Goal: Task Accomplishment & Management: Manage account settings

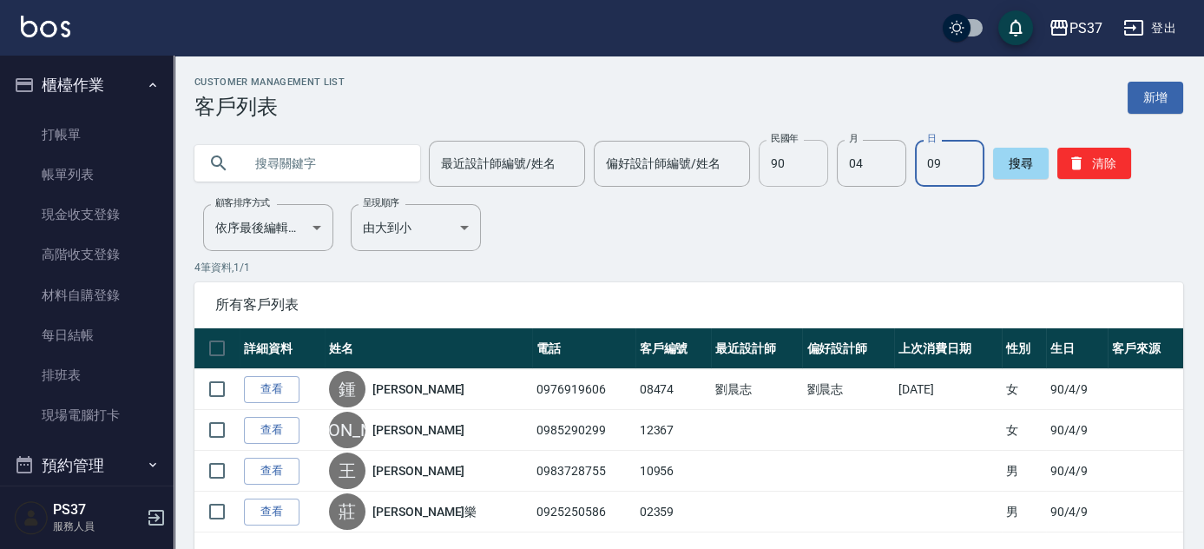
click at [771, 165] on input "90" at bounding box center [793, 163] width 69 height 47
type input "64"
type input "03"
type input "04"
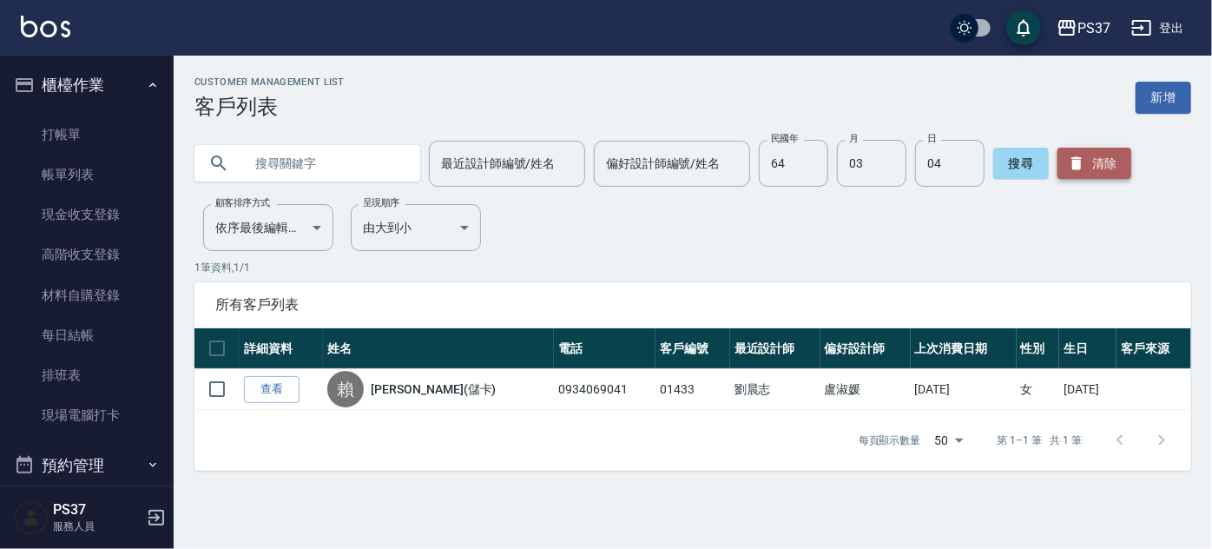
click at [1090, 159] on button "清除" at bounding box center [1094, 163] width 74 height 31
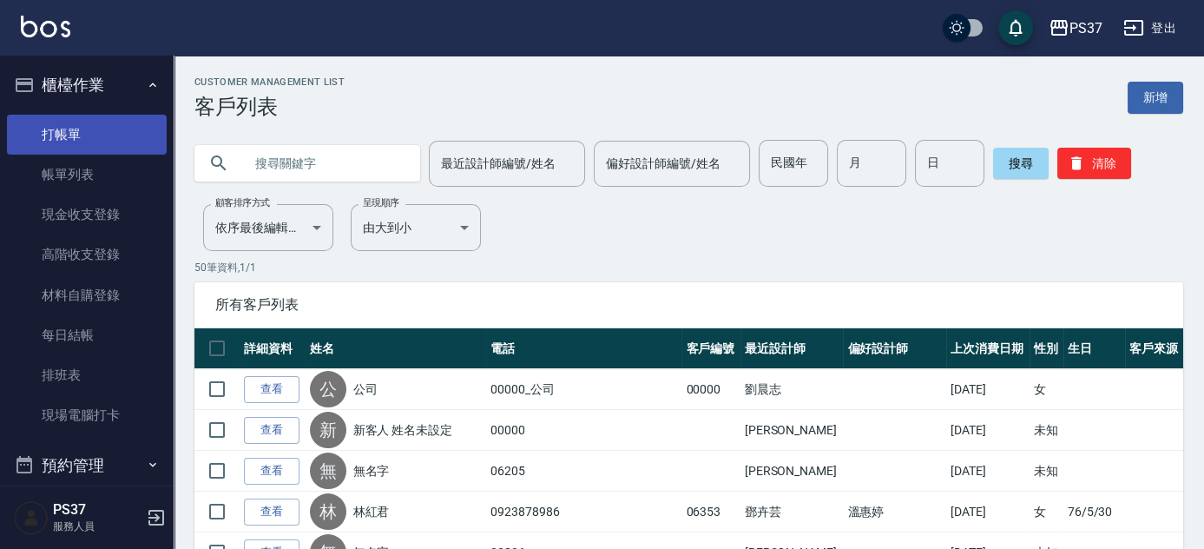
click at [77, 144] on link "打帳單" at bounding box center [87, 135] width 160 height 40
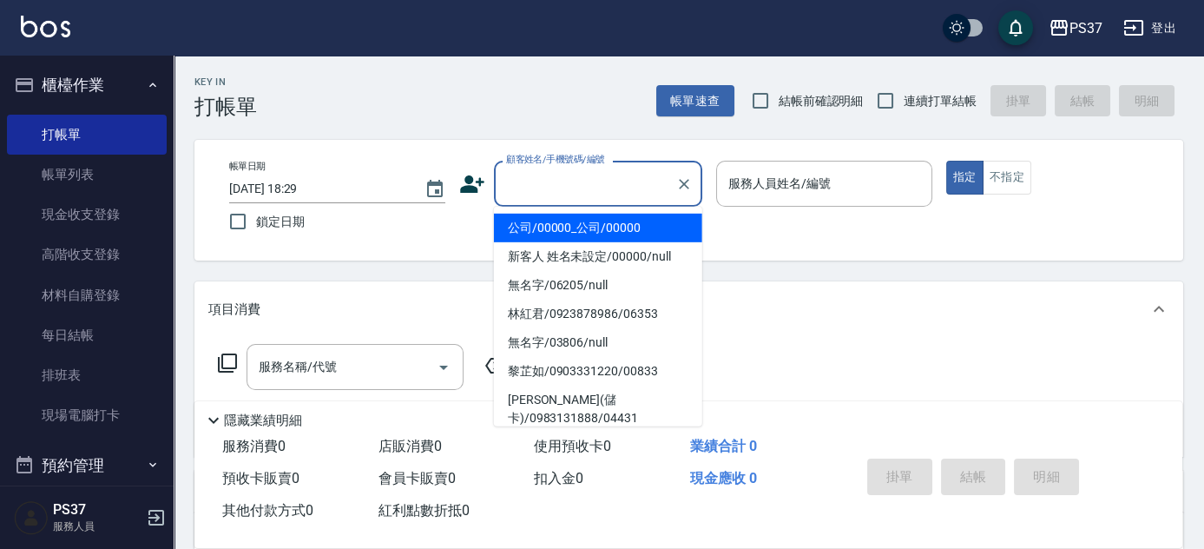
click at [574, 194] on input "顧客姓名/手機號碼/編號" at bounding box center [585, 183] width 167 height 30
click at [568, 218] on li "公司/00000_公司/00000" at bounding box center [598, 228] width 208 height 29
type input "公司/00000_公司/00000"
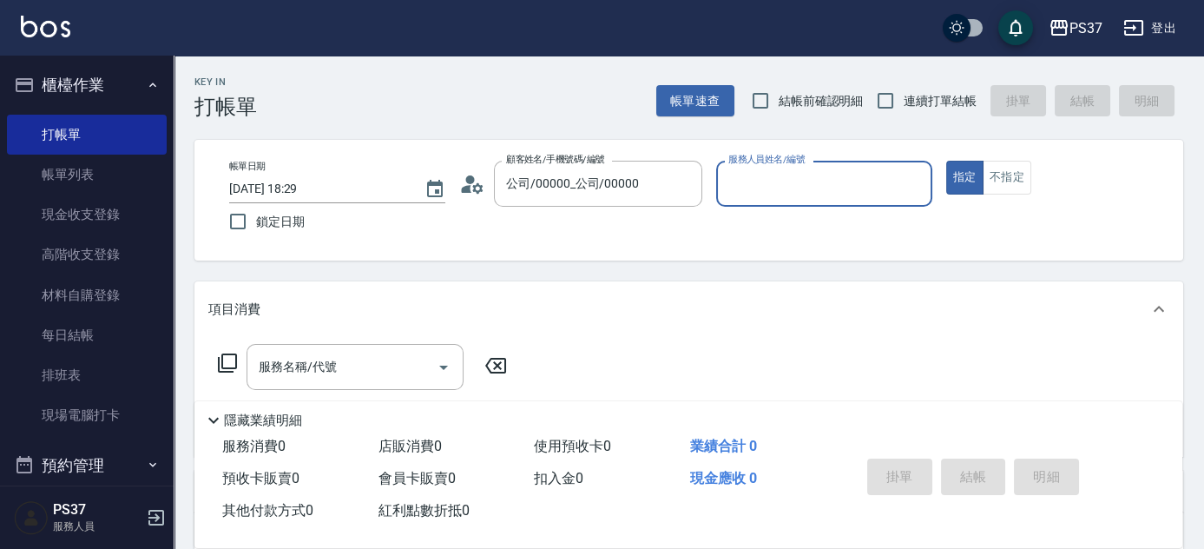
click at [731, 194] on input "服務人員姓名/編號" at bounding box center [824, 183] width 201 height 30
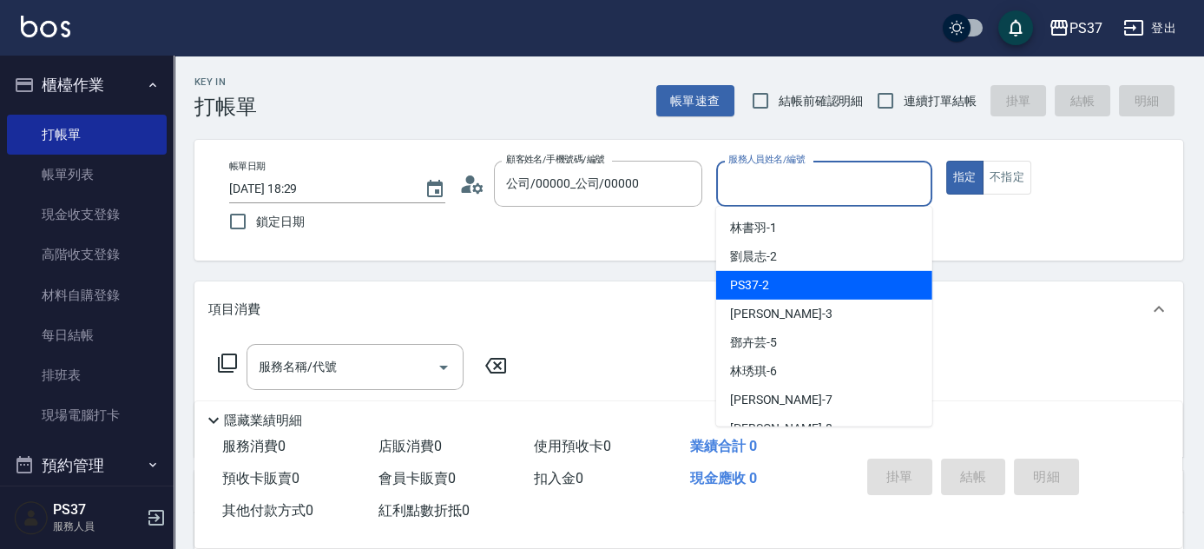
click at [786, 270] on div "劉晨志 -2" at bounding box center [824, 256] width 216 height 29
type input "劉晨志-2"
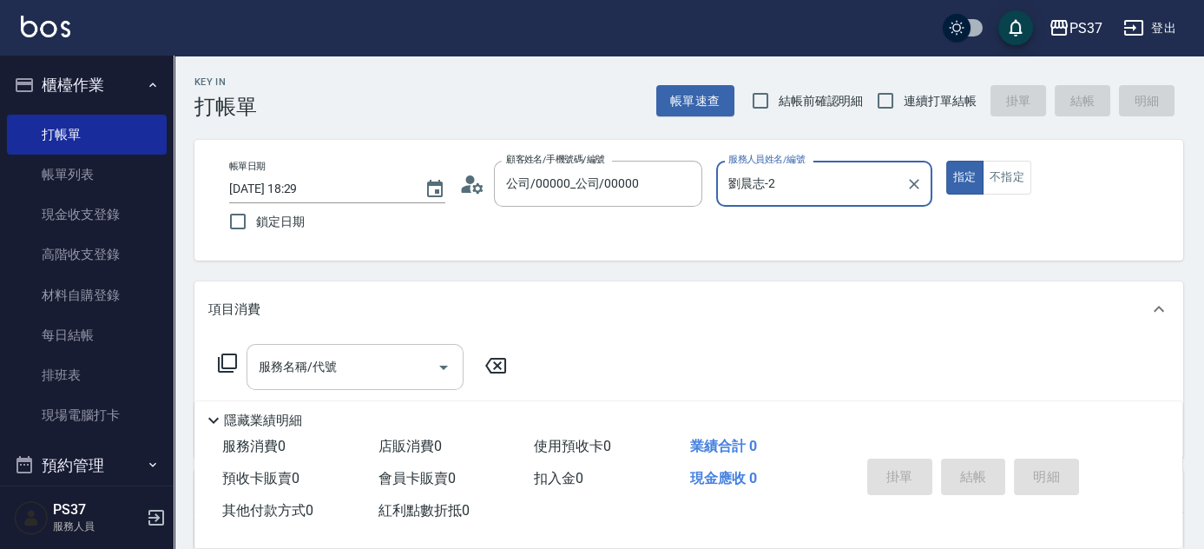
click at [340, 371] on input "服務名稱/代號" at bounding box center [341, 367] width 175 height 30
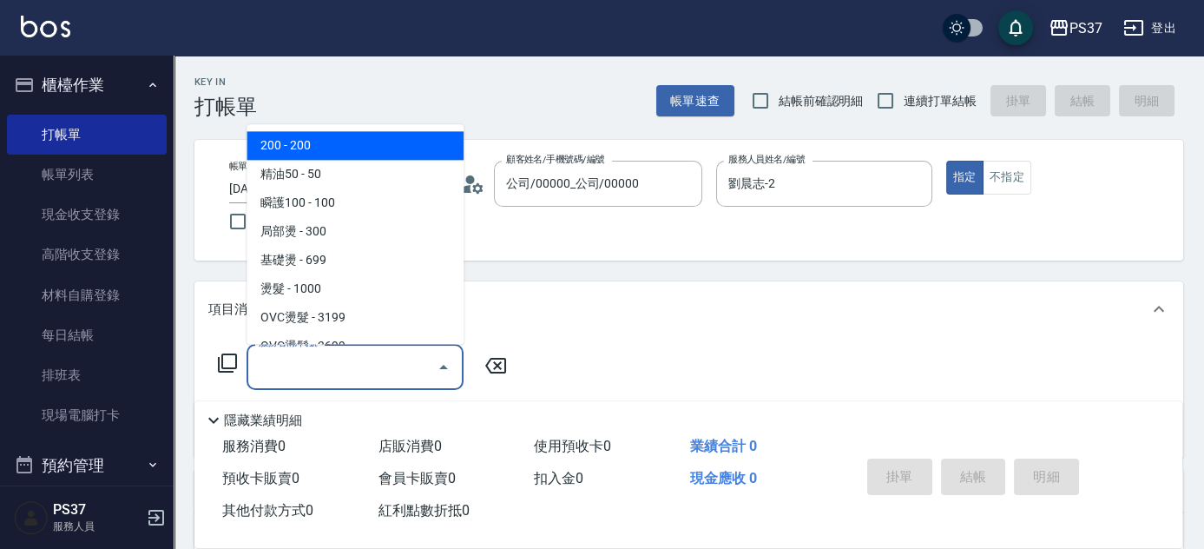
click at [344, 150] on span "200 - 200" at bounding box center [355, 146] width 217 height 29
type input "200(111)"
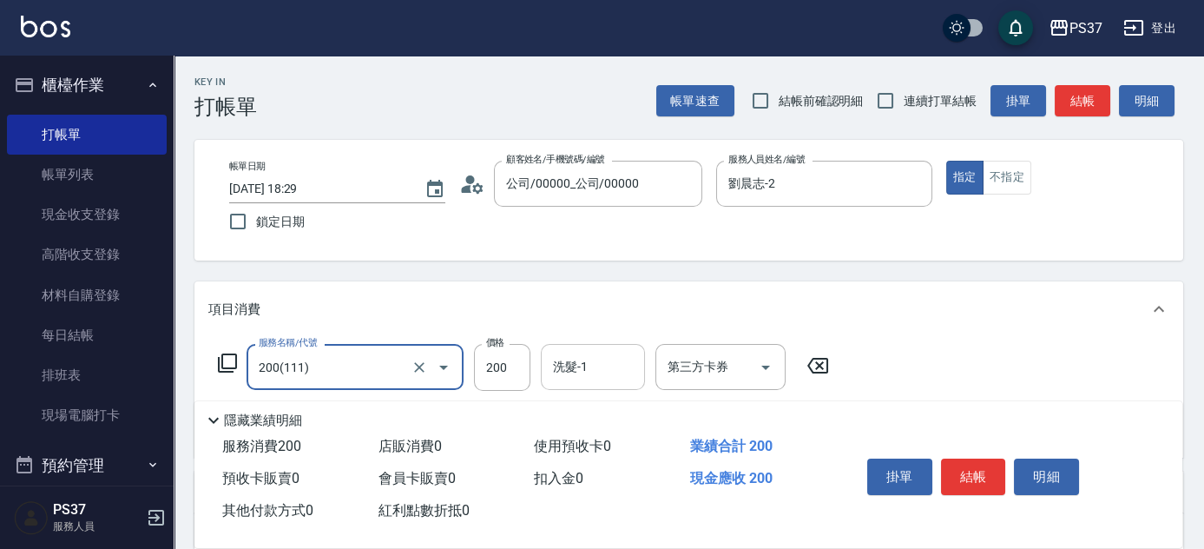
click at [605, 375] on input "洗髮-1" at bounding box center [593, 367] width 89 height 30
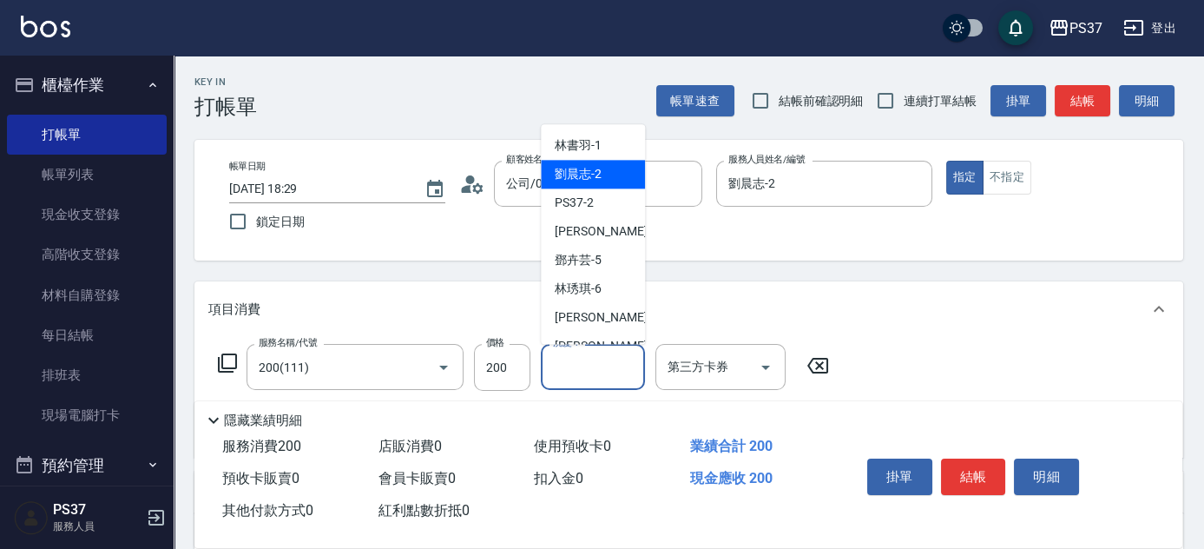
click at [599, 177] on span "劉晨志 -2" at bounding box center [578, 175] width 47 height 18
type input "劉晨志-2"
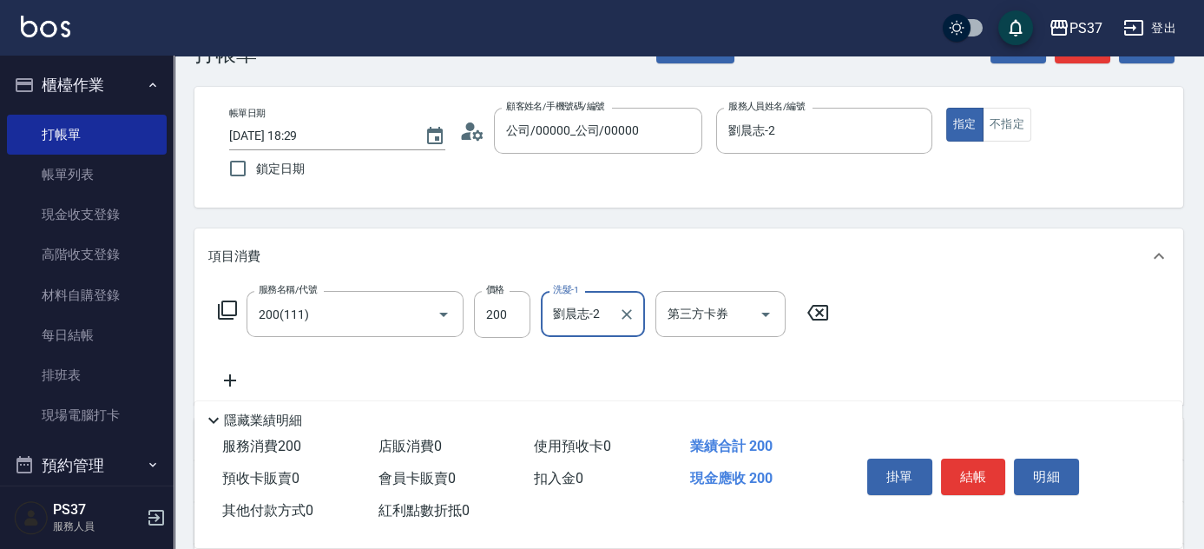
scroll to position [157, 0]
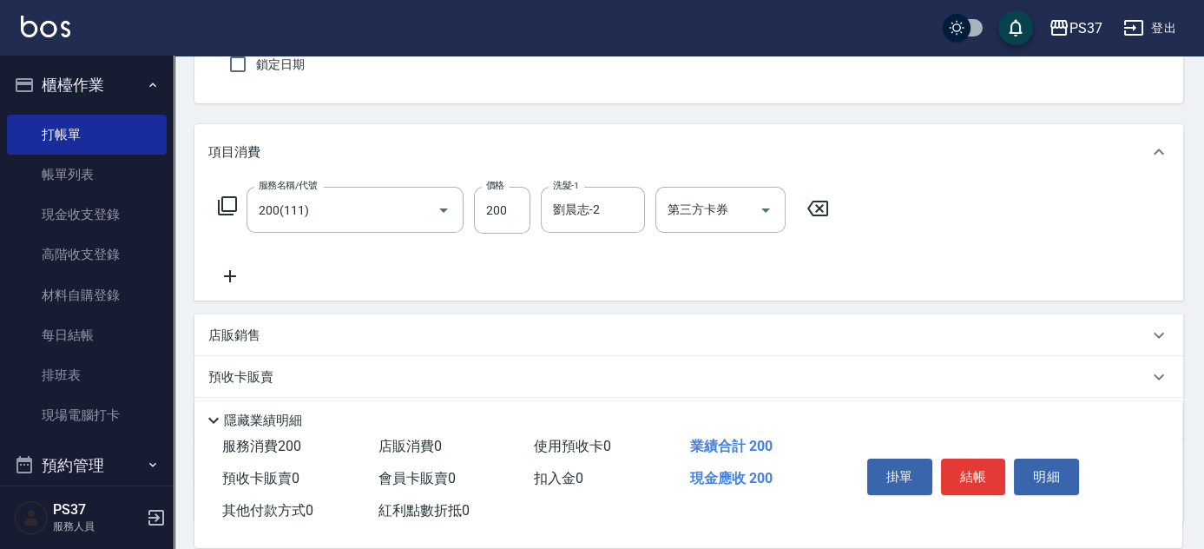
click at [232, 280] on icon at bounding box center [229, 276] width 43 height 21
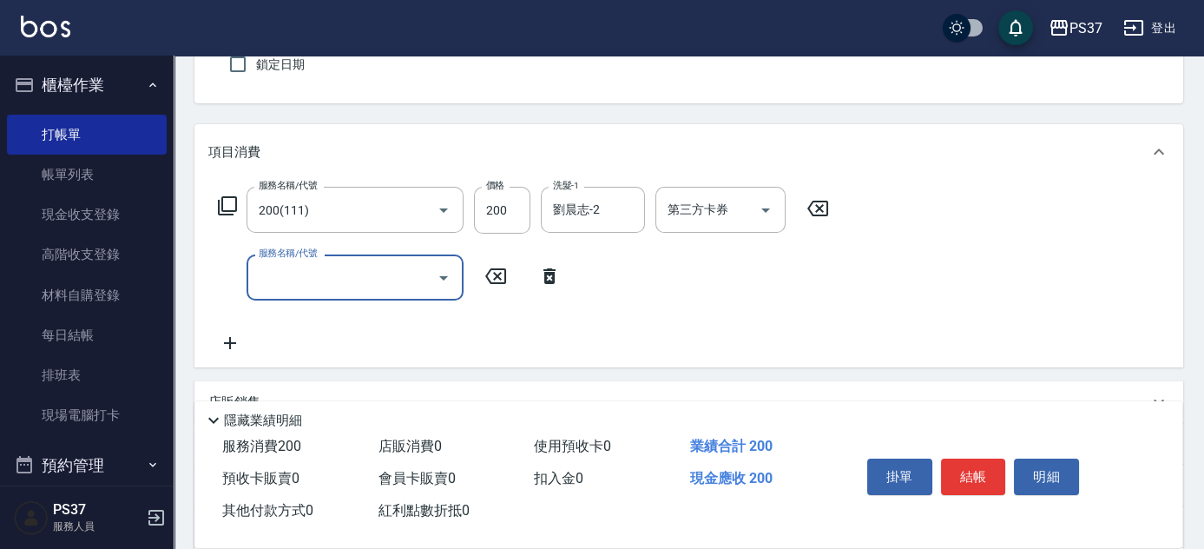
click at [297, 273] on input "服務名稱/代號" at bounding box center [341, 277] width 175 height 30
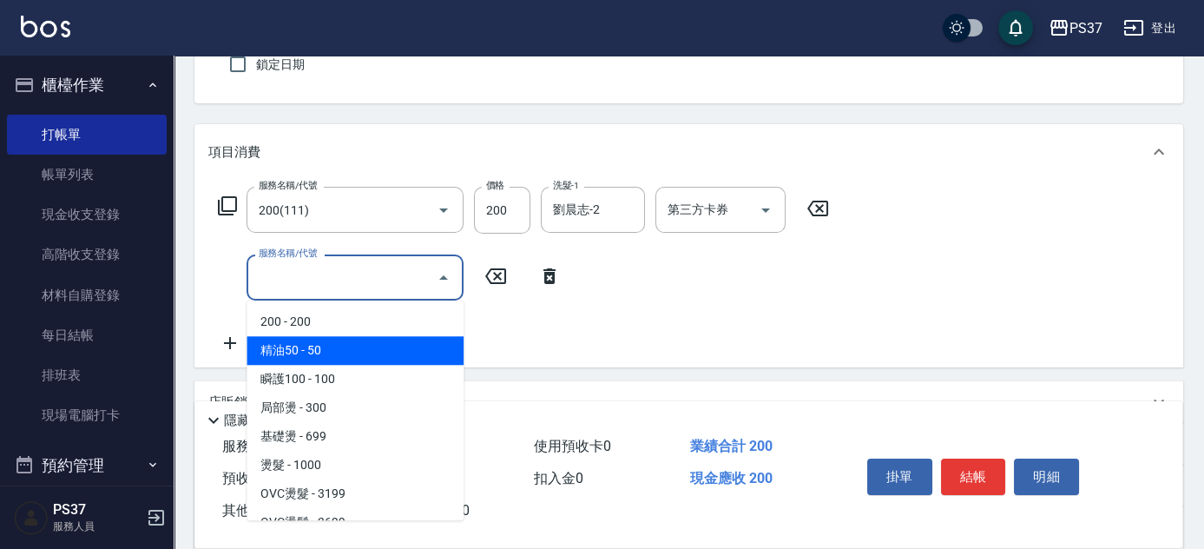
click at [343, 342] on span "精油50 - 50" at bounding box center [355, 350] width 217 height 29
type input "精油50(112)"
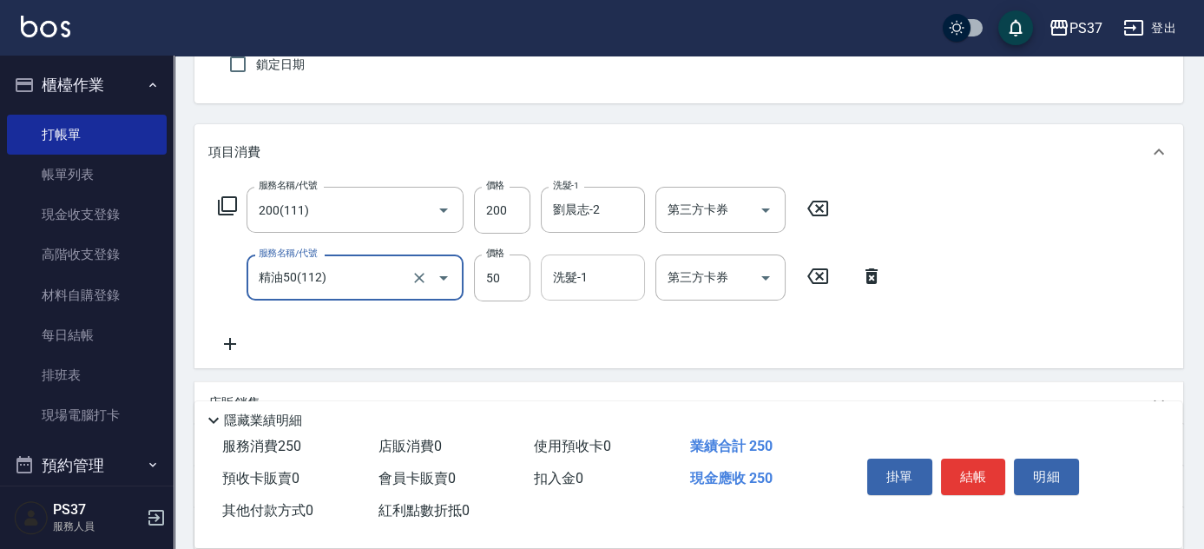
click at [598, 287] on input "洗髮-1" at bounding box center [593, 277] width 89 height 30
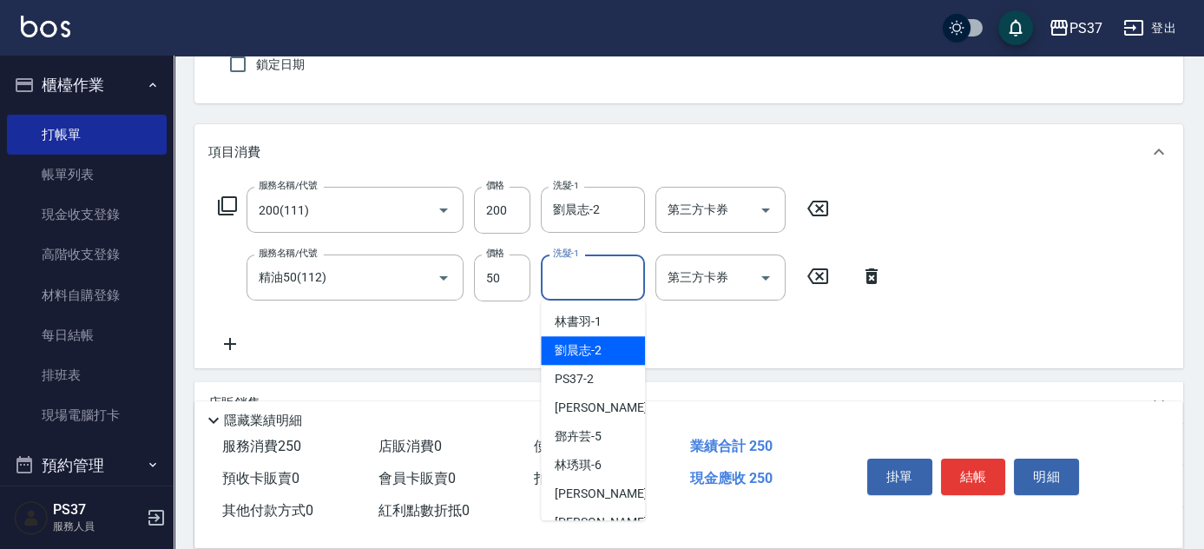
click at [584, 350] on span "劉晨志 -2" at bounding box center [578, 350] width 47 height 18
type input "劉晨志-2"
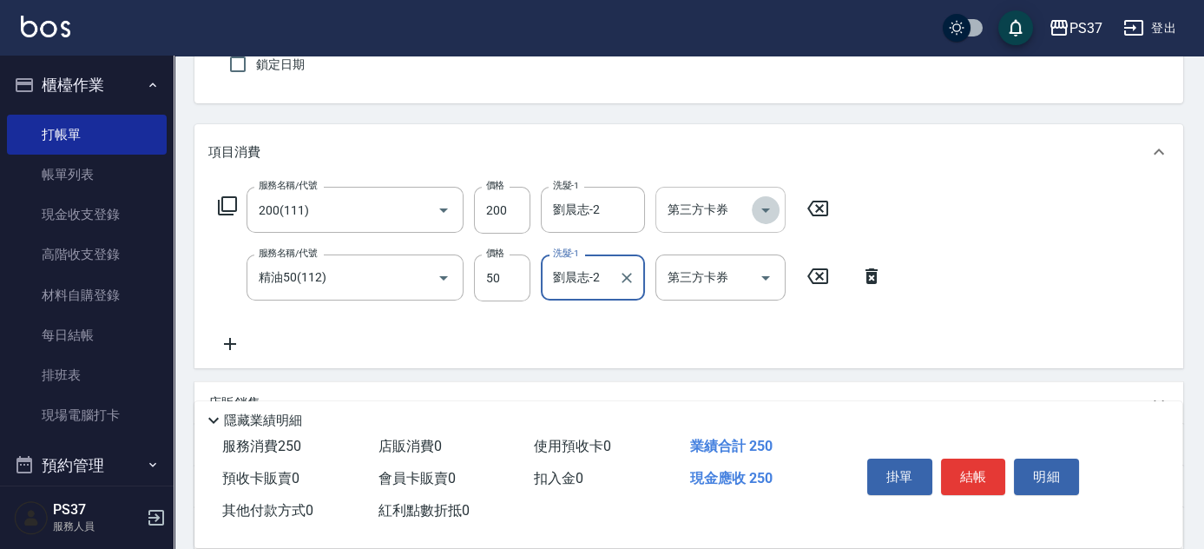
click at [768, 218] on icon "Open" at bounding box center [765, 210] width 21 height 21
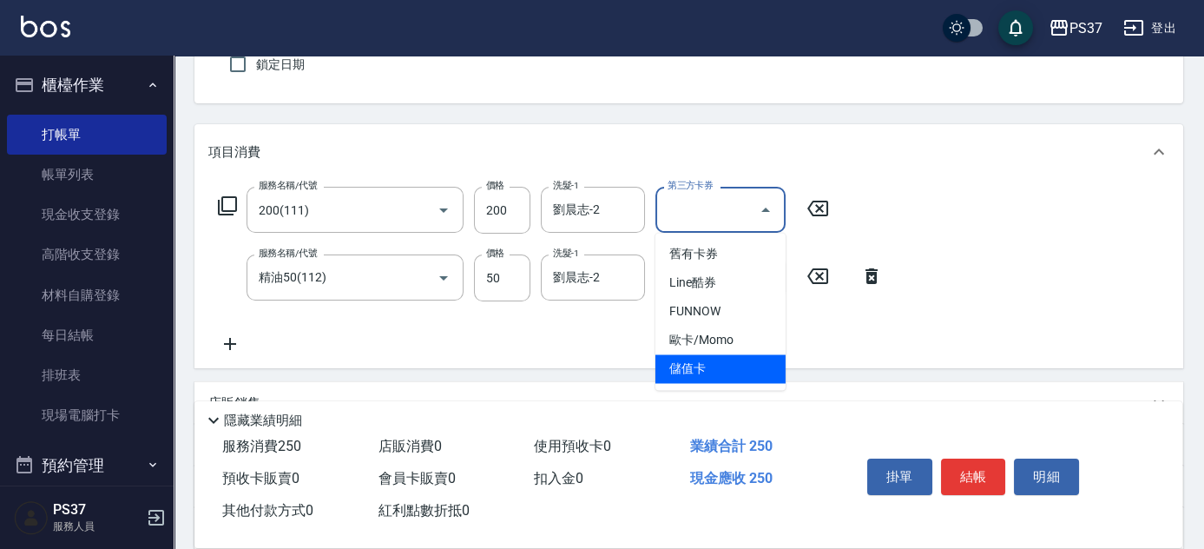
click at [708, 374] on span "儲值卡" at bounding box center [720, 368] width 130 height 29
type input "儲值卡"
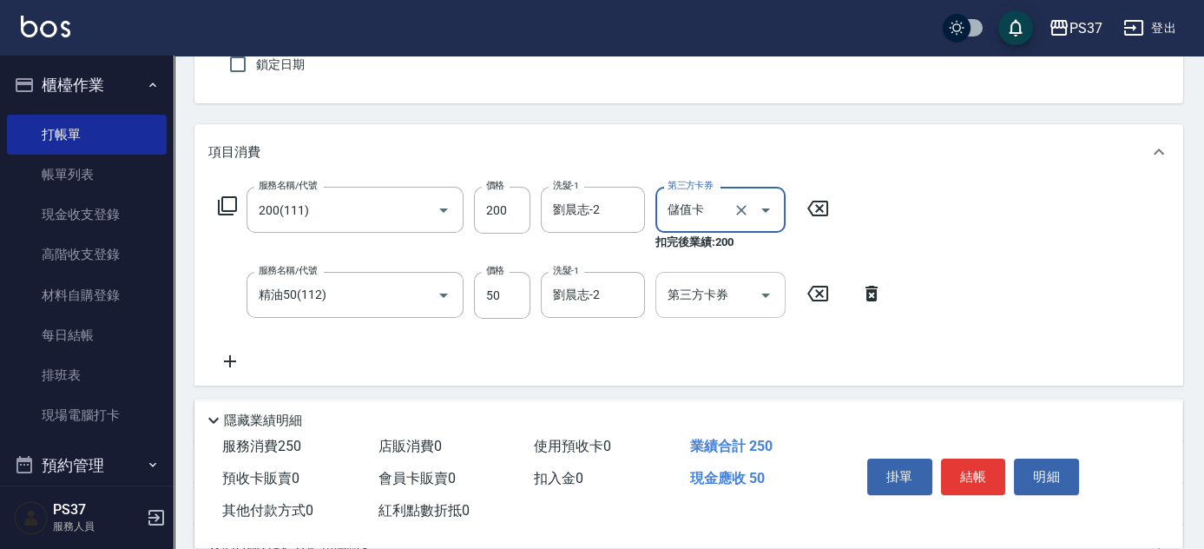
click at [773, 286] on icon "Open" at bounding box center [765, 295] width 21 height 21
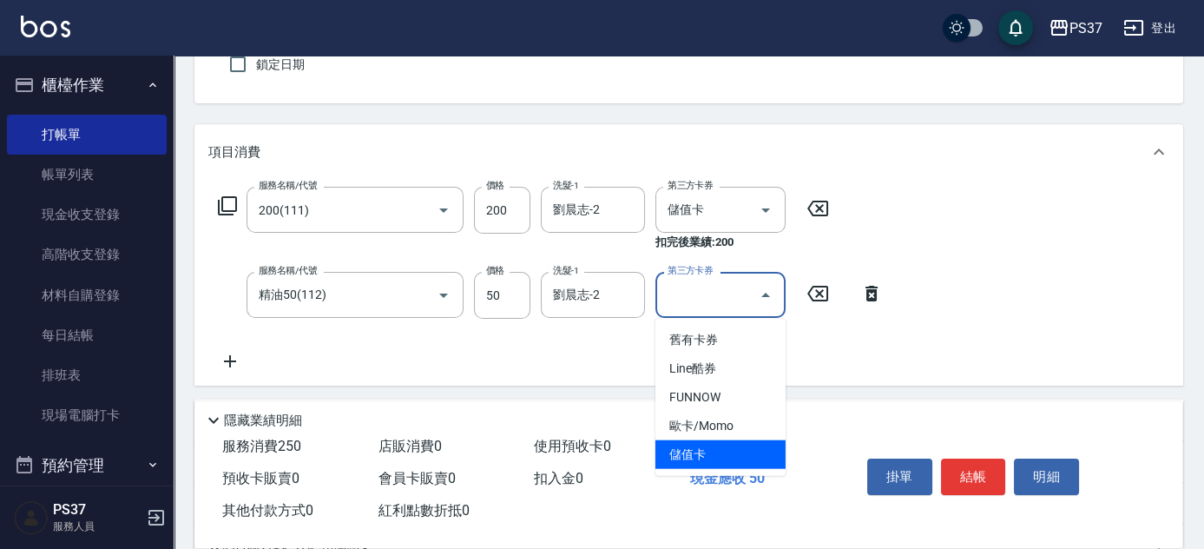
click at [736, 448] on span "儲值卡" at bounding box center [720, 454] width 130 height 29
type input "儲值卡"
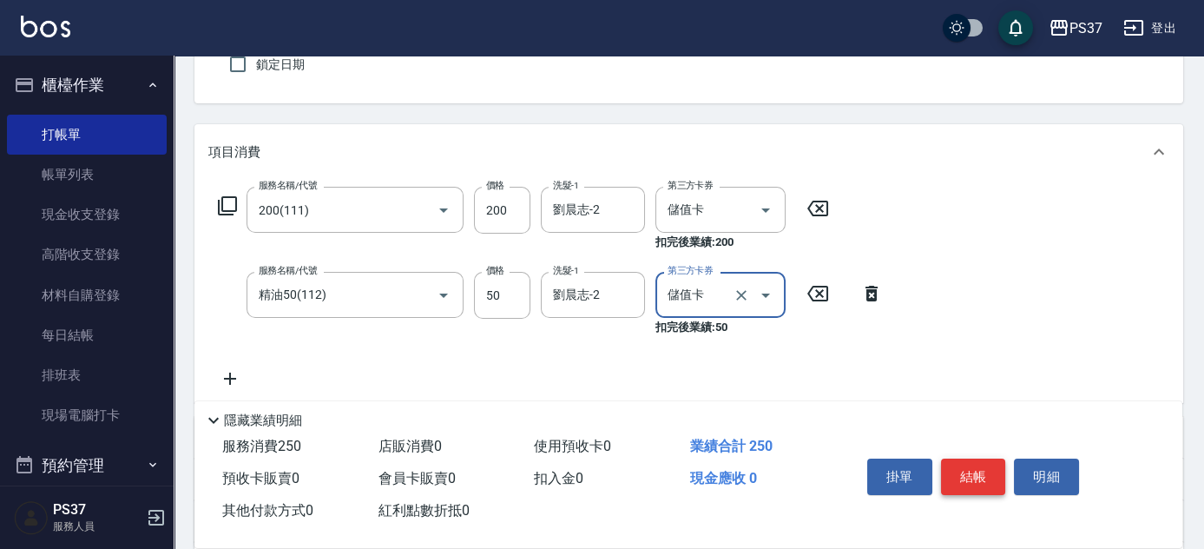
click at [997, 483] on button "結帳" at bounding box center [973, 476] width 65 height 36
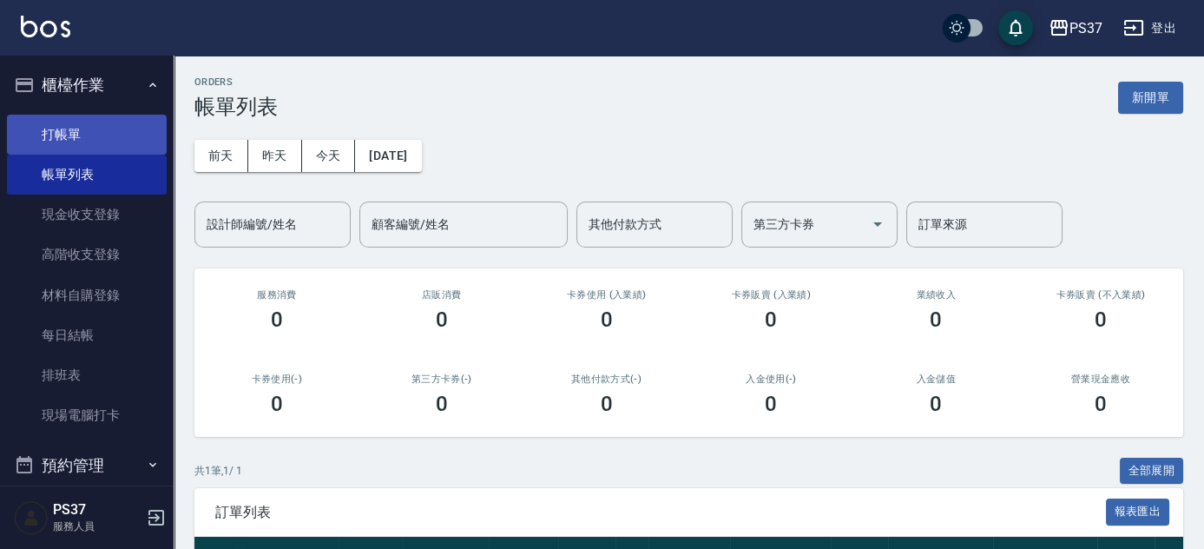
click at [59, 134] on link "打帳單" at bounding box center [87, 135] width 160 height 40
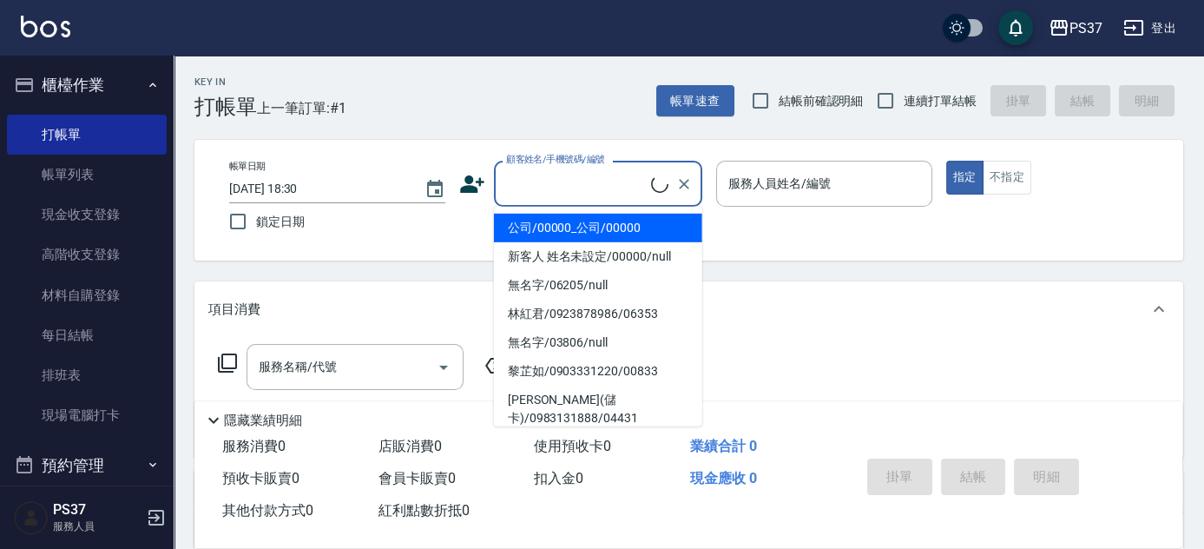
click at [553, 198] on input "顧客姓名/手機號碼/編號" at bounding box center [576, 183] width 149 height 30
click at [549, 217] on li "公司/00000_公司/00000" at bounding box center [598, 228] width 208 height 29
type input "公司/00000_公司/00000"
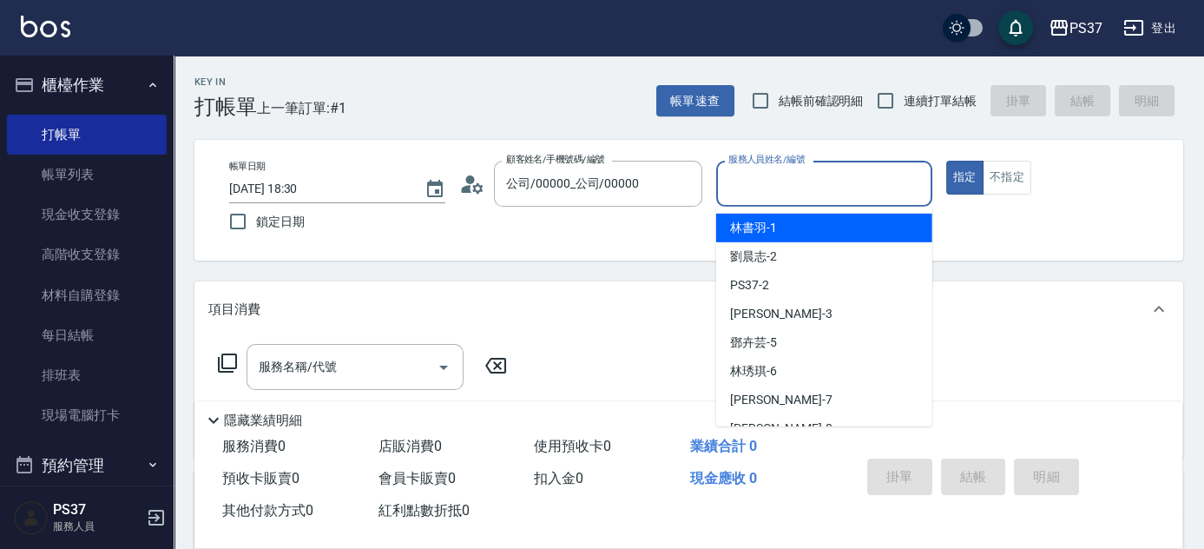
click at [780, 174] on input "服務人員姓名/編號" at bounding box center [824, 183] width 201 height 30
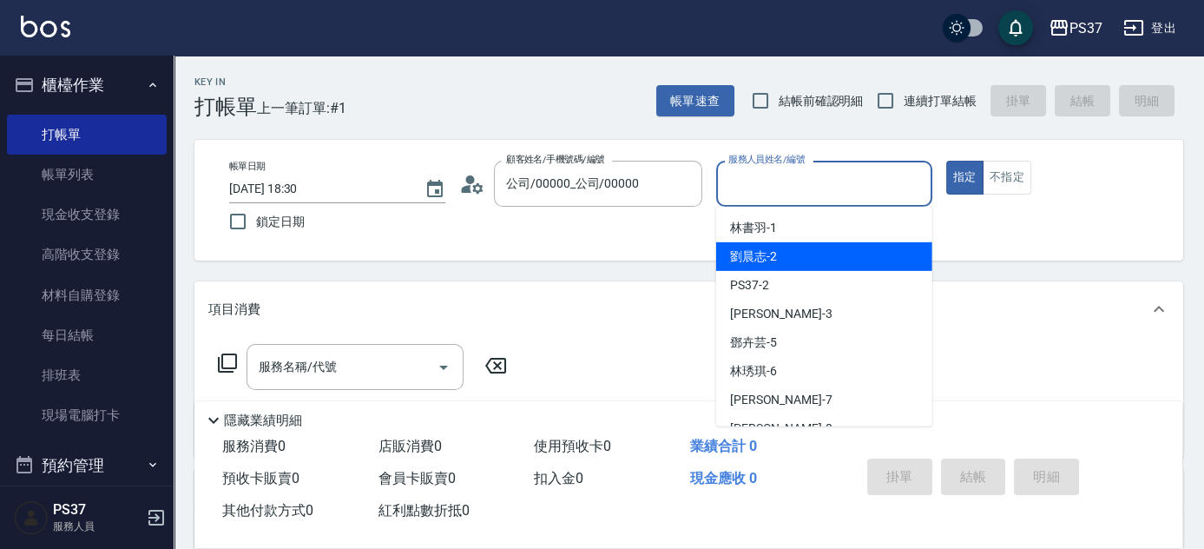
click at [810, 253] on div "劉晨志 -2" at bounding box center [824, 256] width 216 height 29
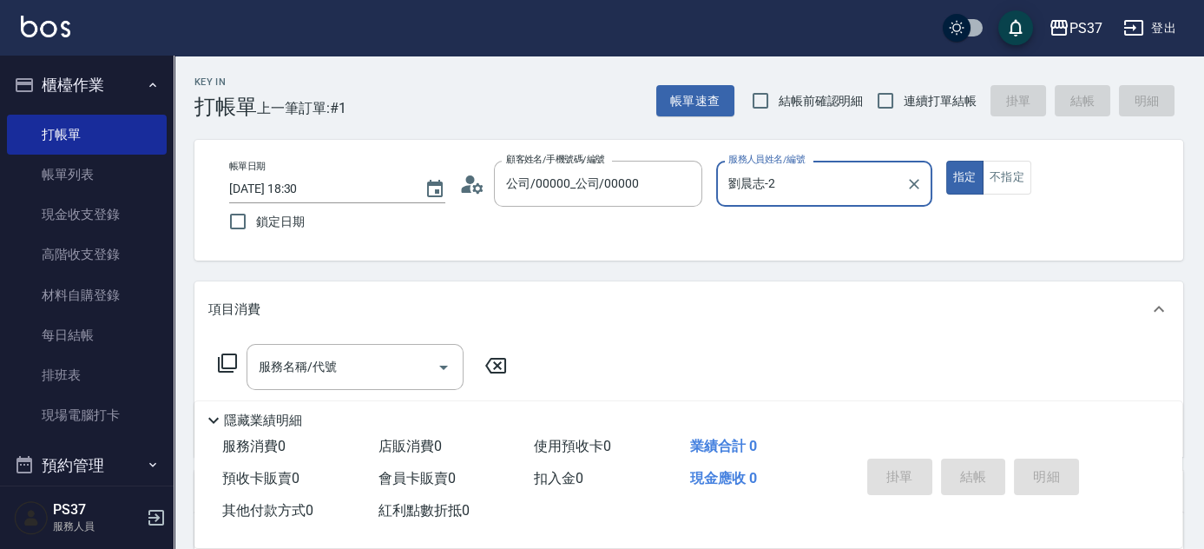
click at [833, 187] on input "劉晨志-2" at bounding box center [811, 183] width 174 height 30
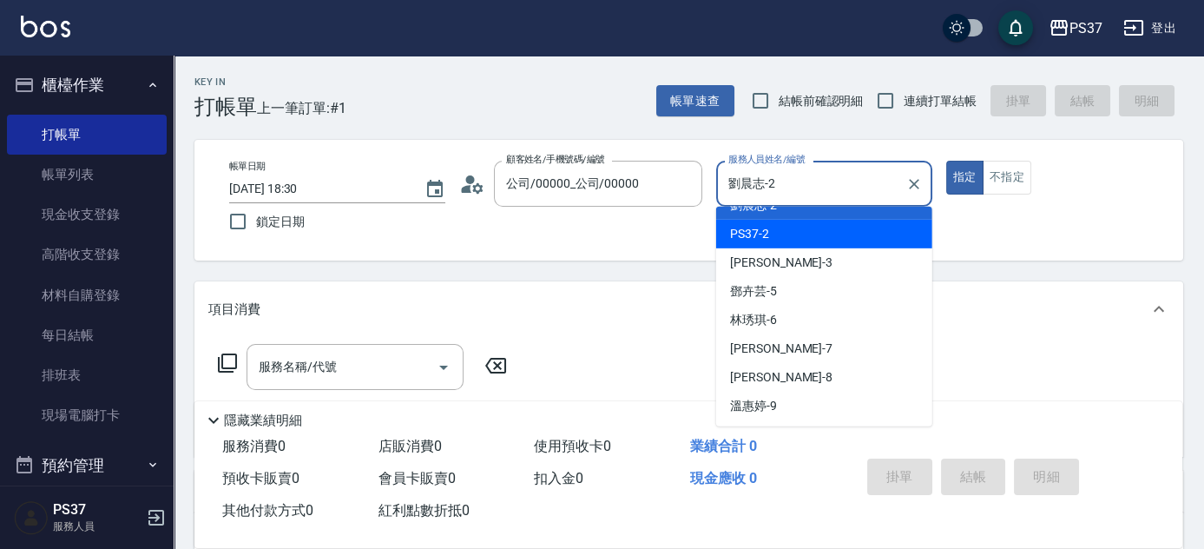
scroll to position [78, 0]
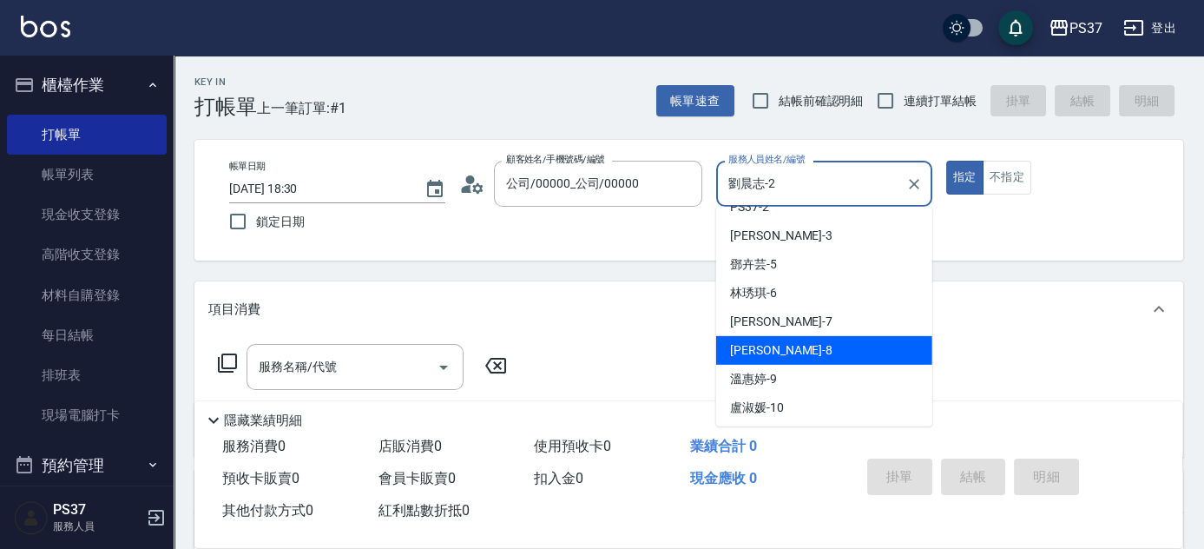
click at [794, 349] on div "徐雅娟 -8" at bounding box center [824, 350] width 216 height 29
type input "徐雅娟-8"
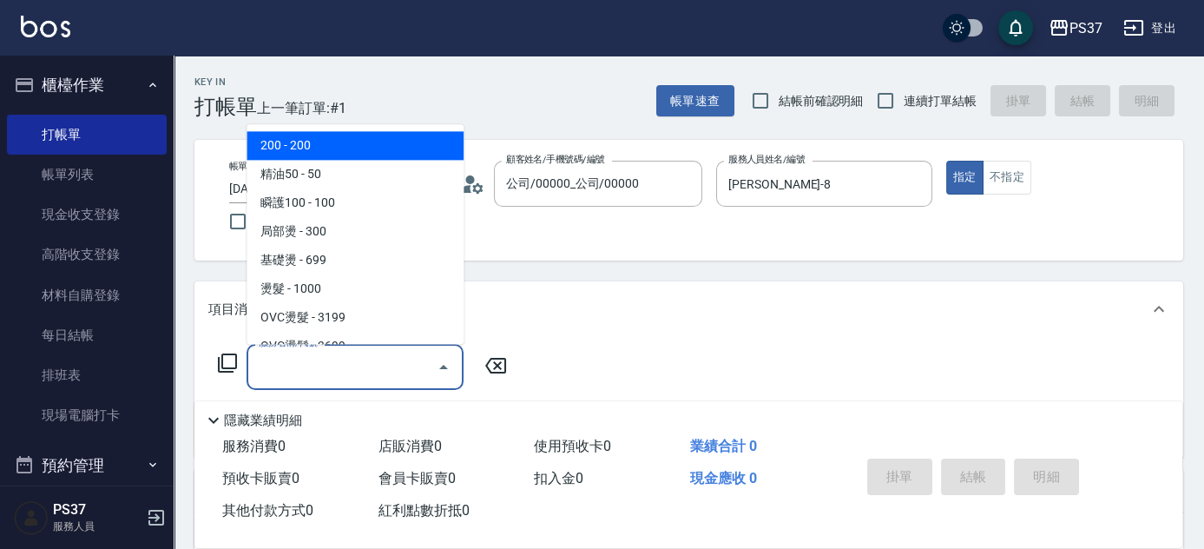
click at [332, 366] on input "服務名稱/代號" at bounding box center [341, 367] width 175 height 30
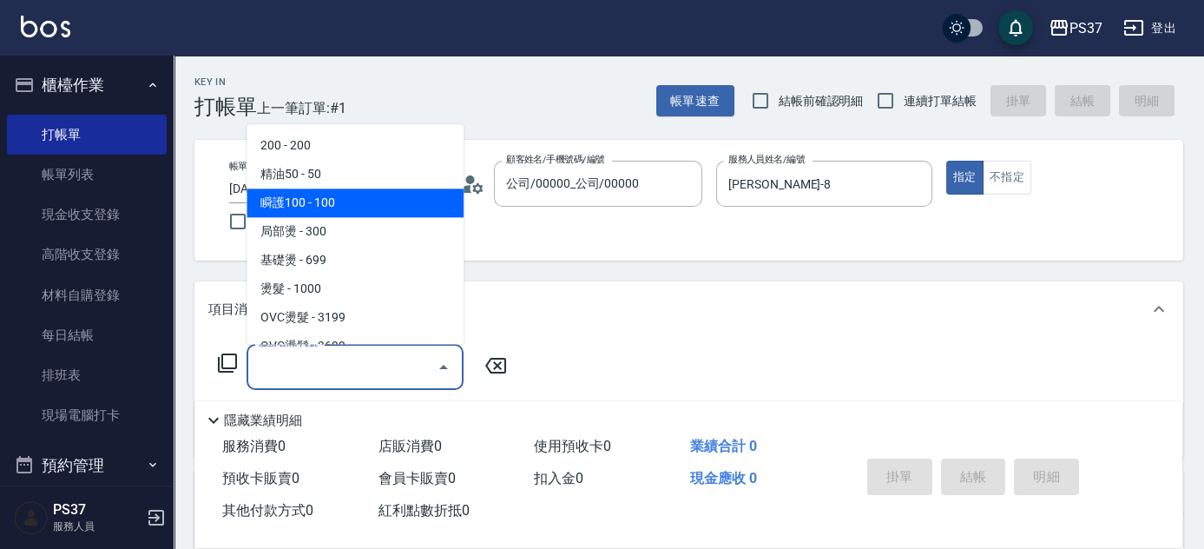
click at [326, 210] on span "瞬護100 - 100" at bounding box center [355, 203] width 217 height 29
type input "瞬護100(113)"
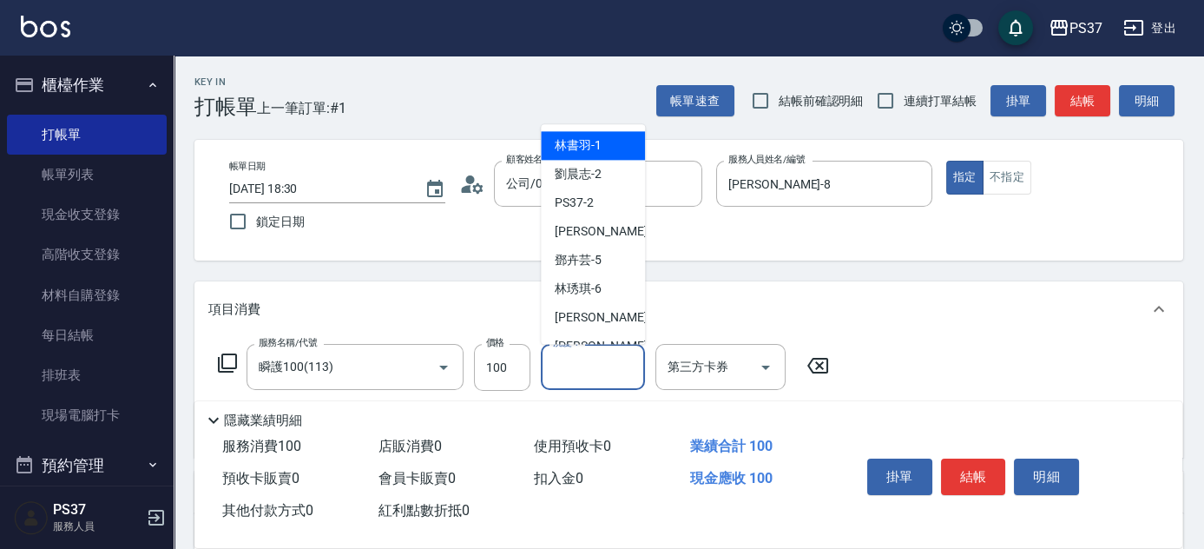
click at [574, 374] on input "洗髮-1" at bounding box center [593, 367] width 89 height 30
click at [584, 338] on span "徐雅娟 -8" at bounding box center [606, 347] width 102 height 18
type input "徐雅娟-8"
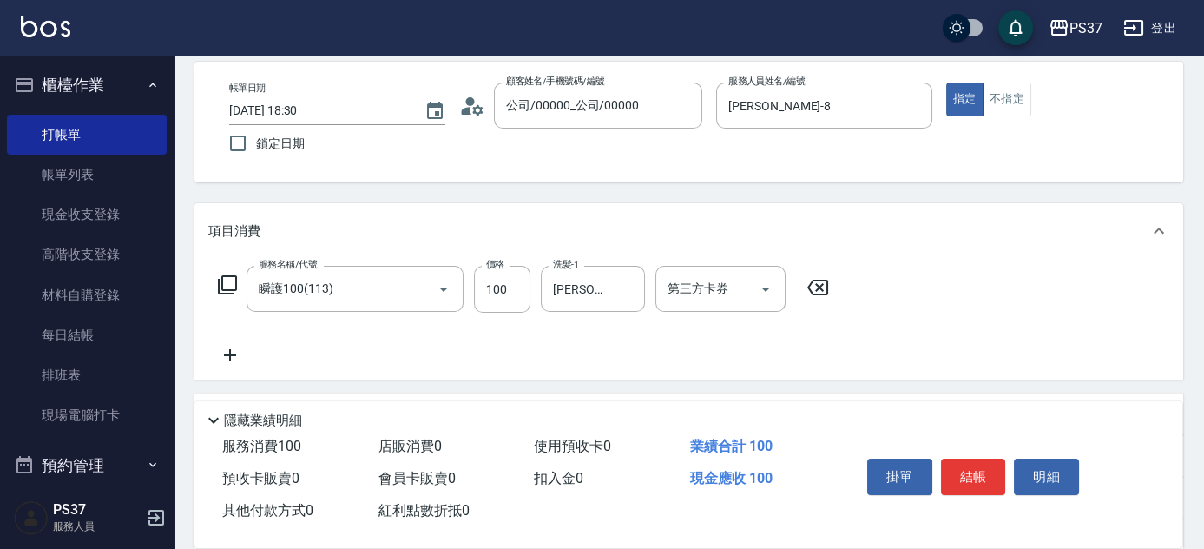
click at [227, 354] on icon at bounding box center [230, 355] width 12 height 12
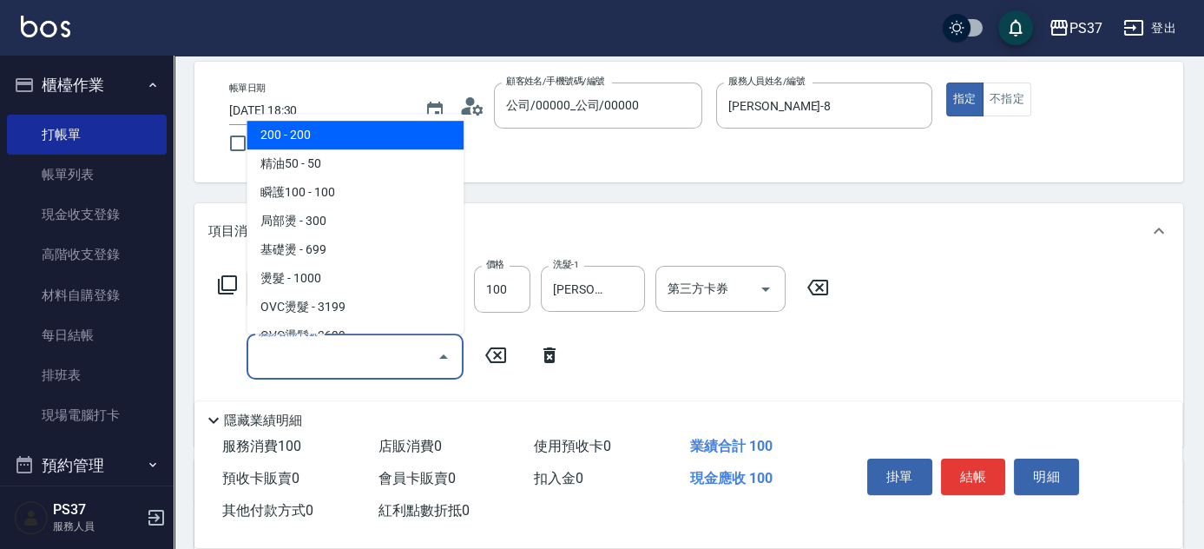
click at [286, 349] on input "服務名稱/代號" at bounding box center [341, 356] width 175 height 30
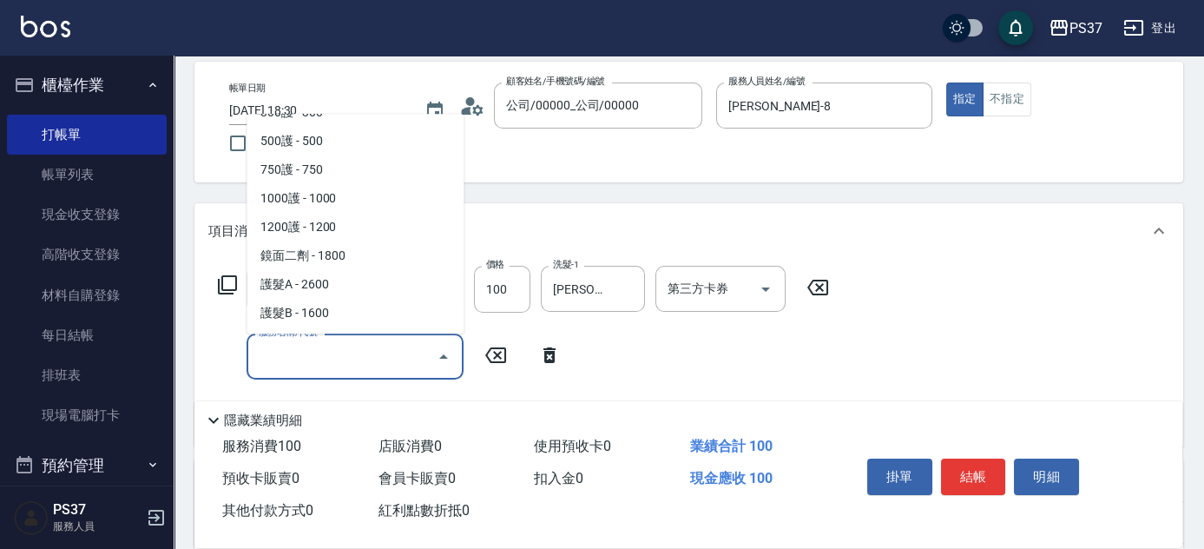
scroll to position [868, 0]
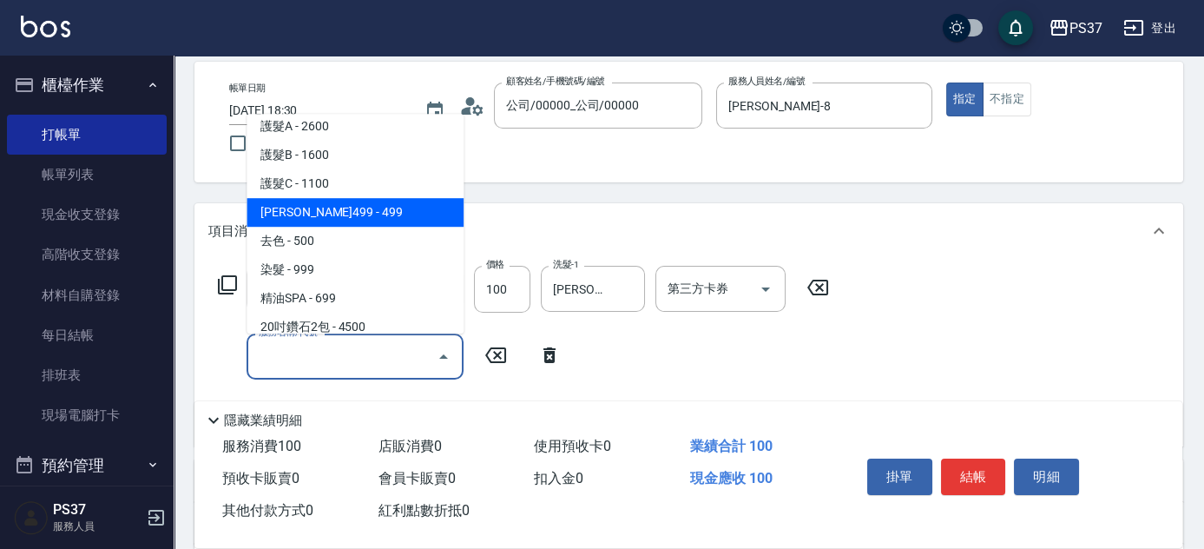
click at [351, 210] on span "伊黛莉499 - 499" at bounding box center [355, 212] width 217 height 29
type input "伊黛莉499(0499)"
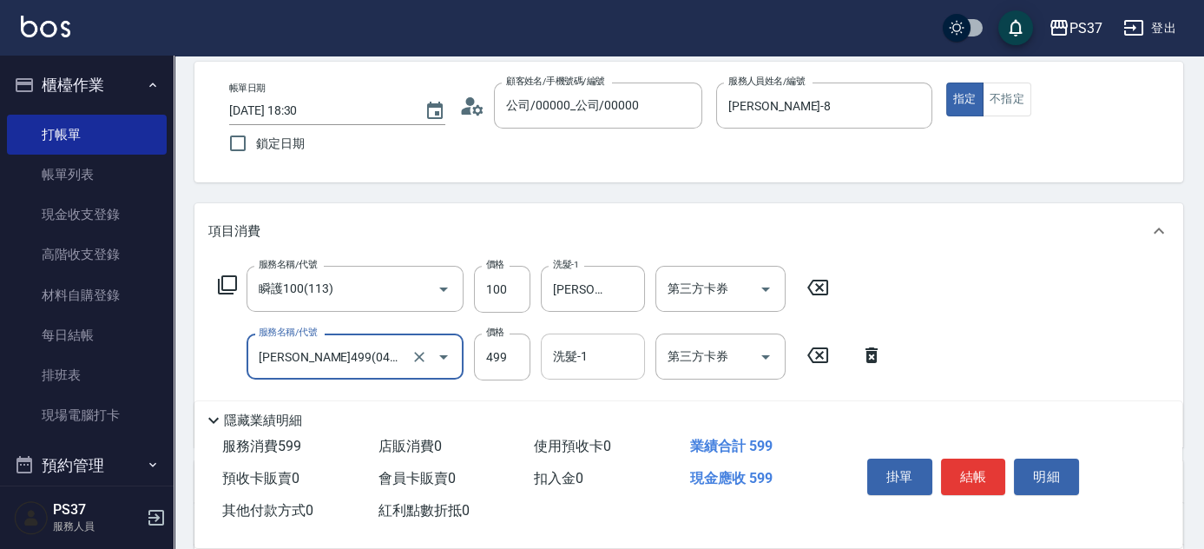
click at [573, 365] on input "洗髮-1" at bounding box center [593, 356] width 89 height 30
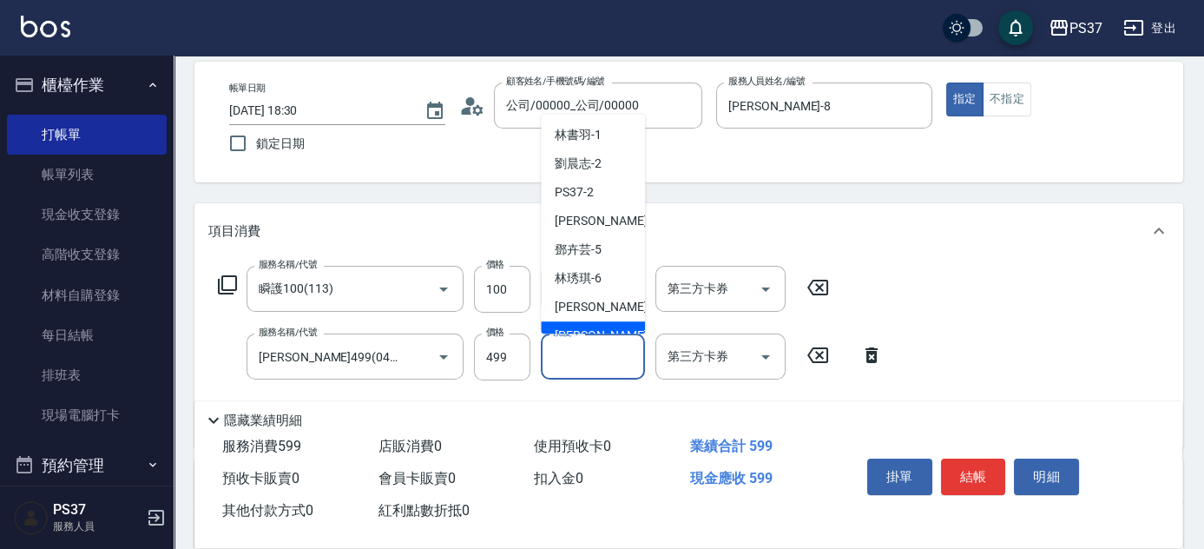
click at [588, 327] on span "徐雅娟 -8" at bounding box center [606, 335] width 102 height 18
type input "徐雅娟-8"
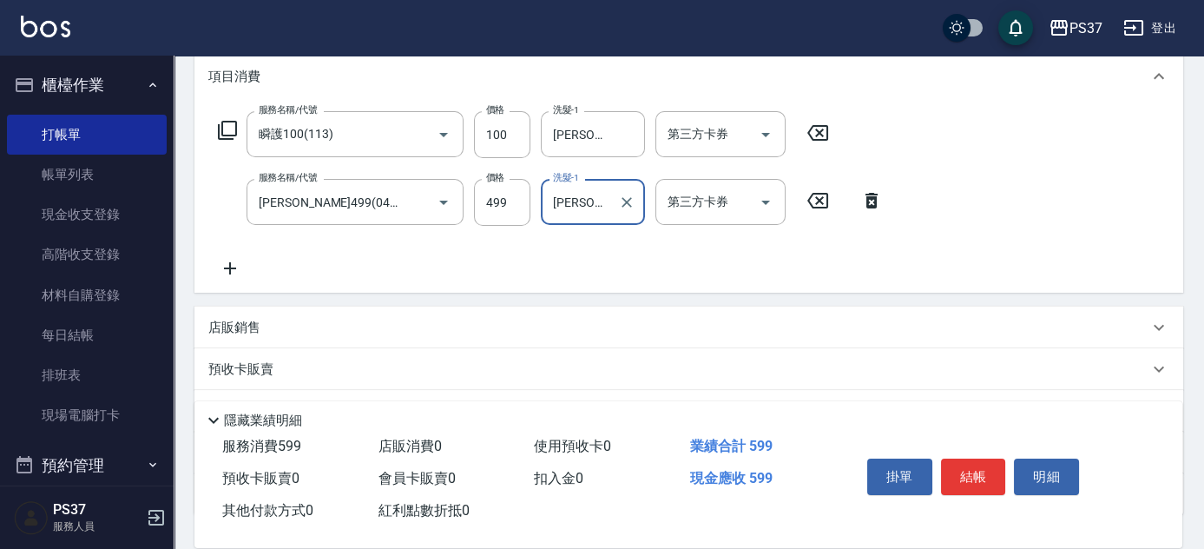
scroll to position [236, 0]
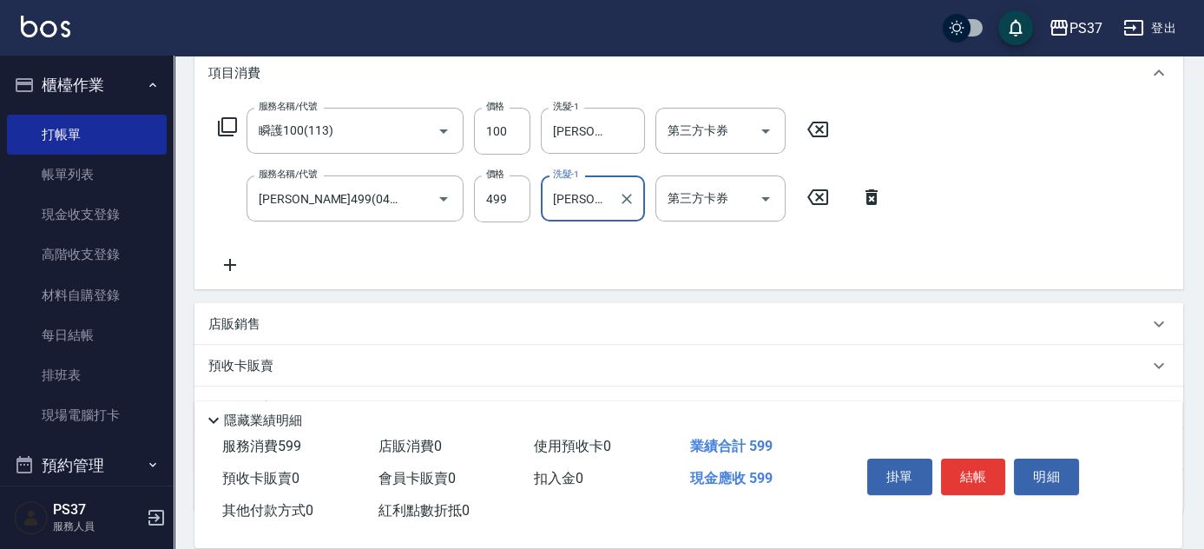
click at [240, 269] on icon at bounding box center [229, 264] width 43 height 21
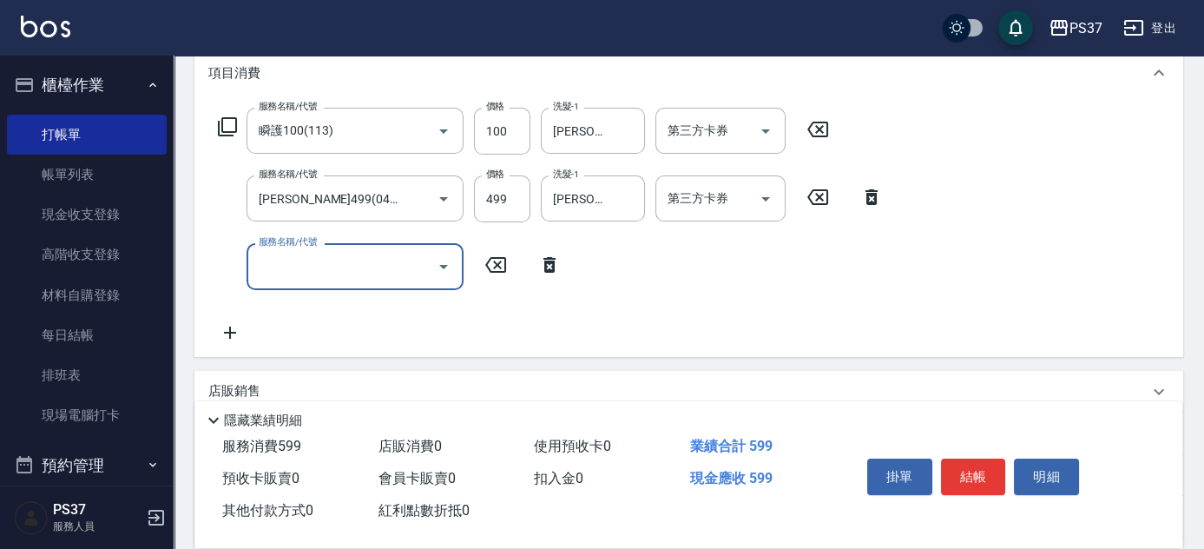
click at [305, 284] on div "服務名稱/代號" at bounding box center [355, 266] width 217 height 46
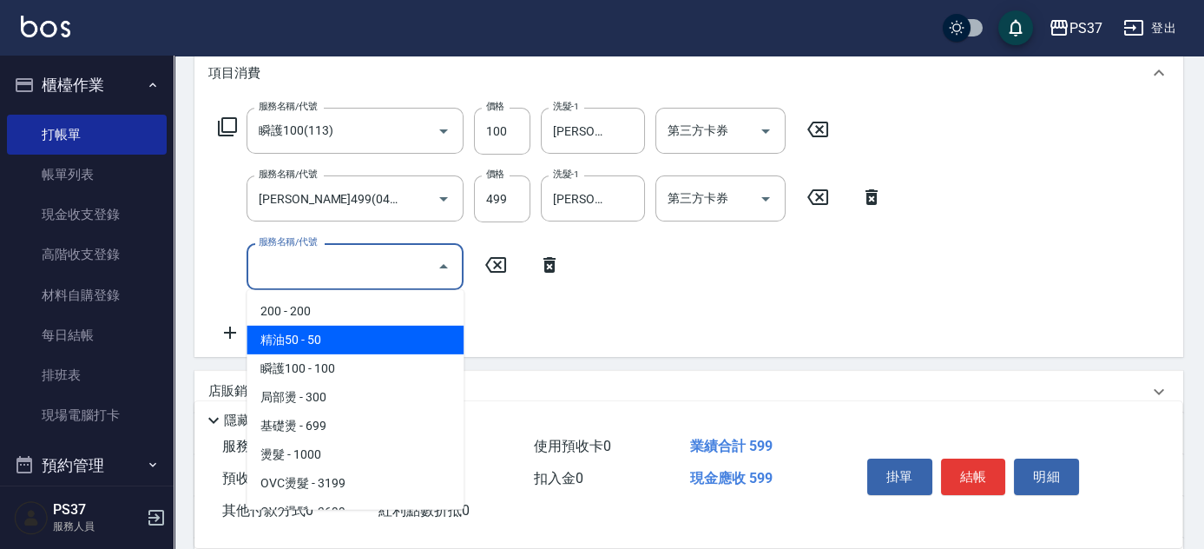
click at [338, 330] on span "精油50 - 50" at bounding box center [355, 340] width 217 height 29
type input "精油50(112)"
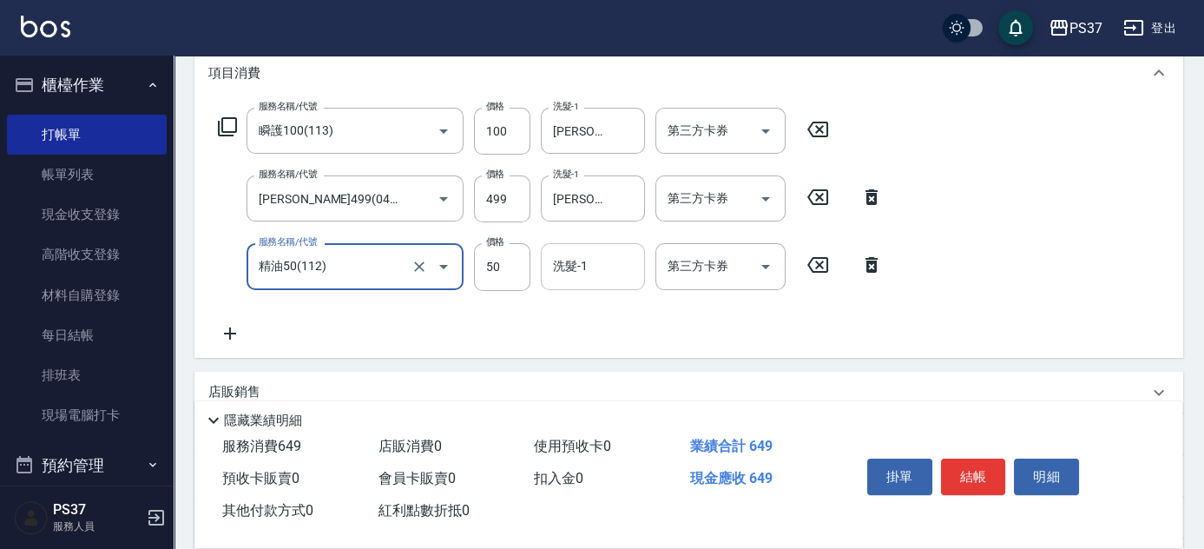
click at [594, 266] on input "洗髮-1" at bounding box center [593, 266] width 89 height 30
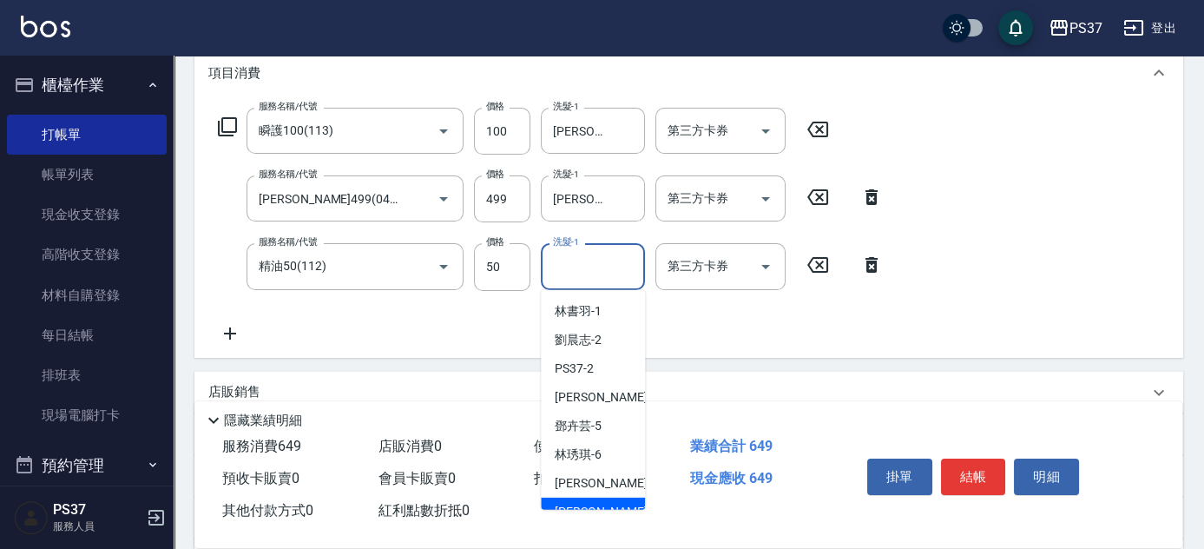
click at [609, 505] on div "徐雅娟 -8" at bounding box center [593, 511] width 104 height 29
type input "徐雅娟-8"
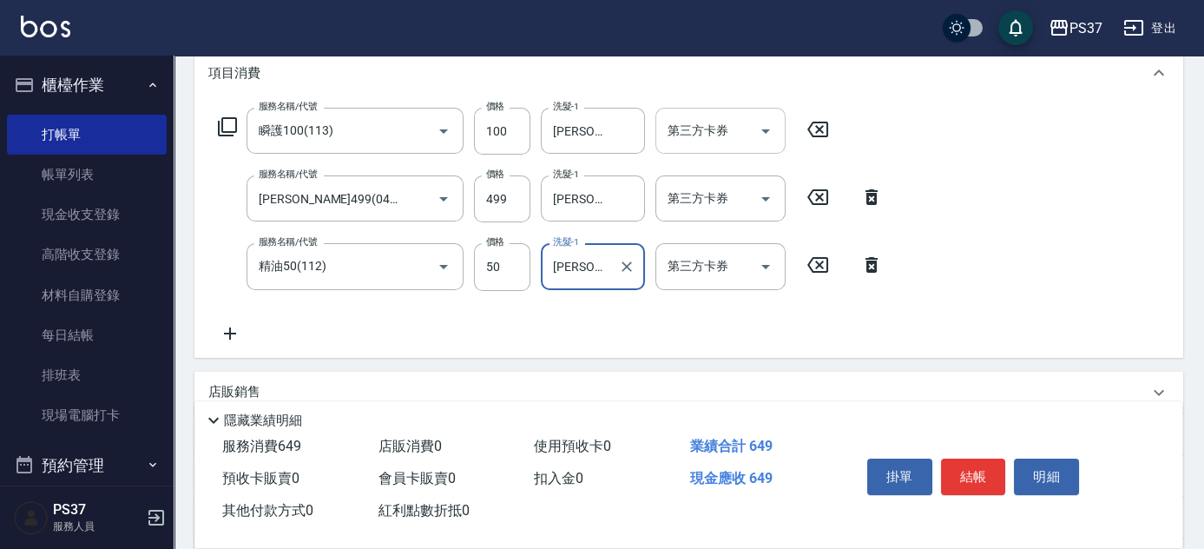
click at [766, 135] on icon "Open" at bounding box center [765, 131] width 21 height 21
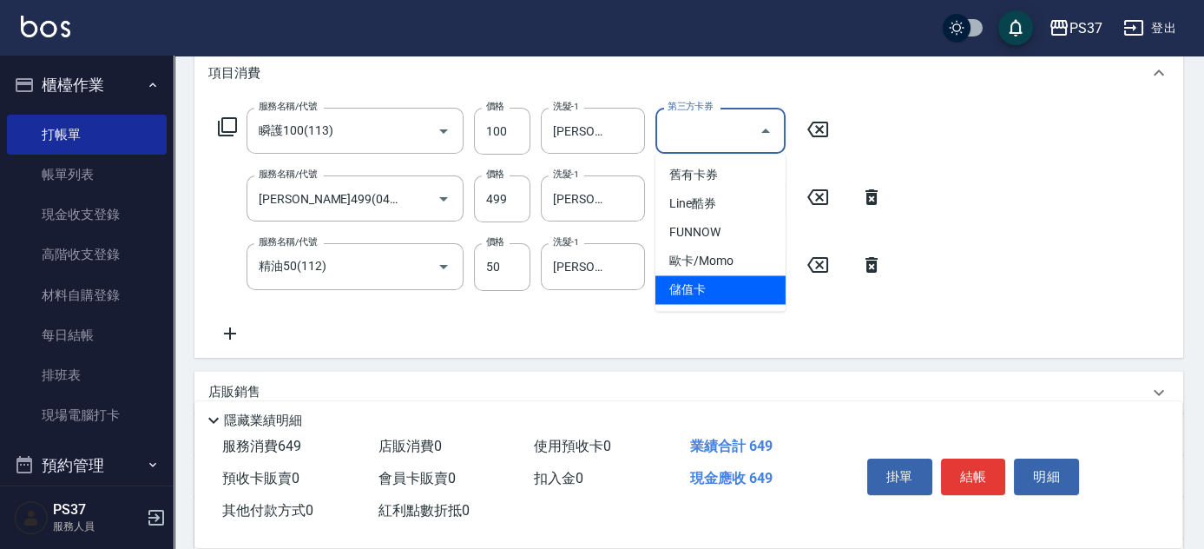
click at [756, 286] on span "儲值卡" at bounding box center [720, 289] width 130 height 29
type input "儲值卡"
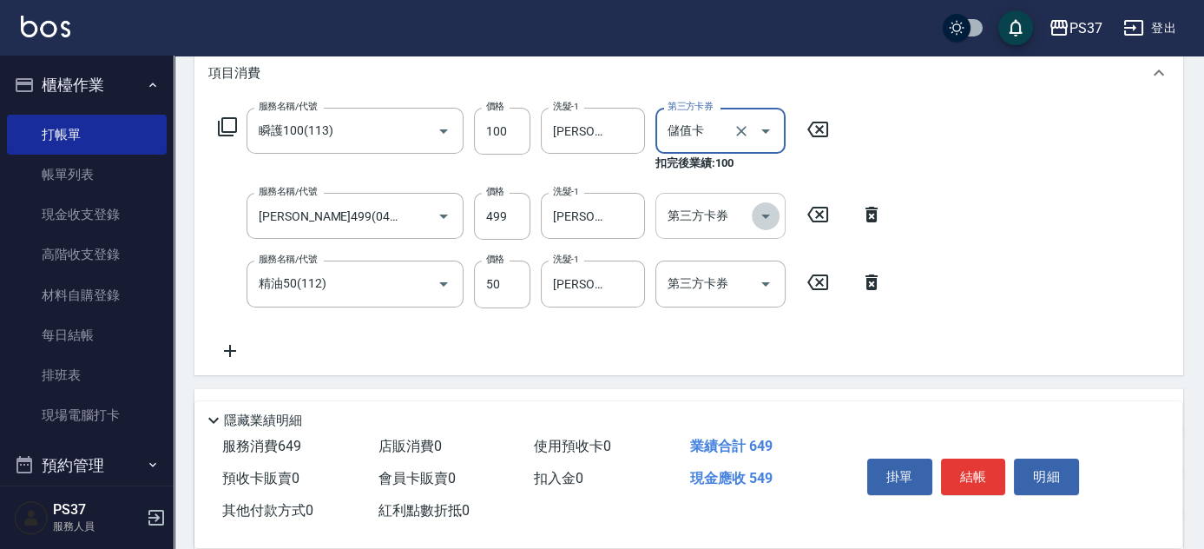
click at [773, 206] on icon "Open" at bounding box center [765, 216] width 21 height 21
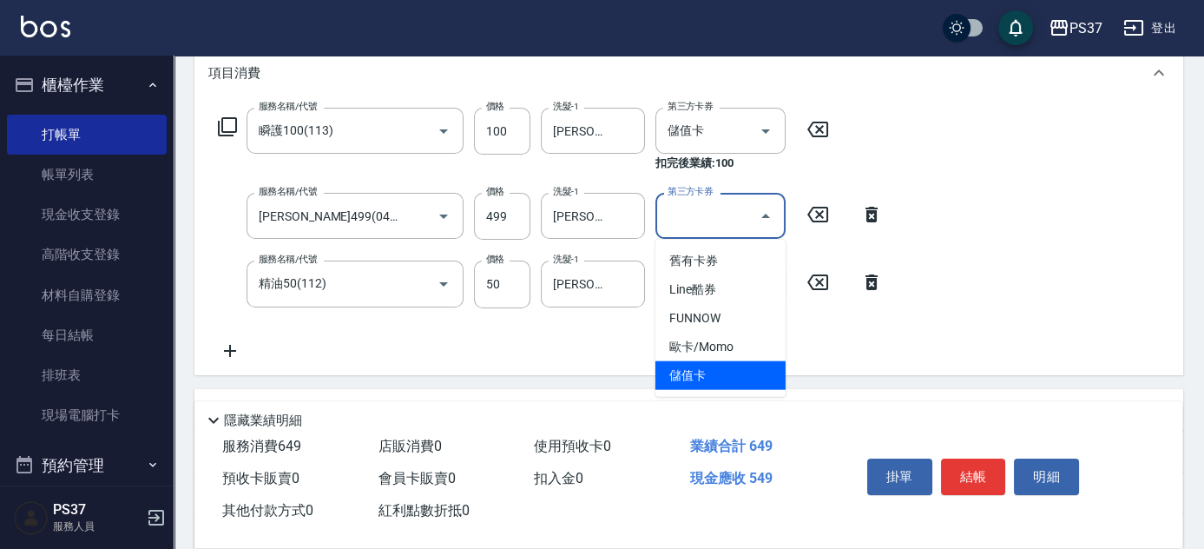
click at [736, 371] on span "儲值卡" at bounding box center [720, 375] width 130 height 29
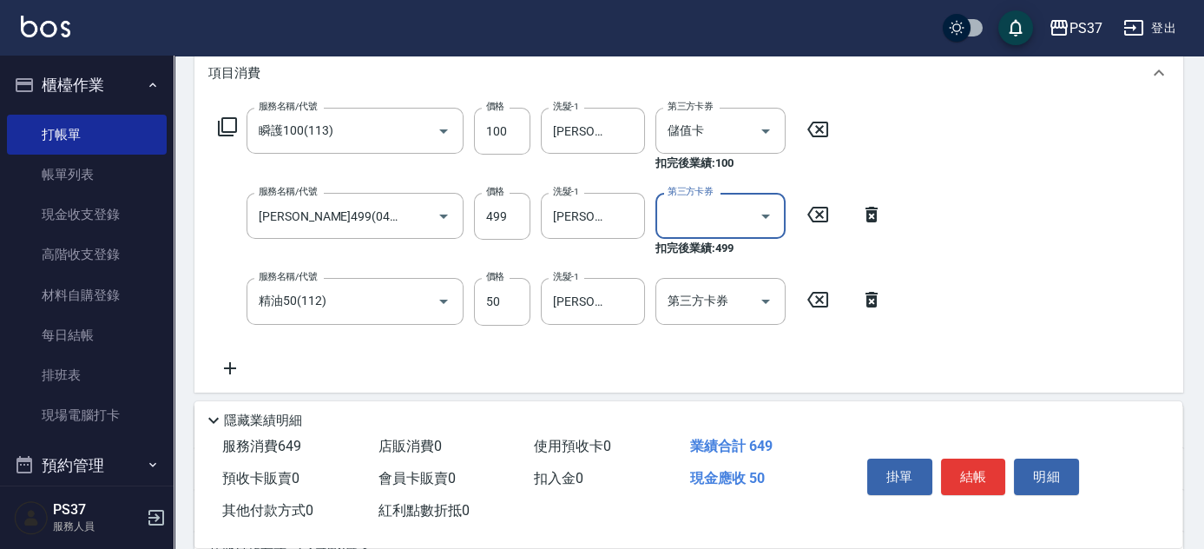
type input "儲值卡"
click at [766, 296] on icon "Open" at bounding box center [765, 301] width 21 height 21
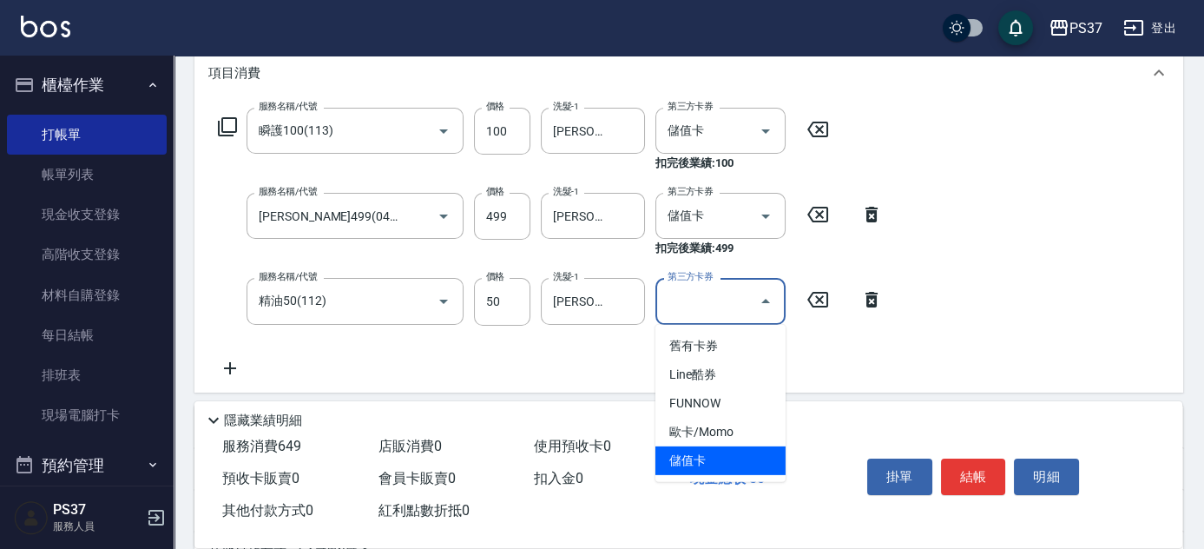
click at [726, 464] on span "儲值卡" at bounding box center [720, 460] width 130 height 29
type input "儲值卡"
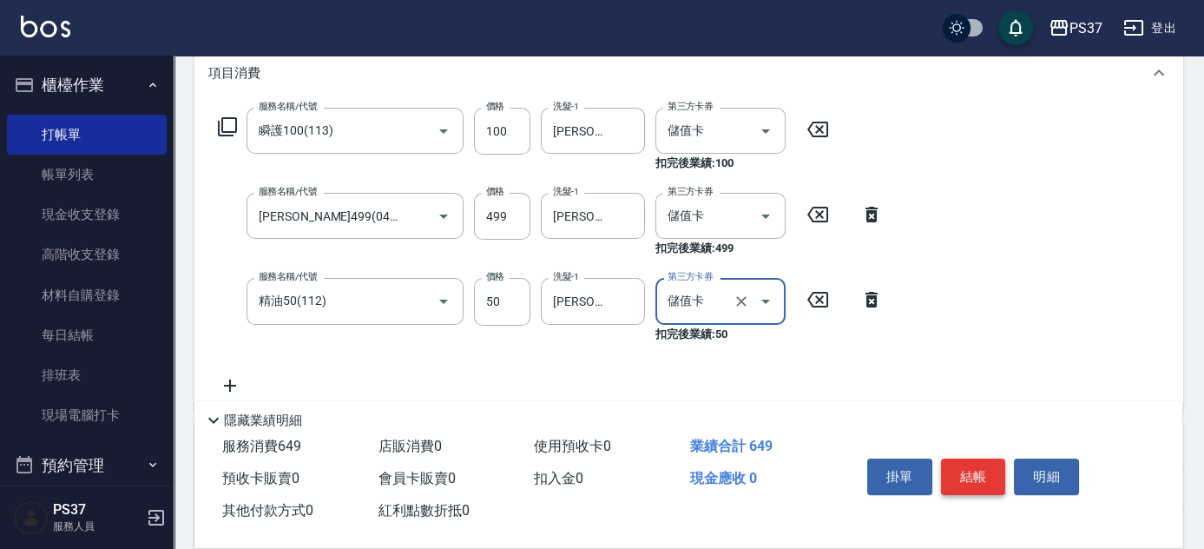
click at [983, 478] on button "結帳" at bounding box center [973, 476] width 65 height 36
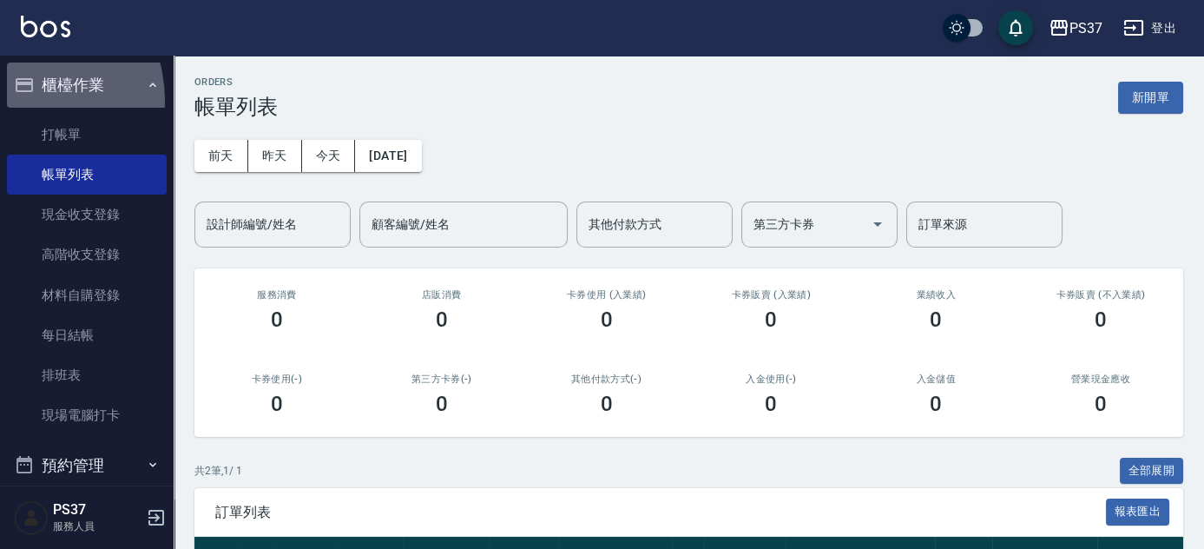
click at [14, 101] on button "櫃檯作業" at bounding box center [87, 84] width 160 height 45
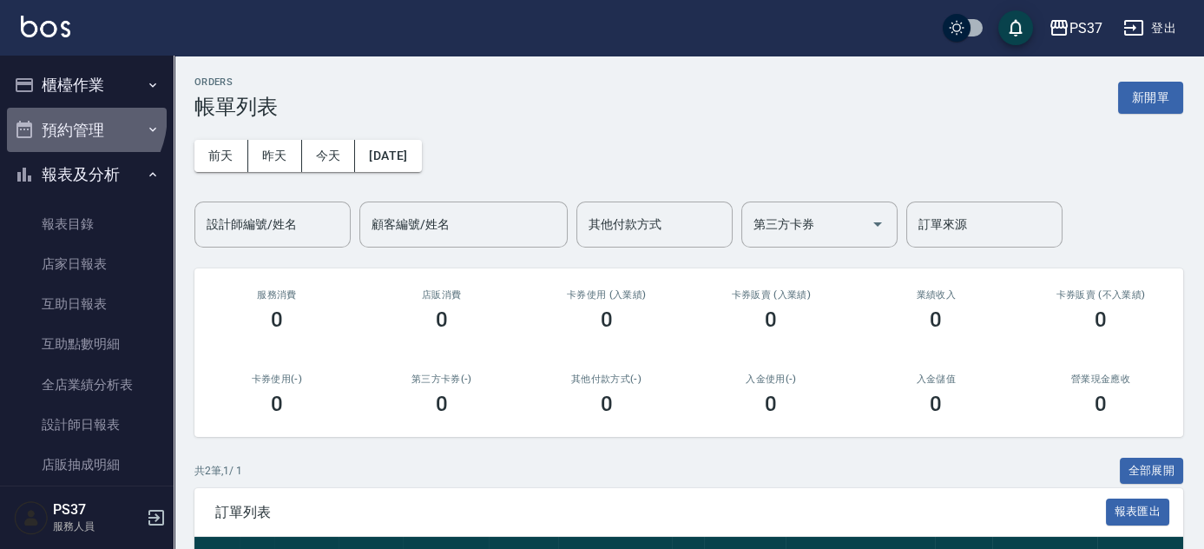
click at [64, 141] on button "預約管理" at bounding box center [87, 130] width 160 height 45
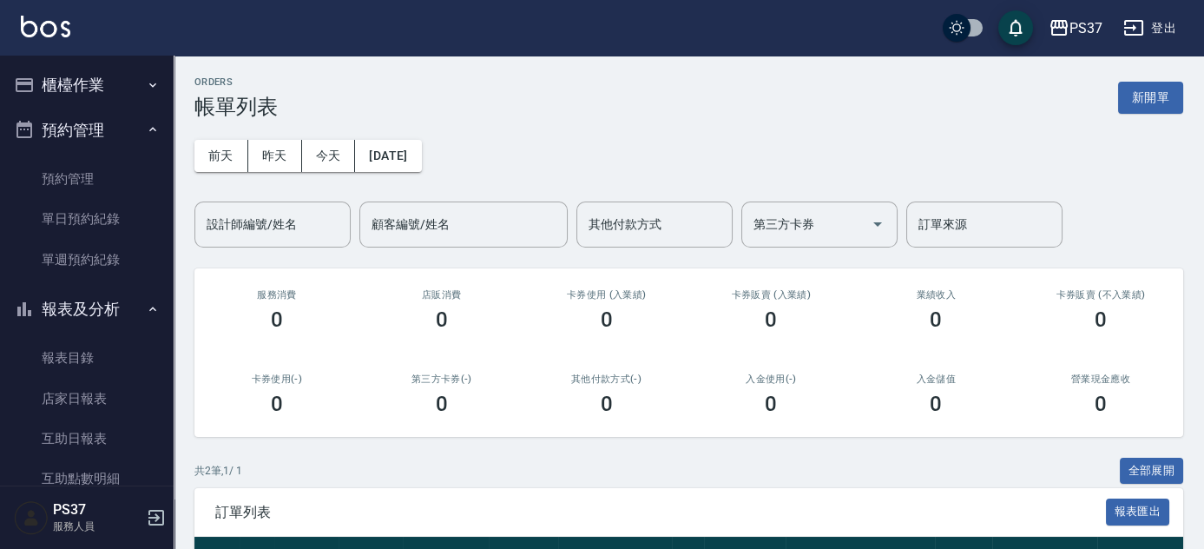
click at [95, 78] on button "櫃檯作業" at bounding box center [87, 84] width 160 height 45
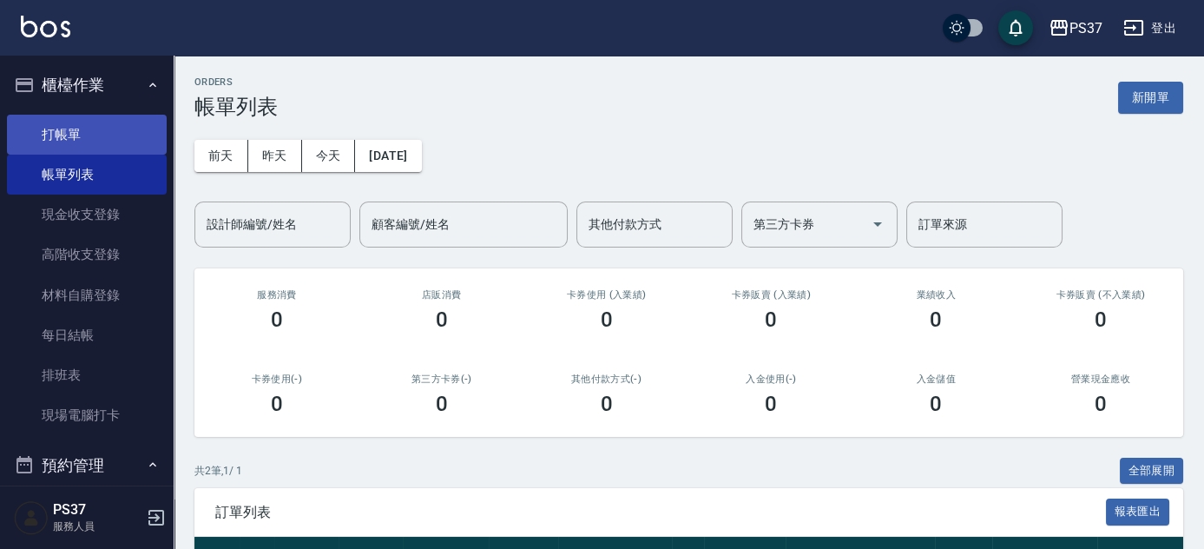
click at [76, 133] on link "打帳單" at bounding box center [87, 135] width 160 height 40
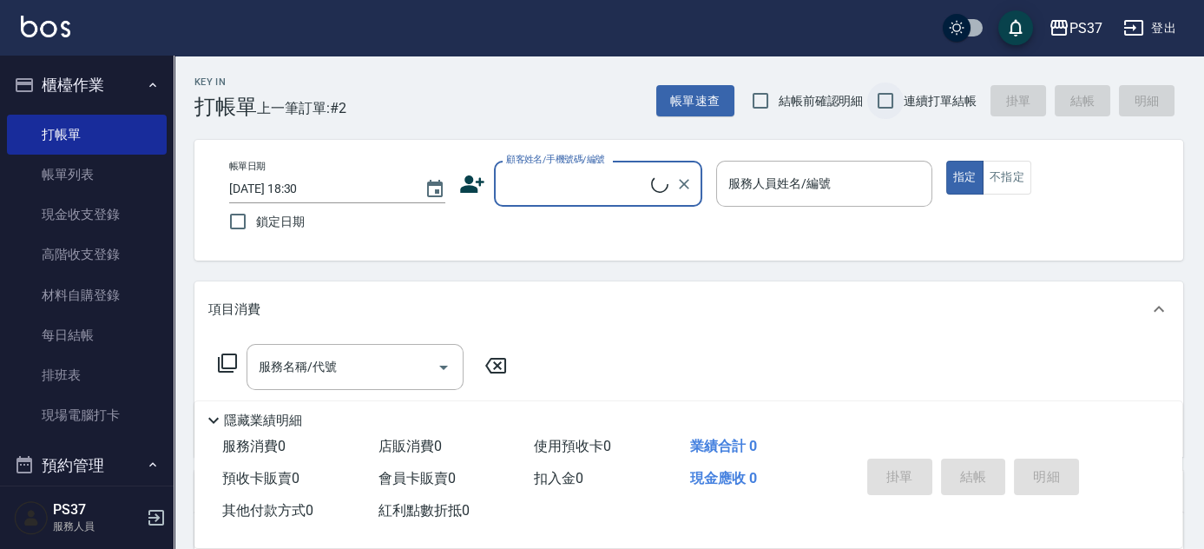
click at [883, 101] on input "連續打單結帳" at bounding box center [885, 100] width 36 height 36
checkbox input "true"
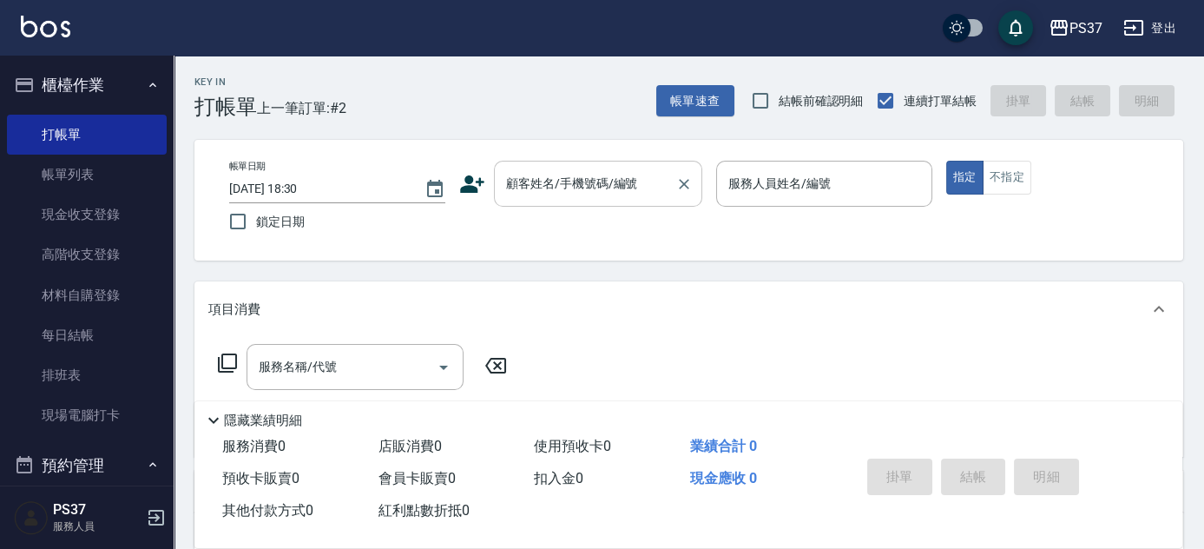
click at [571, 194] on input "顧客姓名/手機號碼/編號" at bounding box center [585, 183] width 167 height 30
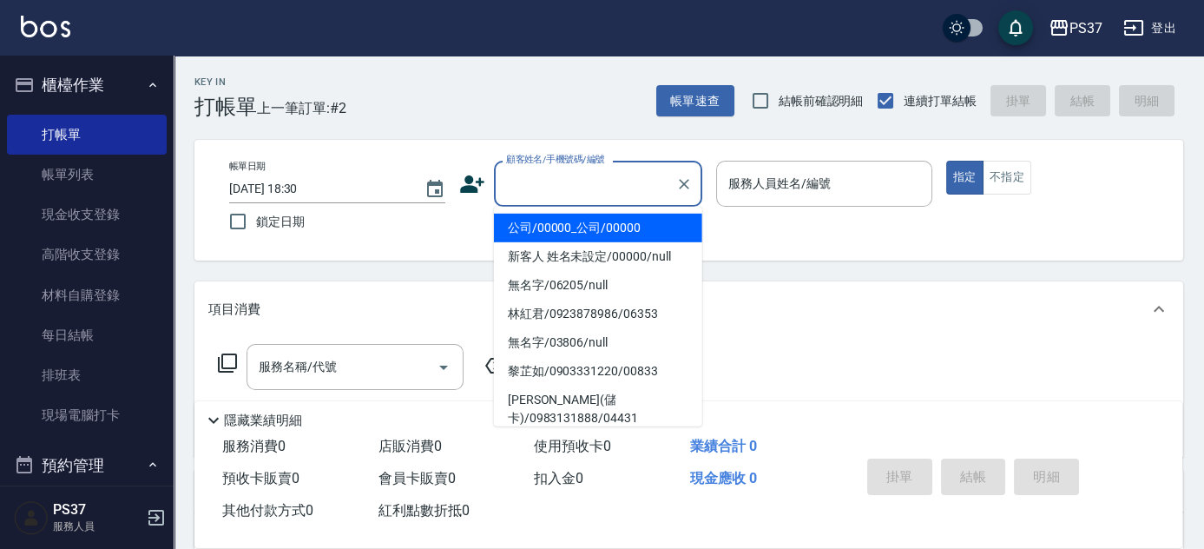
click at [569, 227] on li "公司/00000_公司/00000" at bounding box center [598, 228] width 208 height 29
type input "公司/00000_公司/00000"
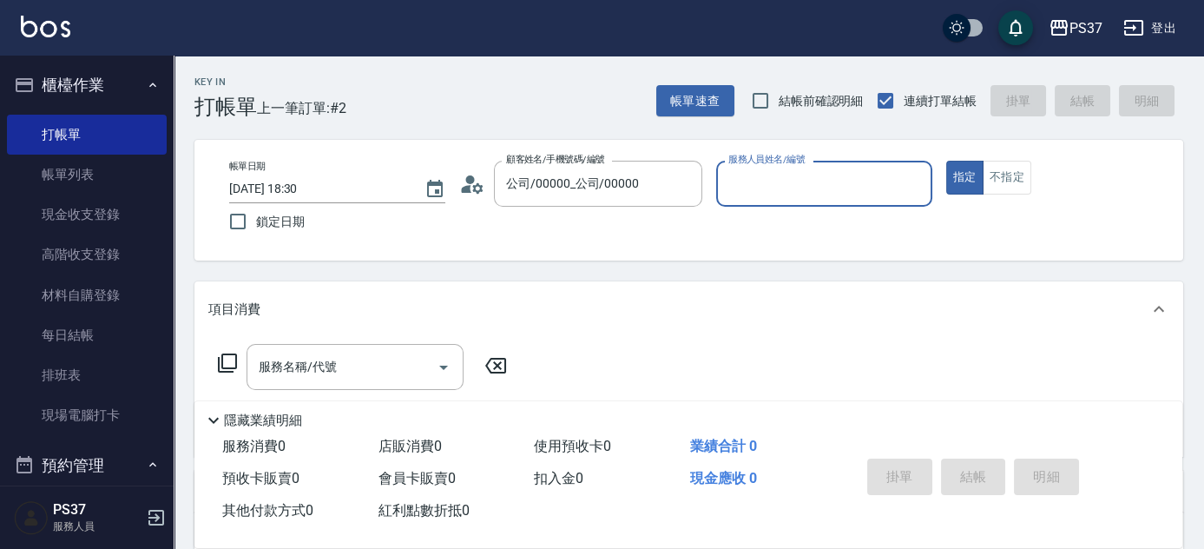
click at [777, 175] on input "服務人員姓名/編號" at bounding box center [824, 183] width 201 height 30
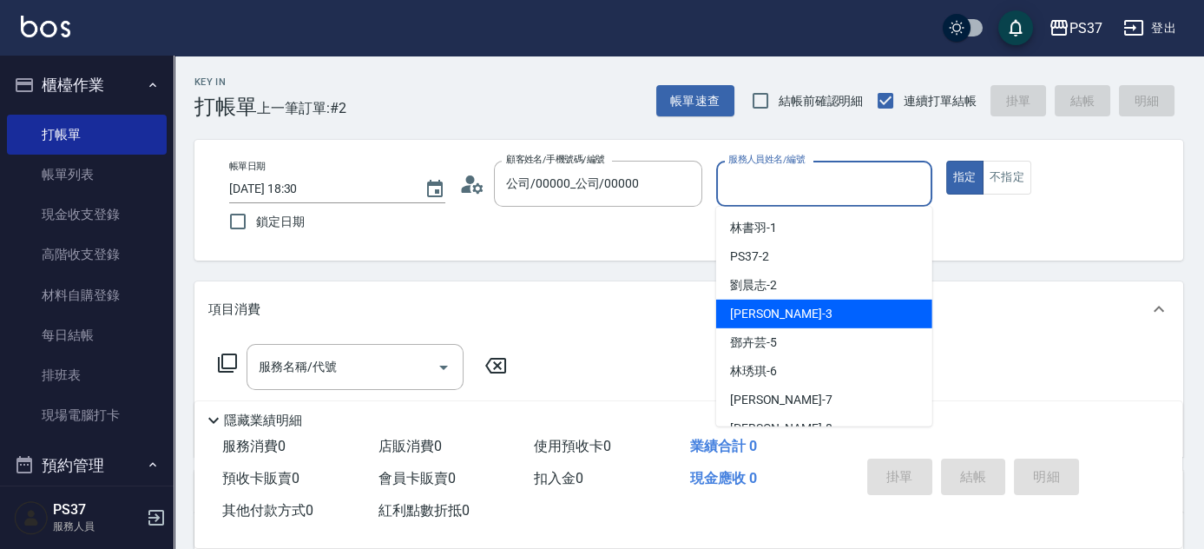
scroll to position [78, 0]
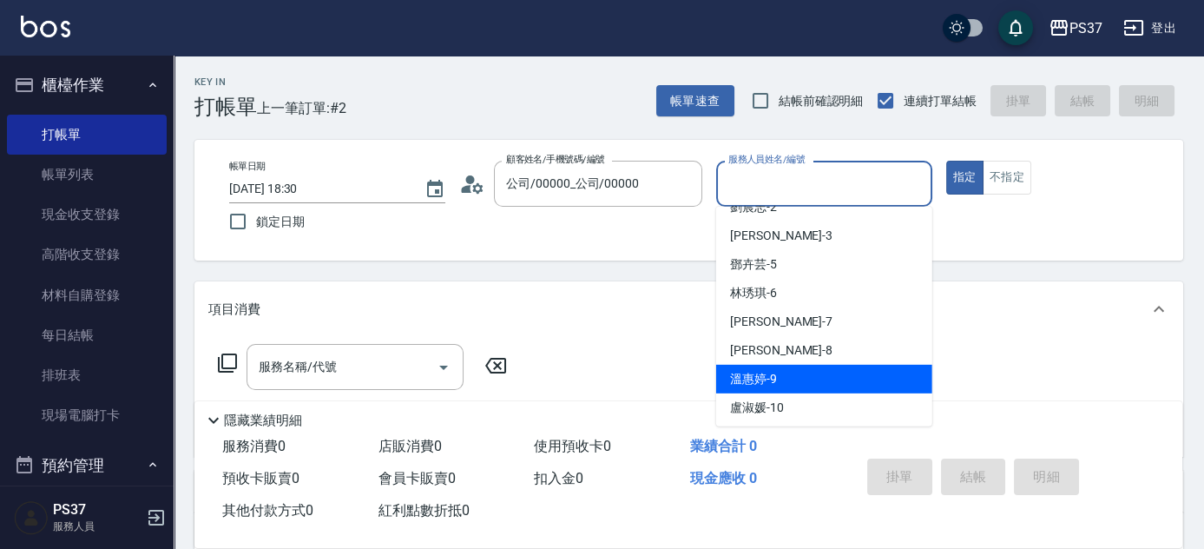
click at [775, 372] on span "溫惠婷 -9" at bounding box center [753, 379] width 47 height 18
type input "溫惠婷-9"
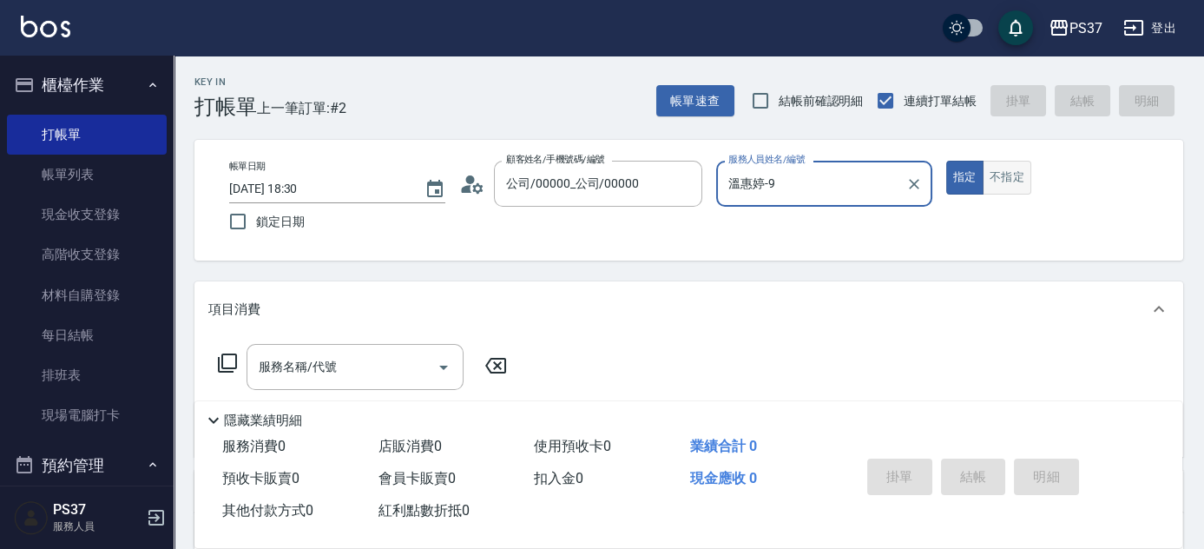
click at [1002, 183] on button "不指定" at bounding box center [1007, 178] width 49 height 34
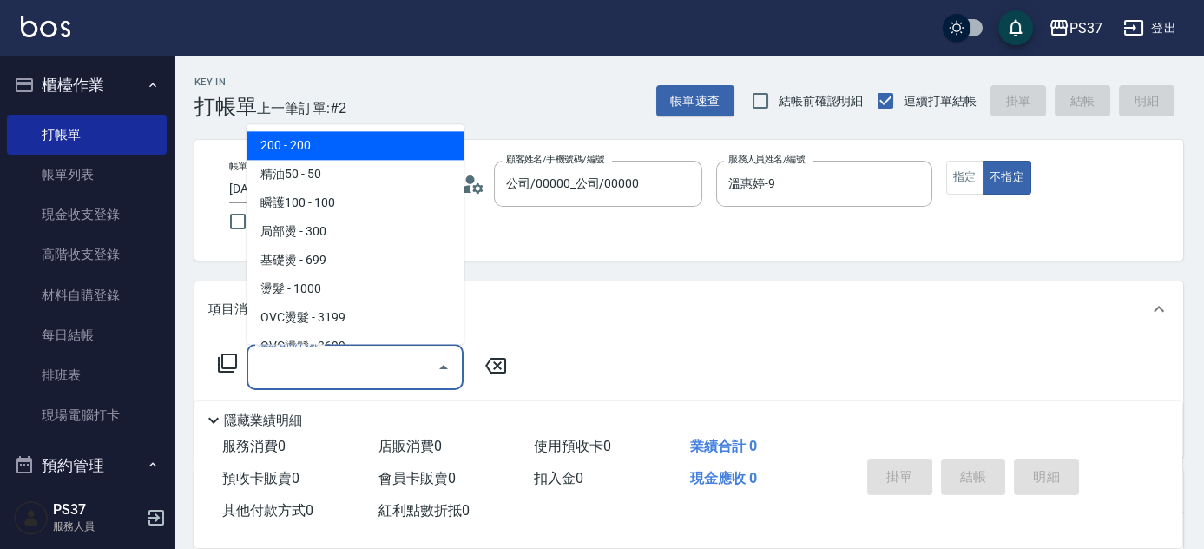
click at [368, 362] on input "服務名稱/代號" at bounding box center [341, 367] width 175 height 30
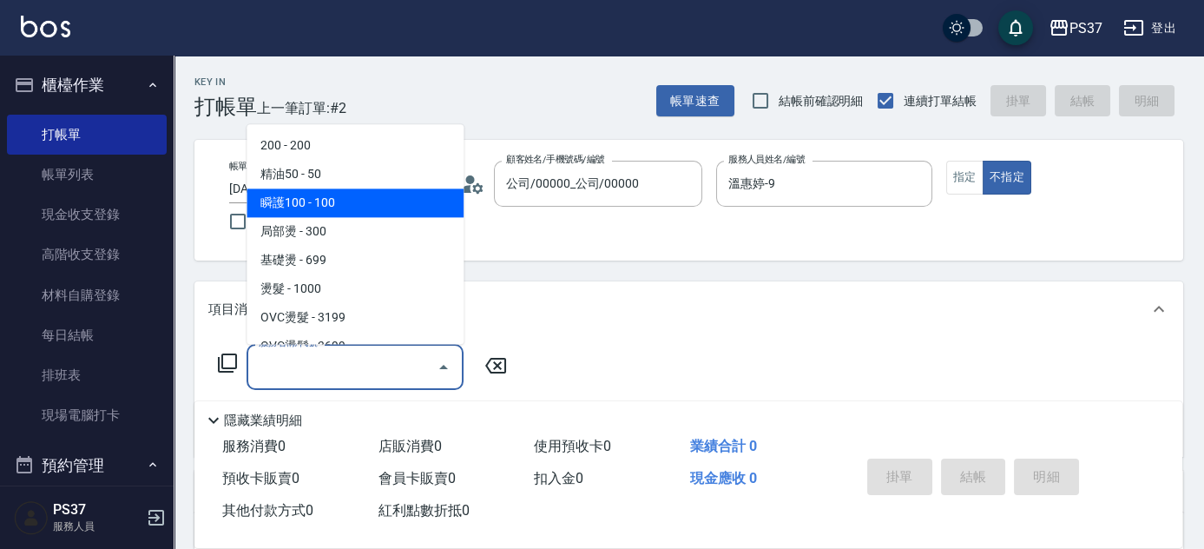
click at [369, 191] on span "瞬護100 - 100" at bounding box center [355, 203] width 217 height 29
type input "瞬護100(113)"
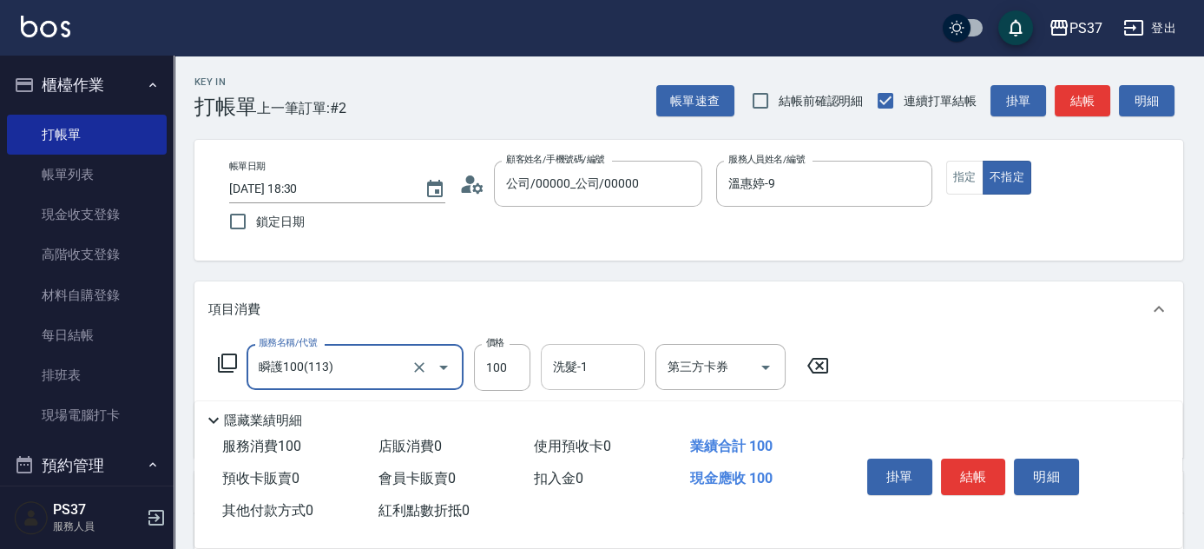
click at [589, 373] on input "洗髮-1" at bounding box center [593, 367] width 89 height 30
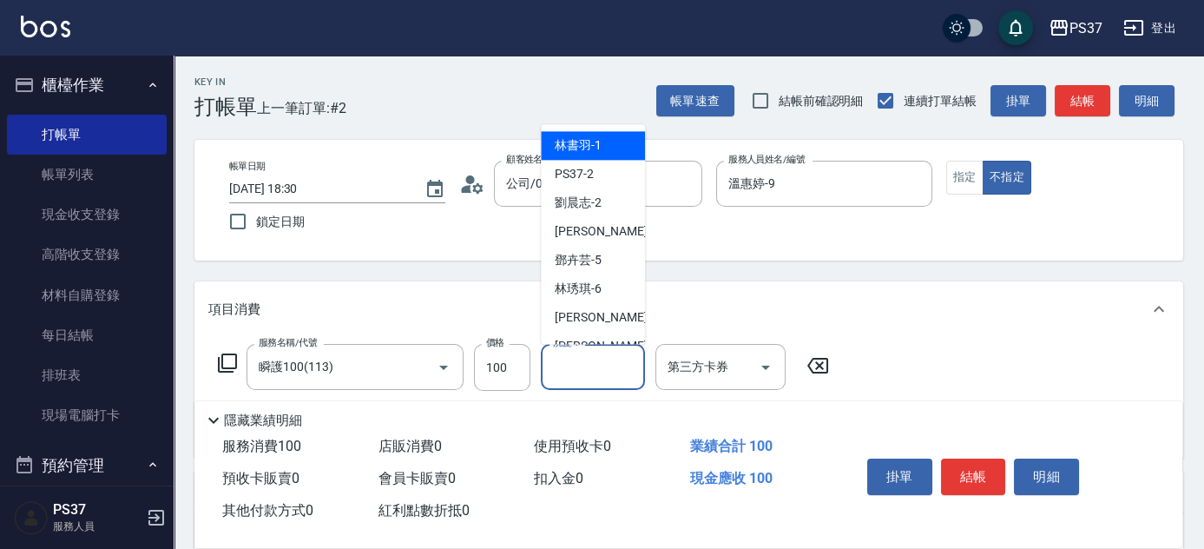
click at [564, 155] on div "林書羽 -1" at bounding box center [593, 146] width 104 height 29
type input "林書羽-1"
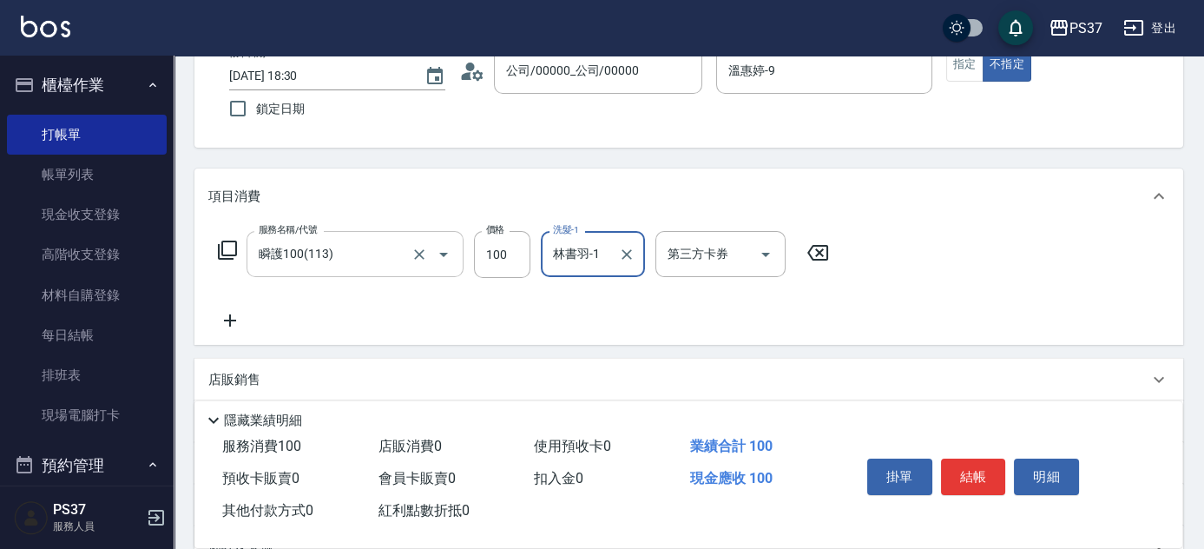
scroll to position [157, 0]
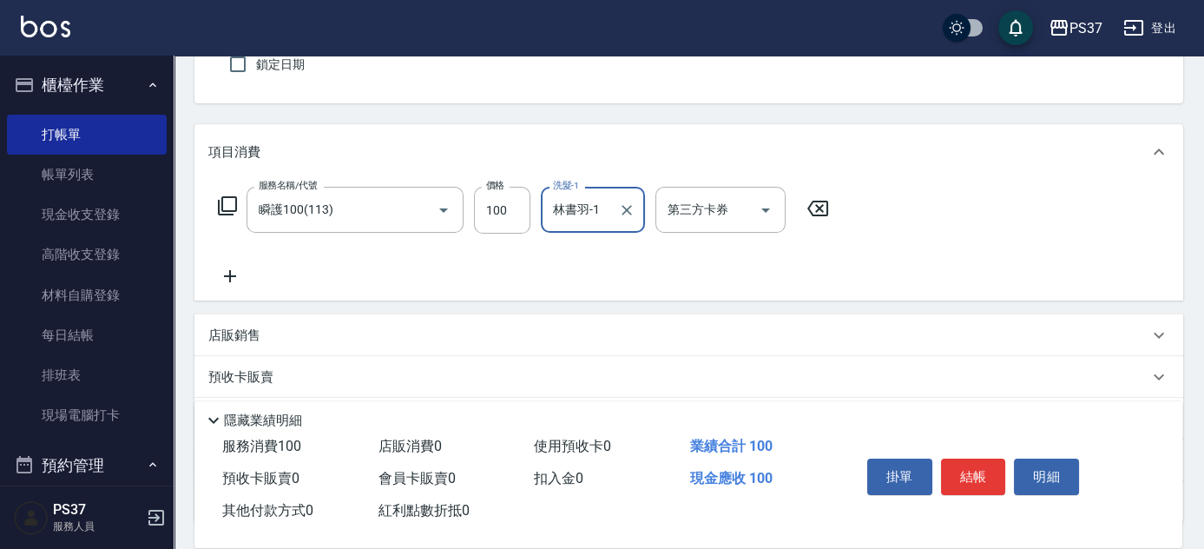
click at [226, 280] on icon at bounding box center [229, 276] width 43 height 21
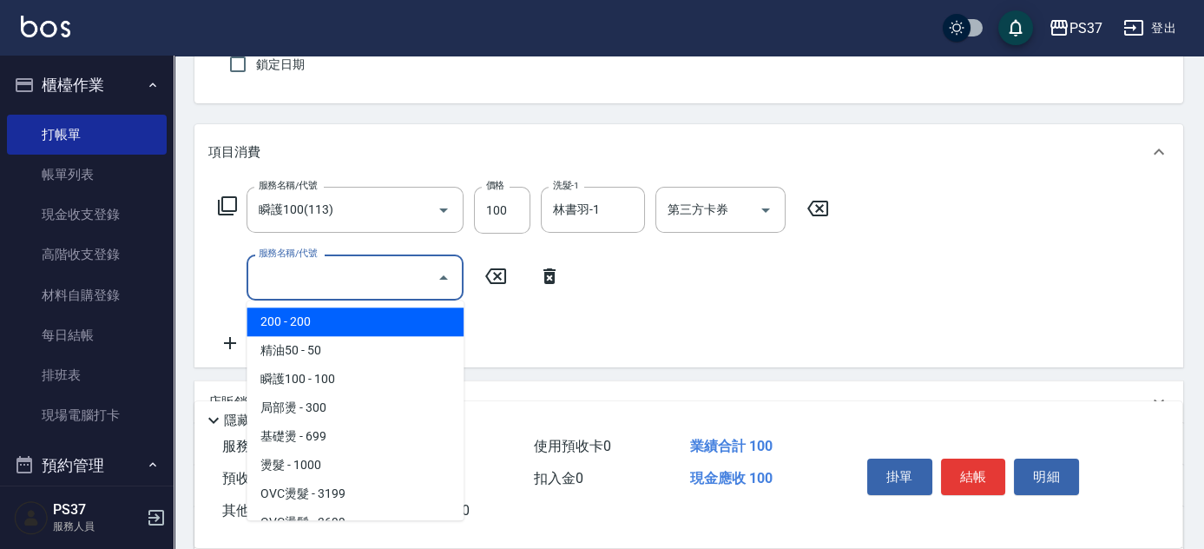
click at [299, 286] on input "服務名稱/代號" at bounding box center [341, 277] width 175 height 30
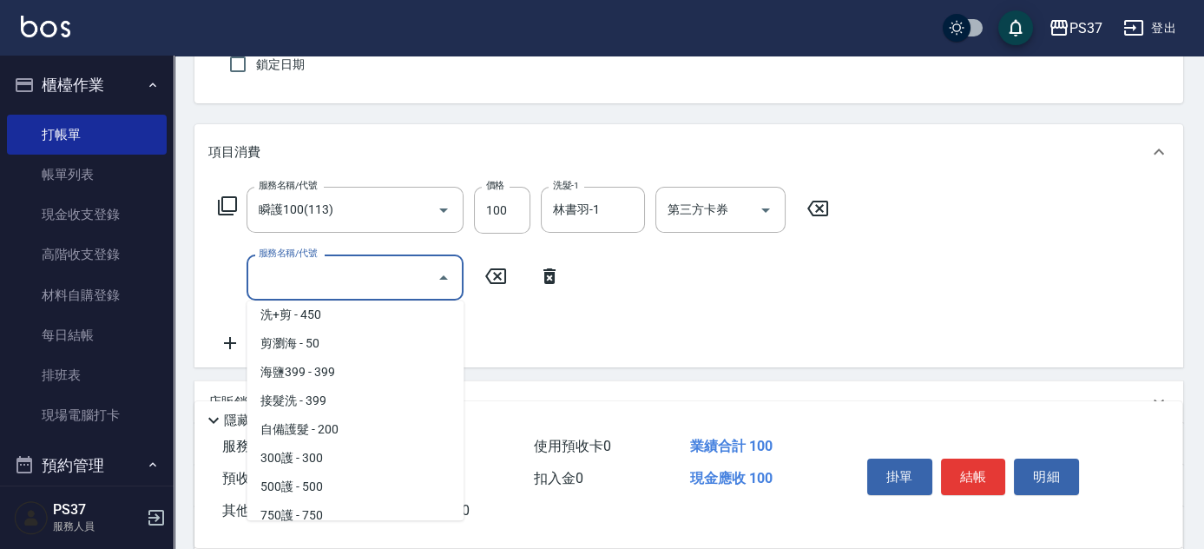
scroll to position [789, 0]
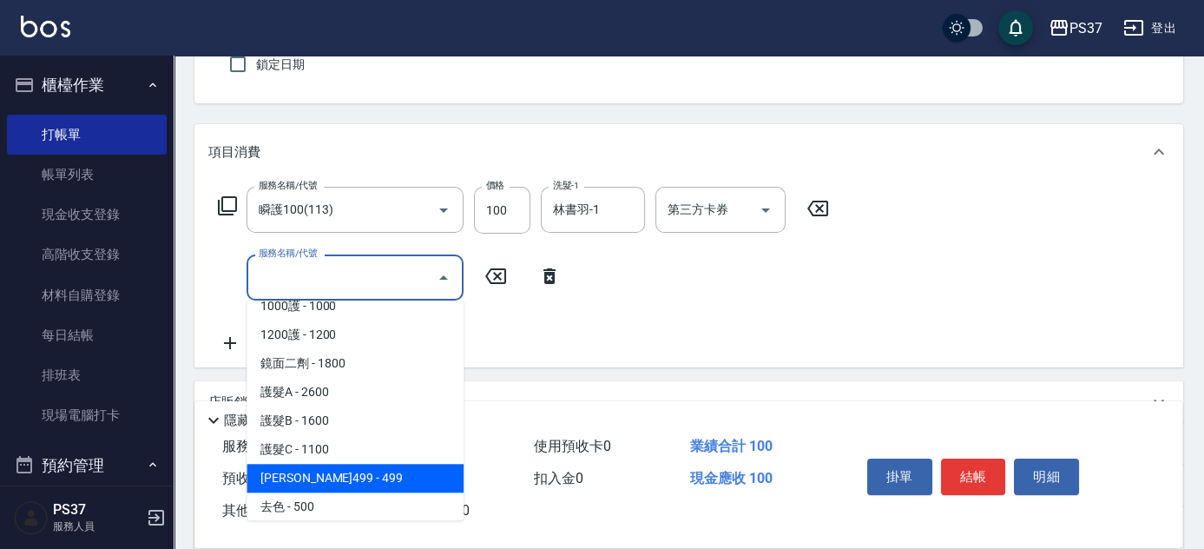
click at [361, 480] on span "伊黛莉499 - 499" at bounding box center [355, 478] width 217 height 29
type input "伊黛莉499(0499)"
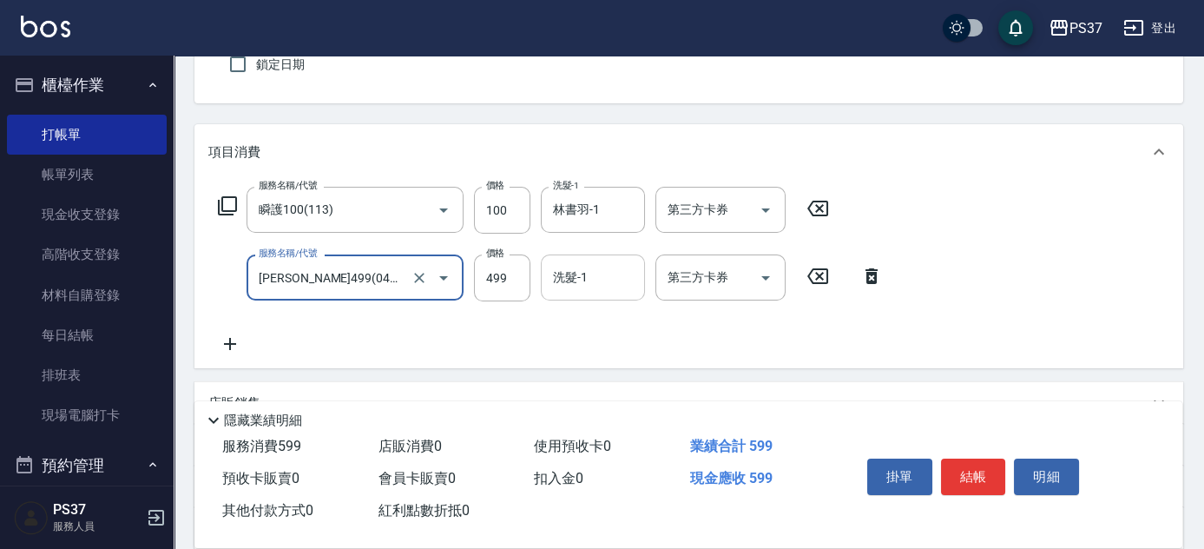
click at [572, 283] on input "洗髮-1" at bounding box center [593, 277] width 89 height 30
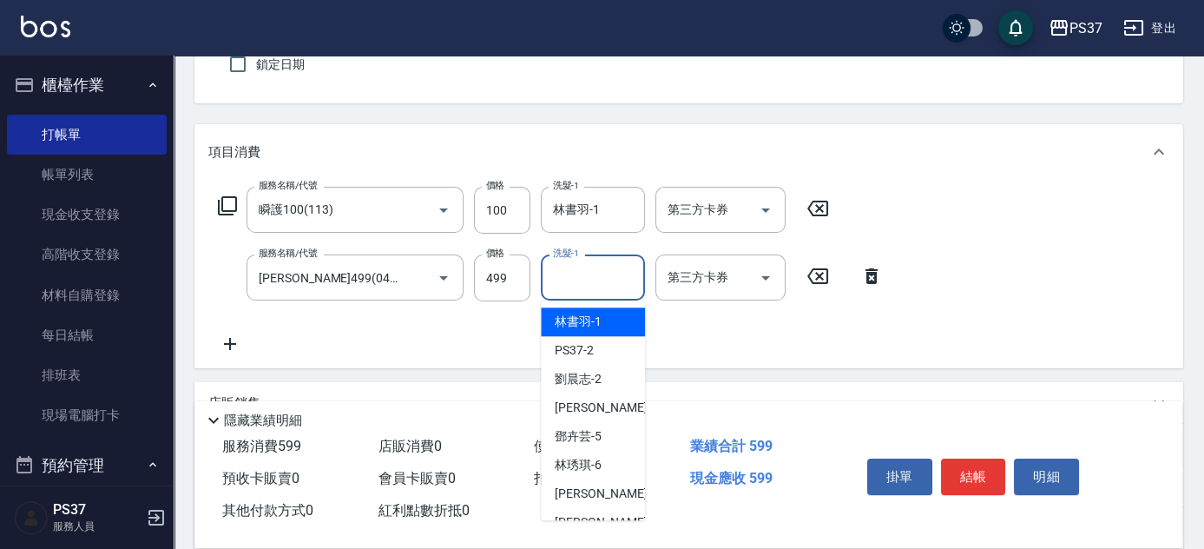
click at [573, 312] on span "林書羽 -1" at bounding box center [578, 321] width 47 height 18
type input "林書羽-1"
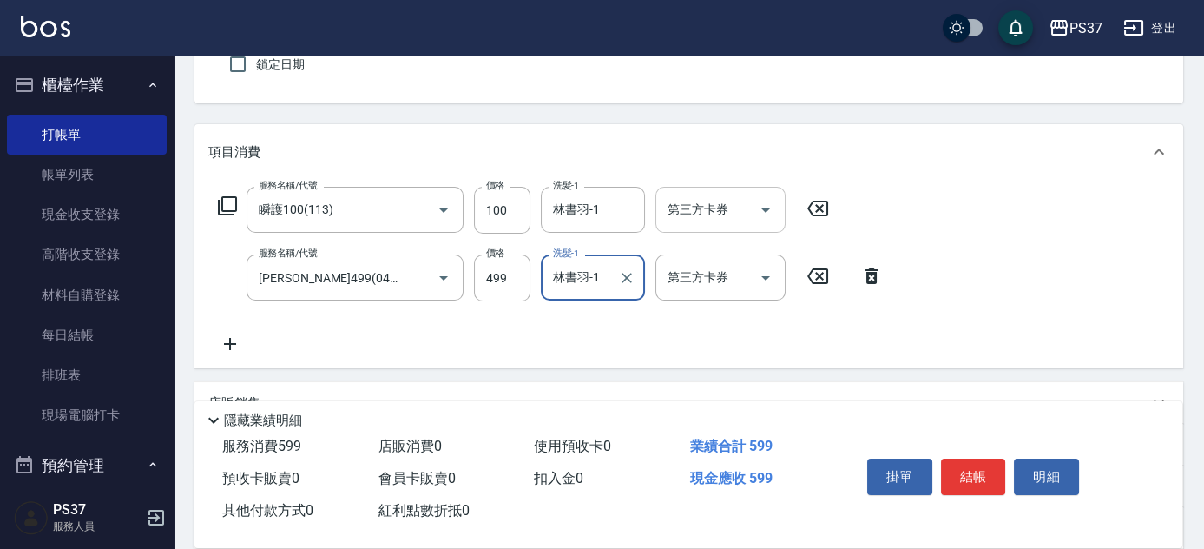
click at [766, 211] on icon "Open" at bounding box center [765, 210] width 9 height 4
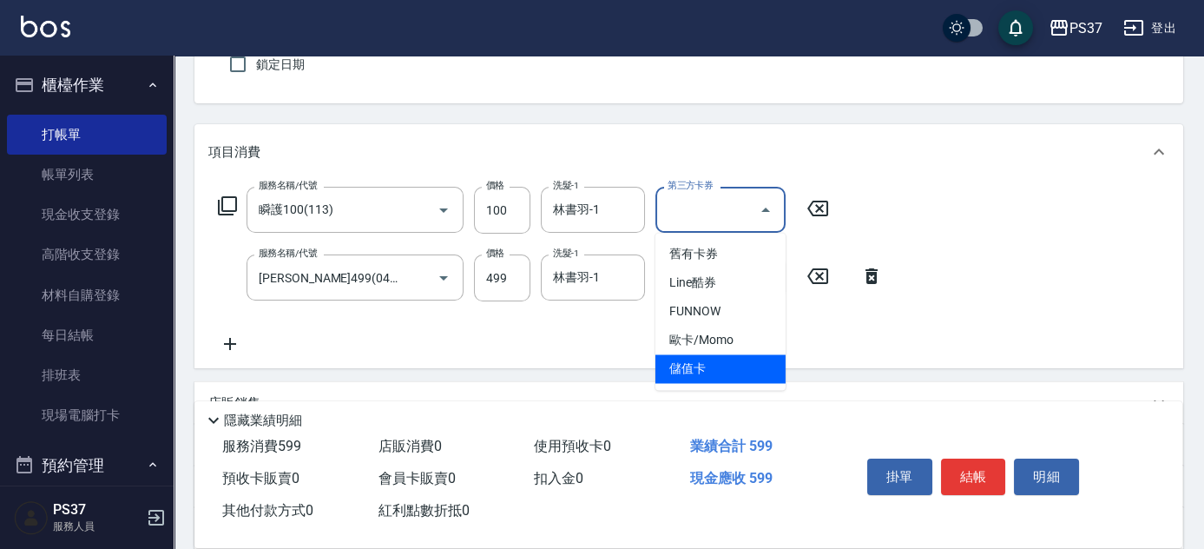
click at [712, 374] on span "儲值卡" at bounding box center [720, 368] width 130 height 29
type input "儲值卡"
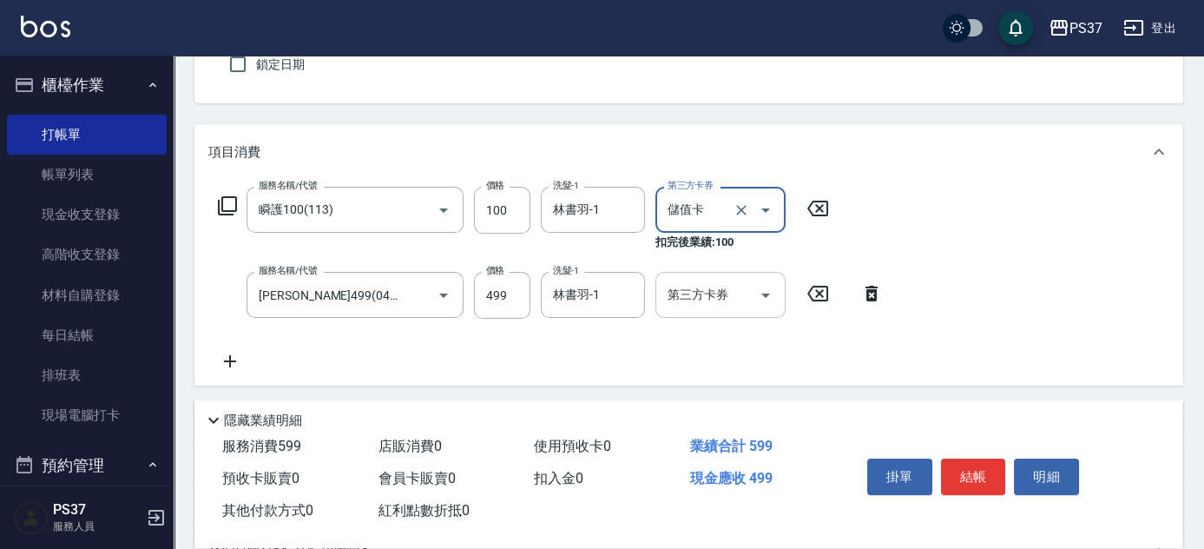
click at [768, 295] on icon "Open" at bounding box center [765, 295] width 21 height 21
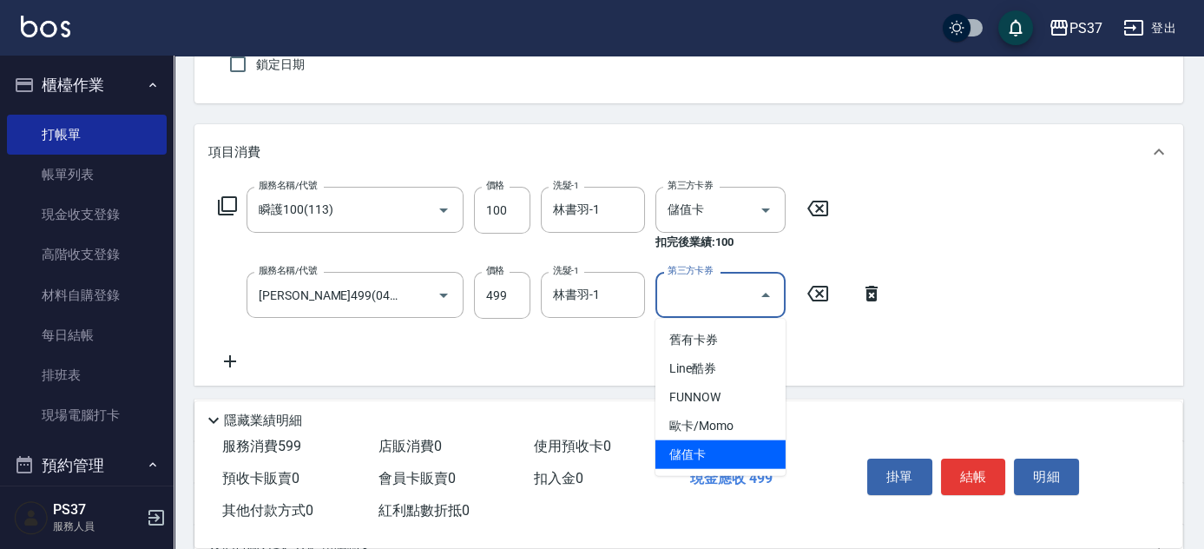
click at [735, 455] on span "儲值卡" at bounding box center [720, 454] width 130 height 29
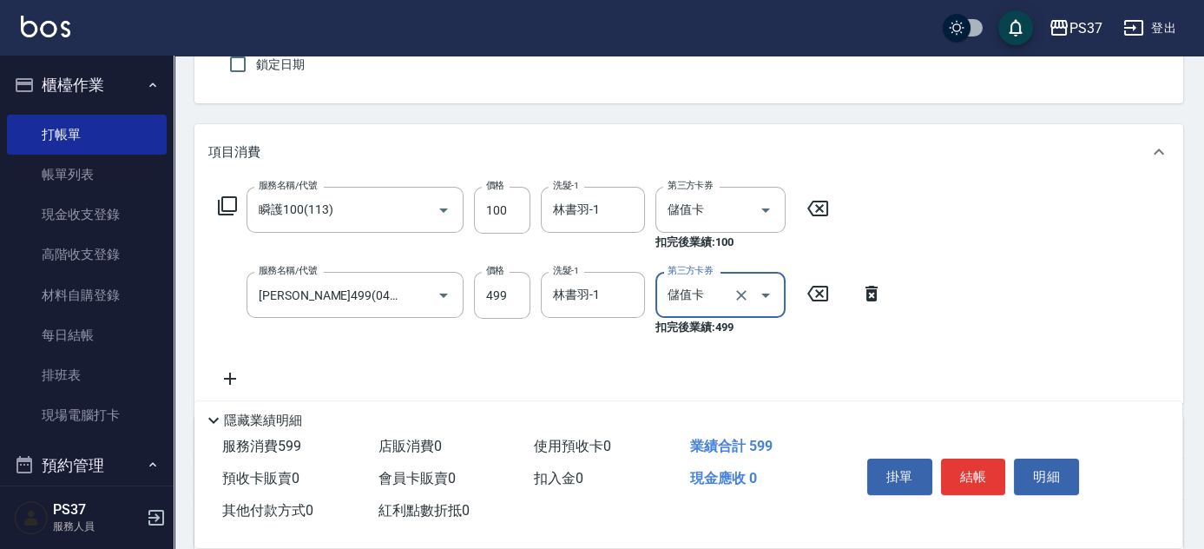
type input "儲值卡"
click at [997, 464] on button "結帳" at bounding box center [973, 476] width 65 height 36
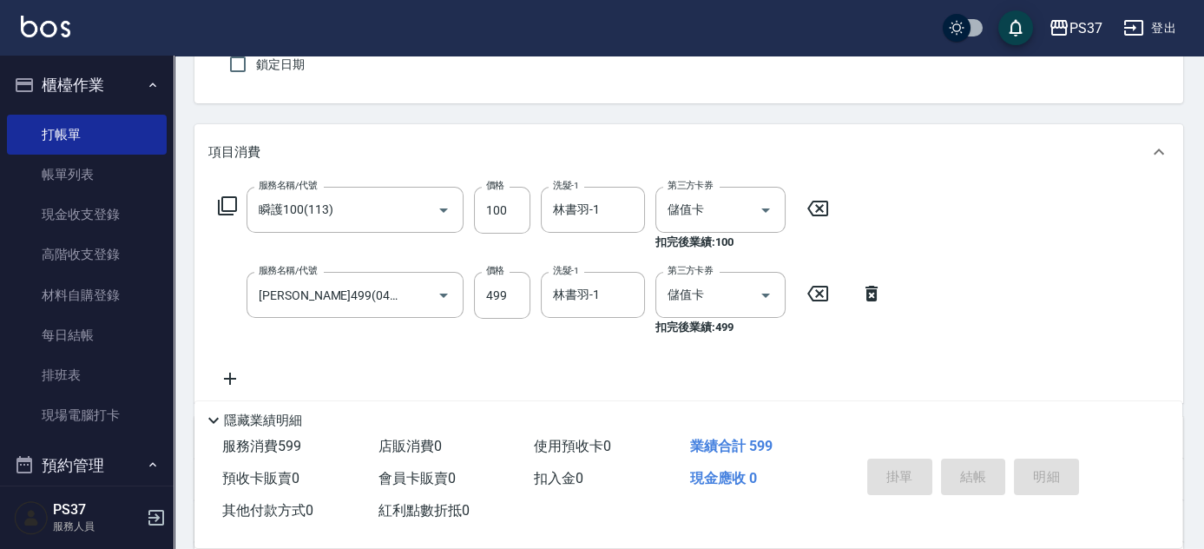
type input "2025/08/17 18:31"
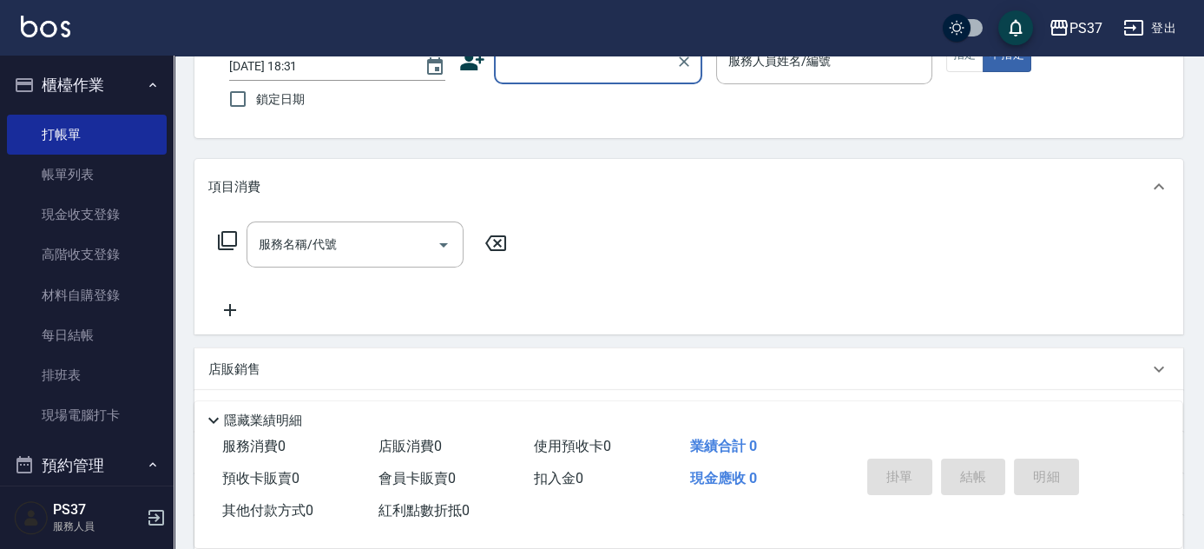
scroll to position [0, 0]
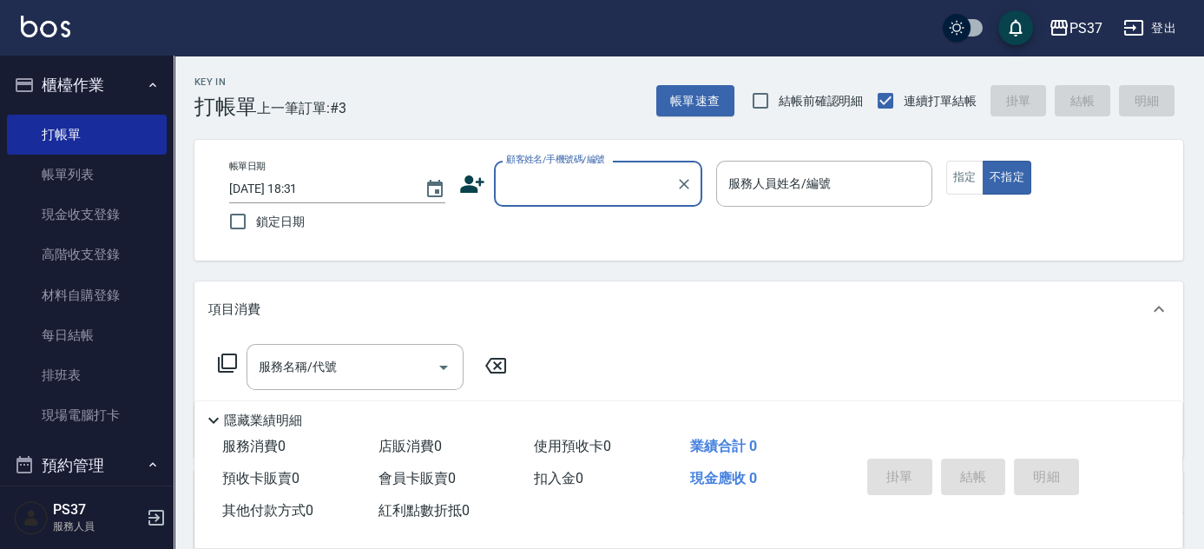
click at [562, 186] on input "顧客姓名/手機號碼/編號" at bounding box center [585, 183] width 167 height 30
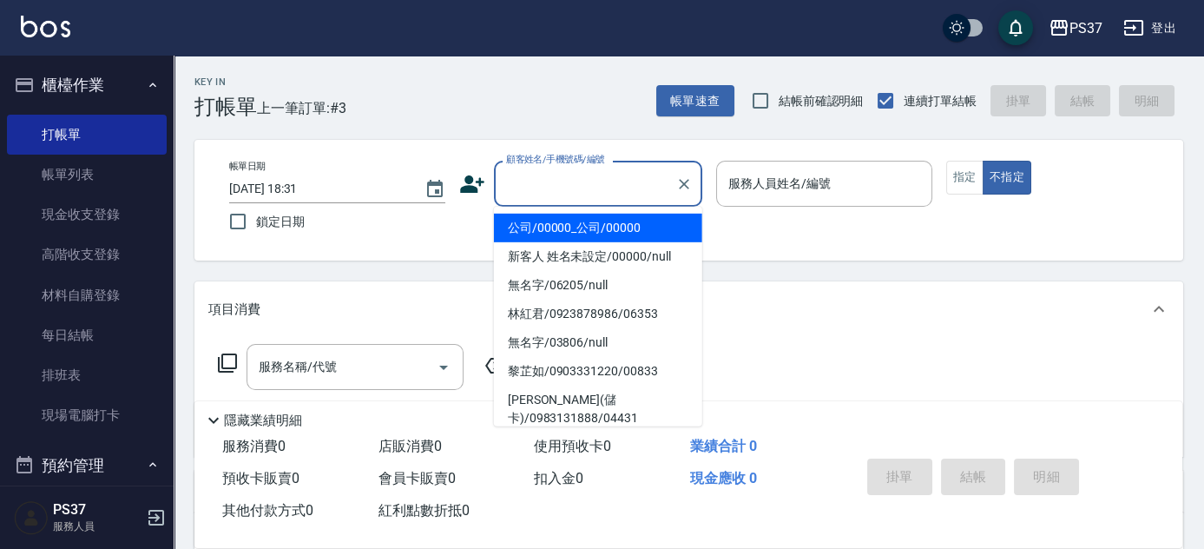
click at [643, 225] on li "公司/00000_公司/00000" at bounding box center [598, 228] width 208 height 29
type input "公司/00000_公司/00000"
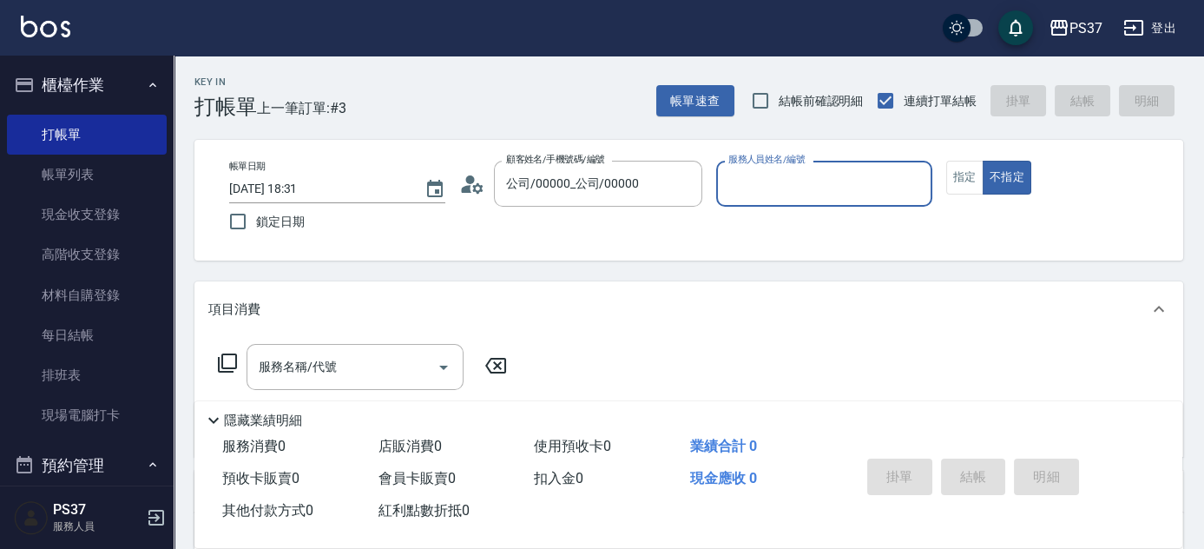
click at [812, 190] on input "服務人員姓名/編號" at bounding box center [824, 183] width 201 height 30
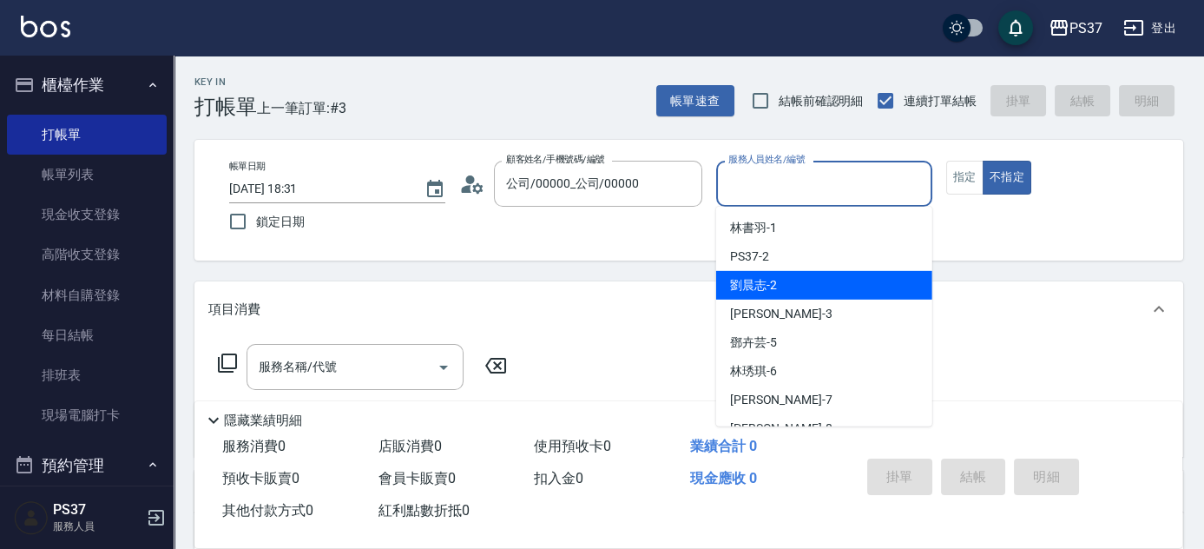
click at [810, 294] on div "劉晨志 -2" at bounding box center [824, 285] width 216 height 29
type input "劉晨志-2"
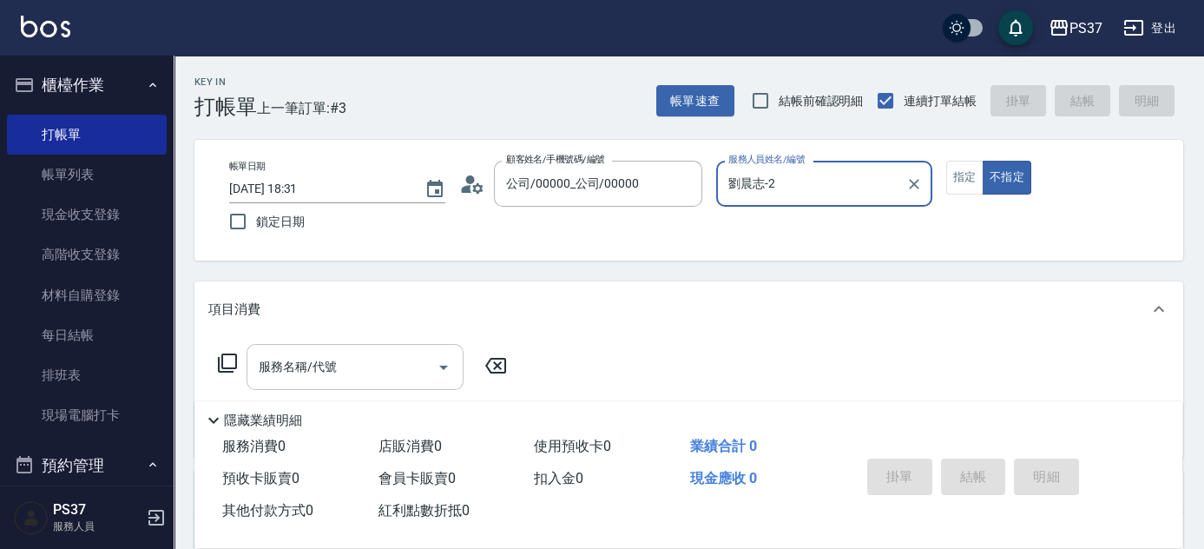
click at [355, 383] on div "服務名稱/代號" at bounding box center [355, 367] width 217 height 46
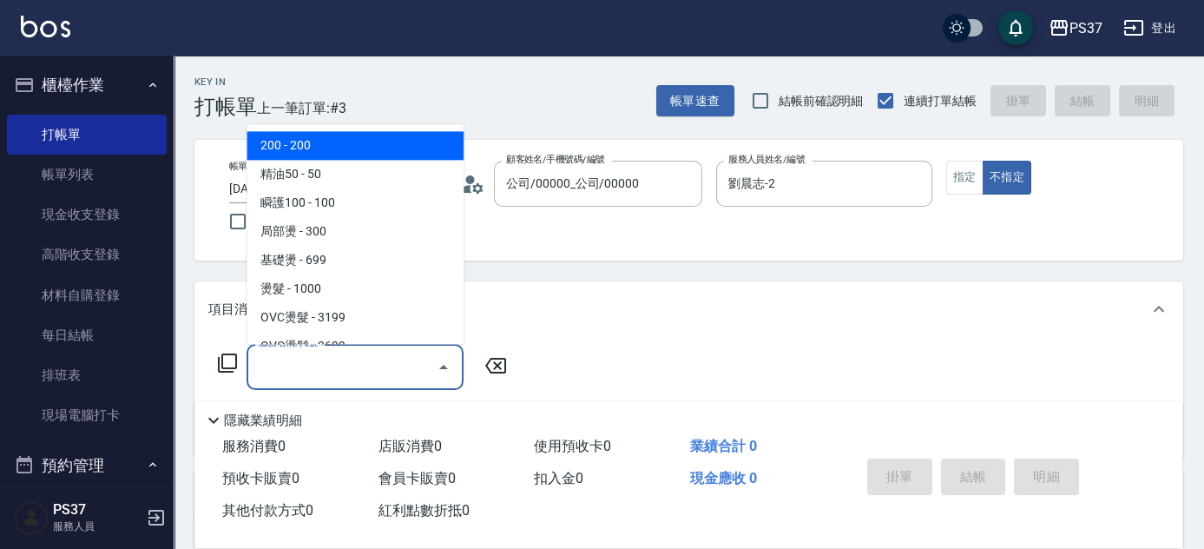
click at [331, 156] on span "200 - 200" at bounding box center [355, 146] width 217 height 29
type input "200(111)"
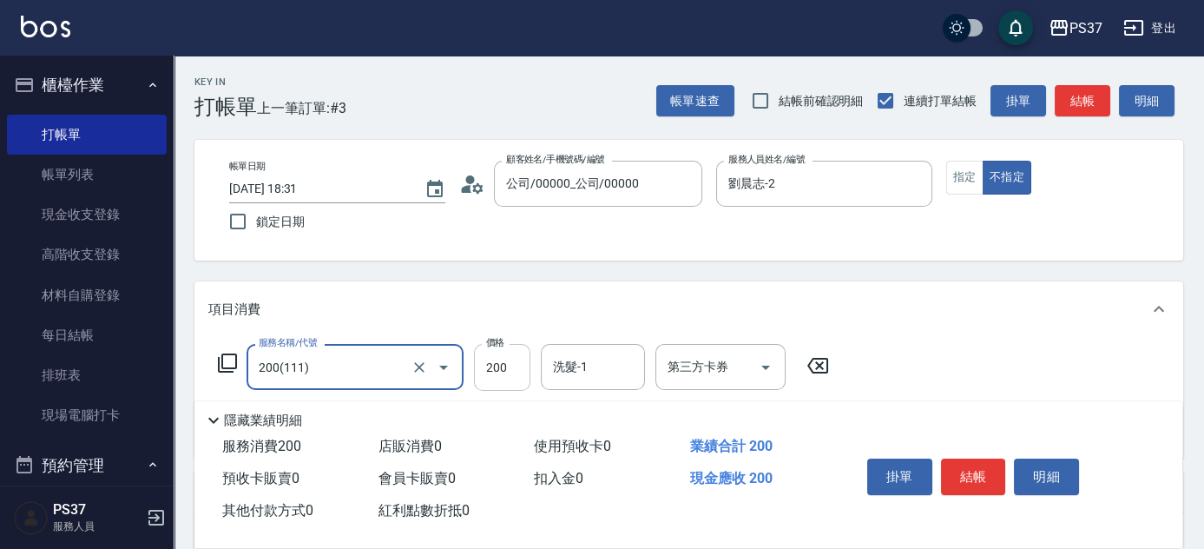
click at [507, 356] on input "200" at bounding box center [502, 367] width 56 height 47
type input "100"
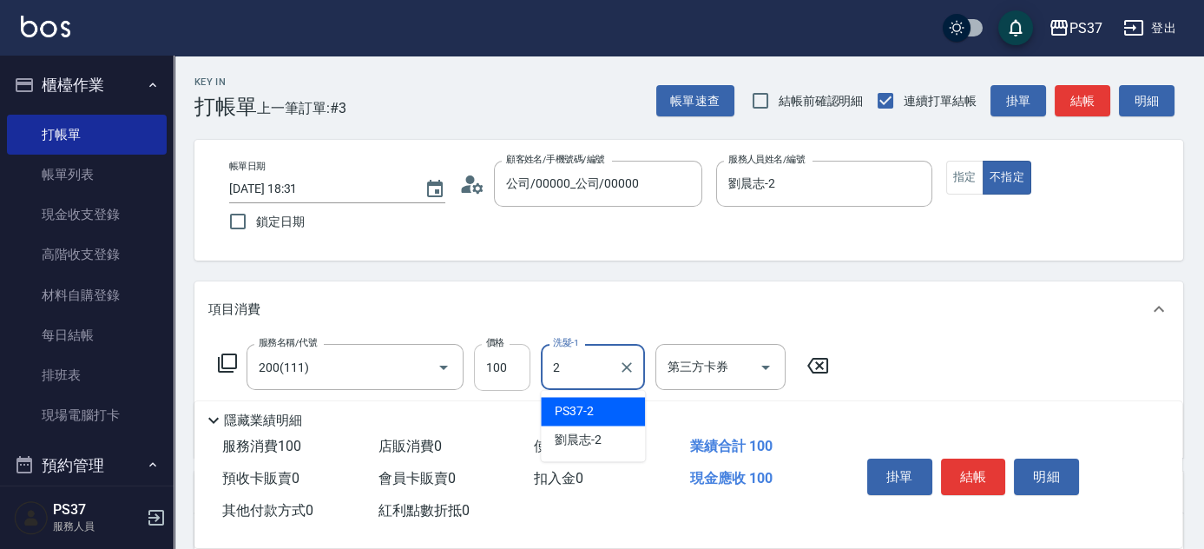
type input "PS37-2"
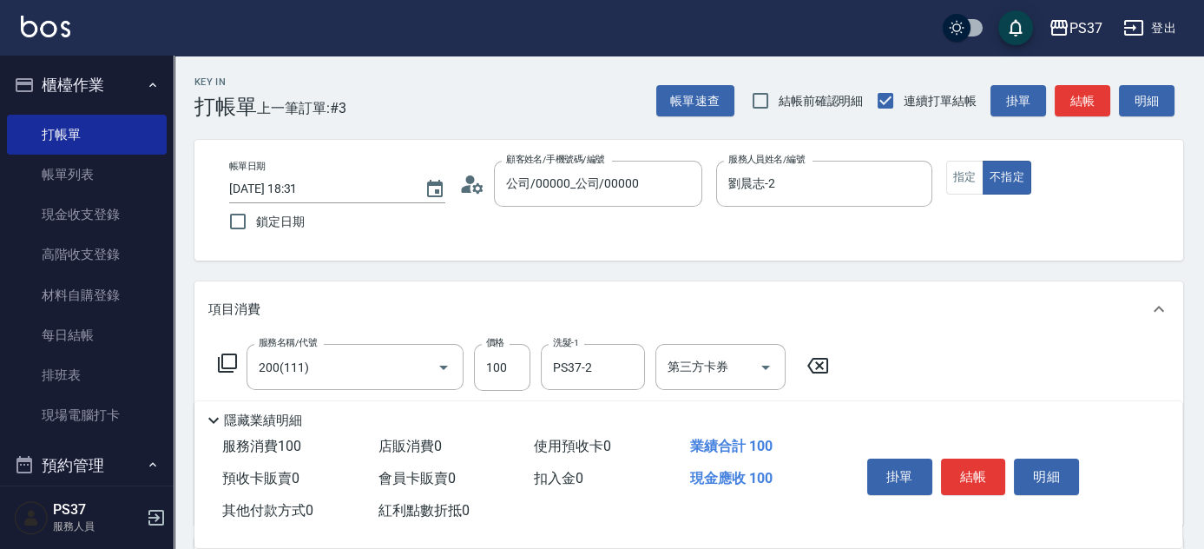
scroll to position [78, 0]
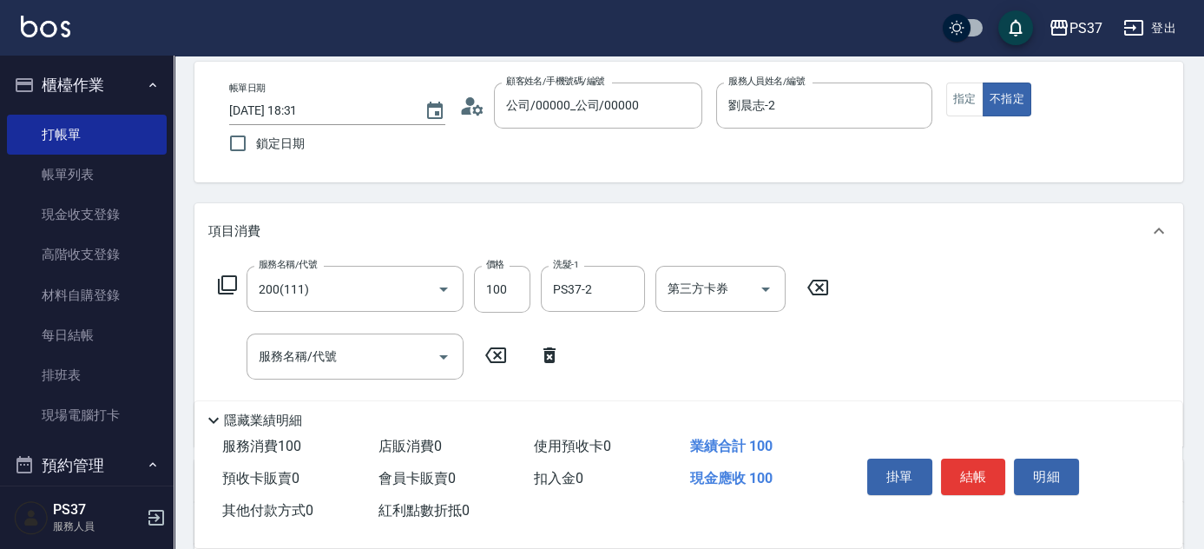
click at [535, 354] on icon at bounding box center [549, 355] width 43 height 21
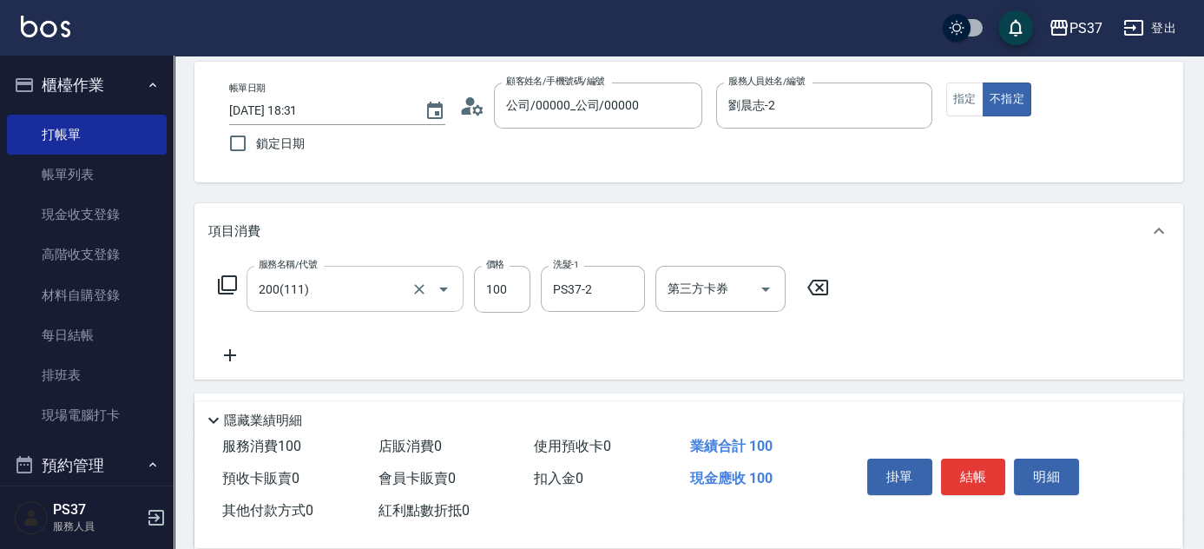
click at [385, 291] on input "200(111)" at bounding box center [330, 288] width 153 height 30
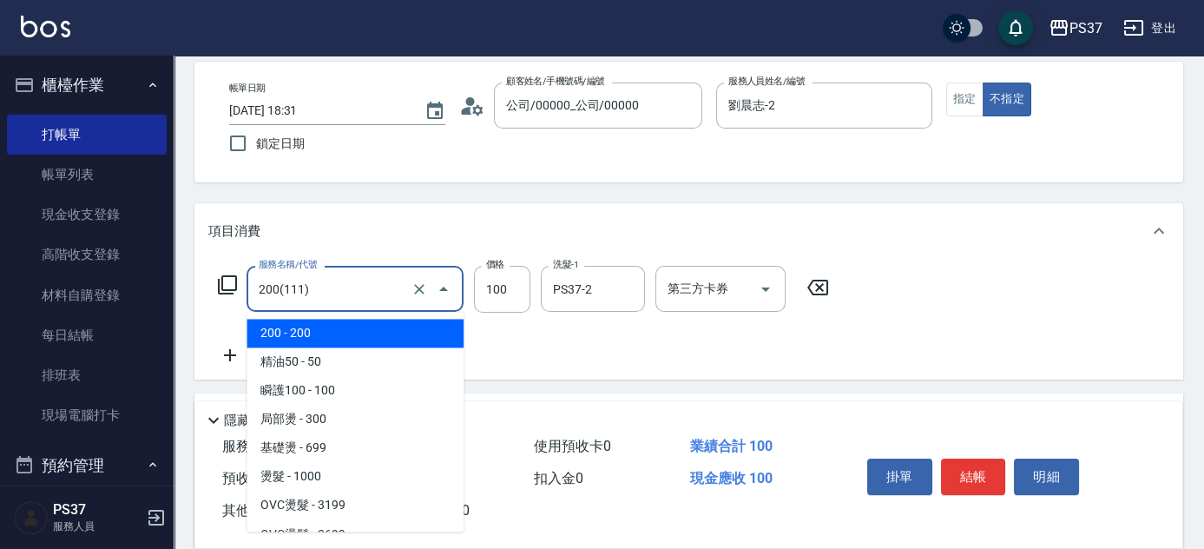
click at [368, 328] on span "200 - 200" at bounding box center [355, 333] width 217 height 29
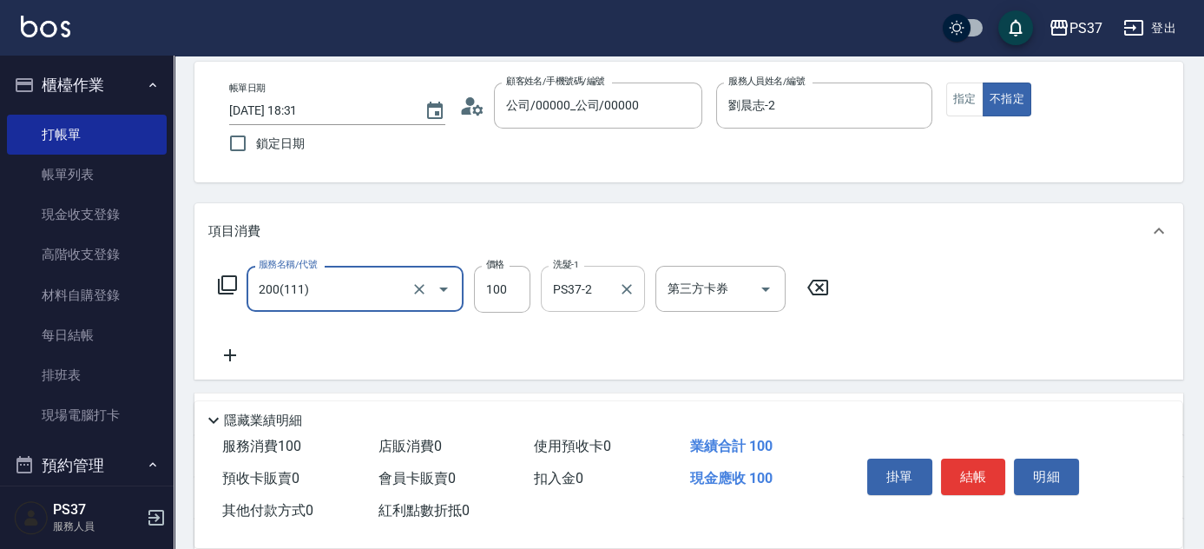
click at [642, 286] on div "PS37-2 洗髮-1" at bounding box center [593, 289] width 104 height 46
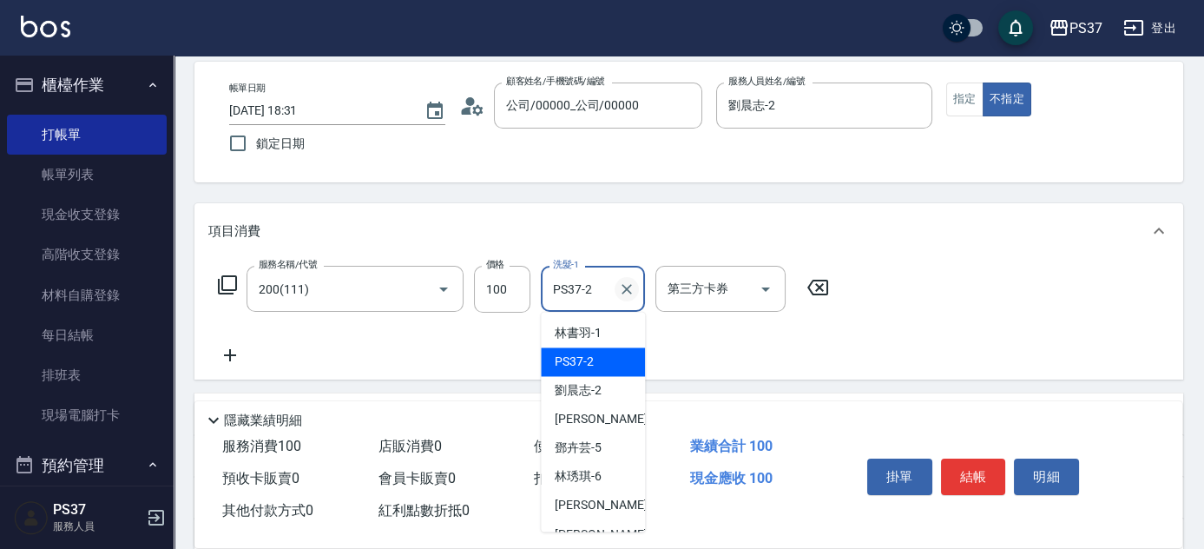
click at [631, 287] on icon "Clear" at bounding box center [626, 288] width 17 height 17
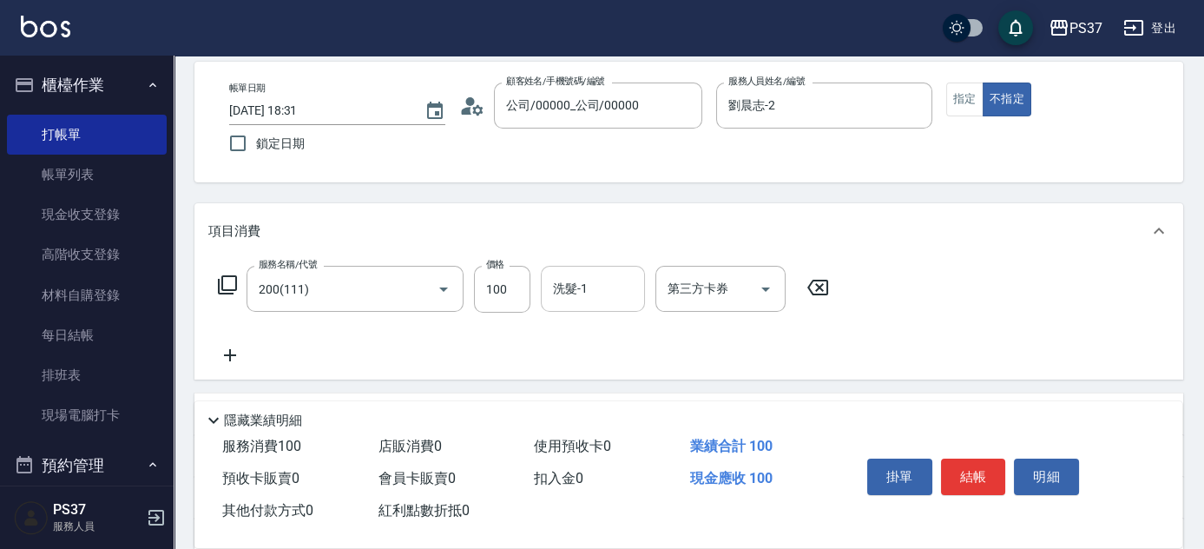
click at [812, 291] on icon at bounding box center [817, 288] width 21 height 16
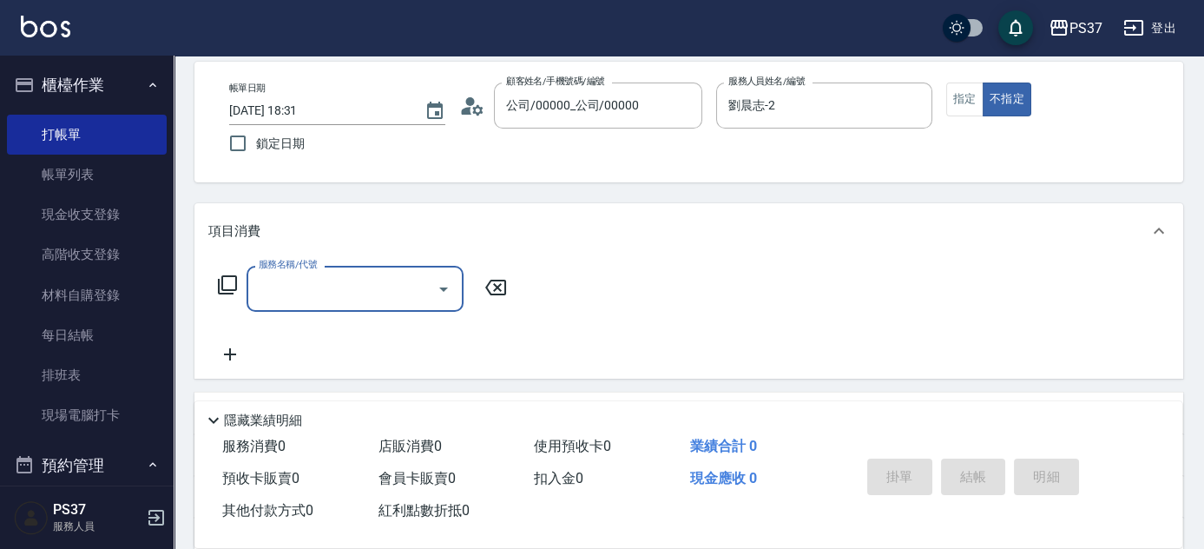
click at [341, 294] on input "服務名稱/代號" at bounding box center [341, 288] width 175 height 30
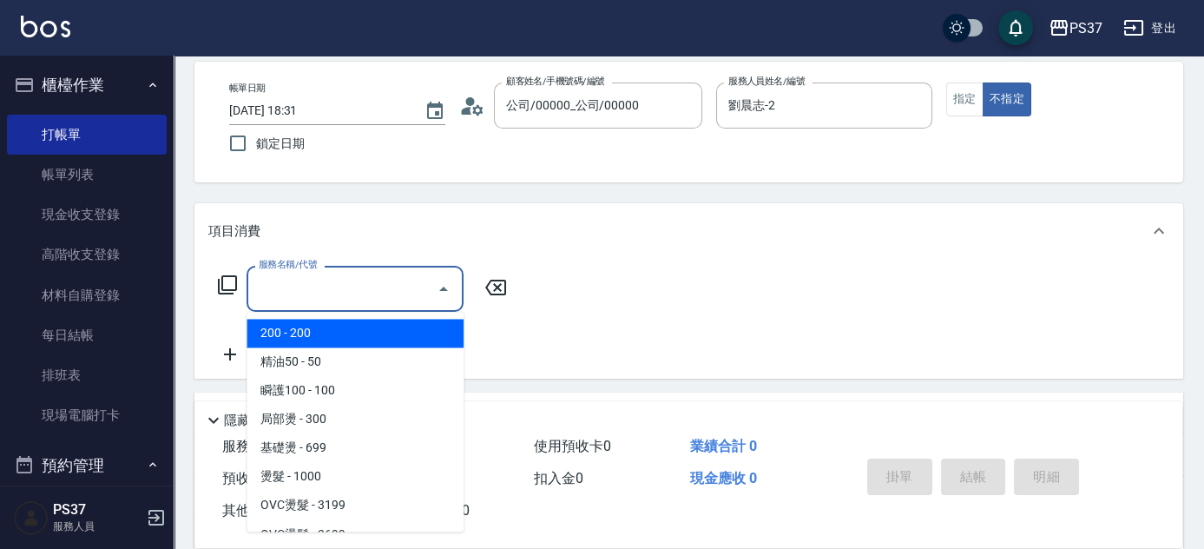
click at [340, 330] on span "200 - 200" at bounding box center [355, 333] width 217 height 29
type input "200(111)"
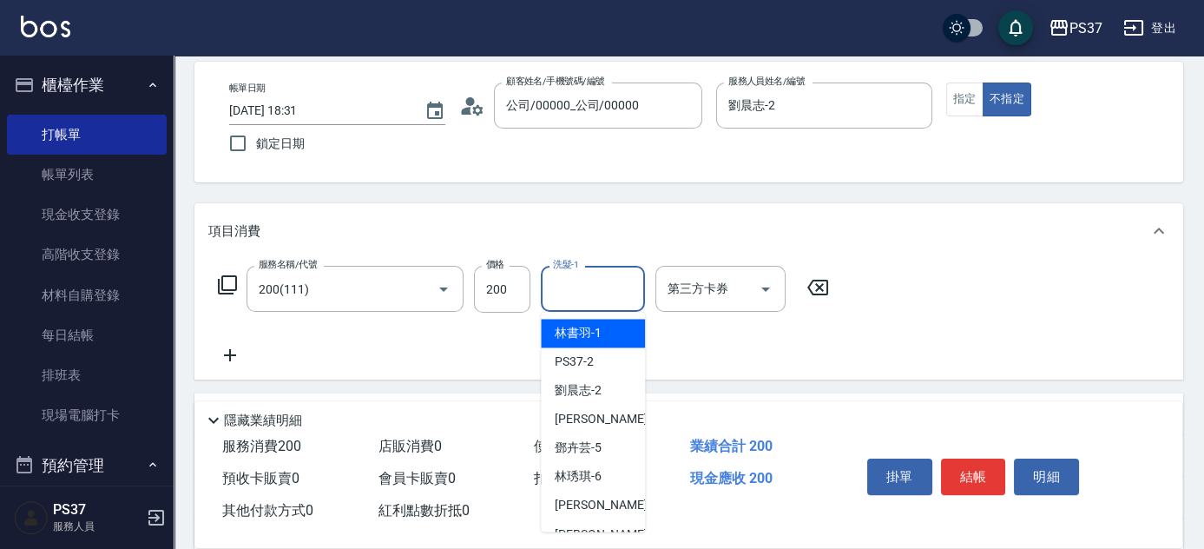
click at [597, 298] on input "洗髮-1" at bounding box center [593, 288] width 89 height 30
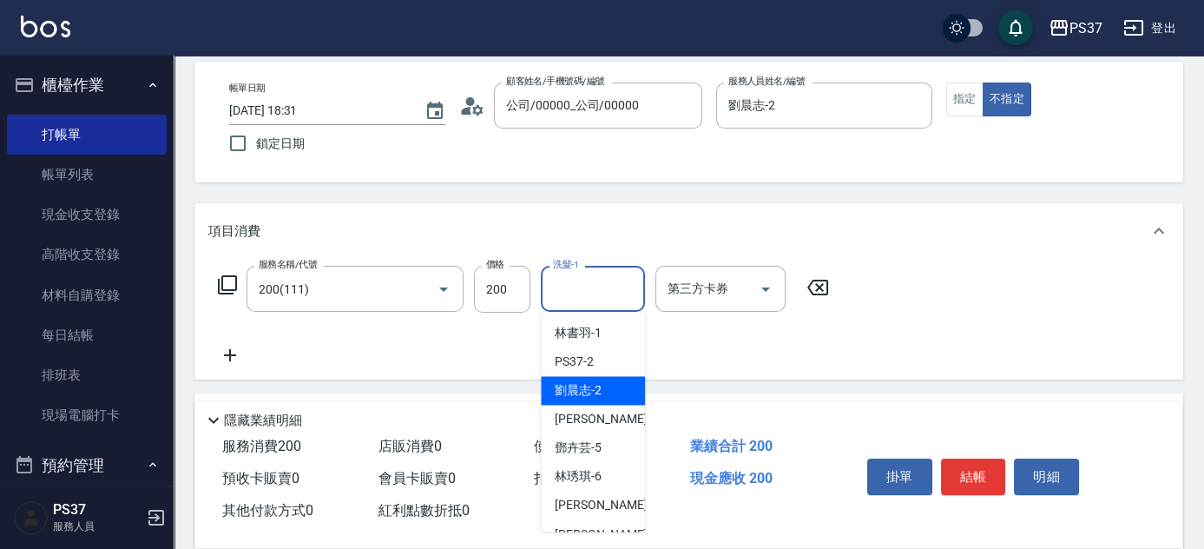
click at [609, 381] on div "劉晨志 -2" at bounding box center [593, 390] width 104 height 29
type input "劉晨志-2"
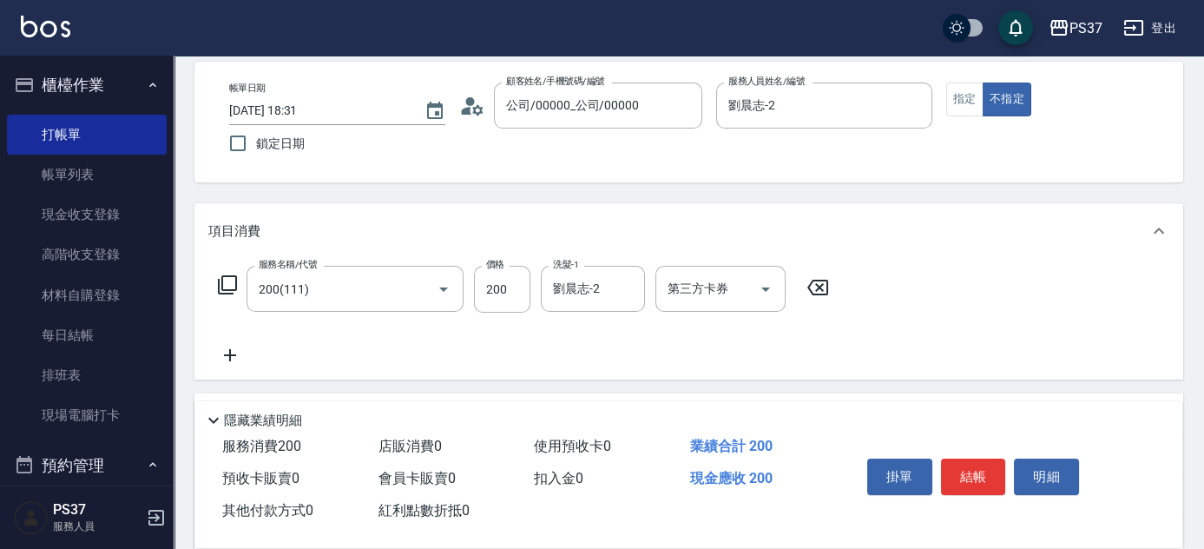
click at [234, 350] on icon at bounding box center [229, 355] width 43 height 21
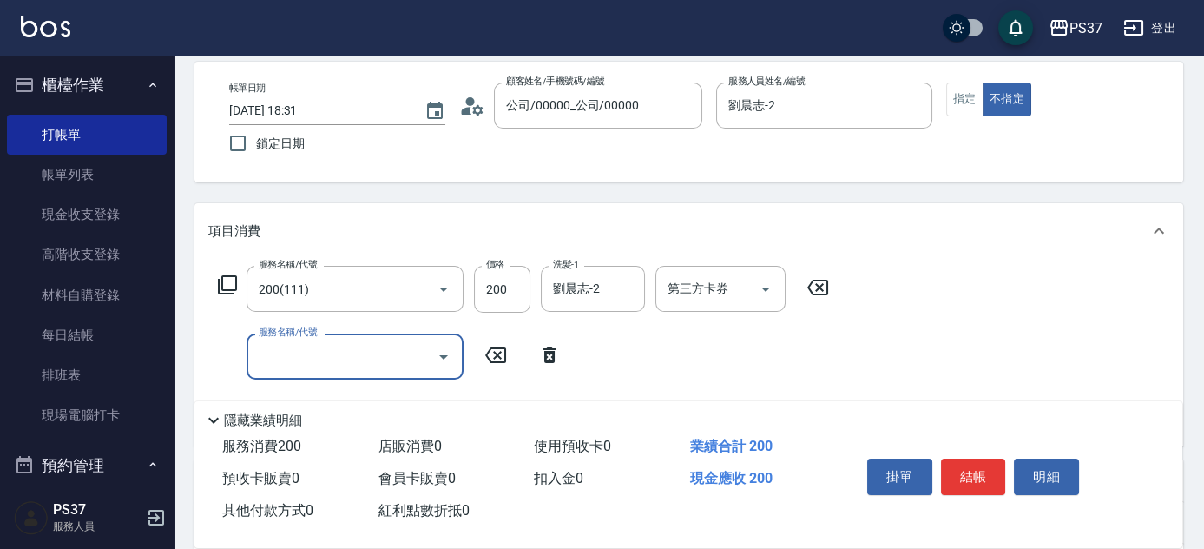
click at [272, 351] on input "服務名稱/代號" at bounding box center [341, 356] width 175 height 30
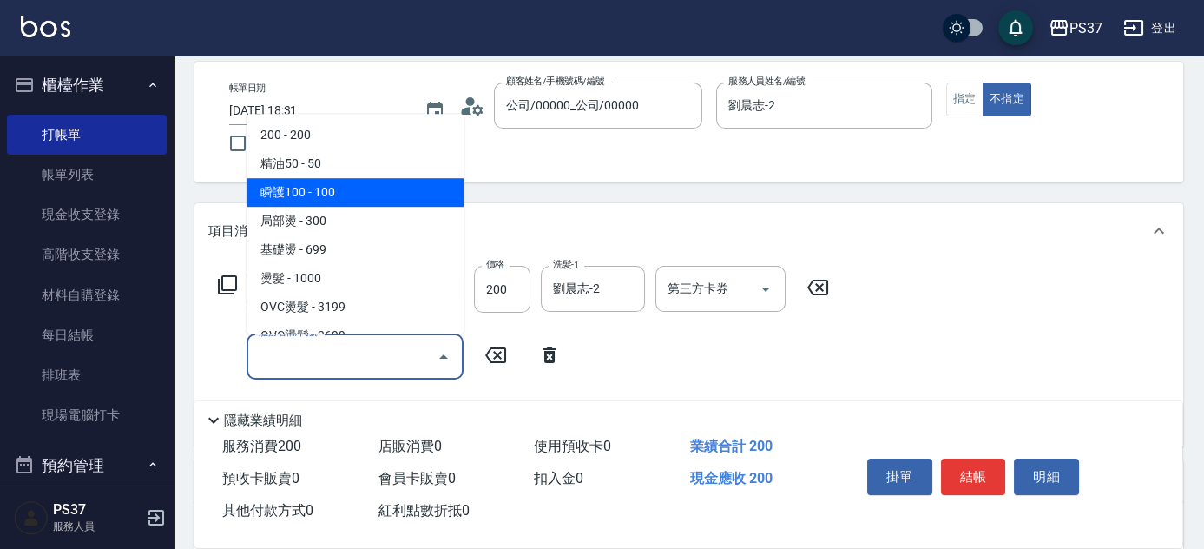
click at [361, 199] on span "瞬護100 - 100" at bounding box center [355, 192] width 217 height 29
type input "瞬護100(113)"
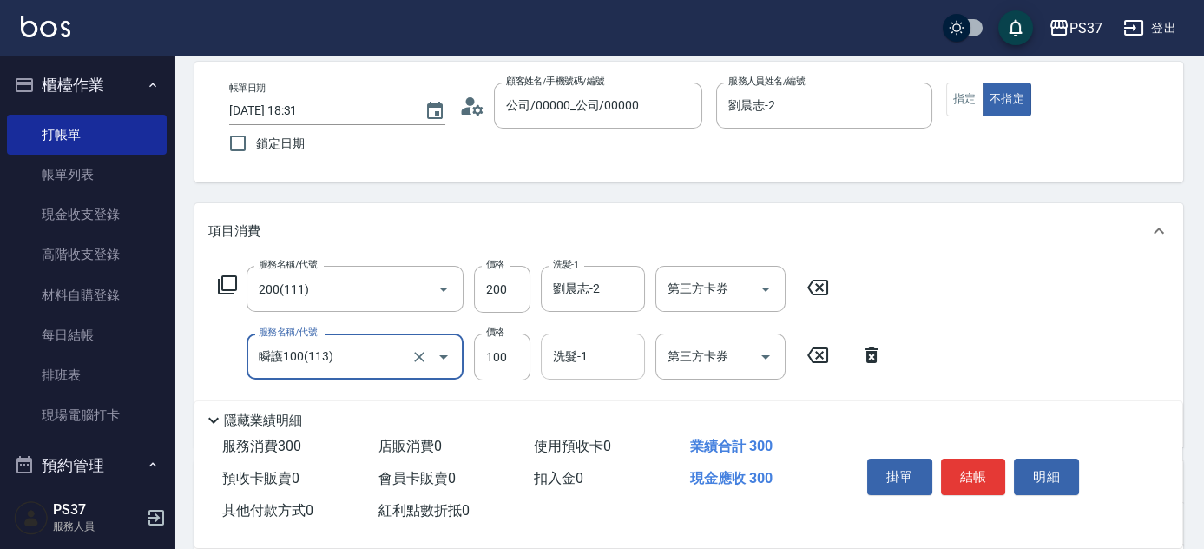
click at [602, 367] on input "洗髮-1" at bounding box center [593, 356] width 89 height 30
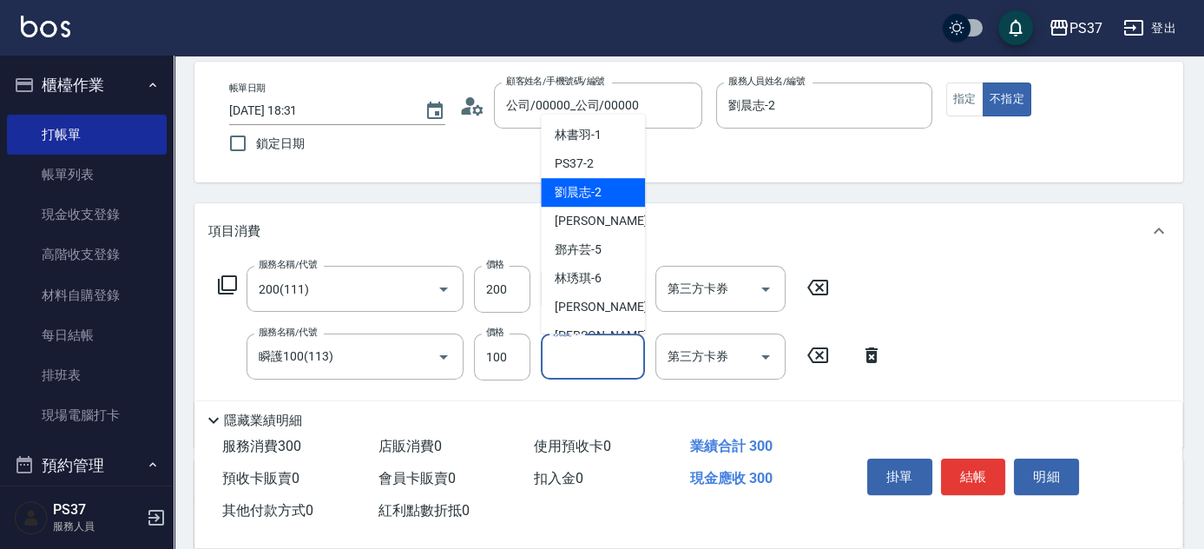
click at [595, 191] on span "劉晨志 -2" at bounding box center [578, 192] width 47 height 18
type input "劉晨志-2"
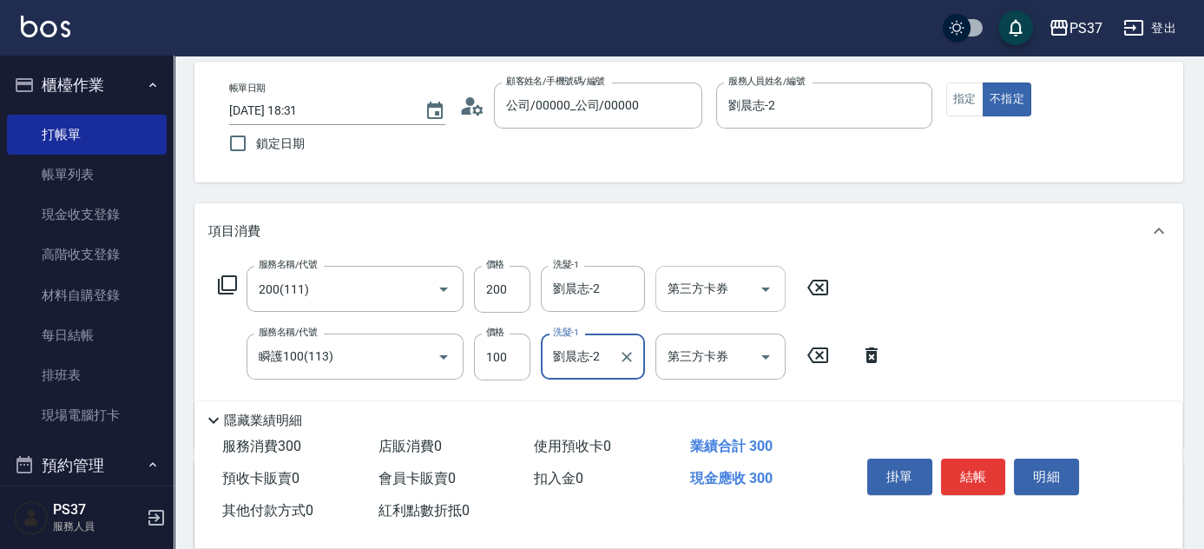
click at [775, 291] on icon "Open" at bounding box center [765, 289] width 21 height 21
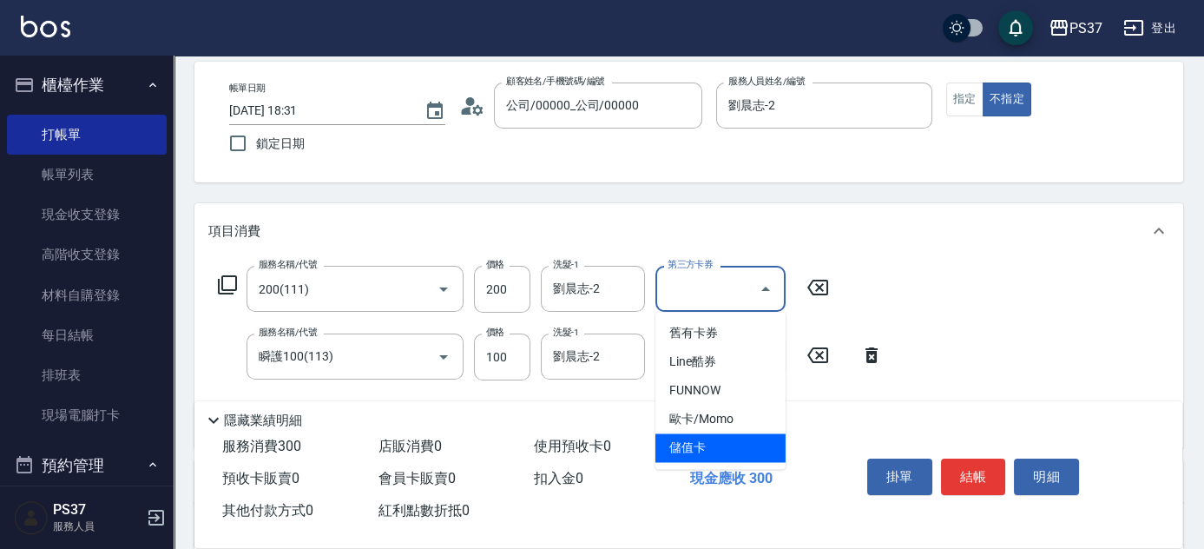
click at [717, 457] on span "儲值卡" at bounding box center [720, 447] width 130 height 29
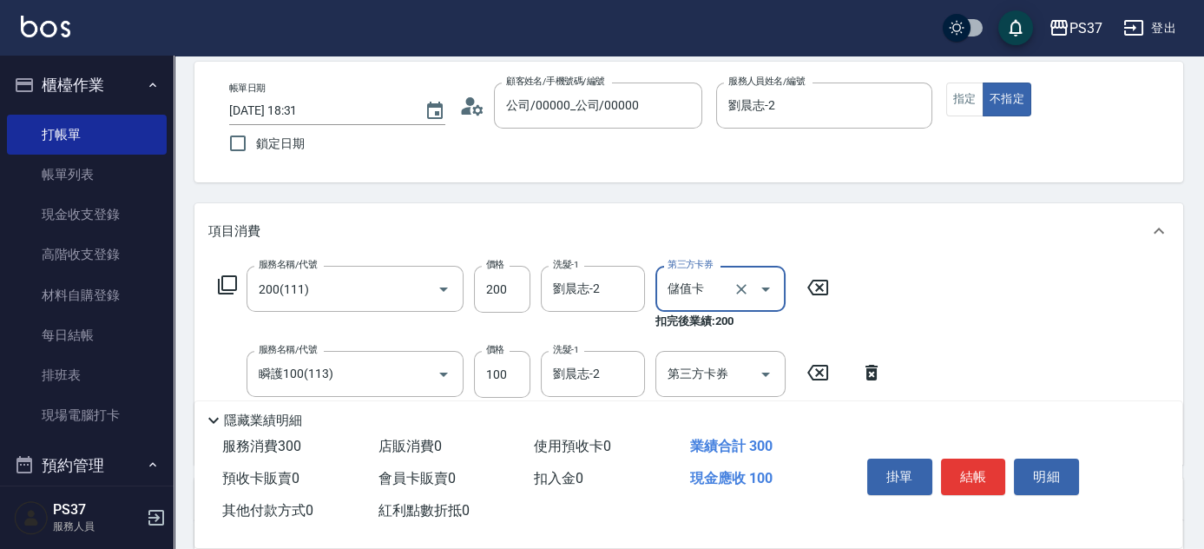
type input "儲值卡"
click at [768, 374] on icon "Open" at bounding box center [765, 374] width 21 height 21
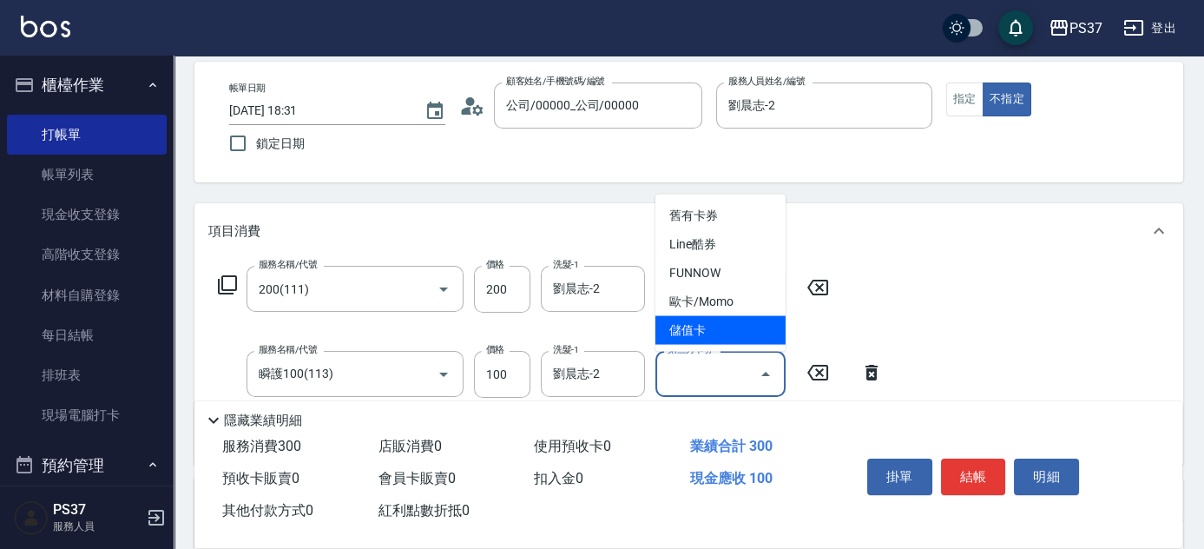
click at [746, 334] on span "儲值卡" at bounding box center [720, 330] width 130 height 29
type input "儲值卡"
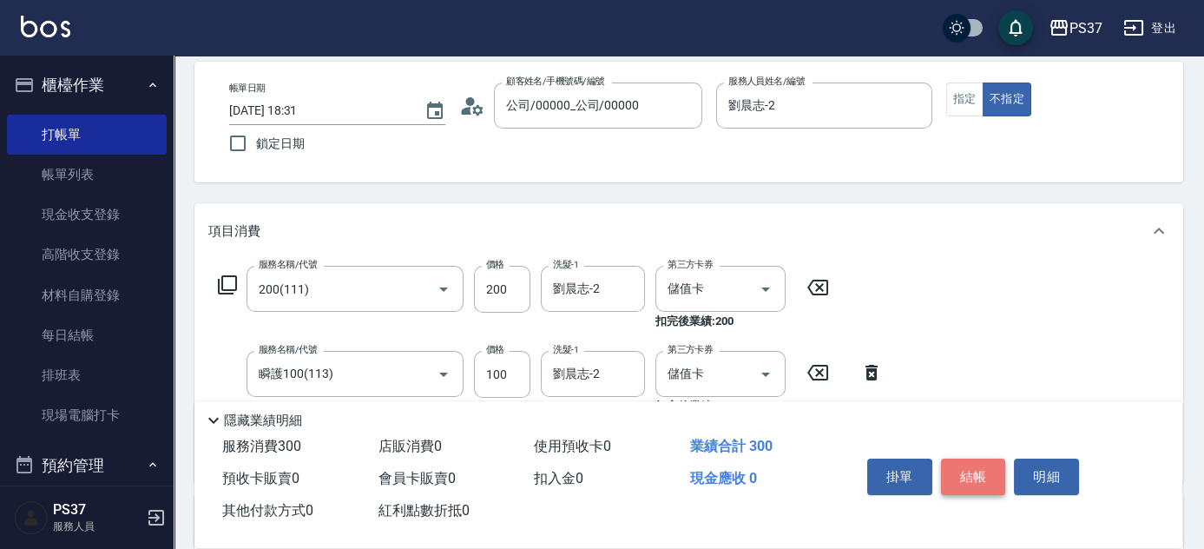
click at [963, 458] on button "結帳" at bounding box center [973, 476] width 65 height 36
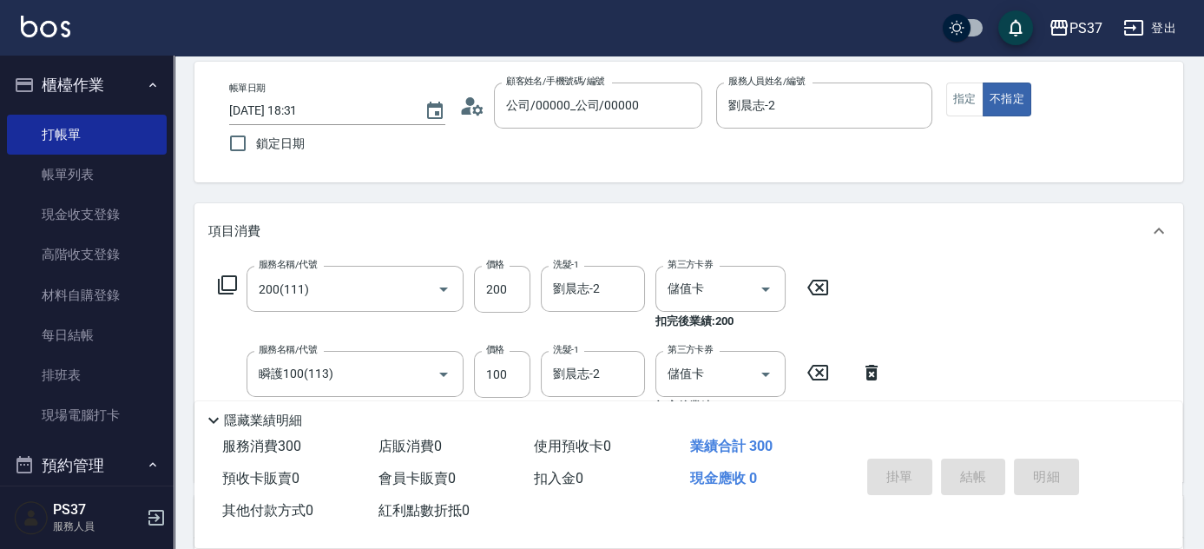
type input "2025/08/17 18:32"
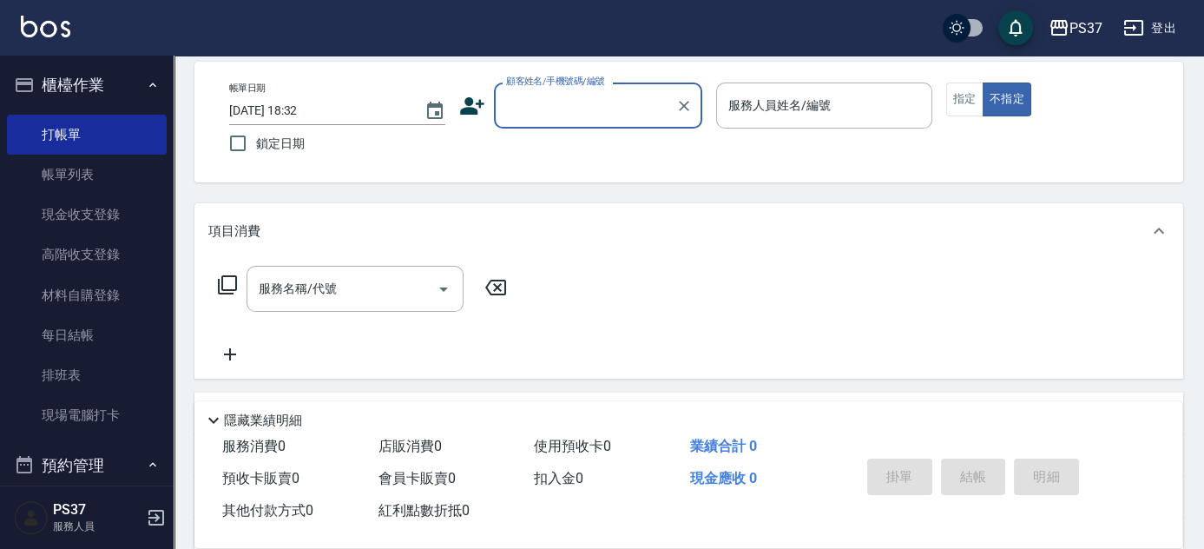
click at [609, 116] on input "顧客姓名/手機號碼/編號" at bounding box center [585, 105] width 167 height 30
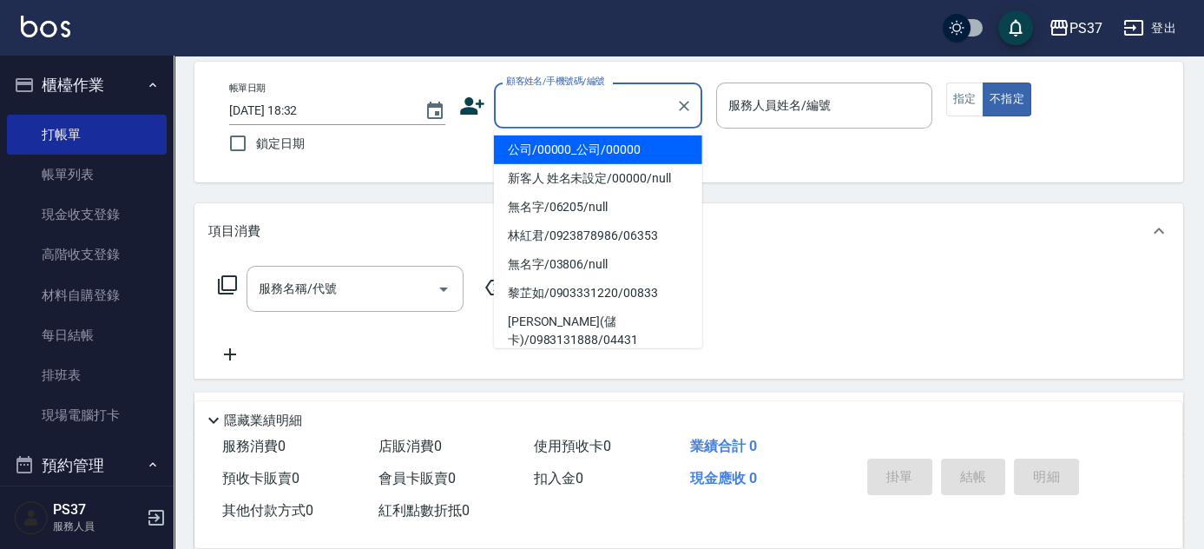
click at [602, 145] on li "公司/00000_公司/00000" at bounding box center [598, 149] width 208 height 29
type input "公司/00000_公司/00000"
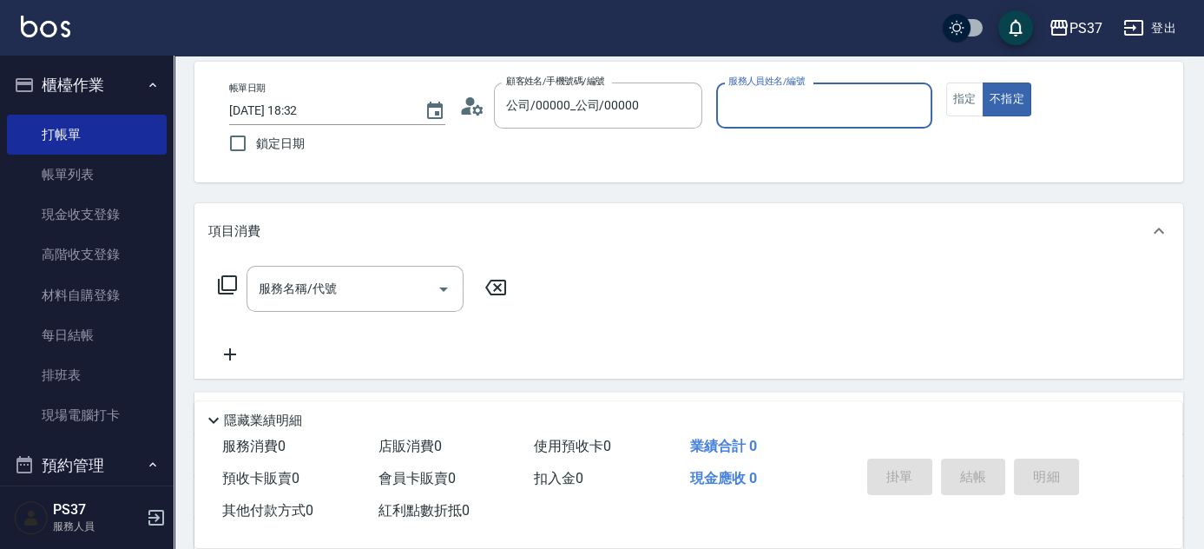
click at [763, 110] on input "服務人員姓名/編號" at bounding box center [824, 105] width 201 height 30
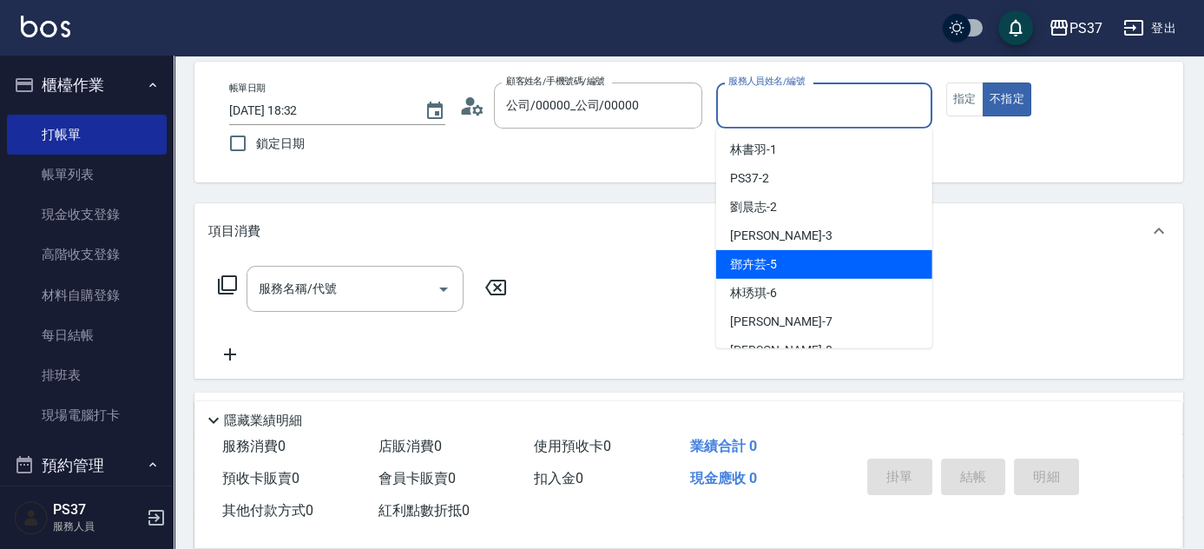
click at [815, 273] on div "鄧卉芸 -5" at bounding box center [824, 264] width 216 height 29
type input "鄧卉芸-5"
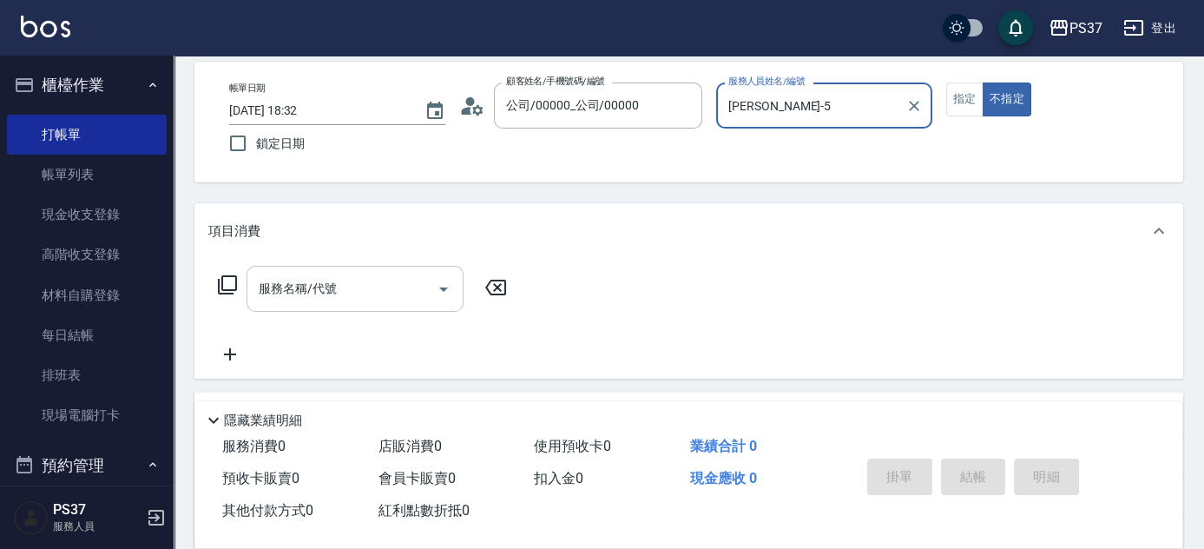
click at [382, 302] on input "服務名稱/代號" at bounding box center [341, 288] width 175 height 30
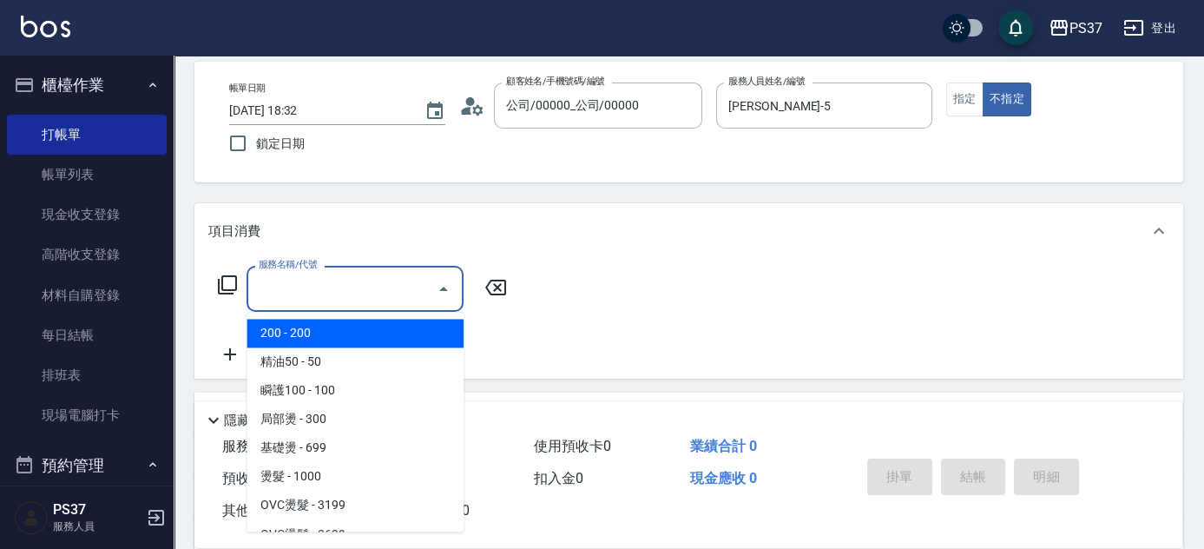
click at [332, 332] on span "200 - 200" at bounding box center [355, 333] width 217 height 29
type input "200(111)"
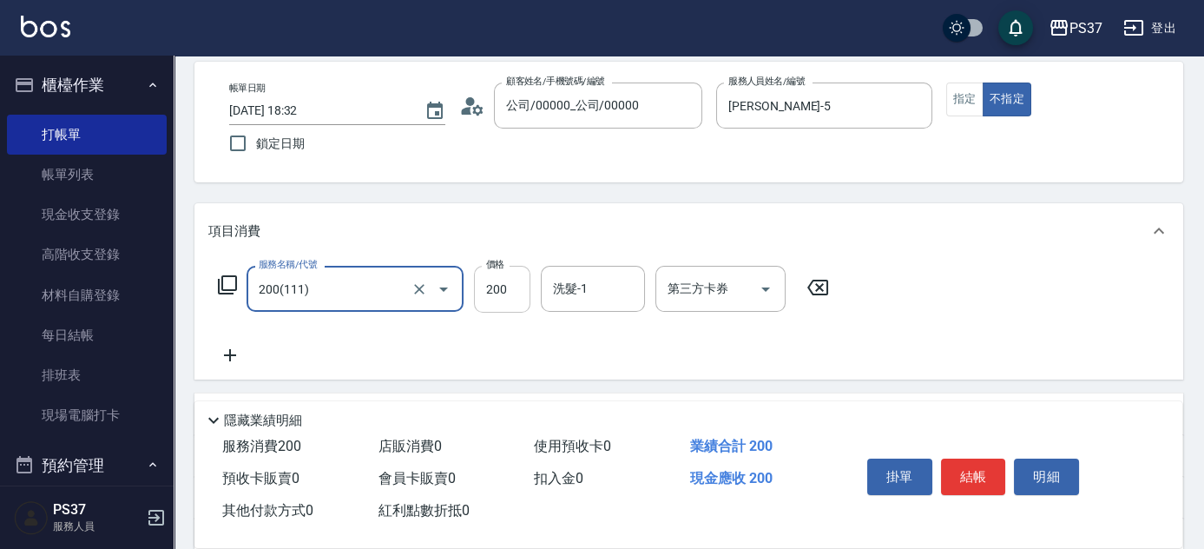
click at [481, 292] on input "200" at bounding box center [502, 289] width 56 height 47
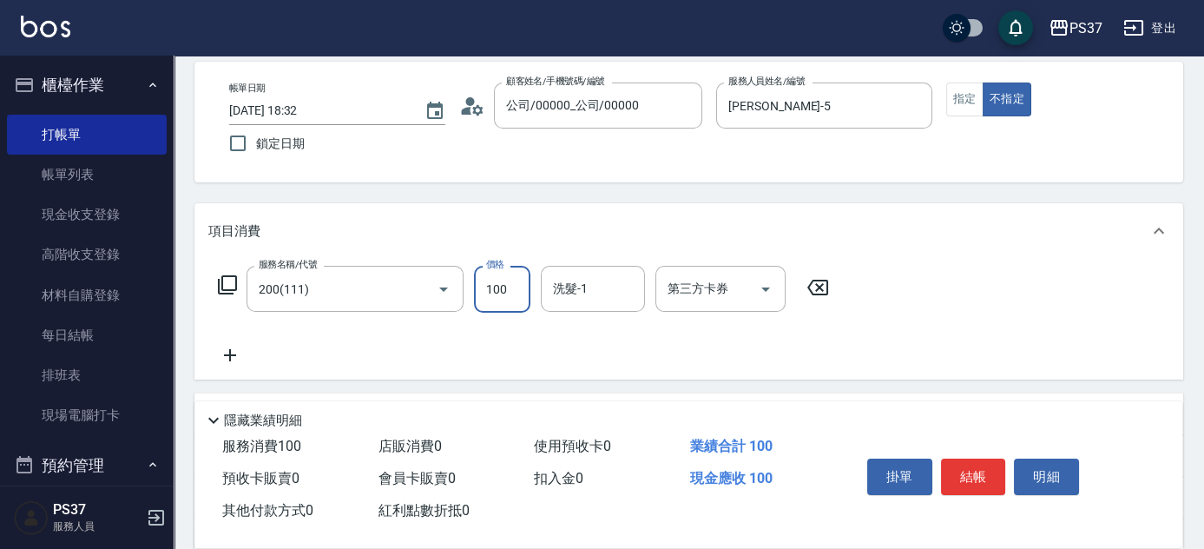
type input "100"
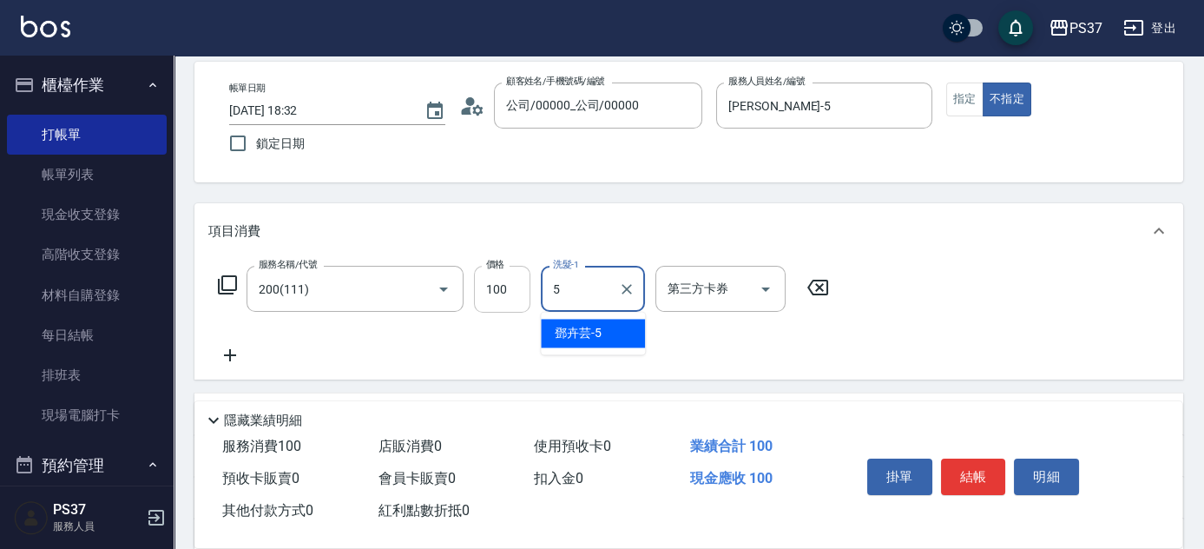
type input "鄧卉芸-5"
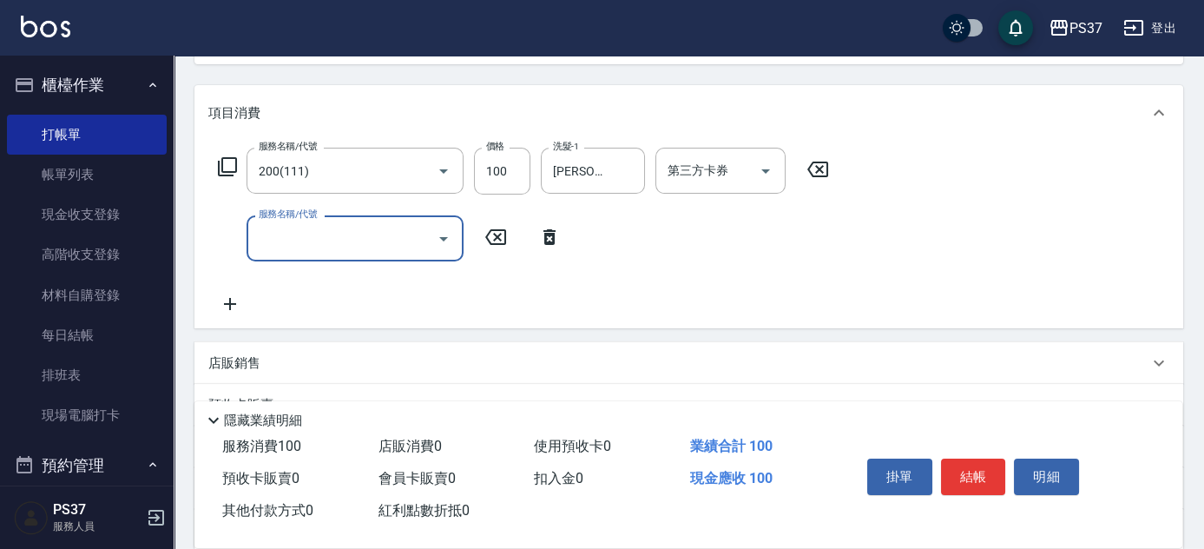
scroll to position [236, 0]
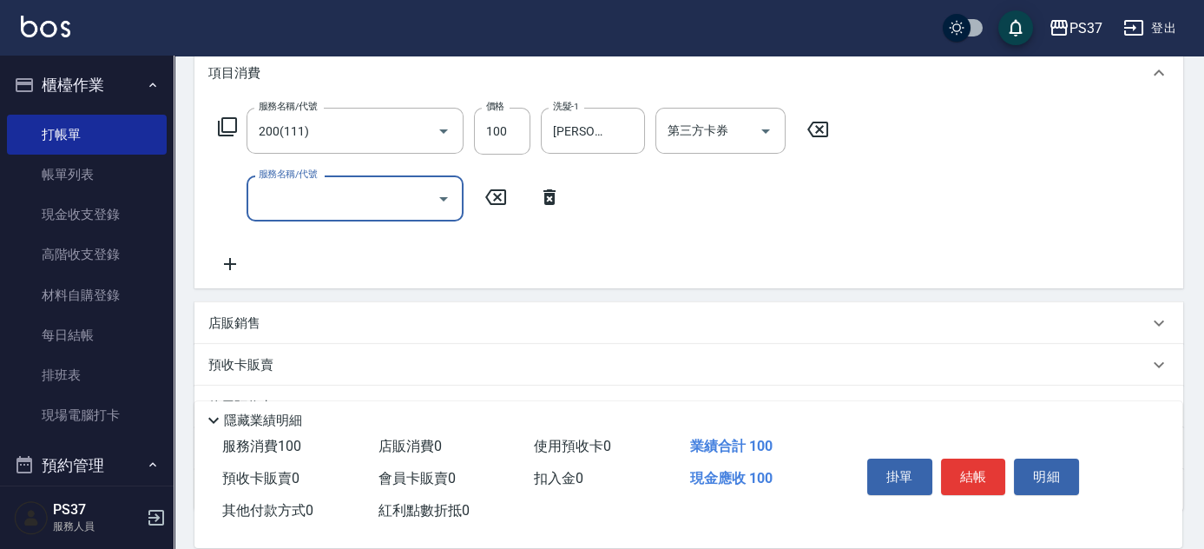
click at [374, 207] on input "服務名稱/代號" at bounding box center [341, 198] width 175 height 30
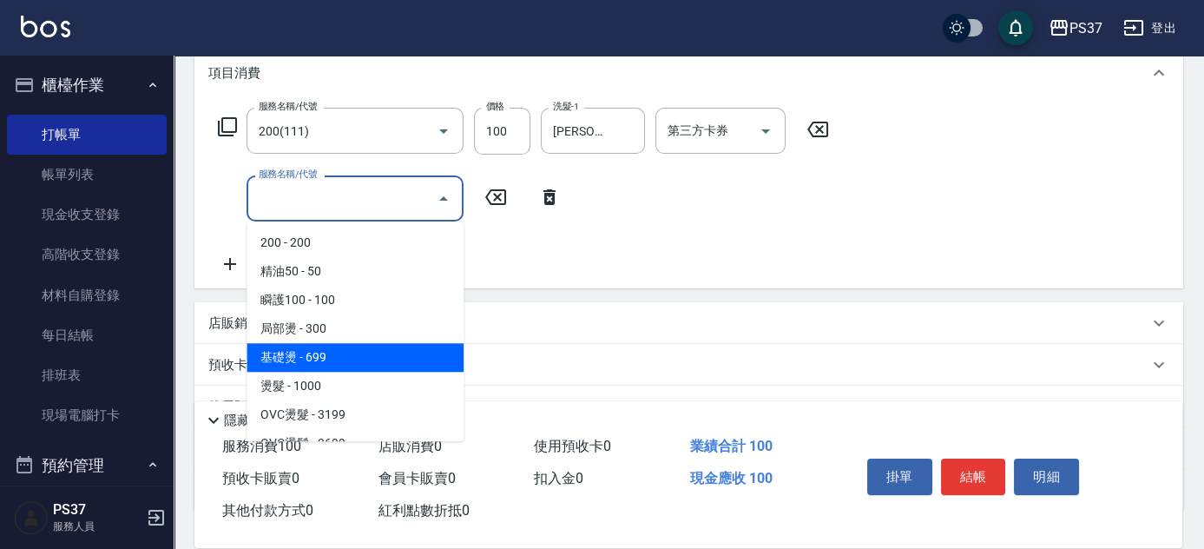
scroll to position [315, 0]
click at [367, 365] on span "剪髮 - 179" at bounding box center [355, 357] width 217 height 29
type input "剪髮(305)"
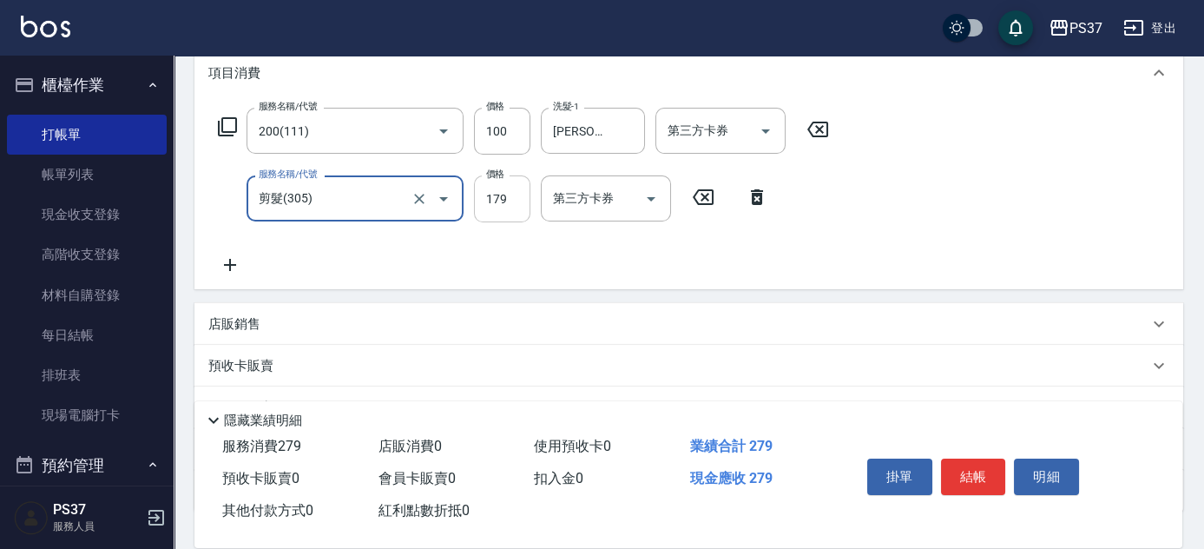
click at [483, 208] on input "179" at bounding box center [502, 198] width 56 height 47
type input "180"
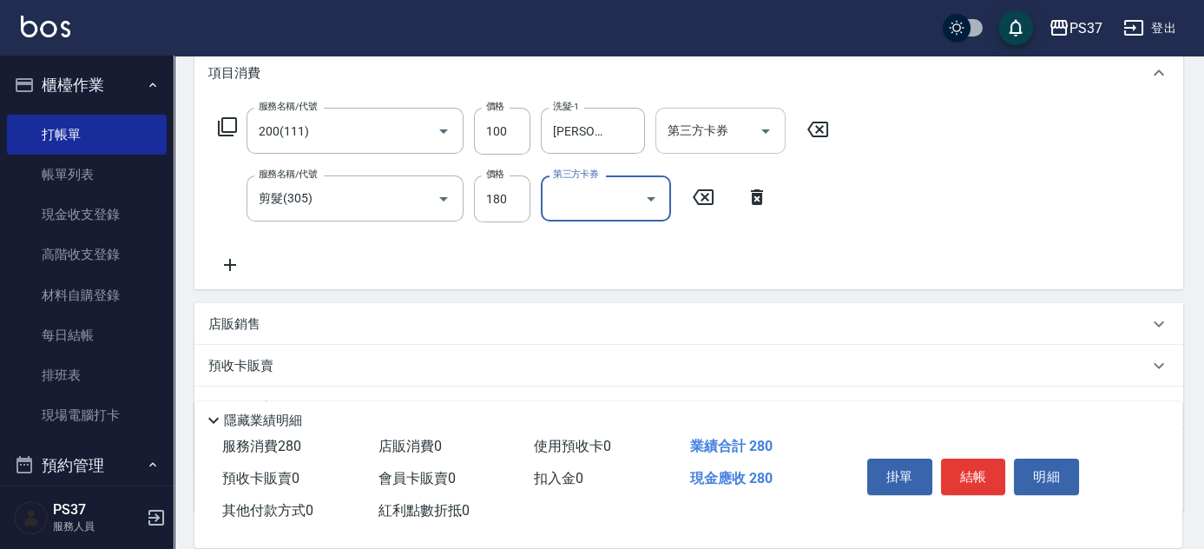
click at [778, 132] on button "Open" at bounding box center [766, 131] width 28 height 28
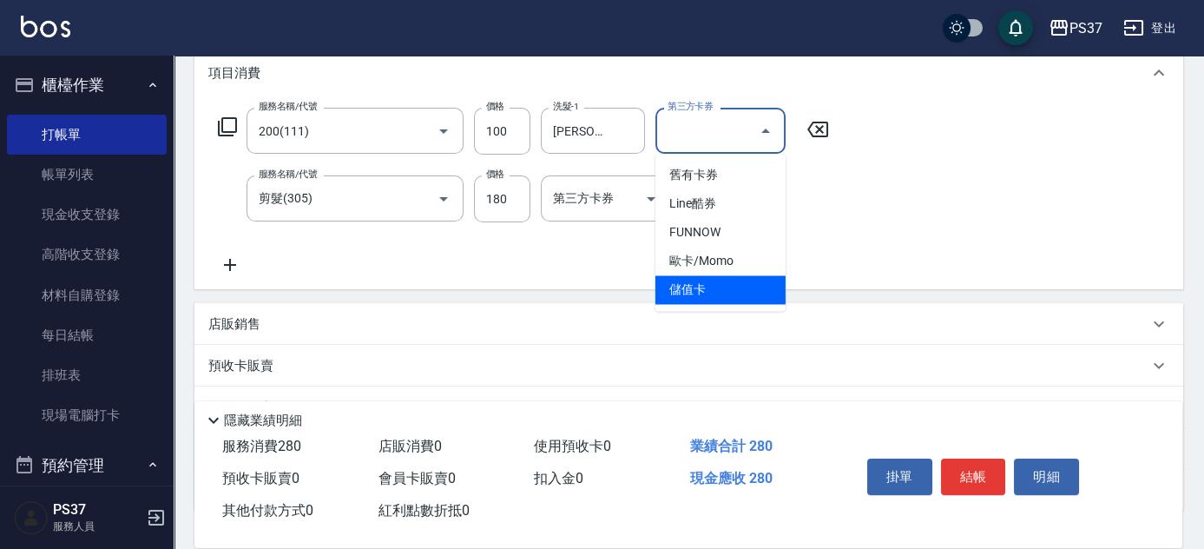
click at [743, 291] on span "儲值卡" at bounding box center [720, 289] width 130 height 29
type input "儲值卡"
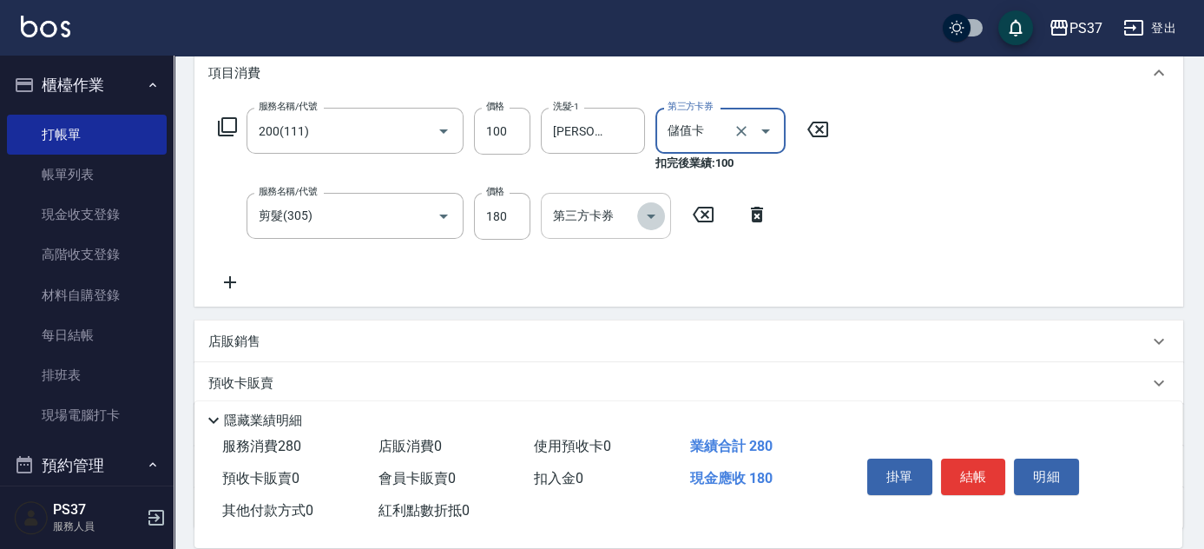
click at [643, 203] on button "Open" at bounding box center [651, 216] width 28 height 28
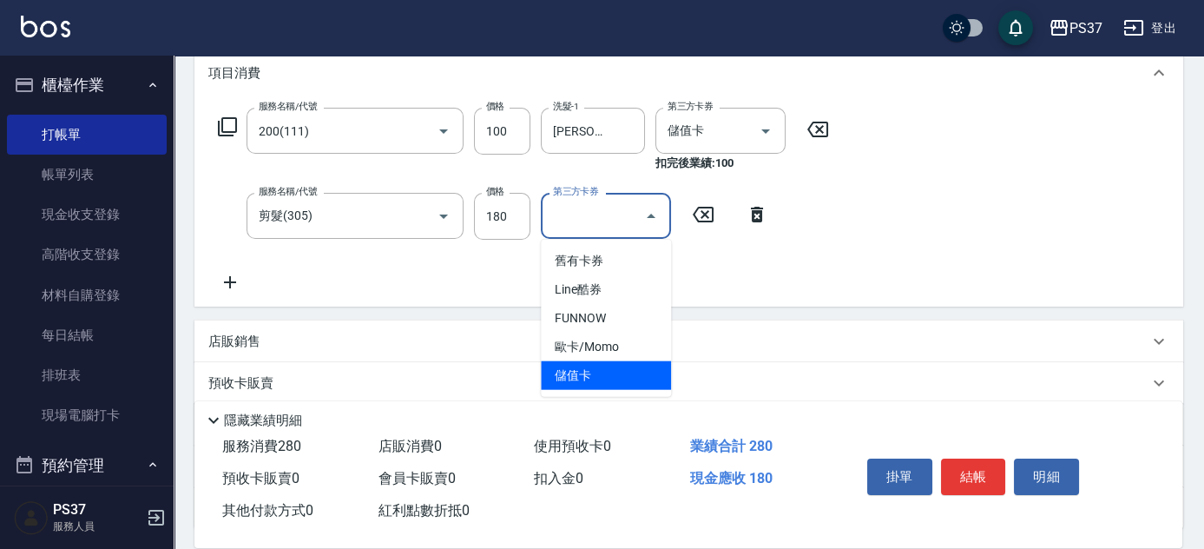
click at [622, 364] on span "儲值卡" at bounding box center [606, 375] width 130 height 29
type input "儲值卡"
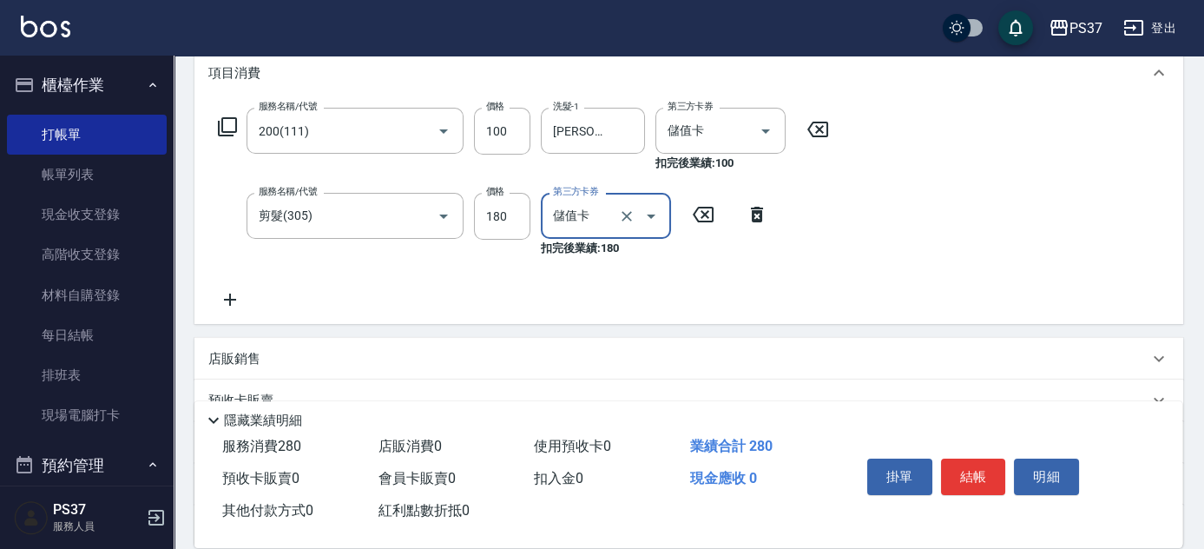
click at [989, 476] on button "結帳" at bounding box center [973, 476] width 65 height 36
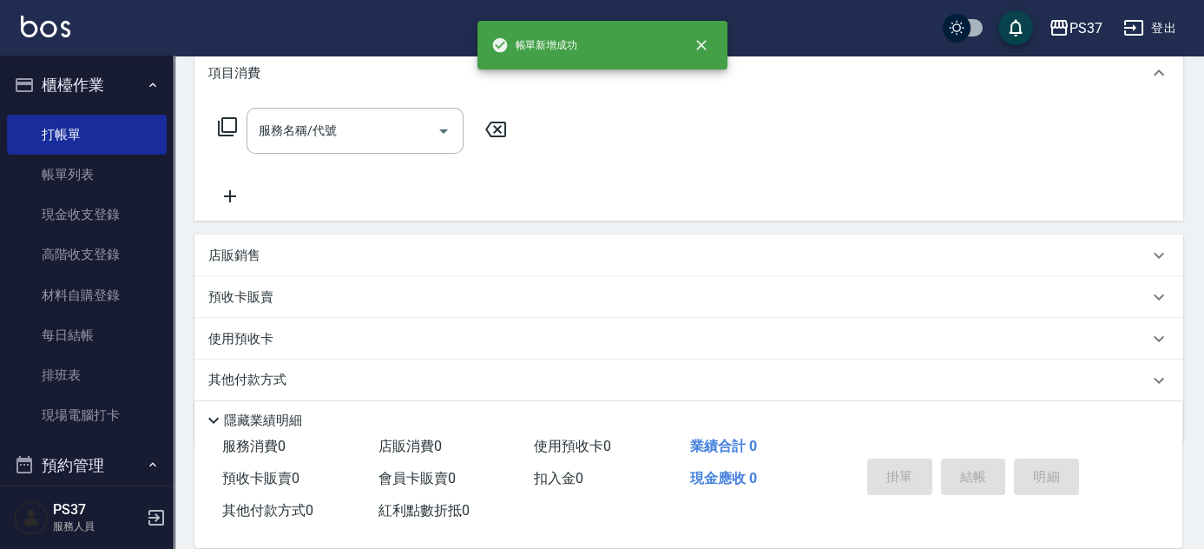
scroll to position [0, 0]
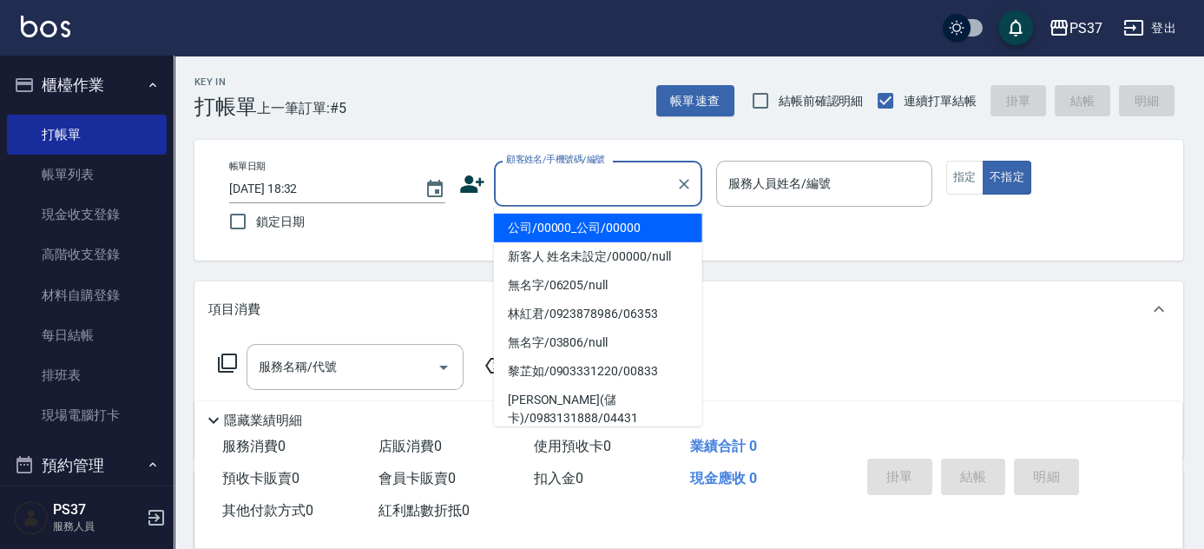
click at [508, 181] on input "顧客姓名/手機號碼/編號" at bounding box center [585, 183] width 167 height 30
click at [560, 231] on li "公司/00000_公司/00000" at bounding box center [598, 228] width 208 height 29
type input "公司/00000_公司/00000"
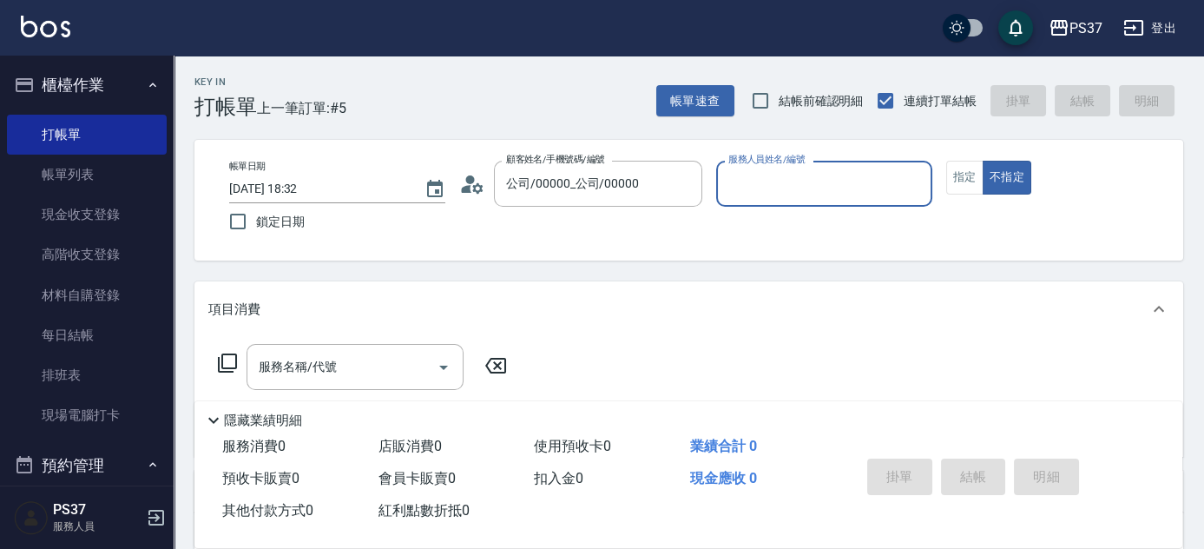
click at [786, 201] on div "服務人員姓名/編號" at bounding box center [824, 184] width 216 height 46
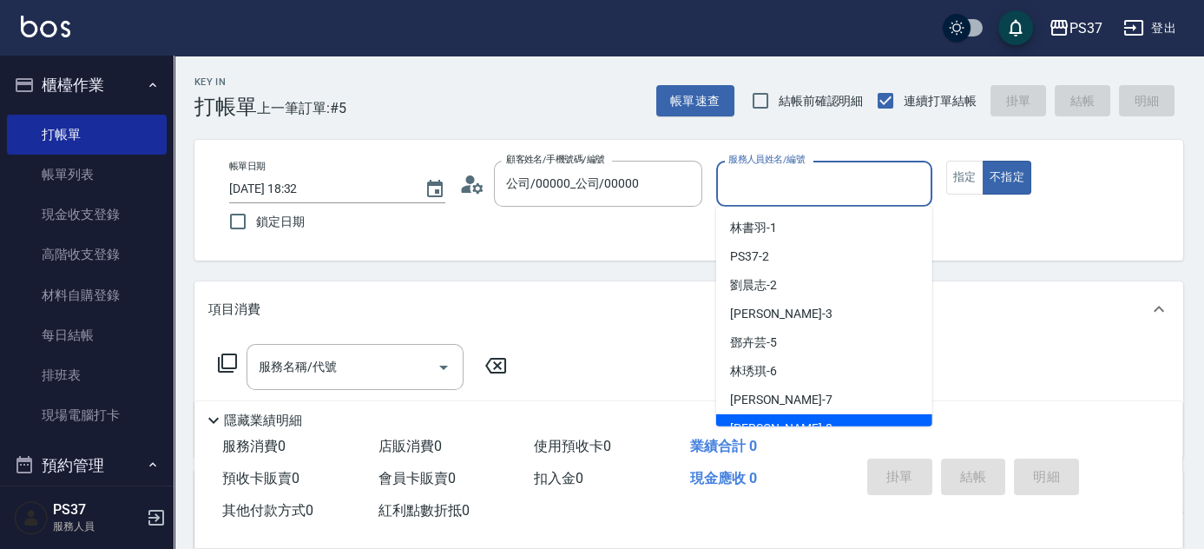
click at [789, 422] on div "徐雅娟 -8" at bounding box center [824, 428] width 216 height 29
type input "徐雅娟-8"
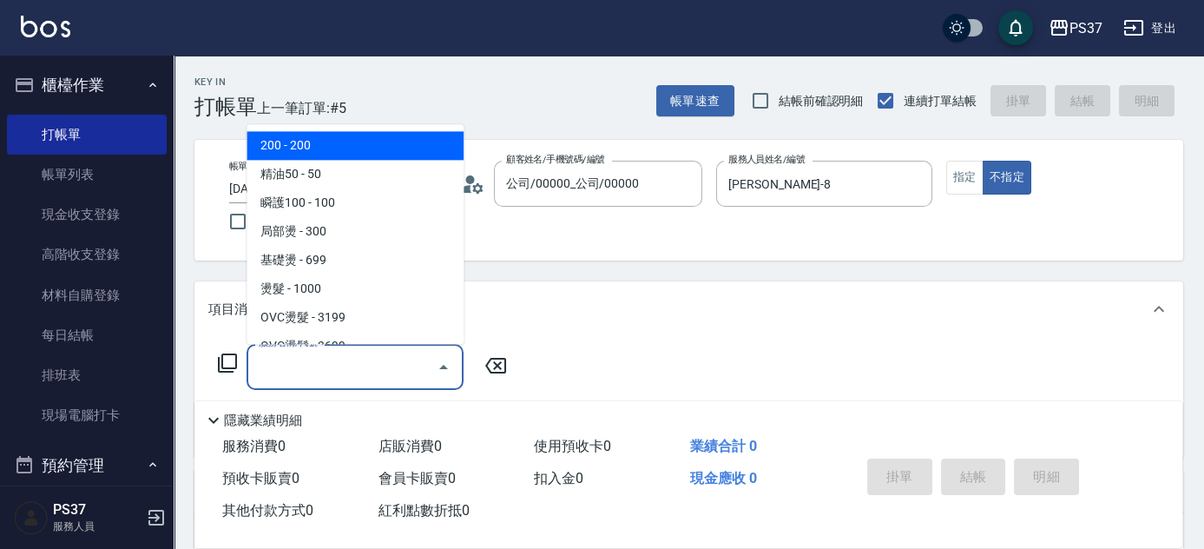
click at [347, 363] on input "服務名稱/代號" at bounding box center [341, 367] width 175 height 30
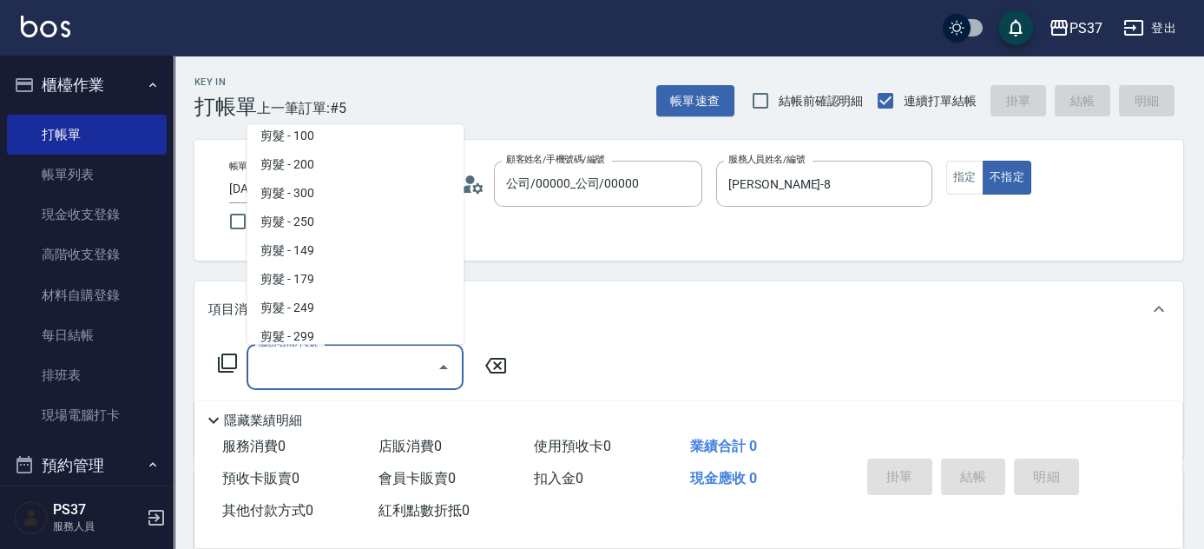
scroll to position [315, 0]
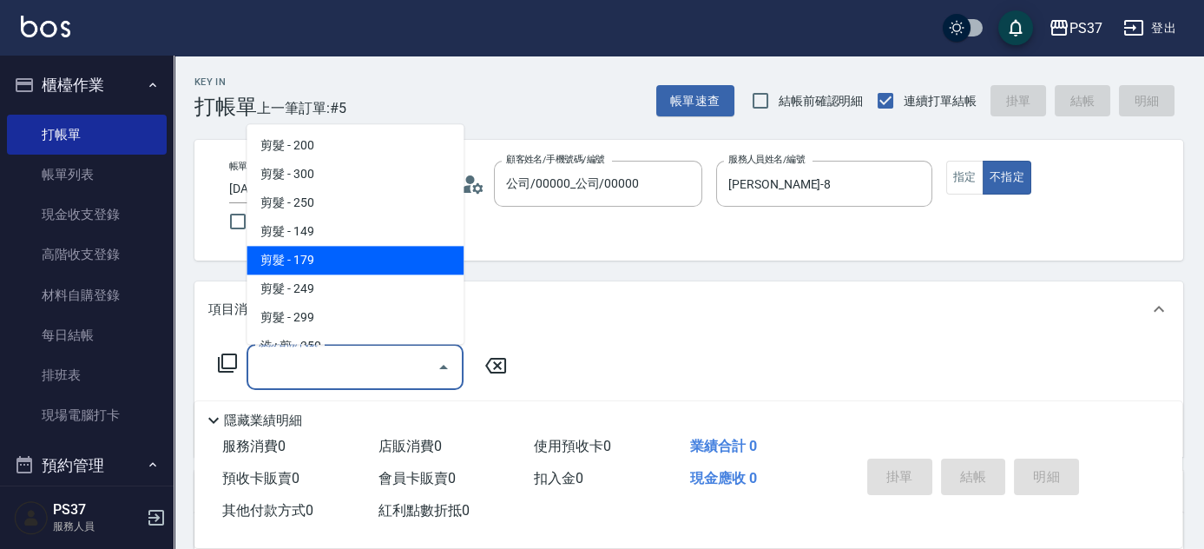
click at [326, 267] on span "剪髮 - 179" at bounding box center [355, 261] width 217 height 29
type input "剪髮(305)"
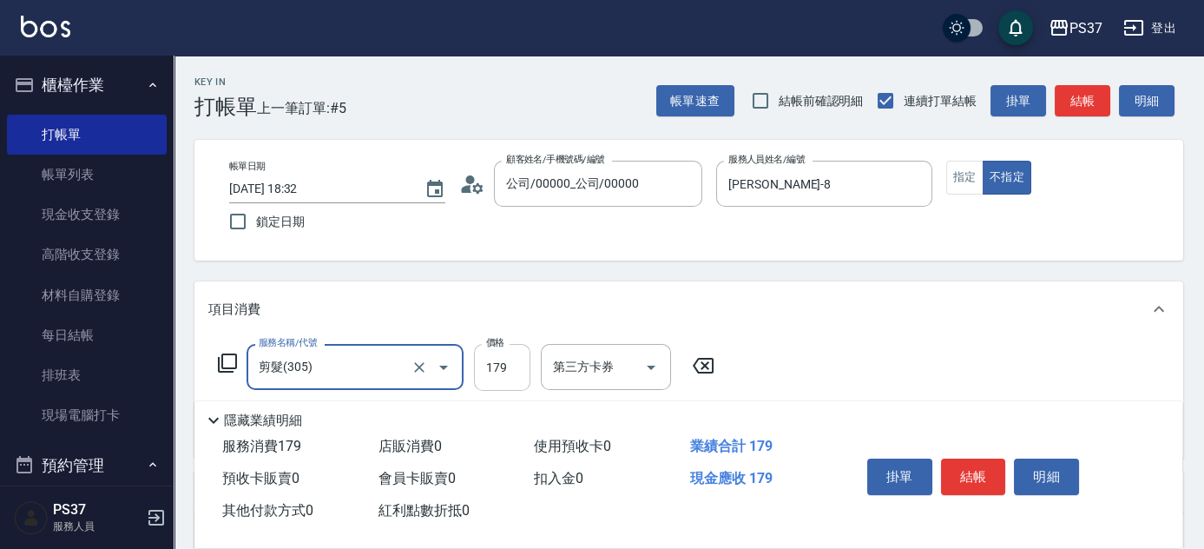
click at [495, 380] on input "179" at bounding box center [502, 367] width 56 height 47
type input "180"
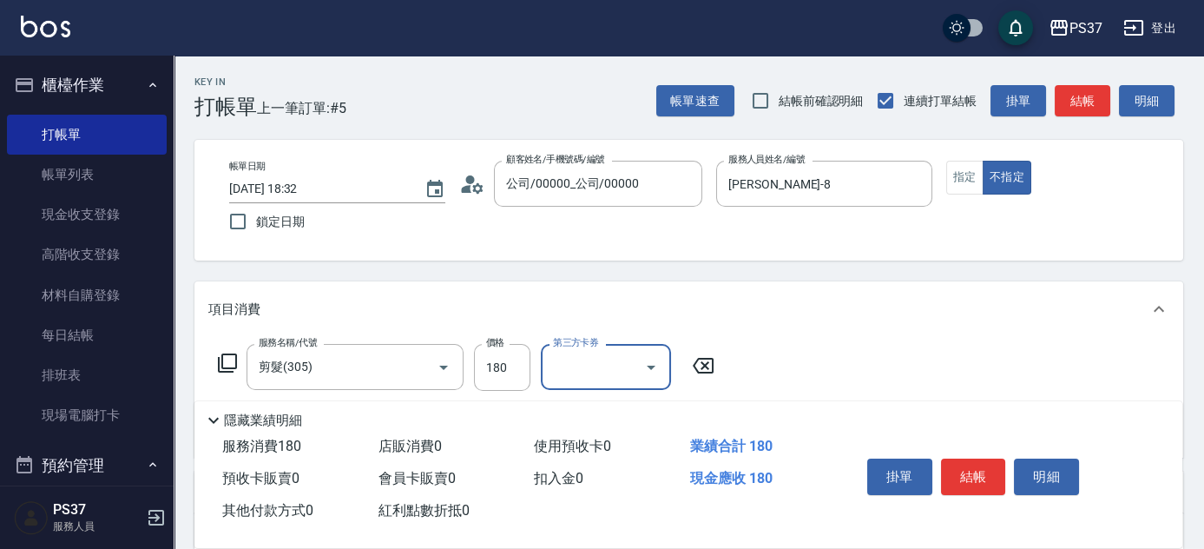
click at [654, 370] on icon "Open" at bounding box center [651, 367] width 21 height 21
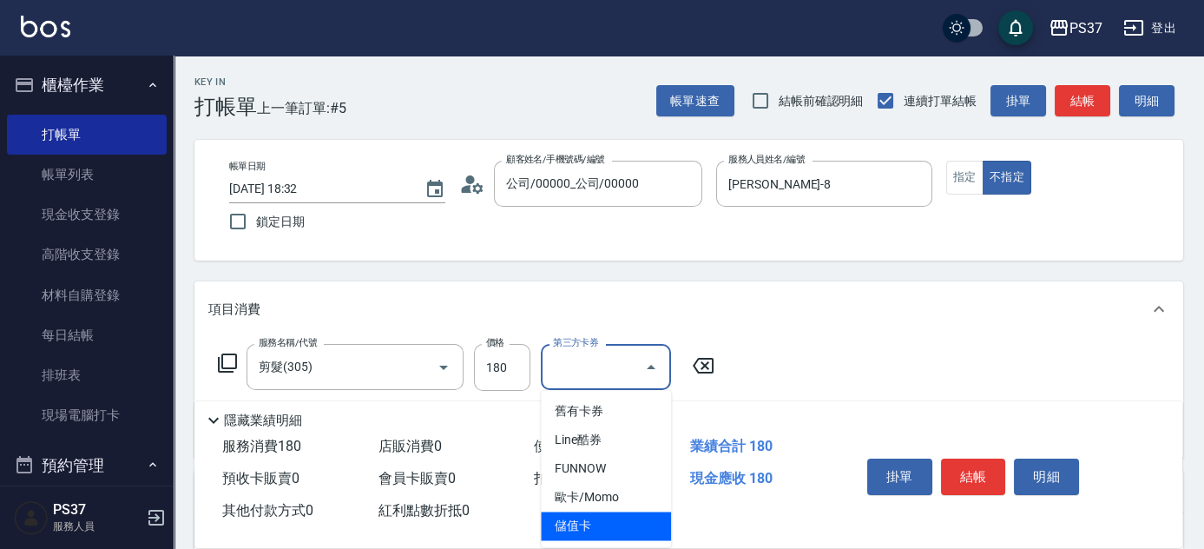
click at [603, 513] on span "儲值卡" at bounding box center [606, 525] width 130 height 29
type input "儲值卡"
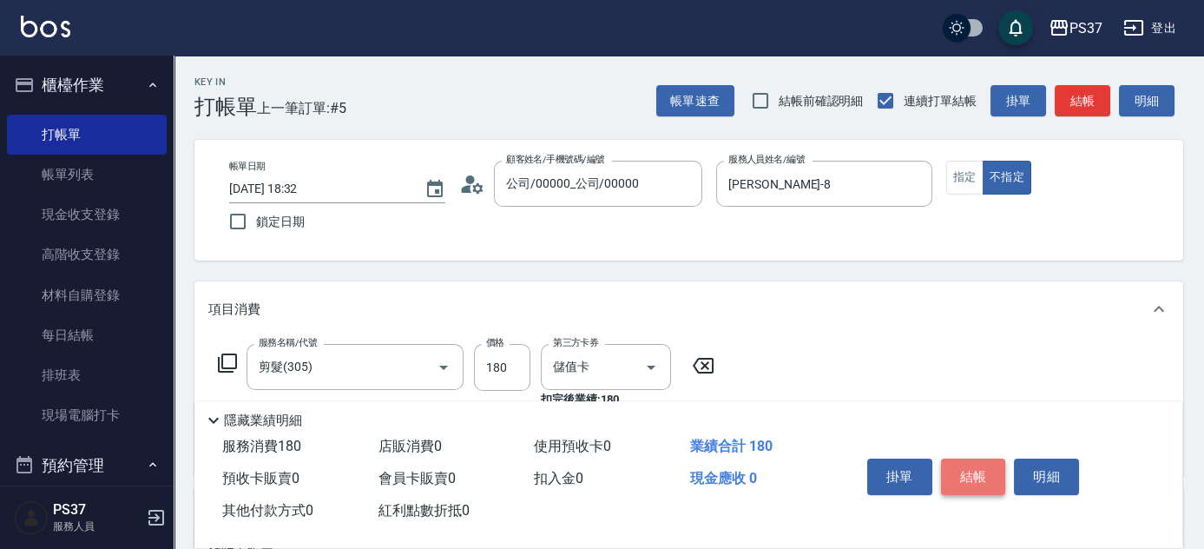
click at [957, 475] on button "結帳" at bounding box center [973, 476] width 65 height 36
type input "2025/08/17 18:33"
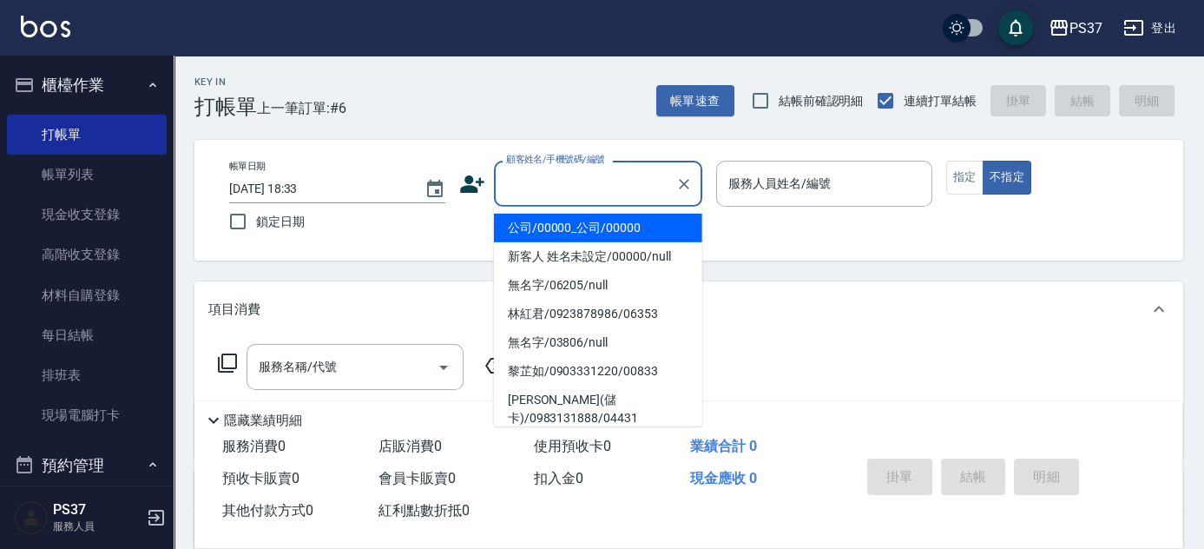
drag, startPoint x: 613, startPoint y: 191, endPoint x: 605, endPoint y: 209, distance: 19.8
click at [613, 191] on input "顧客姓名/手機號碼/編號" at bounding box center [585, 183] width 167 height 30
click at [596, 228] on li "公司/00000_公司/00000" at bounding box center [598, 228] width 208 height 29
type input "公司/00000_公司/00000"
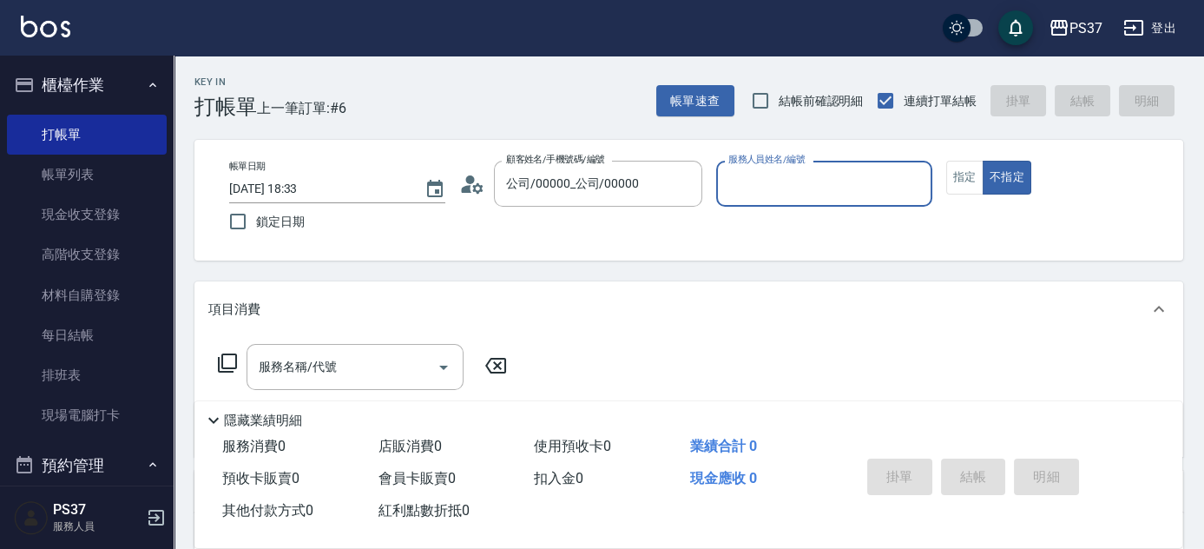
click at [768, 196] on input "服務人員姓名/編號" at bounding box center [824, 183] width 201 height 30
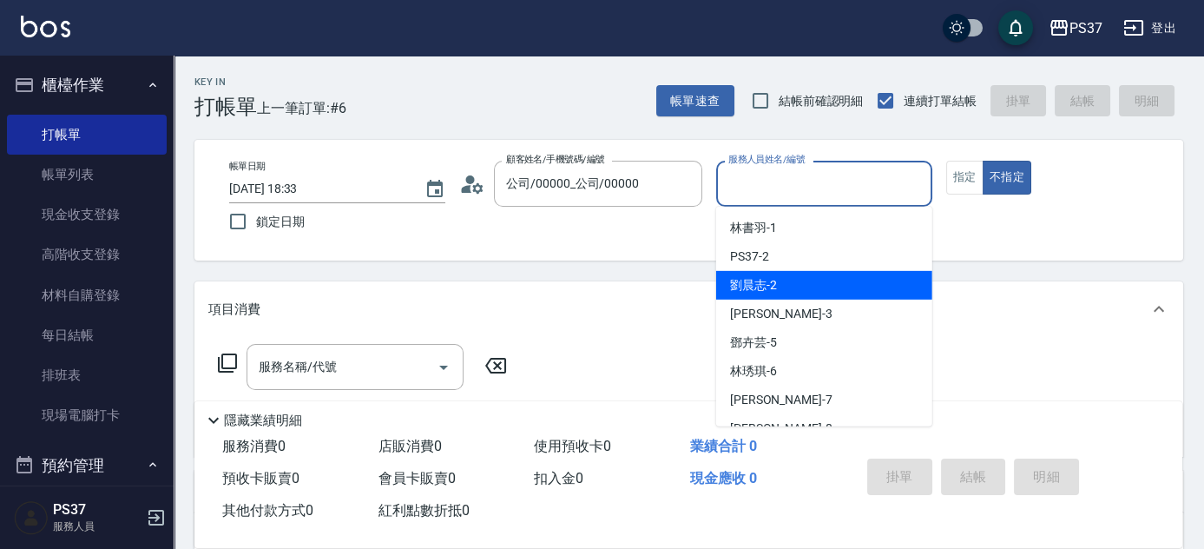
click at [782, 274] on div "劉晨志 -2" at bounding box center [824, 285] width 216 height 29
type input "劉晨志-2"
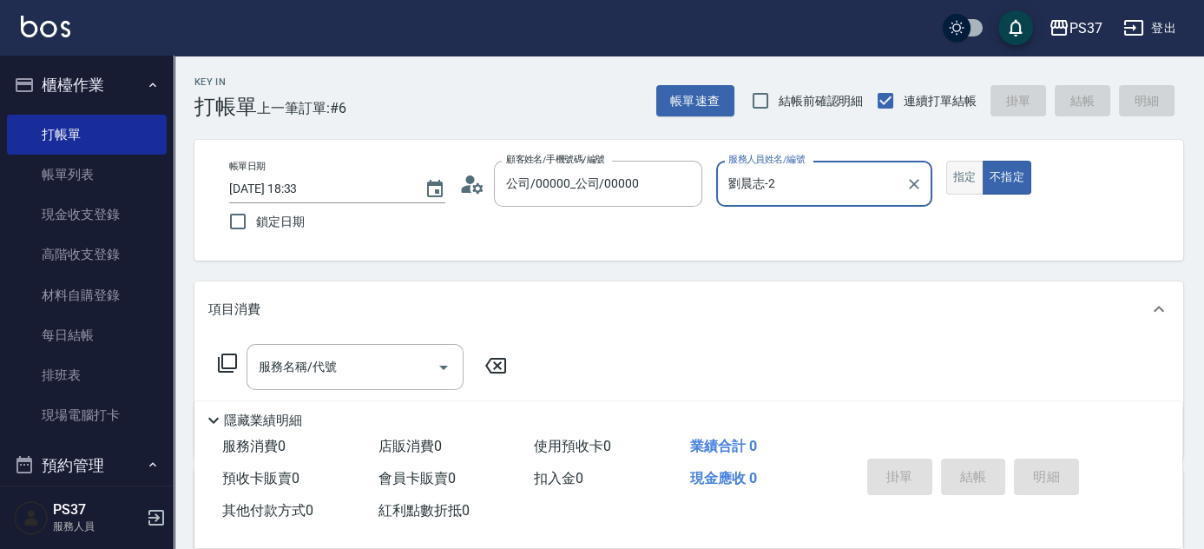
click at [953, 181] on button "指定" at bounding box center [964, 178] width 37 height 34
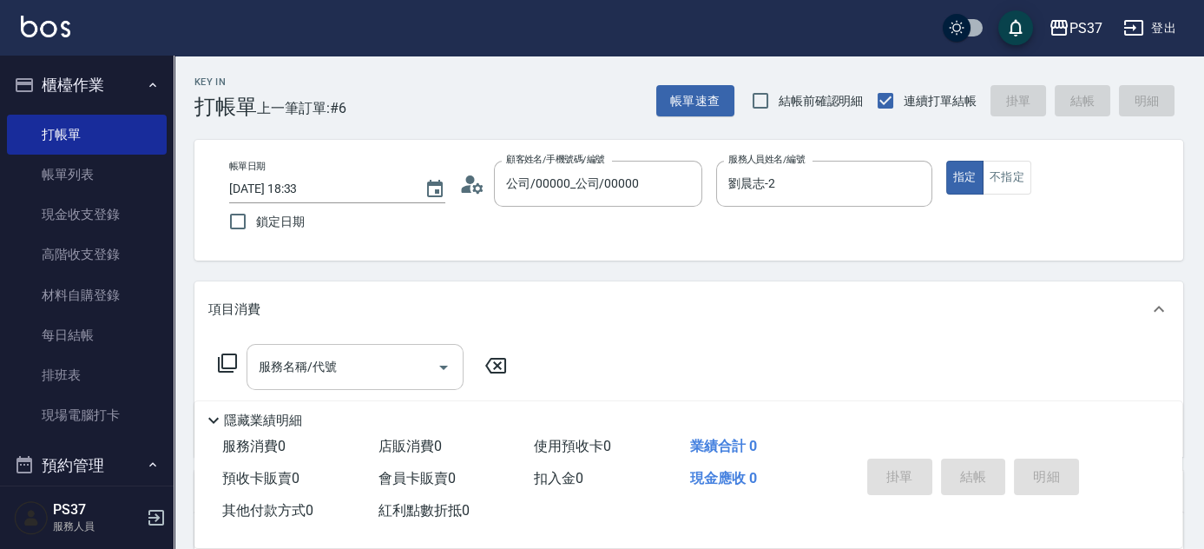
click at [332, 386] on div "服務名稱/代號" at bounding box center [355, 367] width 217 height 46
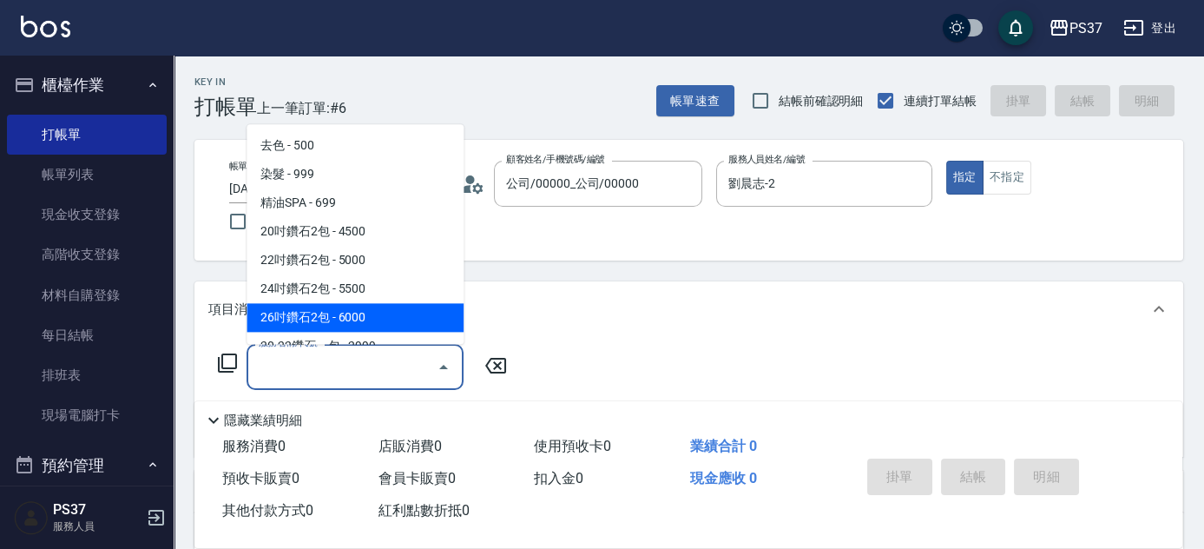
scroll to position [946, 0]
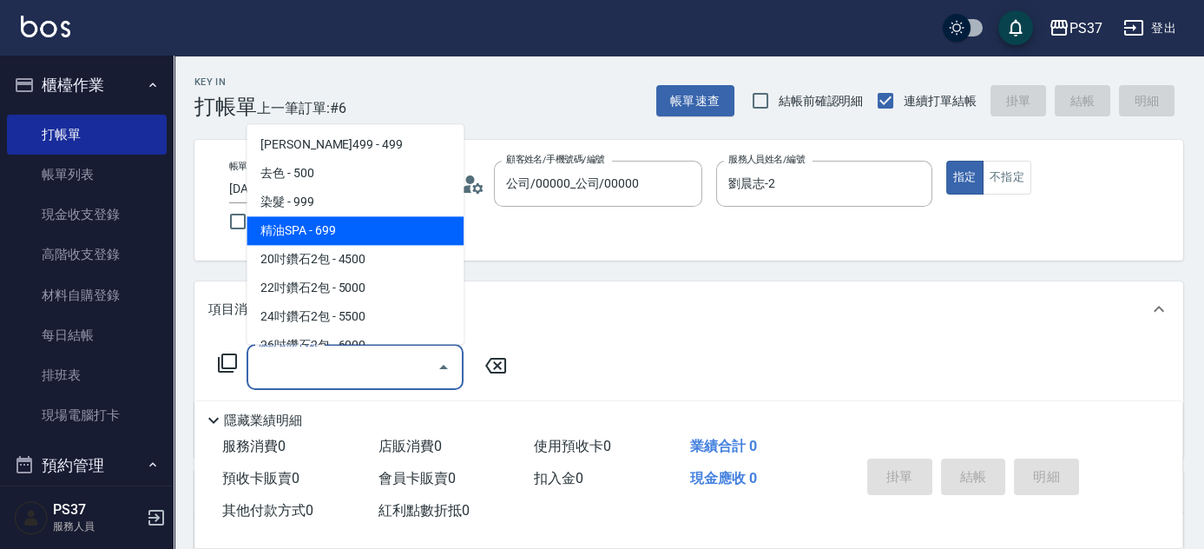
click at [352, 227] on span "精油SPA - 699" at bounding box center [355, 231] width 217 height 29
type input "精油SPA(0699)"
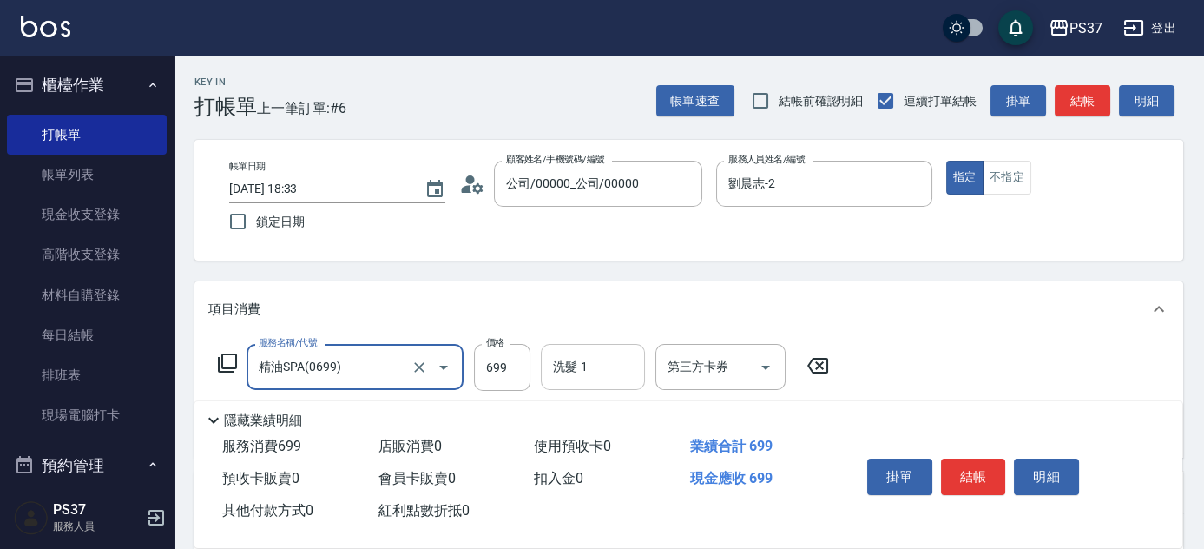
click at [606, 373] on input "洗髮-1" at bounding box center [593, 367] width 89 height 30
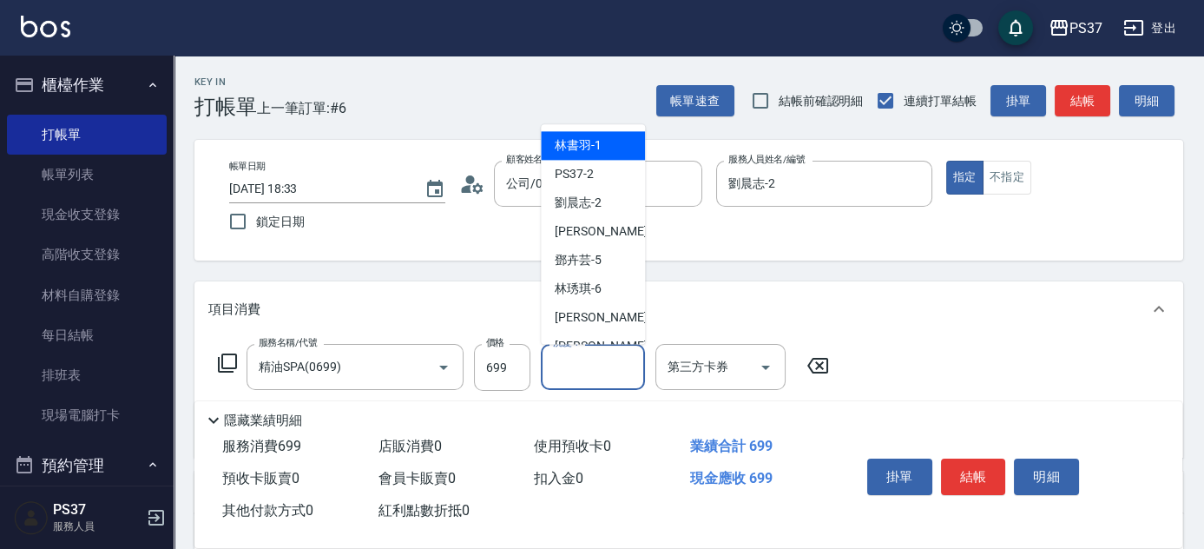
click at [602, 148] on div "林書羽 -1" at bounding box center [593, 146] width 104 height 29
type input "林書羽-1"
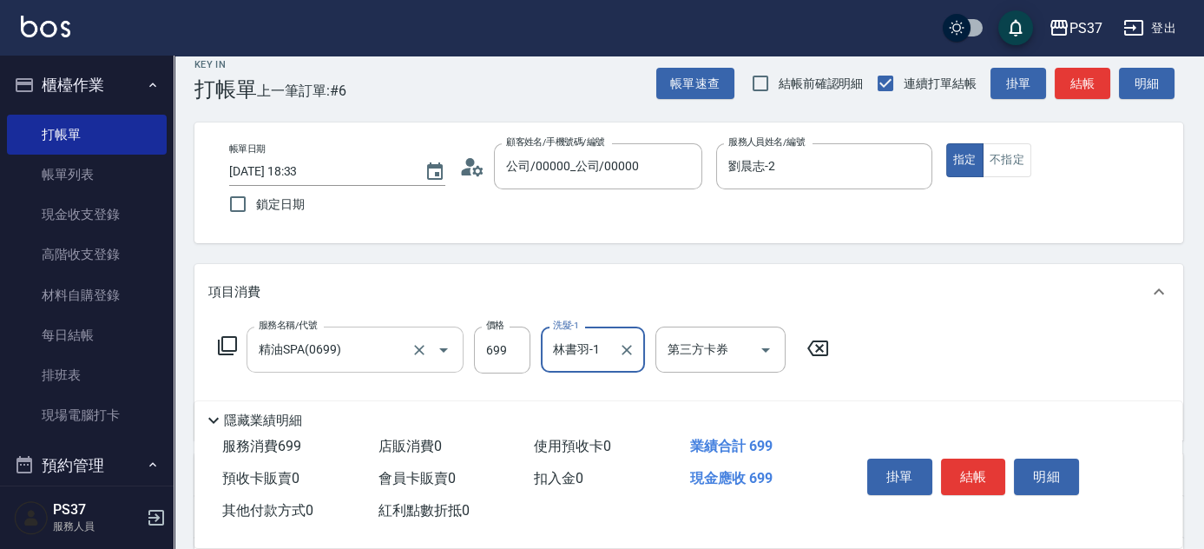
scroll to position [157, 0]
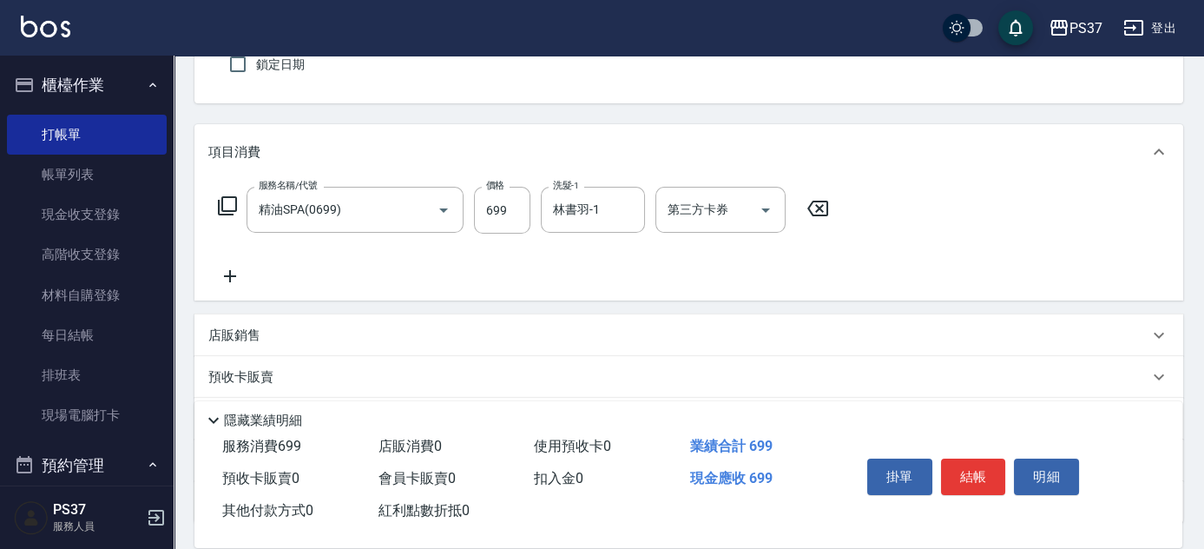
click at [231, 268] on icon at bounding box center [229, 276] width 43 height 21
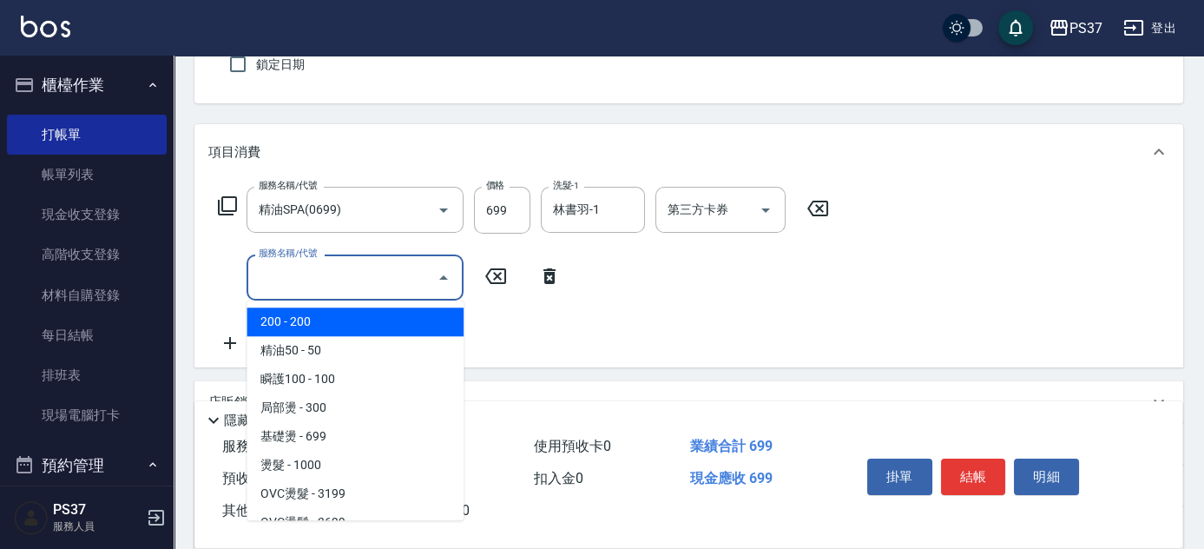
click at [280, 273] on input "服務名稱/代號" at bounding box center [341, 277] width 175 height 30
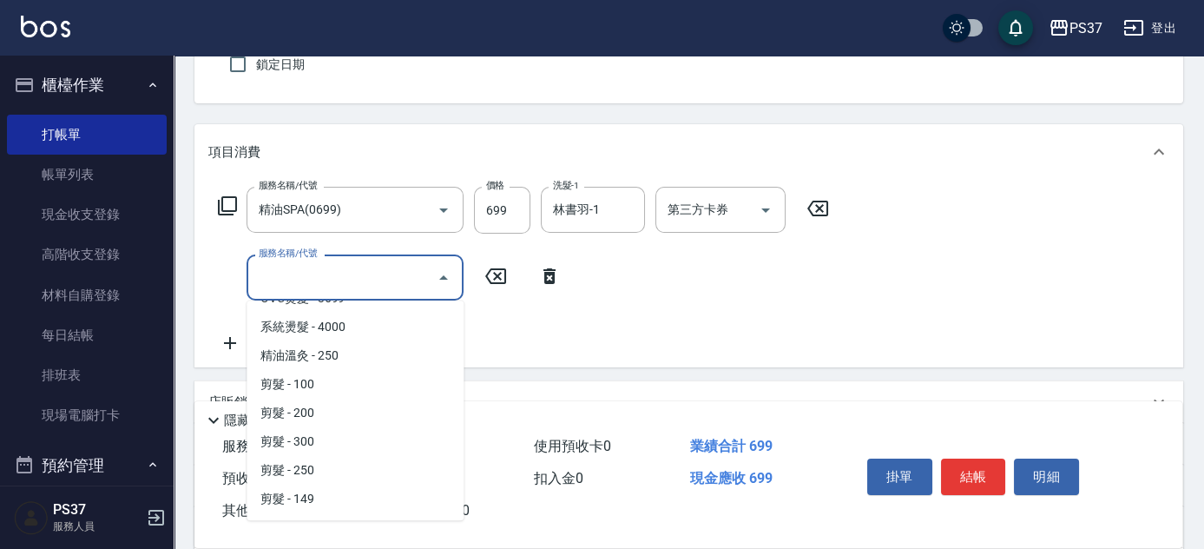
scroll to position [236, 0]
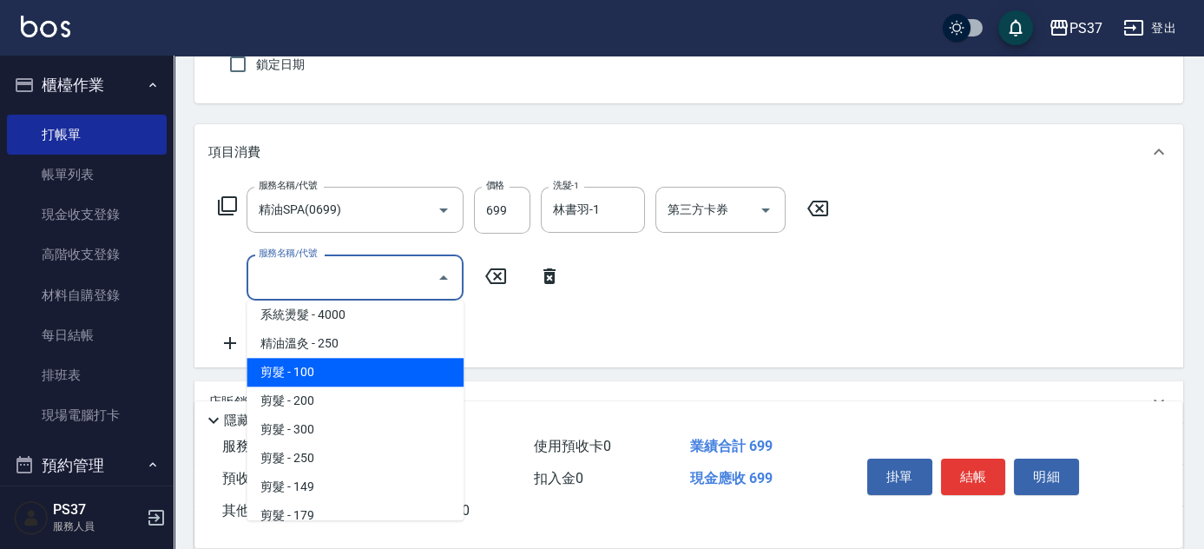
click at [349, 367] on span "剪髮 - 100" at bounding box center [355, 372] width 217 height 29
type input "剪髮(300)"
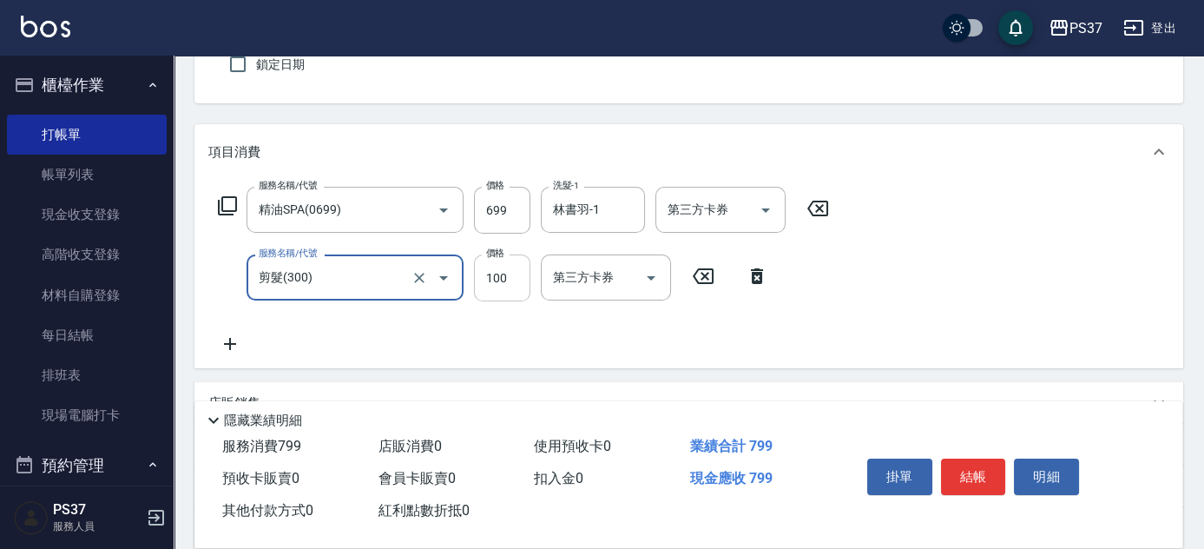
click at [503, 283] on input "100" at bounding box center [502, 277] width 56 height 47
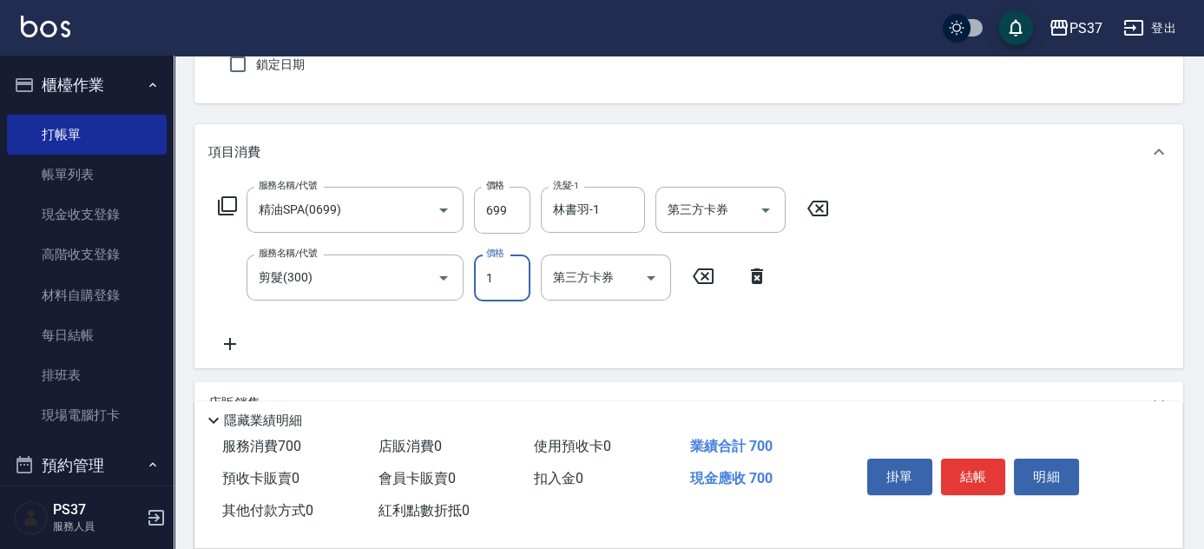
type input "1"
click at [768, 208] on icon "Open" at bounding box center [765, 210] width 21 height 21
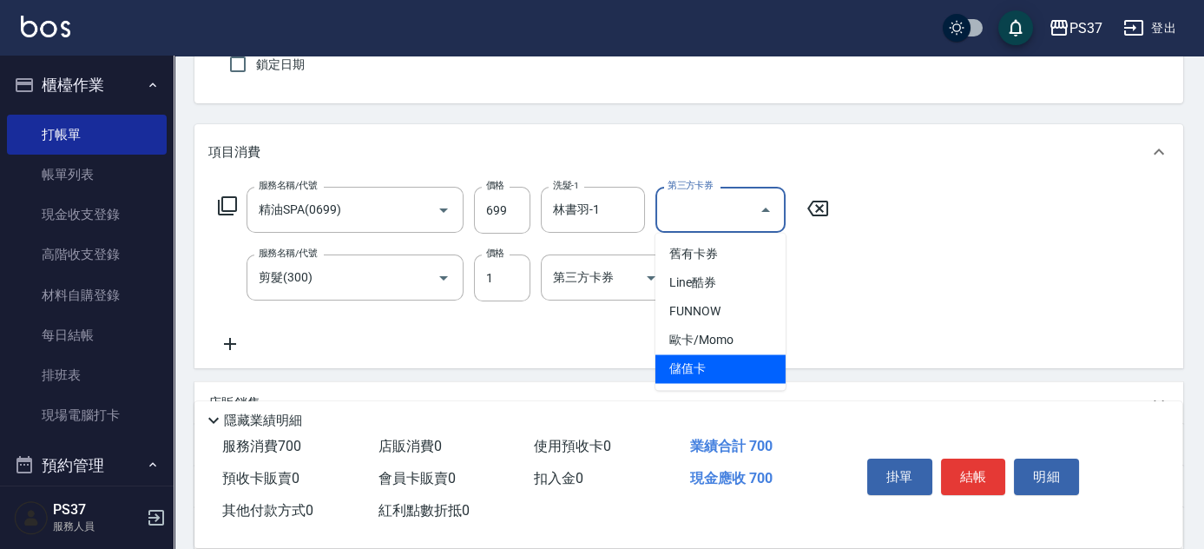
click at [714, 366] on span "儲值卡" at bounding box center [720, 368] width 130 height 29
type input "儲值卡"
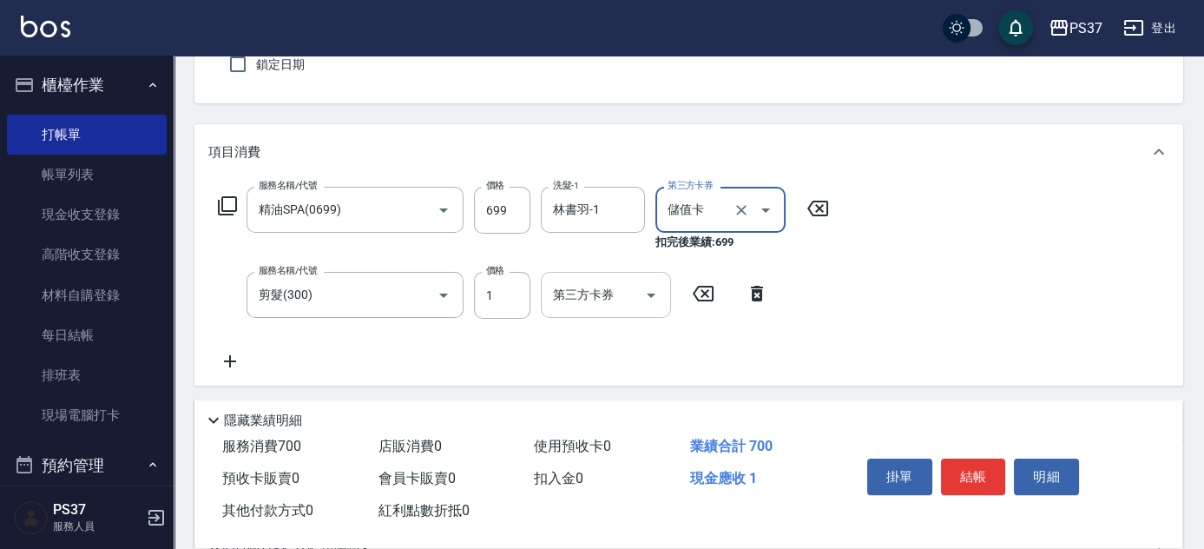
click at [655, 295] on icon "Open" at bounding box center [651, 295] width 21 height 21
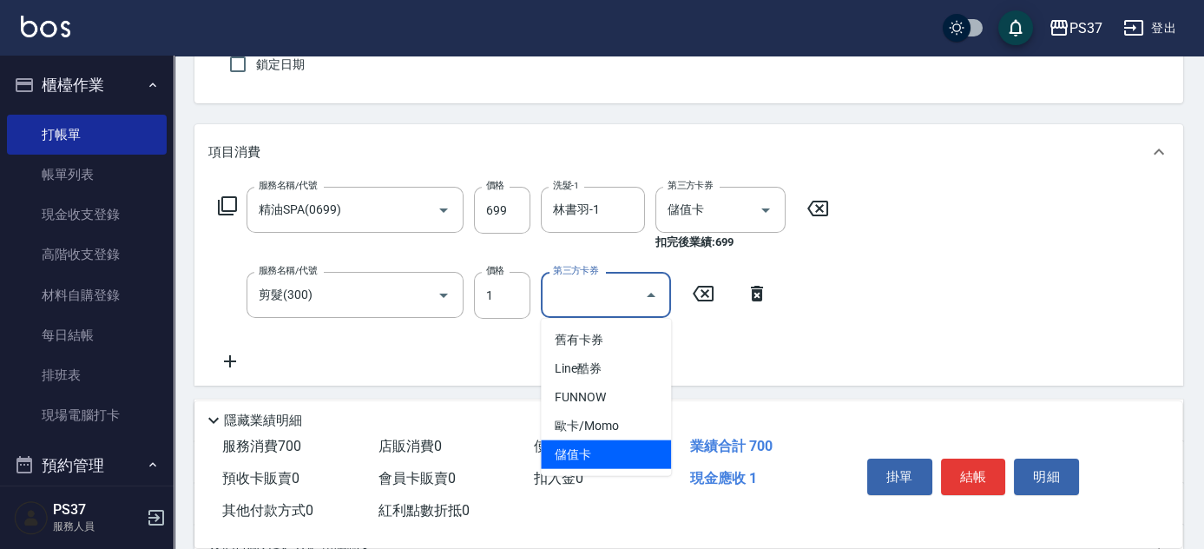
click at [620, 455] on span "儲值卡" at bounding box center [606, 454] width 130 height 29
type input "儲值卡"
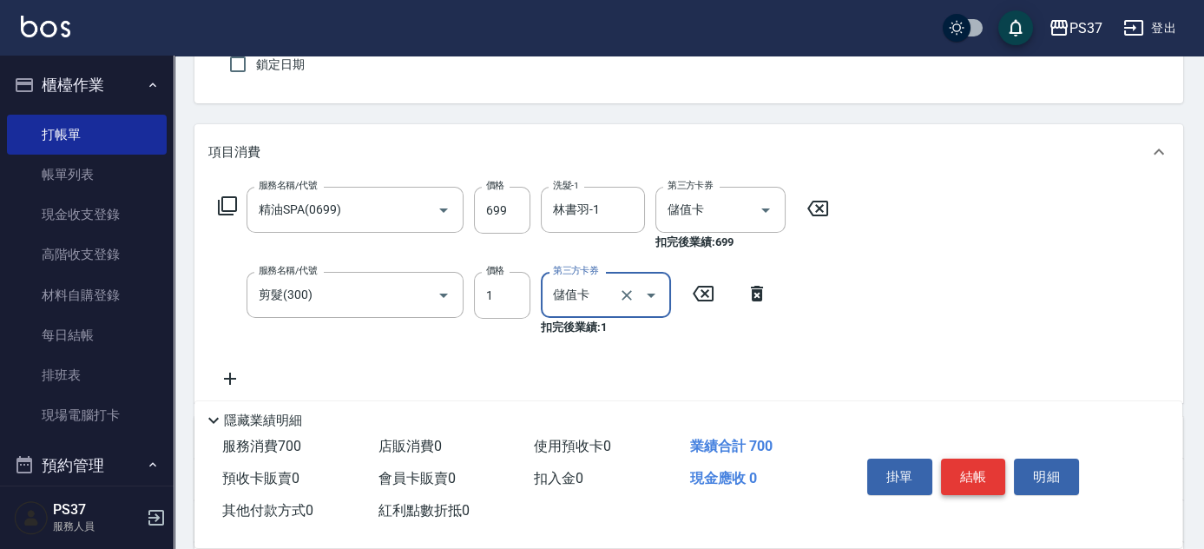
click at [958, 475] on button "結帳" at bounding box center [973, 476] width 65 height 36
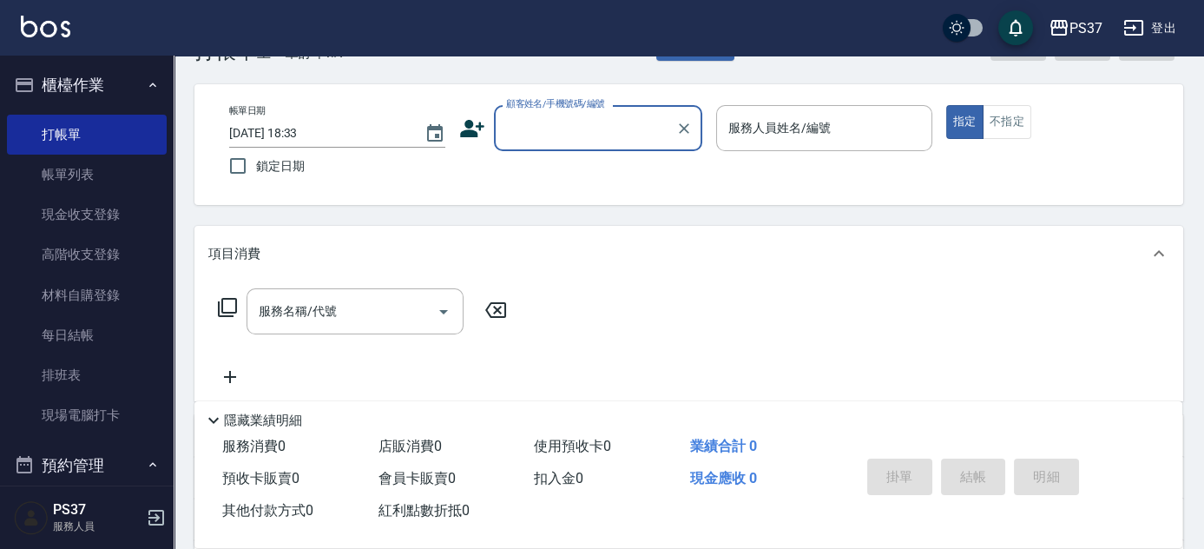
scroll to position [0, 0]
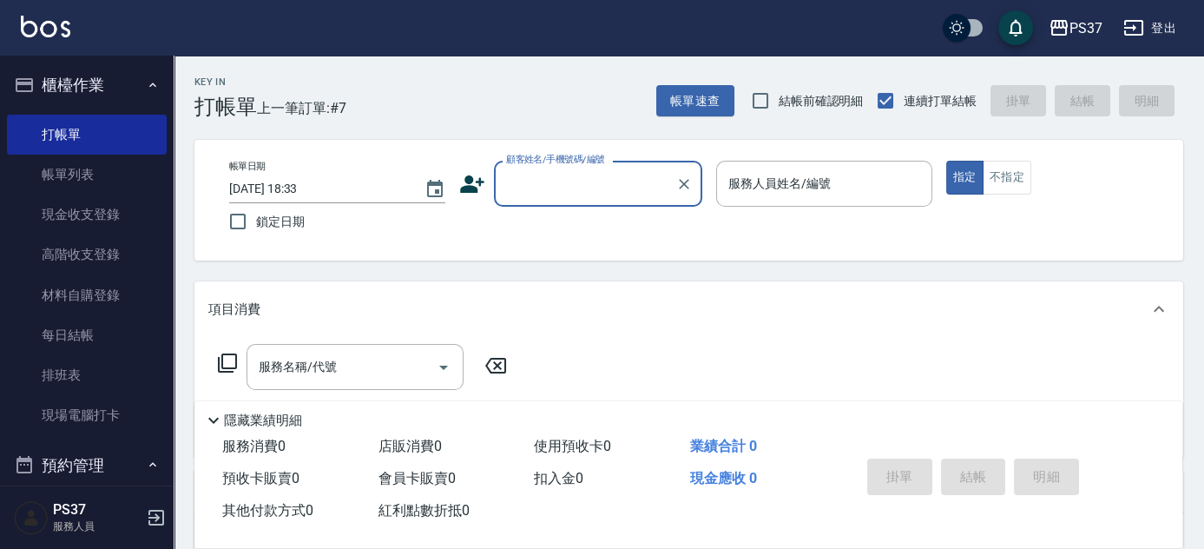
click at [556, 201] on div "顧客姓名/手機號碼/編號" at bounding box center [598, 184] width 208 height 46
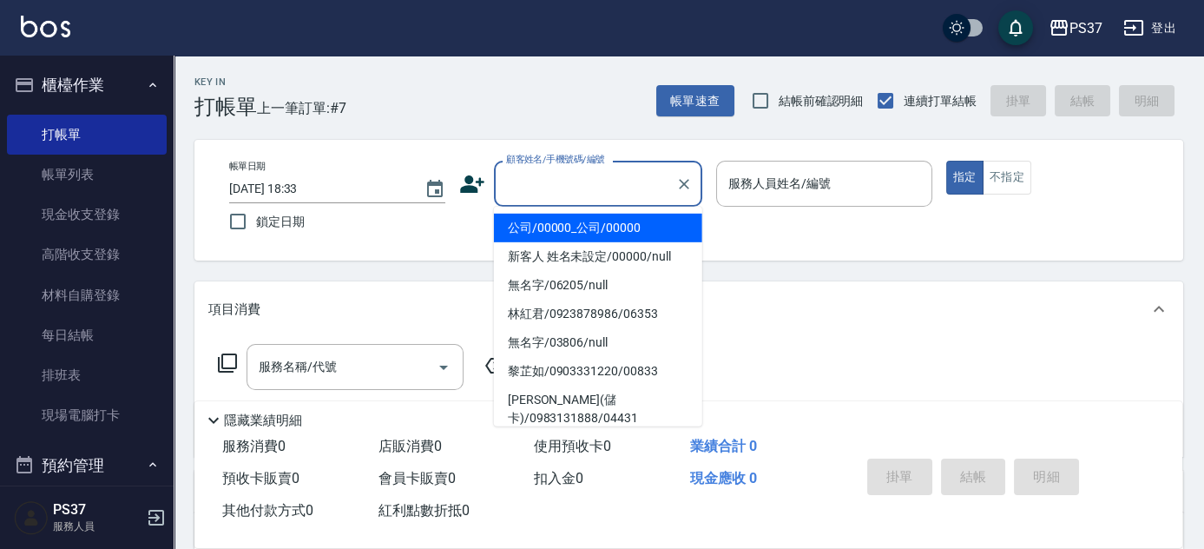
click at [560, 221] on li "公司/00000_公司/00000" at bounding box center [598, 228] width 208 height 29
type input "公司/00000_公司/00000"
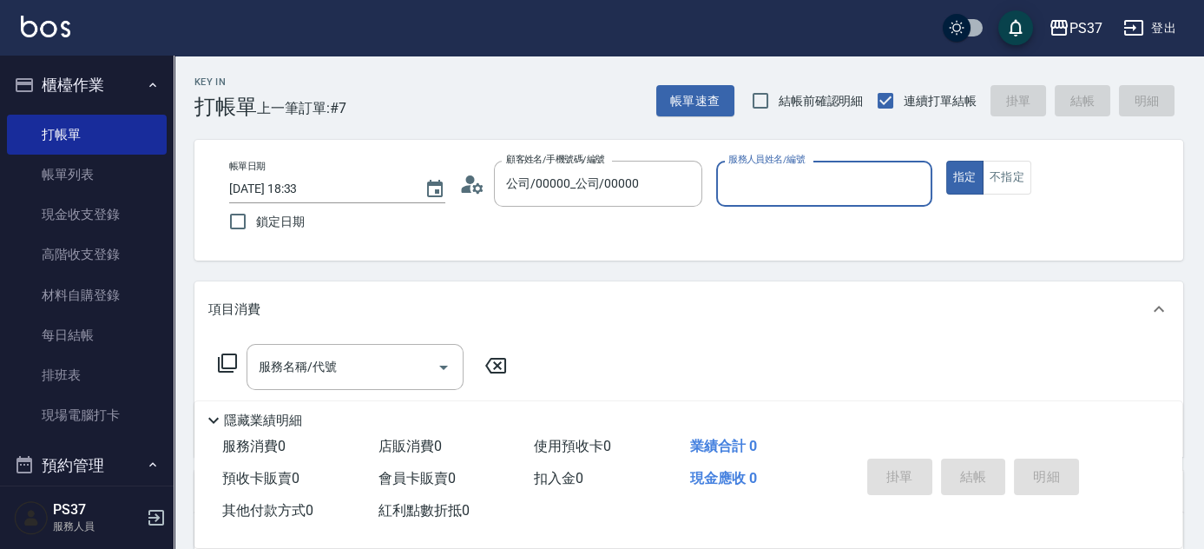
click at [750, 185] on input "服務人員姓名/編號" at bounding box center [824, 183] width 201 height 30
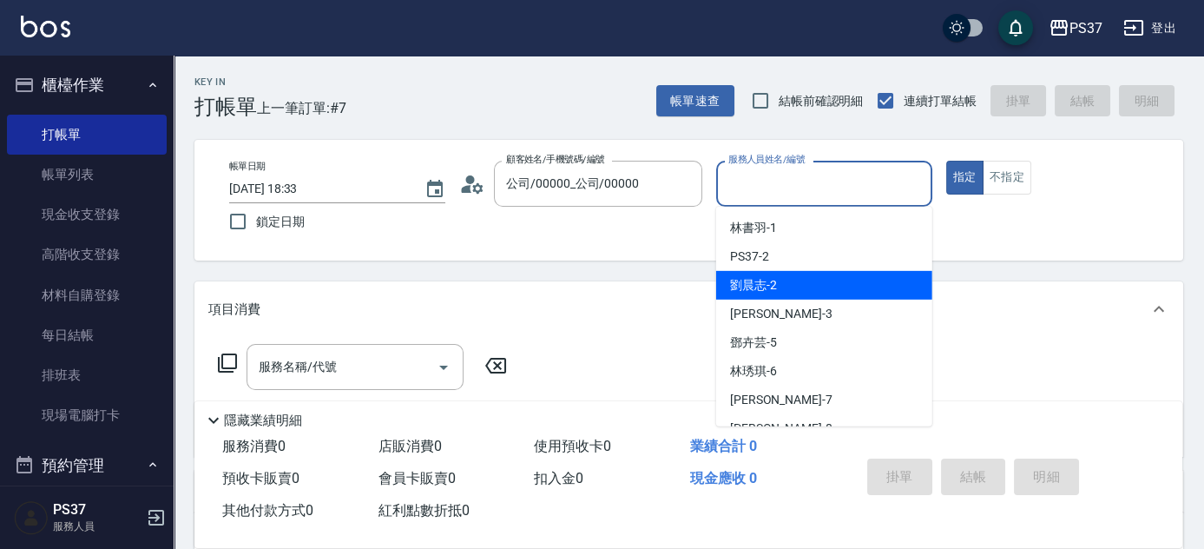
click at [791, 283] on div "劉晨志 -2" at bounding box center [824, 285] width 216 height 29
type input "劉晨志-2"
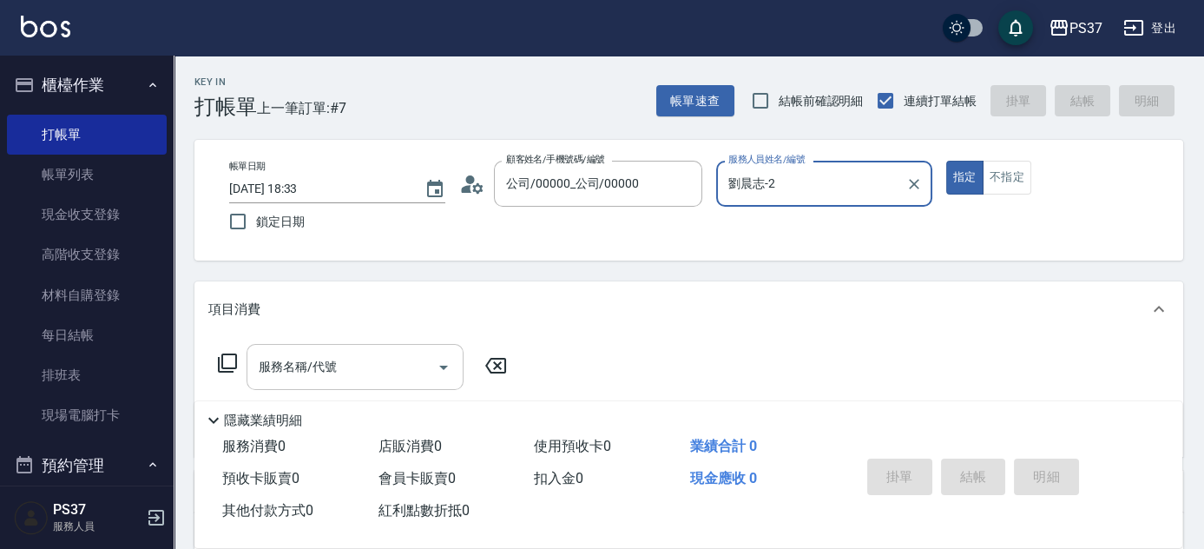
click at [361, 365] on input "服務名稱/代號" at bounding box center [341, 367] width 175 height 30
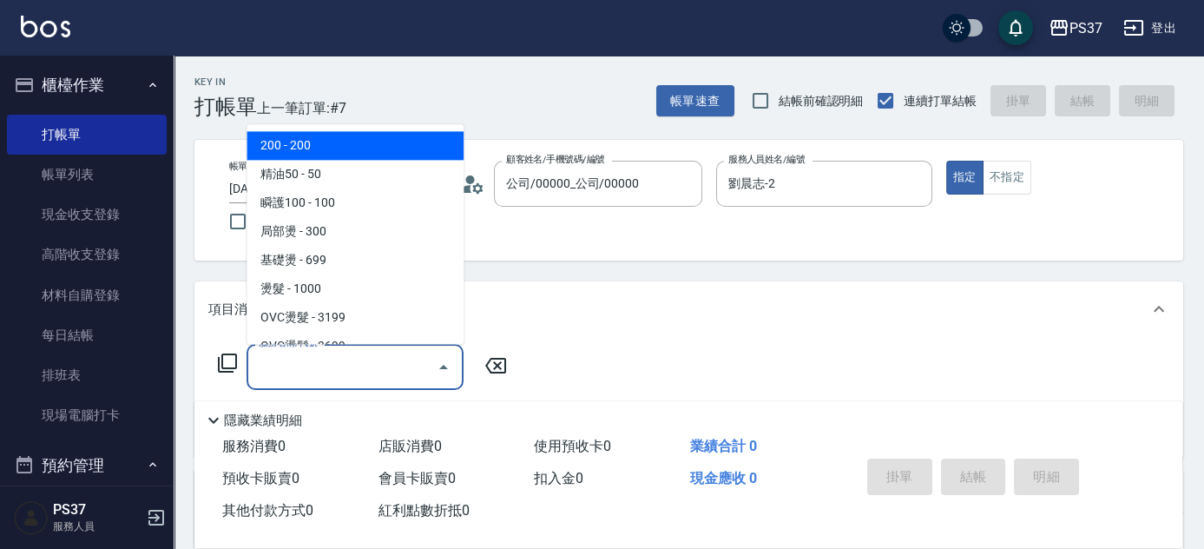
click at [314, 141] on span "200 - 200" at bounding box center [355, 146] width 217 height 29
type input "200(111)"
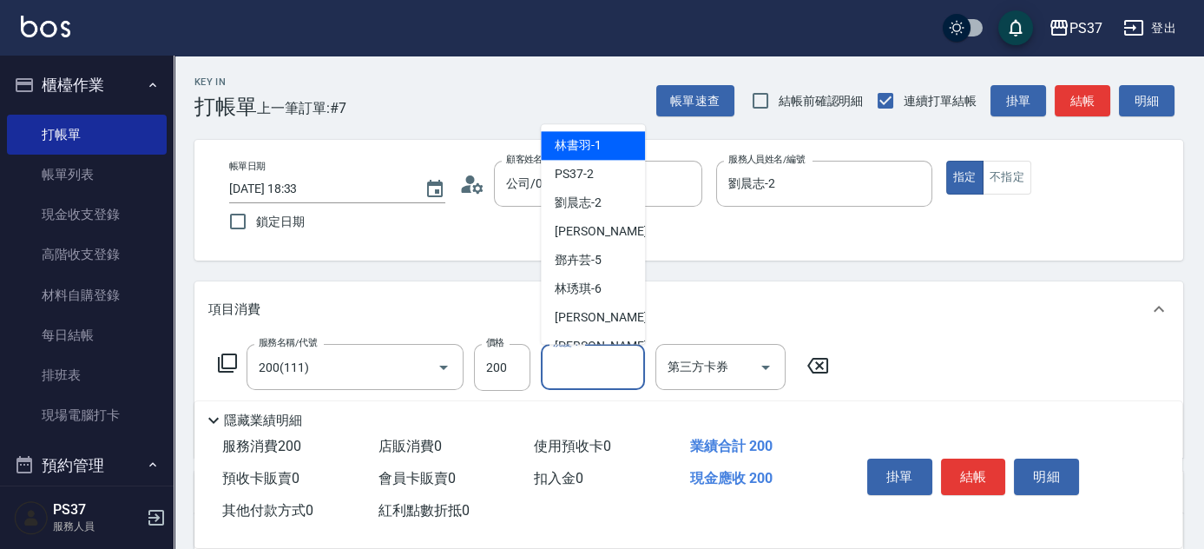
click at [587, 381] on input "洗髮-1" at bounding box center [593, 367] width 89 height 30
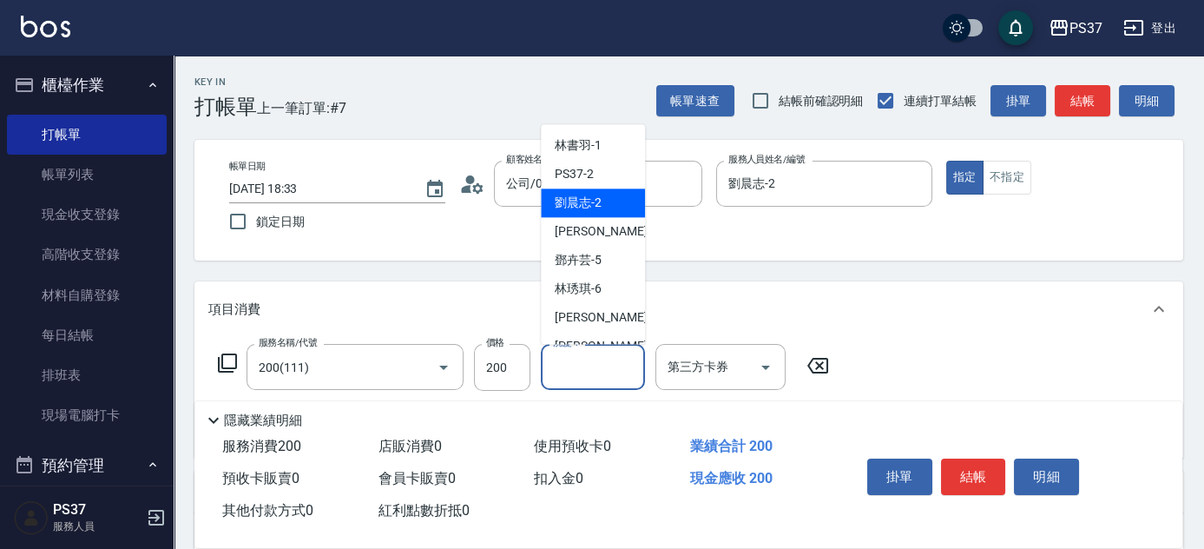
click at [595, 212] on div "劉晨志 -2" at bounding box center [593, 203] width 104 height 29
type input "劉晨志-2"
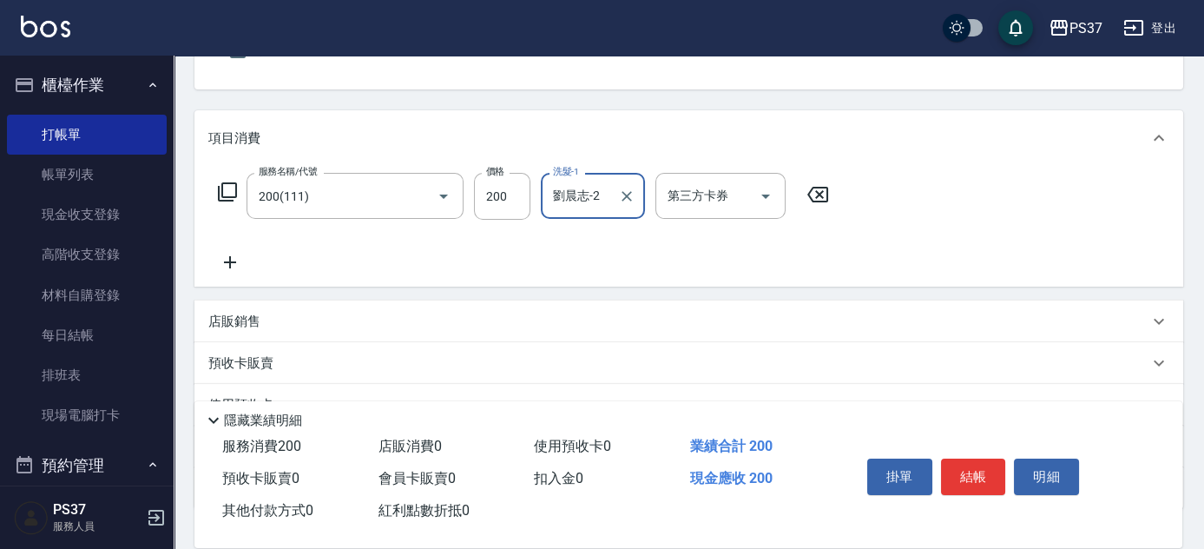
scroll to position [236, 0]
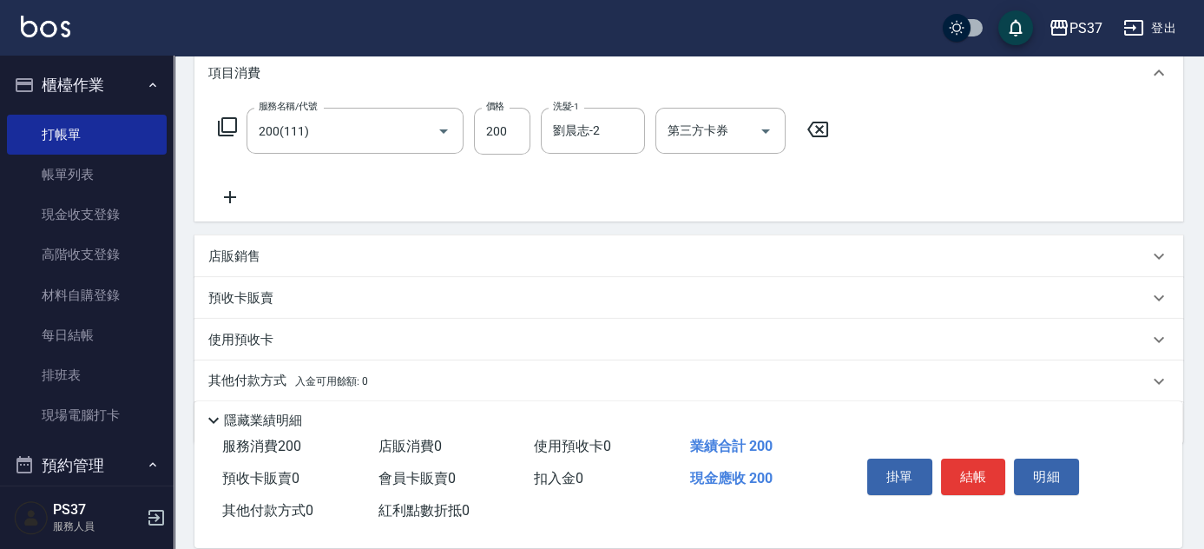
click at [238, 192] on icon at bounding box center [229, 197] width 43 height 21
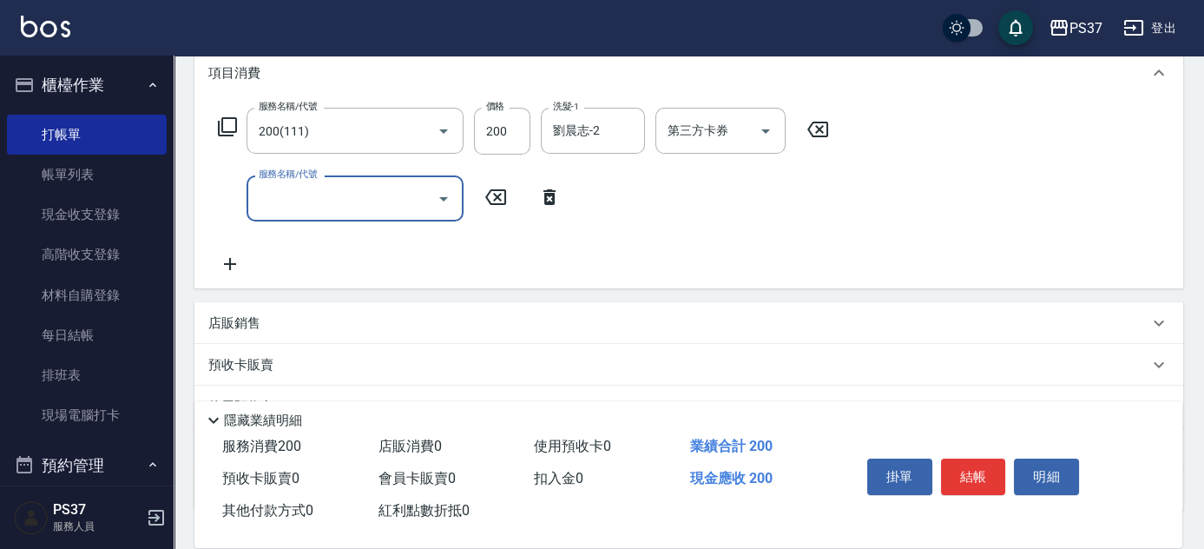
click at [301, 194] on input "服務名稱/代號" at bounding box center [341, 198] width 175 height 30
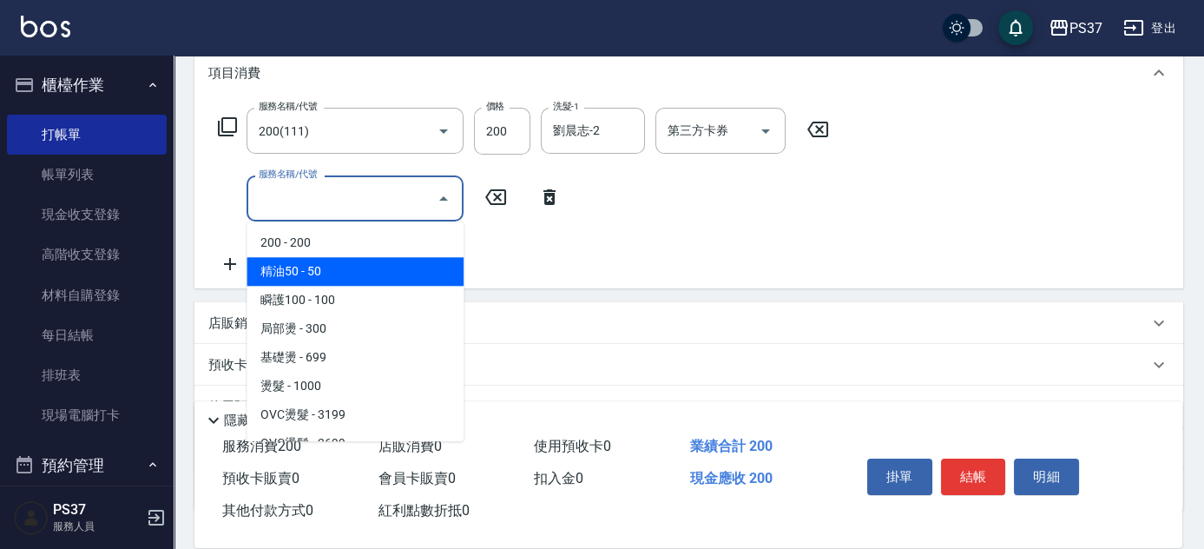
click at [347, 277] on span "精油50 - 50" at bounding box center [355, 271] width 217 height 29
type input "精油50(112)"
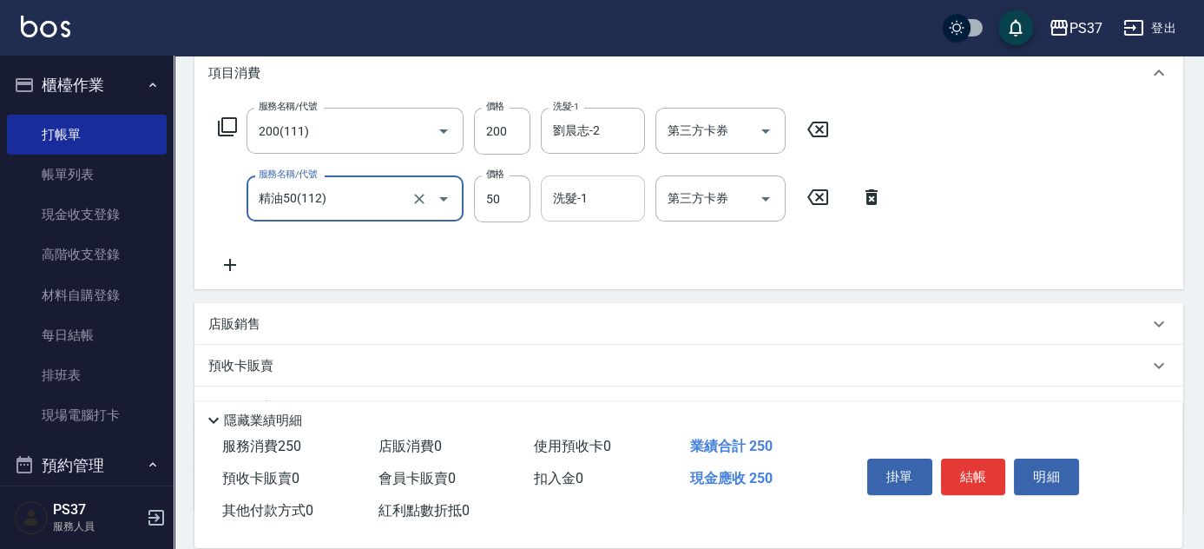
click at [607, 196] on input "洗髮-1" at bounding box center [593, 198] width 89 height 30
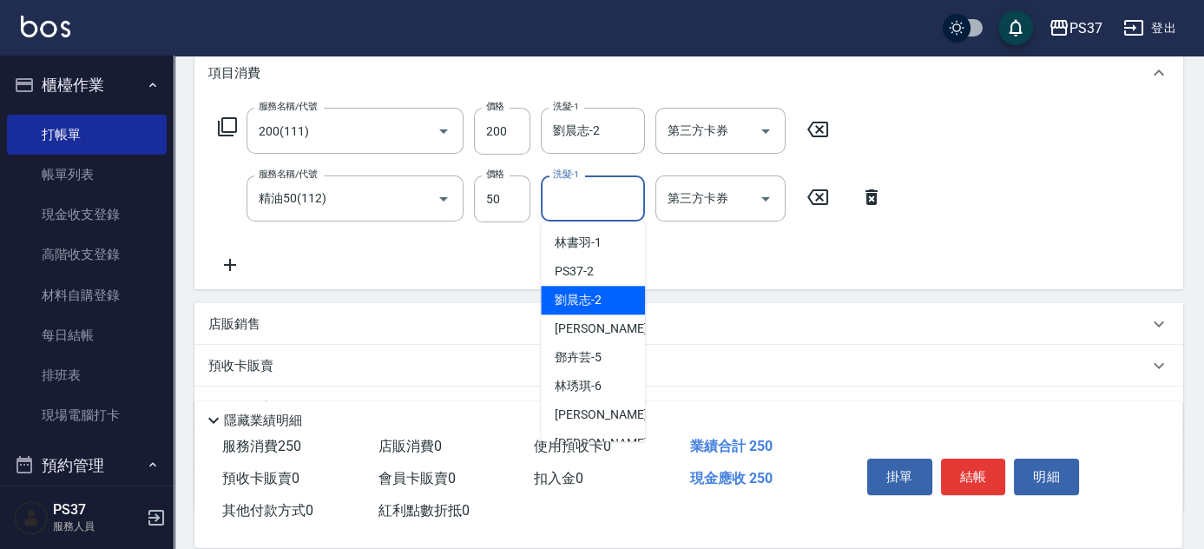
click at [592, 300] on span "劉晨志 -2" at bounding box center [578, 300] width 47 height 18
type input "劉晨志-2"
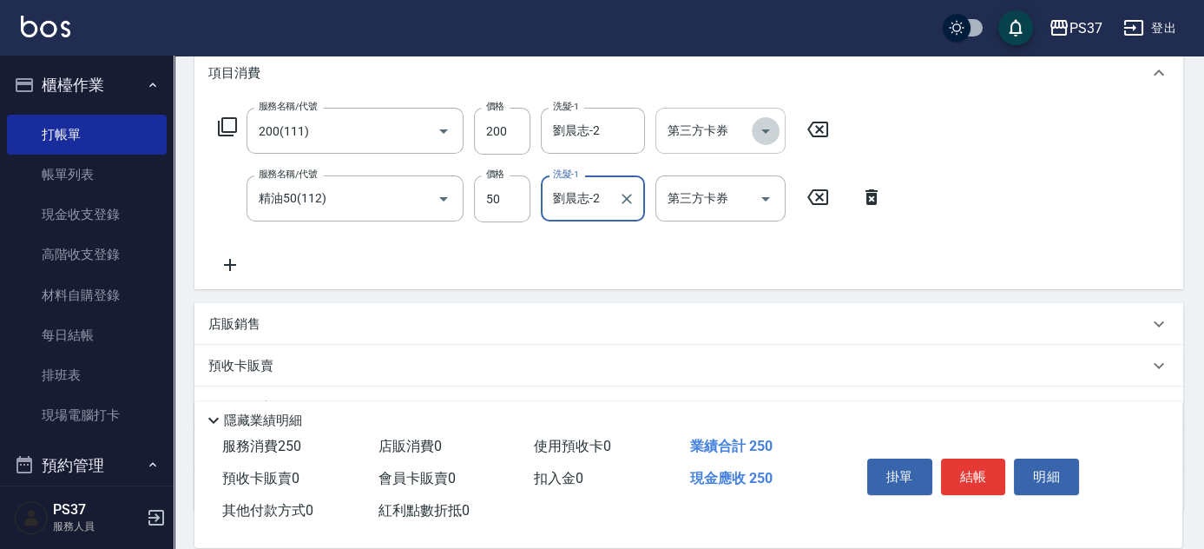
click at [766, 135] on icon "Open" at bounding box center [765, 131] width 21 height 21
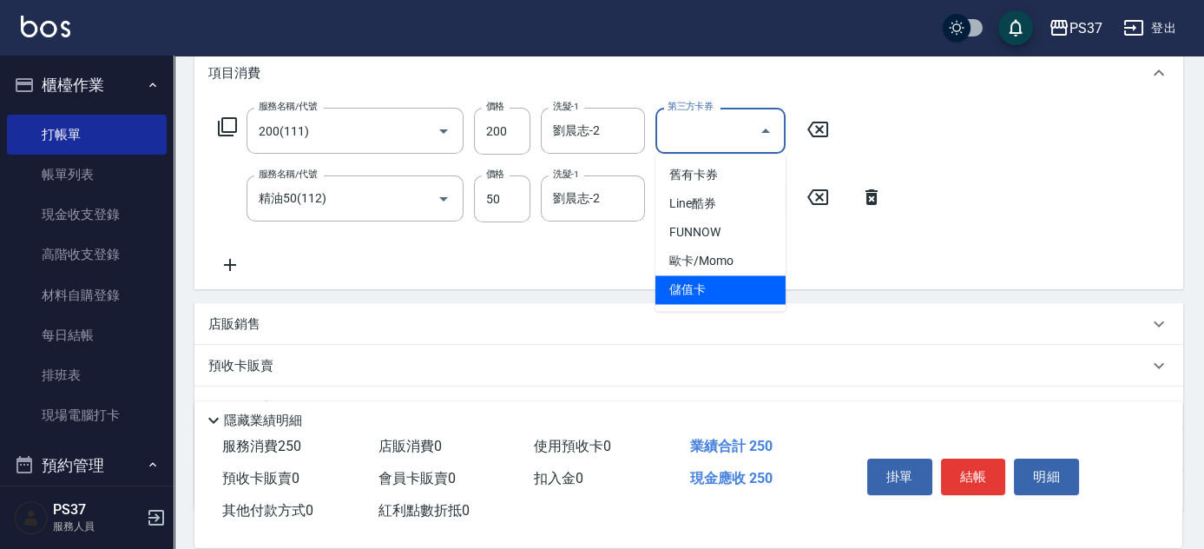
click at [727, 286] on span "儲值卡" at bounding box center [720, 289] width 130 height 29
type input "儲值卡"
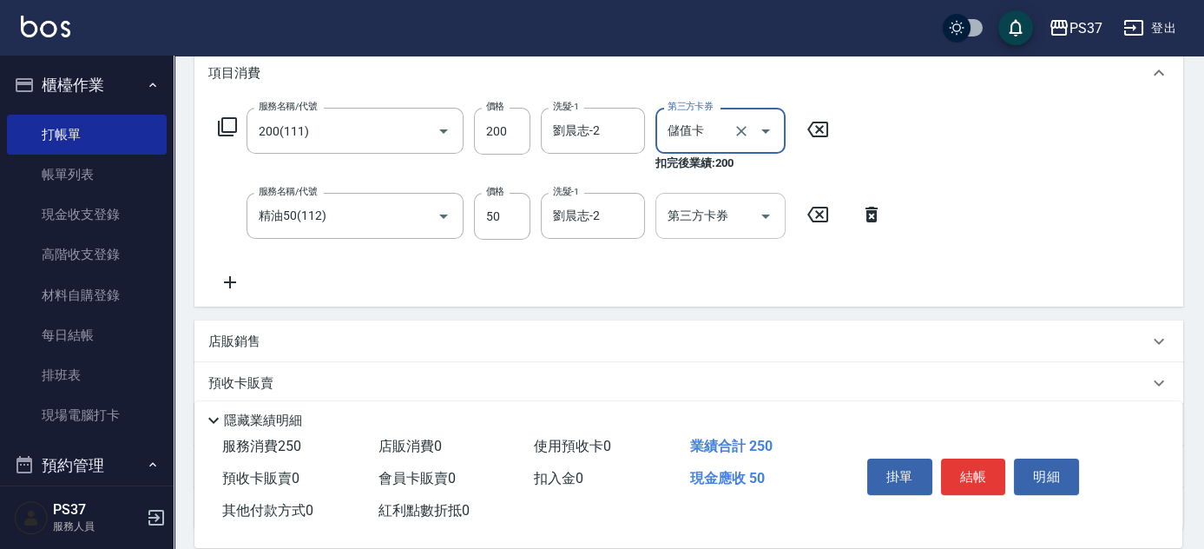
click at [762, 211] on icon "Open" at bounding box center [765, 216] width 21 height 21
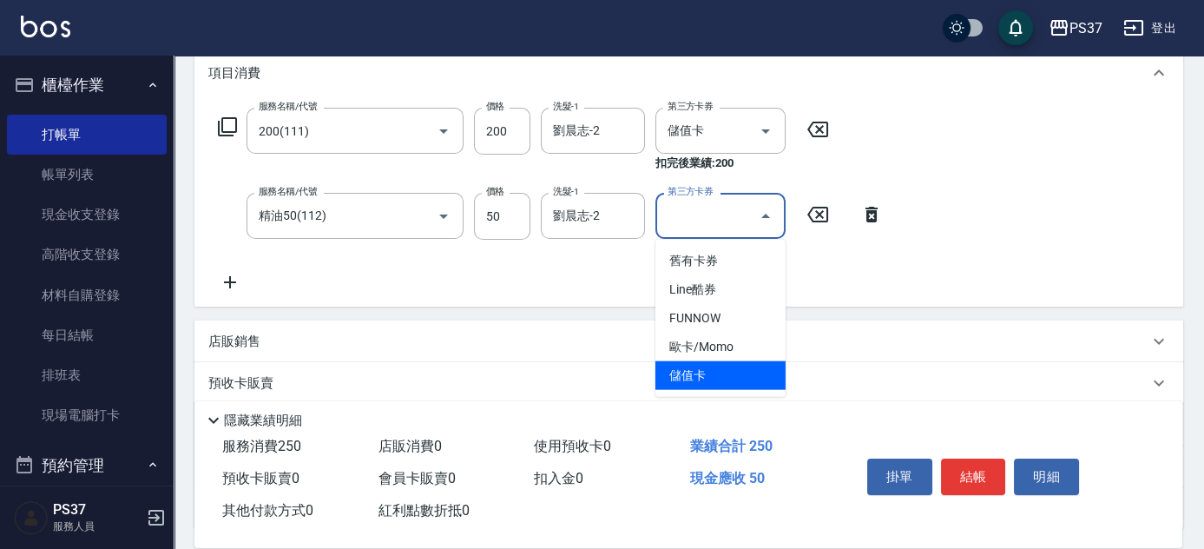
click at [725, 370] on span "儲值卡" at bounding box center [720, 375] width 130 height 29
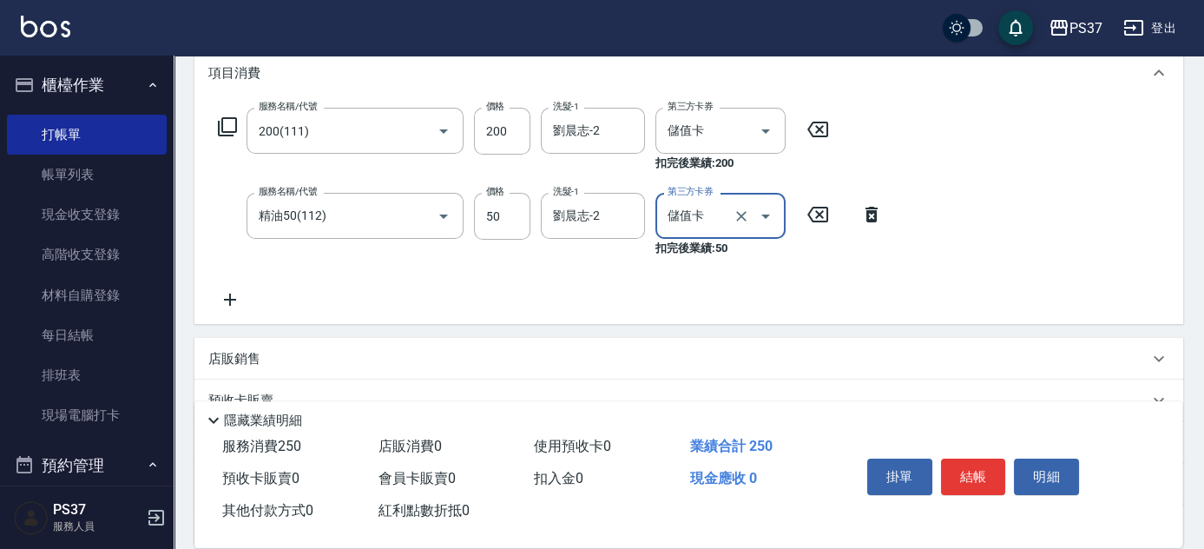
type input "儲值卡"
click at [982, 481] on button "結帳" at bounding box center [973, 476] width 65 height 36
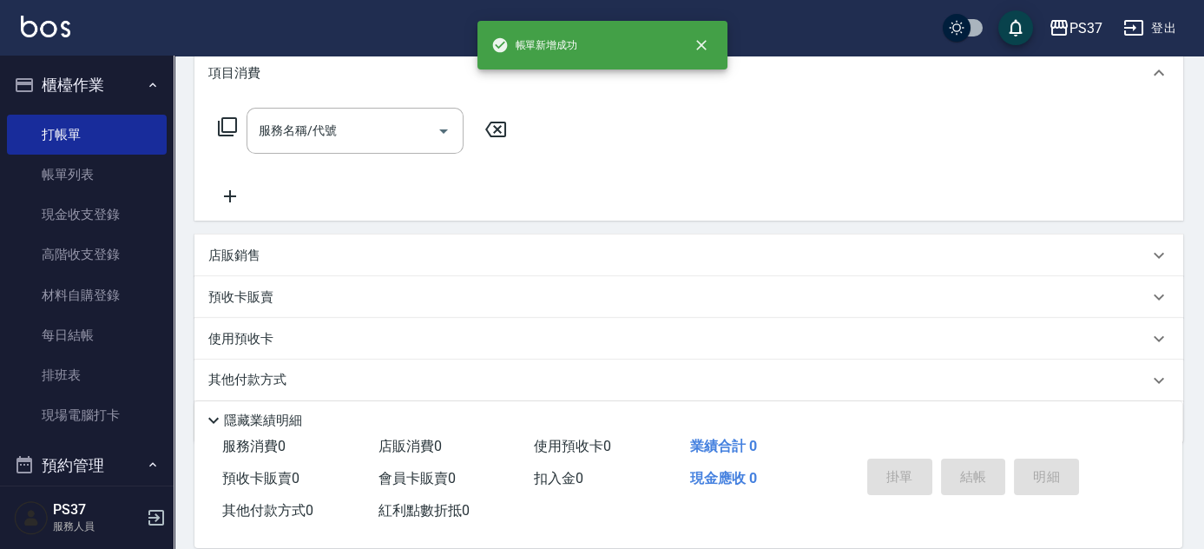
scroll to position [0, 0]
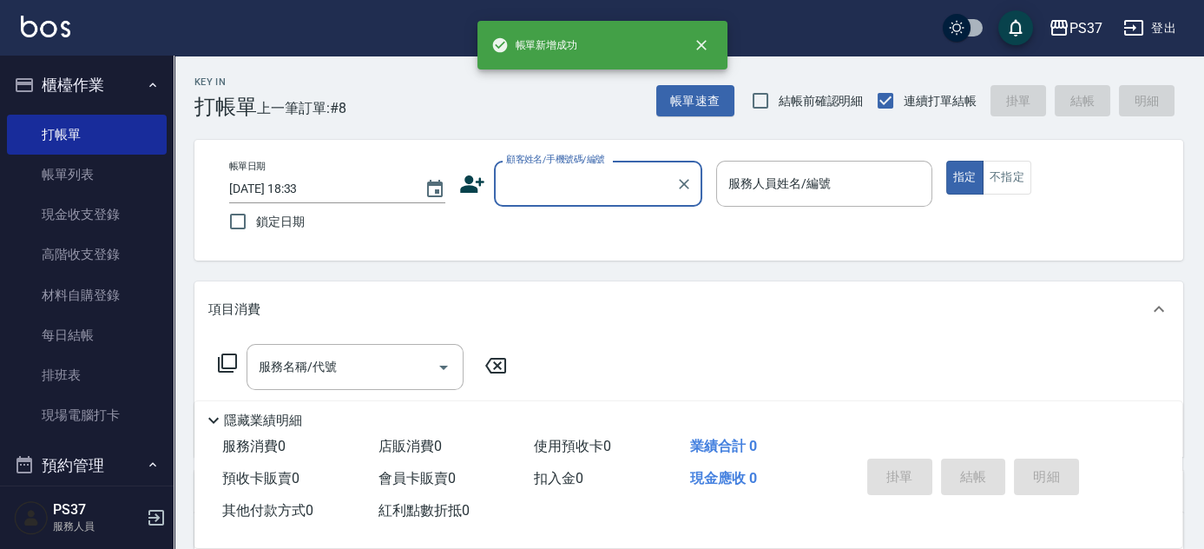
click at [590, 190] on input "顧客姓名/手機號碼/編號" at bounding box center [585, 183] width 167 height 30
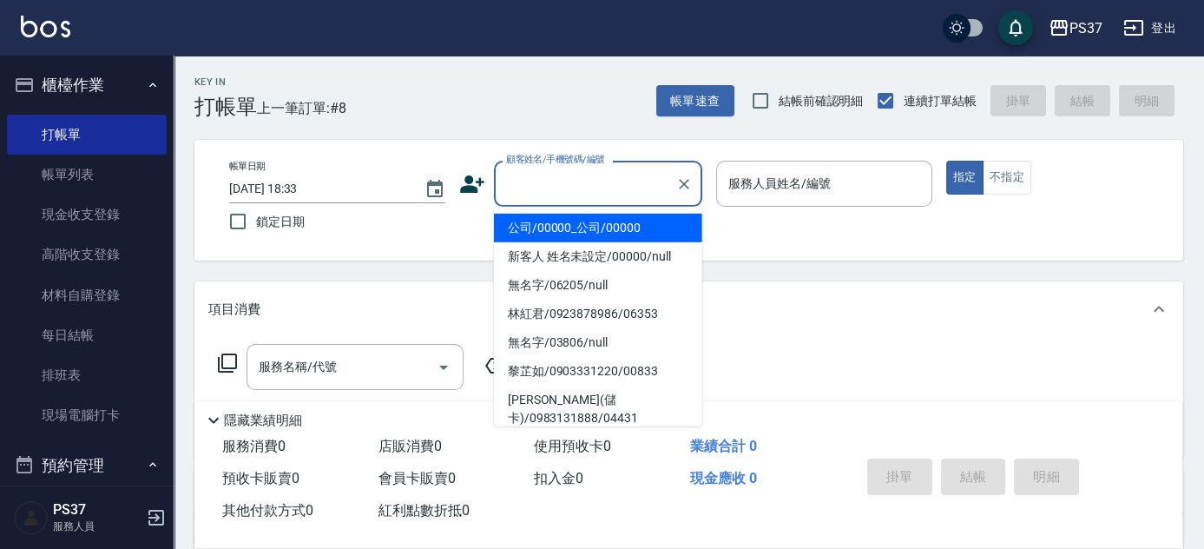
click at [588, 220] on li "公司/00000_公司/00000" at bounding box center [598, 228] width 208 height 29
type input "公司/00000_公司/00000"
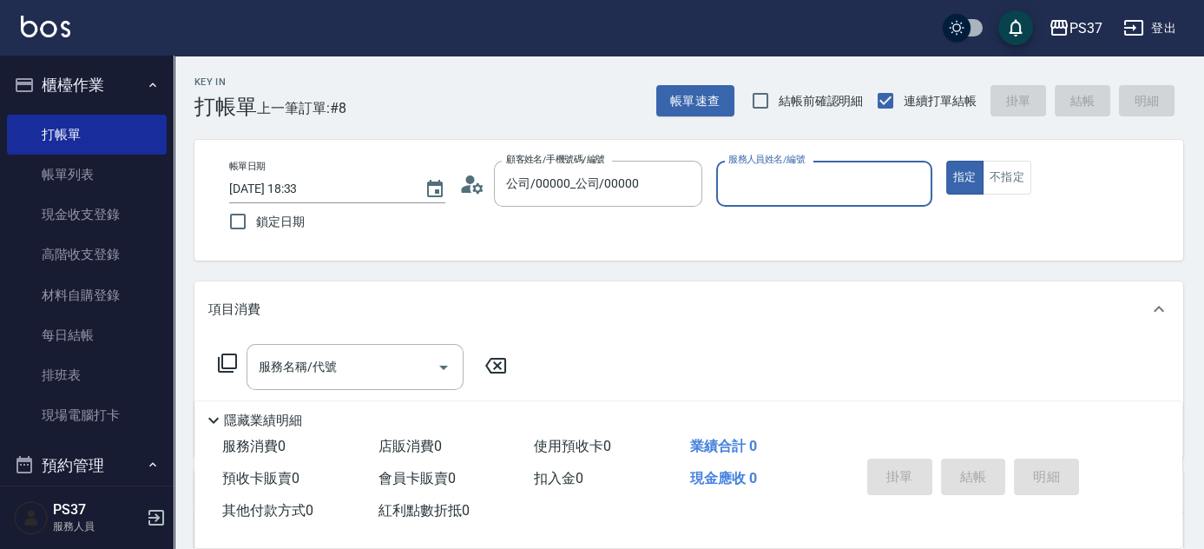
click at [789, 193] on input "服務人員姓名/編號" at bounding box center [824, 183] width 201 height 30
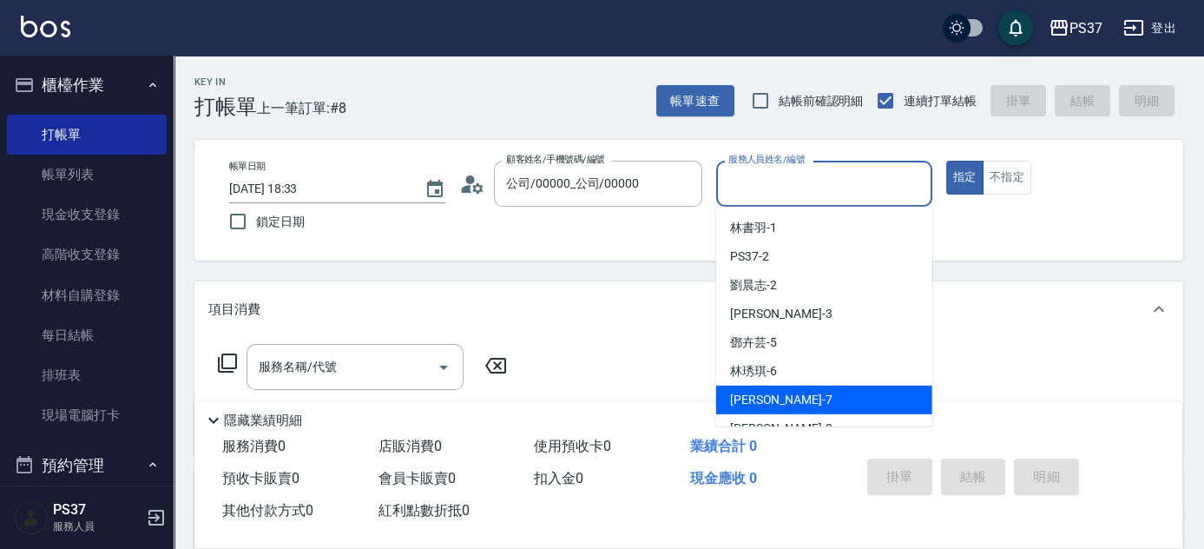
click at [814, 389] on div "黎氏萍 -7" at bounding box center [824, 399] width 216 height 29
type input "黎氏萍-7"
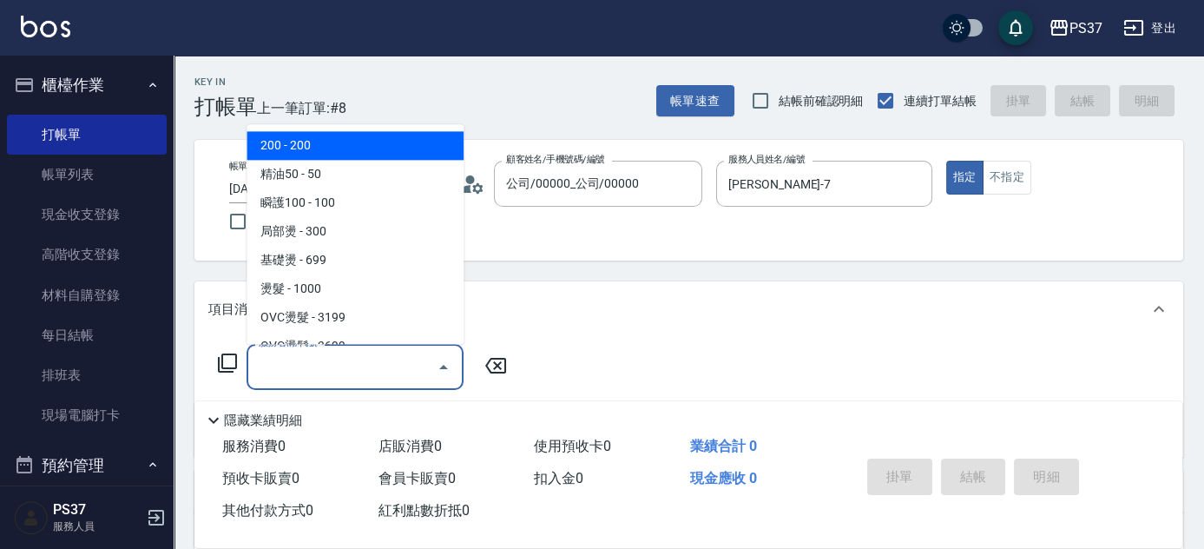
click at [365, 378] on input "服務名稱/代號" at bounding box center [341, 367] width 175 height 30
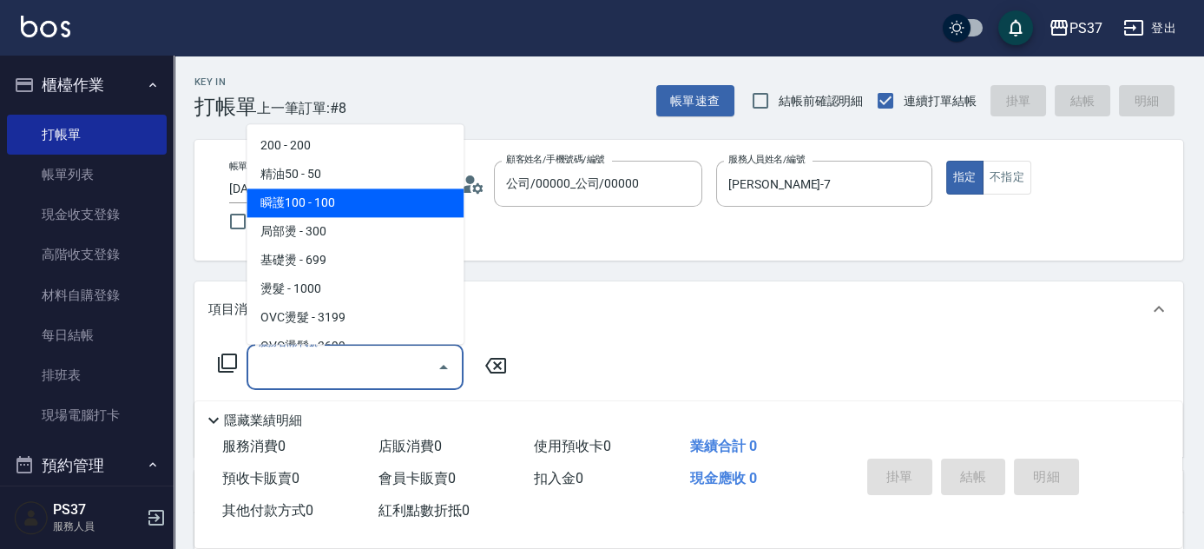
click at [327, 206] on span "瞬護100 - 100" at bounding box center [355, 203] width 217 height 29
type input "瞬護100(113)"
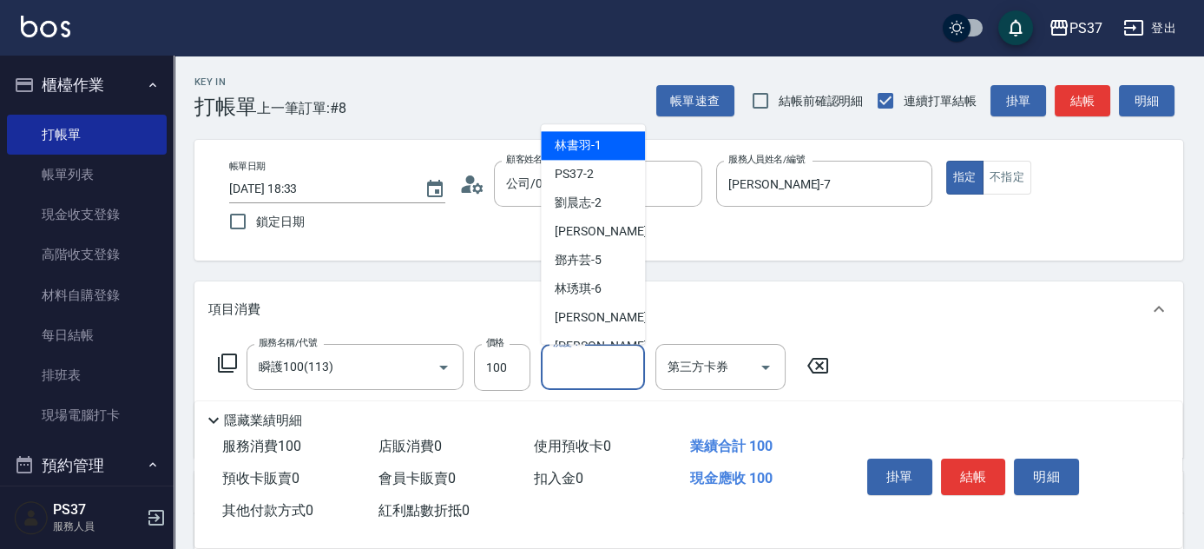
click at [615, 370] on input "洗髮-1" at bounding box center [593, 367] width 89 height 30
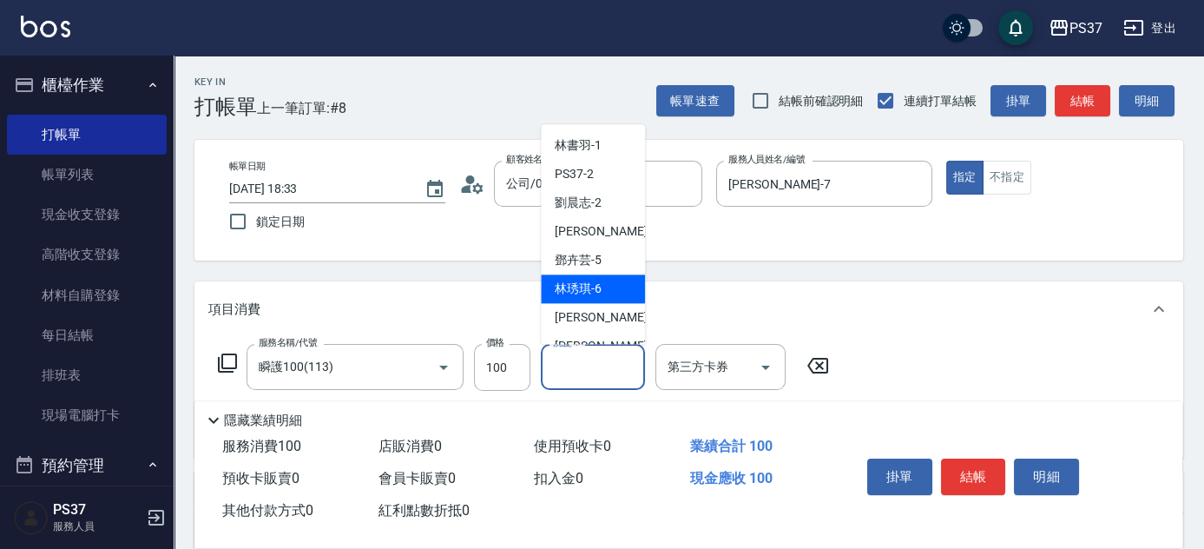
scroll to position [280, 0]
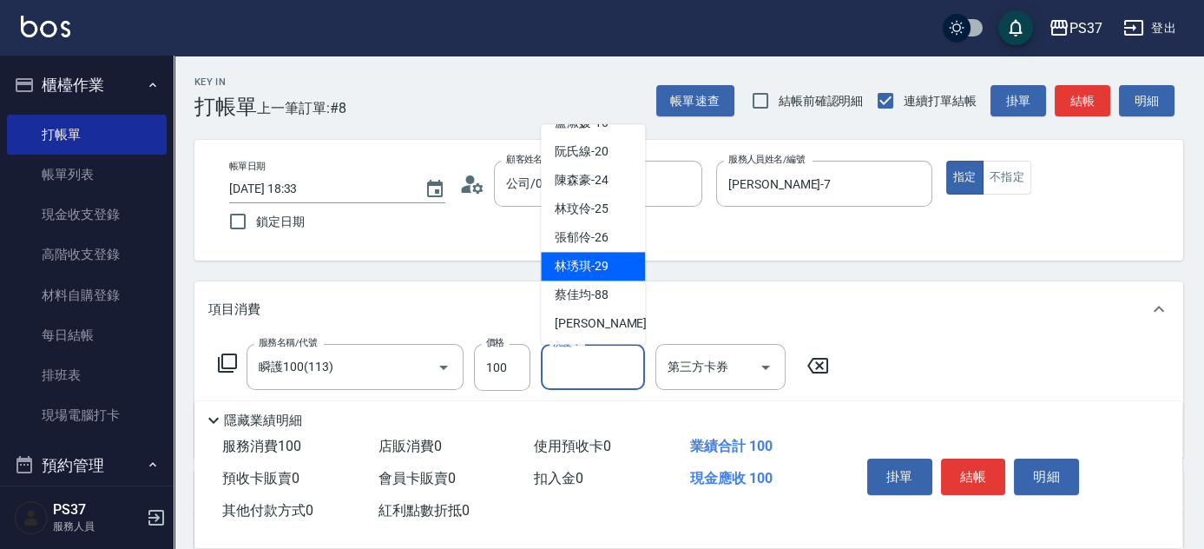
click at [595, 270] on span "林琇琪 -29" at bounding box center [582, 267] width 54 height 18
type input "林琇琪-29"
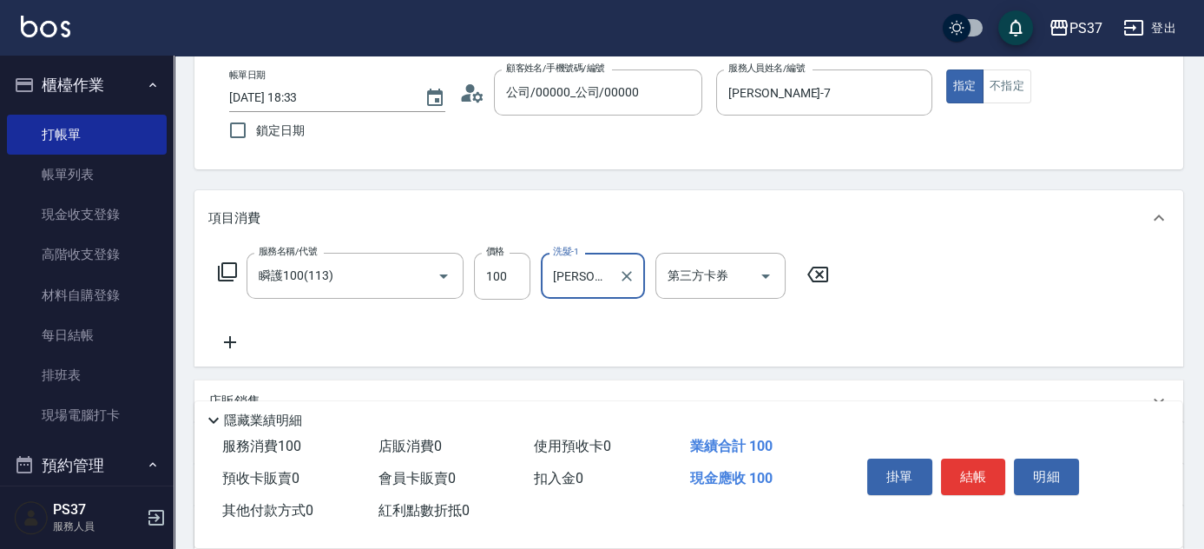
scroll to position [157, 0]
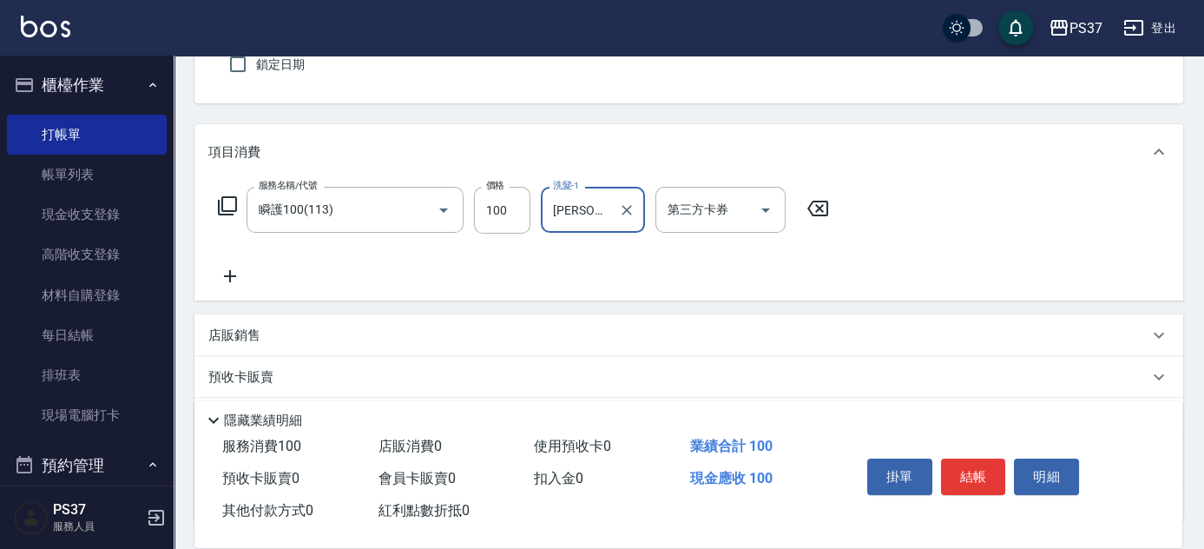
click at [240, 277] on icon at bounding box center [229, 276] width 43 height 21
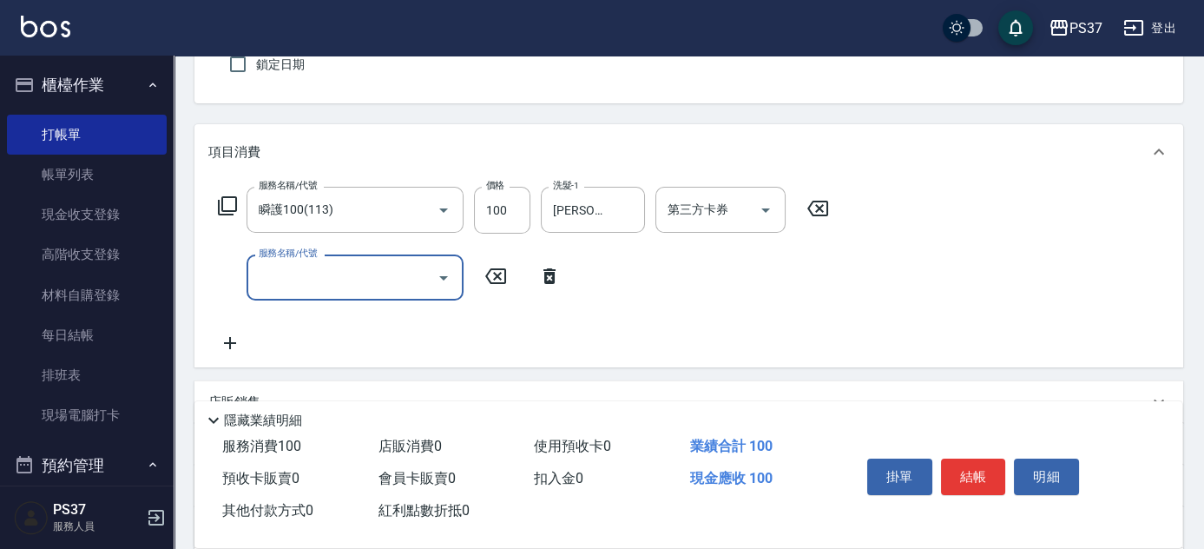
click at [284, 278] on input "服務名稱/代號" at bounding box center [341, 277] width 175 height 30
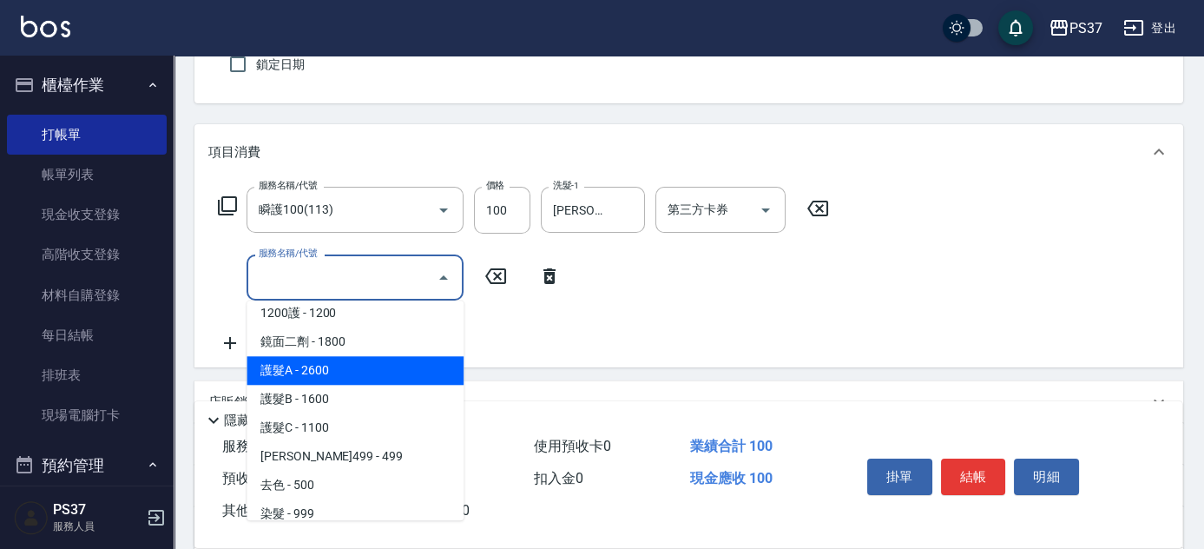
scroll to position [868, 0]
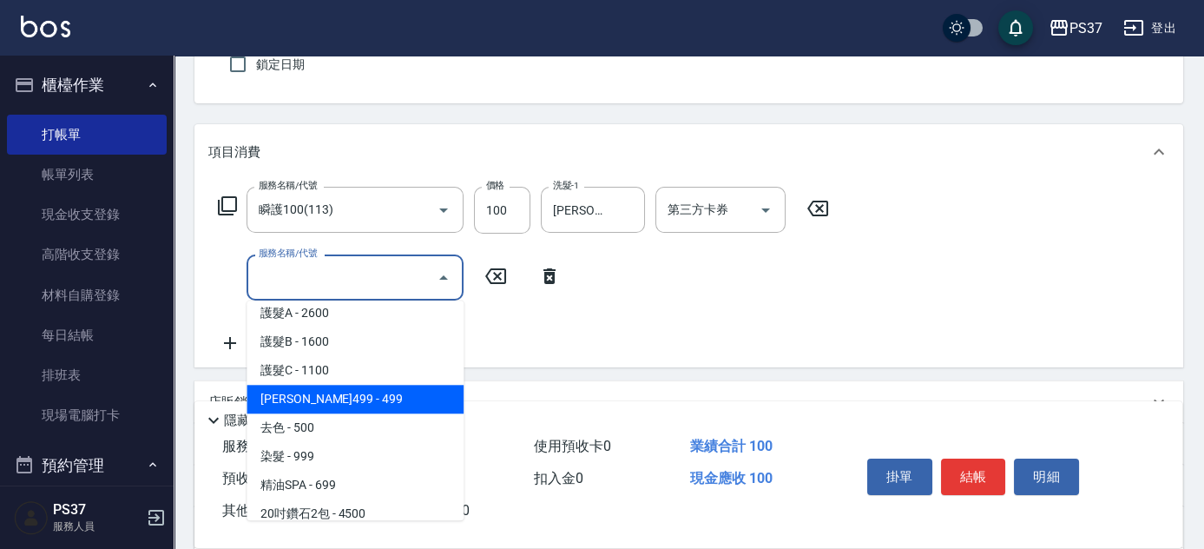
click at [361, 391] on span "伊黛莉499 - 499" at bounding box center [355, 399] width 217 height 29
type input "伊黛莉499(0499)"
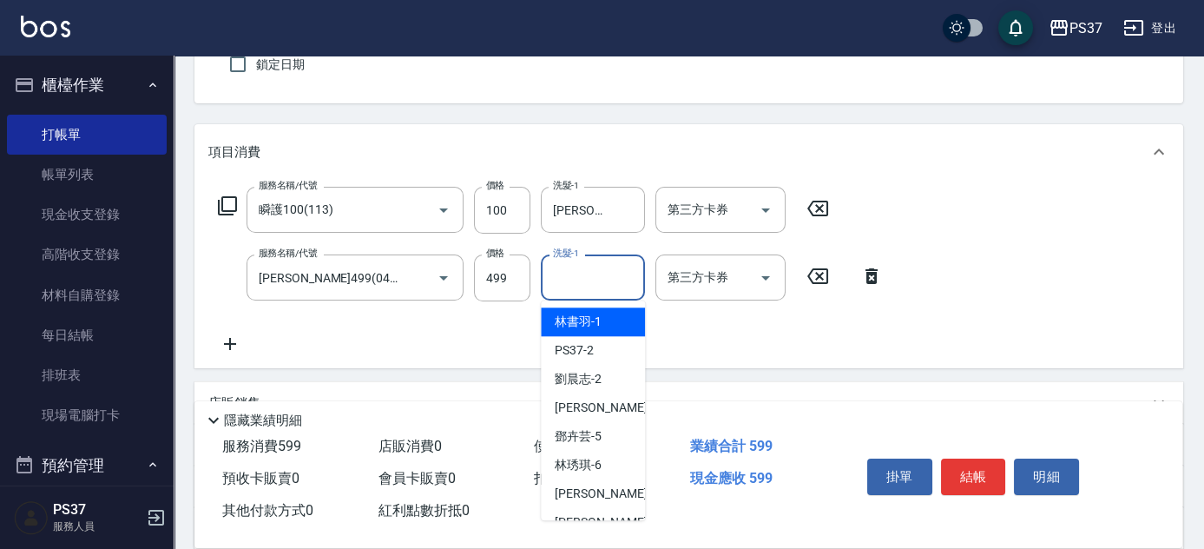
click at [574, 281] on input "洗髮-1" at bounding box center [593, 277] width 89 height 30
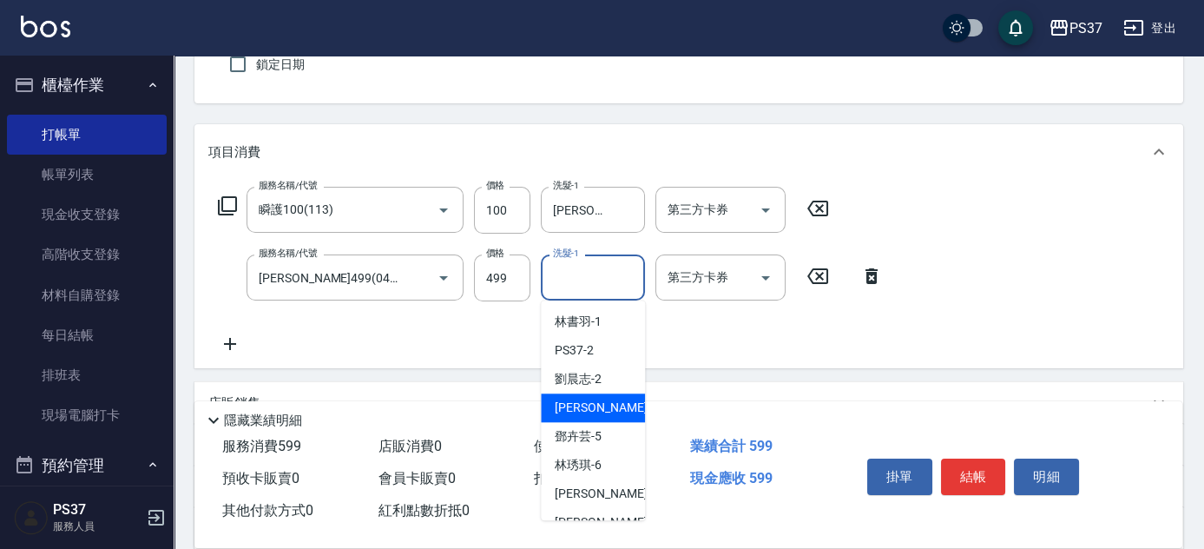
scroll to position [280, 0]
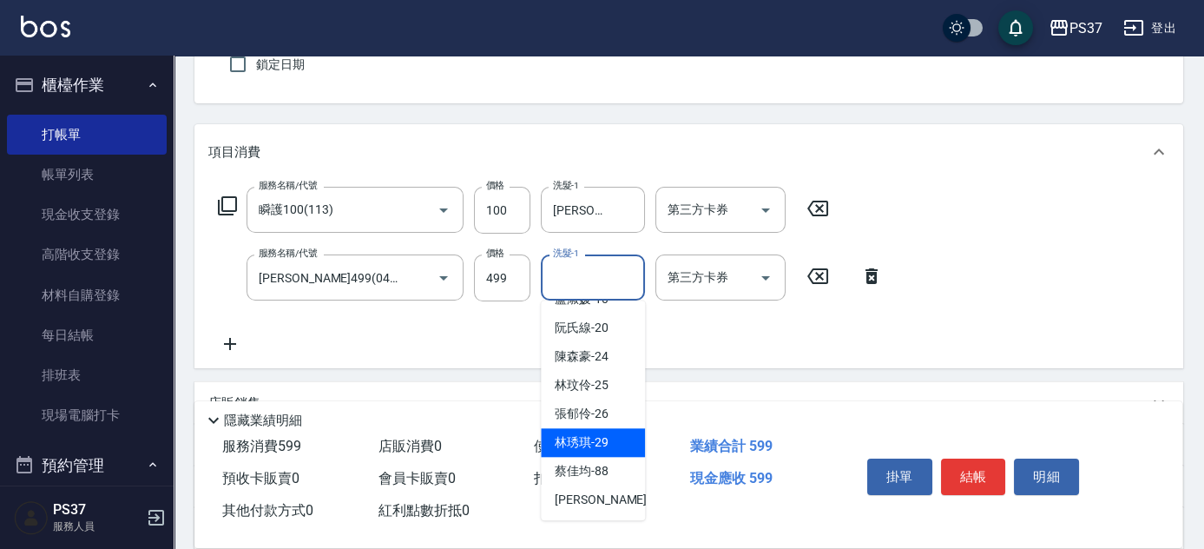
click at [578, 431] on div "林琇琪 -29" at bounding box center [593, 442] width 104 height 29
type input "林琇琪-29"
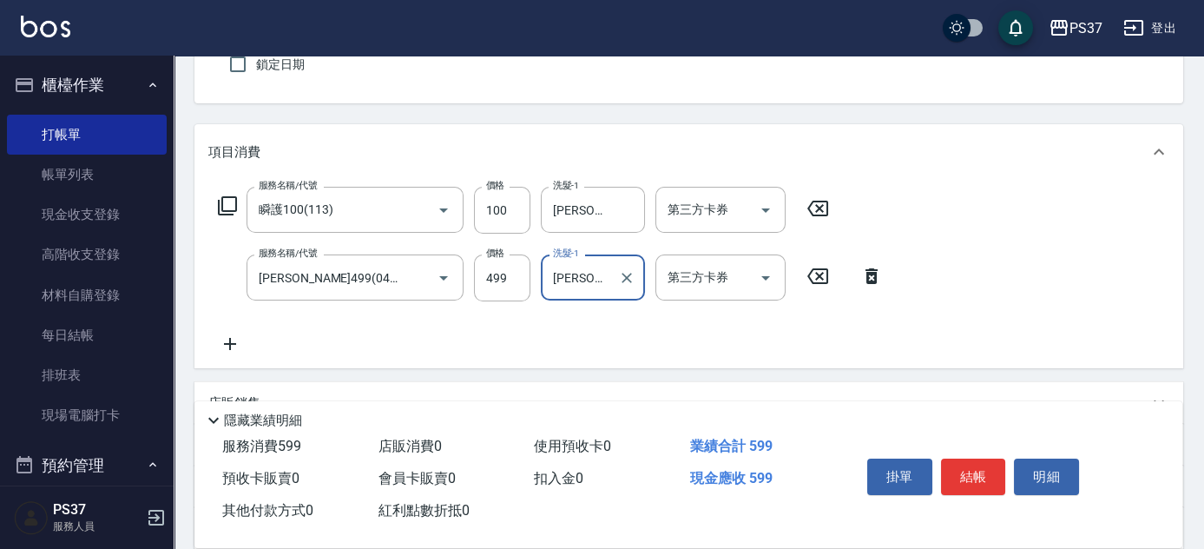
click at [238, 347] on icon at bounding box center [229, 343] width 43 height 21
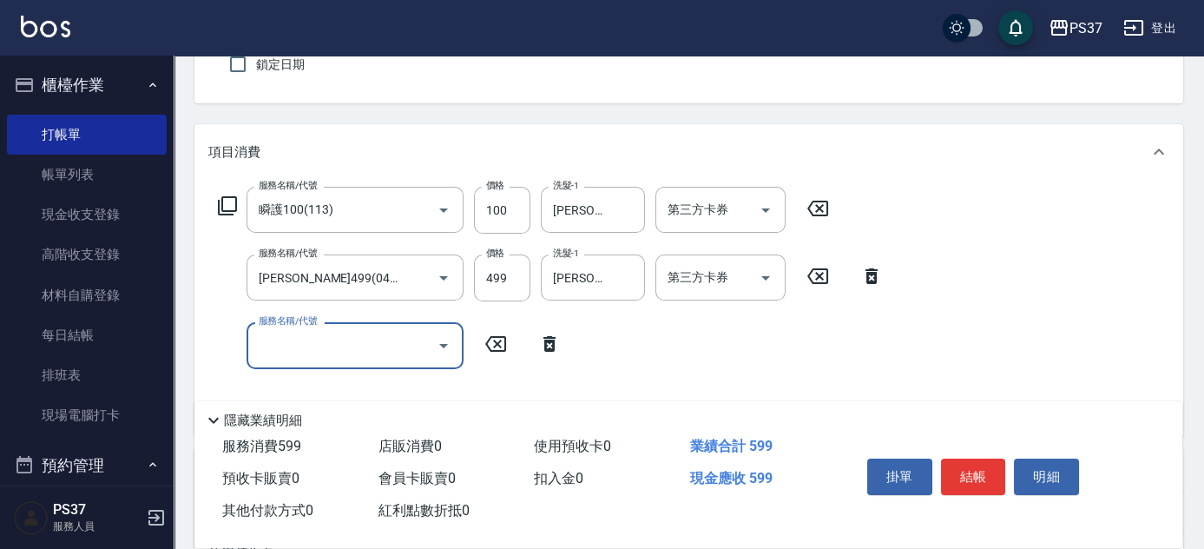
click at [314, 365] on div "服務名稱/代號" at bounding box center [355, 345] width 217 height 46
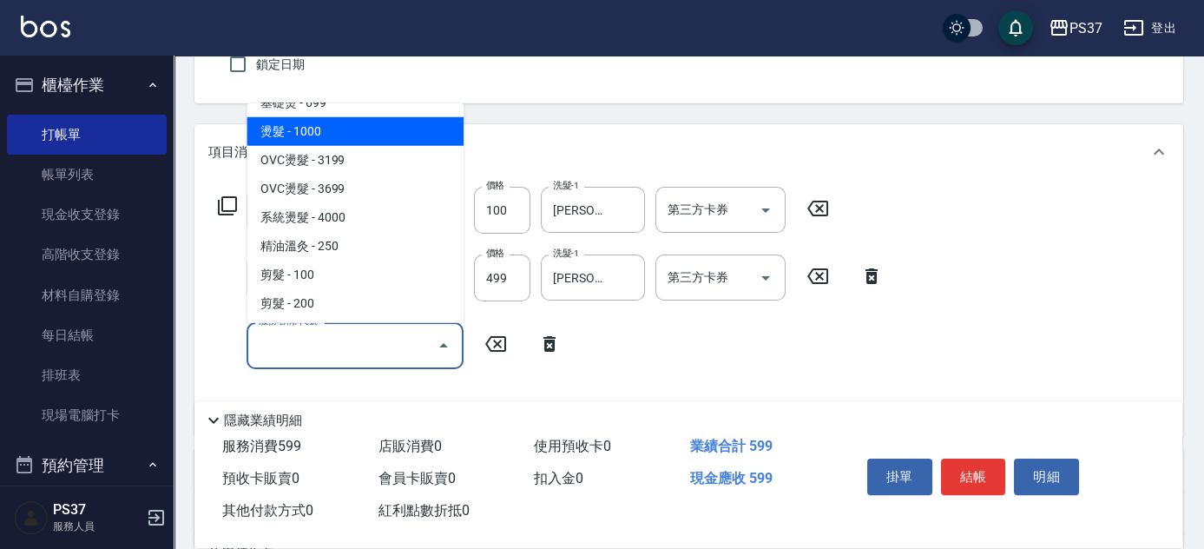
scroll to position [157, 0]
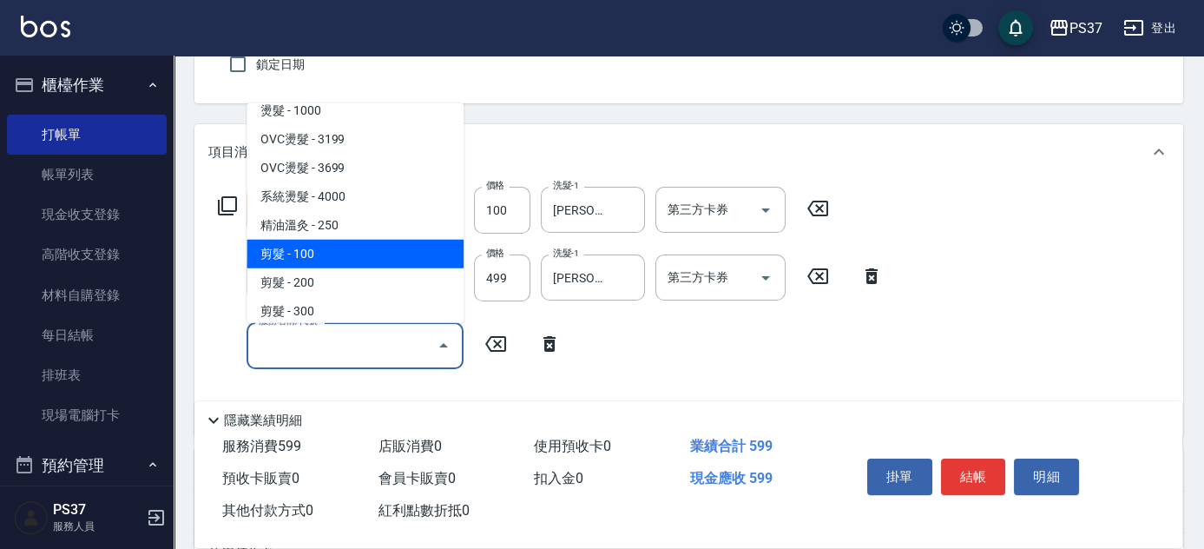
click at [374, 249] on span "剪髮 - 100" at bounding box center [355, 254] width 217 height 29
type input "剪髮(300)"
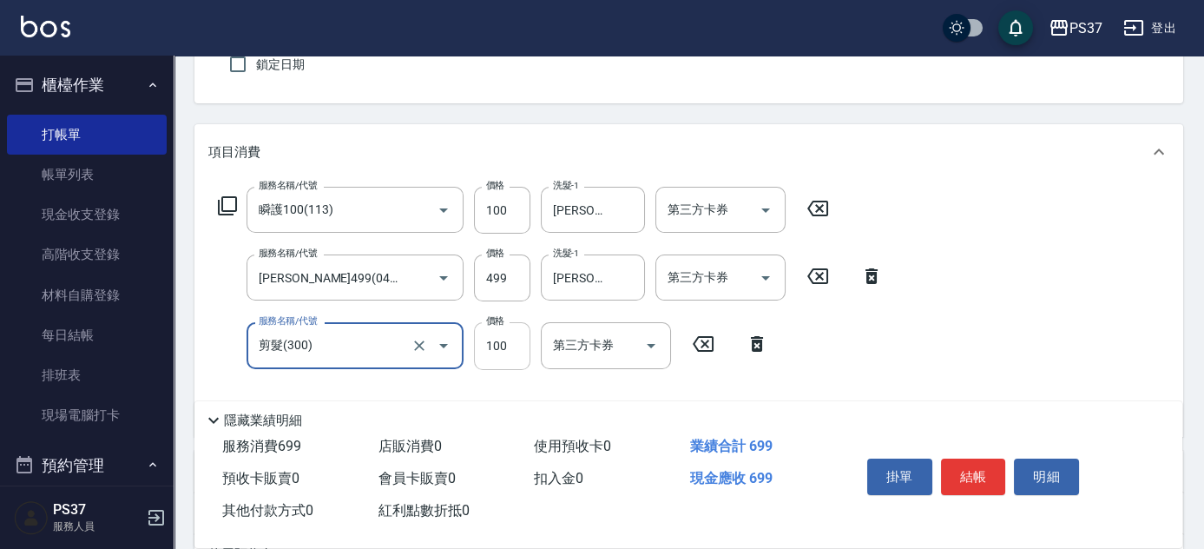
click at [488, 351] on input "100" at bounding box center [502, 345] width 56 height 47
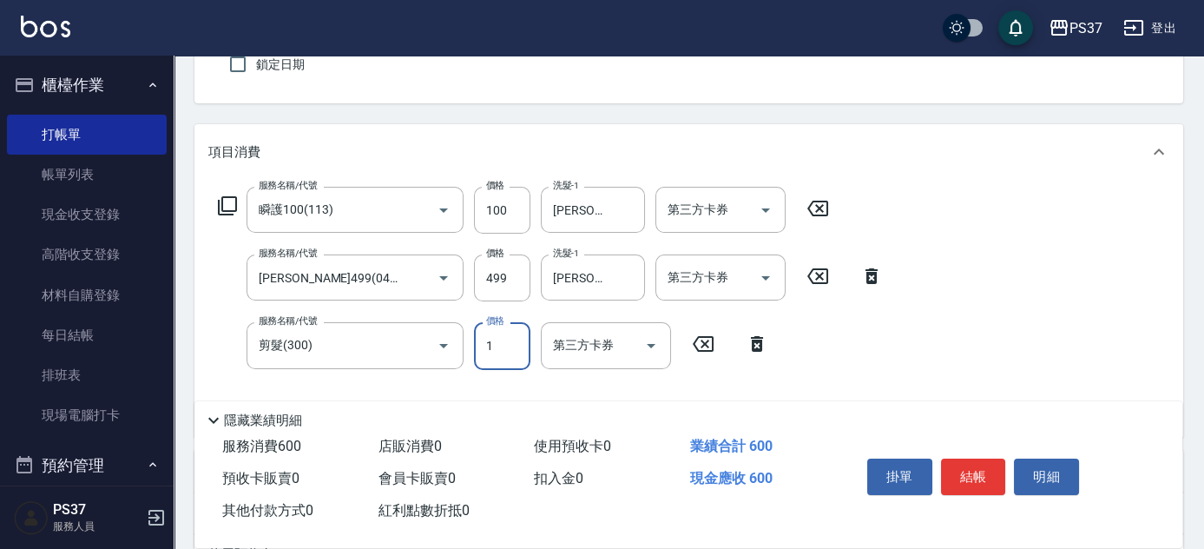
type input "1"
click at [773, 210] on icon "Open" at bounding box center [765, 210] width 21 height 21
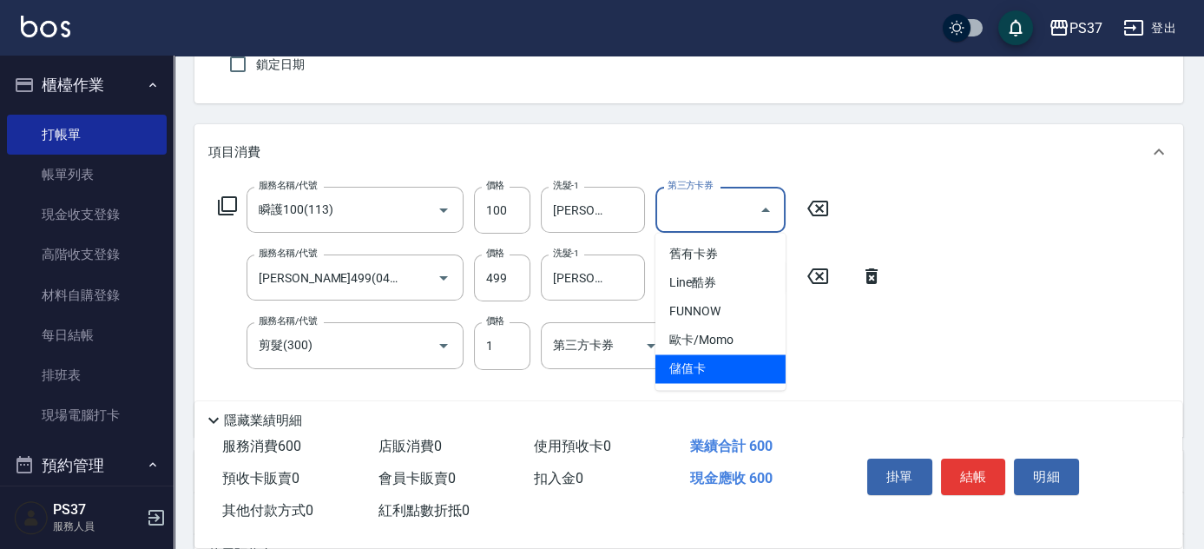
click at [729, 367] on span "儲值卡" at bounding box center [720, 368] width 130 height 29
type input "儲值卡"
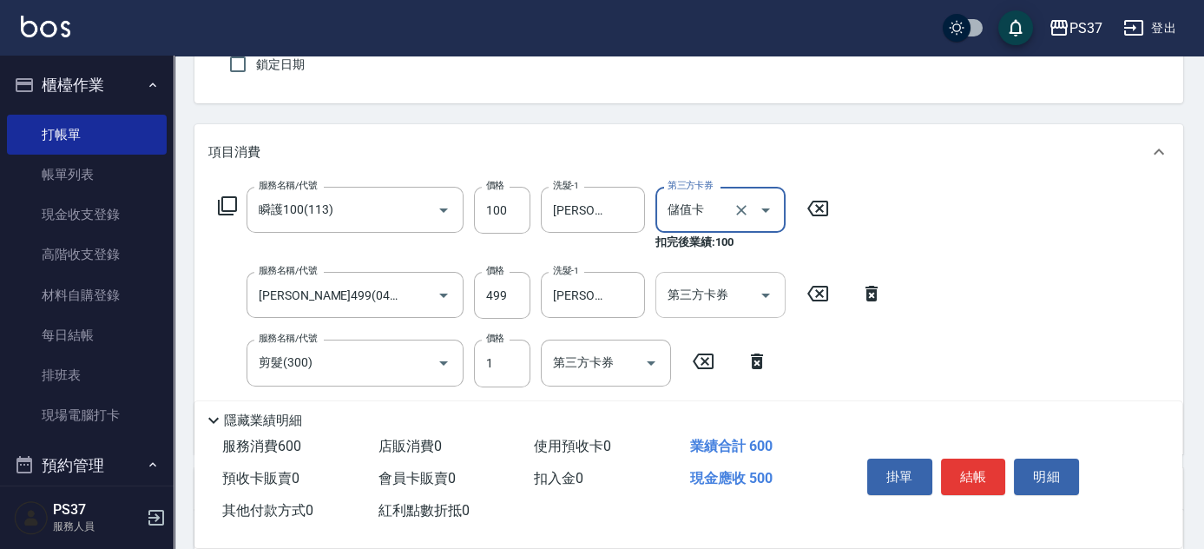
click at [765, 294] on icon "Open" at bounding box center [765, 295] width 9 height 4
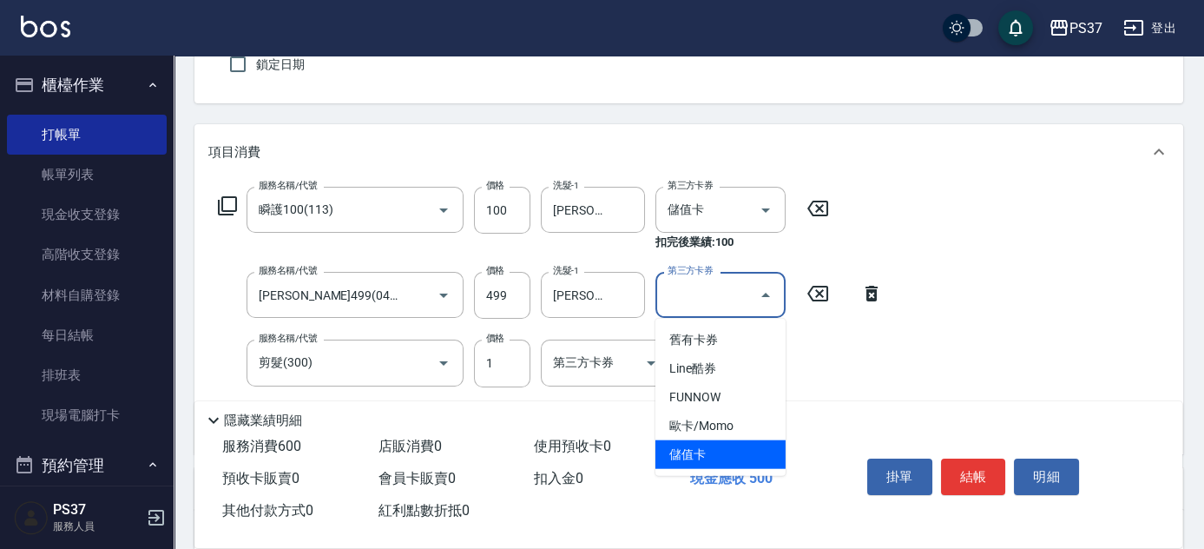
drag, startPoint x: 731, startPoint y: 451, endPoint x: 670, endPoint y: 424, distance: 66.8
click at [730, 452] on span "儲值卡" at bounding box center [720, 454] width 130 height 29
type input "儲值卡"
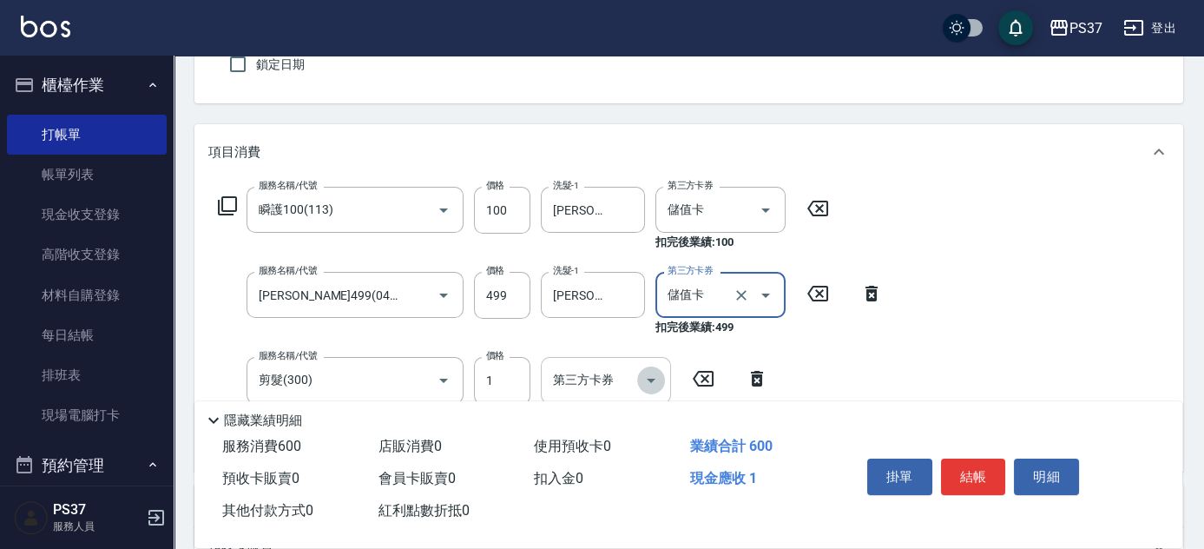
click at [648, 370] on icon "Open" at bounding box center [651, 380] width 21 height 21
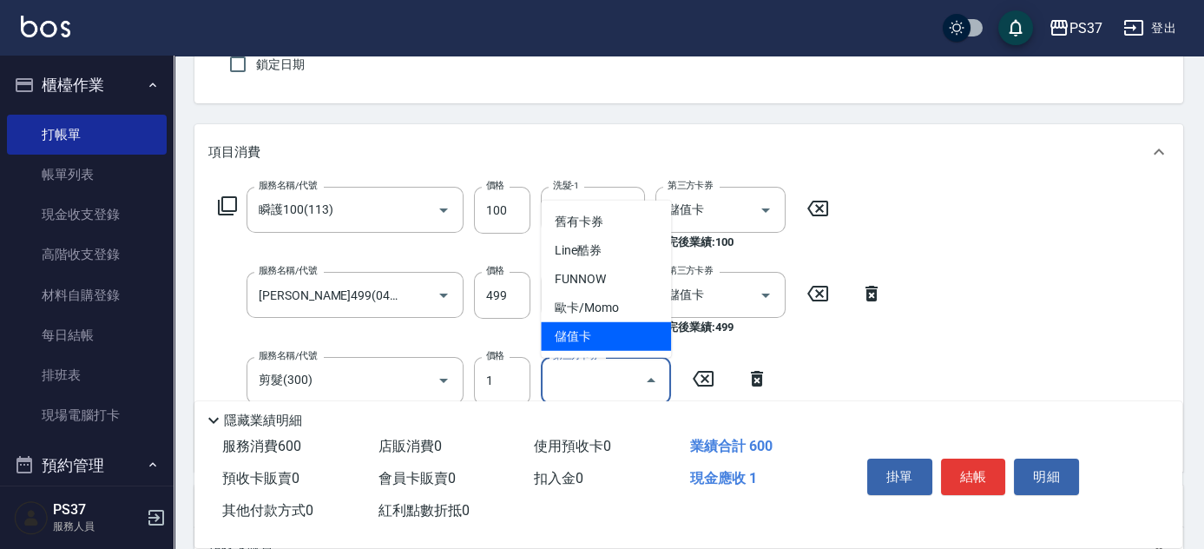
click at [620, 333] on span "儲值卡" at bounding box center [606, 336] width 130 height 29
type input "儲值卡"
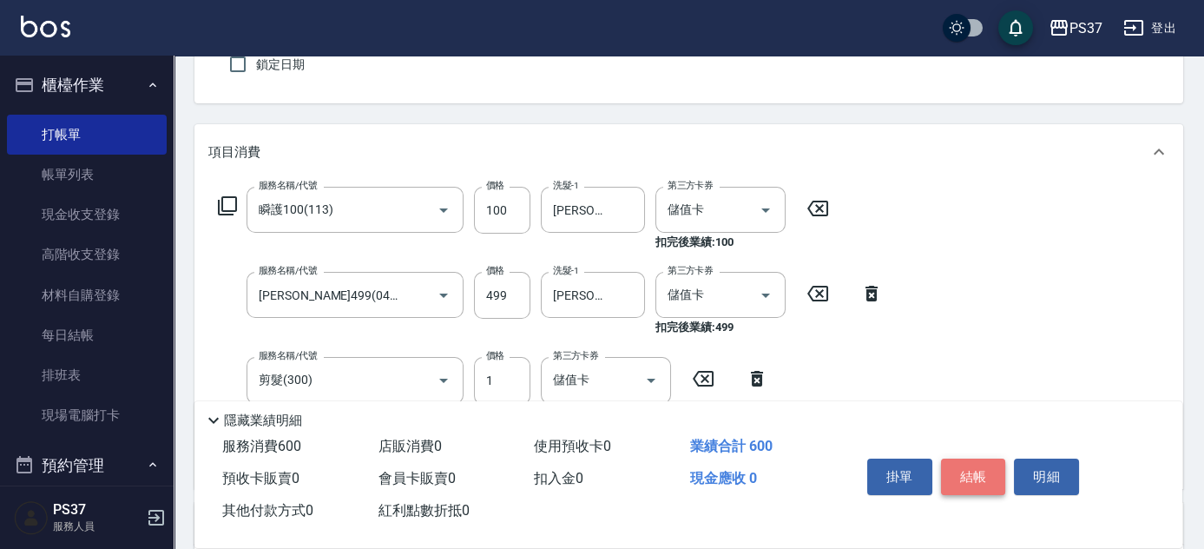
click at [954, 463] on button "結帳" at bounding box center [973, 476] width 65 height 36
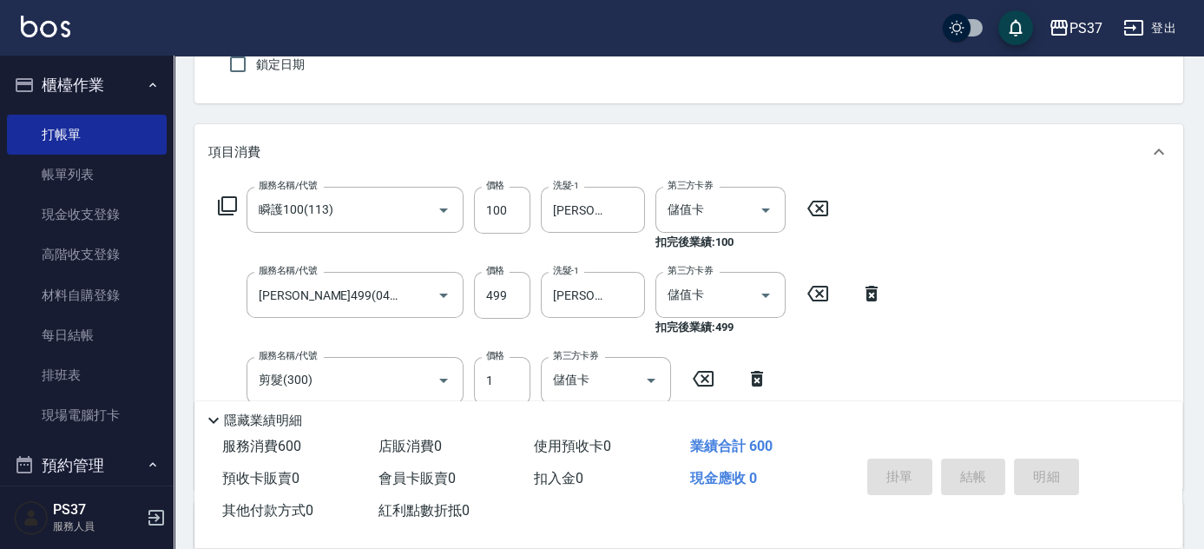
type input "2025/08/17 18:34"
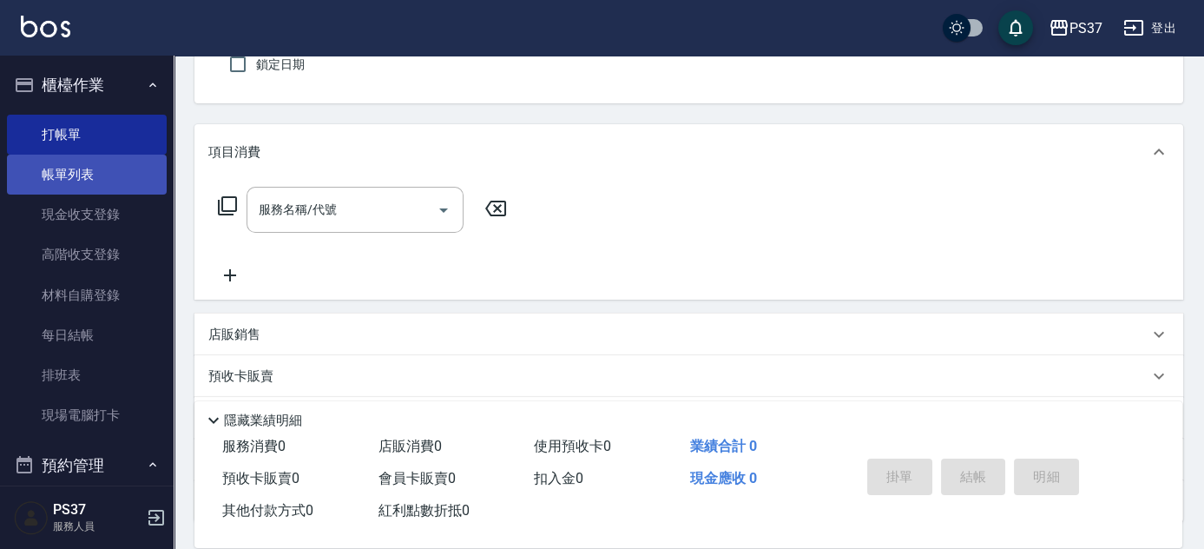
click at [75, 181] on link "帳單列表" at bounding box center [87, 175] width 160 height 40
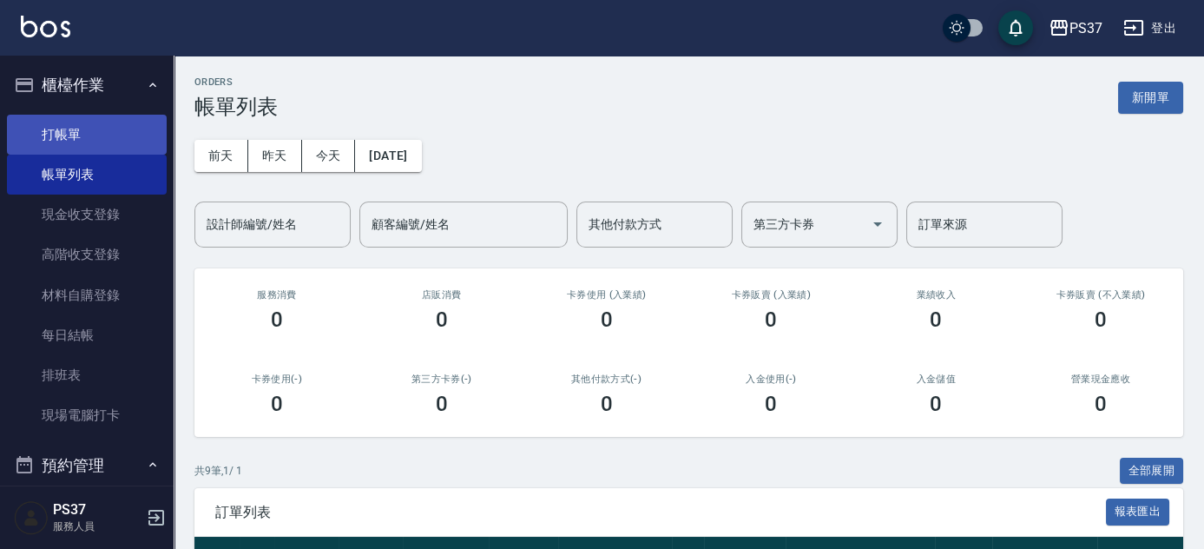
click at [122, 141] on link "打帳單" at bounding box center [87, 135] width 160 height 40
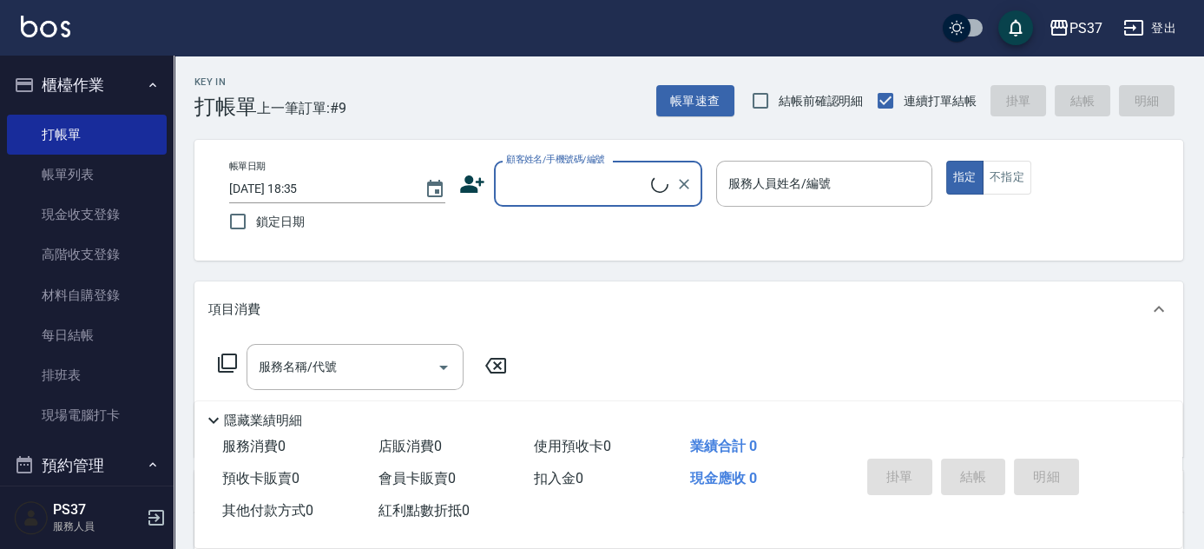
click at [530, 177] on input "顧客姓名/手機號碼/編號" at bounding box center [576, 183] width 149 height 30
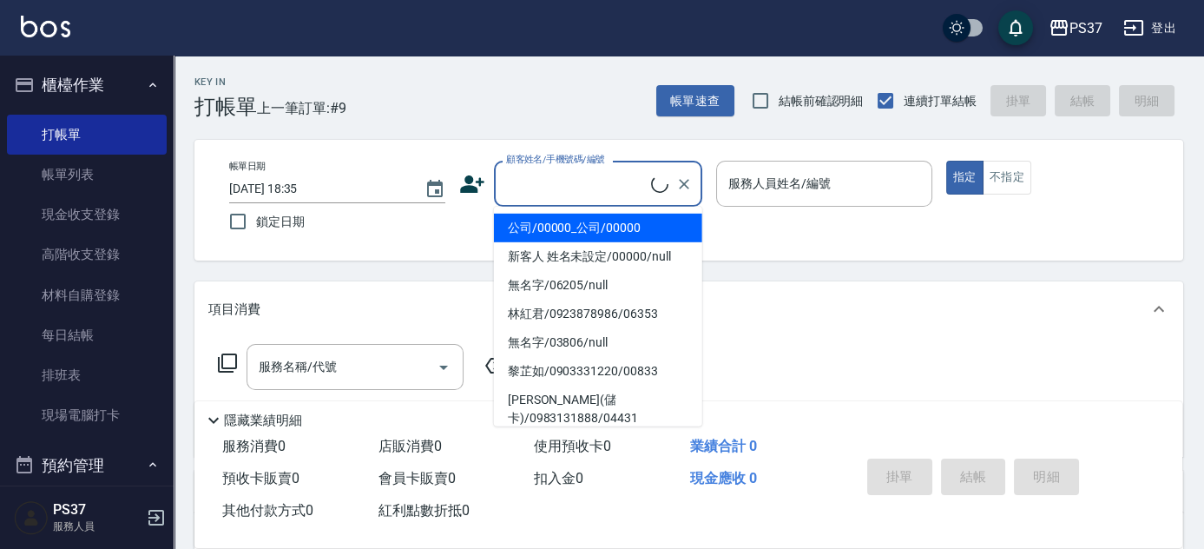
click at [570, 228] on li "公司/00000_公司/00000" at bounding box center [598, 228] width 208 height 29
type input "公司/00000_公司/00000"
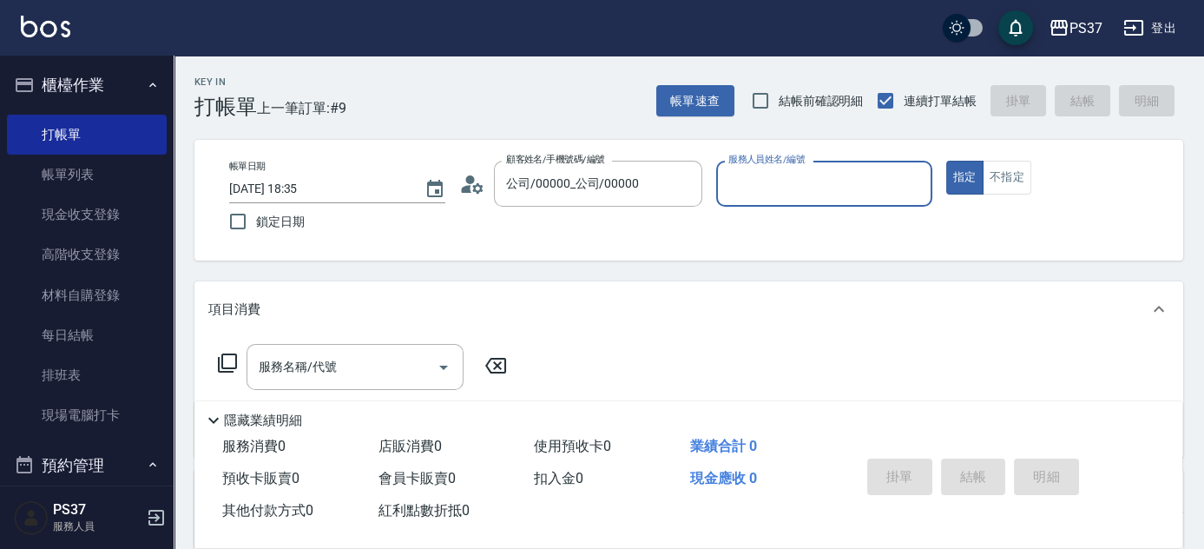
click at [797, 187] on input "服務人員姓名/編號" at bounding box center [824, 183] width 201 height 30
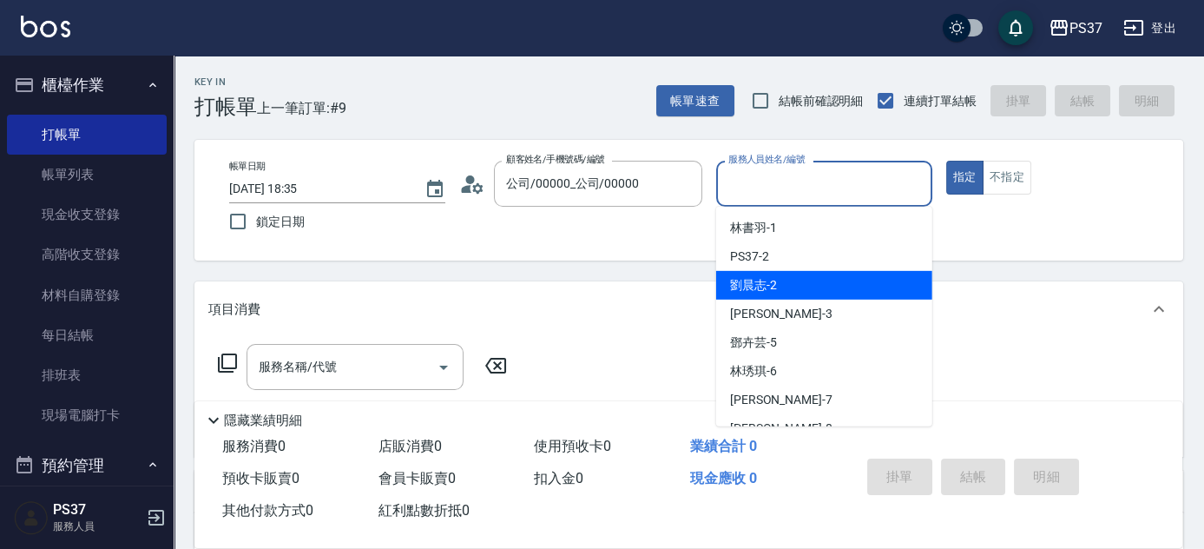
click at [795, 283] on div "劉晨志 -2" at bounding box center [824, 285] width 216 height 29
type input "劉晨志-2"
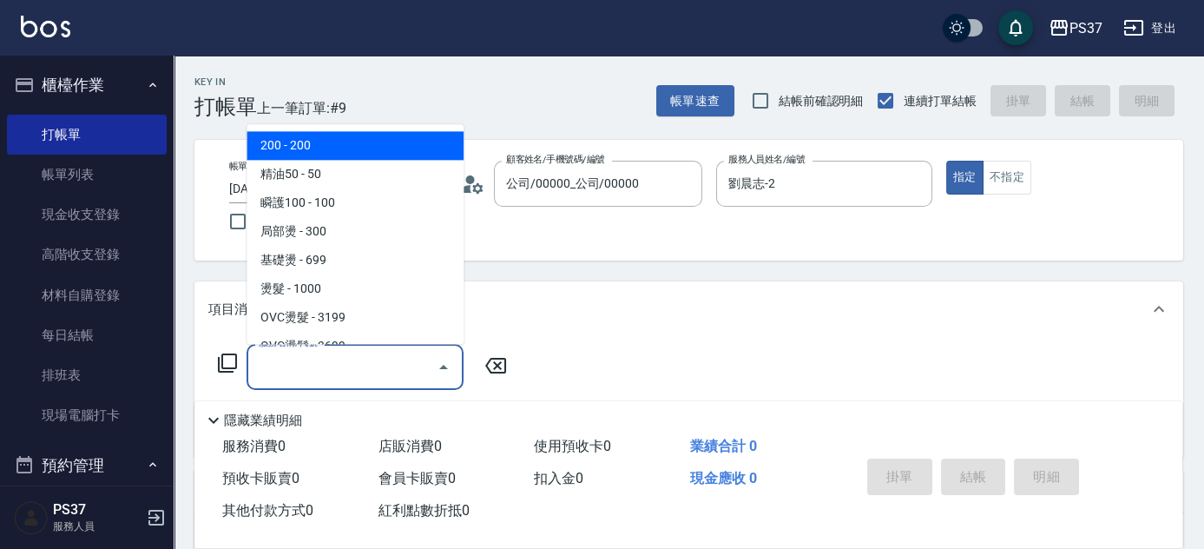
click at [362, 365] on input "服務名稱/代號" at bounding box center [341, 367] width 175 height 30
click at [370, 148] on span "200 - 200" at bounding box center [355, 146] width 217 height 29
type input "200(111)"
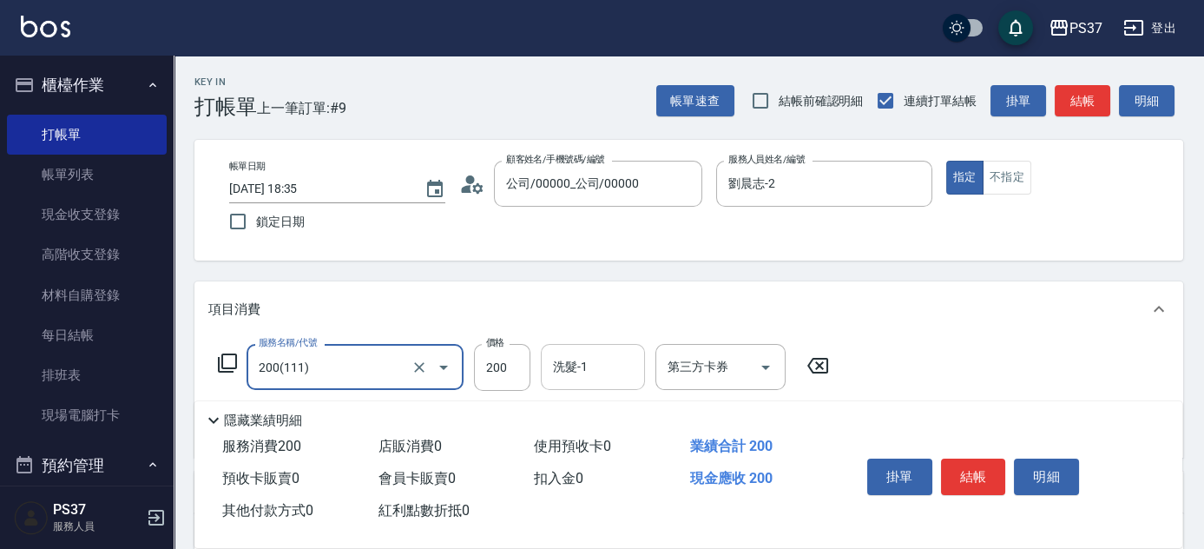
click at [613, 365] on input "洗髮-1" at bounding box center [593, 367] width 89 height 30
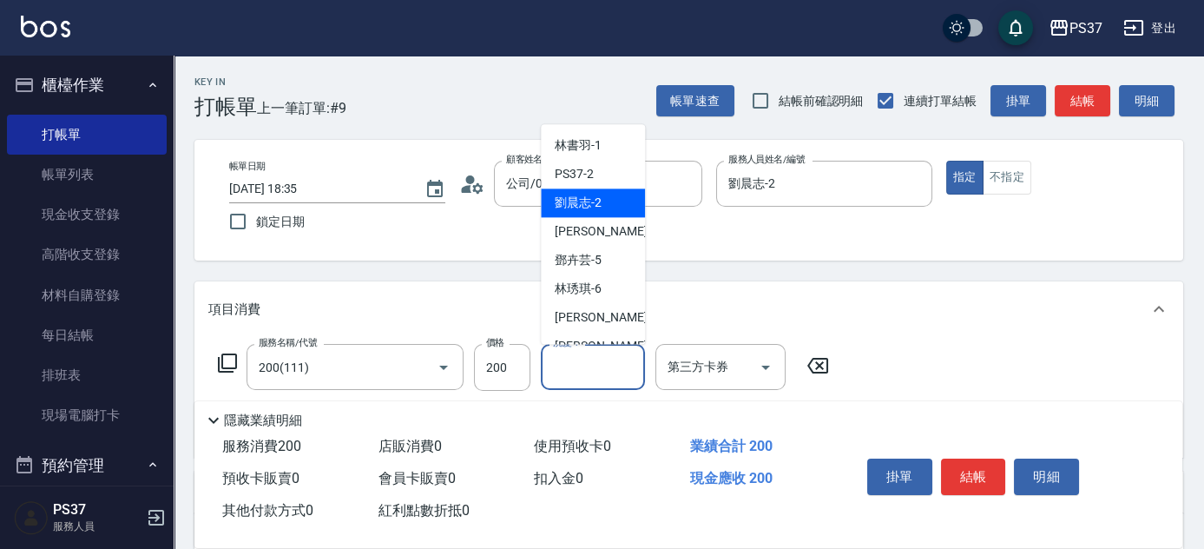
click at [582, 197] on span "劉晨志 -2" at bounding box center [578, 203] width 47 height 18
type input "劉晨志-2"
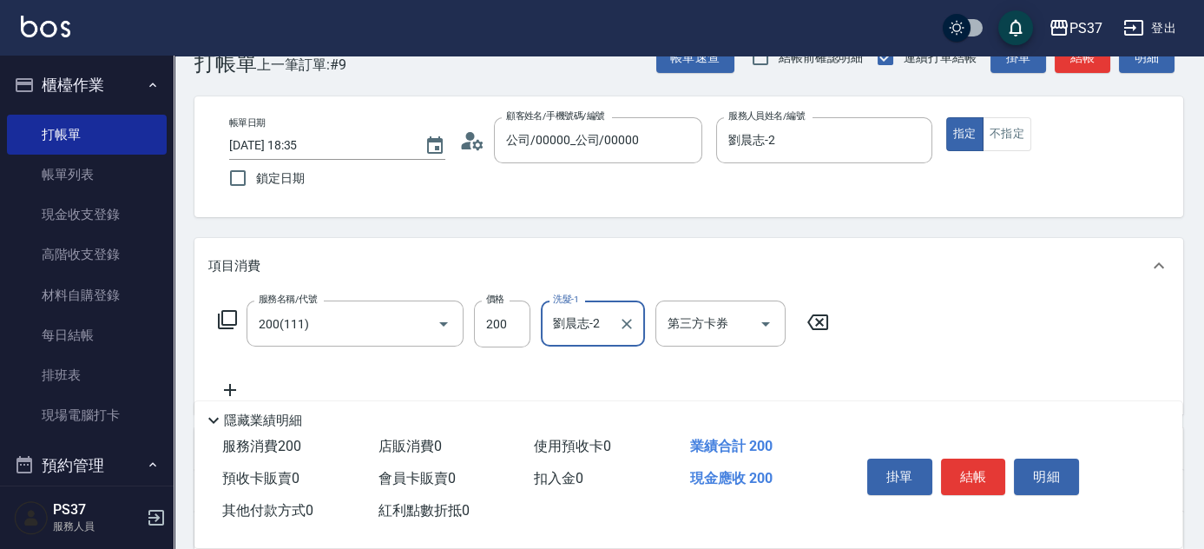
scroll to position [157, 0]
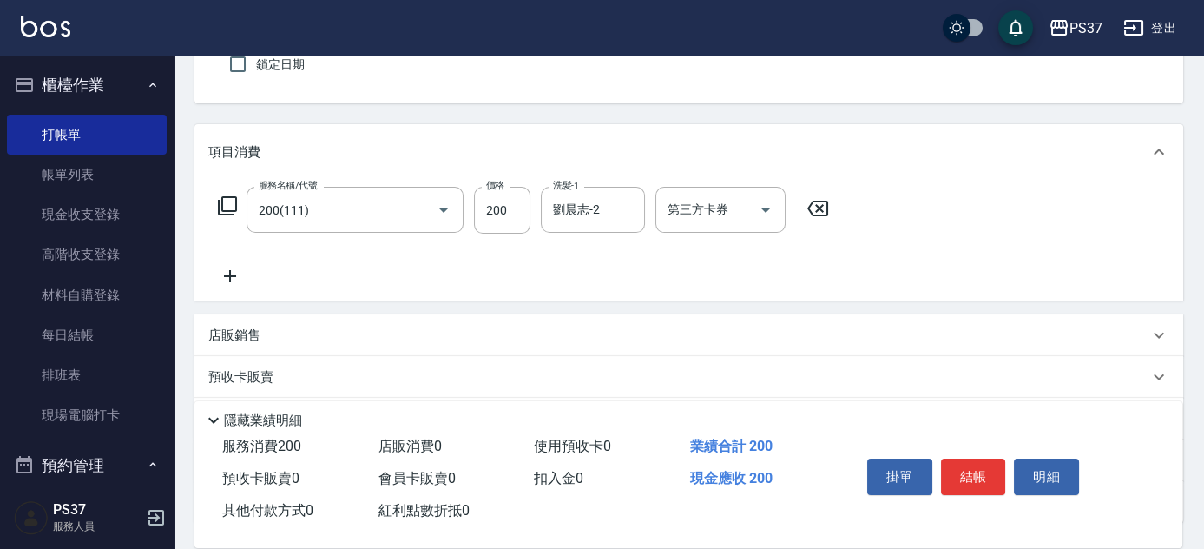
click at [232, 277] on icon at bounding box center [229, 276] width 43 height 21
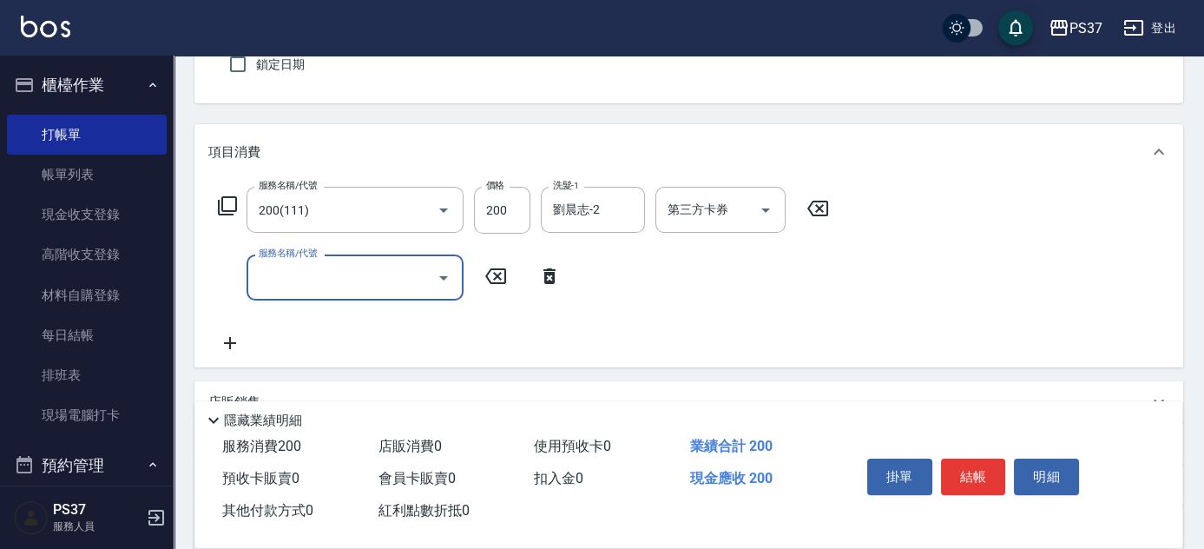
click at [278, 274] on input "服務名稱/代號" at bounding box center [341, 277] width 175 height 30
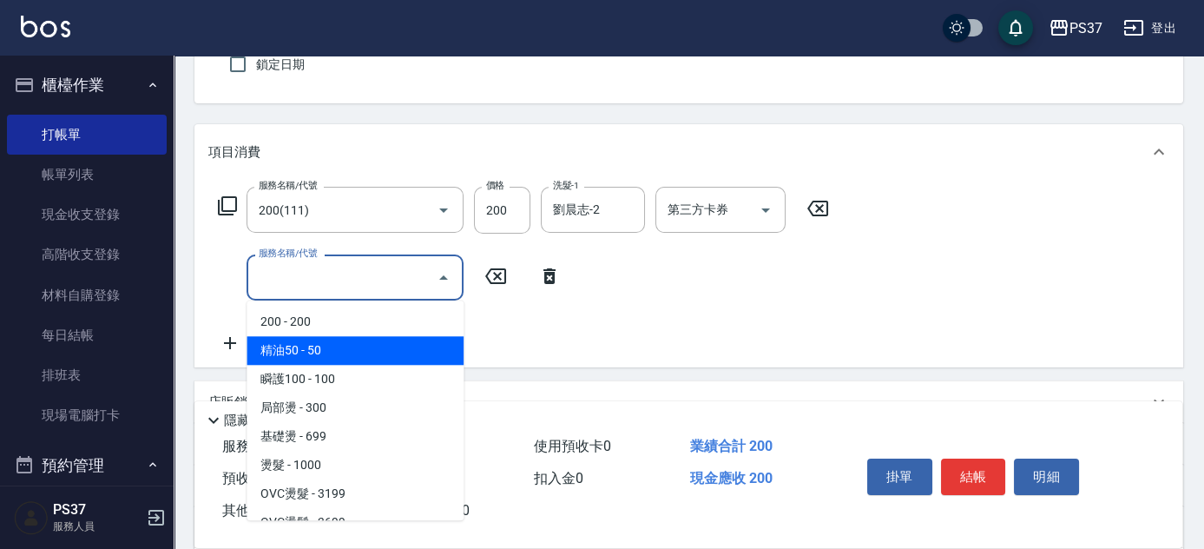
click at [347, 352] on span "精油50 - 50" at bounding box center [355, 350] width 217 height 29
type input "精油50(112)"
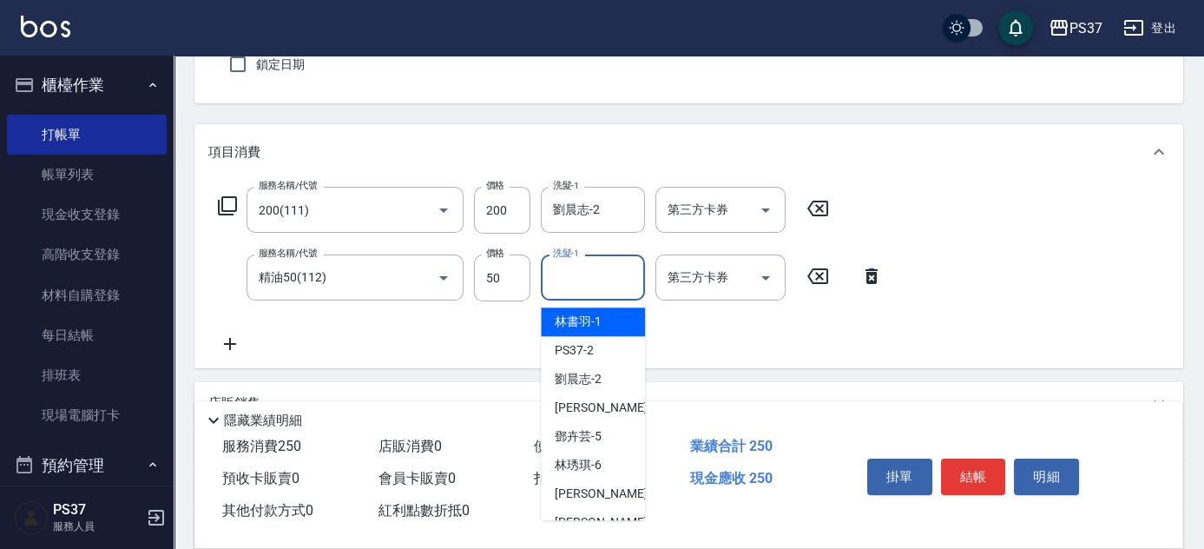
click at [585, 283] on input "洗髮-1" at bounding box center [593, 277] width 89 height 30
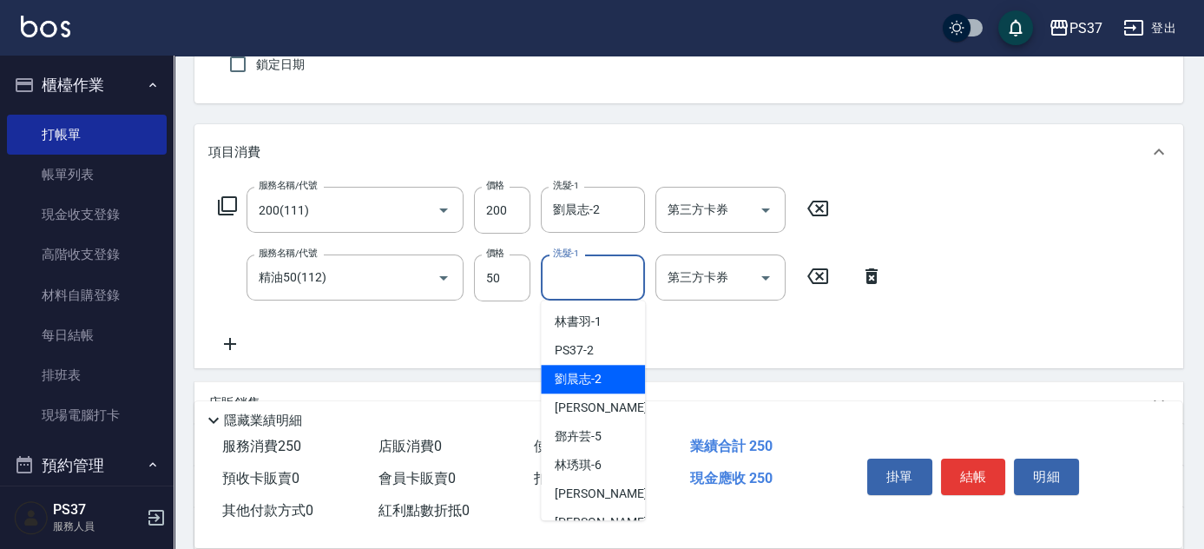
click at [587, 368] on div "劉晨志 -2" at bounding box center [593, 379] width 104 height 29
type input "劉晨志-2"
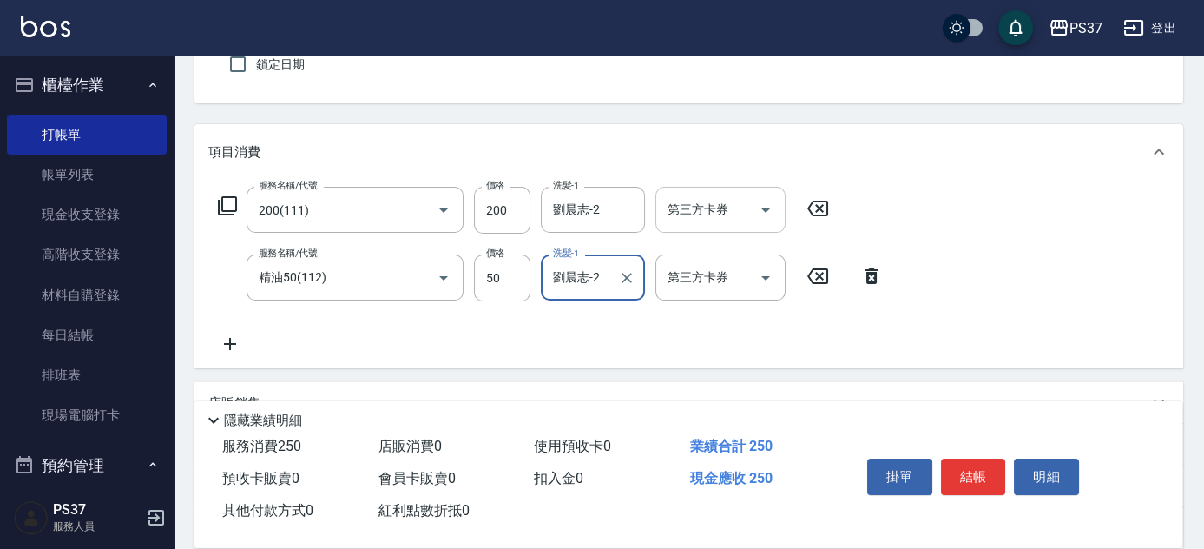
click at [760, 208] on icon "Open" at bounding box center [765, 210] width 21 height 21
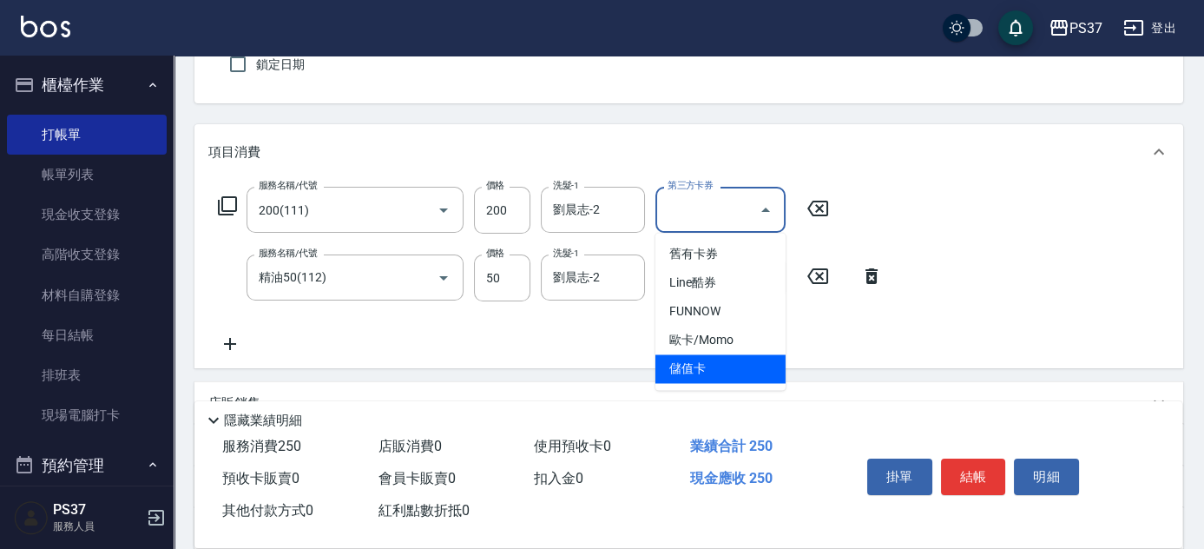
click at [736, 365] on span "儲值卡" at bounding box center [720, 368] width 130 height 29
type input "儲值卡"
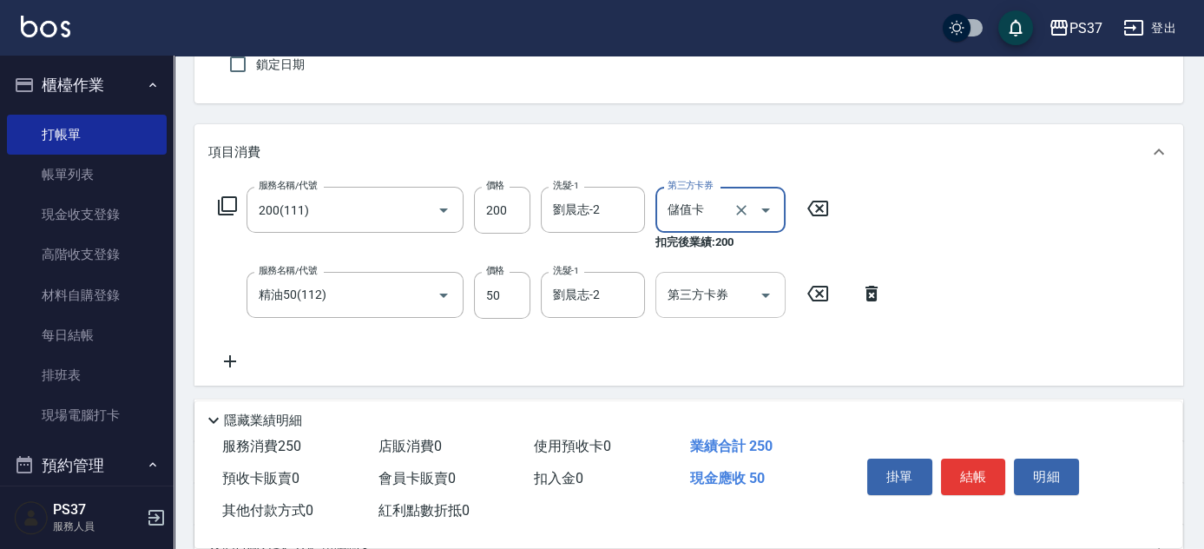
click at [769, 306] on button "Open" at bounding box center [766, 295] width 28 height 28
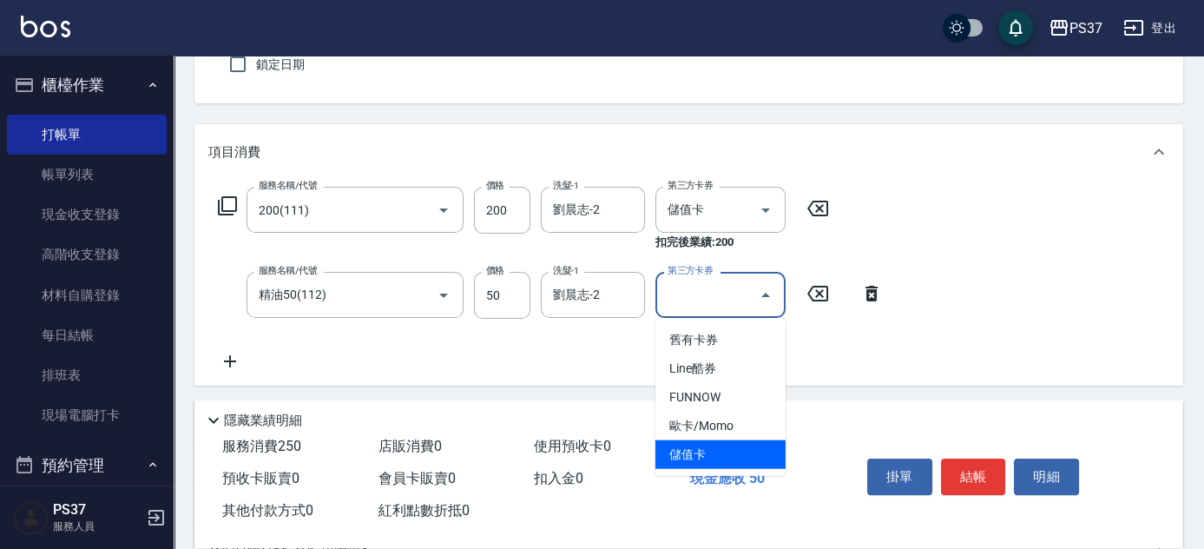
click at [743, 448] on span "儲值卡" at bounding box center [720, 454] width 130 height 29
type input "儲值卡"
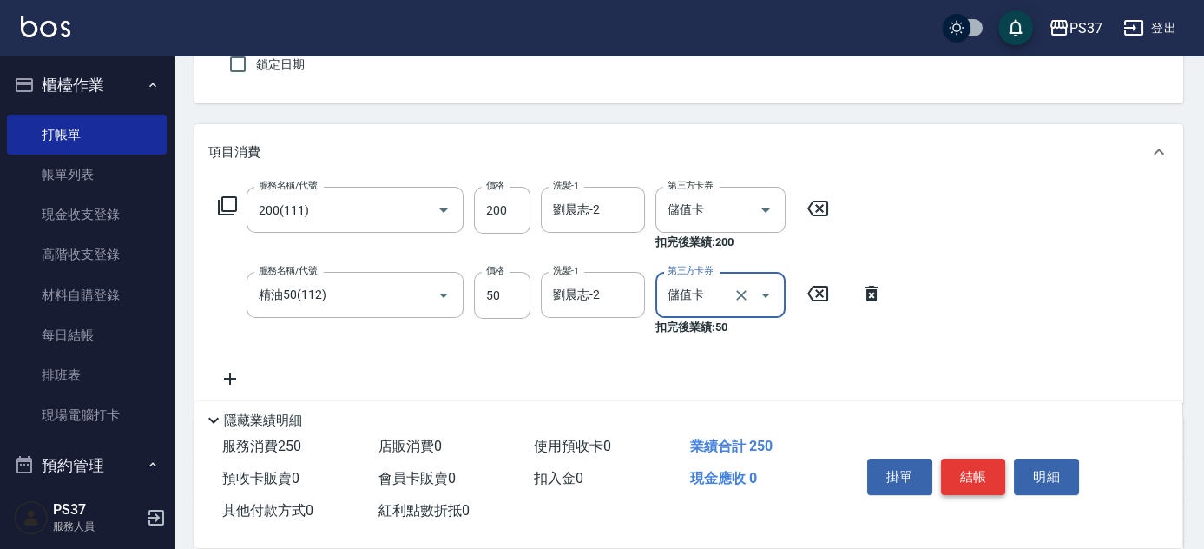
click at [955, 474] on button "結帳" at bounding box center [973, 476] width 65 height 36
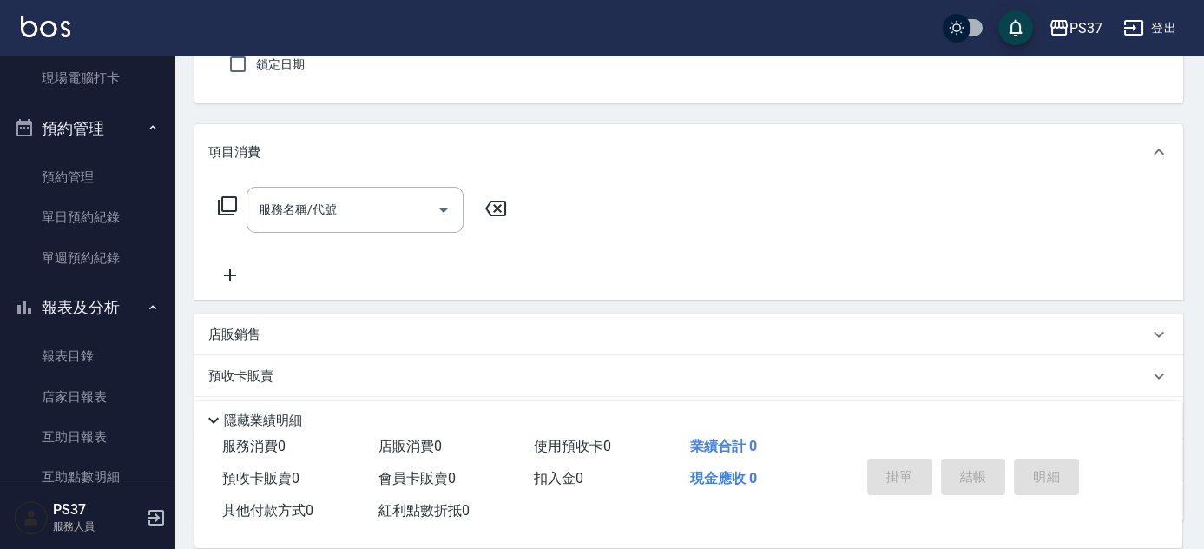
scroll to position [552, 0]
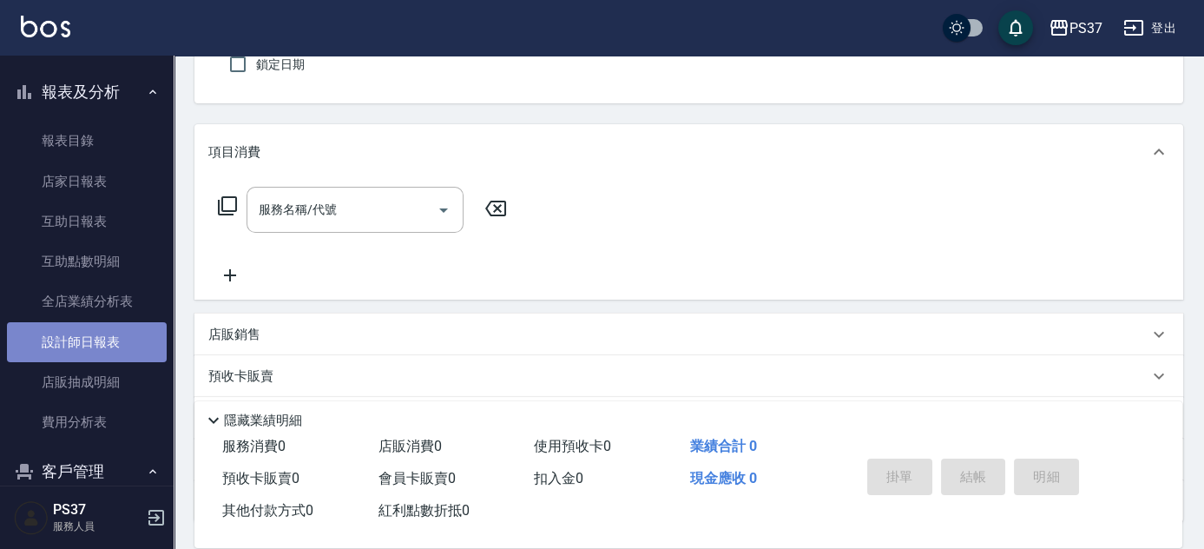
click at [98, 331] on link "設計師日報表" at bounding box center [87, 342] width 160 height 40
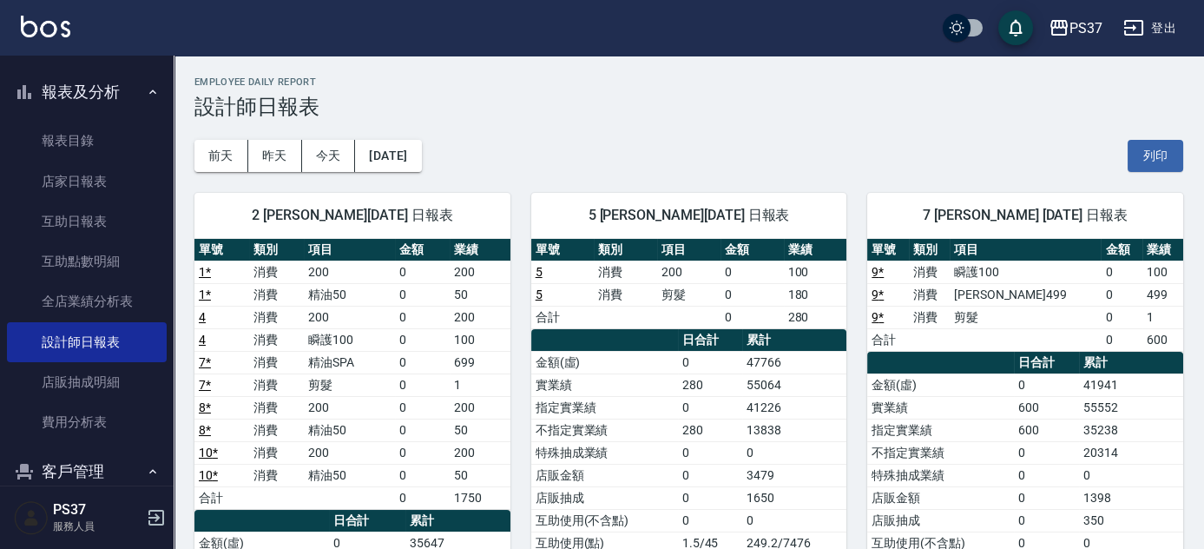
click at [301, 187] on div "2 劉晨志 08/17/2025 日報表 單號 類別 項目 金額 業績 1 * 消費 200 0 200 1 * 消費 精油50 0 50 4 消費 200 …" at bounding box center [342, 543] width 337 height 742
click at [497, 166] on div "前天 昨天 今天 2025/08/17 列印" at bounding box center [688, 156] width 989 height 74
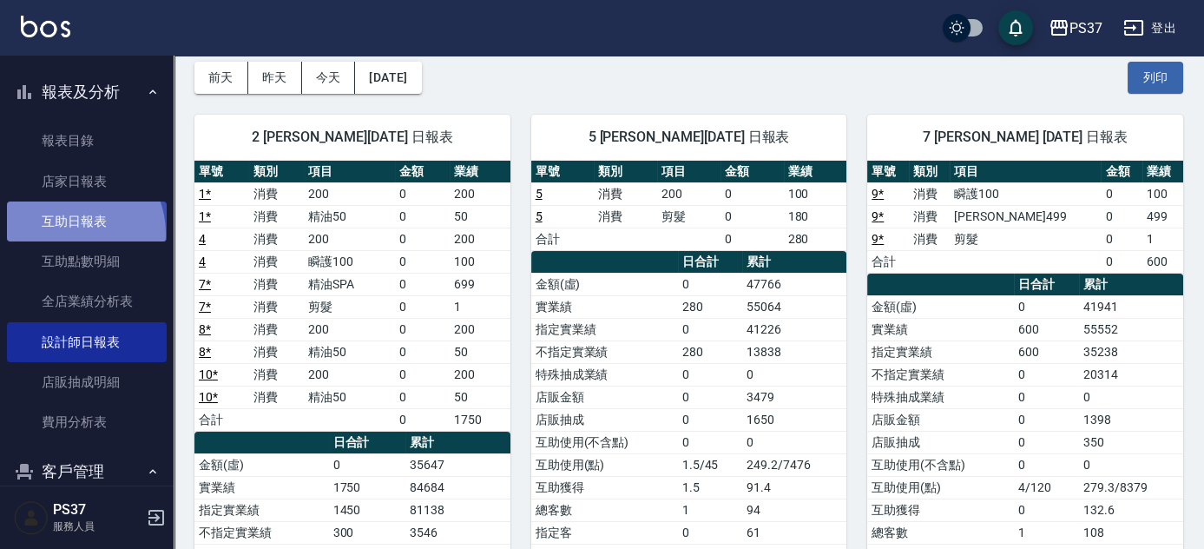
click at [69, 233] on link "互助日報表" at bounding box center [87, 221] width 160 height 40
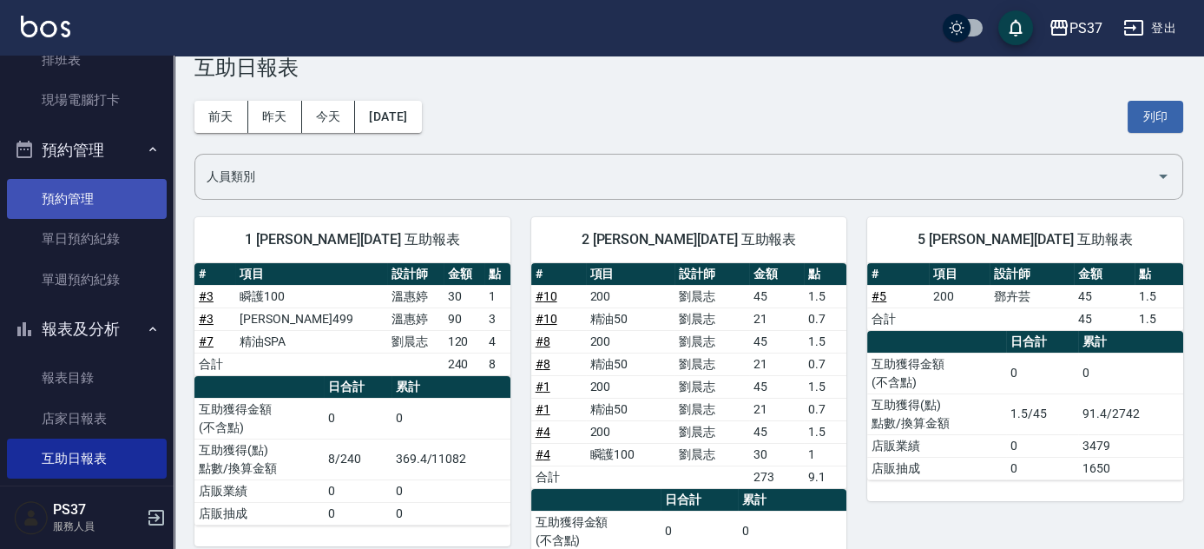
scroll to position [631, 0]
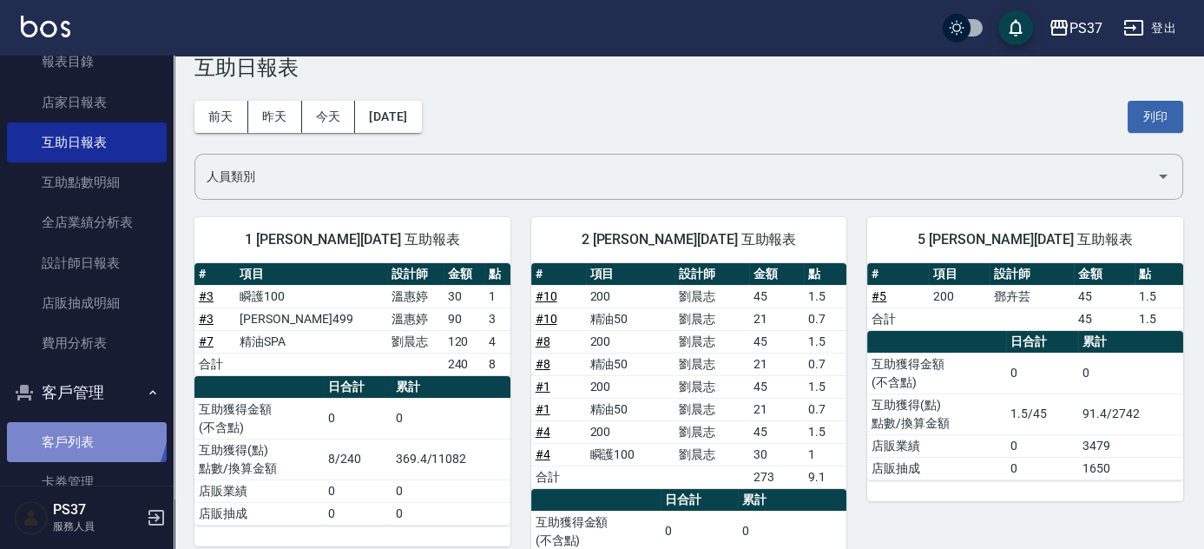
click at [64, 422] on link "客戶列表" at bounding box center [87, 442] width 160 height 40
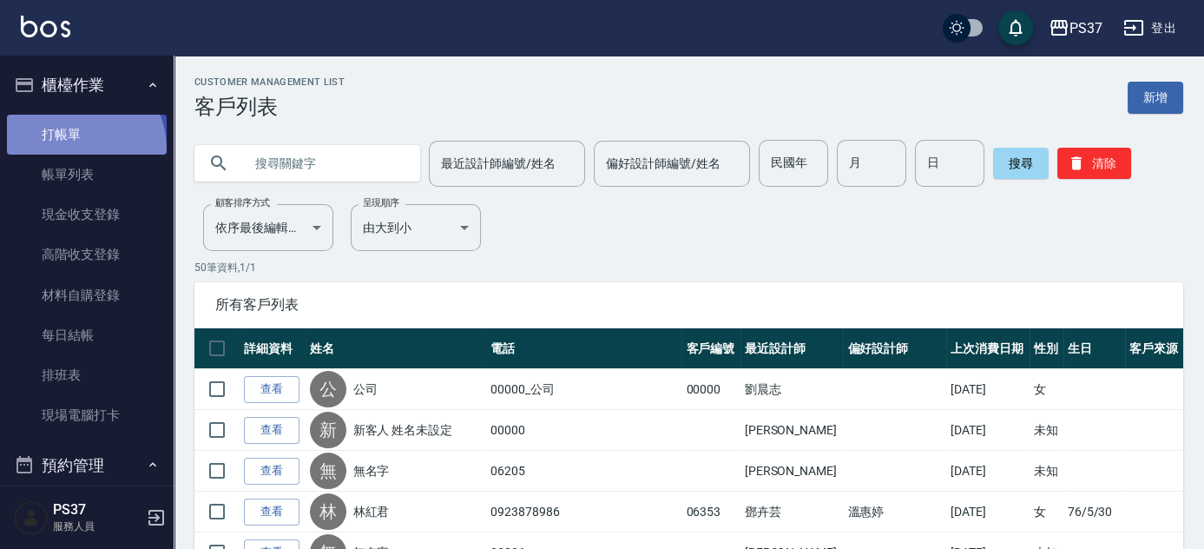
click at [71, 148] on link "打帳單" at bounding box center [87, 135] width 160 height 40
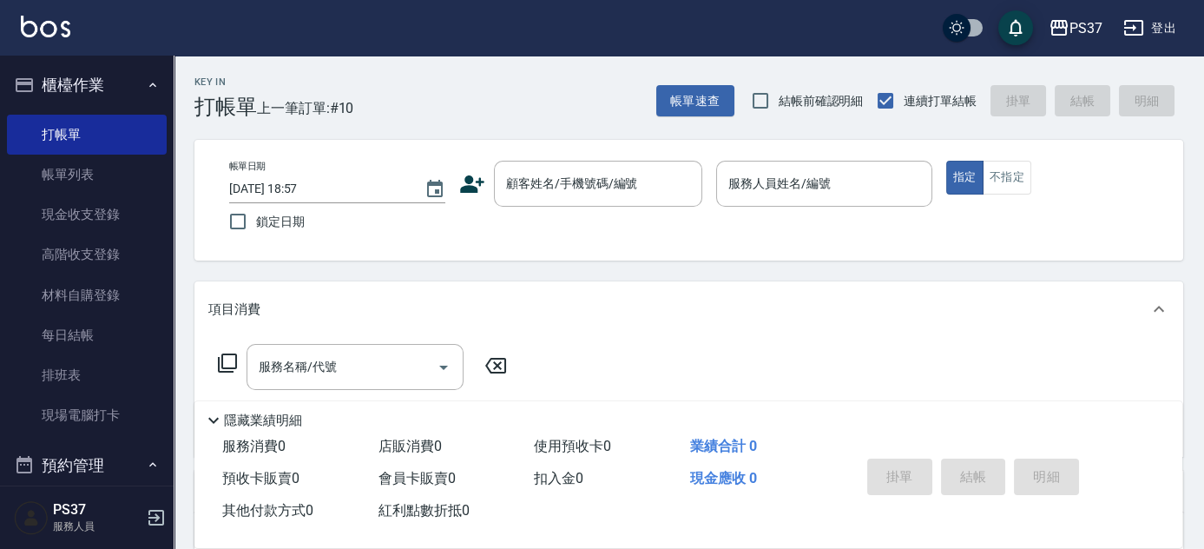
click at [595, 207] on div "帳單日期 2025/08/17 18:57 鎖定日期 顧客姓名/手機號碼/編號 顧客姓名/手機號碼/編號 服務人員姓名/編號 服務人員姓名/編號 指定 不指定" at bounding box center [688, 200] width 947 height 79
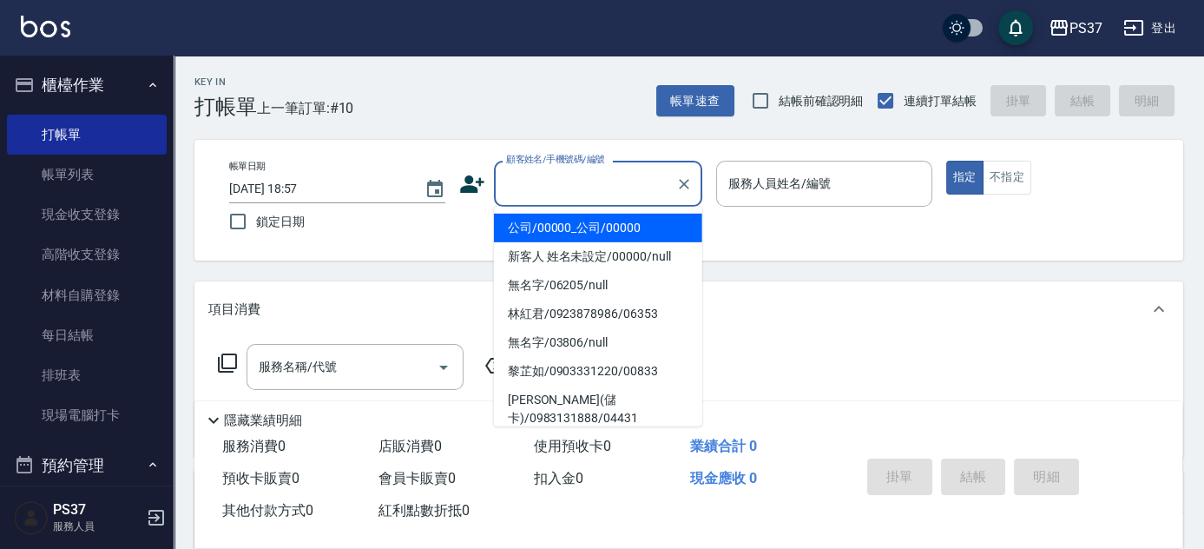
click at [595, 198] on input "顧客姓名/手機號碼/編號" at bounding box center [585, 183] width 167 height 30
click at [610, 220] on li "公司/00000_公司/00000" at bounding box center [598, 228] width 208 height 29
type input "公司/00000_公司/00000"
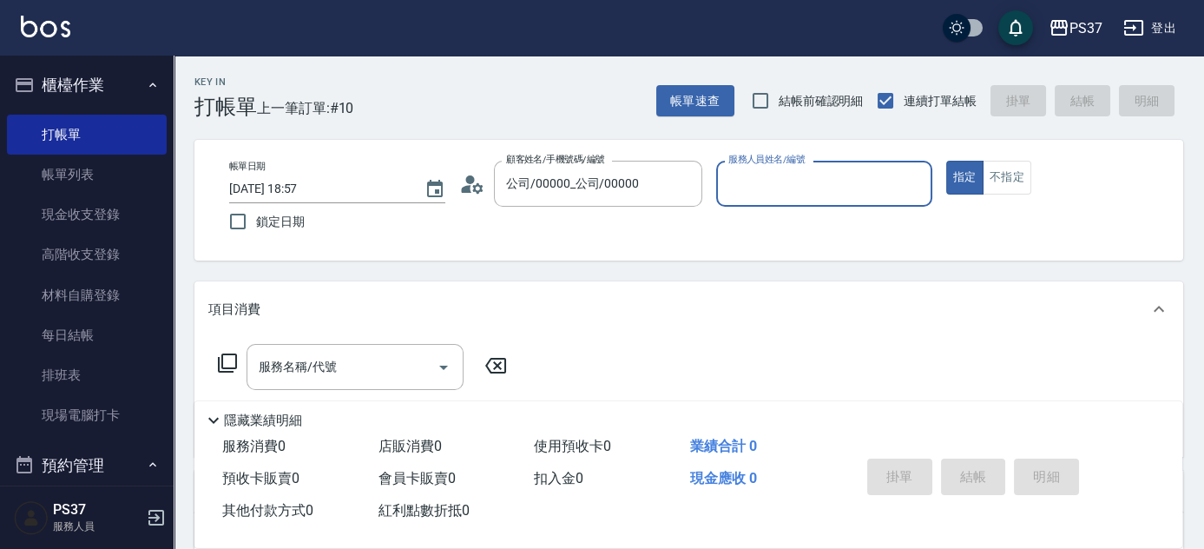
click at [761, 187] on input "服務人員姓名/編號" at bounding box center [824, 183] width 201 height 30
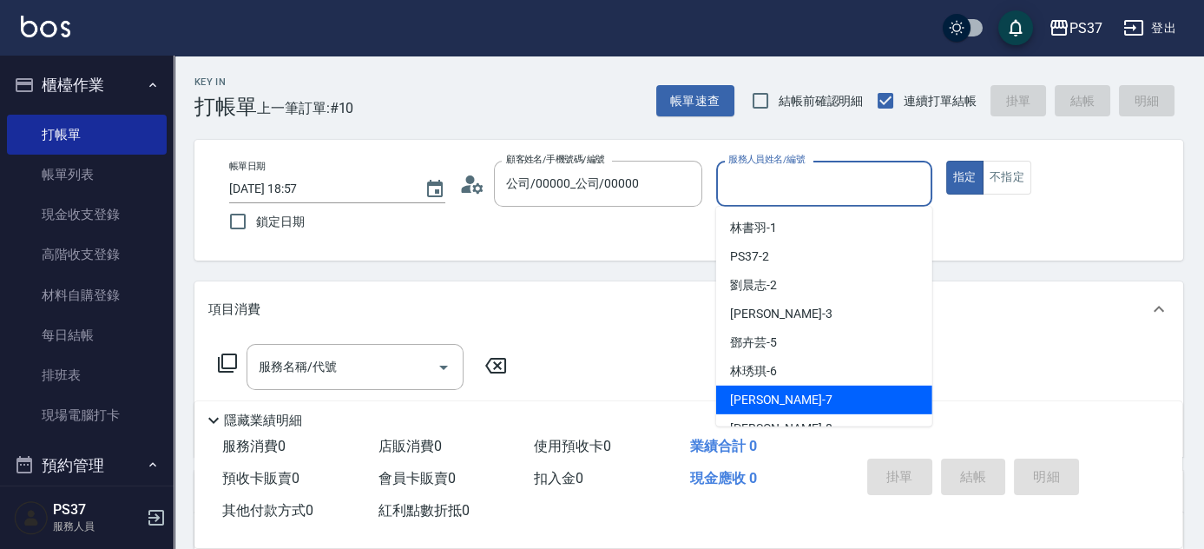
click at [774, 392] on span "黎氏萍 -7" at bounding box center [781, 400] width 102 height 18
type input "黎氏萍-7"
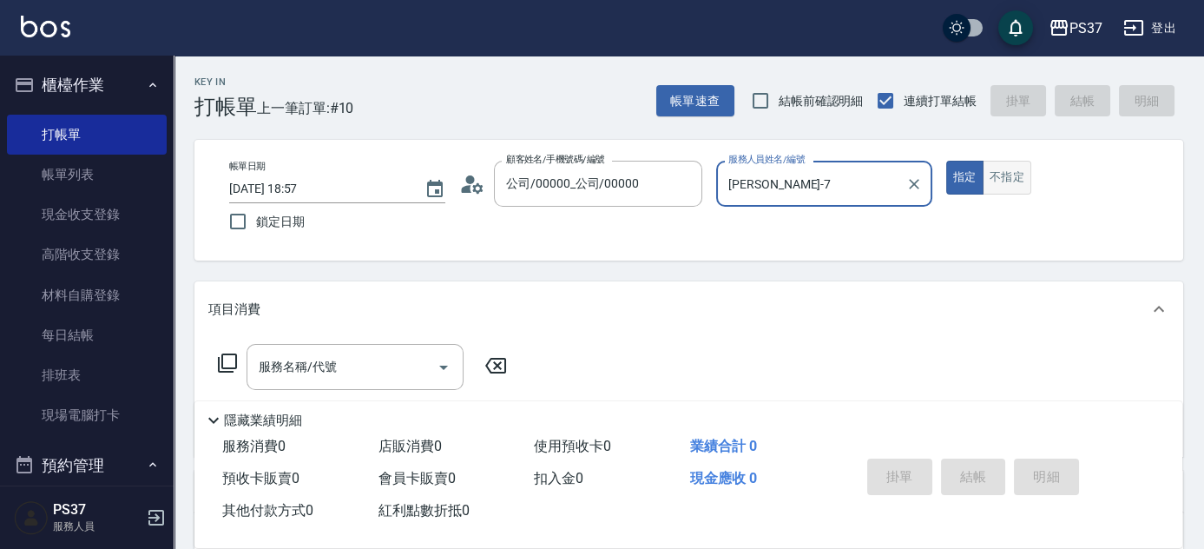
click at [1007, 173] on button "不指定" at bounding box center [1007, 178] width 49 height 34
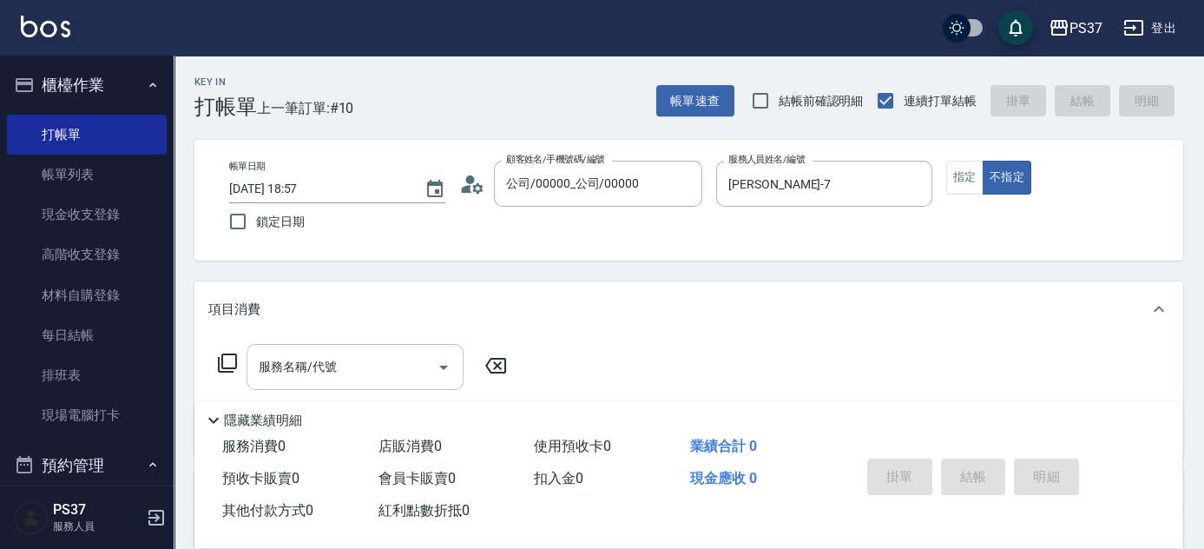
click at [333, 381] on input "服務名稱/代號" at bounding box center [341, 367] width 175 height 30
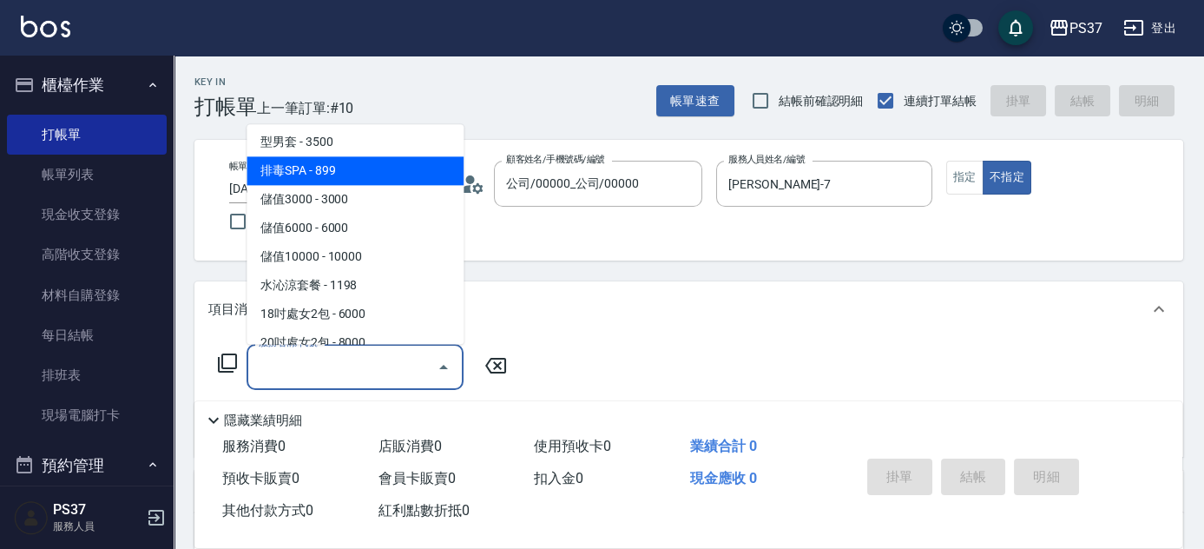
scroll to position [1972, 0]
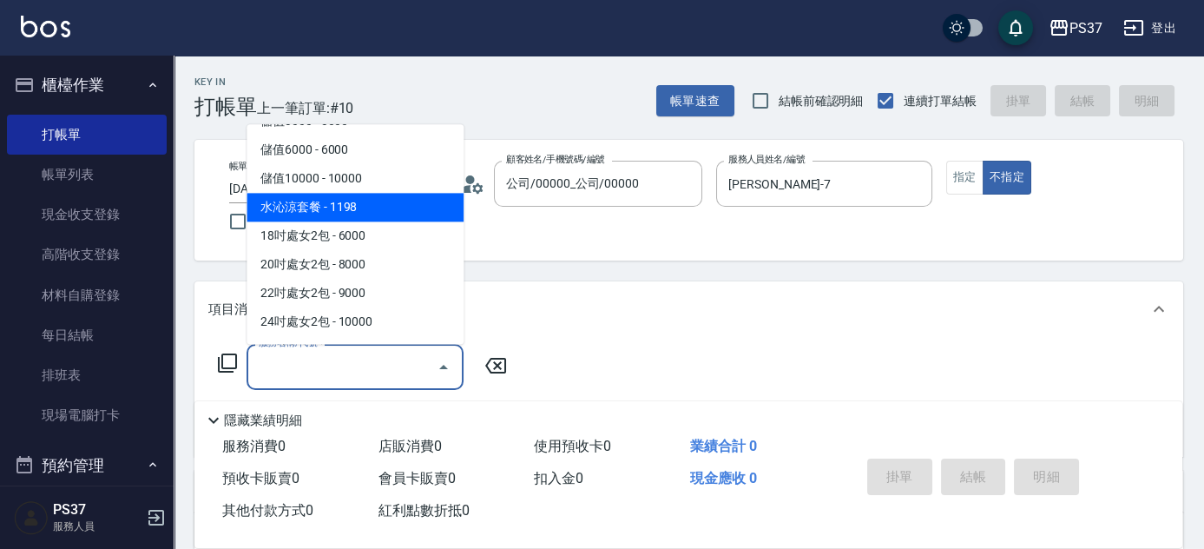
click at [365, 210] on span "水沁涼套餐 - 1198" at bounding box center [355, 208] width 217 height 29
type input "水沁涼套餐(5699)"
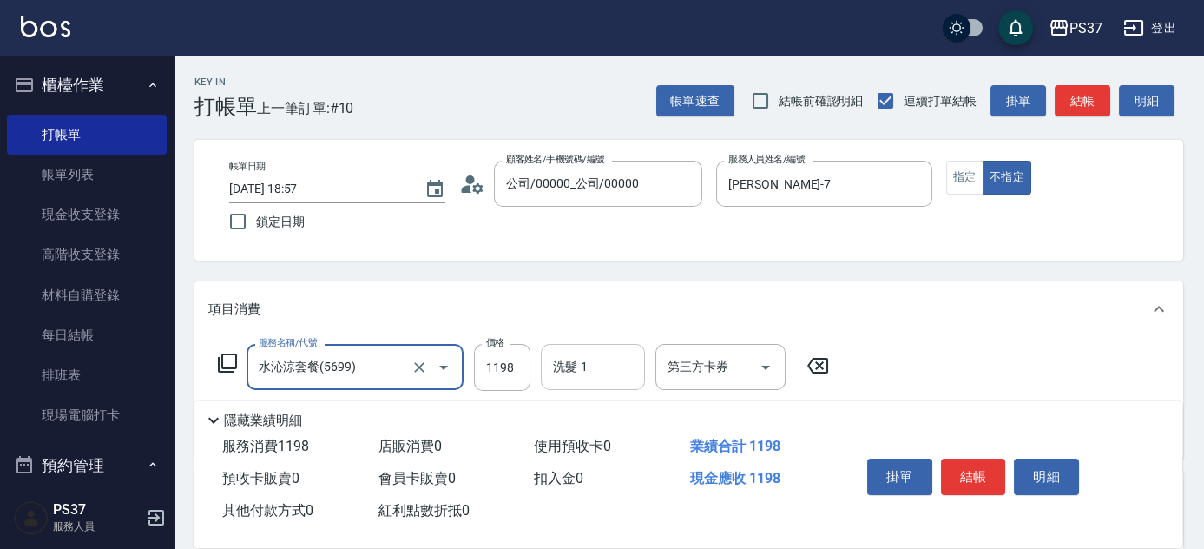
click at [588, 377] on input "洗髮-1" at bounding box center [593, 367] width 89 height 30
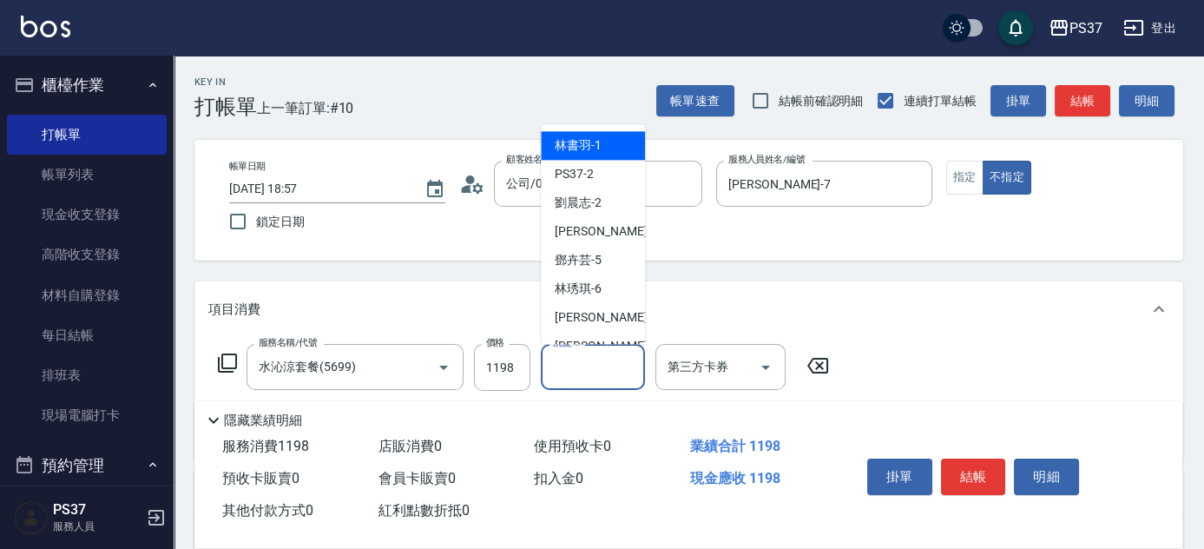
click at [572, 145] on span "林書羽 -1" at bounding box center [578, 146] width 47 height 18
type input "林書羽-1"
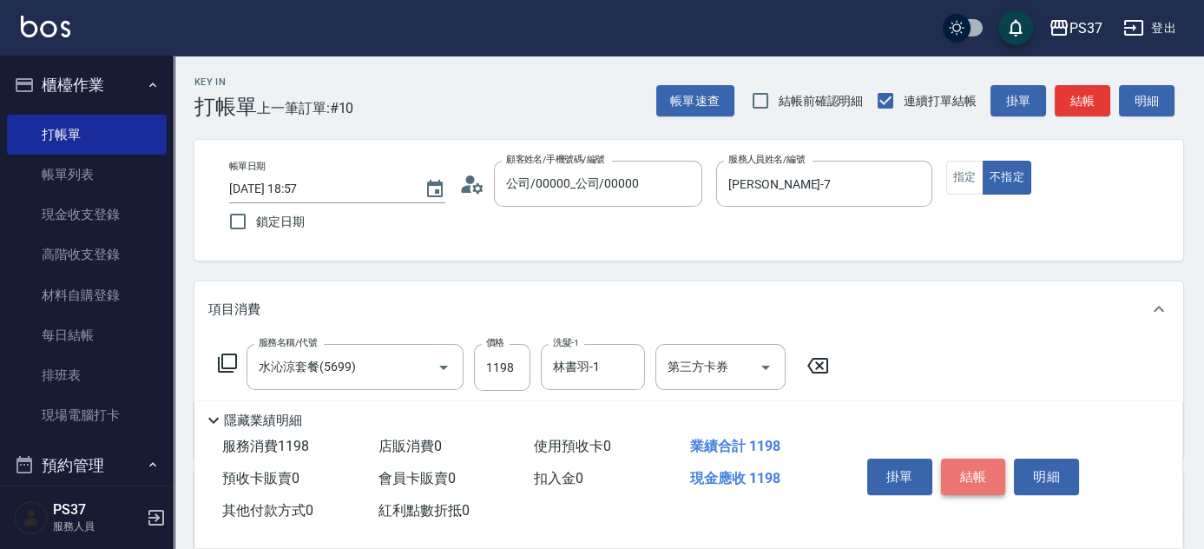
click at [961, 480] on button "結帳" at bounding box center [973, 476] width 65 height 36
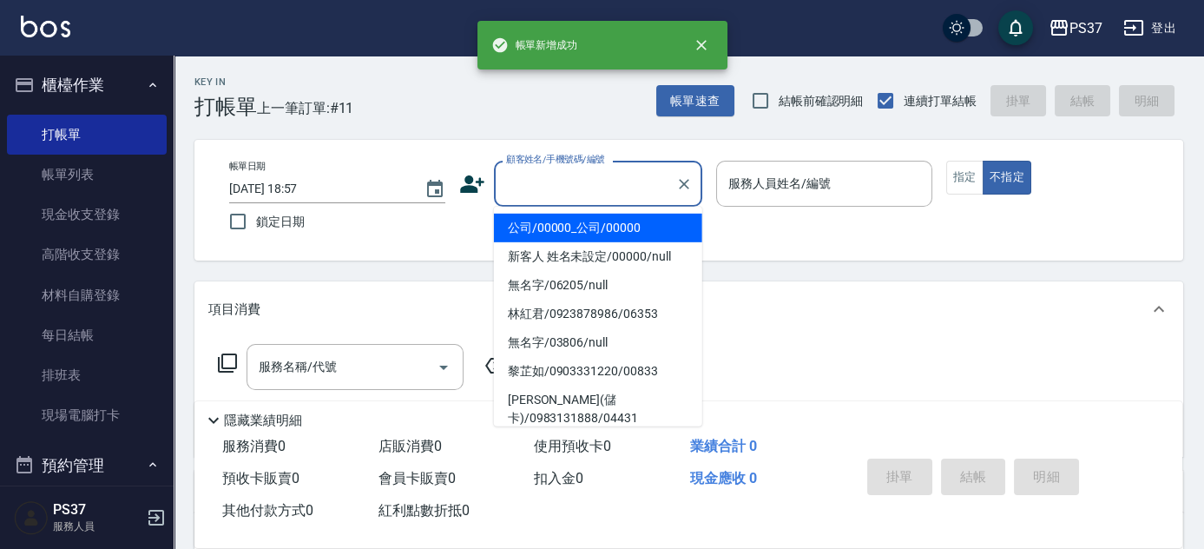
click at [567, 197] on input "顧客姓名/手機號碼/編號" at bounding box center [585, 183] width 167 height 30
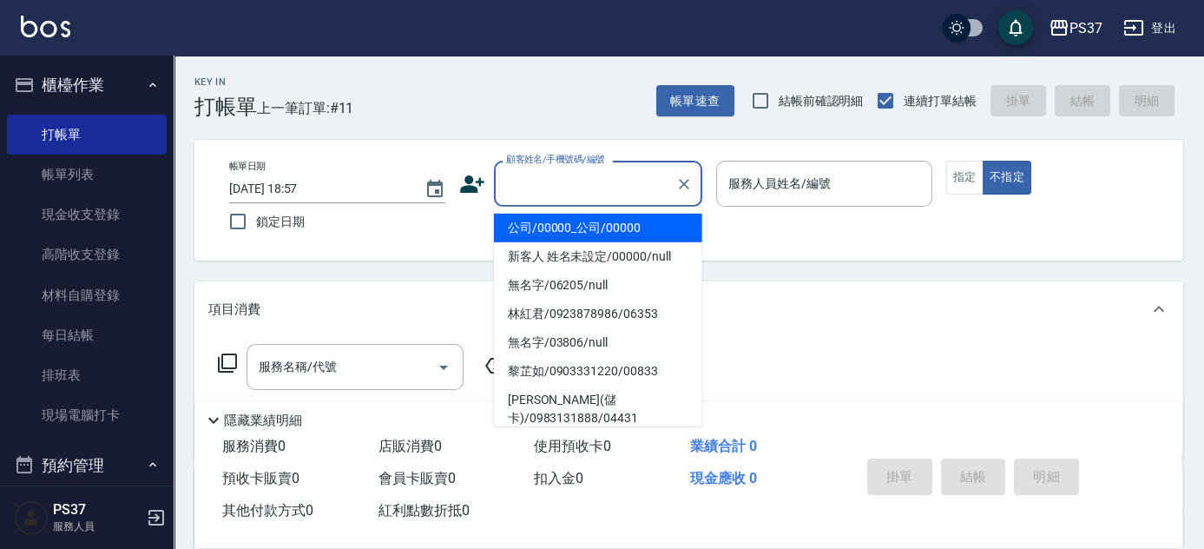
click at [564, 231] on li "公司/00000_公司/00000" at bounding box center [598, 228] width 208 height 29
type input "公司/00000_公司/00000"
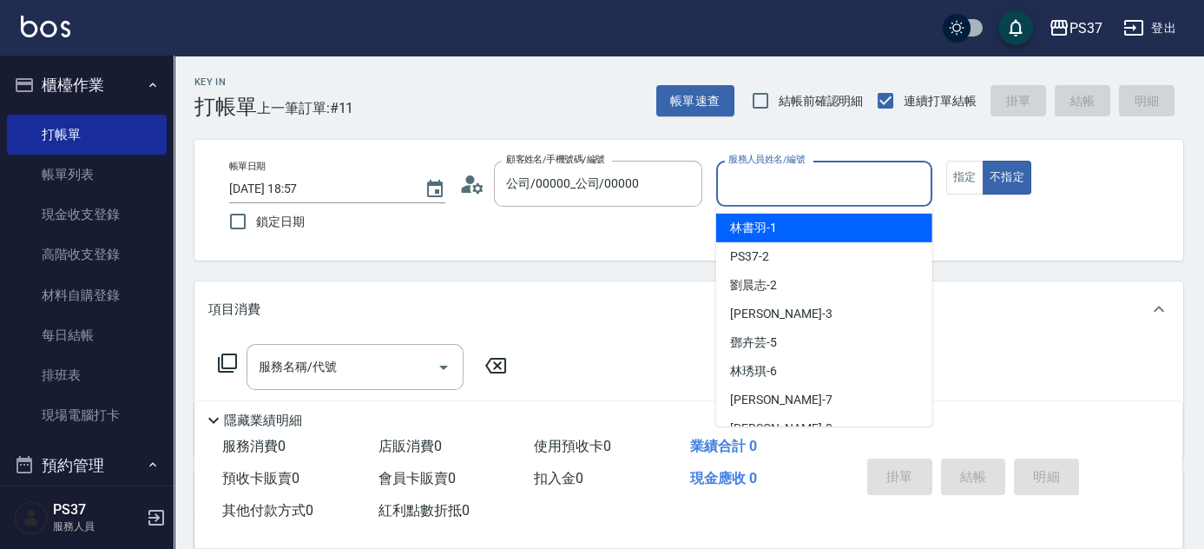
click at [759, 189] on input "服務人員姓名/編號" at bounding box center [824, 183] width 201 height 30
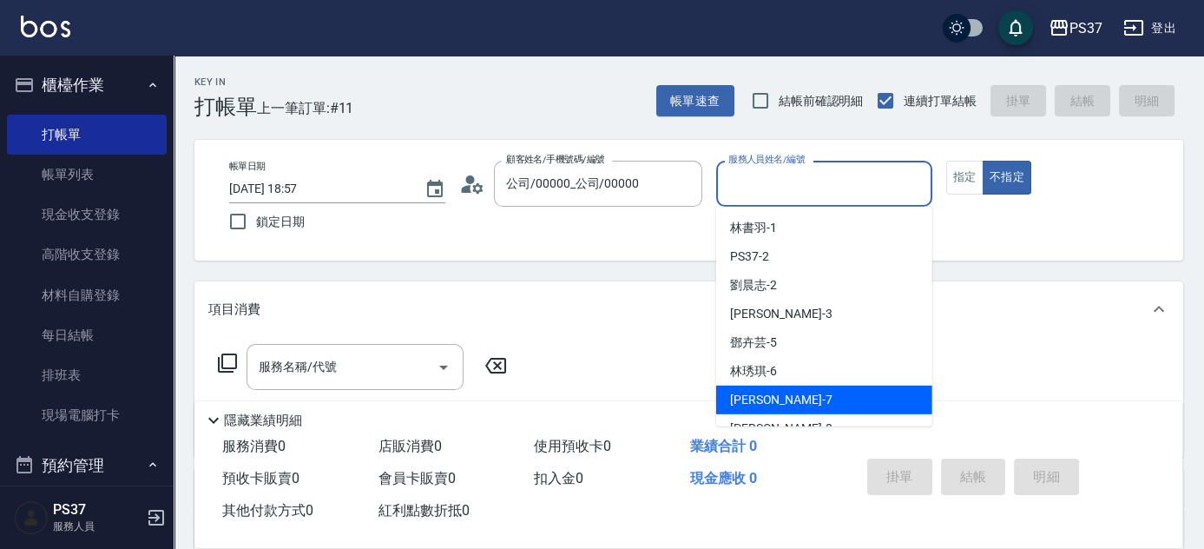
click at [814, 408] on div "黎氏萍 -7" at bounding box center [824, 399] width 216 height 29
type input "黎氏萍-7"
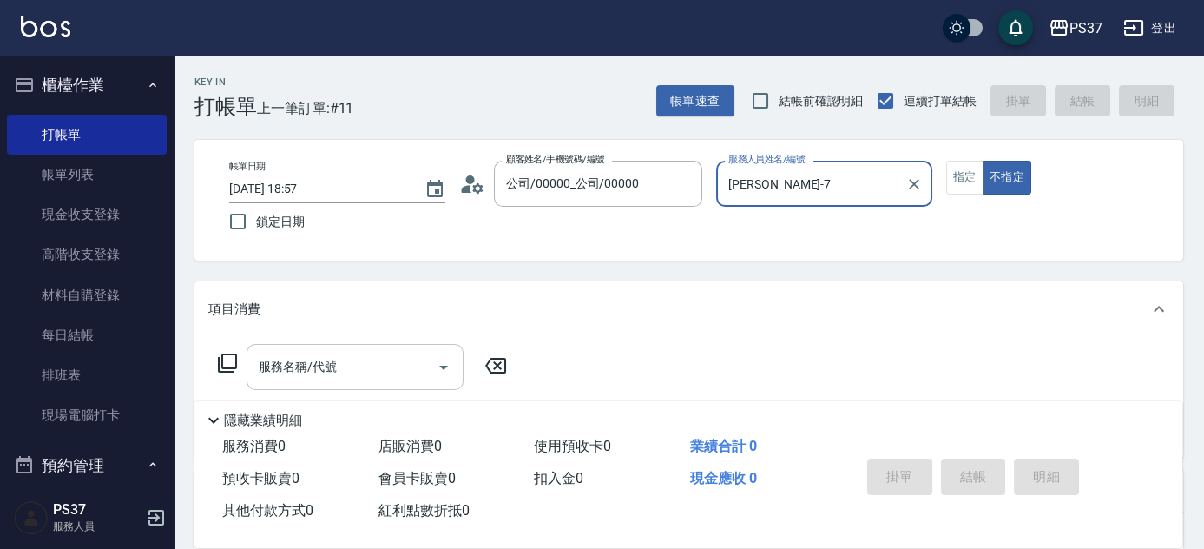
click at [316, 372] on input "服務名稱/代號" at bounding box center [341, 367] width 175 height 30
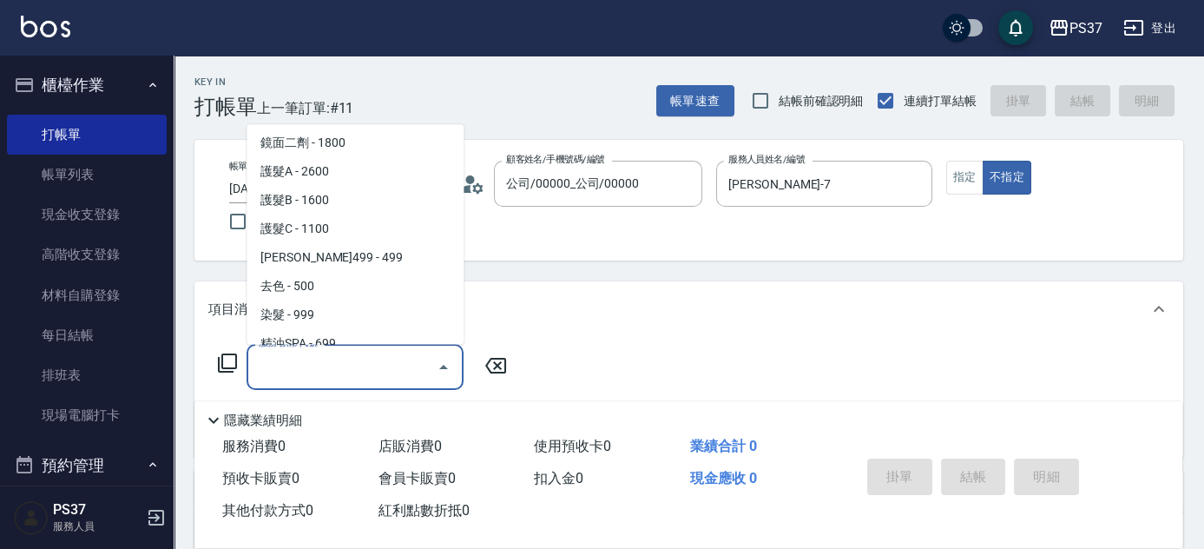
scroll to position [868, 0]
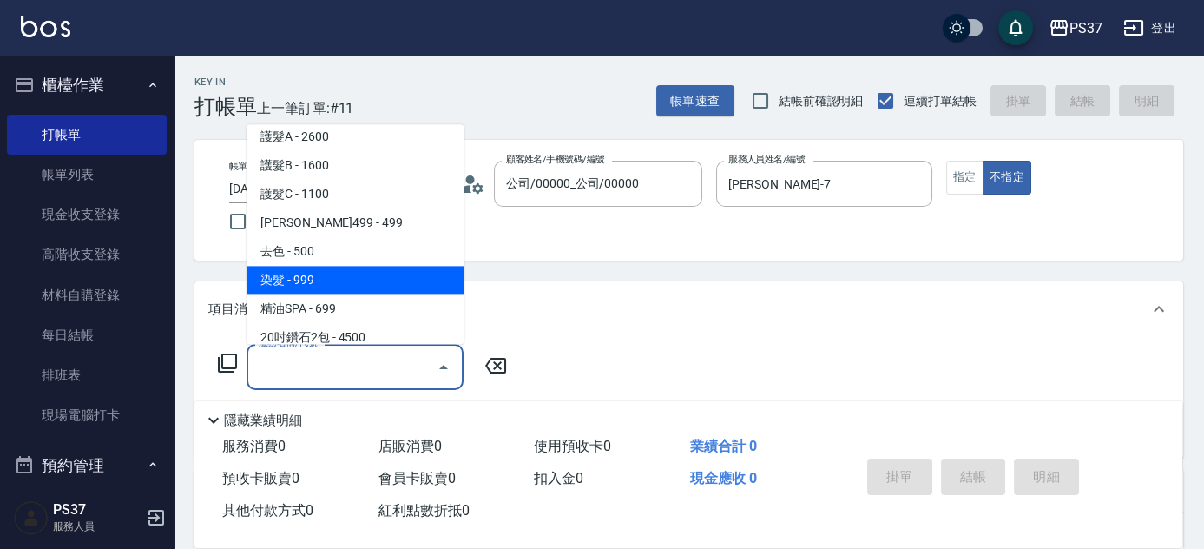
click at [370, 288] on span "染髮 - 999" at bounding box center [355, 280] width 217 height 29
type input "染髮(501)"
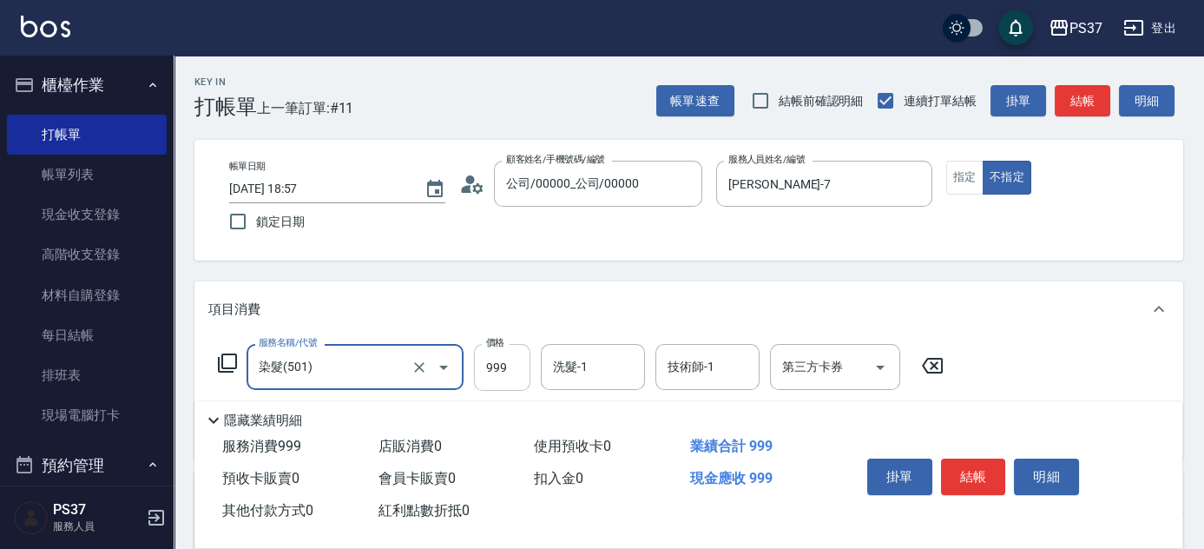
click at [514, 378] on input "999" at bounding box center [502, 367] width 56 height 47
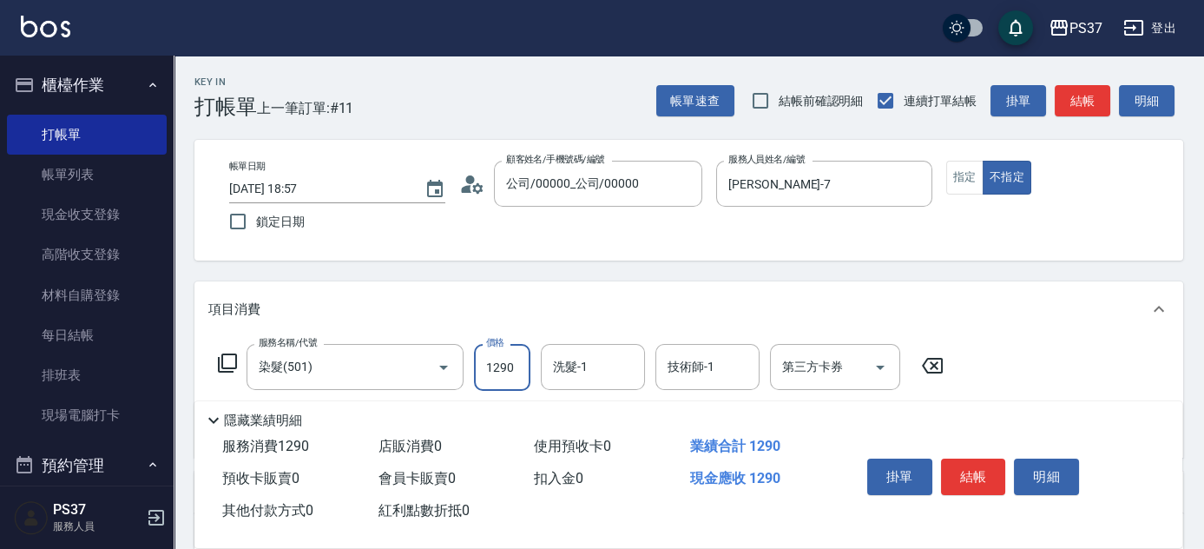
type input "1290"
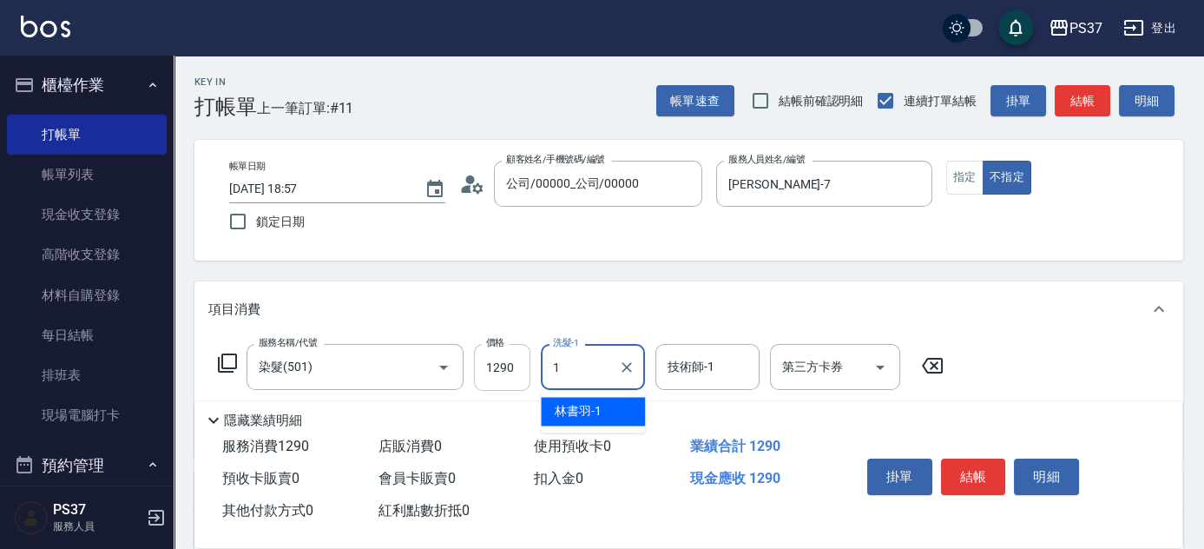
type input "林書羽-1"
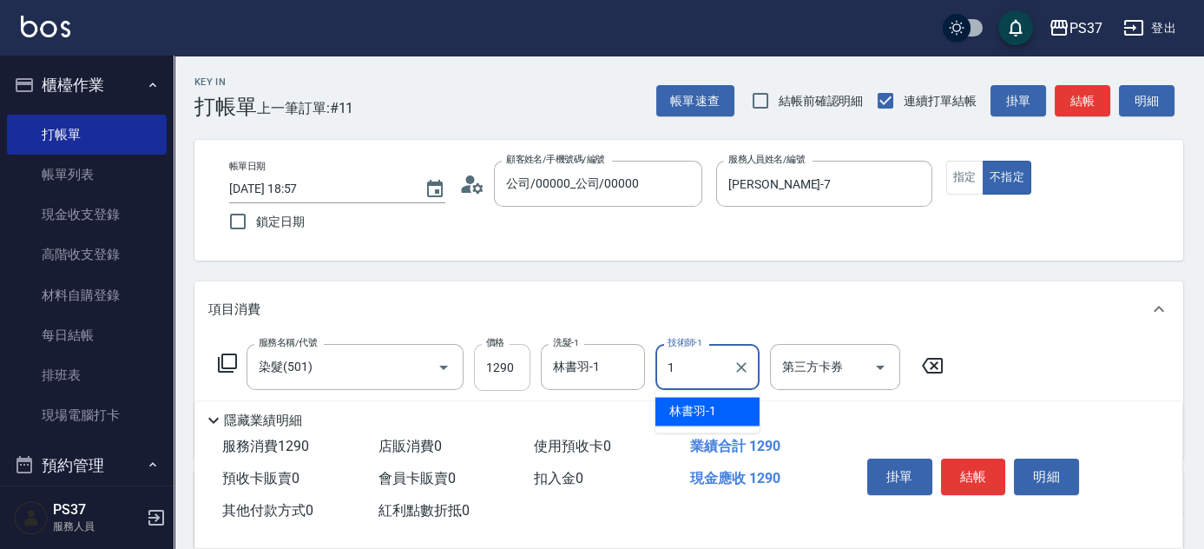
type input "林書羽-1"
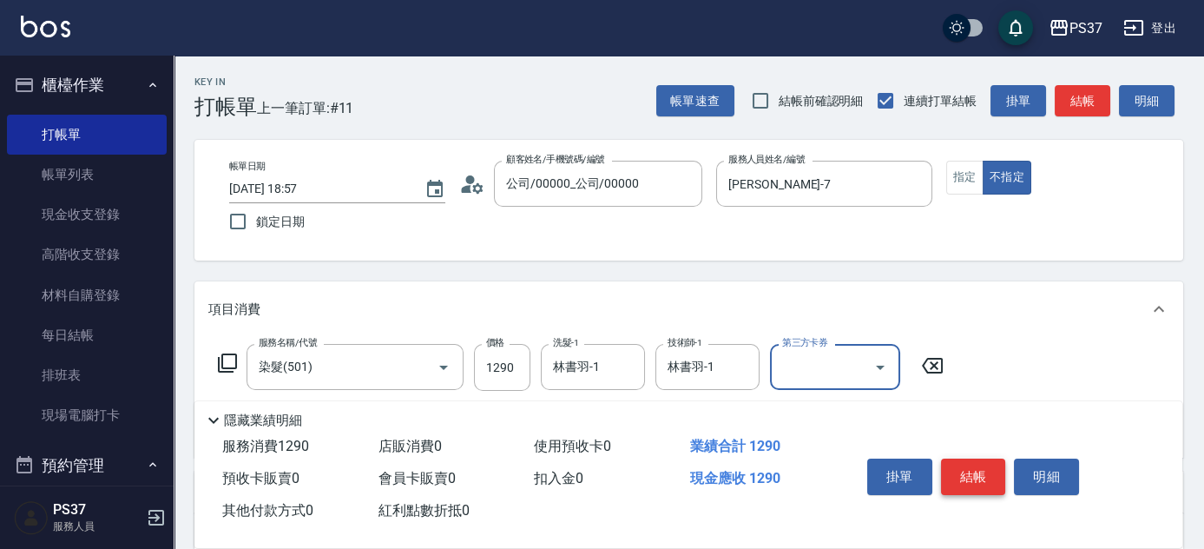
click at [986, 481] on button "結帳" at bounding box center [973, 476] width 65 height 36
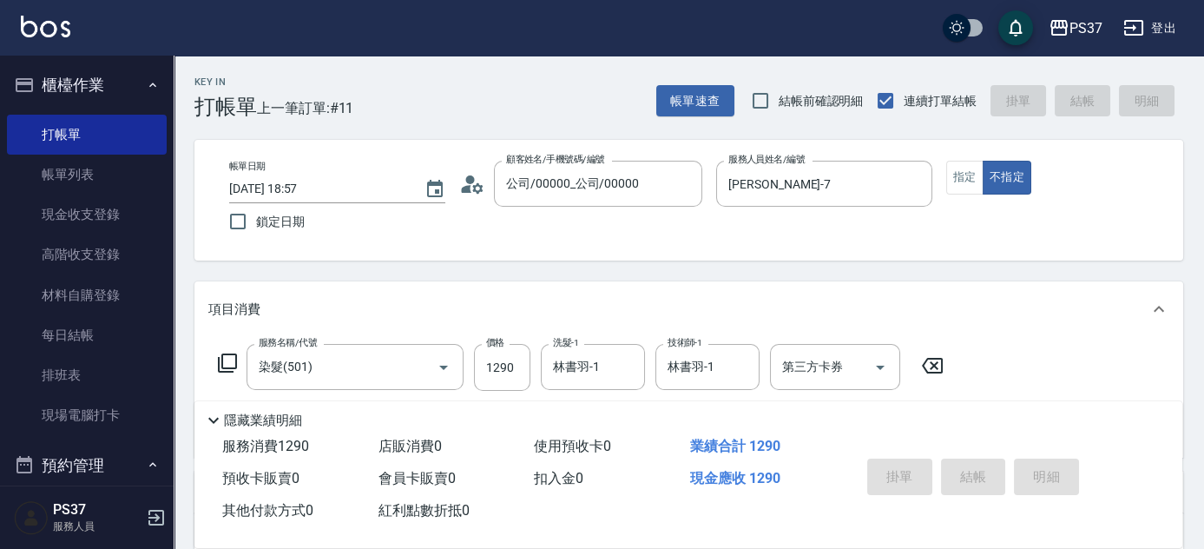
type input "2025/08/17 18:58"
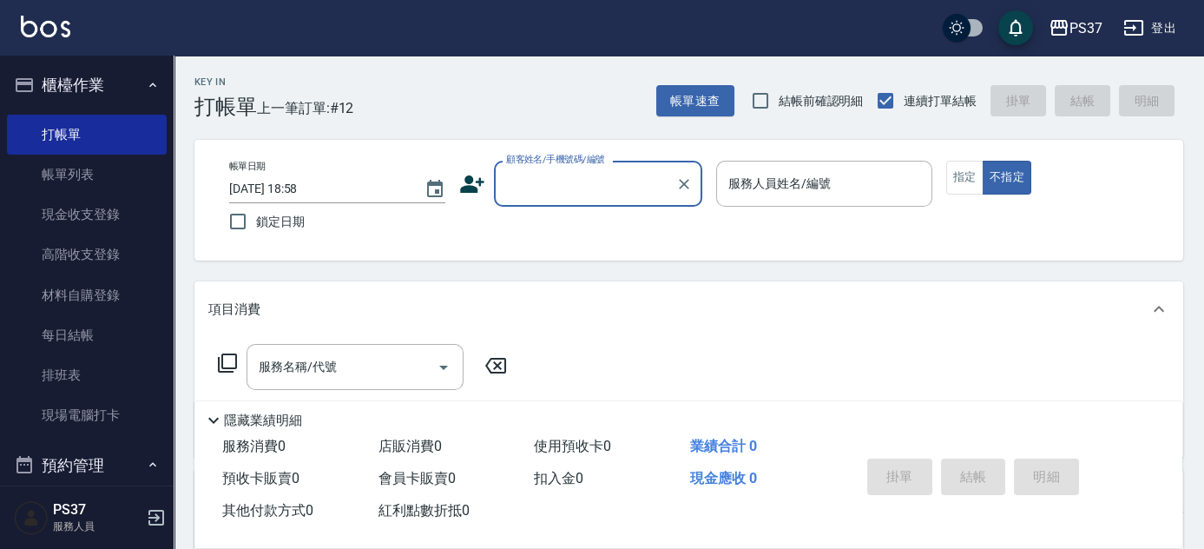
click at [613, 201] on div "顧客姓名/手機號碼/編號" at bounding box center [598, 184] width 208 height 46
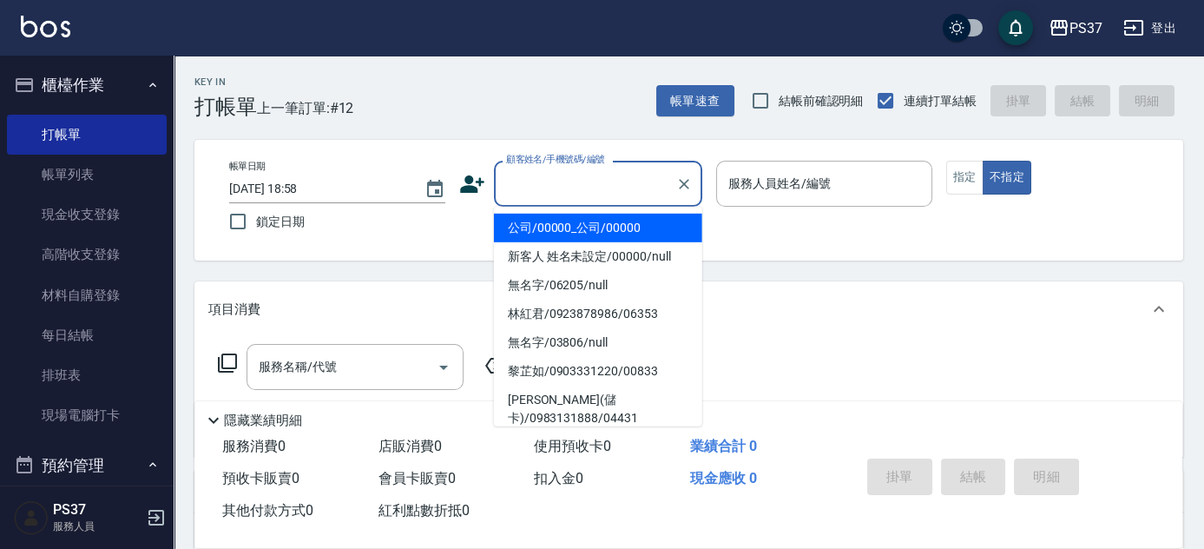
click at [612, 234] on li "公司/00000_公司/00000" at bounding box center [598, 228] width 208 height 29
type input "公司/00000_公司/00000"
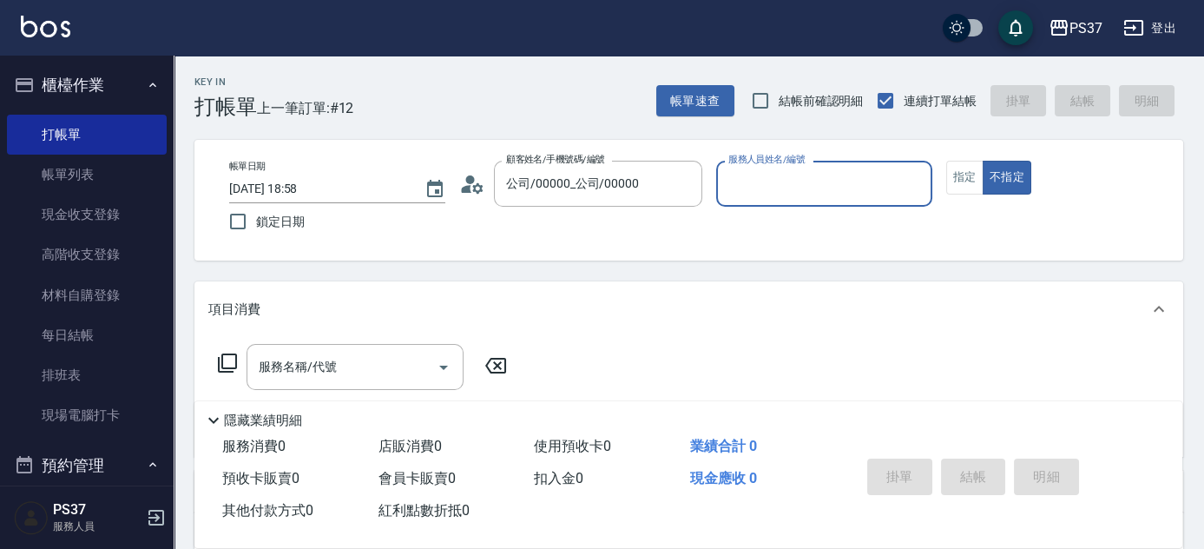
click at [737, 197] on input "服務人員姓名/編號" at bounding box center [824, 183] width 201 height 30
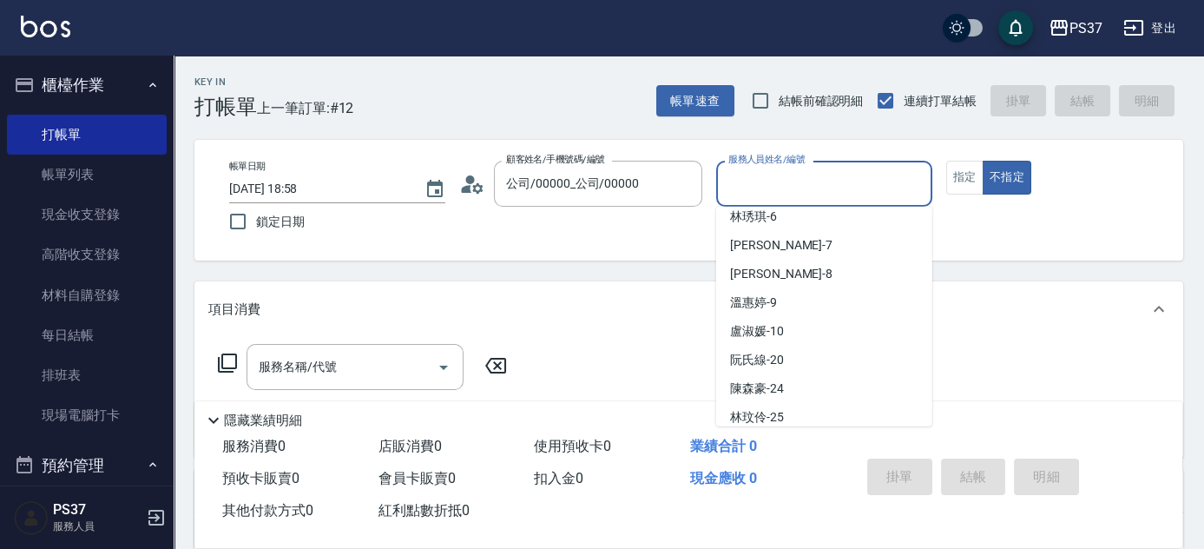
scroll to position [157, 0]
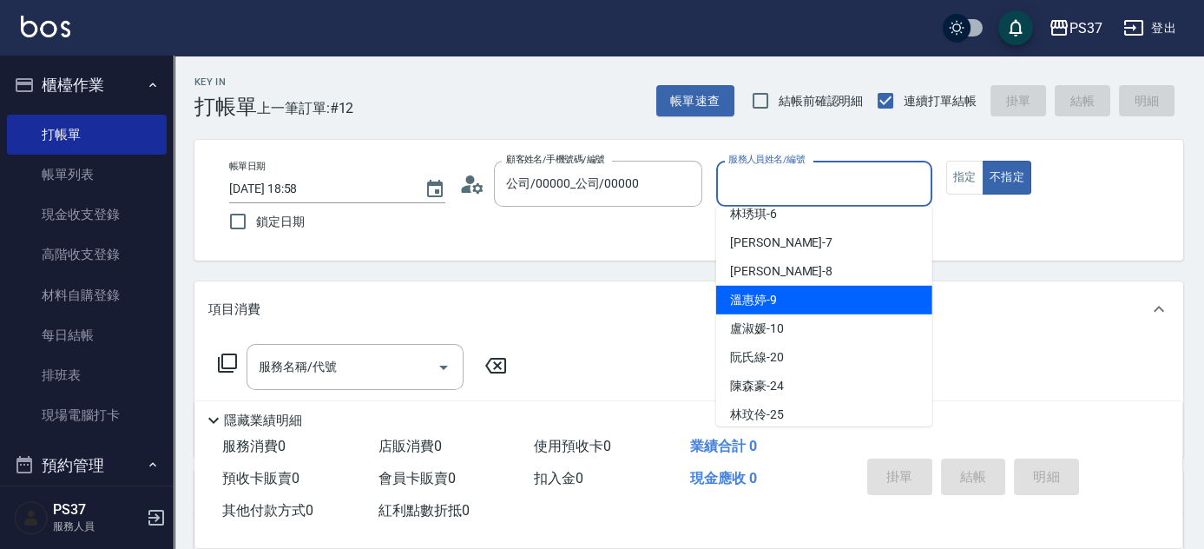
click at [786, 298] on div "溫惠婷 -9" at bounding box center [824, 300] width 216 height 29
type input "溫惠婷-9"
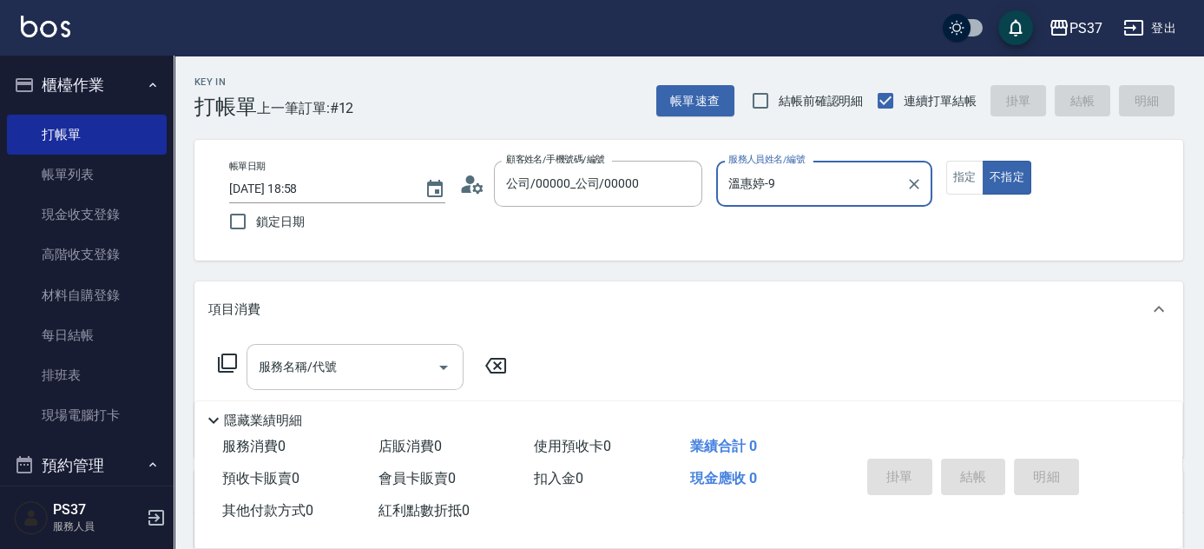
click at [354, 361] on input "服務名稱/代號" at bounding box center [341, 367] width 175 height 30
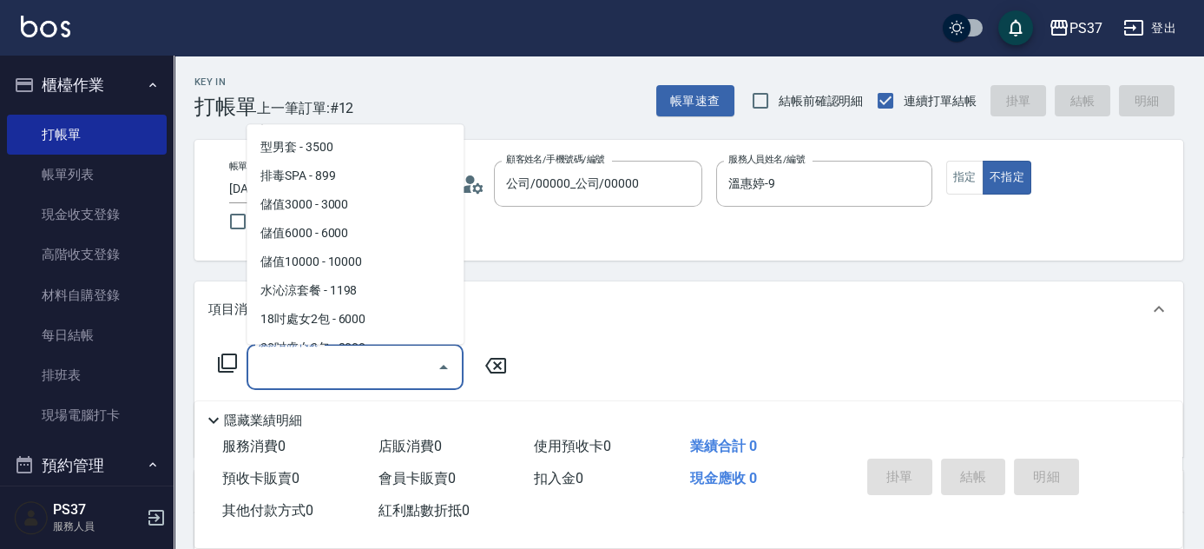
scroll to position [1972, 0]
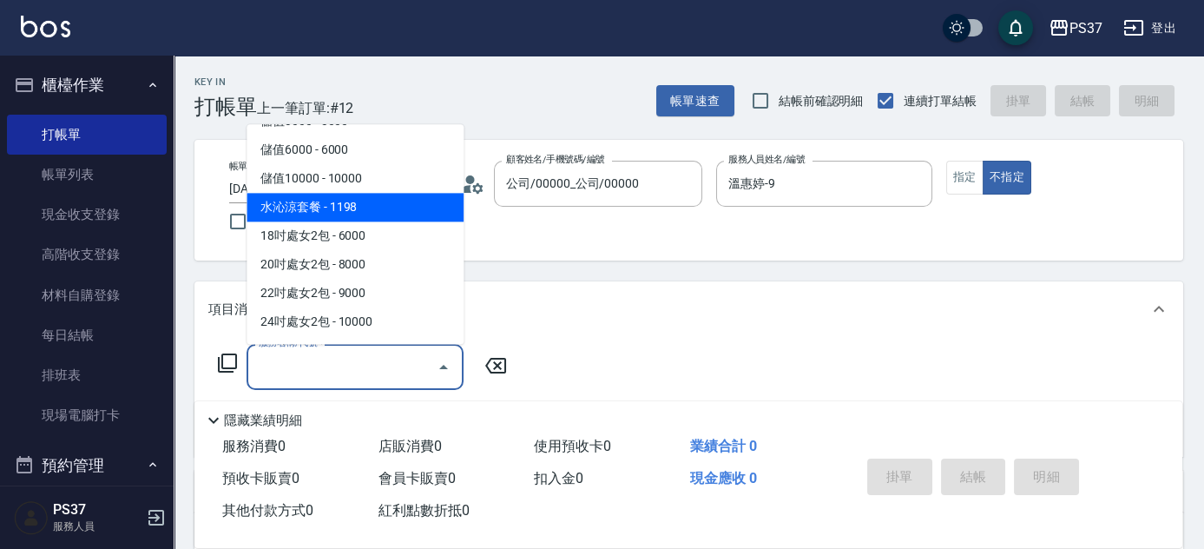
click at [333, 209] on span "水沁涼套餐 - 1198" at bounding box center [355, 208] width 217 height 29
type input "水沁涼套餐(5699)"
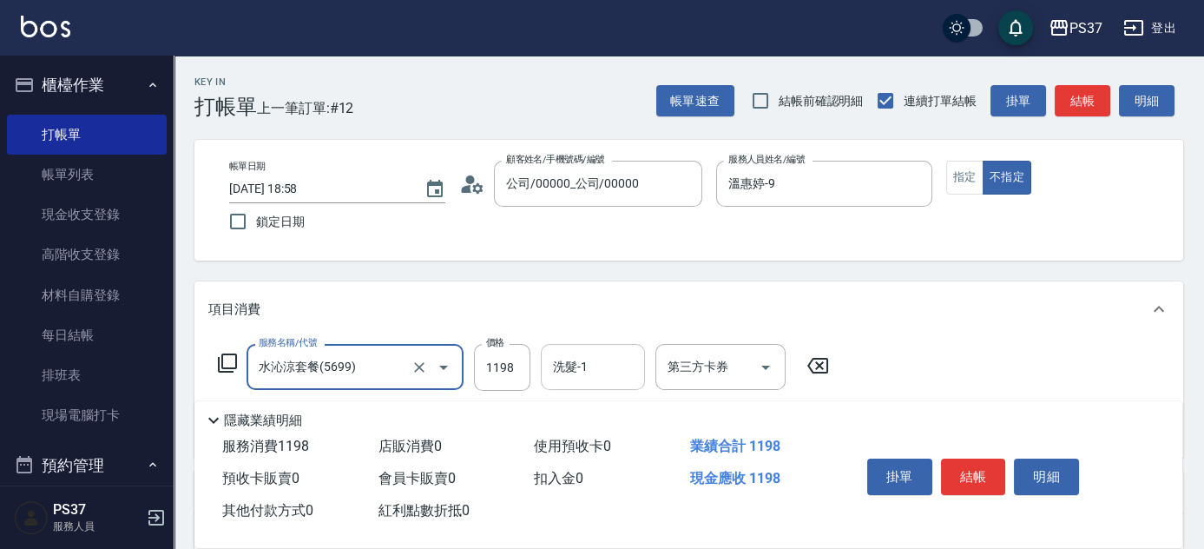
click at [577, 370] on input "洗髮-1" at bounding box center [593, 367] width 89 height 30
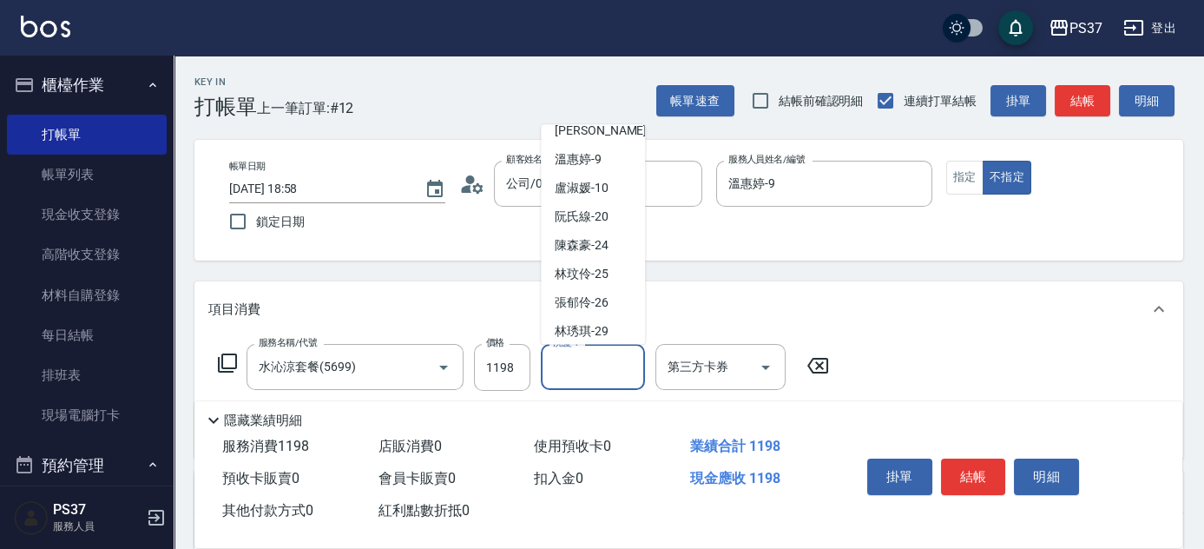
scroll to position [280, 0]
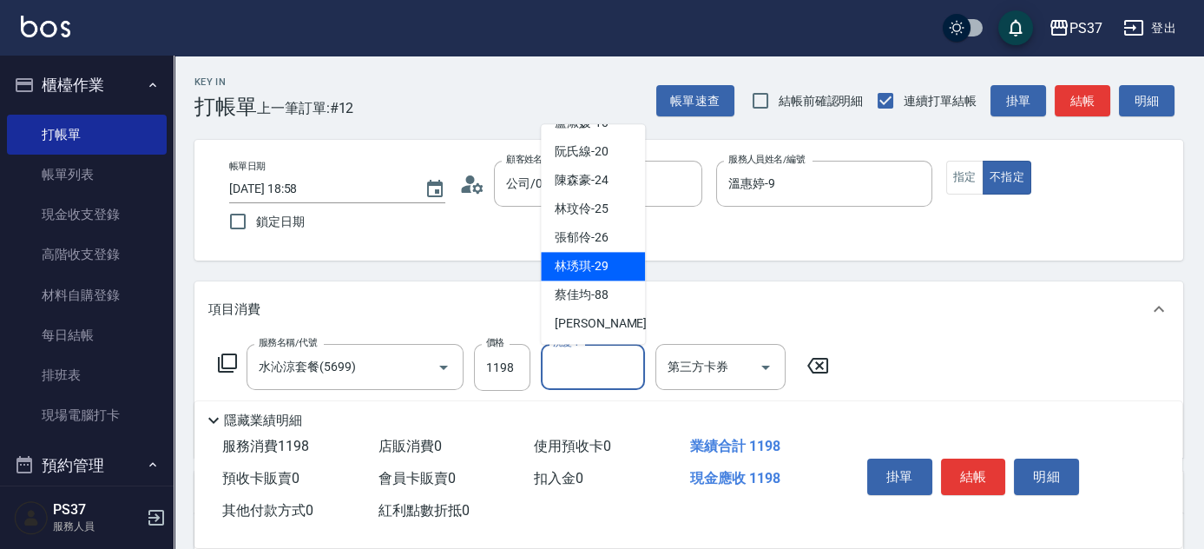
click at [600, 267] on span "林琇琪 -29" at bounding box center [582, 267] width 54 height 18
type input "林琇琪-29"
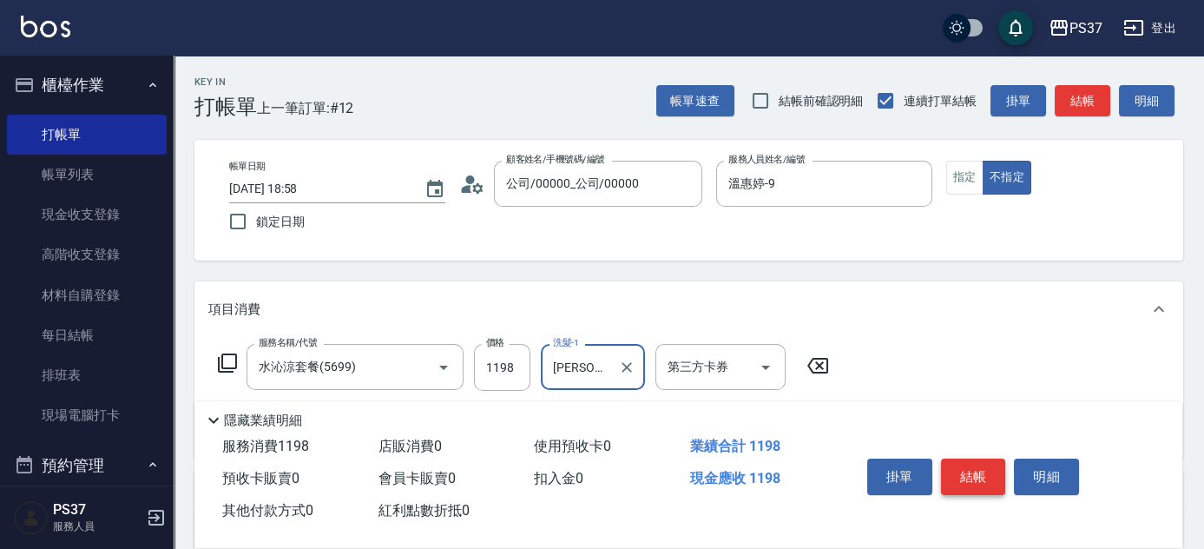
click at [965, 467] on button "結帳" at bounding box center [973, 476] width 65 height 36
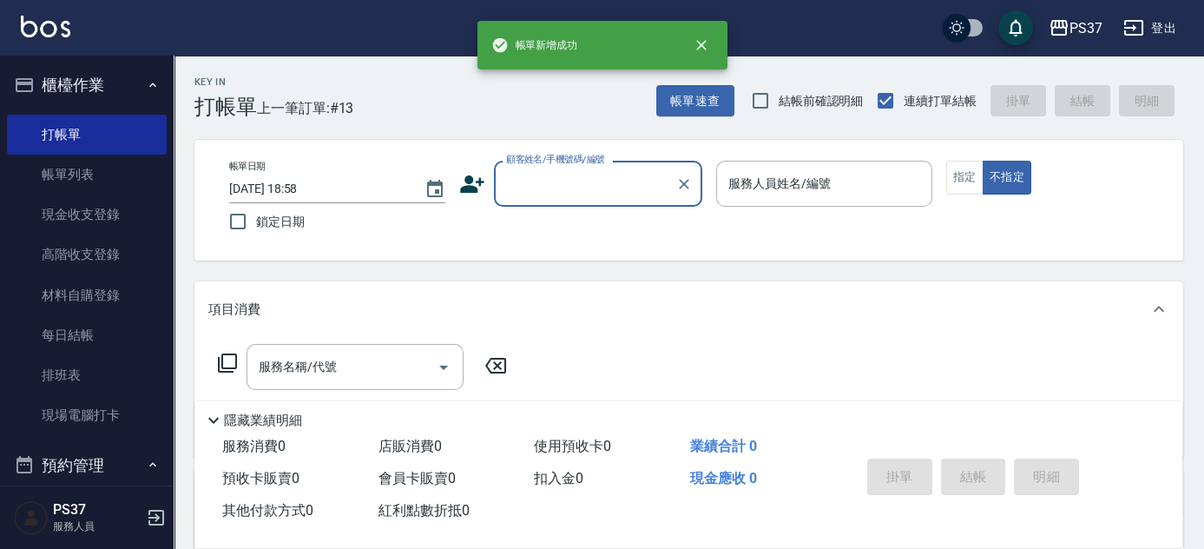
click at [590, 189] on input "顧客姓名/手機號碼/編號" at bounding box center [585, 183] width 167 height 30
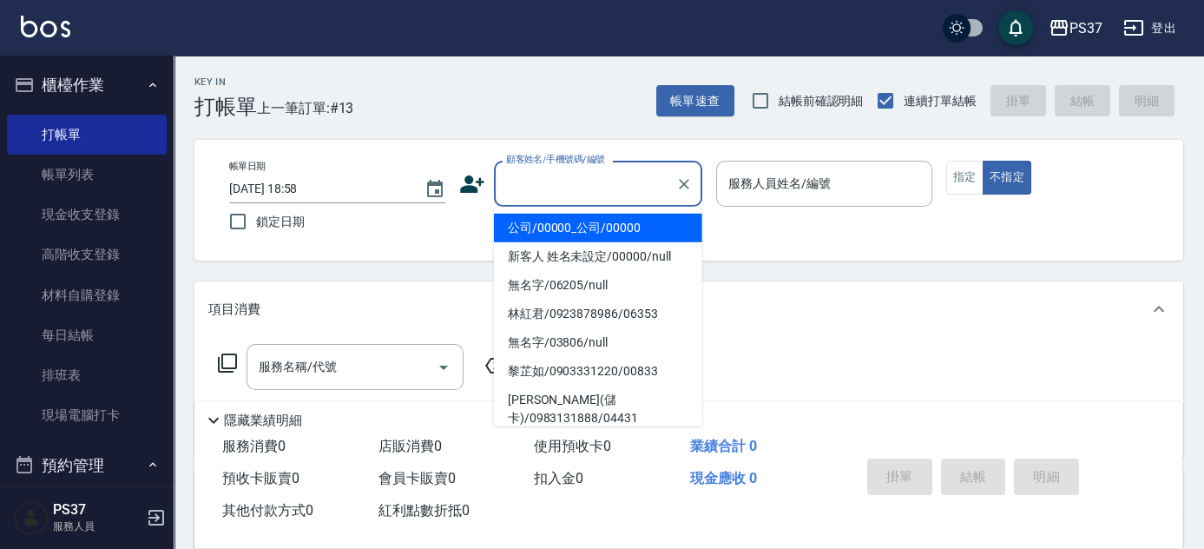
click at [586, 221] on li "公司/00000_公司/00000" at bounding box center [598, 228] width 208 height 29
type input "公司/00000_公司/00000"
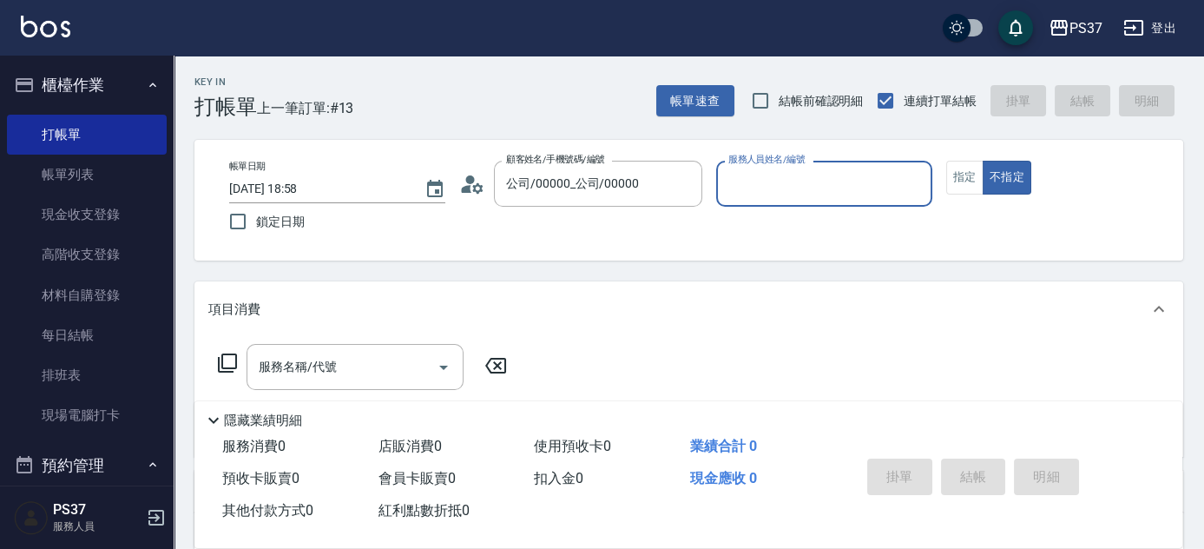
click at [757, 197] on input "服務人員姓名/編號" at bounding box center [824, 183] width 201 height 30
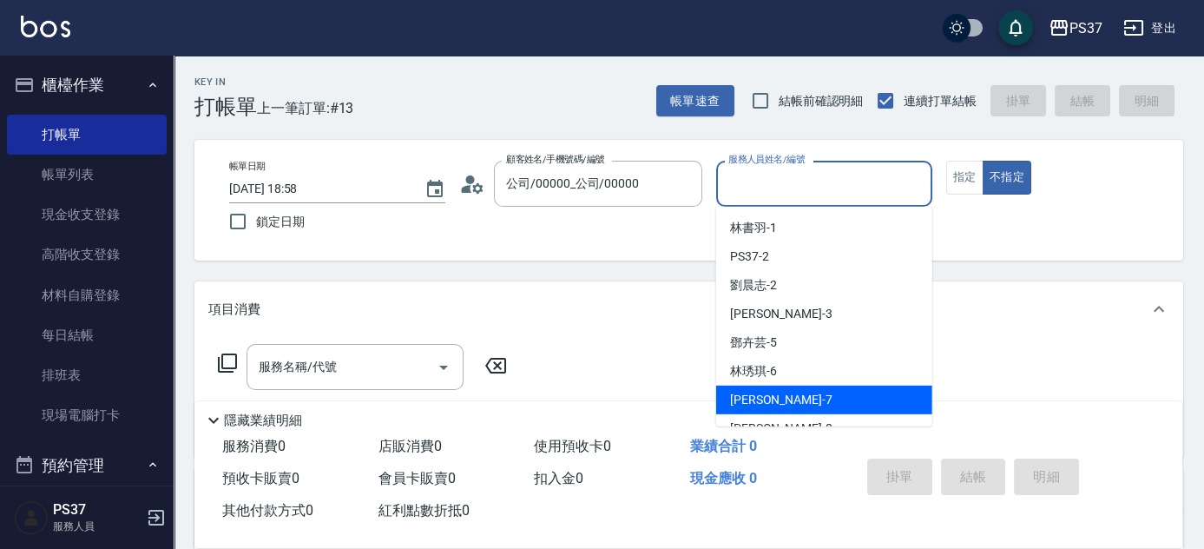
scroll to position [157, 0]
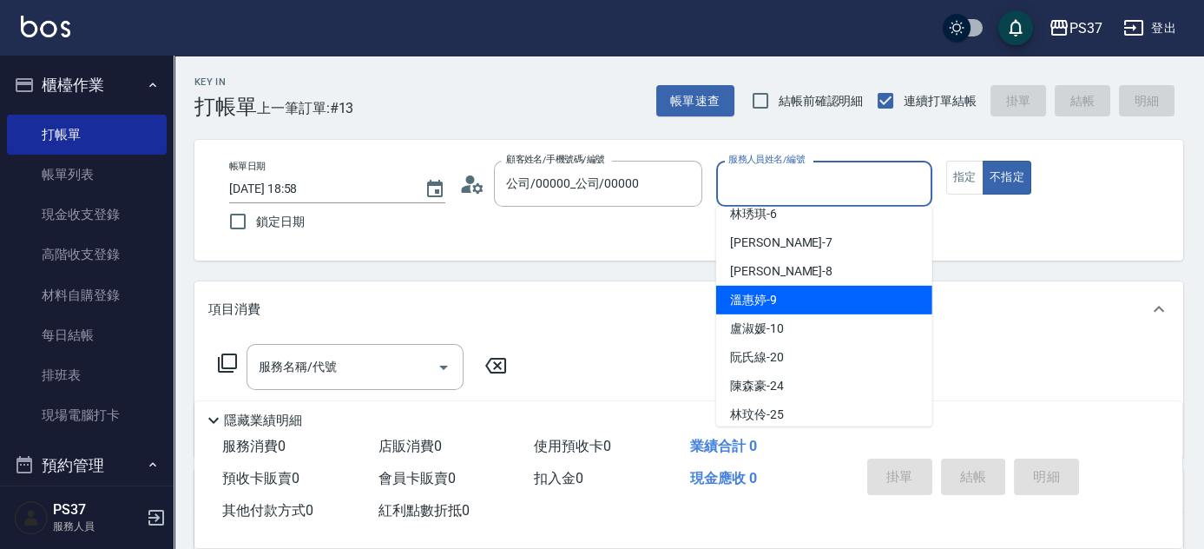
click at [798, 297] on div "溫惠婷 -9" at bounding box center [824, 300] width 216 height 29
type input "溫惠婷-9"
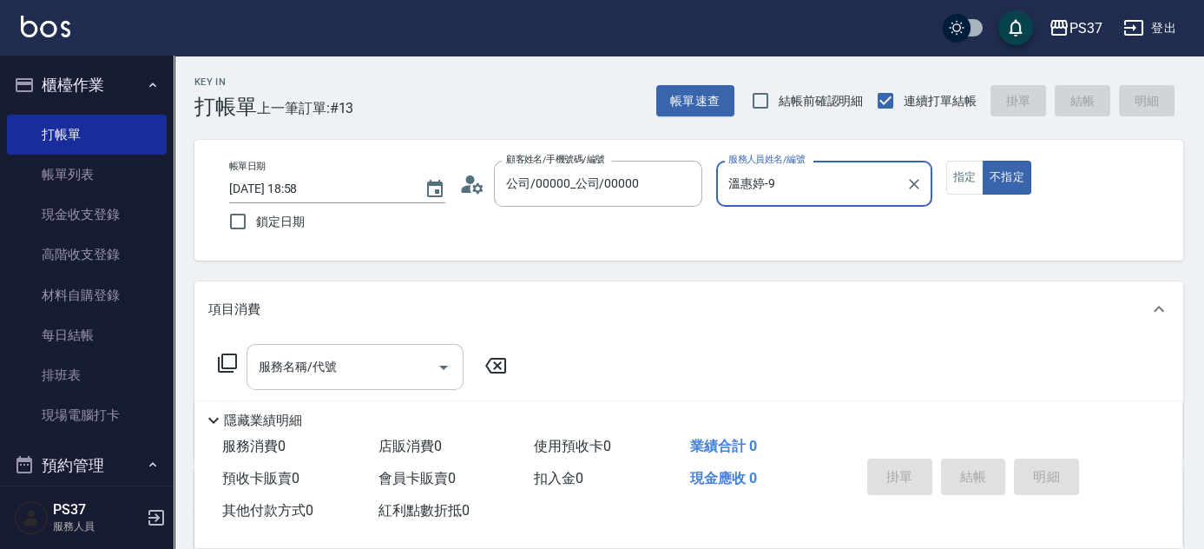
click at [371, 372] on input "服務名稱/代號" at bounding box center [341, 367] width 175 height 30
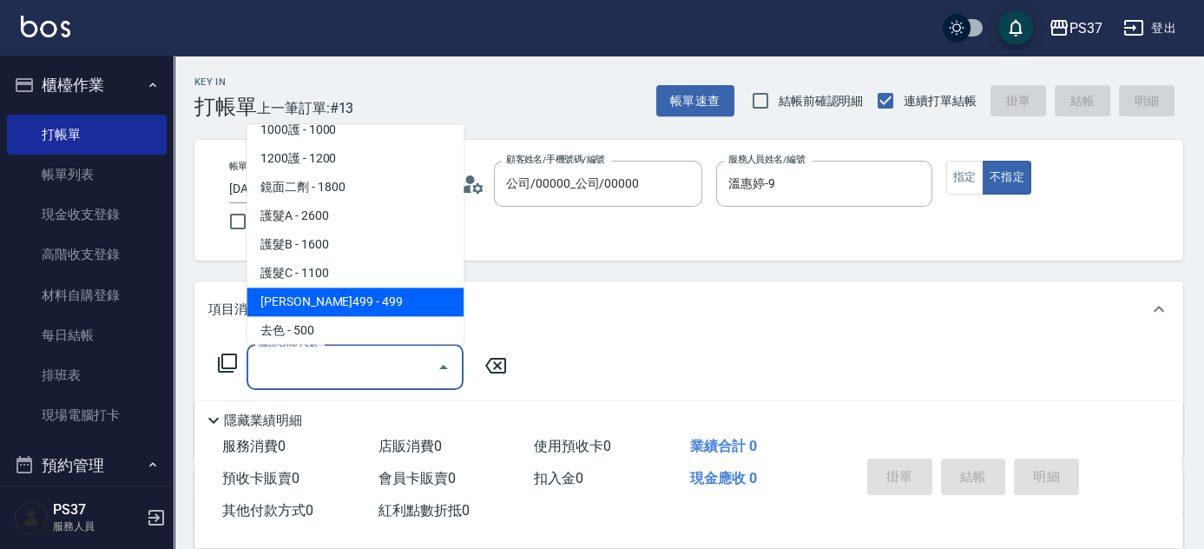
scroll to position [946, 0]
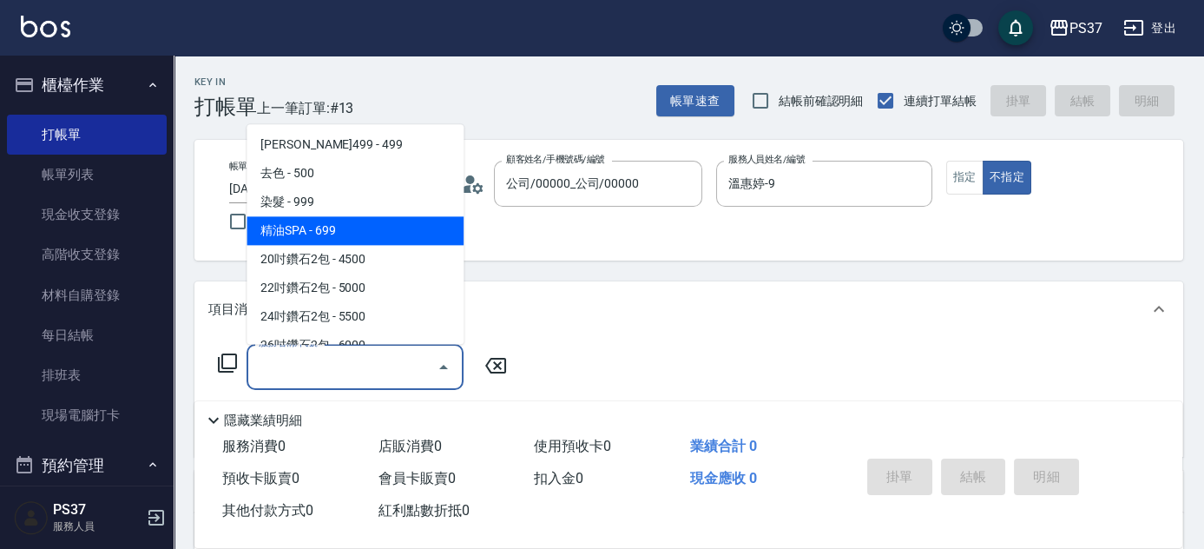
click at [363, 222] on span "精油SPA - 699" at bounding box center [355, 231] width 217 height 29
type input "精油SPA(0699)"
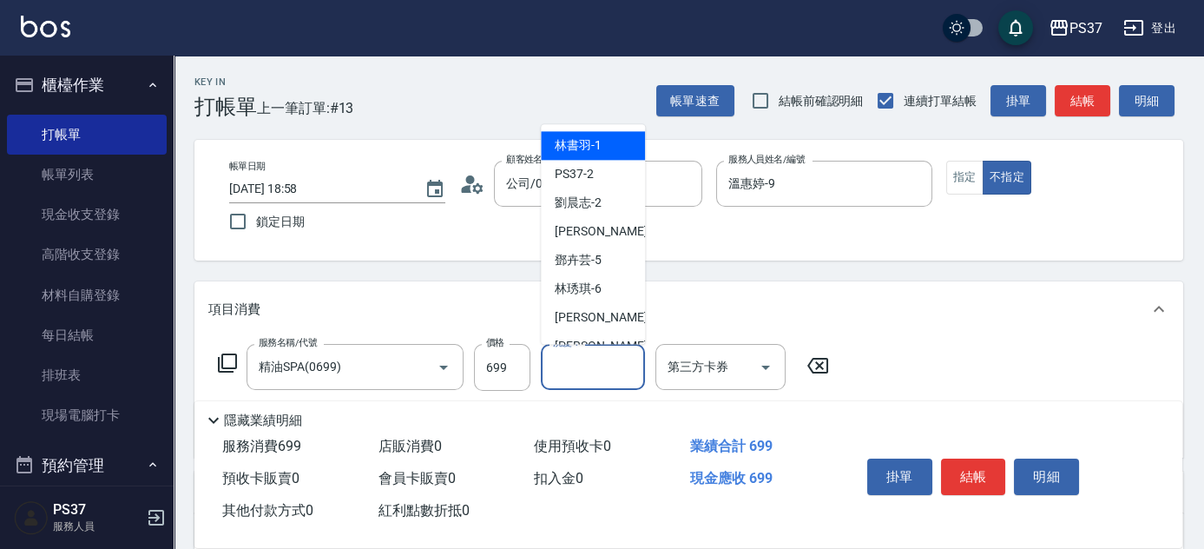
click at [575, 367] on input "洗髮-1" at bounding box center [593, 367] width 89 height 30
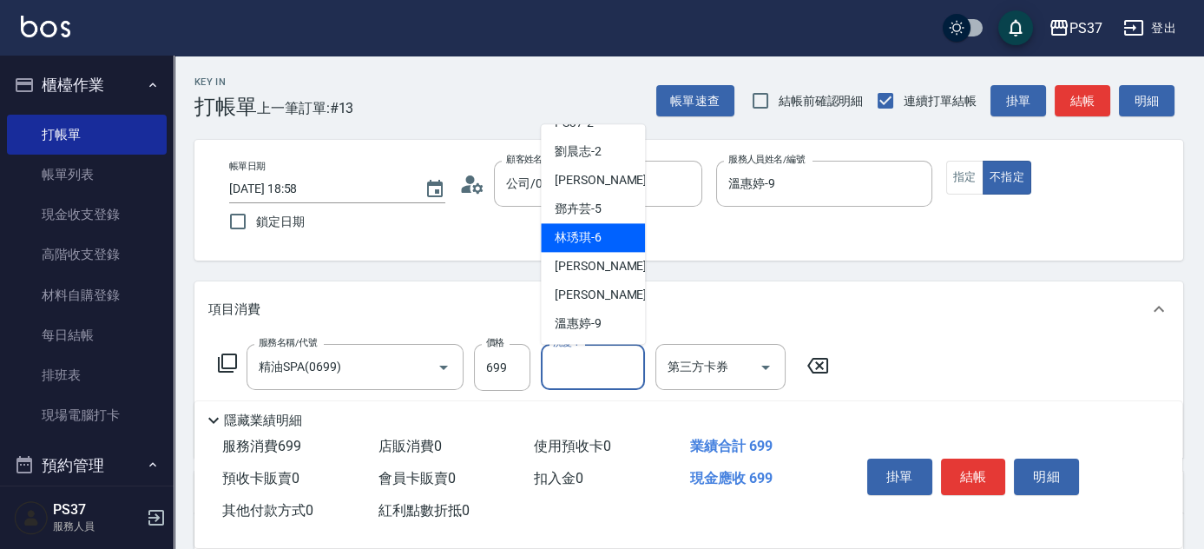
scroll to position [78, 0]
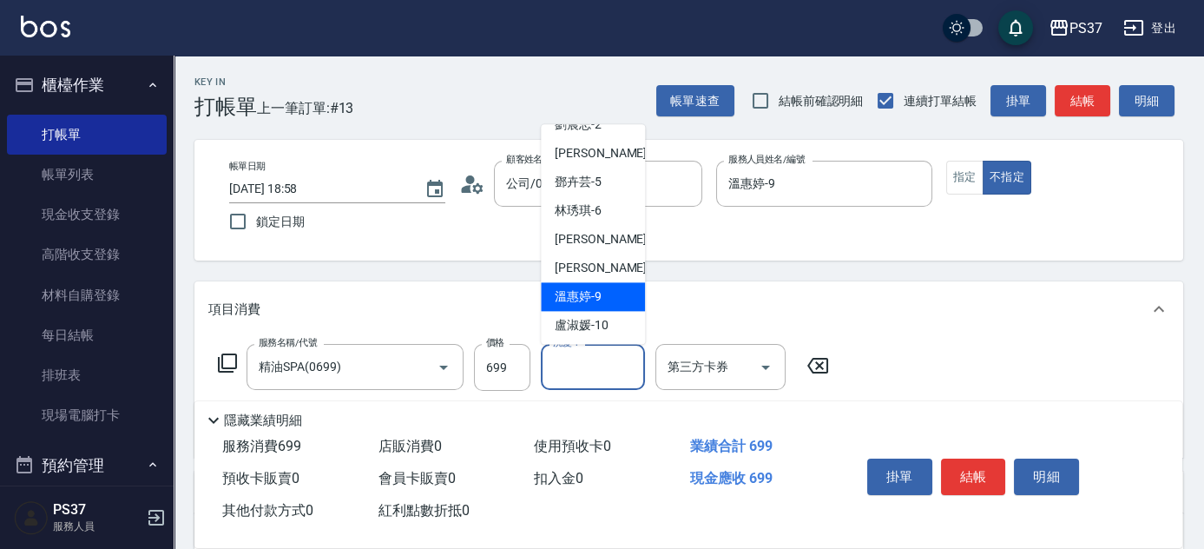
click at [586, 288] on span "溫惠婷 -9" at bounding box center [578, 297] width 47 height 18
type input "溫惠婷-9"
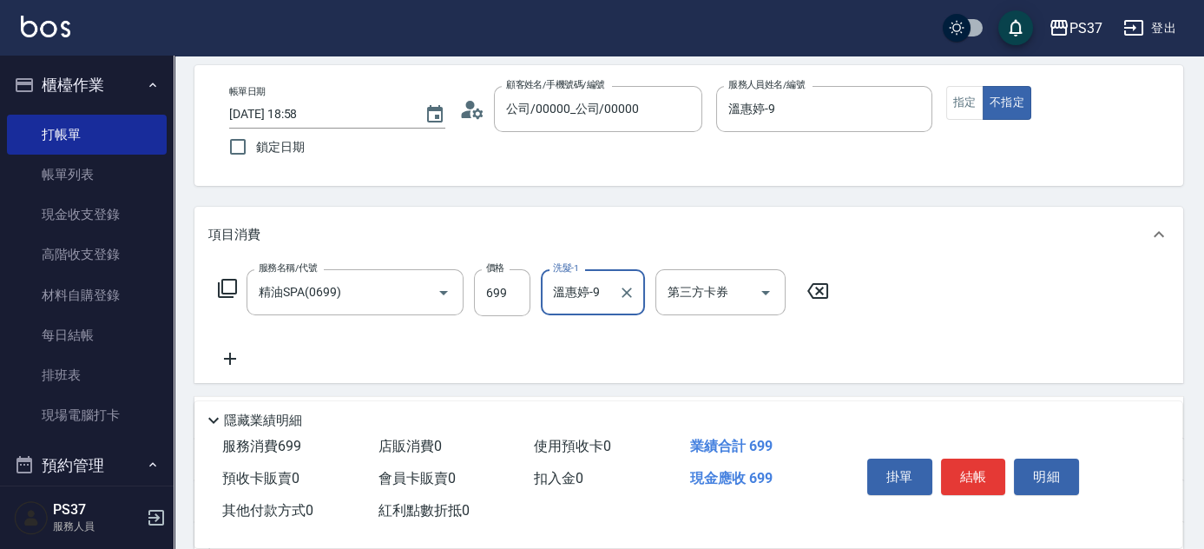
scroll to position [157, 0]
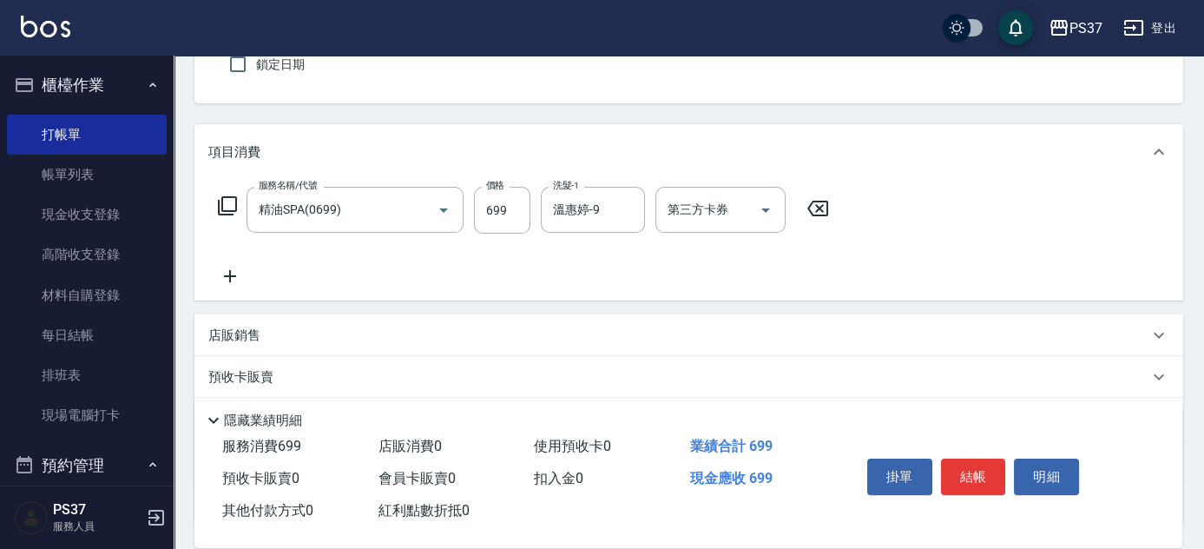
click at [231, 273] on icon at bounding box center [229, 276] width 43 height 21
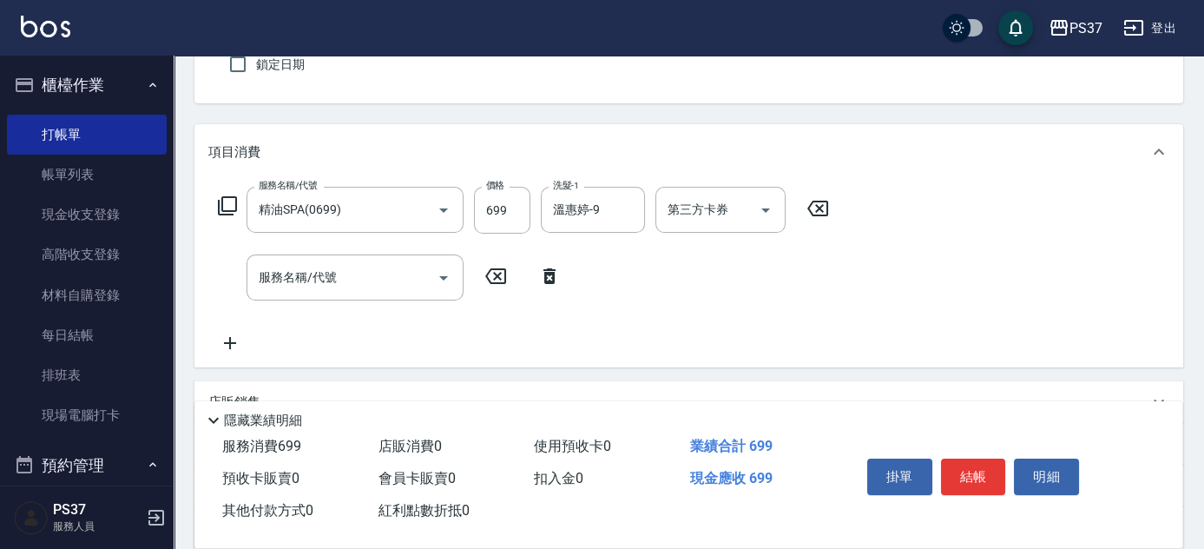
click at [245, 274] on div "服務名稱/代號 服務名稱/代號" at bounding box center [389, 277] width 363 height 46
click at [321, 291] on input "服務名稱/代號" at bounding box center [341, 277] width 175 height 30
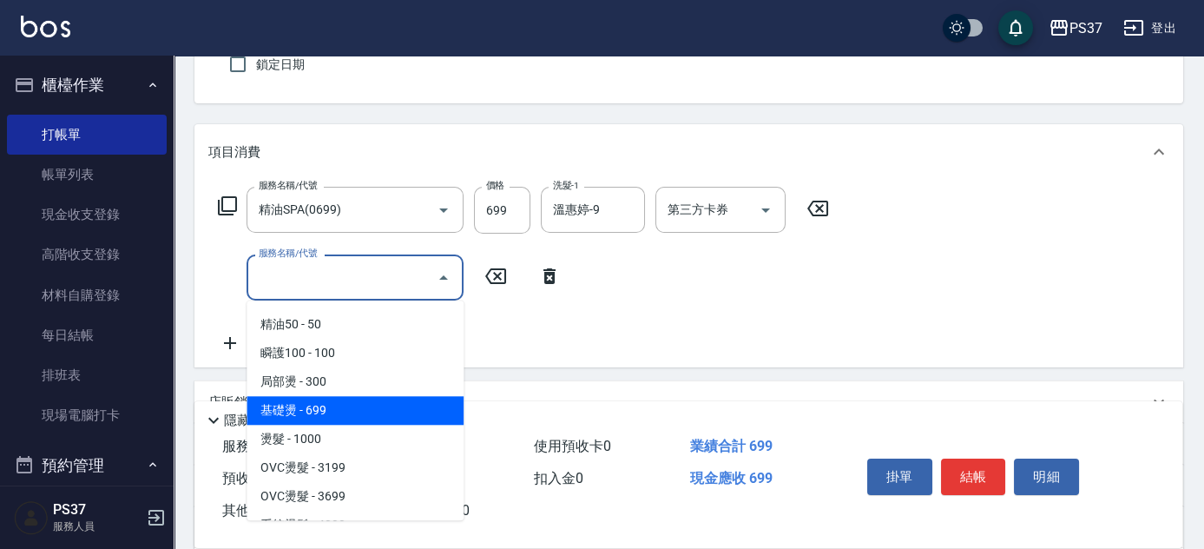
scroll to position [0, 0]
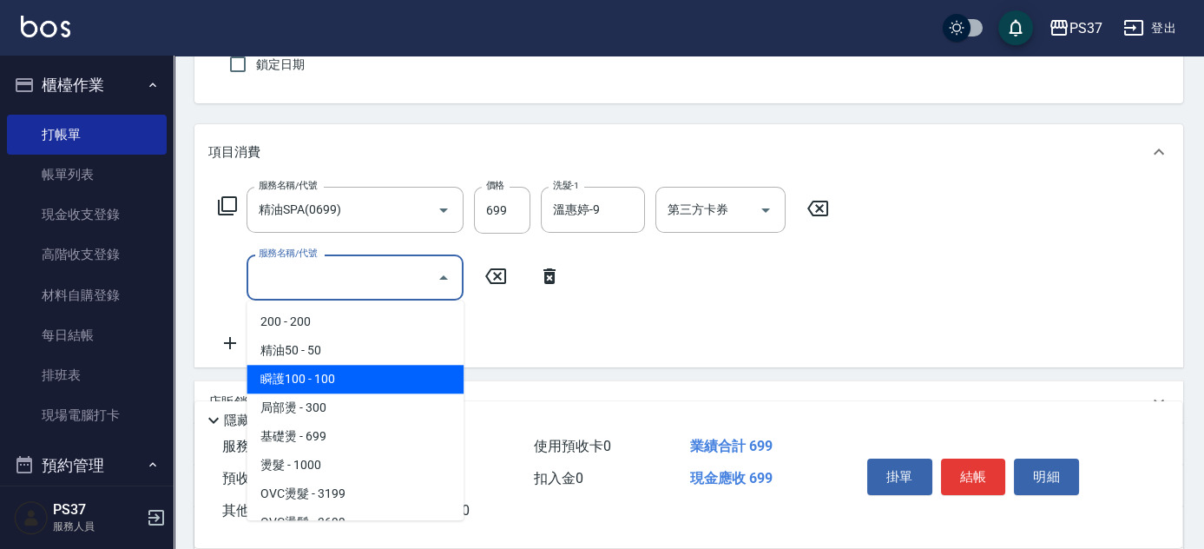
click at [352, 369] on span "瞬護100 - 100" at bounding box center [355, 379] width 217 height 29
type input "瞬護100(113)"
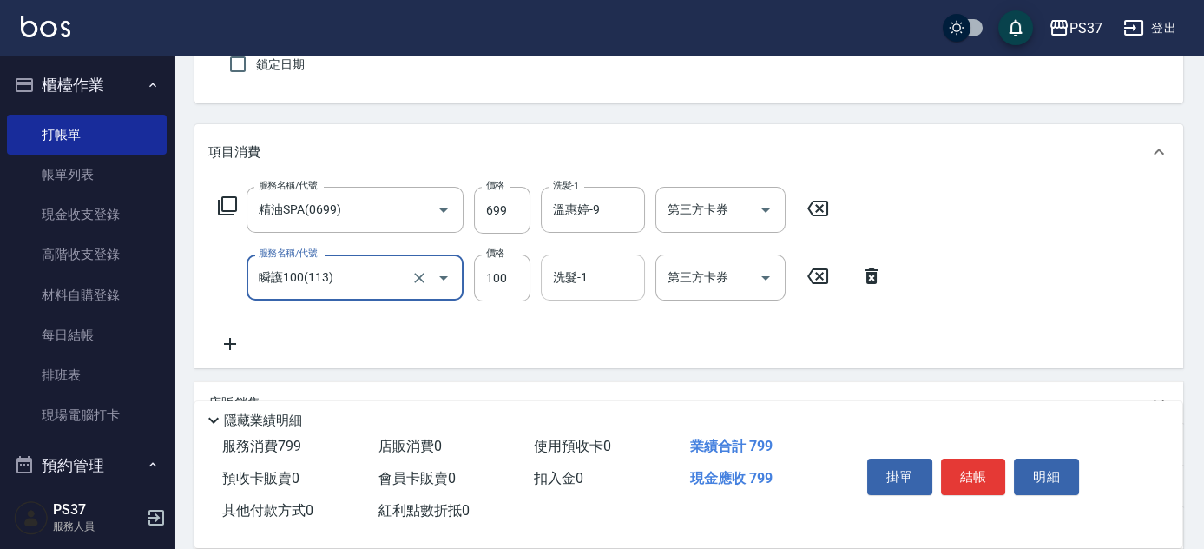
click at [578, 270] on div "洗髮-1 洗髮-1" at bounding box center [593, 277] width 104 height 46
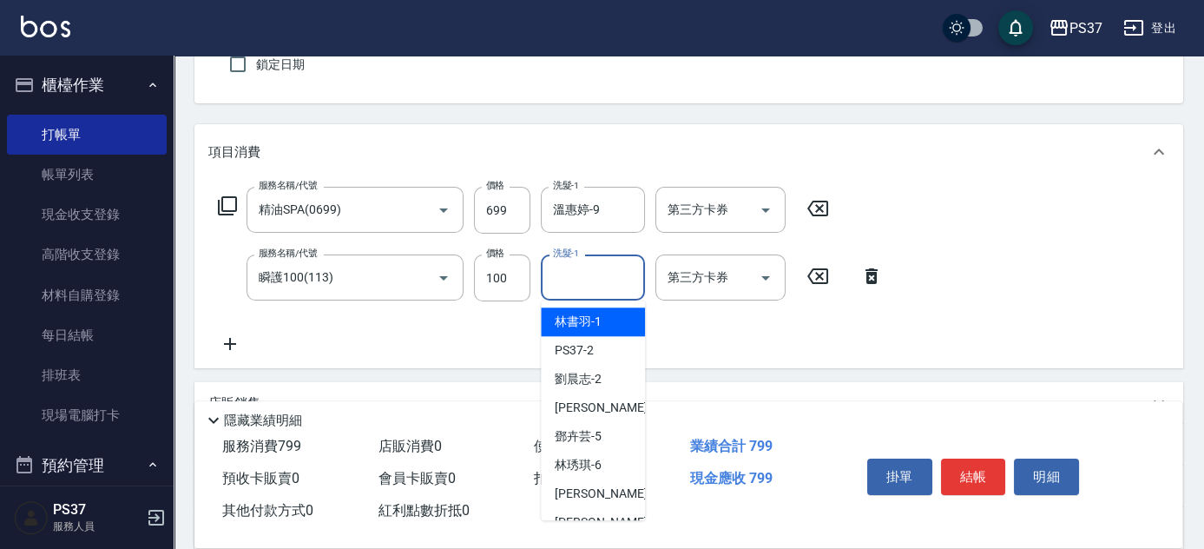
click at [598, 319] on span "林書羽 -1" at bounding box center [578, 321] width 47 height 18
type input "林書羽-1"
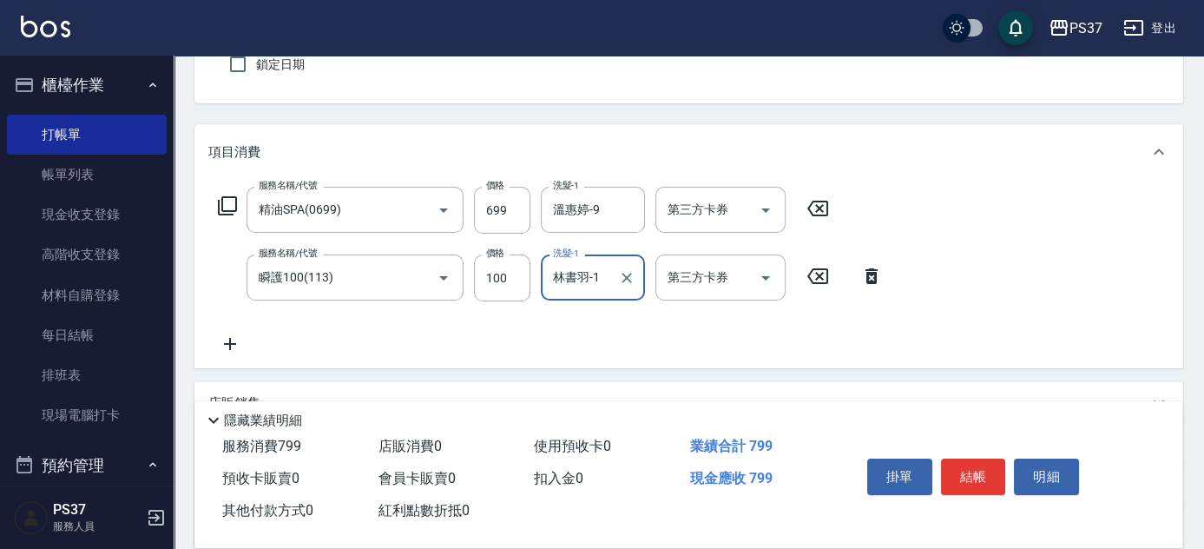
click at [228, 333] on icon at bounding box center [229, 343] width 43 height 21
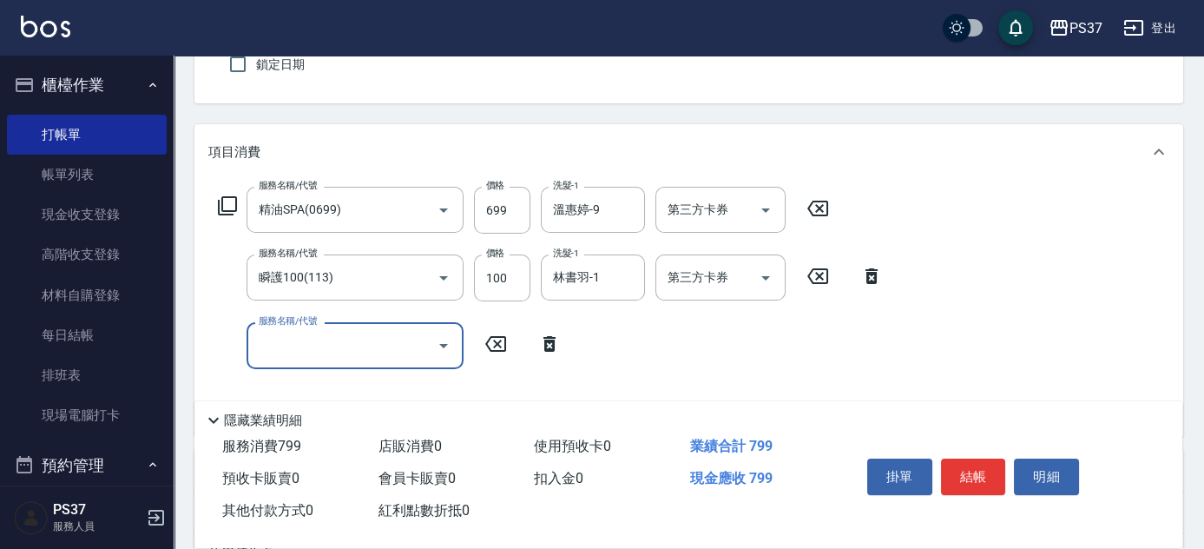
click at [289, 346] on input "服務名稱/代號" at bounding box center [341, 345] width 175 height 30
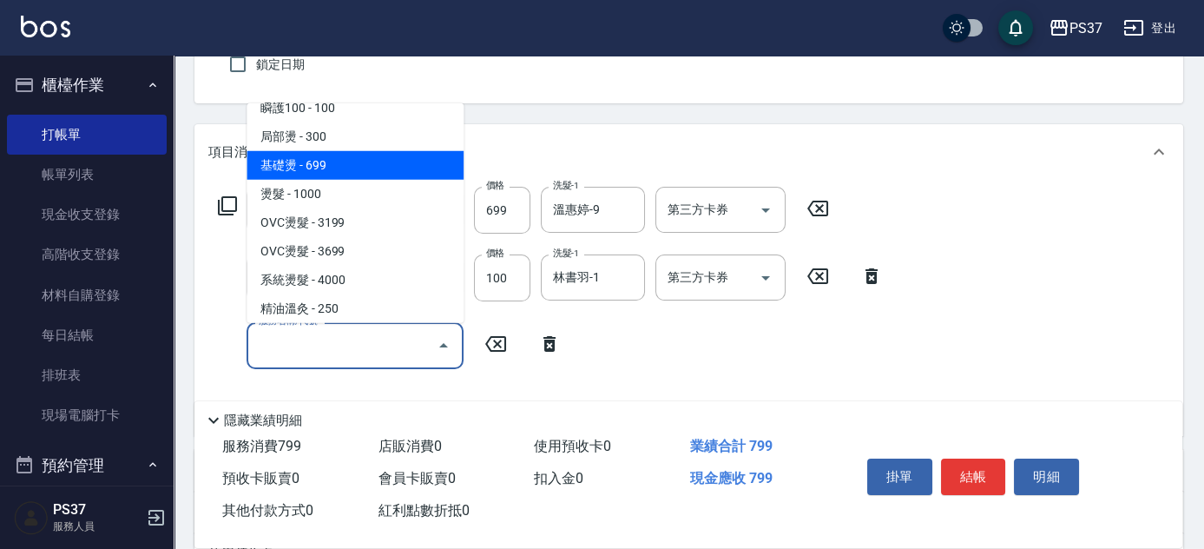
scroll to position [157, 0]
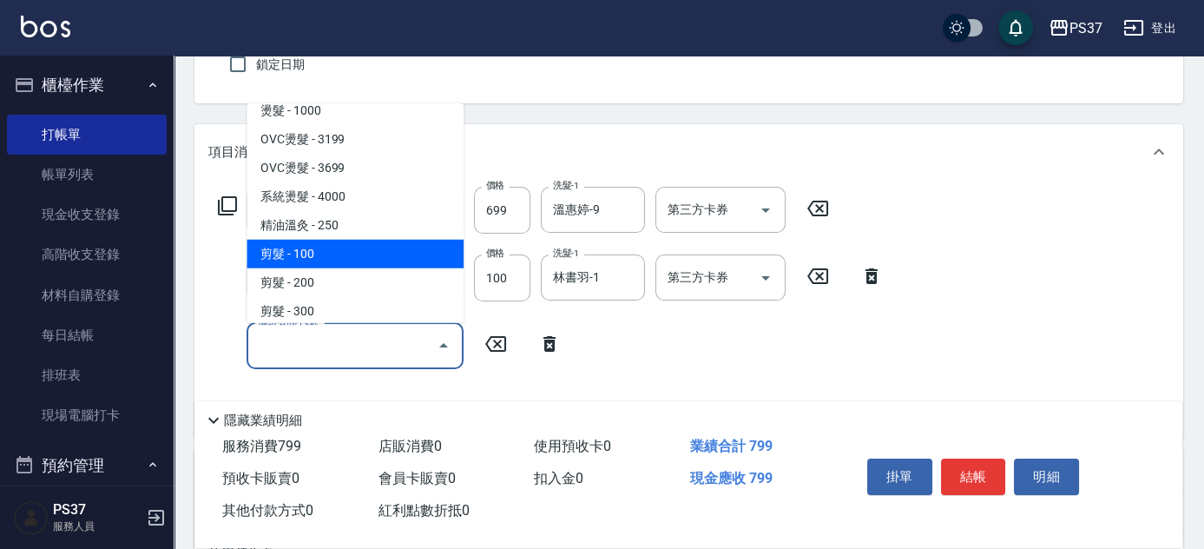
click at [355, 241] on span "剪髮 - 100" at bounding box center [355, 254] width 217 height 29
type input "剪髮(300)"
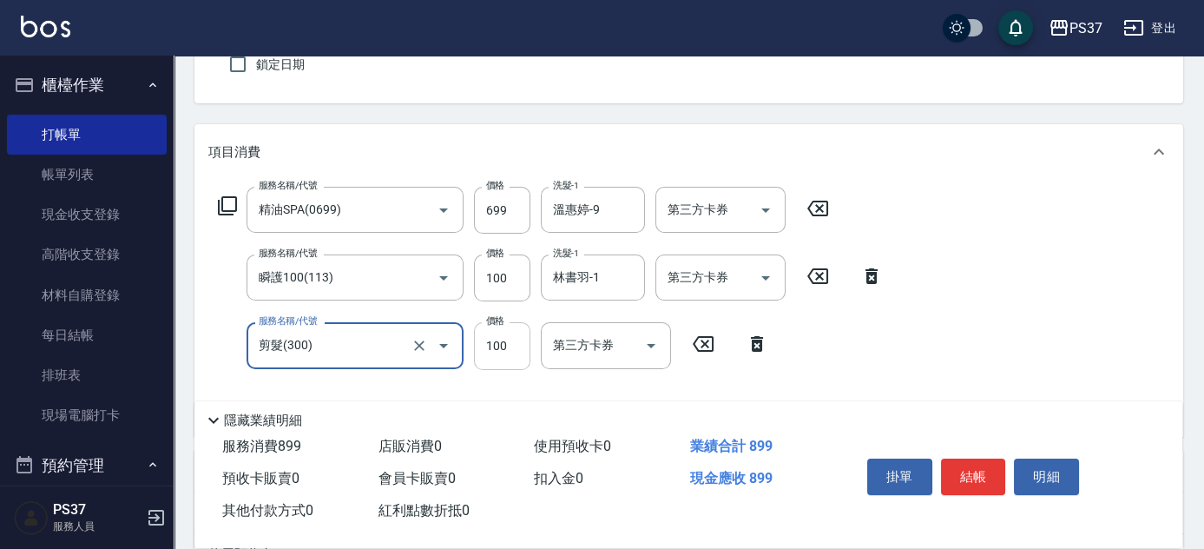
click at [515, 350] on input "100" at bounding box center [502, 345] width 56 height 47
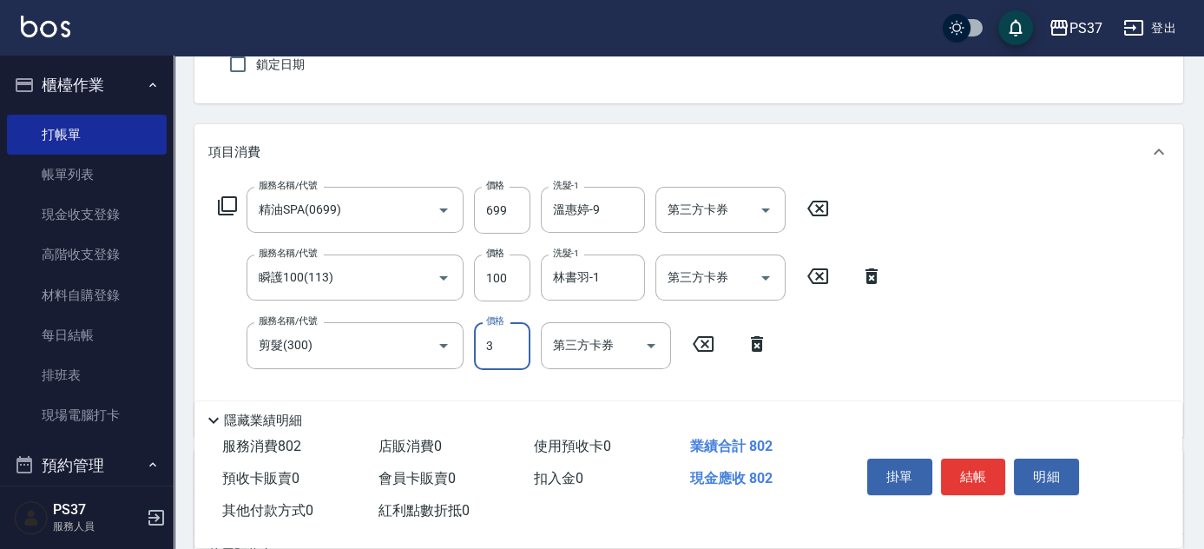
type input "3"
click at [961, 474] on button "結帳" at bounding box center [973, 476] width 65 height 36
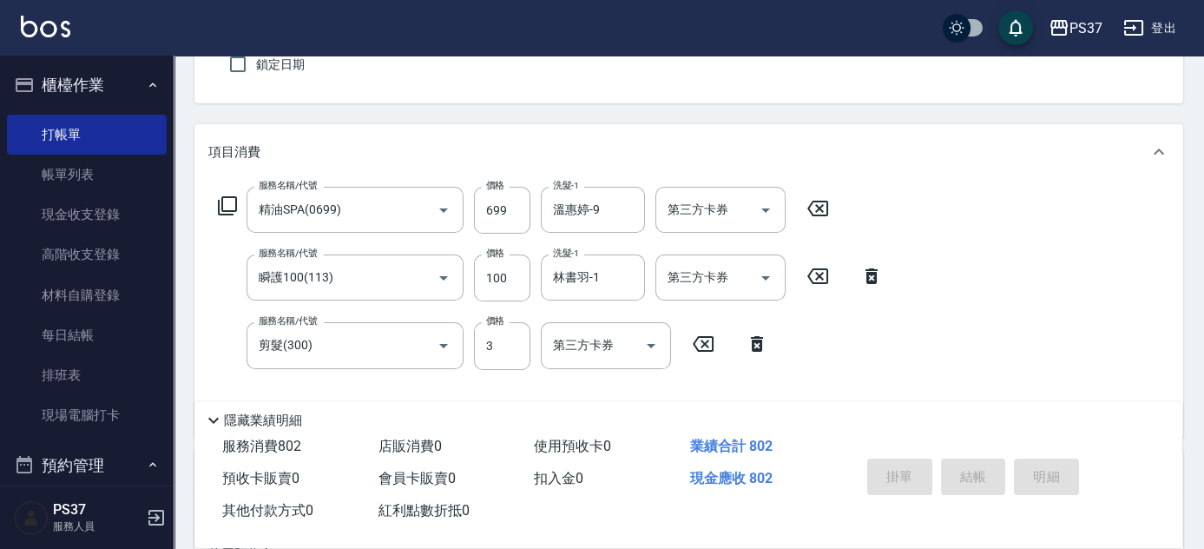
type input "2025/08/17 18:59"
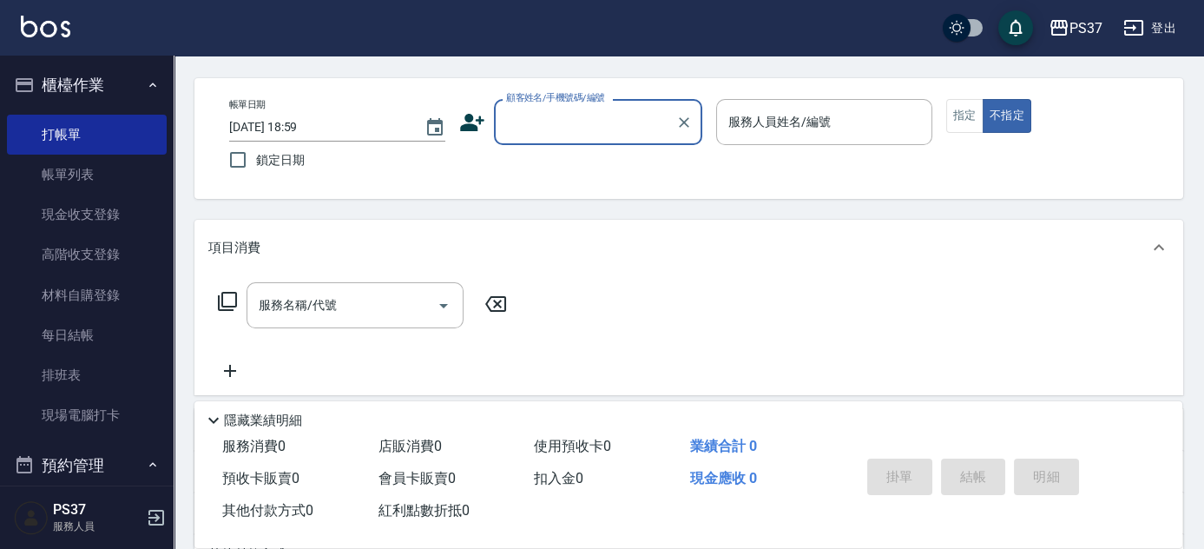
scroll to position [0, 0]
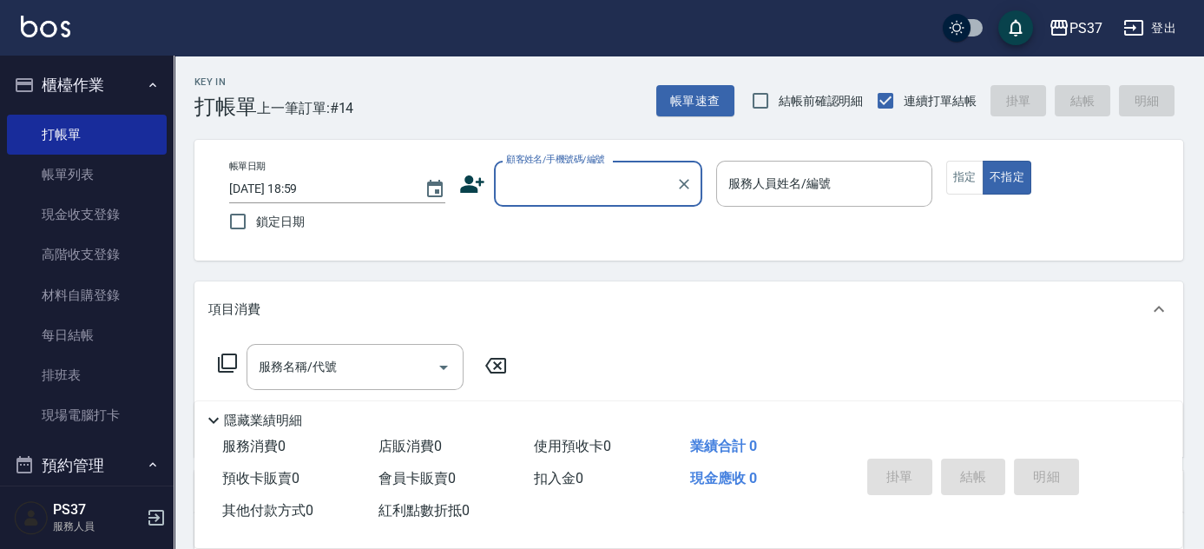
click at [585, 193] on input "顧客姓名/手機號碼/編號" at bounding box center [585, 183] width 167 height 30
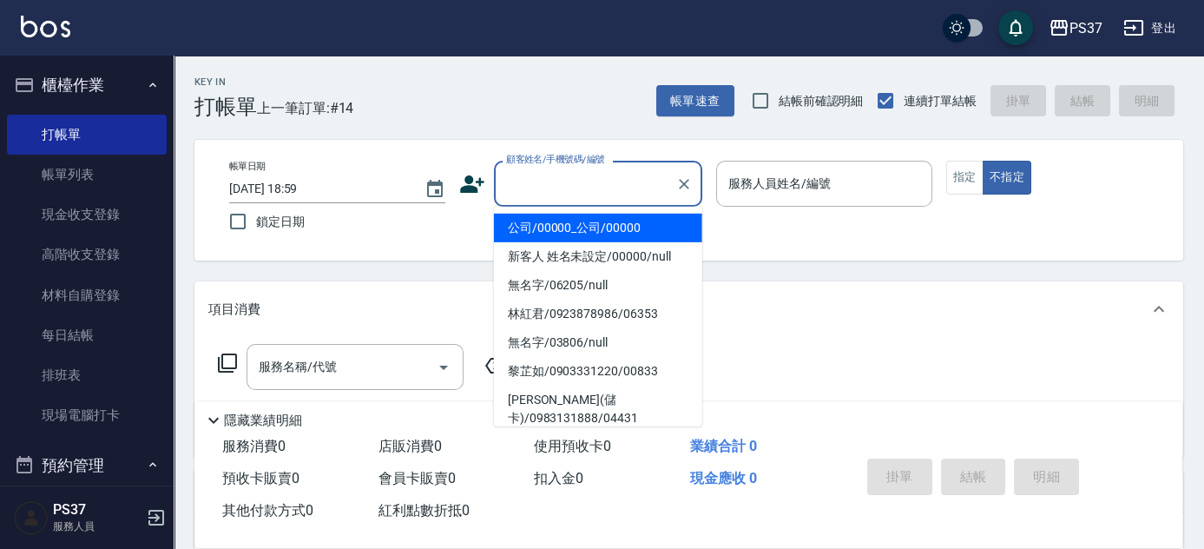
click at [583, 216] on li "公司/00000_公司/00000" at bounding box center [598, 228] width 208 height 29
type input "公司/00000_公司/00000"
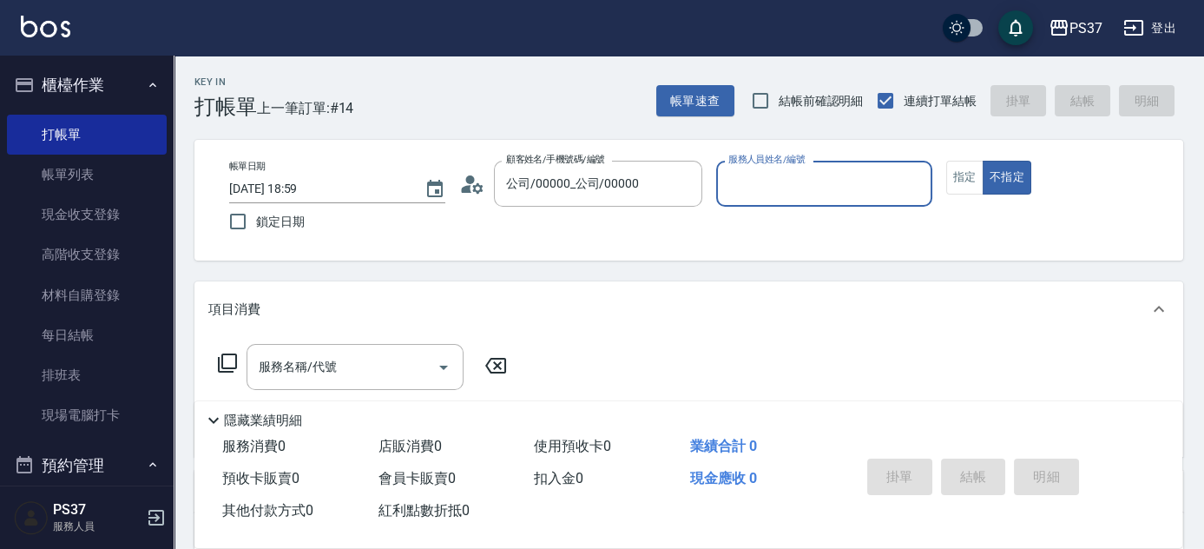
click at [753, 184] on input "服務人員姓名/編號" at bounding box center [824, 183] width 201 height 30
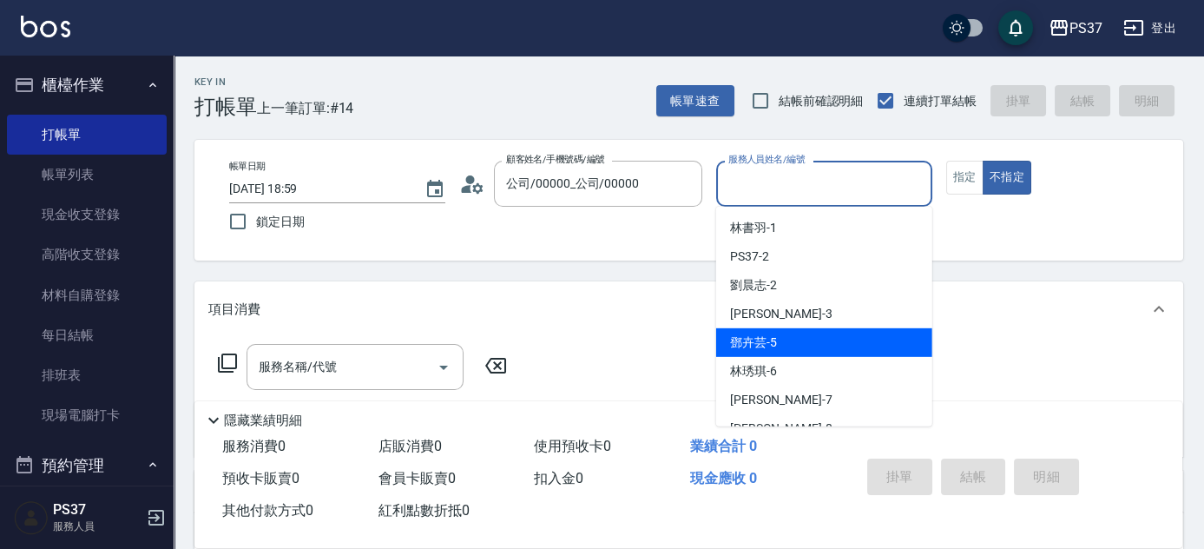
click at [796, 337] on div "鄧卉芸 -5" at bounding box center [824, 342] width 216 height 29
type input "鄧卉芸-5"
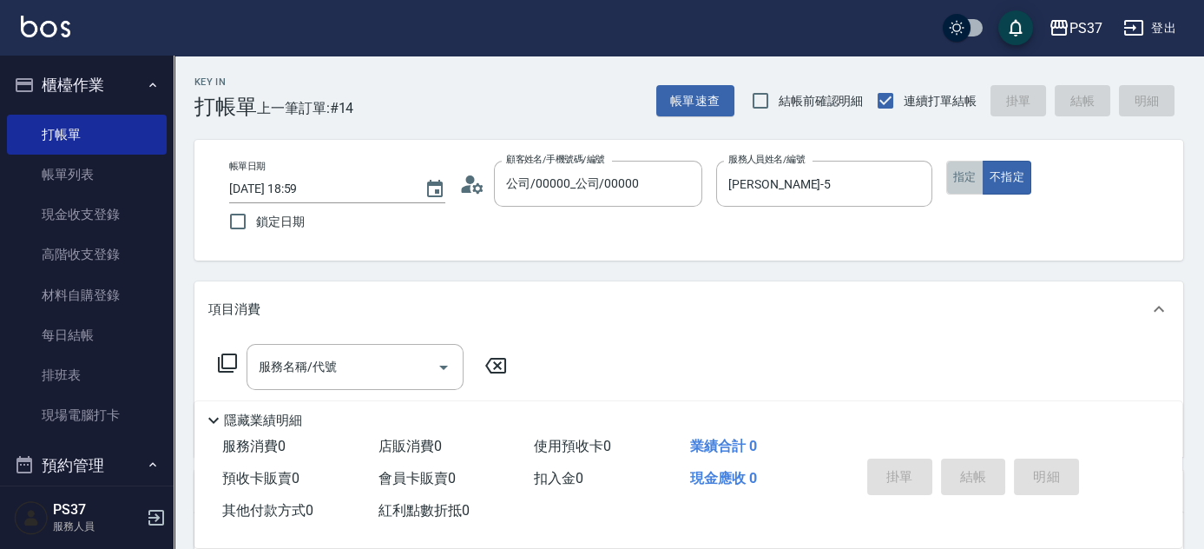
click at [965, 181] on button "指定" at bounding box center [964, 178] width 37 height 34
click at [389, 365] on input "服務名稱/代號" at bounding box center [341, 367] width 175 height 30
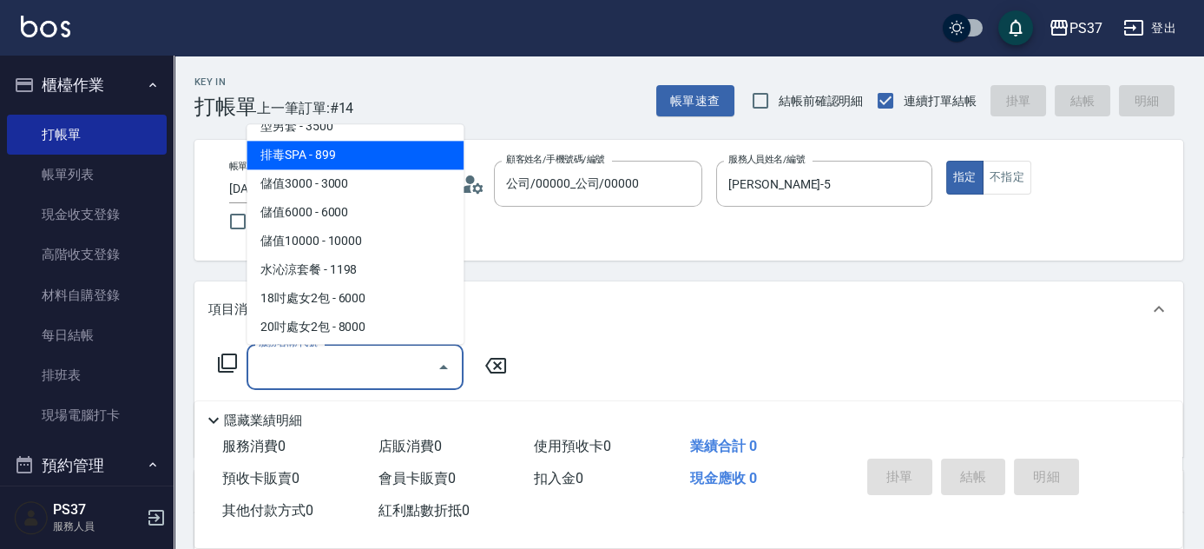
scroll to position [1899, 0]
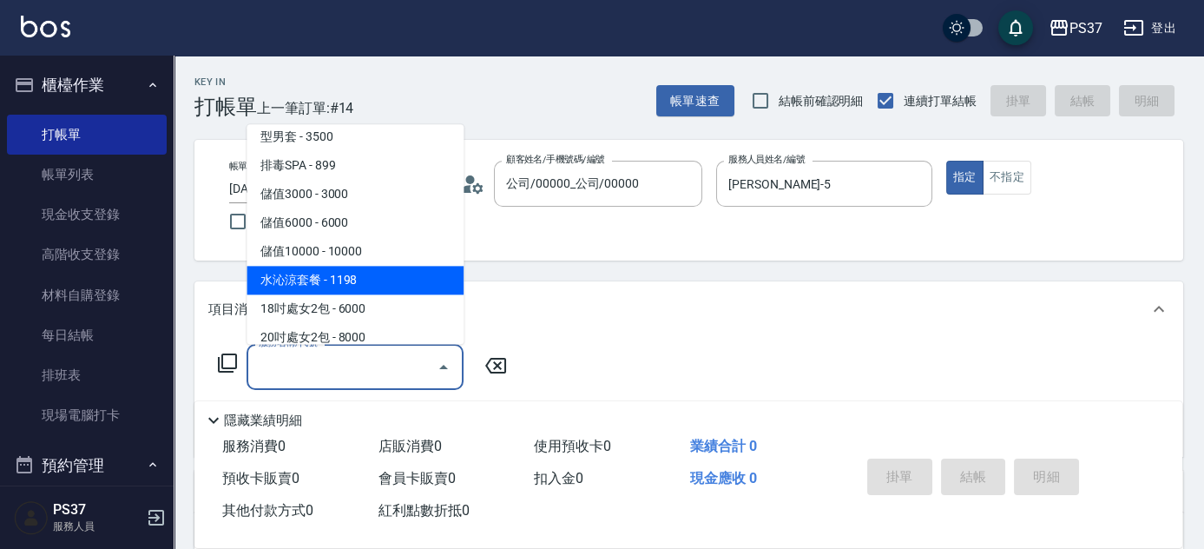
click at [365, 281] on span "水沁涼套餐 - 1198" at bounding box center [355, 280] width 217 height 29
type input "水沁涼套餐(5699)"
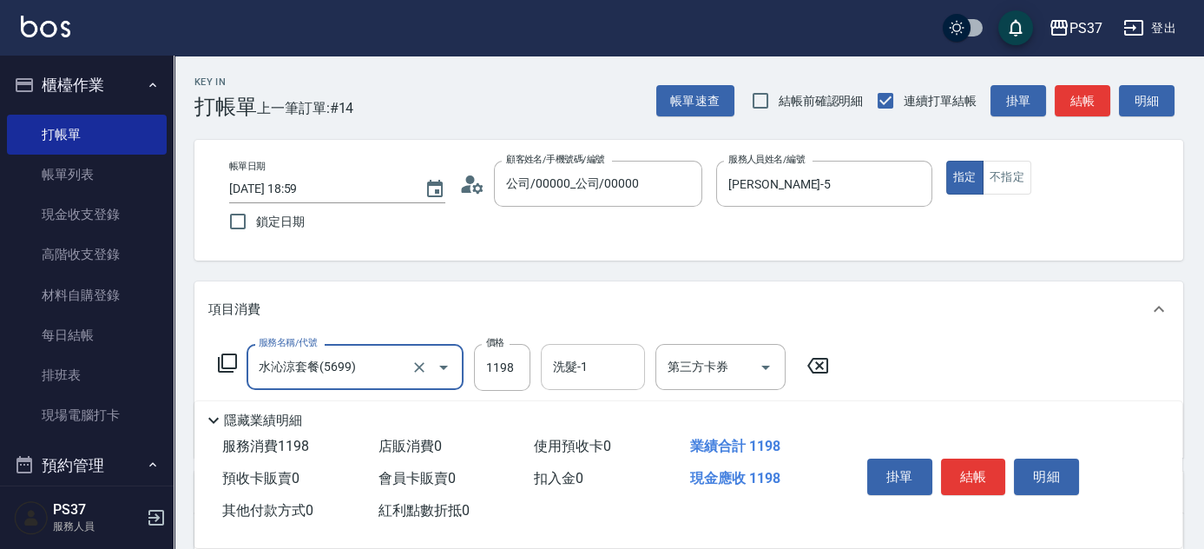
click at [601, 372] on input "洗髮-1" at bounding box center [593, 367] width 89 height 30
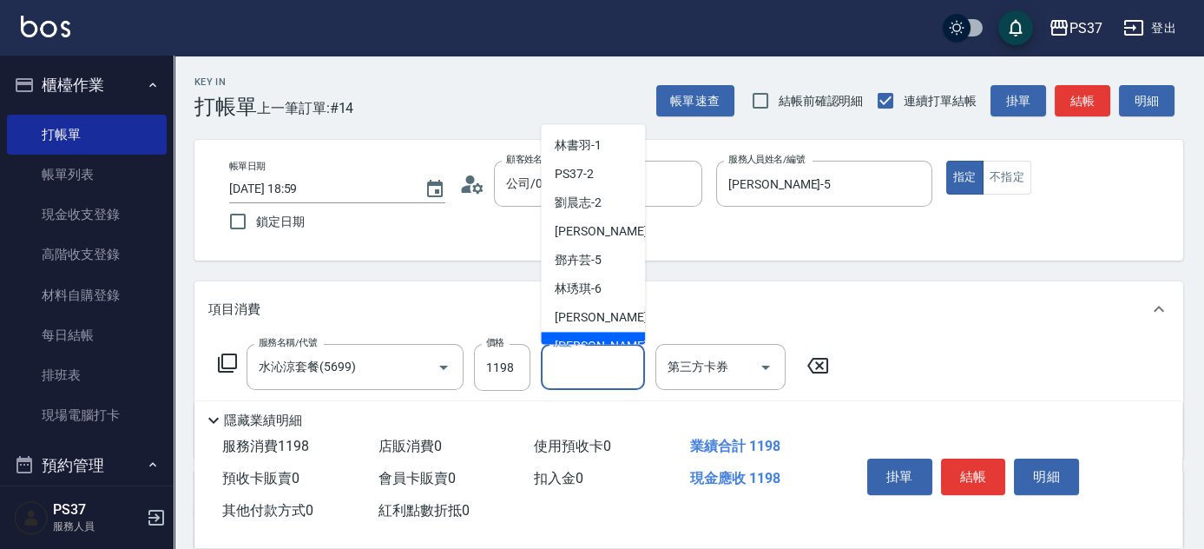
click at [608, 333] on div "徐雅娟 -8" at bounding box center [593, 346] width 104 height 29
type input "徐雅娟-8"
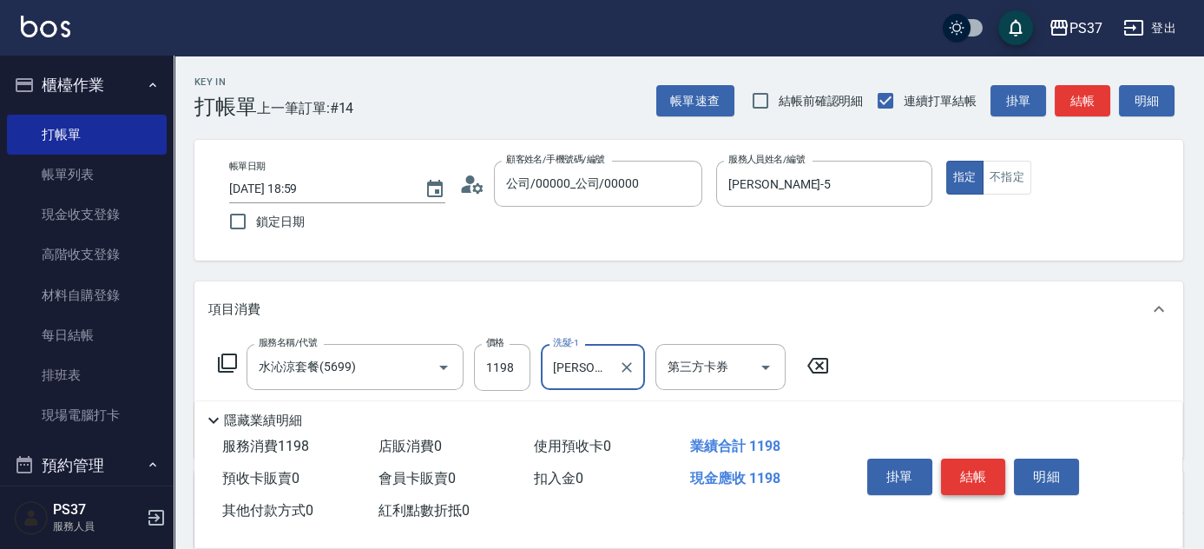
click at [975, 465] on button "結帳" at bounding box center [973, 476] width 65 height 36
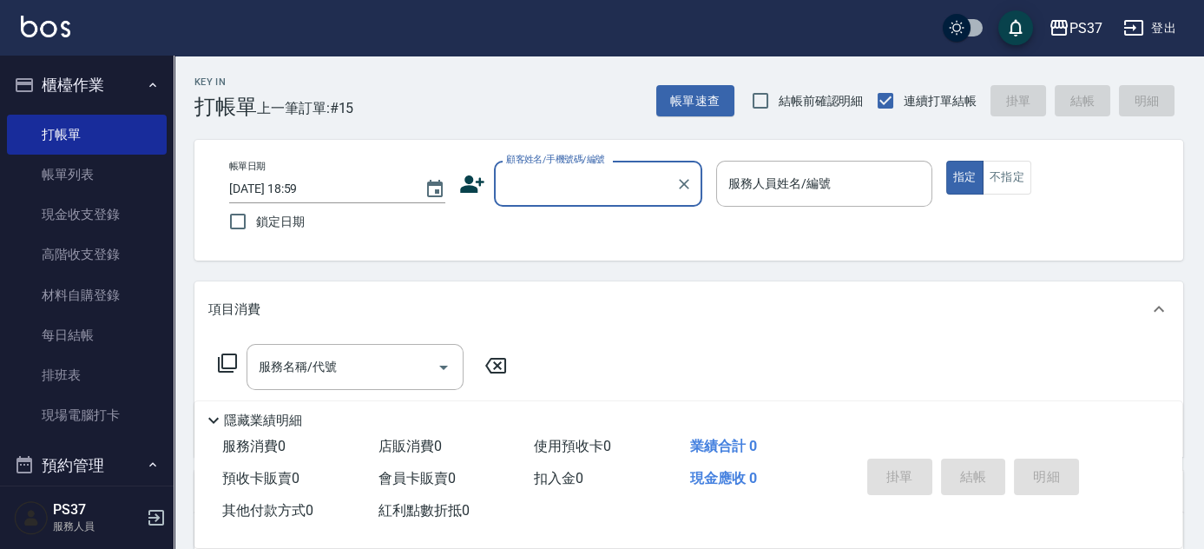
click at [594, 174] on input "顧客姓名/手機號碼/編號" at bounding box center [585, 183] width 167 height 30
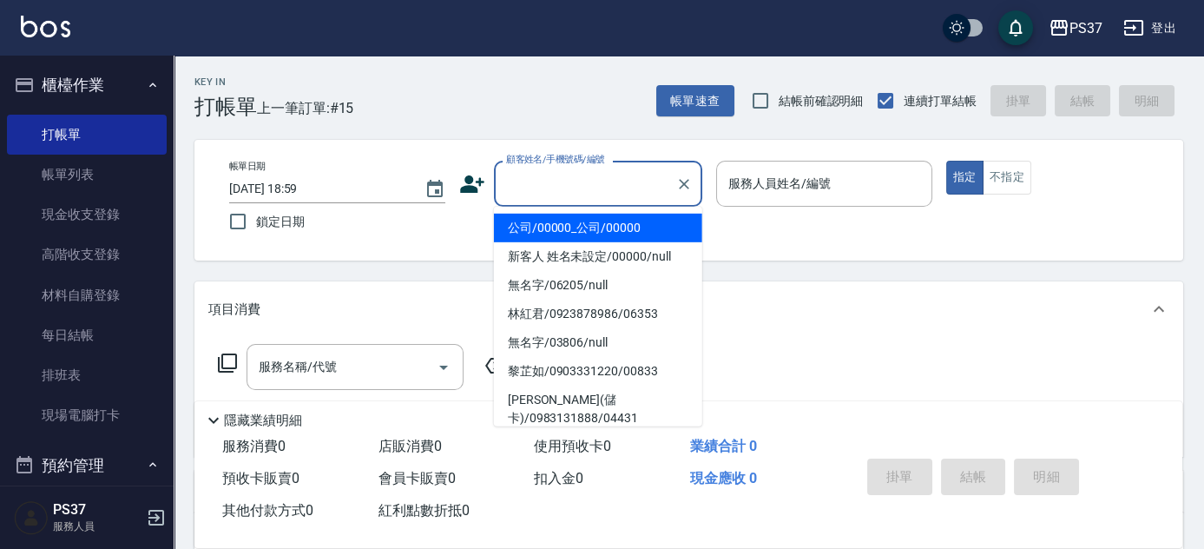
click at [609, 223] on li "公司/00000_公司/00000" at bounding box center [598, 228] width 208 height 29
type input "公司/00000_公司/00000"
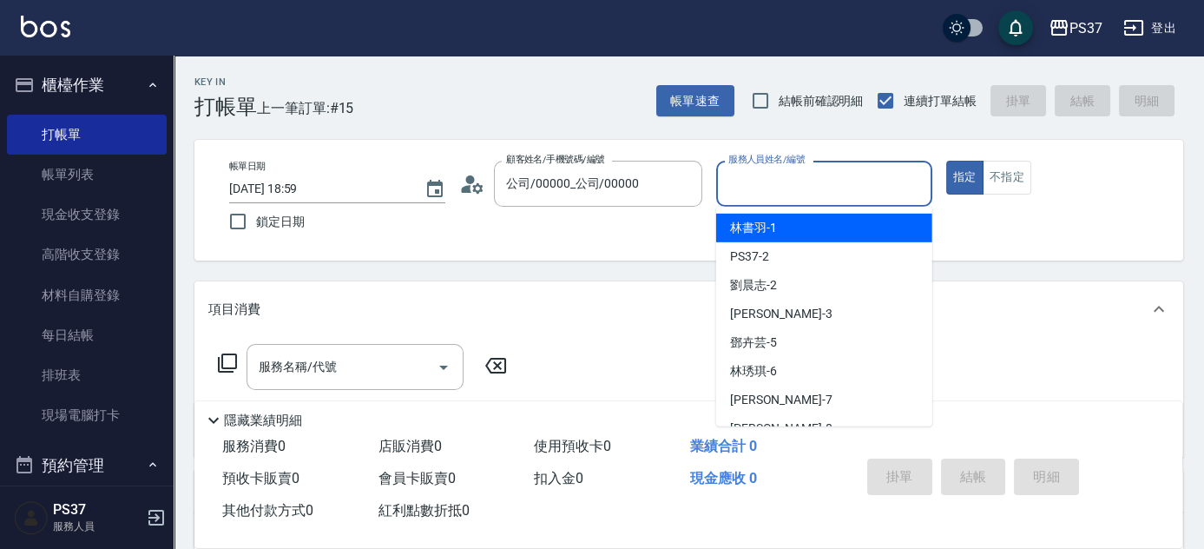
click at [764, 195] on input "服務人員姓名/編號" at bounding box center [824, 183] width 201 height 30
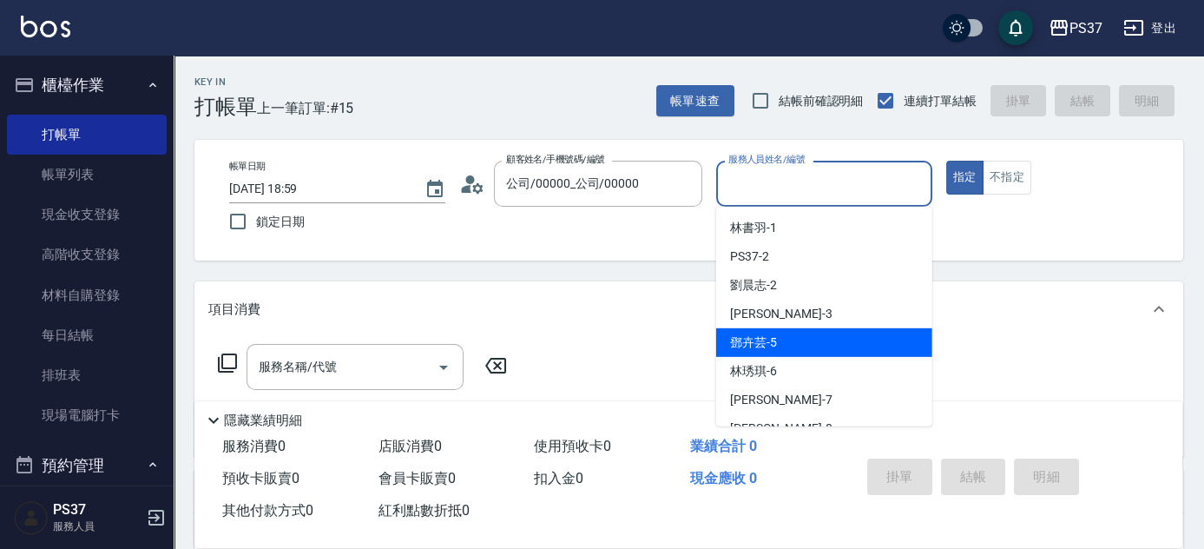
click at [786, 344] on div "鄧卉芸 -5" at bounding box center [824, 342] width 216 height 29
type input "鄧卉芸-5"
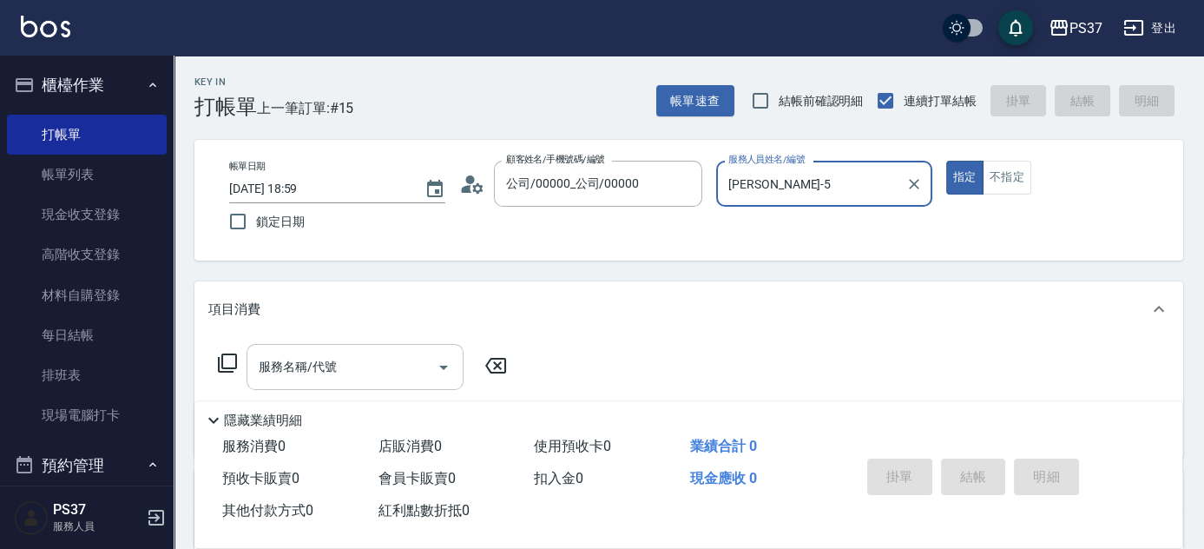
click at [366, 376] on input "服務名稱/代號" at bounding box center [341, 367] width 175 height 30
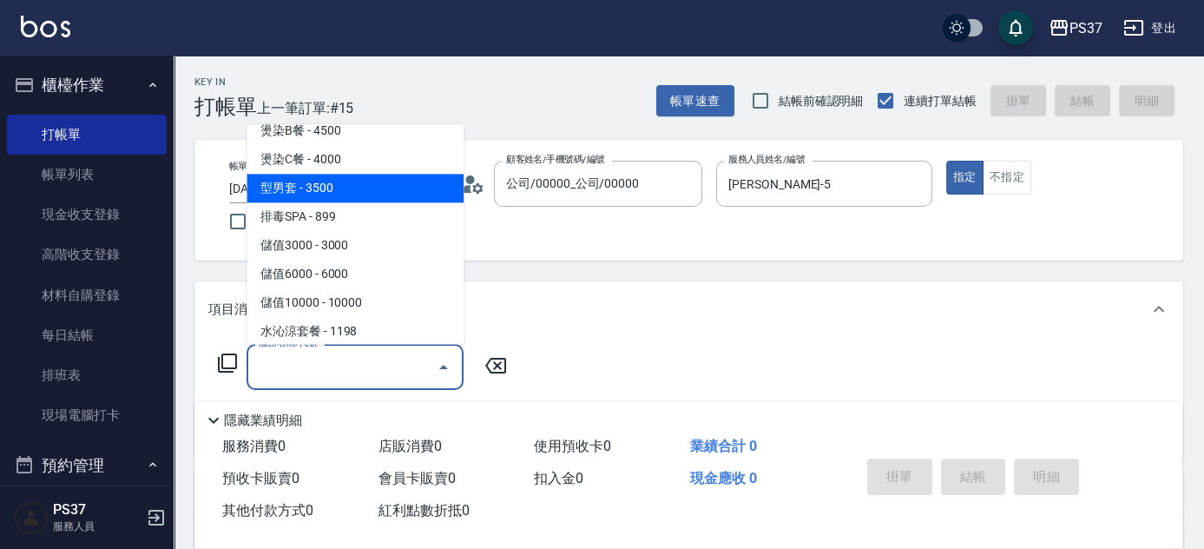
scroll to position [1893, 0]
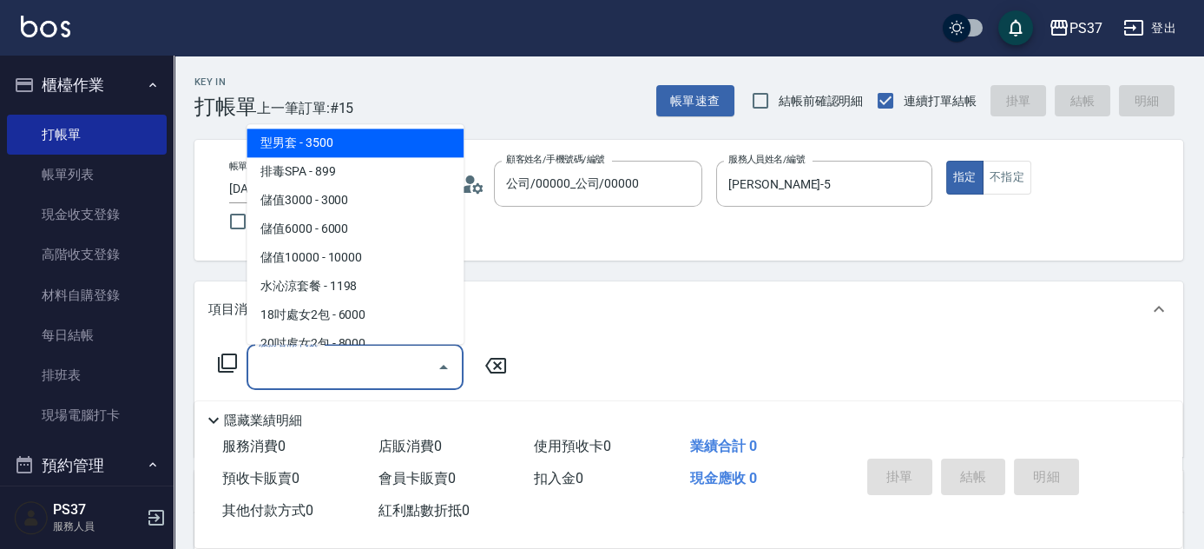
click at [346, 279] on span "水沁涼套餐 - 1198" at bounding box center [355, 287] width 217 height 29
type input "水沁涼套餐(5699)"
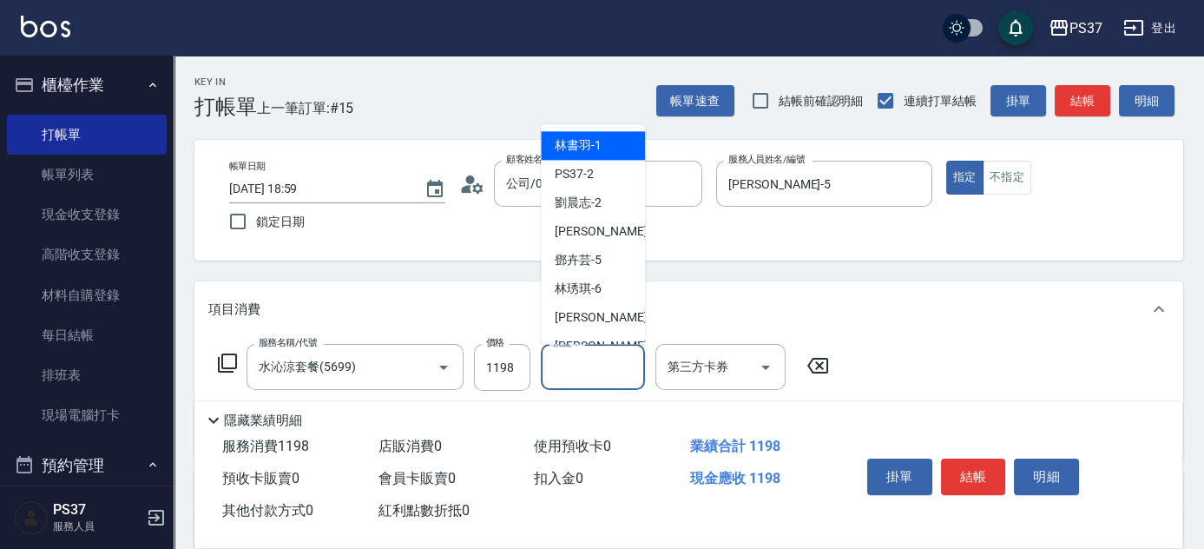
click at [602, 376] on input "洗髮-1" at bounding box center [593, 367] width 89 height 30
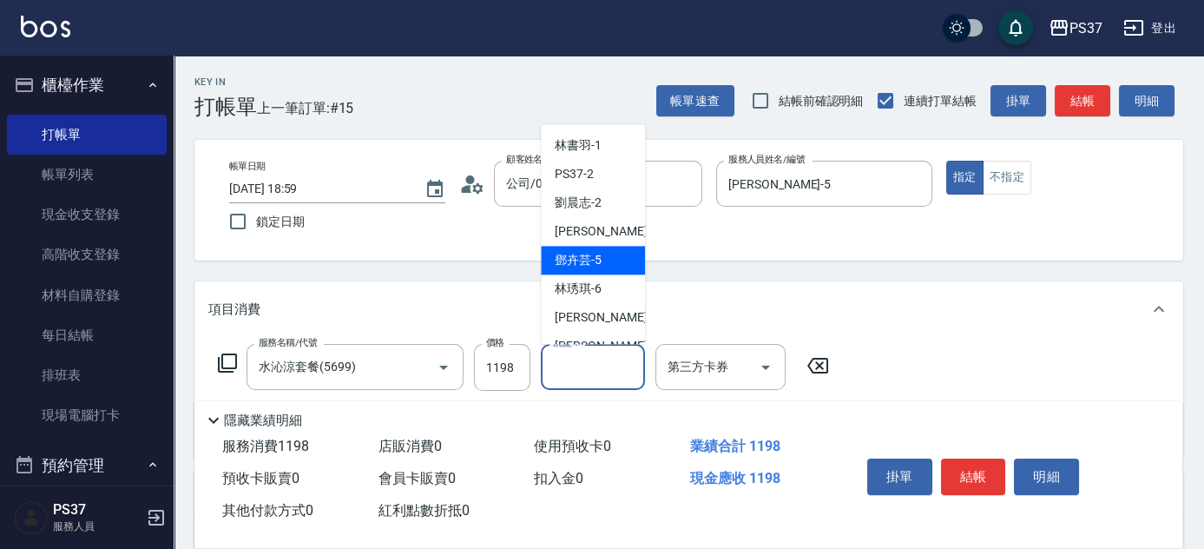
scroll to position [78, 0]
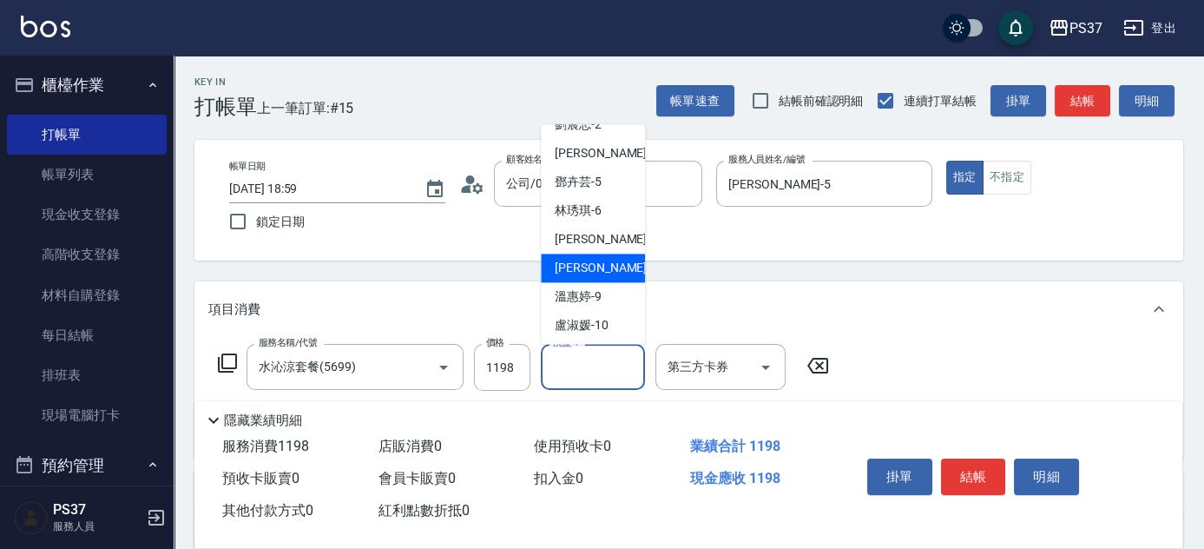
click at [597, 266] on span "徐雅娟 -8" at bounding box center [606, 269] width 102 height 18
type input "徐雅娟-8"
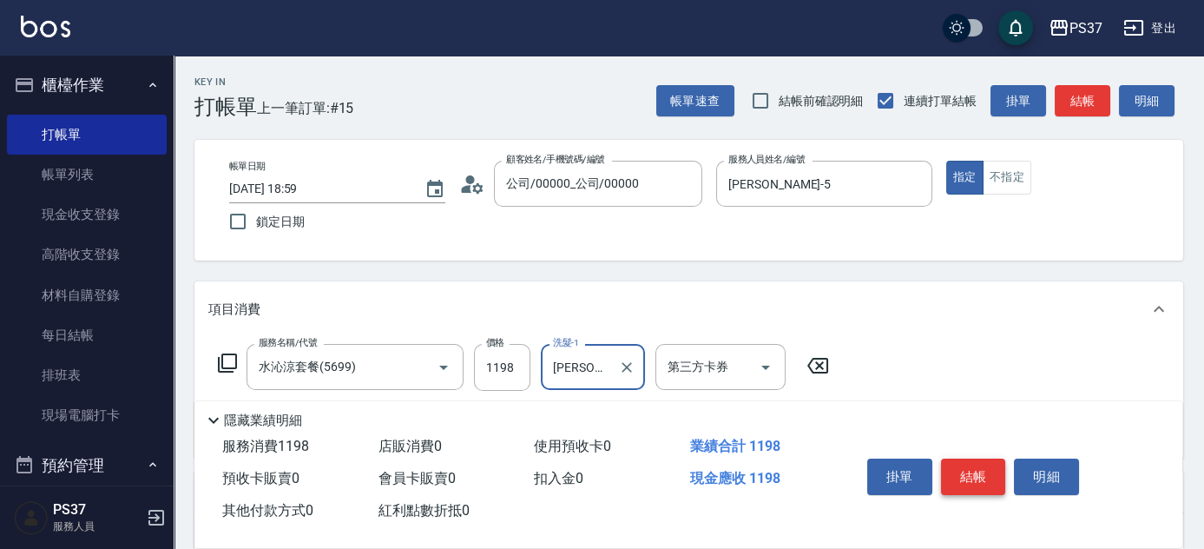
click at [971, 461] on button "結帳" at bounding box center [973, 476] width 65 height 36
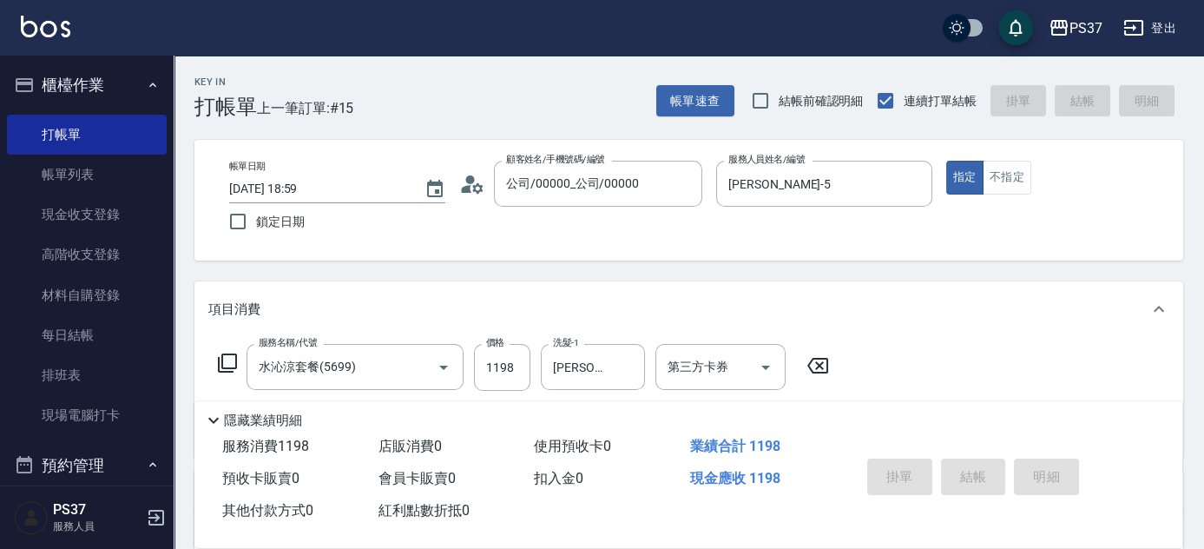
type input "2025/08/17 19:00"
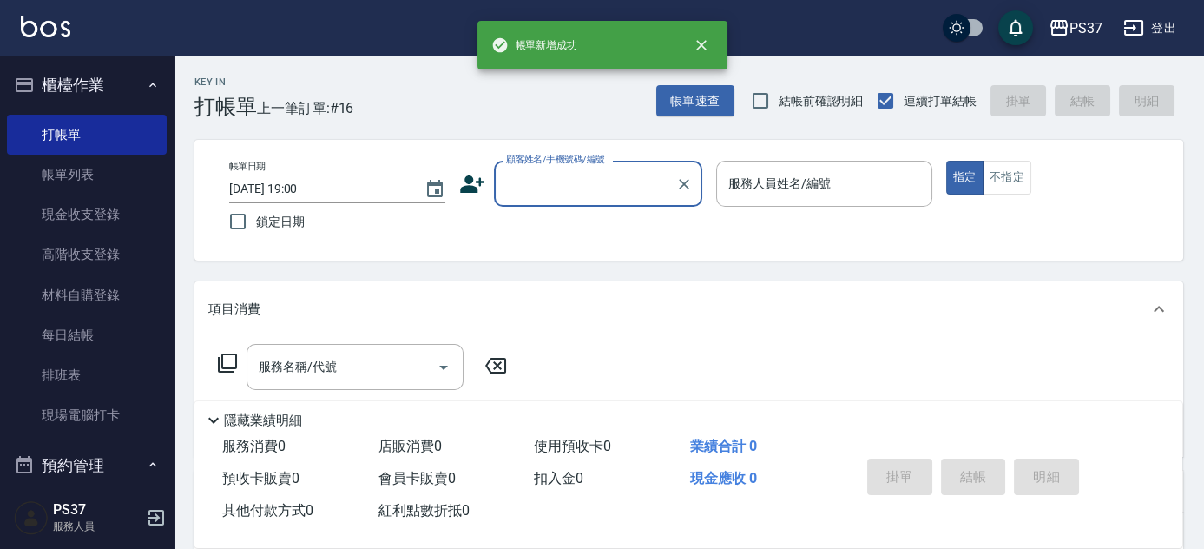
click at [576, 196] on input "顧客姓名/手機號碼/編號" at bounding box center [585, 183] width 167 height 30
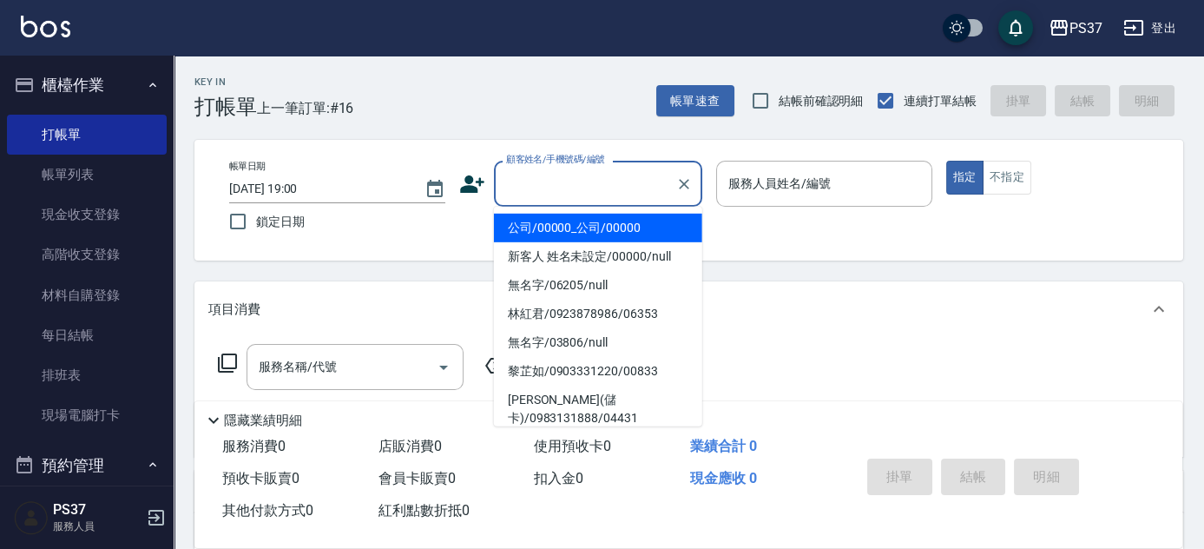
click at [580, 228] on li "公司/00000_公司/00000" at bounding box center [598, 228] width 208 height 29
type input "公司/00000_公司/00000"
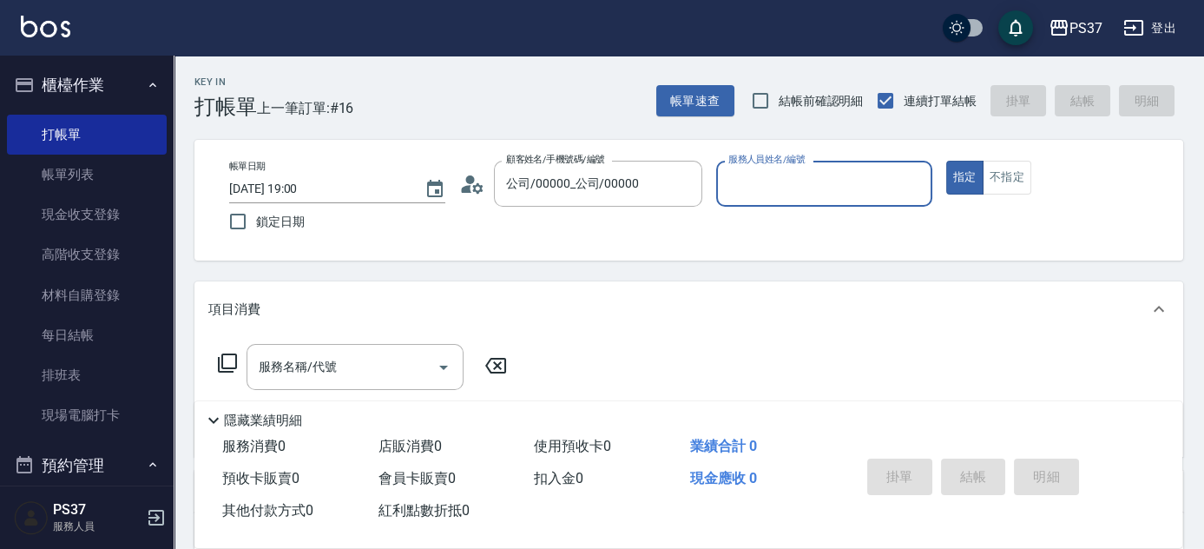
click at [771, 184] on input "服務人員姓名/編號" at bounding box center [824, 183] width 201 height 30
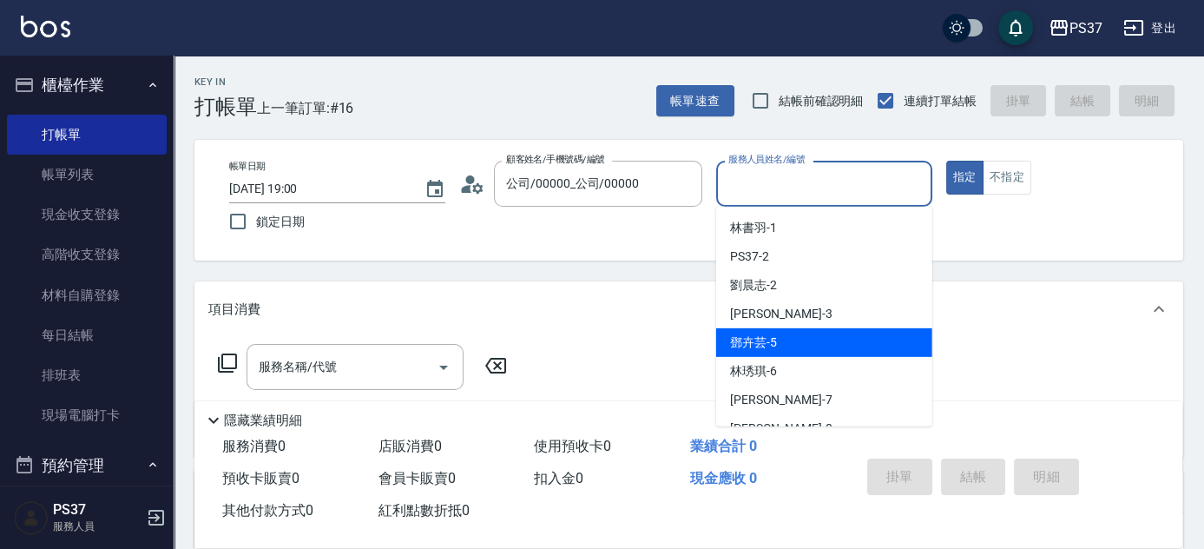
click at [818, 355] on div "鄧卉芸 -5" at bounding box center [824, 342] width 216 height 29
type input "鄧卉芸-5"
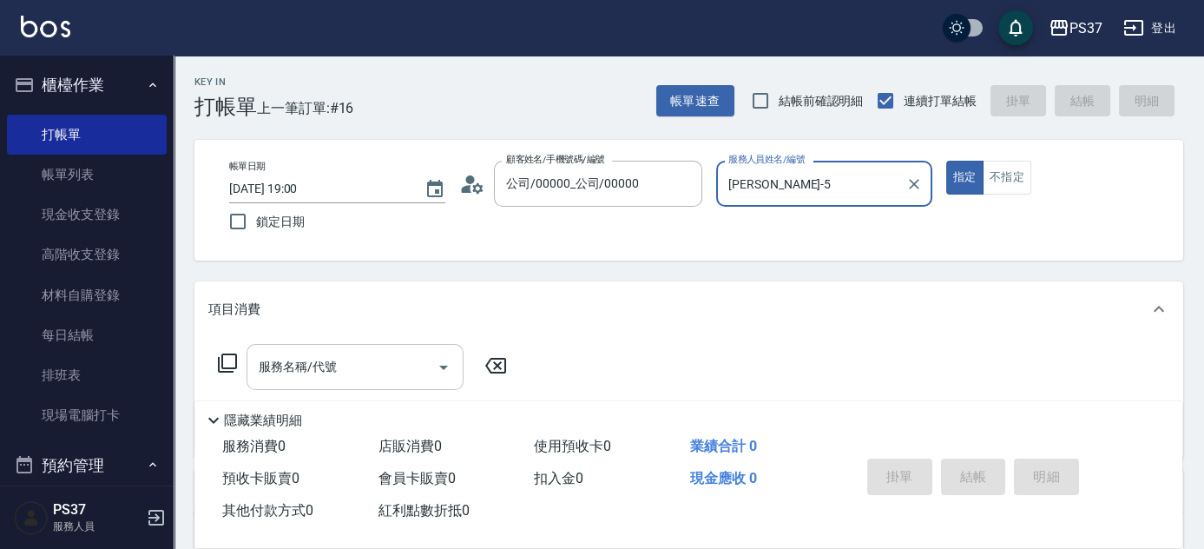
click at [319, 379] on input "服務名稱/代號" at bounding box center [341, 367] width 175 height 30
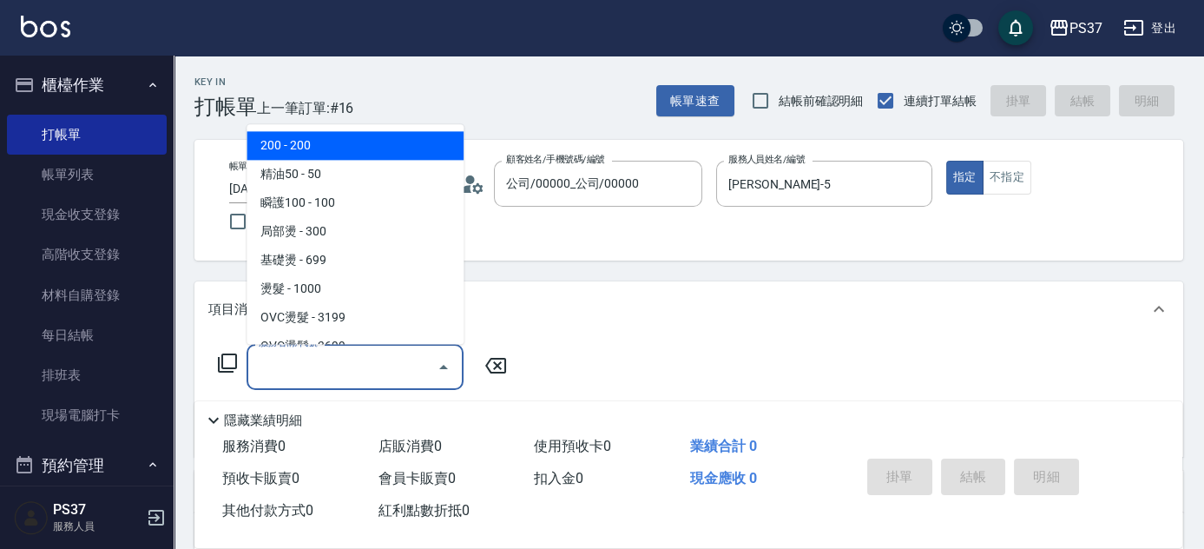
click at [341, 149] on span "200 - 200" at bounding box center [355, 146] width 217 height 29
type input "200(111)"
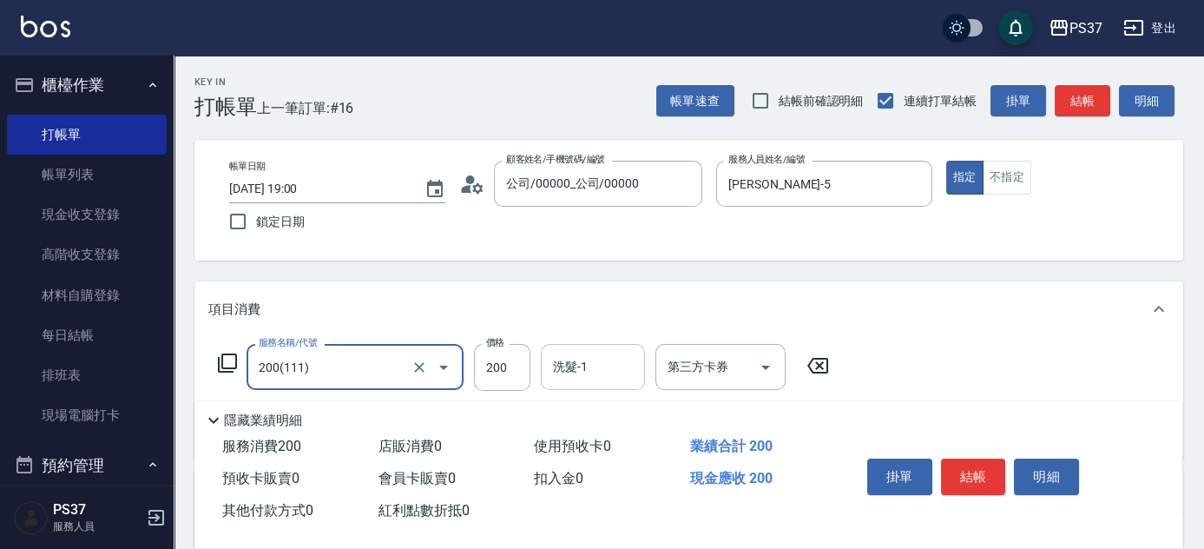
click at [590, 377] on input "洗髮-1" at bounding box center [593, 367] width 89 height 30
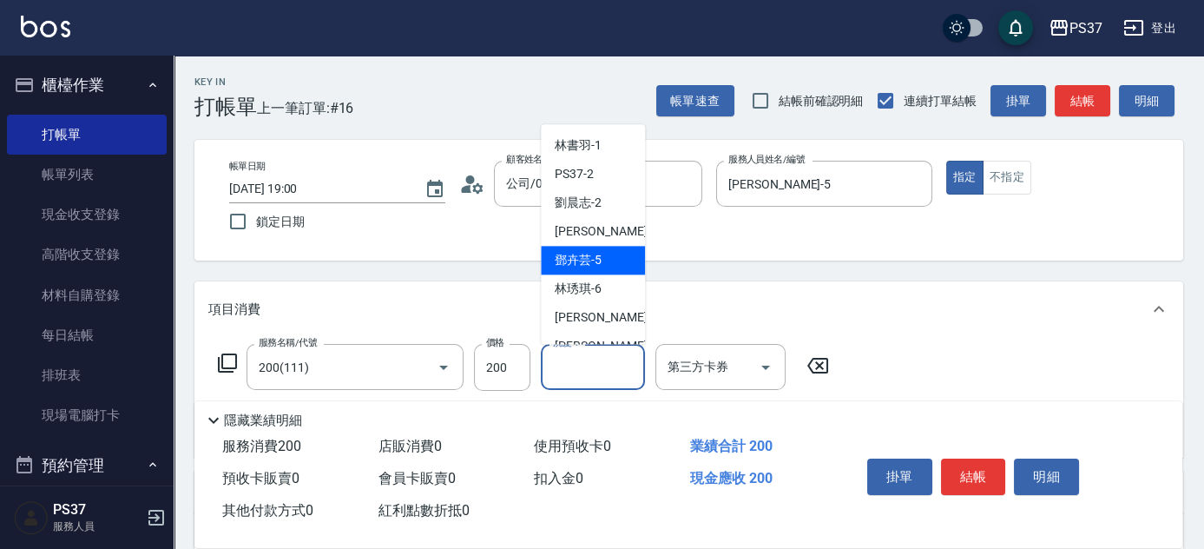
click at [578, 264] on span "鄧卉芸 -5" at bounding box center [578, 261] width 47 height 18
type input "鄧卉芸-5"
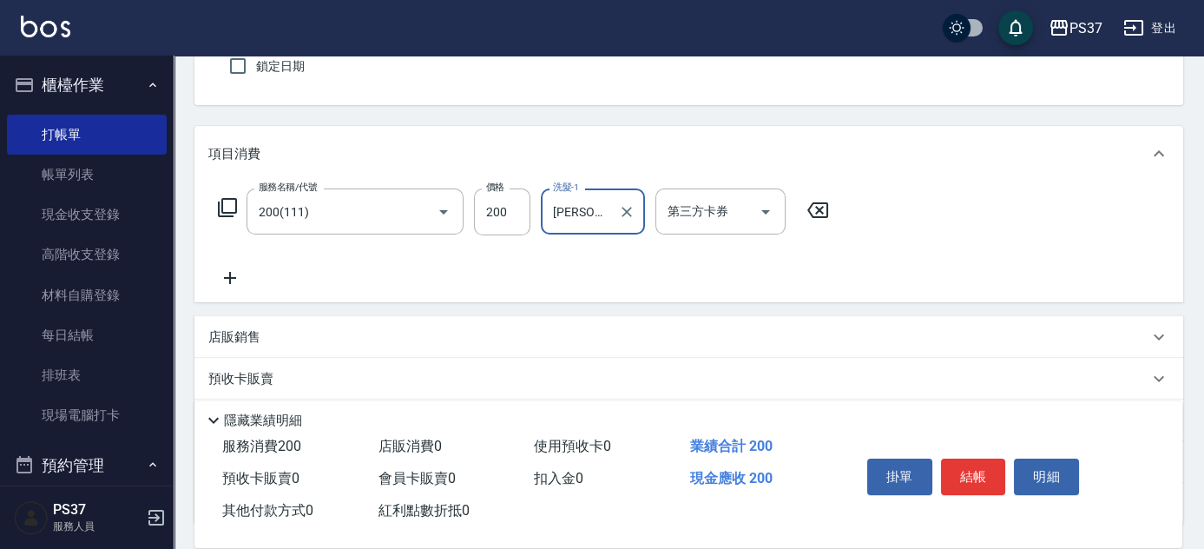
scroll to position [157, 0]
click at [237, 279] on icon at bounding box center [229, 276] width 43 height 21
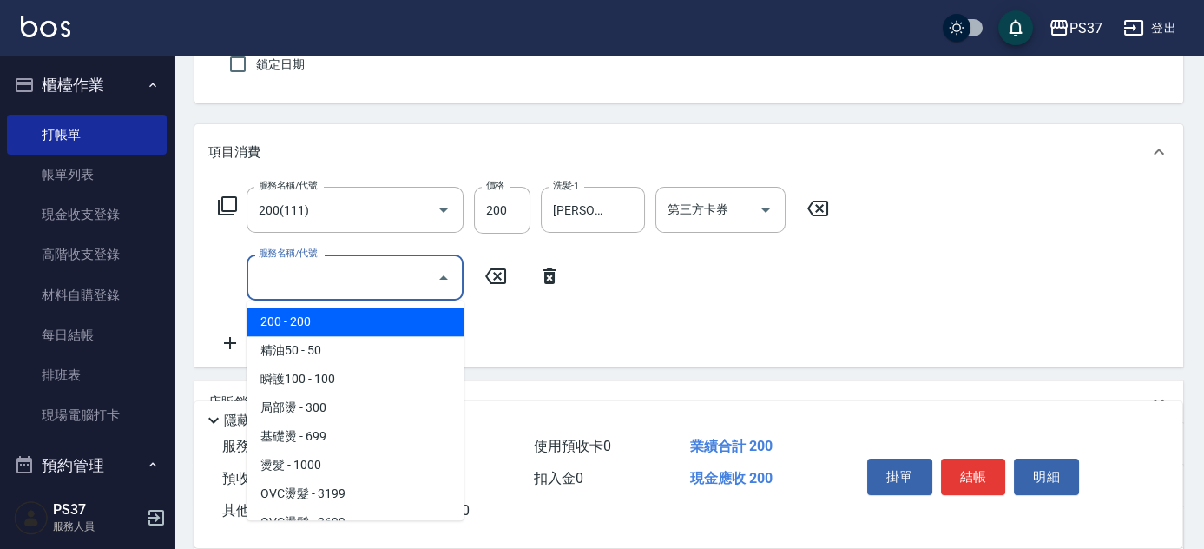
click at [273, 283] on input "服務名稱/代號" at bounding box center [341, 277] width 175 height 30
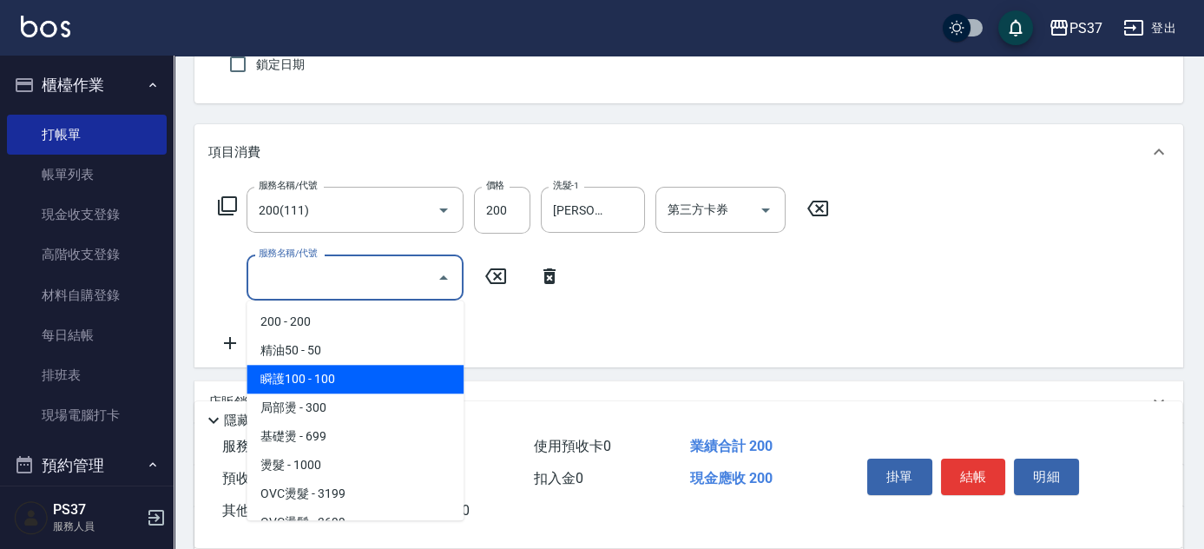
click at [336, 350] on span "精油50 - 50" at bounding box center [355, 350] width 217 height 29
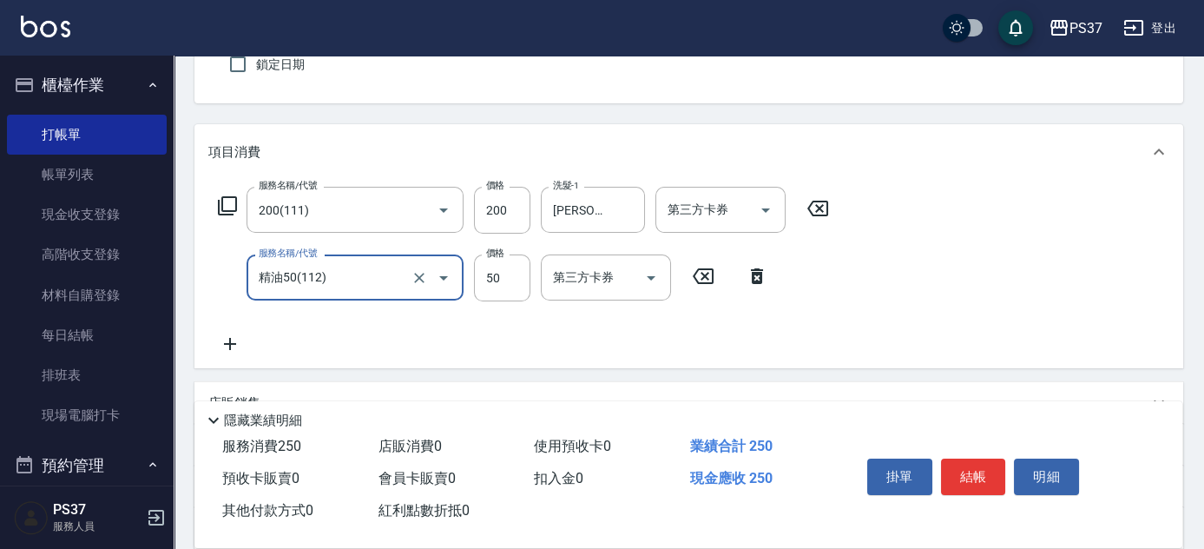
type input "精油50(112)"
click at [569, 275] on div "洗髮-1 洗髮-1" at bounding box center [593, 277] width 104 height 46
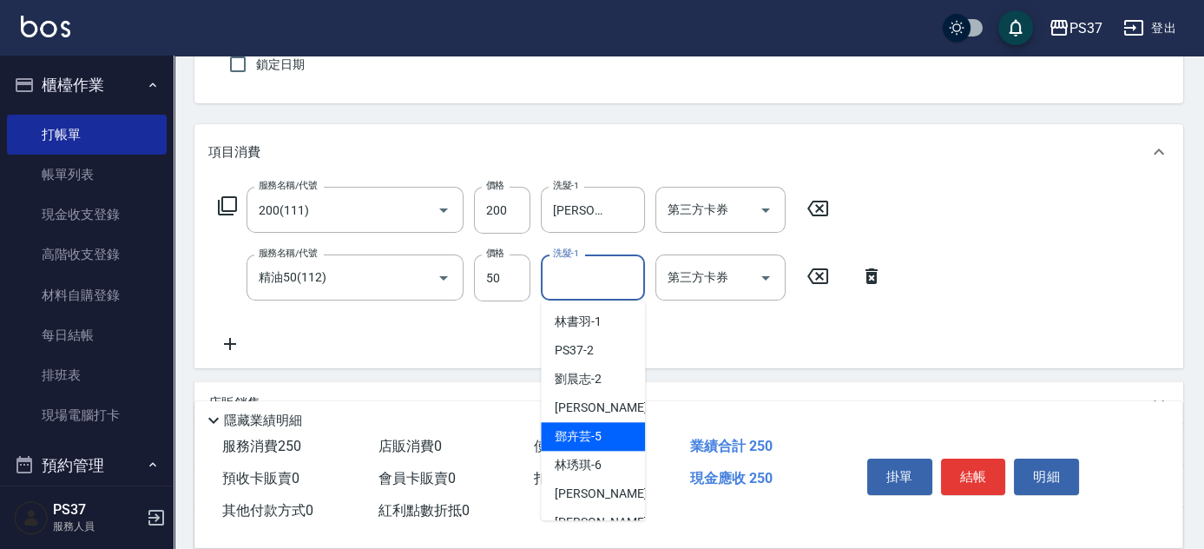
click at [589, 431] on span "鄧卉芸 -5" at bounding box center [578, 436] width 47 height 18
type input "鄧卉芸-5"
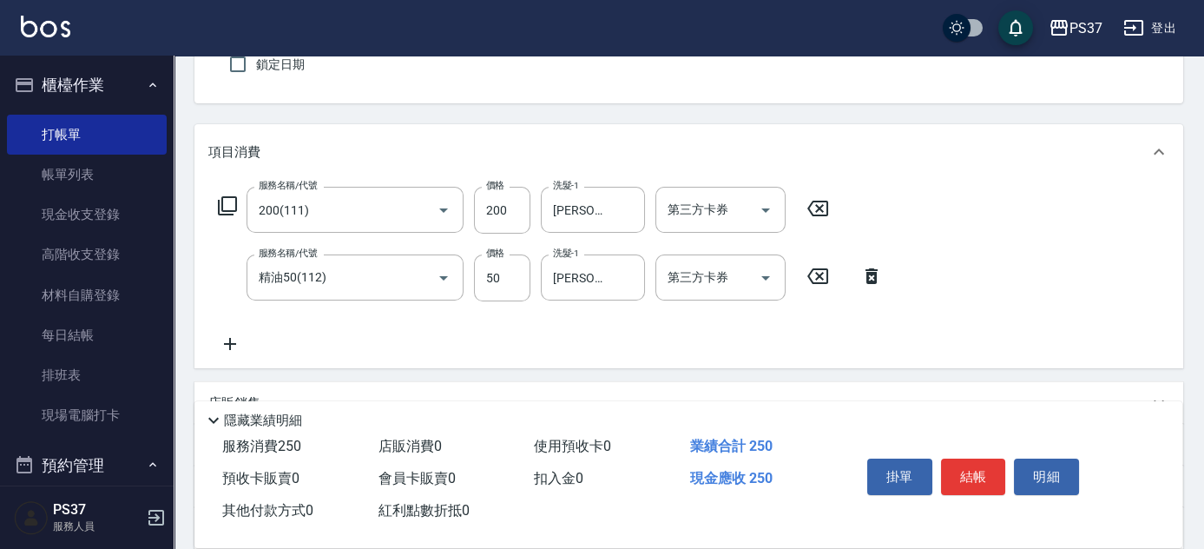
click at [231, 339] on icon at bounding box center [229, 343] width 43 height 21
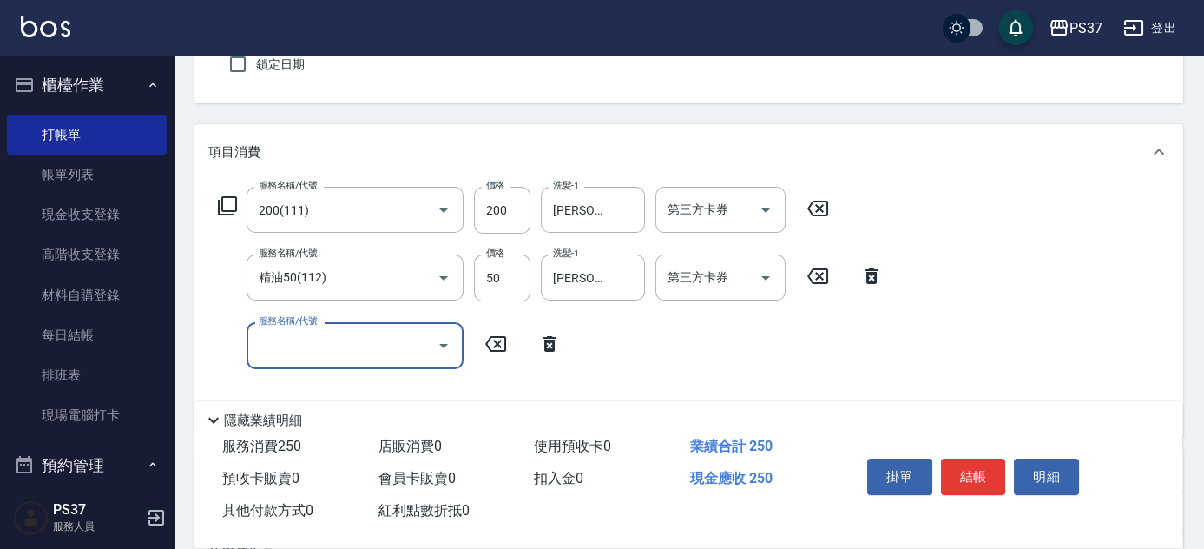
click at [290, 345] on input "服務名稱/代號" at bounding box center [341, 345] width 175 height 30
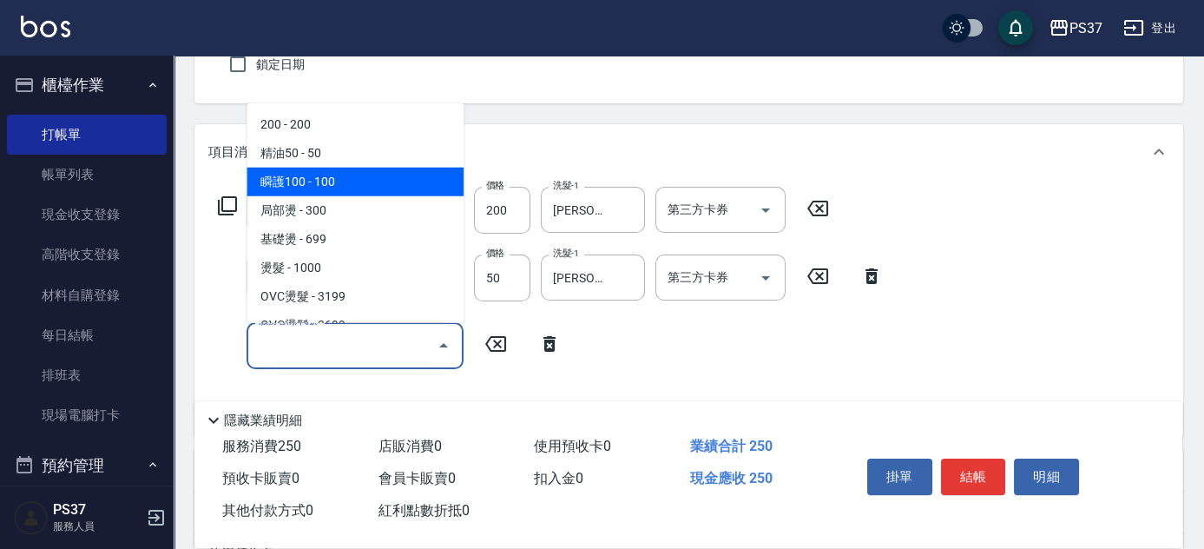
click at [328, 186] on span "瞬護100 - 100" at bounding box center [355, 182] width 217 height 29
type input "瞬護100(113)"
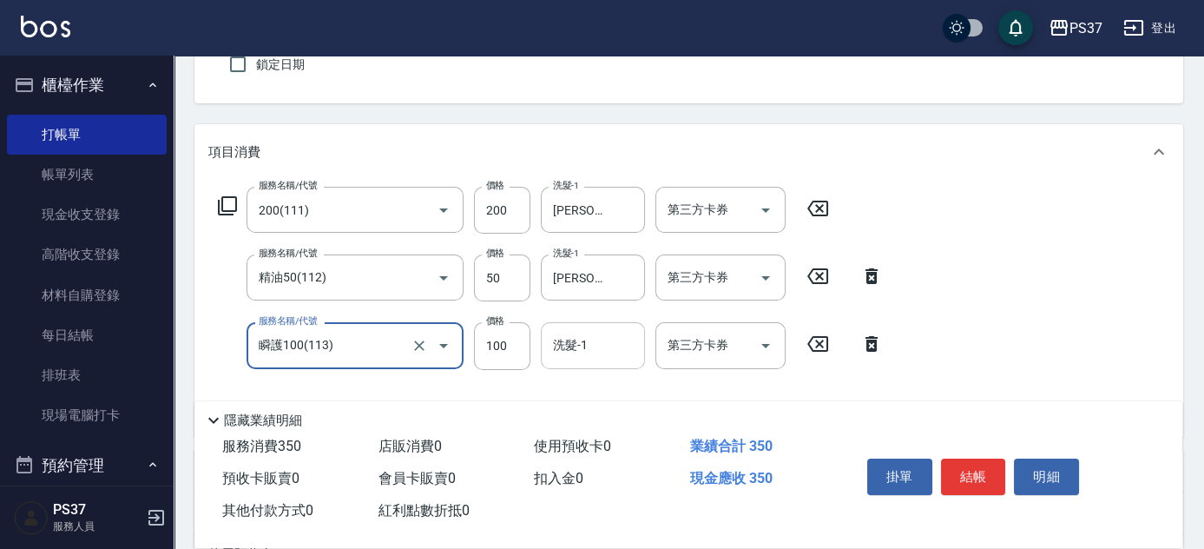
click at [589, 345] on input "洗髮-1" at bounding box center [593, 345] width 89 height 30
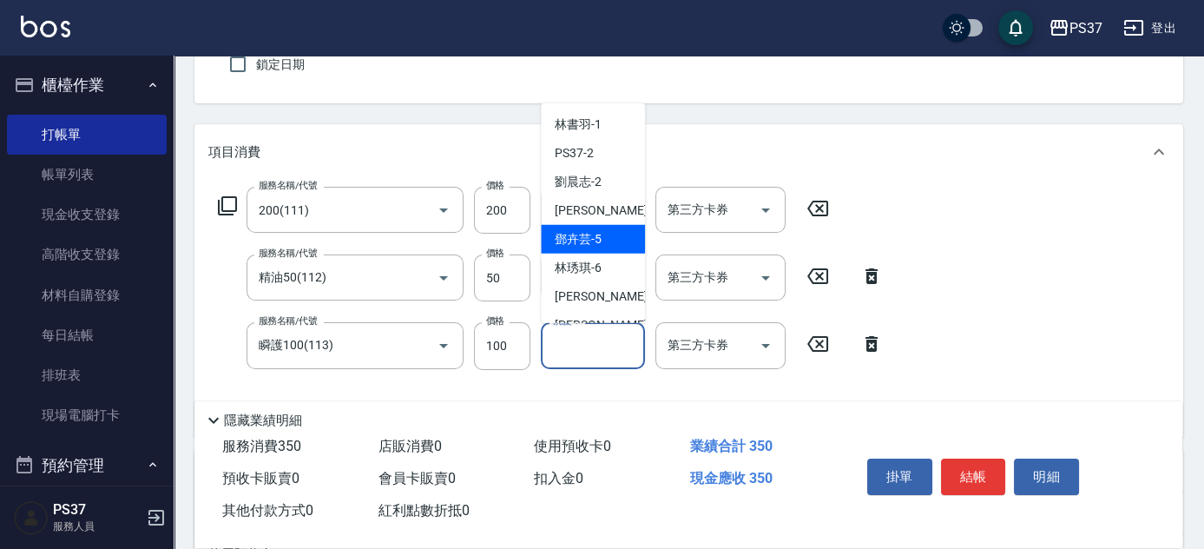
click at [589, 244] on span "鄧卉芸 -5" at bounding box center [578, 239] width 47 height 18
type input "鄧卉芸-5"
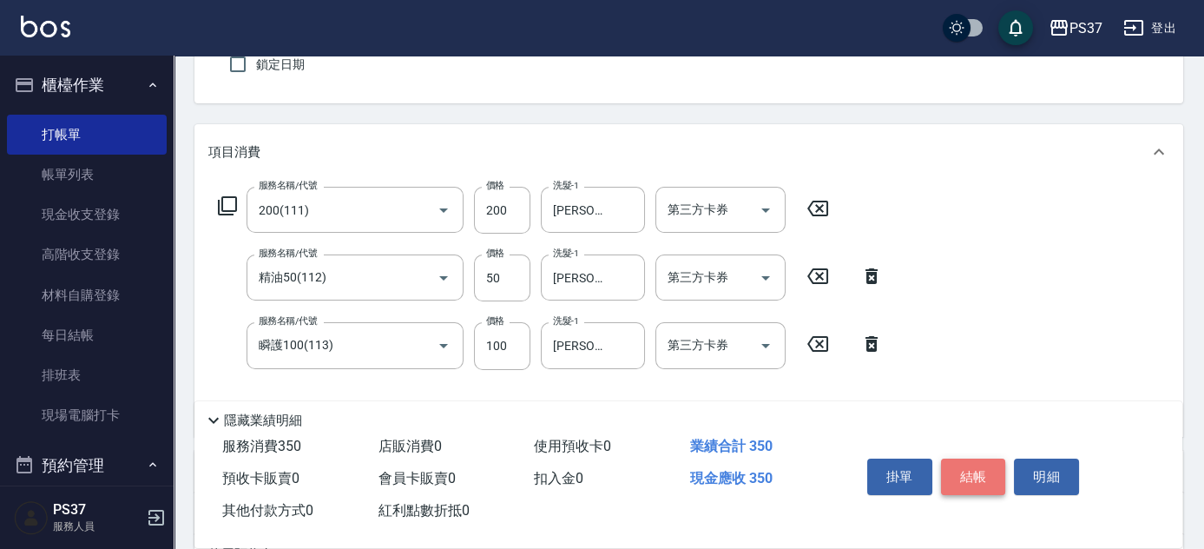
click at [960, 469] on button "結帳" at bounding box center [973, 476] width 65 height 36
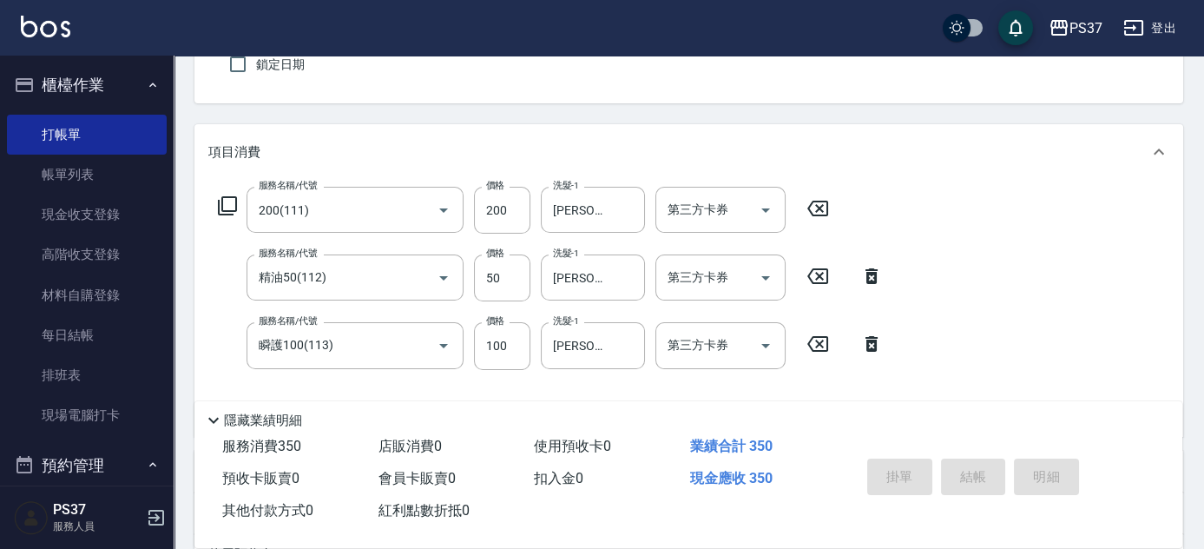
type input "2025/08/17 19:01"
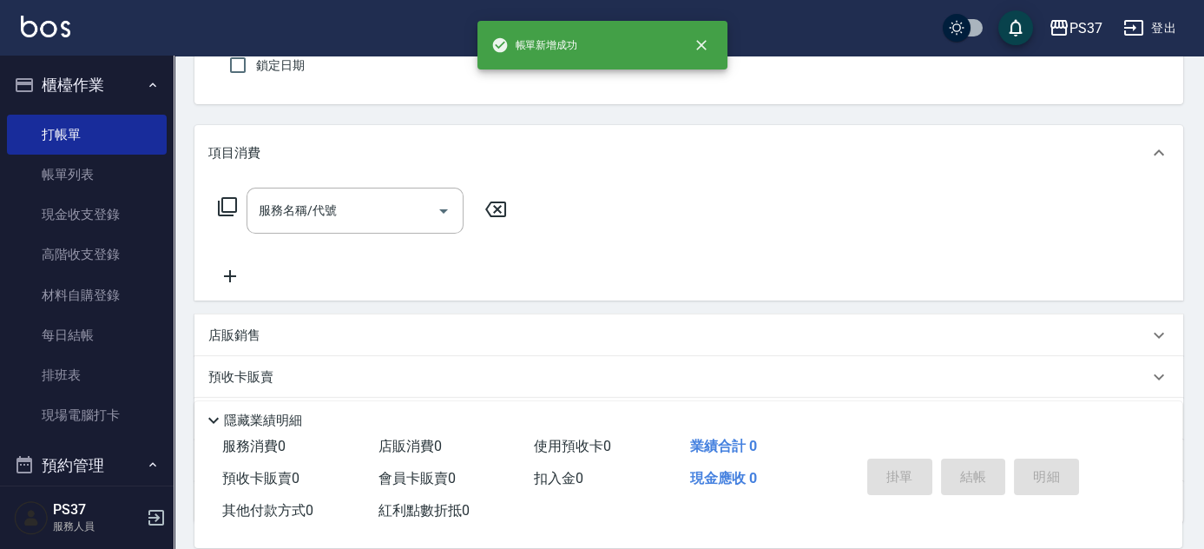
scroll to position [0, 0]
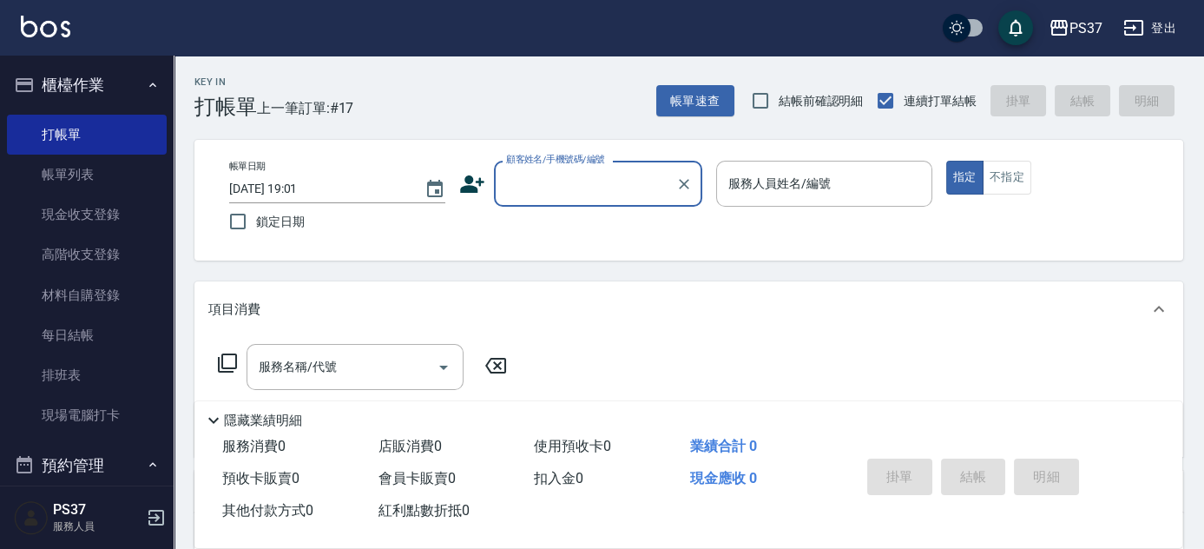
click at [562, 182] on input "顧客姓名/手機號碼/編號" at bounding box center [585, 183] width 167 height 30
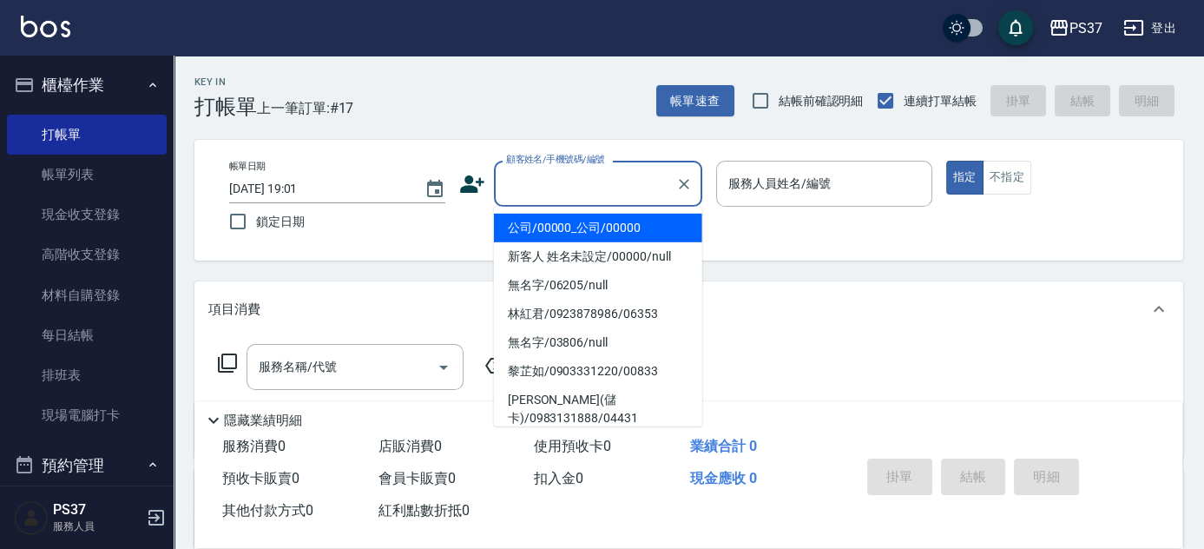
click at [573, 220] on li "公司/00000_公司/00000" at bounding box center [598, 228] width 208 height 29
type input "公司/00000_公司/00000"
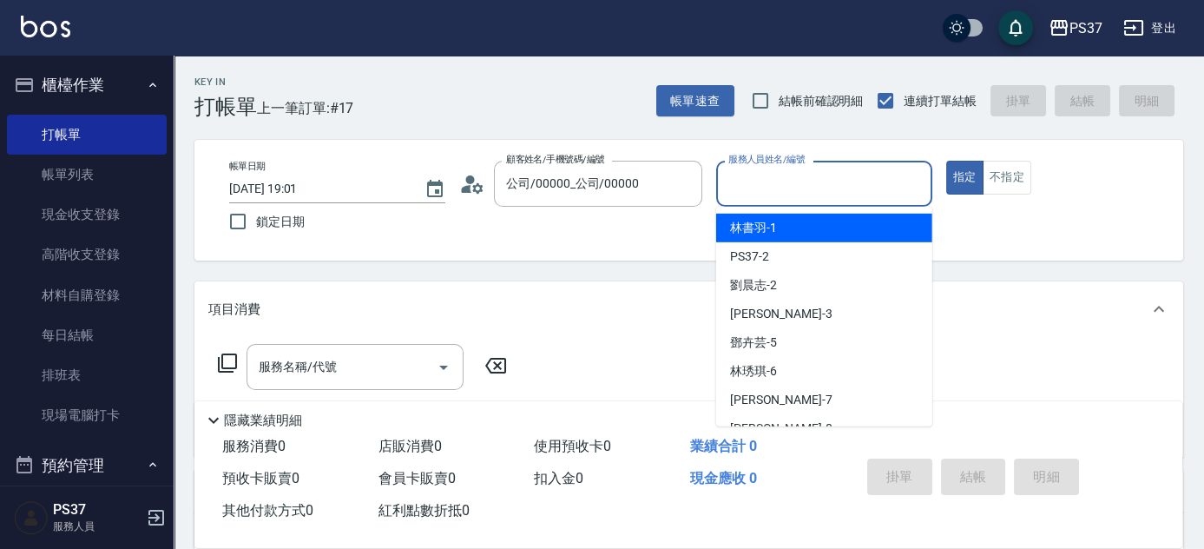
click at [736, 189] on input "服務人員姓名/編號" at bounding box center [824, 183] width 201 height 30
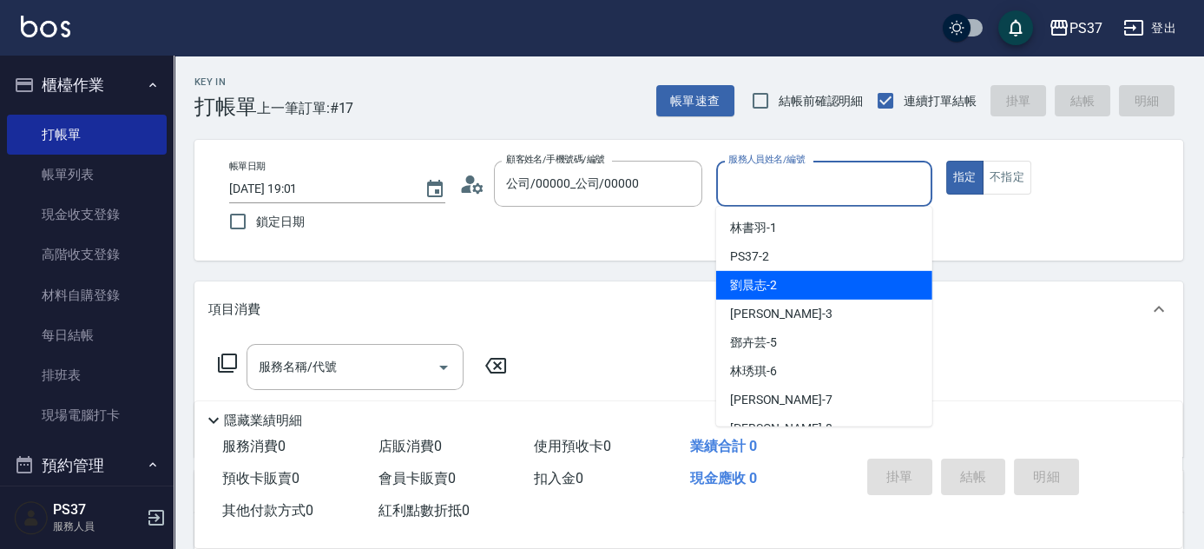
click at [772, 289] on span "劉晨志 -2" at bounding box center [753, 285] width 47 height 18
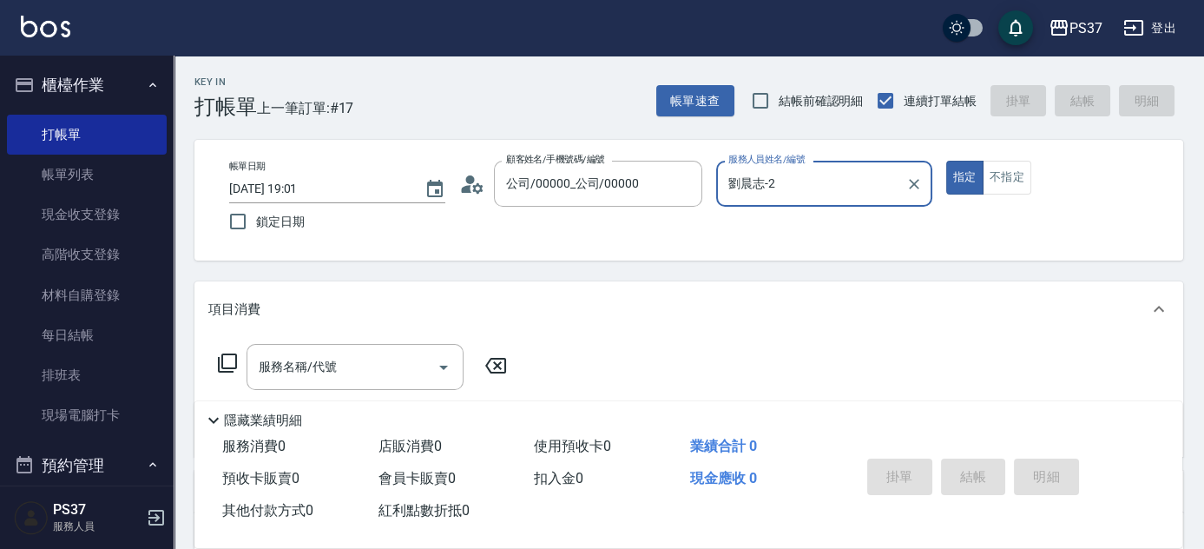
click at [872, 186] on input "劉晨志-2" at bounding box center [811, 183] width 174 height 30
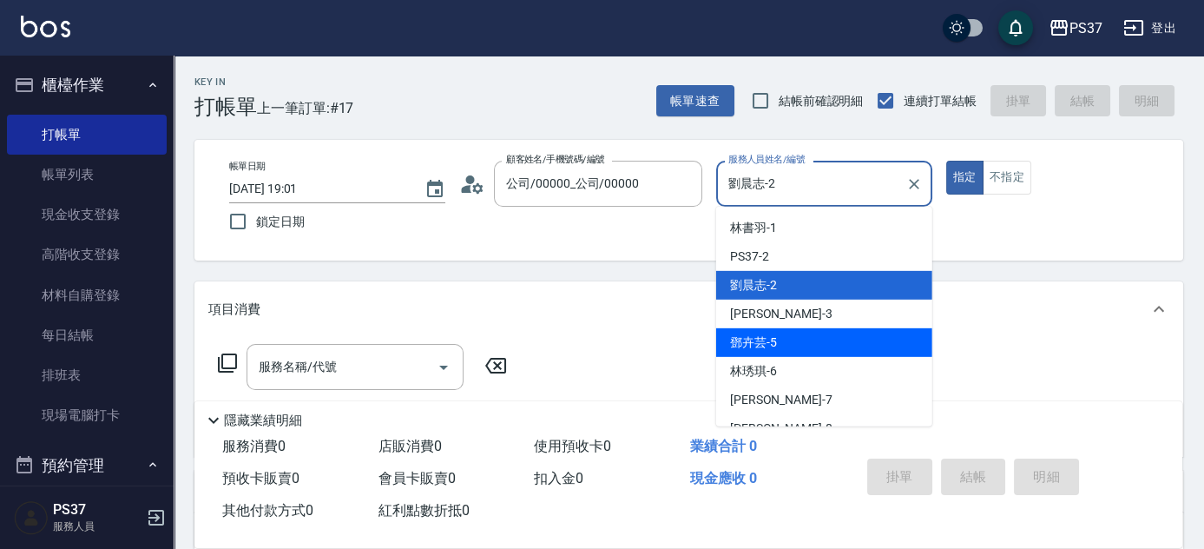
click at [807, 336] on div "鄧卉芸 -5" at bounding box center [824, 342] width 216 height 29
type input "鄧卉芸-5"
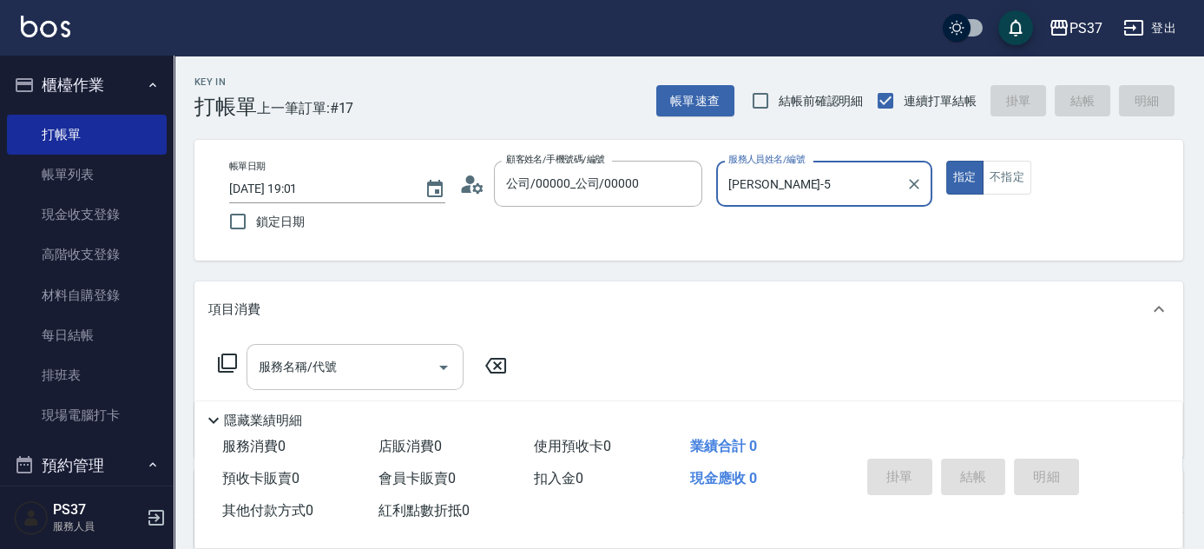
click at [347, 364] on input "服務名稱/代號" at bounding box center [341, 367] width 175 height 30
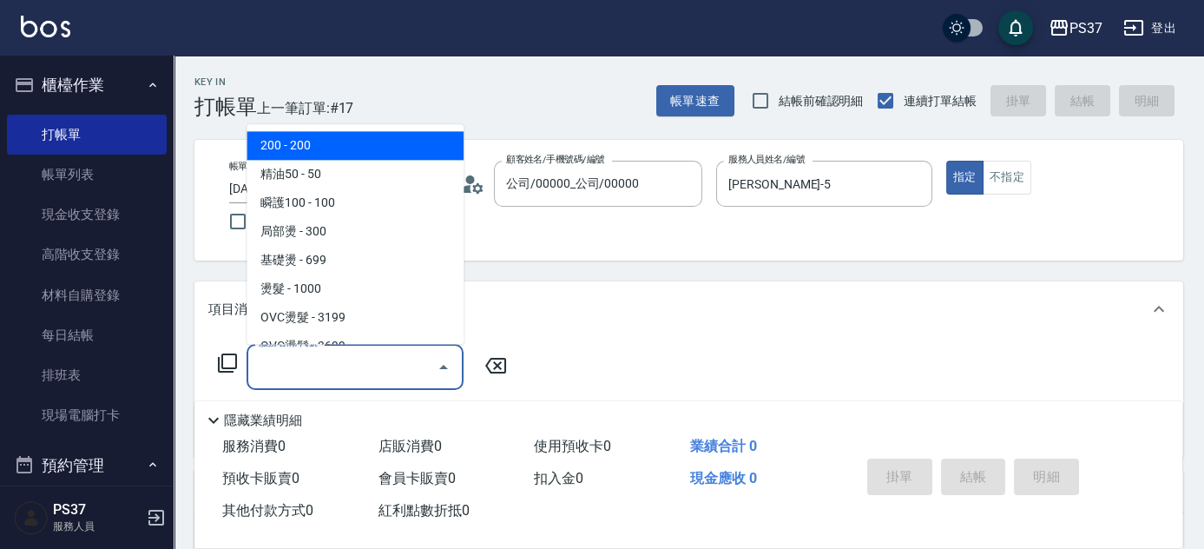
click at [321, 132] on span "200 - 200" at bounding box center [355, 146] width 217 height 29
type input "200(111)"
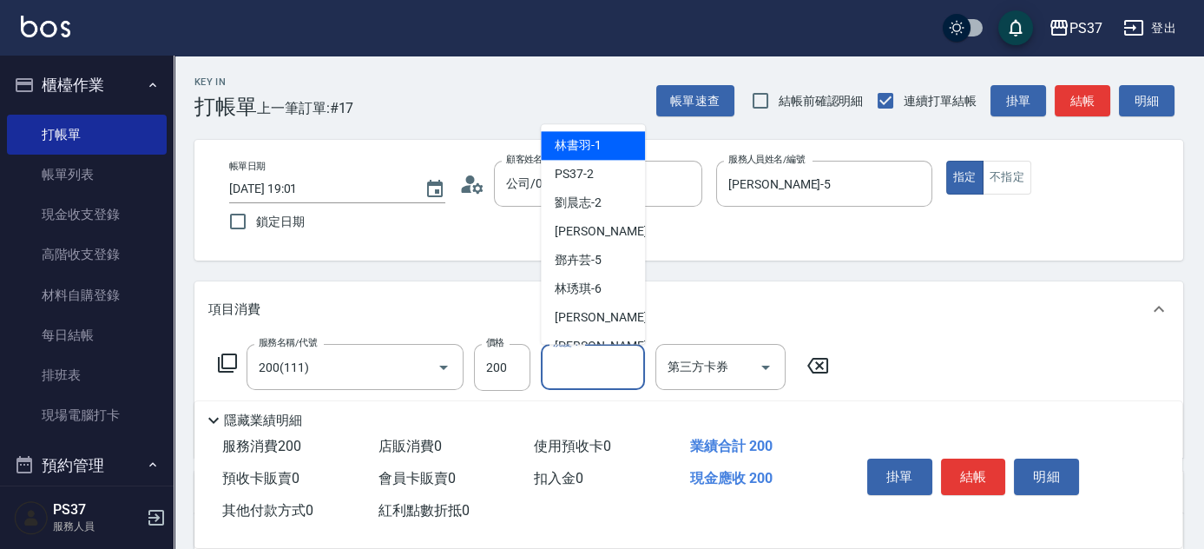
click at [581, 365] on input "洗髮-1" at bounding box center [593, 367] width 89 height 30
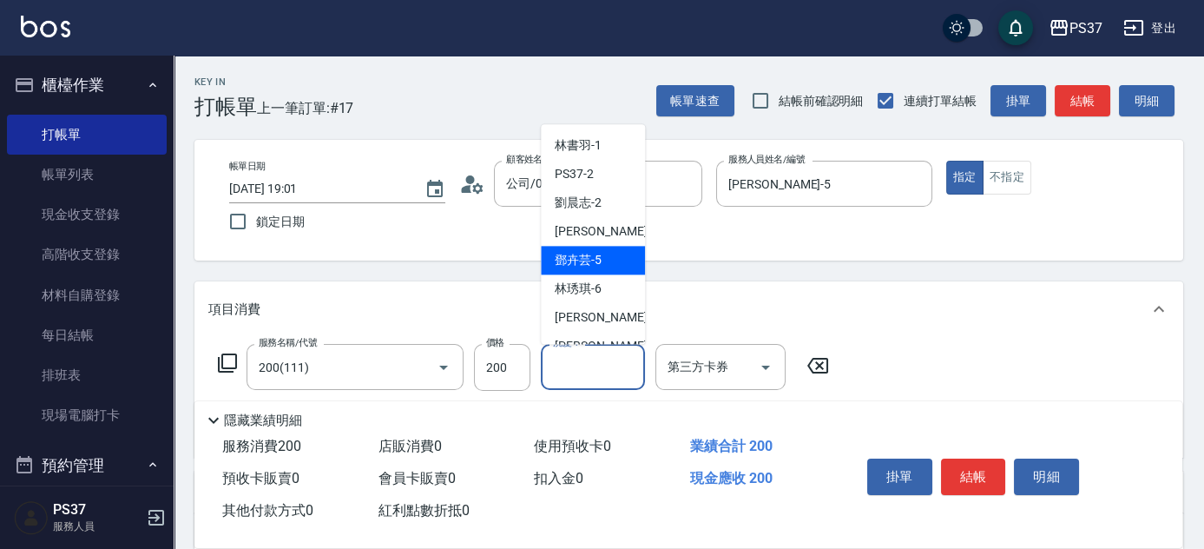
click at [578, 255] on span "鄧卉芸 -5" at bounding box center [578, 261] width 47 height 18
type input "鄧卉芸-5"
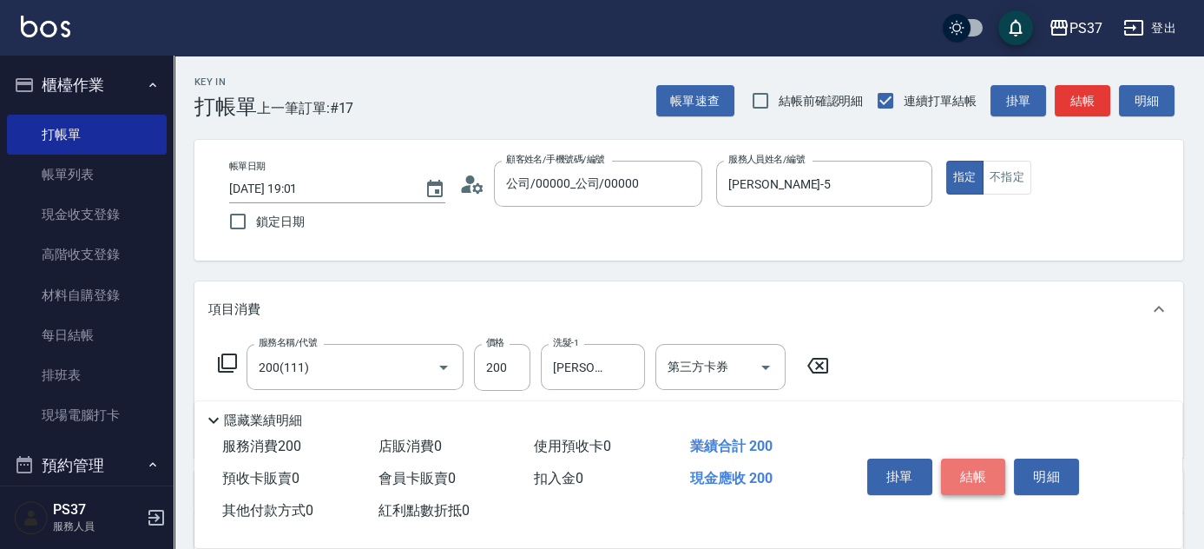
click at [979, 473] on button "結帳" at bounding box center [973, 476] width 65 height 36
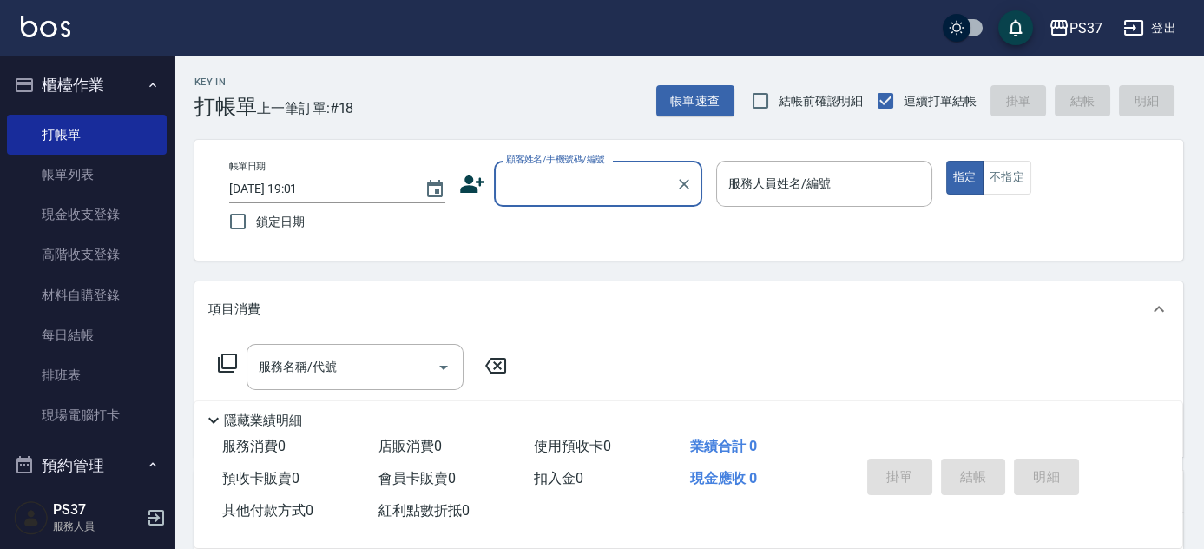
click at [621, 194] on input "顧客姓名/手機號碼/編號" at bounding box center [585, 183] width 167 height 30
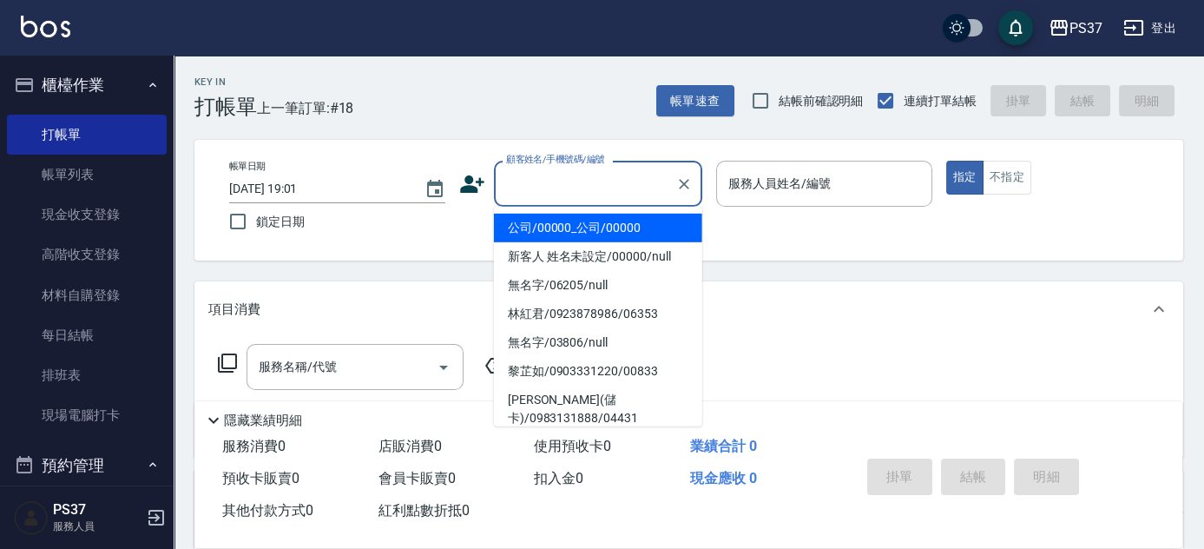
click at [607, 219] on li "公司/00000_公司/00000" at bounding box center [598, 228] width 208 height 29
type input "公司/00000_公司/00000"
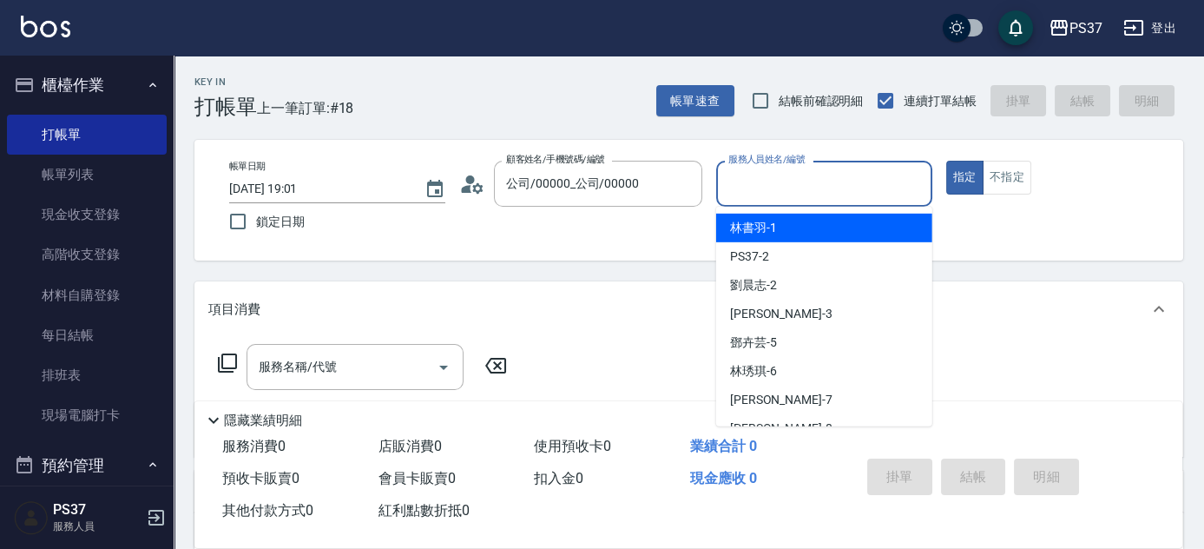
click at [774, 196] on input "服務人員姓名/編號" at bounding box center [824, 183] width 201 height 30
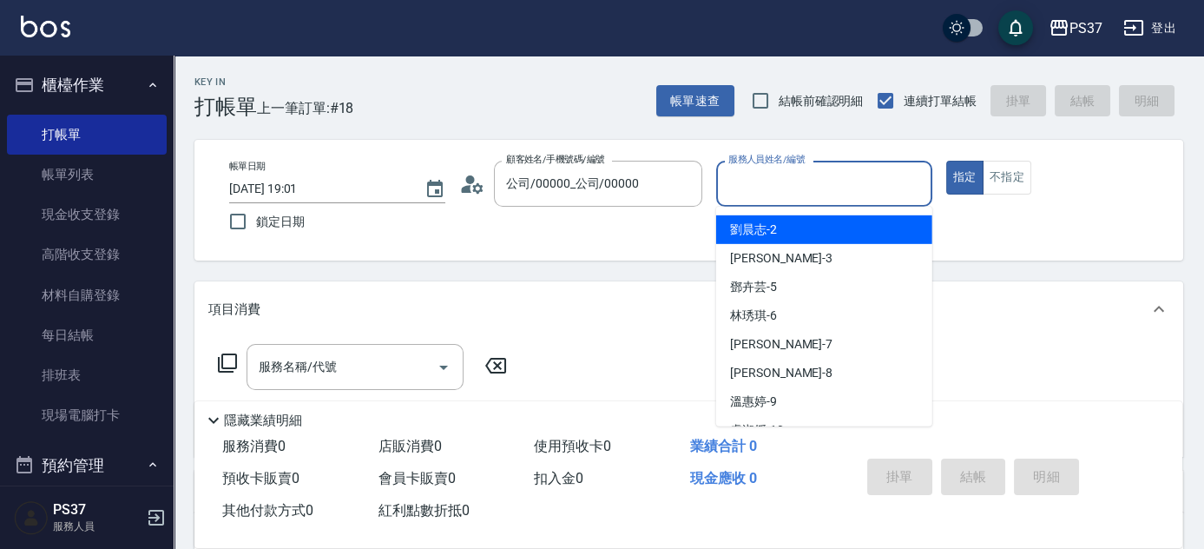
scroll to position [78, 0]
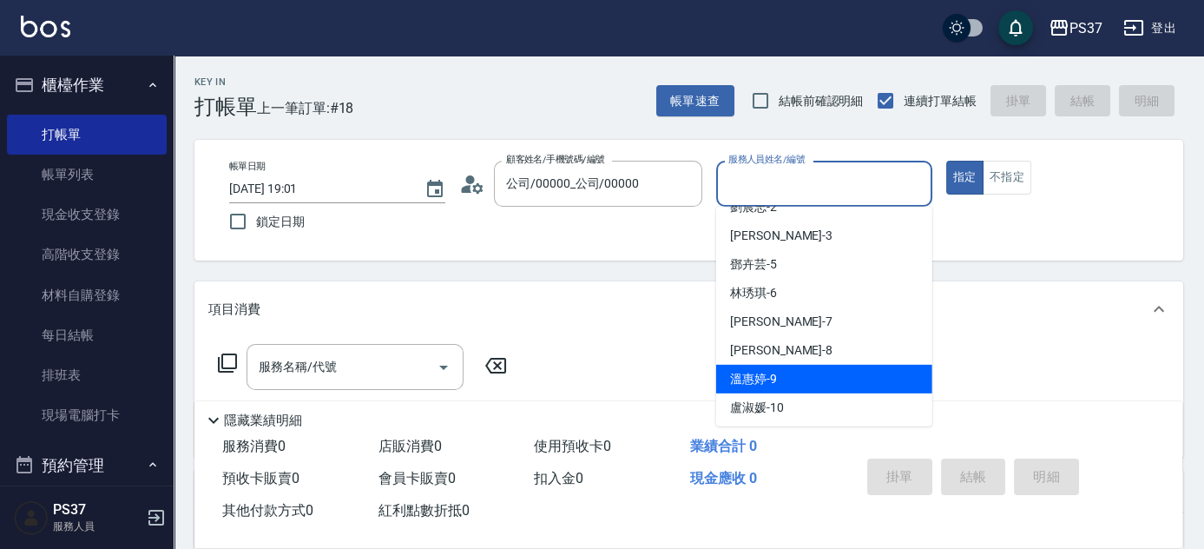
click at [786, 378] on div "溫惠婷 -9" at bounding box center [824, 379] width 216 height 29
type input "溫惠婷-9"
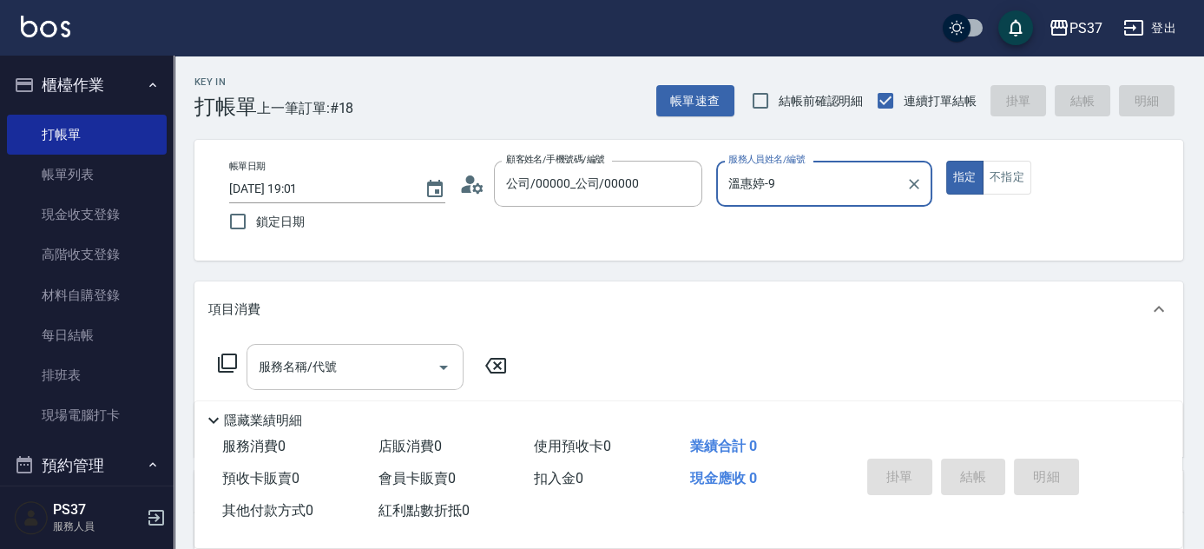
click at [354, 371] on input "服務名稱/代號" at bounding box center [341, 367] width 175 height 30
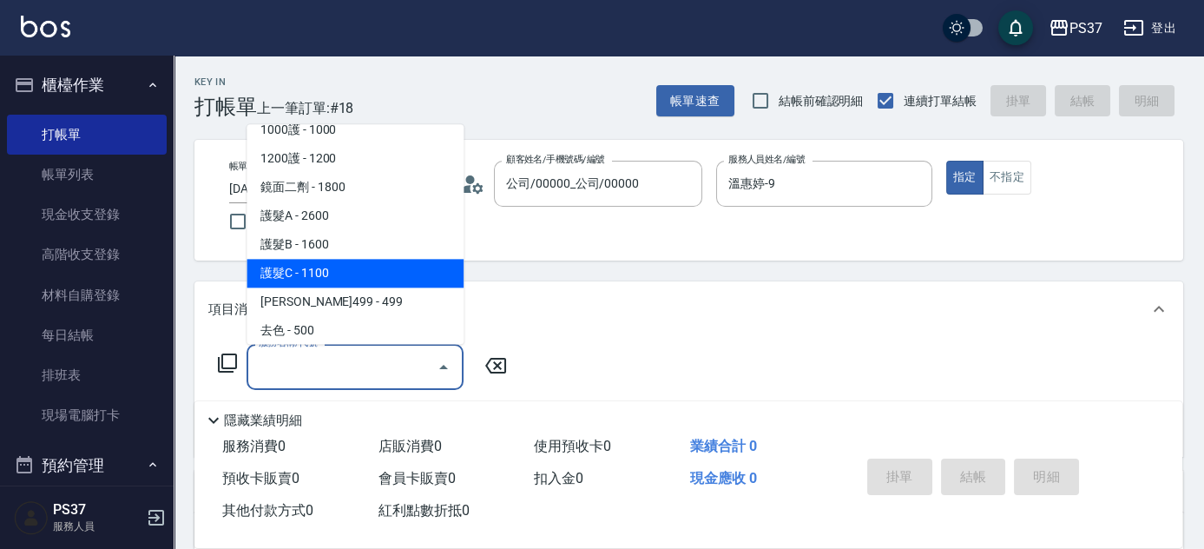
scroll to position [868, 0]
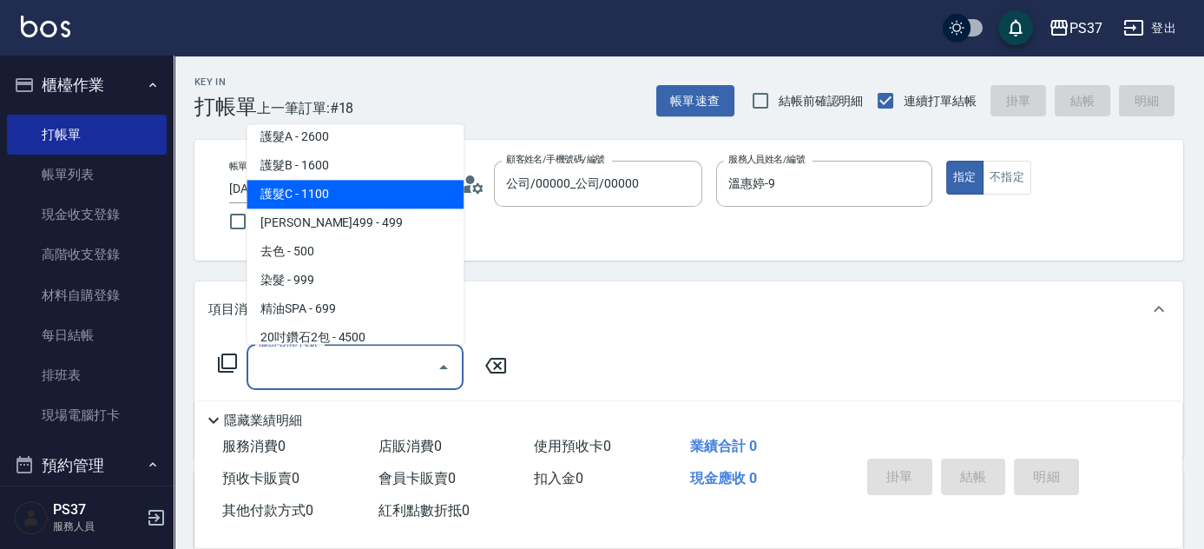
click at [349, 280] on span "染髮 - 999" at bounding box center [355, 280] width 217 height 29
type input "染髮(501)"
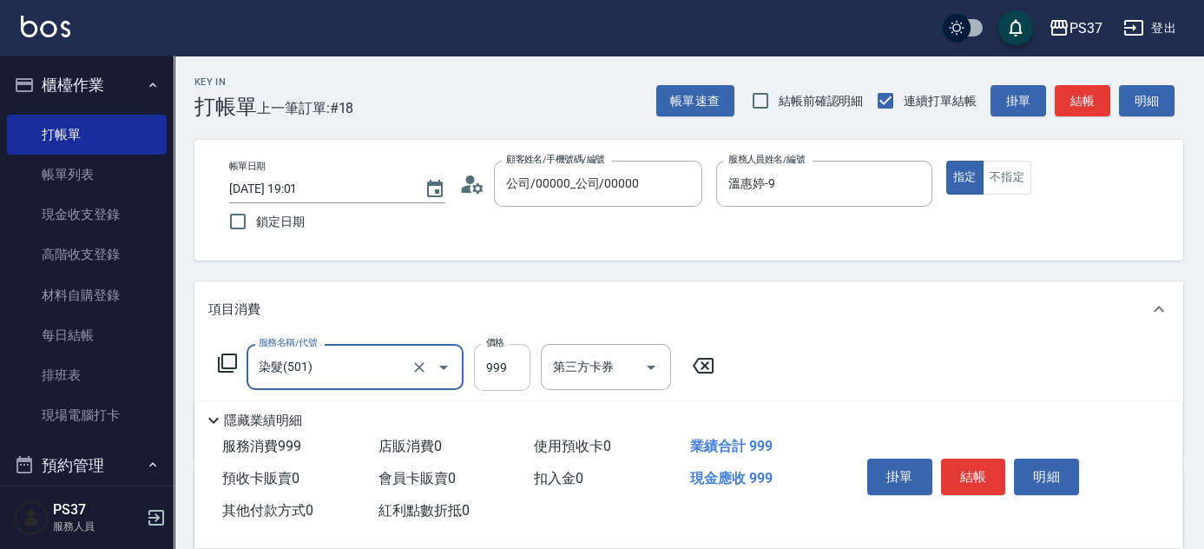
click at [486, 357] on input "999" at bounding box center [502, 367] width 56 height 47
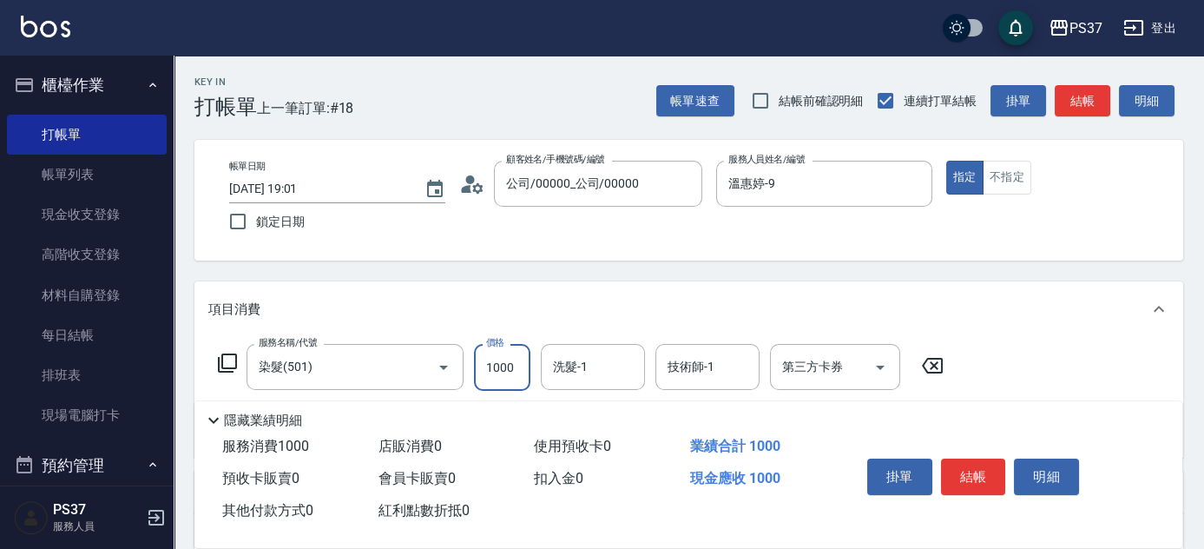
type input "1000"
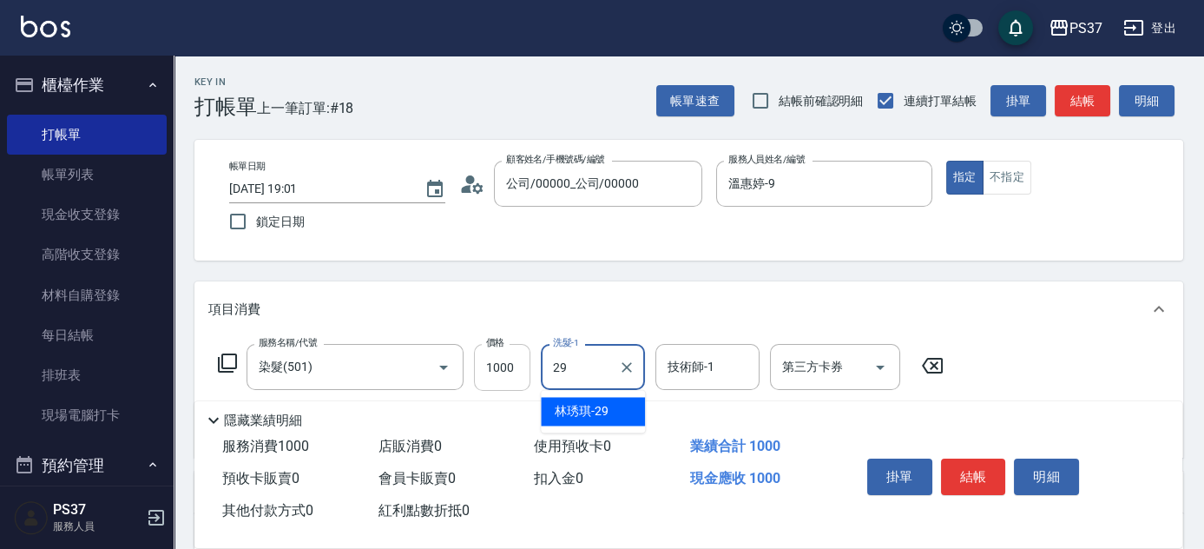
type input "林琇琪-29"
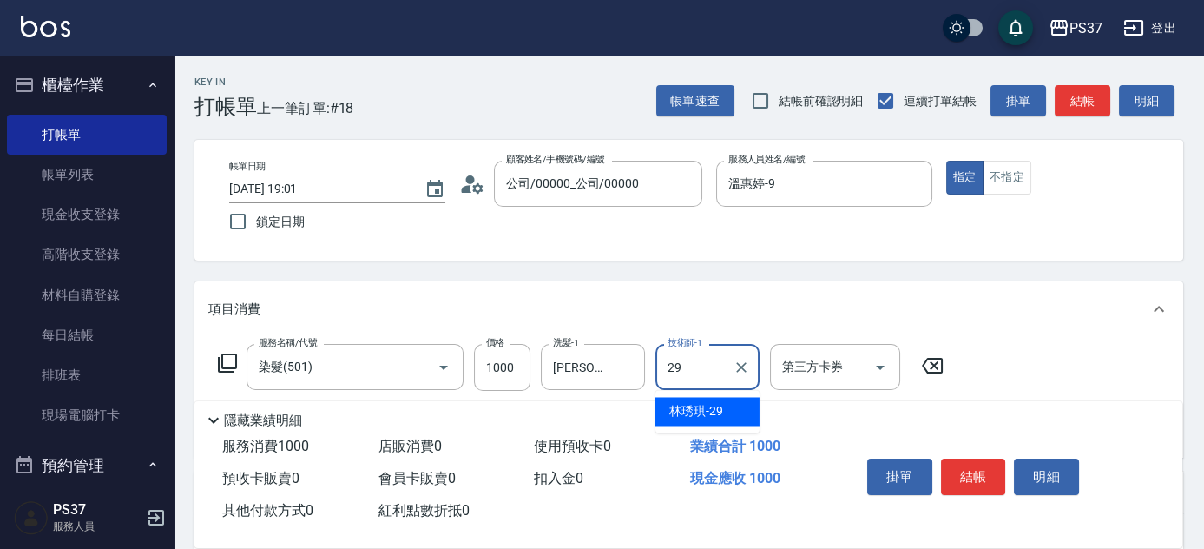
type input "林琇琪-29"
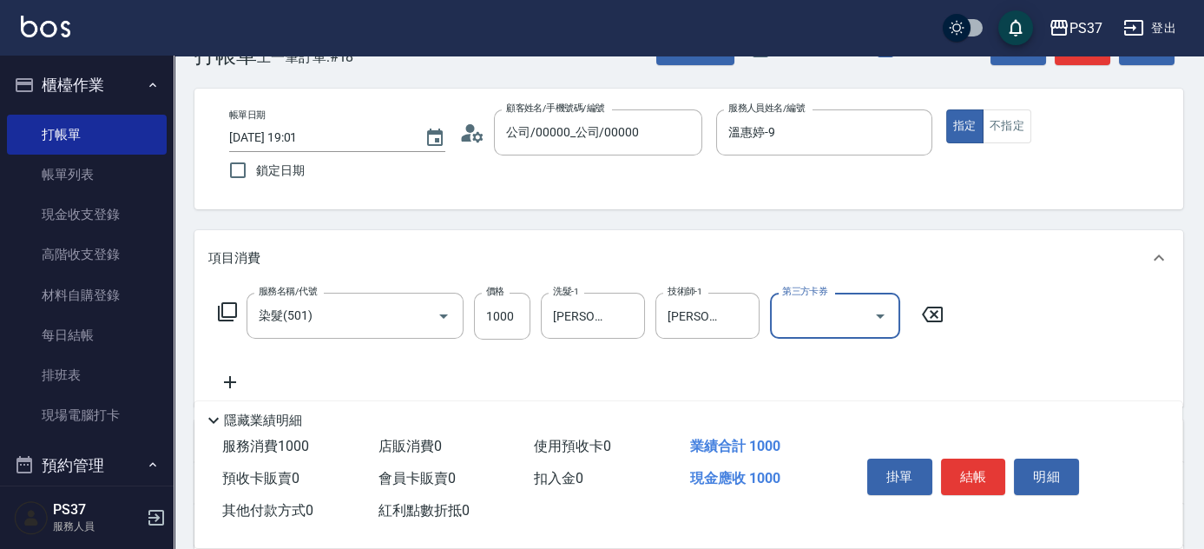
scroll to position [157, 0]
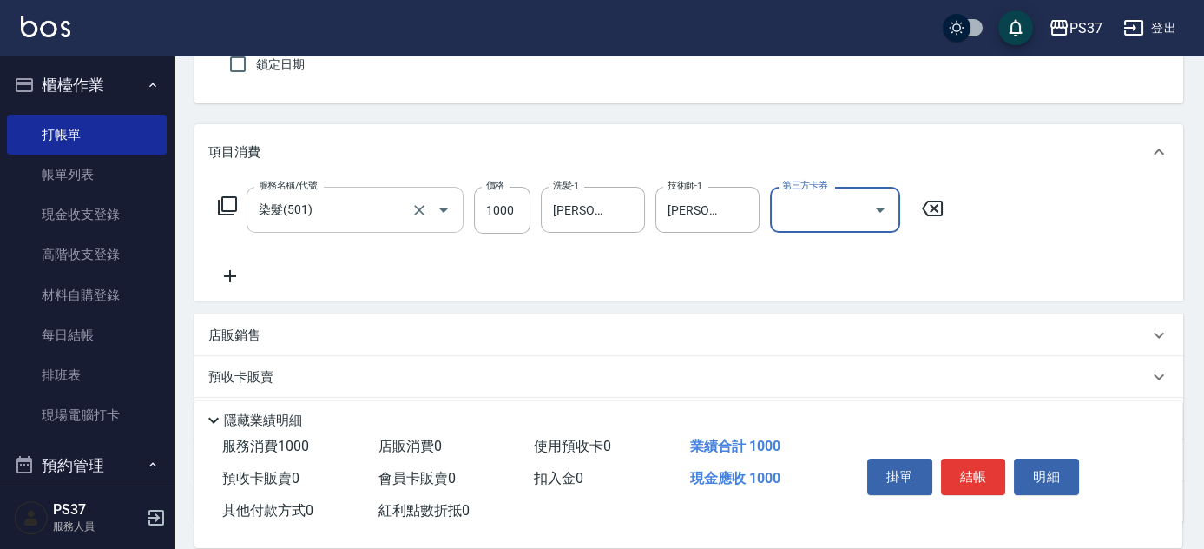
click at [357, 210] on input "染髮(501)" at bounding box center [330, 209] width 153 height 30
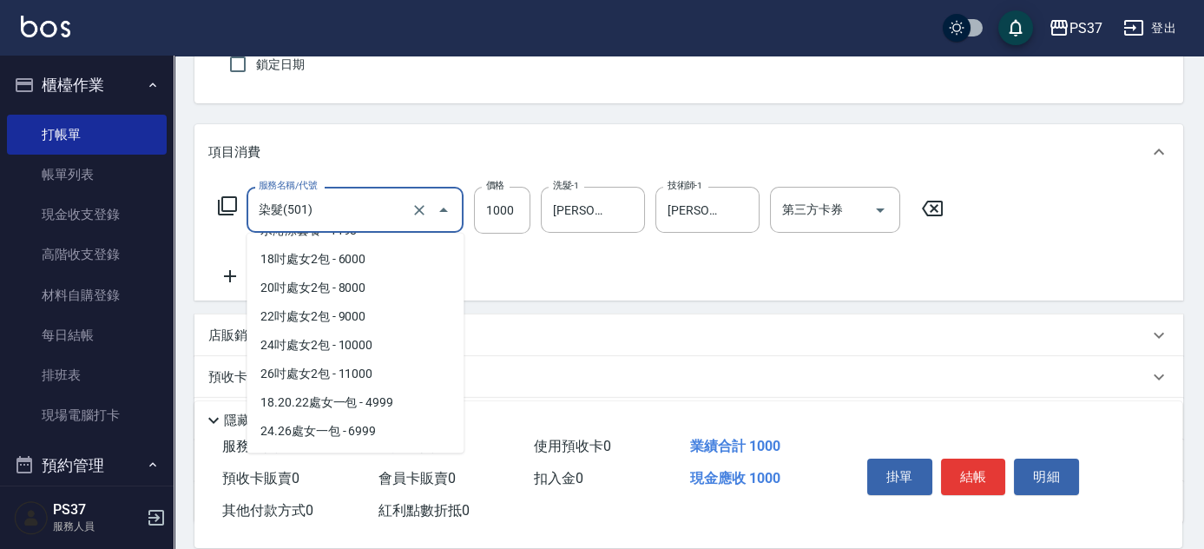
scroll to position [1978, 0]
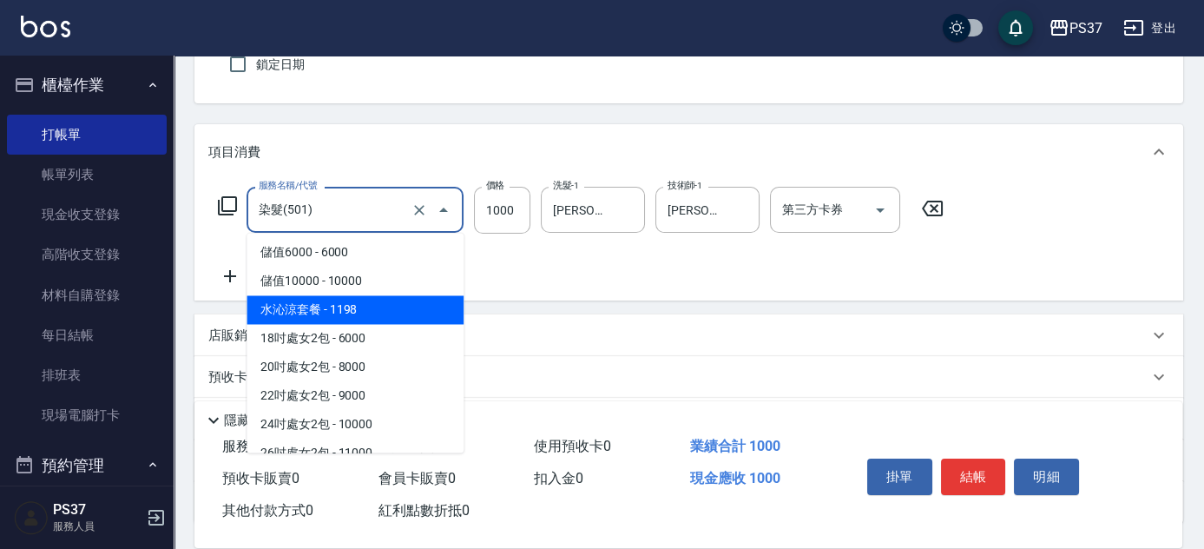
click at [332, 309] on span "水沁涼套餐 - 1198" at bounding box center [355, 309] width 217 height 29
type input "水沁涼套餐(5699)"
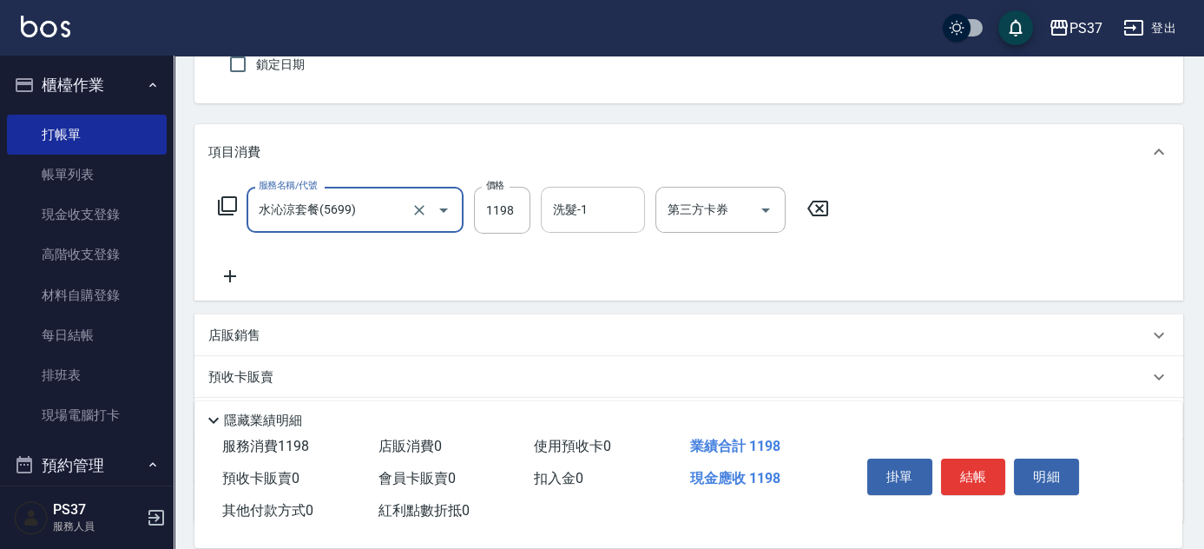
click at [588, 210] on input "洗髮-1" at bounding box center [593, 209] width 89 height 30
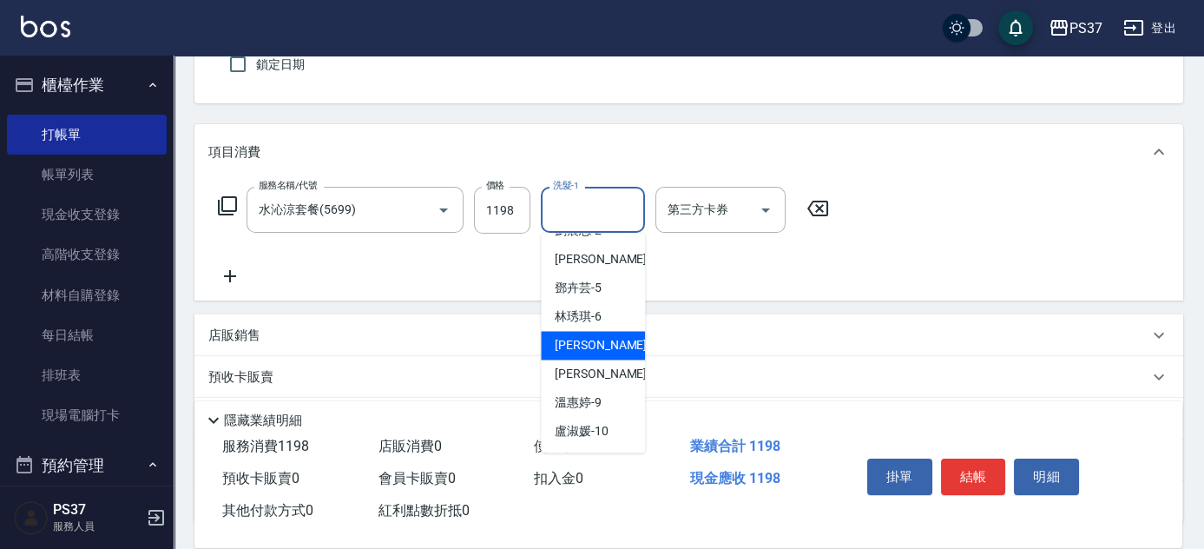
scroll to position [236, 0]
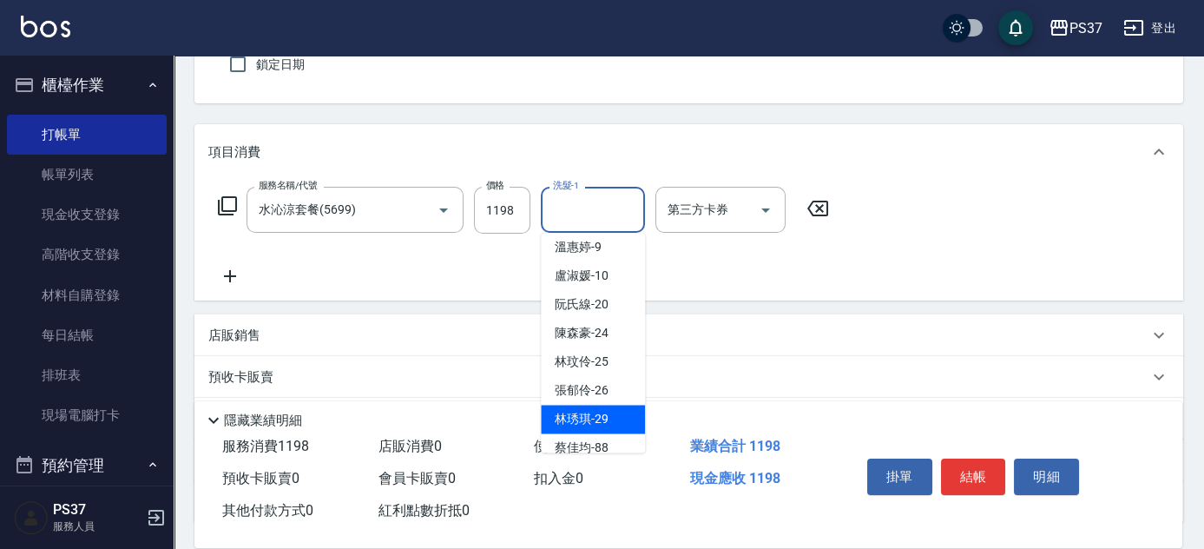
click at [590, 416] on span "林琇琪 -29" at bounding box center [582, 419] width 54 height 18
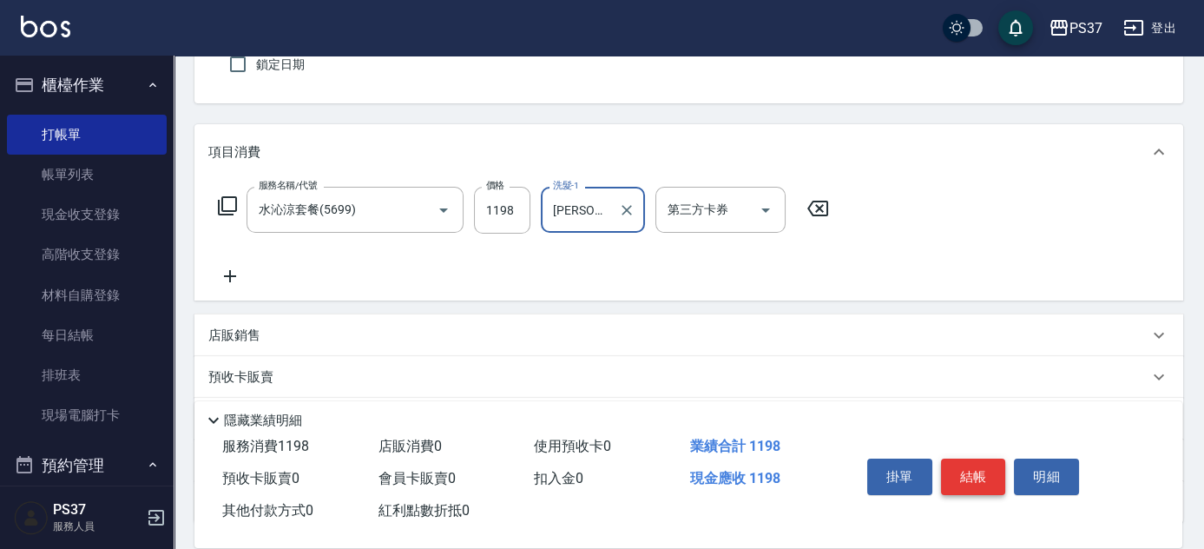
click at [964, 467] on button "結帳" at bounding box center [973, 476] width 65 height 36
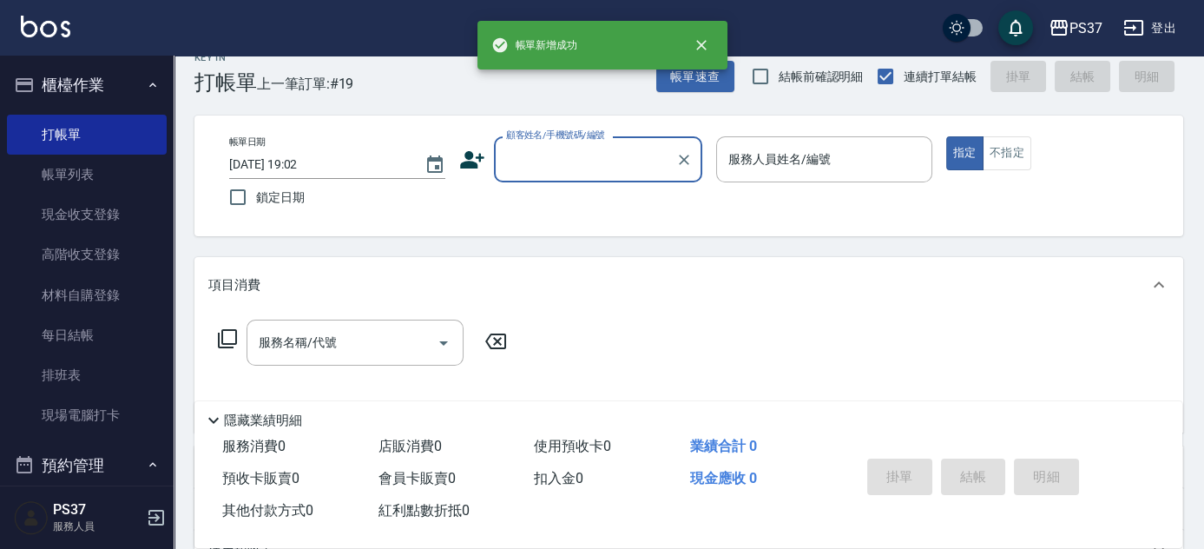
scroll to position [0, 0]
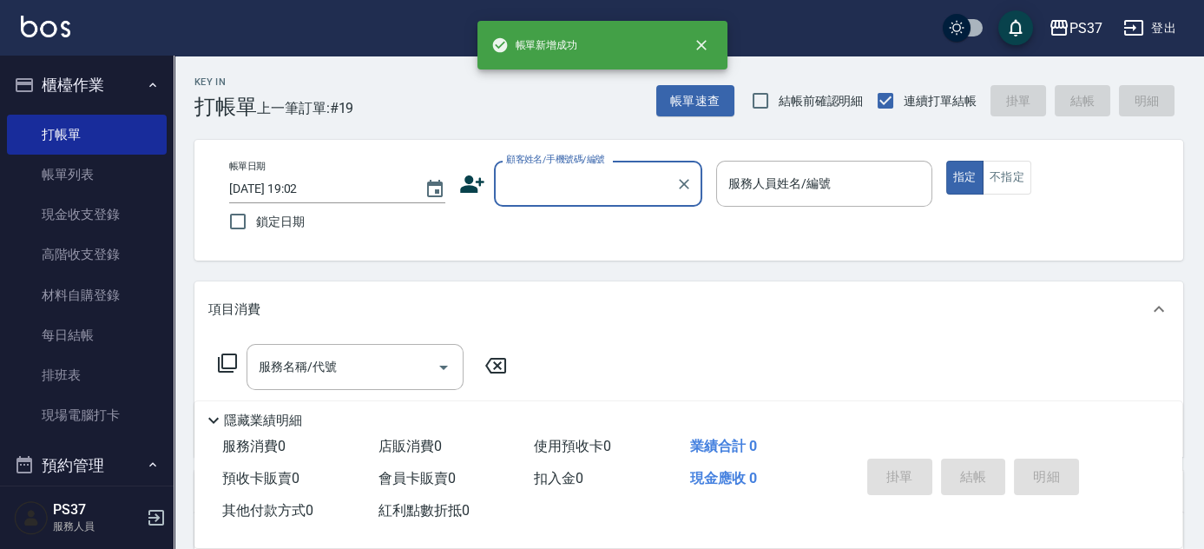
click at [622, 185] on input "顧客姓名/手機號碼/編號" at bounding box center [585, 183] width 167 height 30
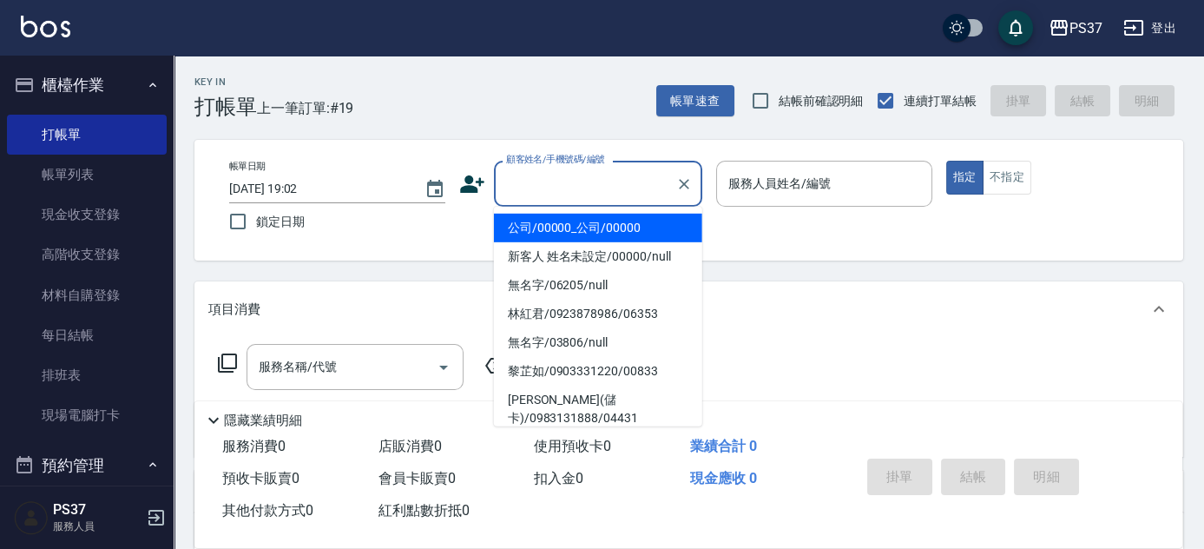
click at [595, 222] on li "公司/00000_公司/00000" at bounding box center [598, 228] width 208 height 29
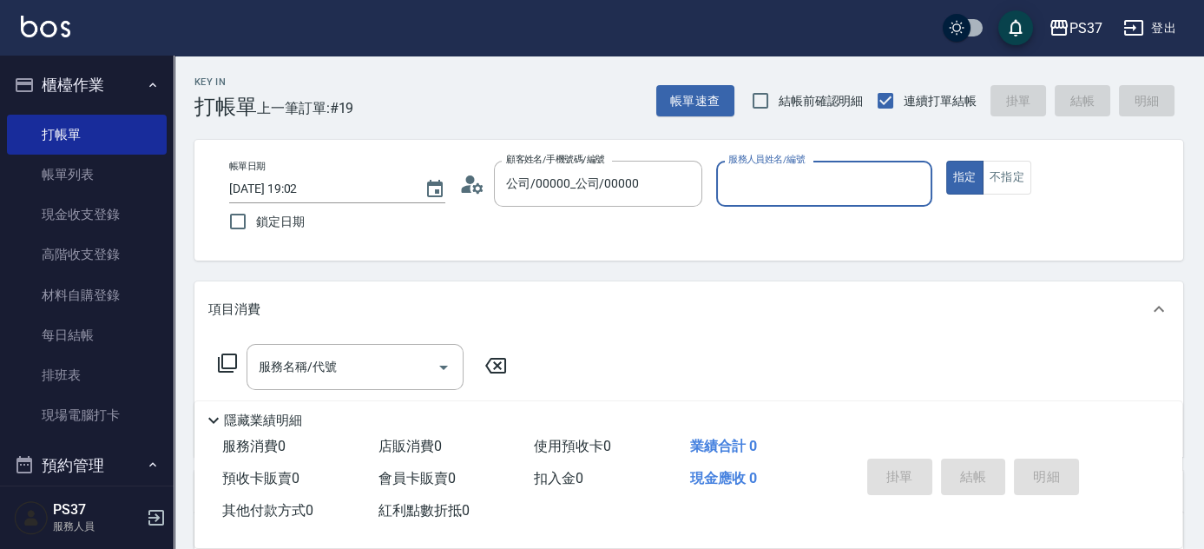
click at [793, 194] on input "服務人員姓名/編號" at bounding box center [824, 183] width 201 height 30
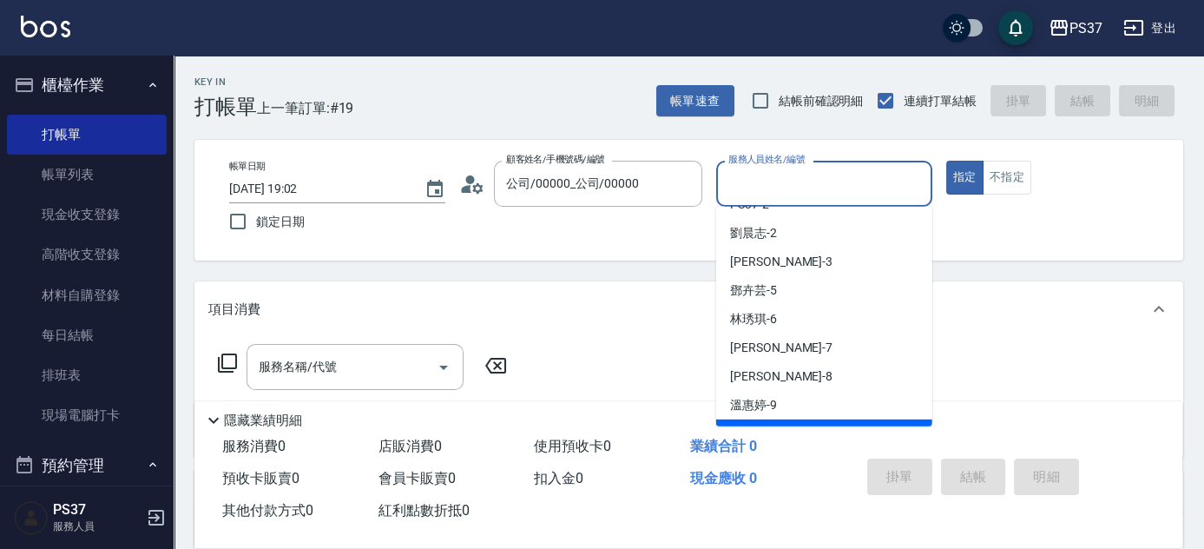
scroll to position [78, 0]
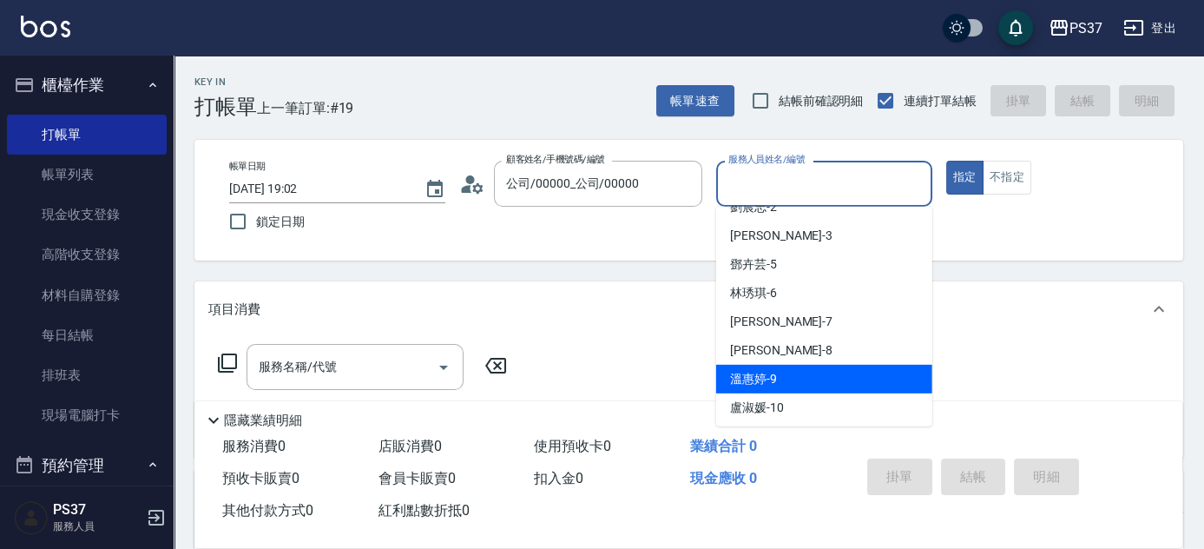
click at [799, 375] on div "溫惠婷 -9" at bounding box center [824, 379] width 216 height 29
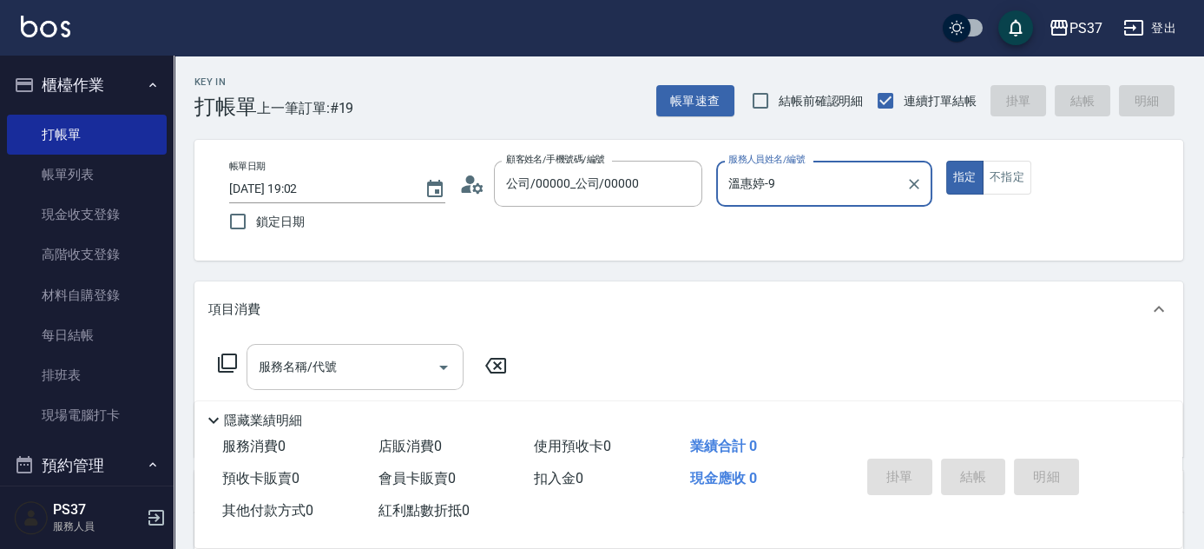
drag, startPoint x: 359, startPoint y: 374, endPoint x: 359, endPoint y: 351, distance: 23.4
click at [359, 374] on input "服務名稱/代號" at bounding box center [341, 367] width 175 height 30
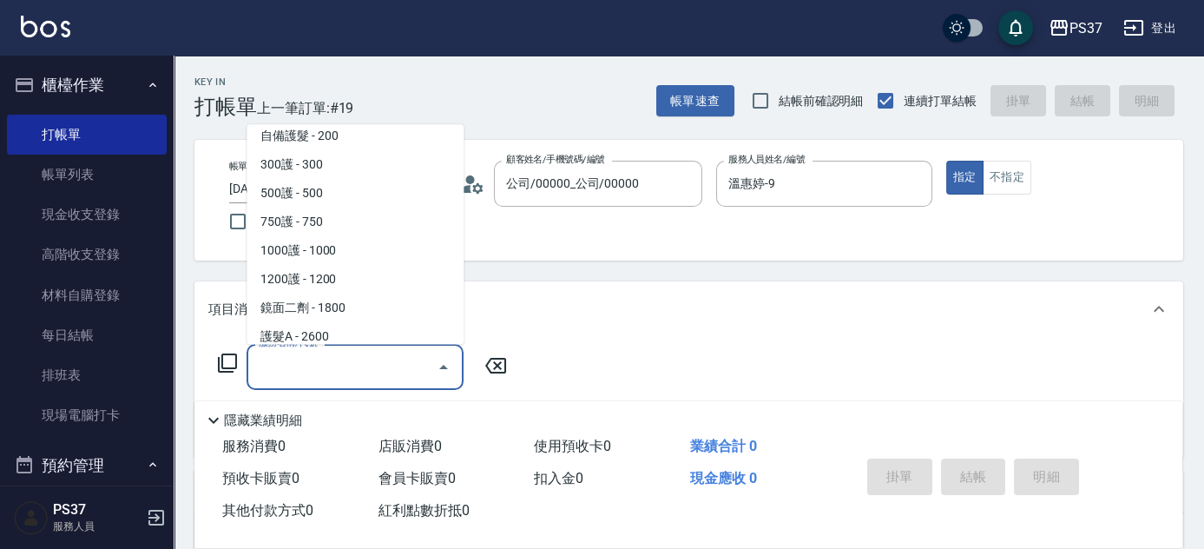
scroll to position [789, 0]
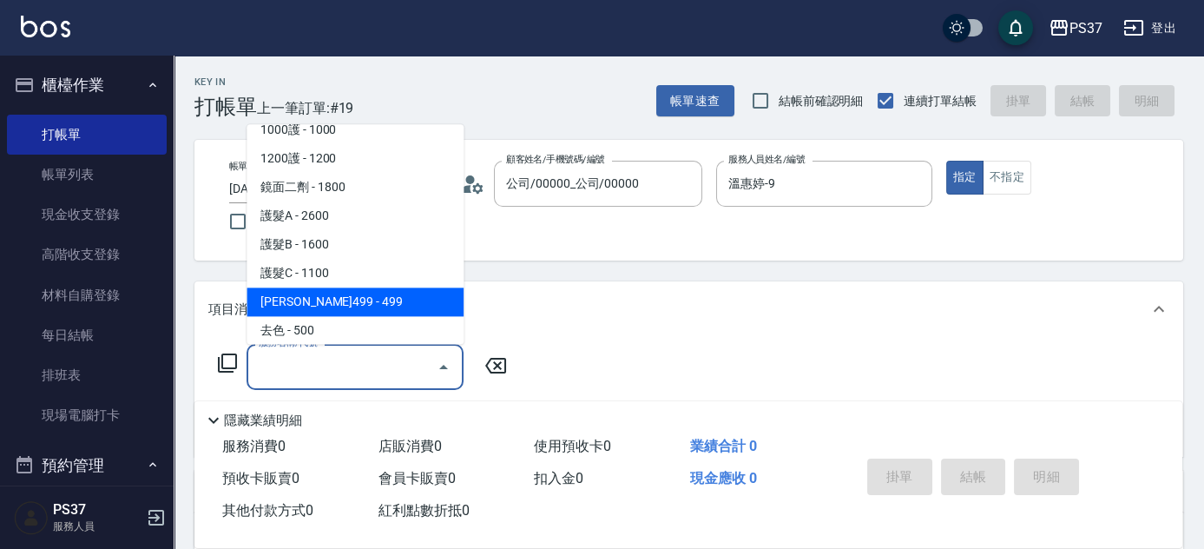
click at [350, 300] on span "伊黛莉499 - 499" at bounding box center [355, 302] width 217 height 29
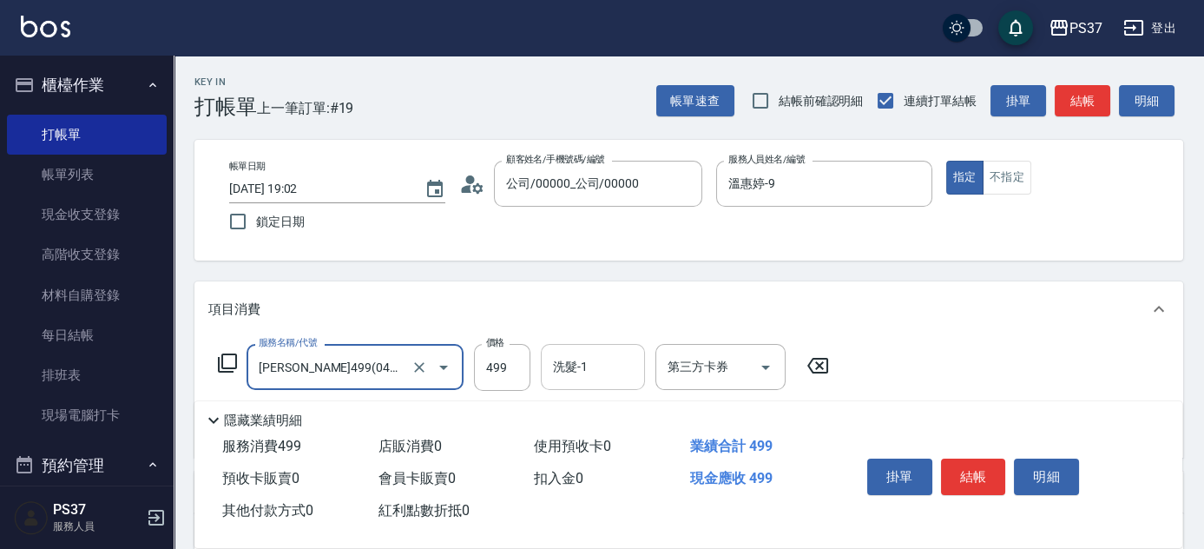
click at [575, 362] on div "洗髮-1 洗髮-1" at bounding box center [593, 367] width 104 height 46
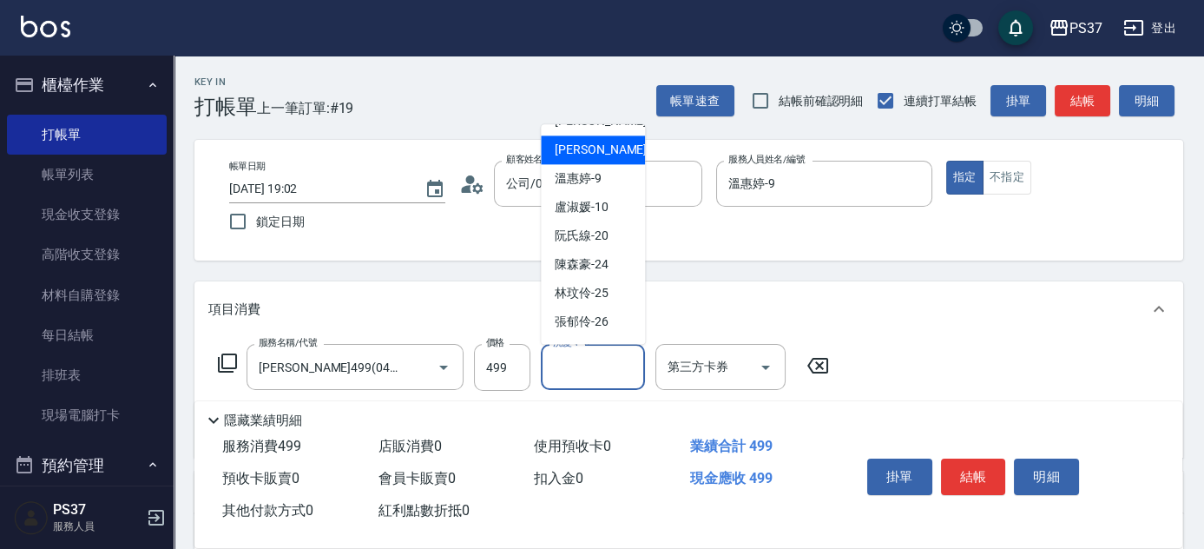
scroll to position [280, 0]
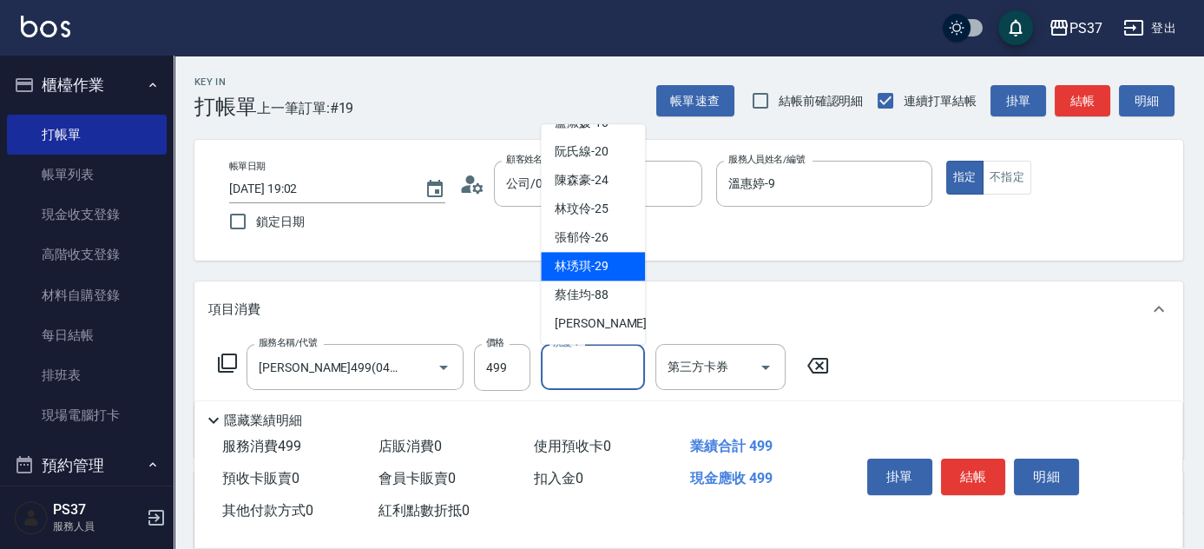
click at [609, 277] on div "林琇琪 -29" at bounding box center [593, 267] width 104 height 29
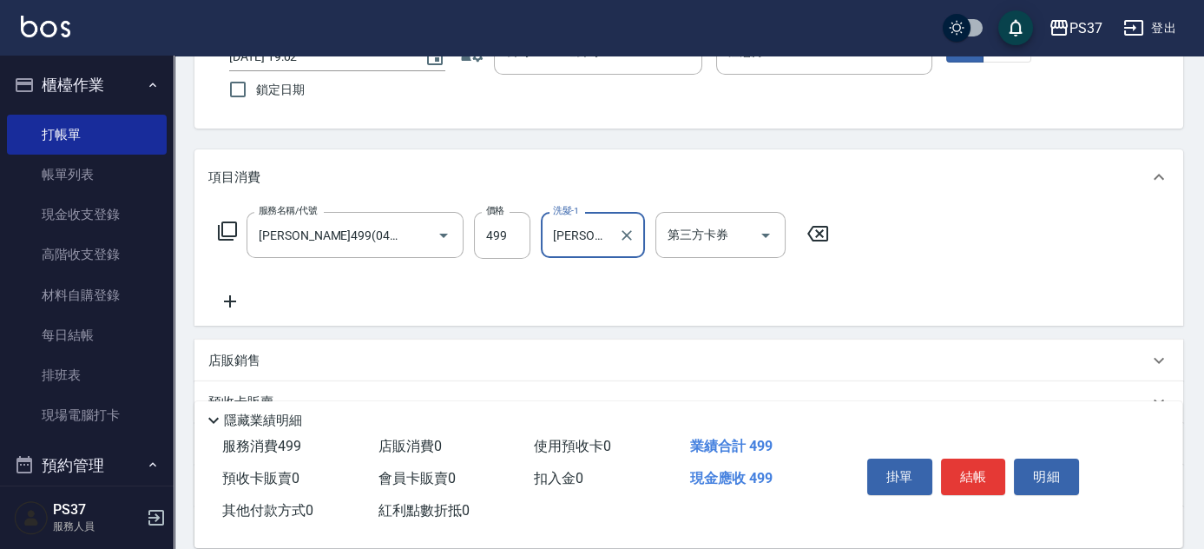
scroll to position [157, 0]
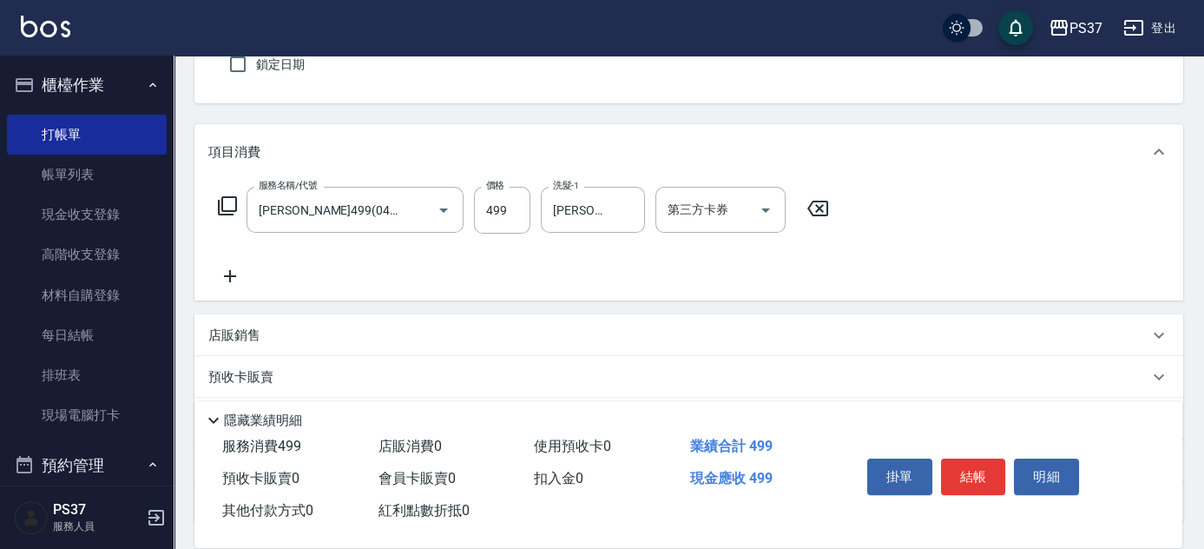
click at [231, 274] on icon at bounding box center [229, 276] width 43 height 21
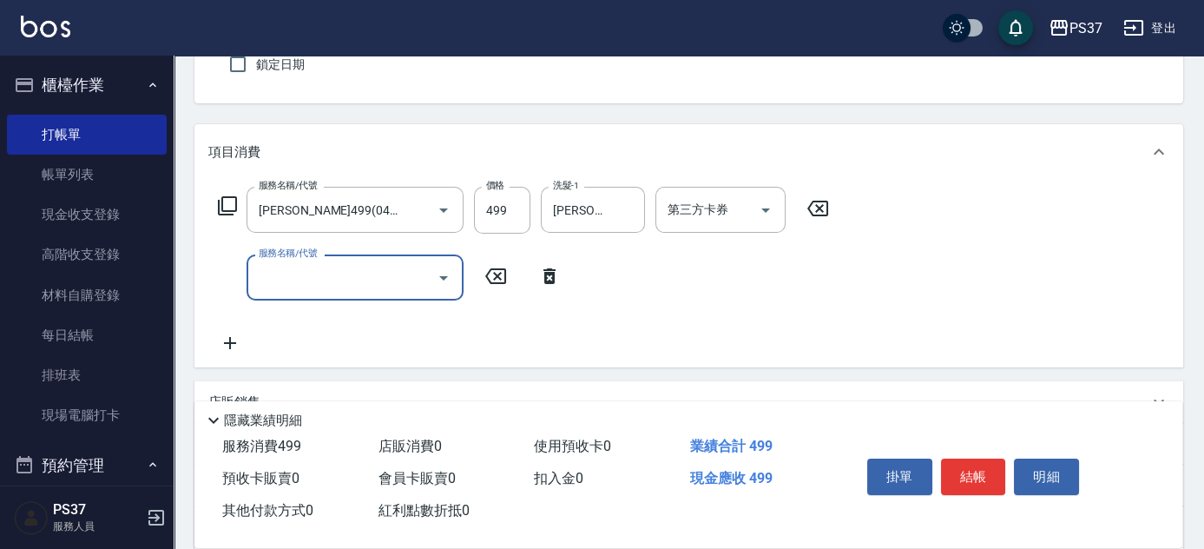
click at [305, 286] on input "服務名稱/代號" at bounding box center [341, 277] width 175 height 30
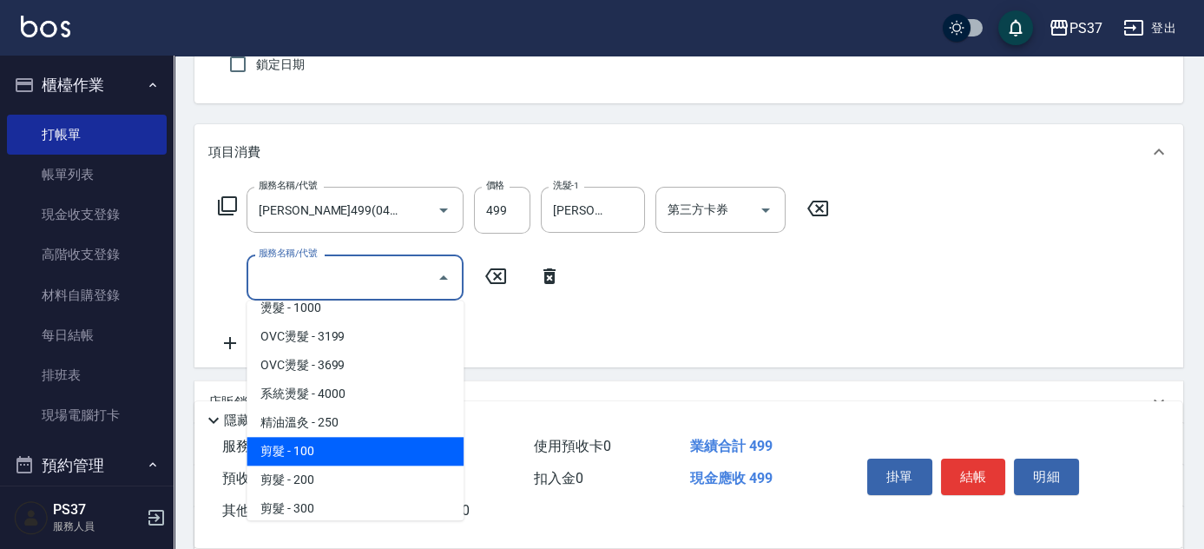
drag, startPoint x: 342, startPoint y: 441, endPoint x: 353, endPoint y: 434, distance: 13.3
click at [342, 441] on span "剪髮 - 100" at bounding box center [355, 451] width 217 height 29
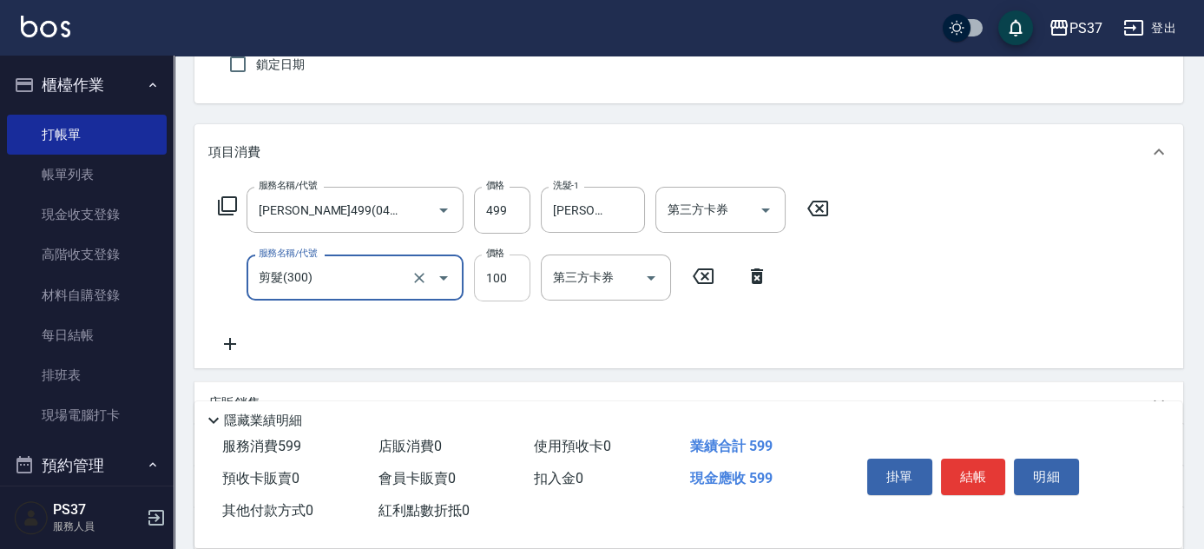
click at [524, 277] on input "100" at bounding box center [502, 277] width 56 height 47
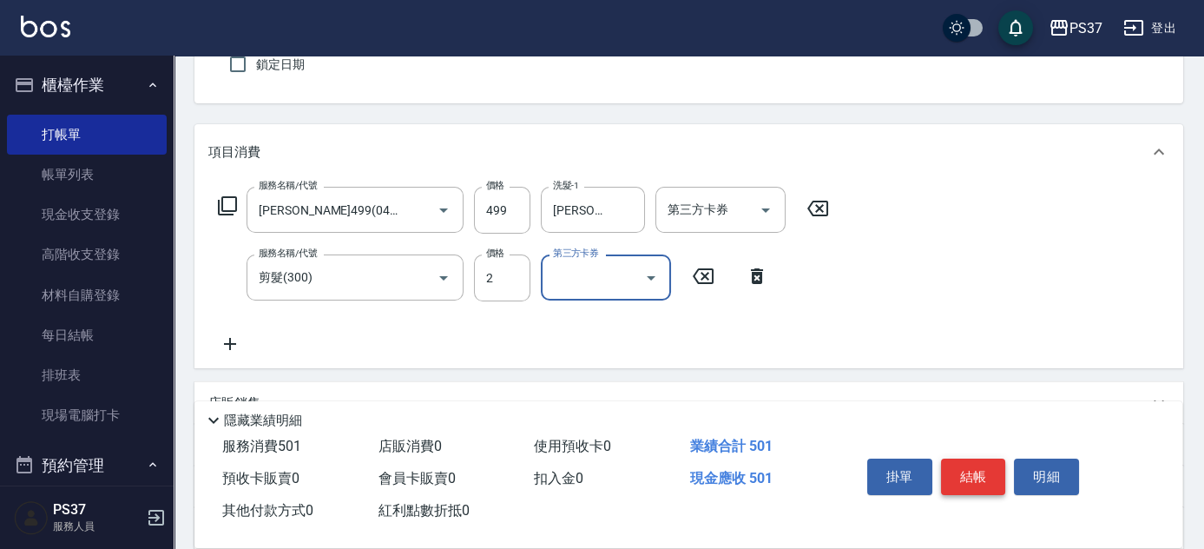
click at [964, 470] on button "結帳" at bounding box center [973, 476] width 65 height 36
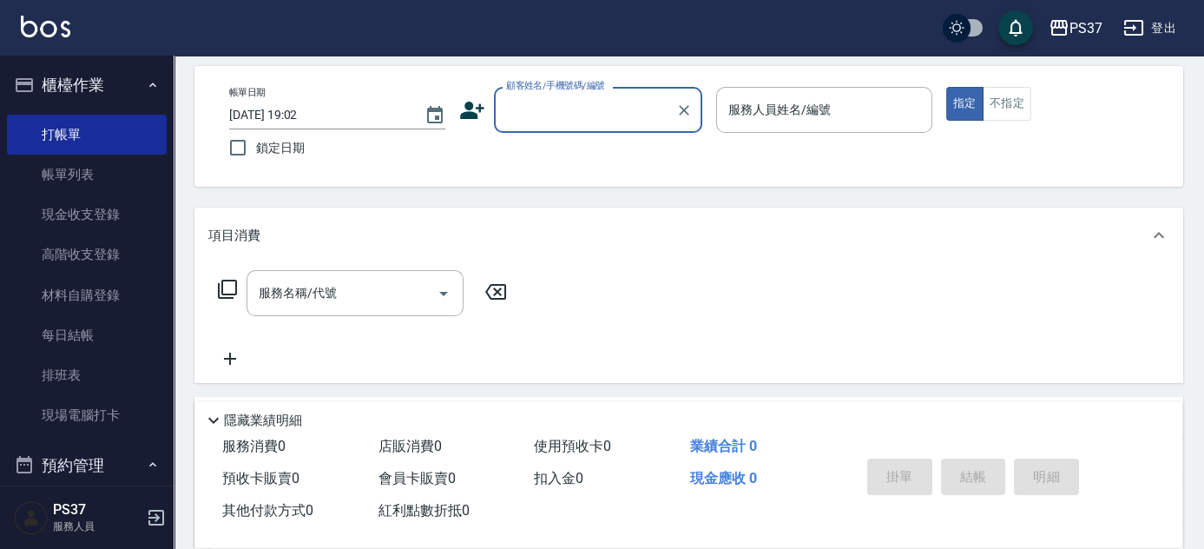
scroll to position [0, 0]
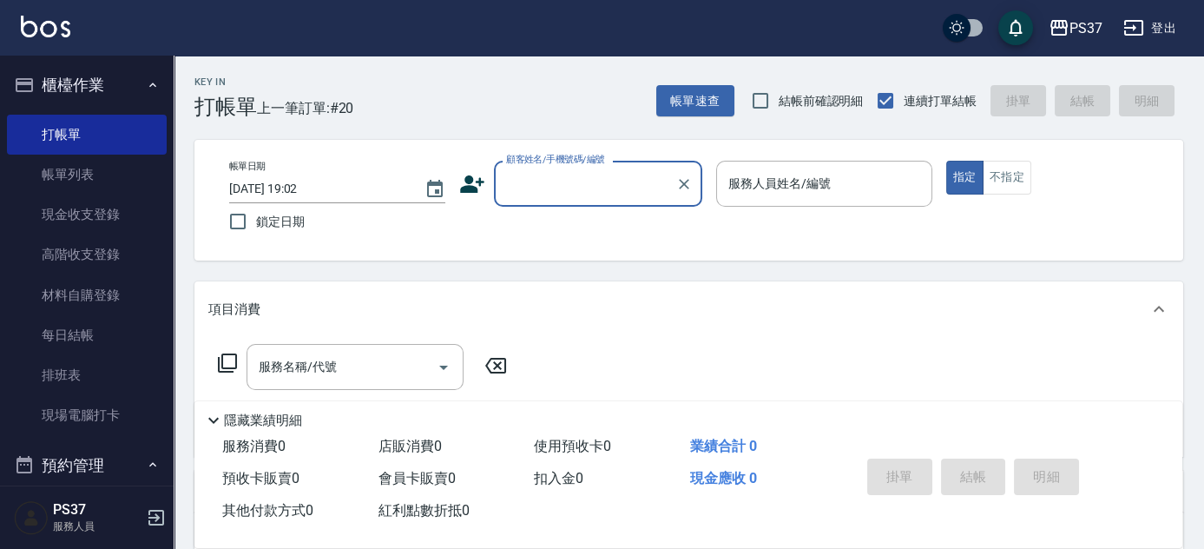
click at [597, 192] on input "顧客姓名/手機號碼/編號" at bounding box center [585, 183] width 167 height 30
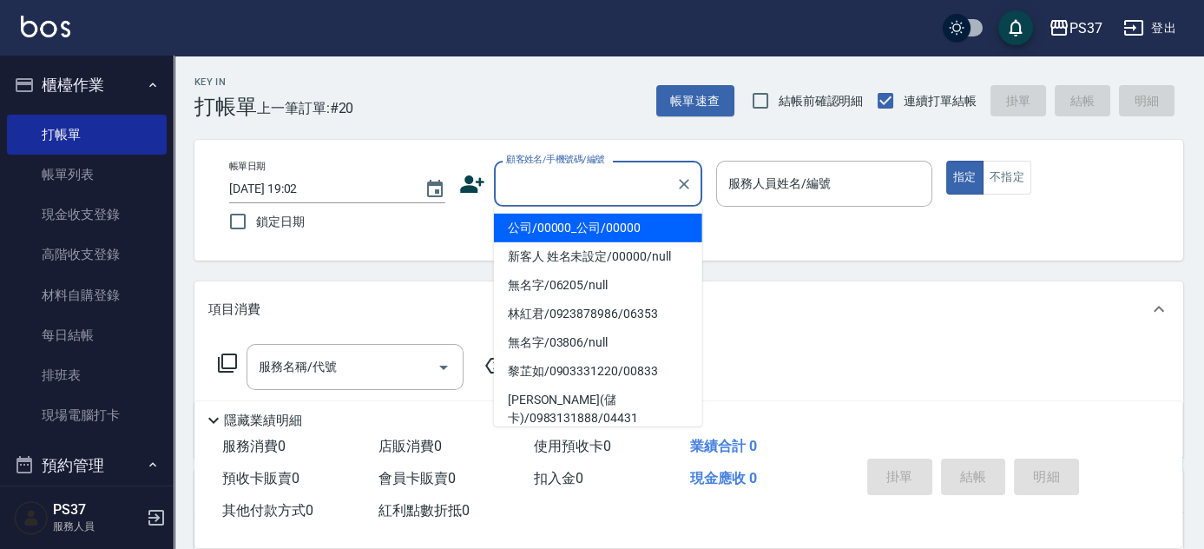
click at [611, 223] on li "公司/00000_公司/00000" at bounding box center [598, 228] width 208 height 29
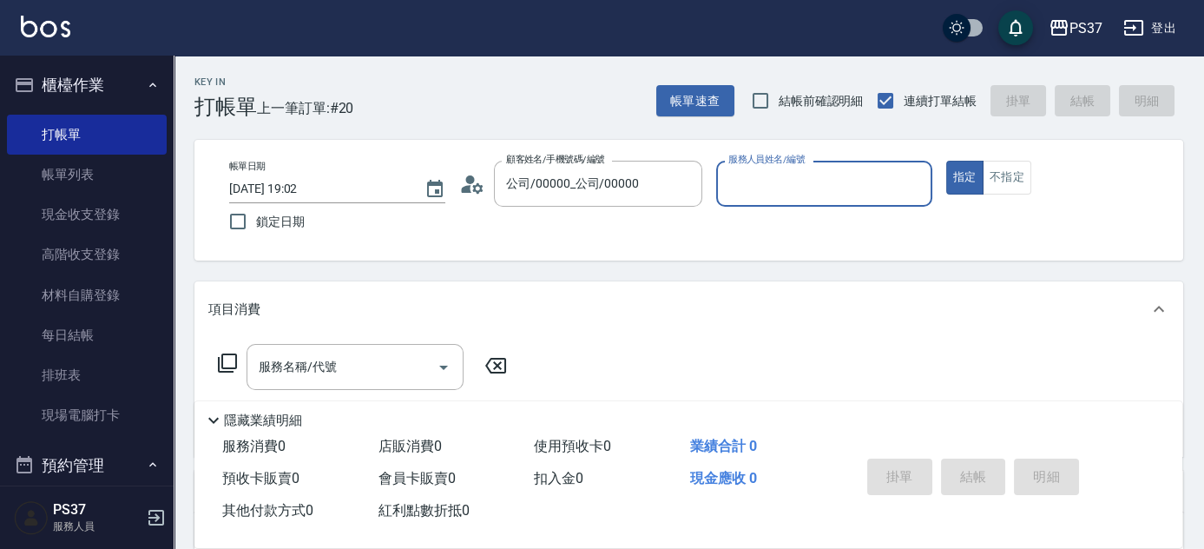
click at [798, 175] on input "服務人員姓名/編號" at bounding box center [824, 183] width 201 height 30
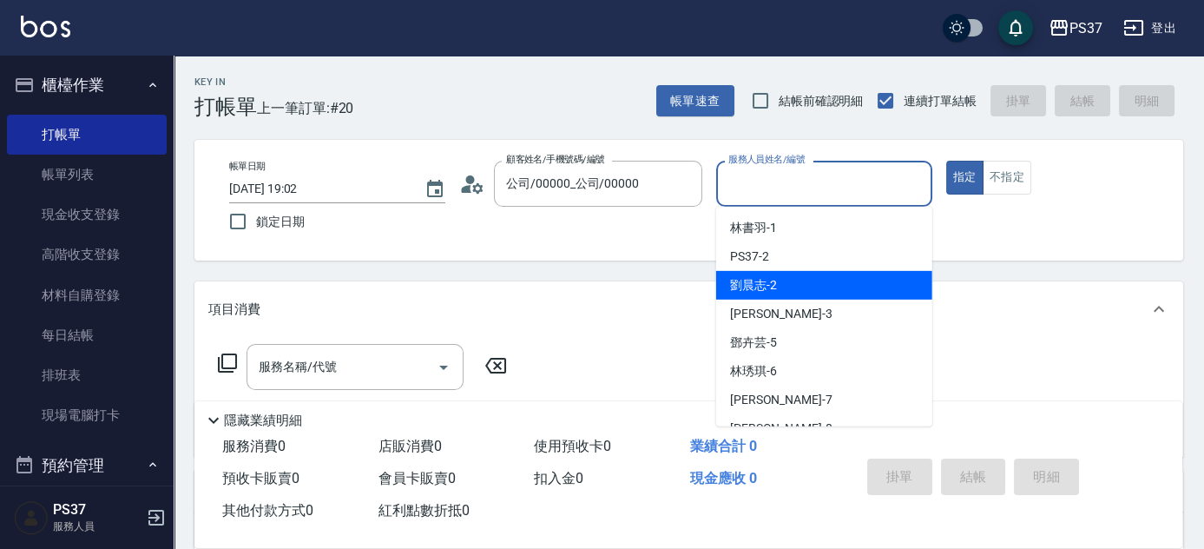
click at [814, 294] on div "劉晨志 -2" at bounding box center [824, 285] width 216 height 29
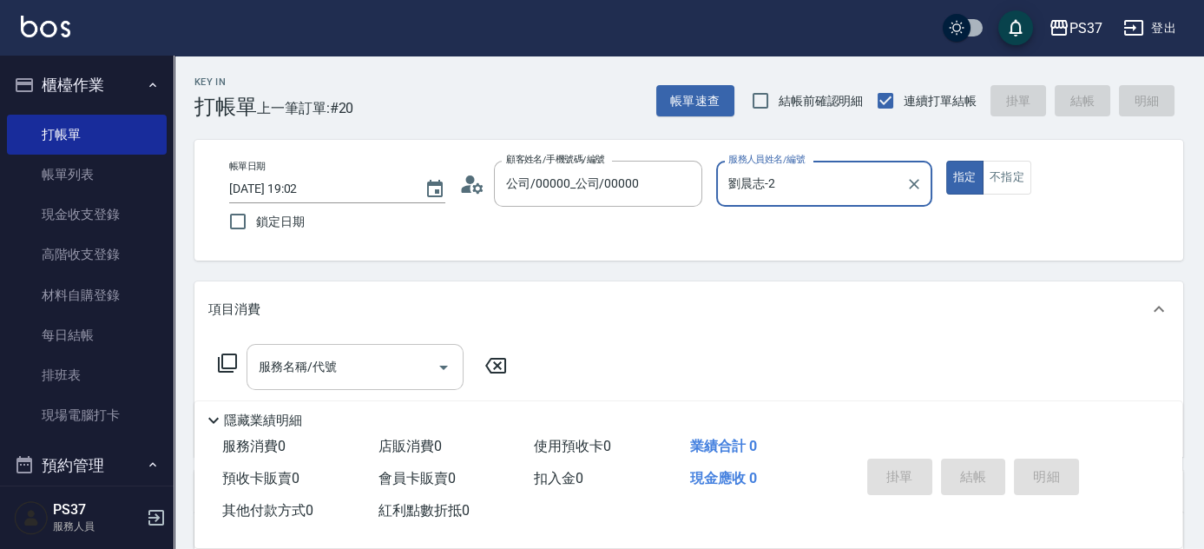
click at [363, 367] on input "服務名稱/代號" at bounding box center [341, 367] width 175 height 30
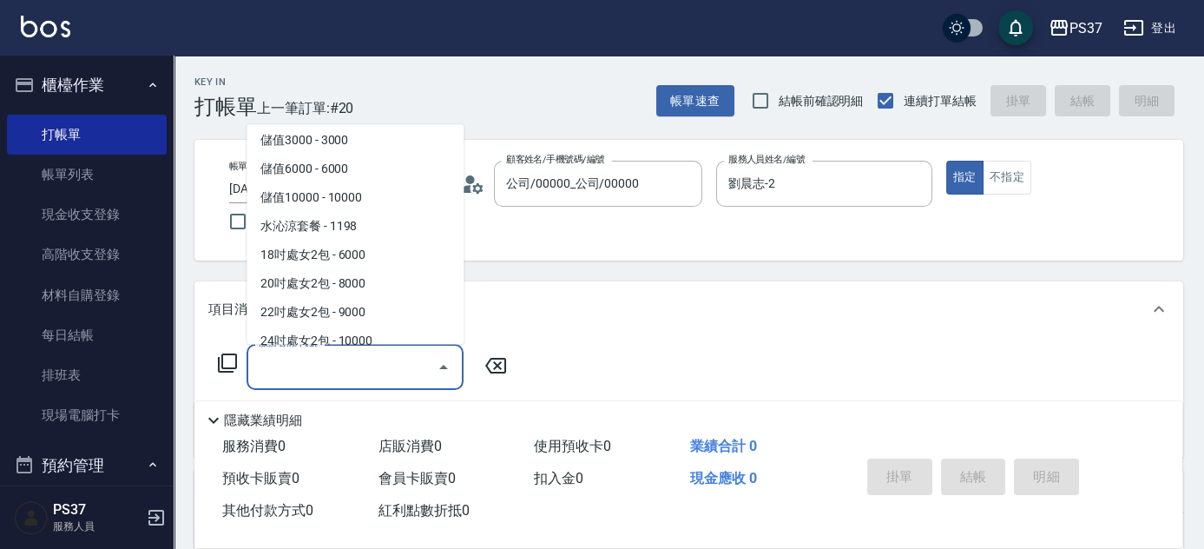
scroll to position [1893, 0]
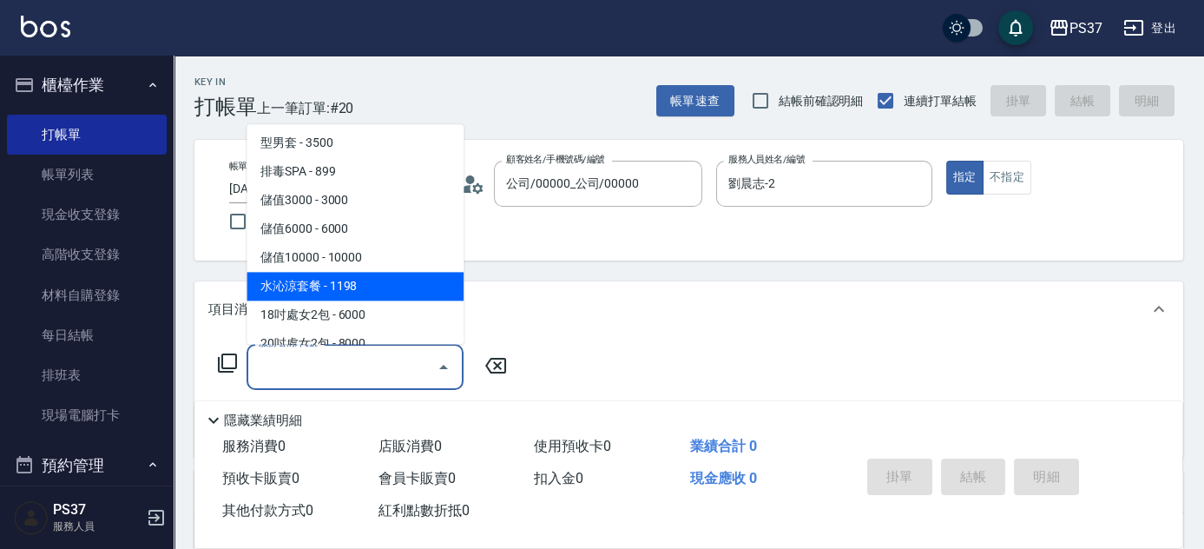
click at [347, 286] on span "水沁涼套餐 - 1198" at bounding box center [355, 287] width 217 height 29
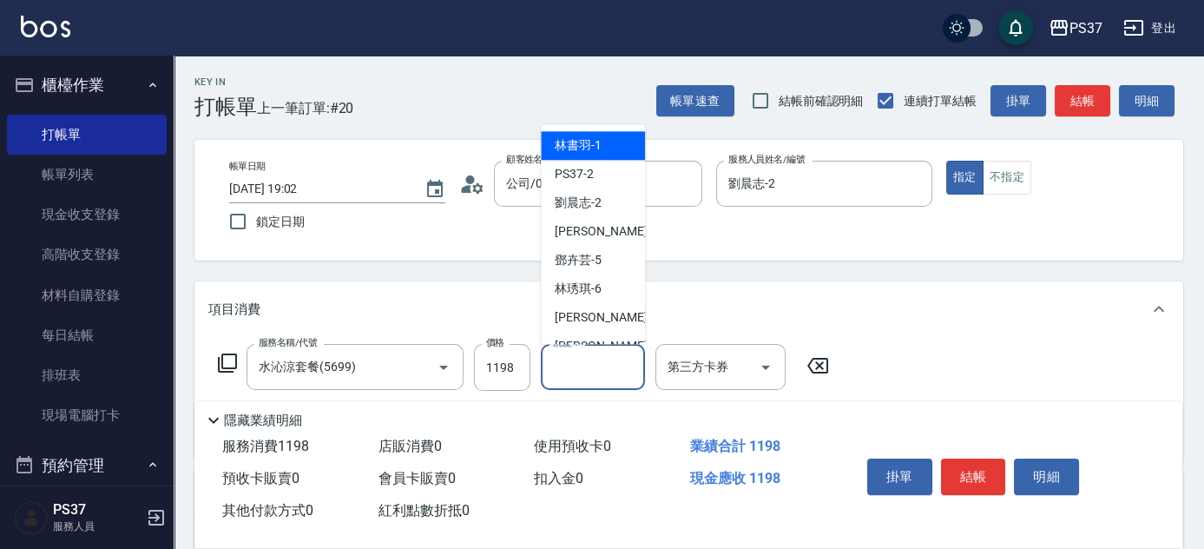
click at [601, 374] on input "洗髮-1" at bounding box center [593, 367] width 89 height 30
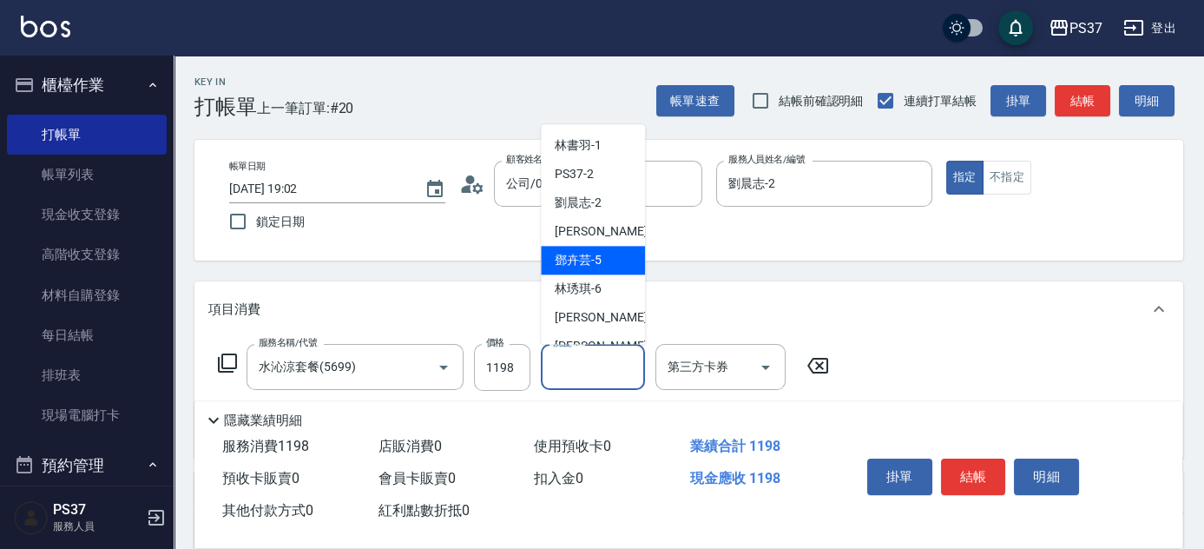
scroll to position [236, 0]
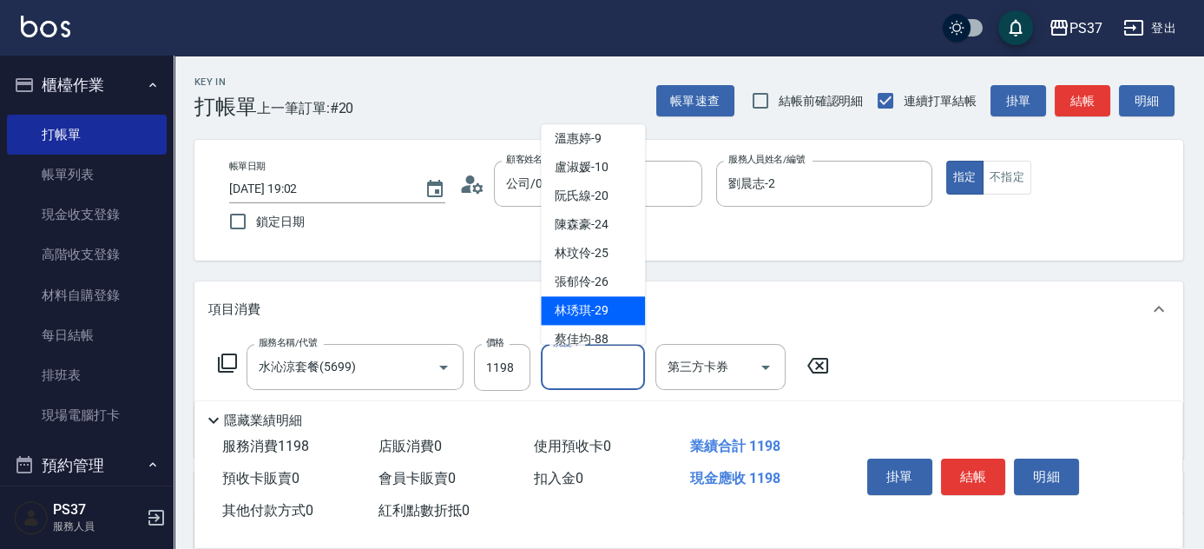
click at [590, 311] on span "林琇琪 -29" at bounding box center [582, 311] width 54 height 18
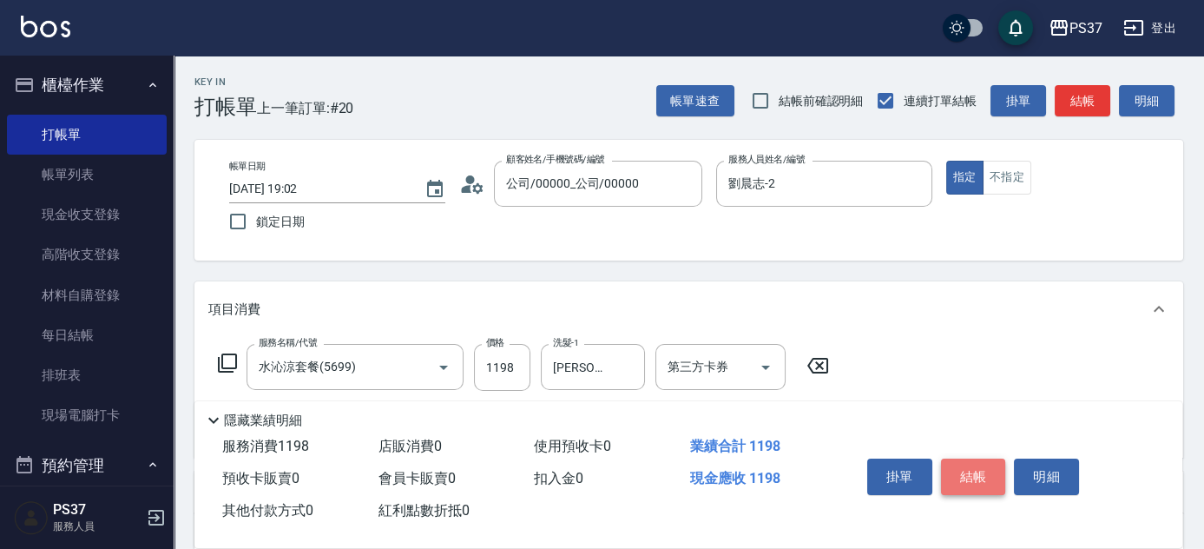
click at [970, 463] on button "結帳" at bounding box center [973, 476] width 65 height 36
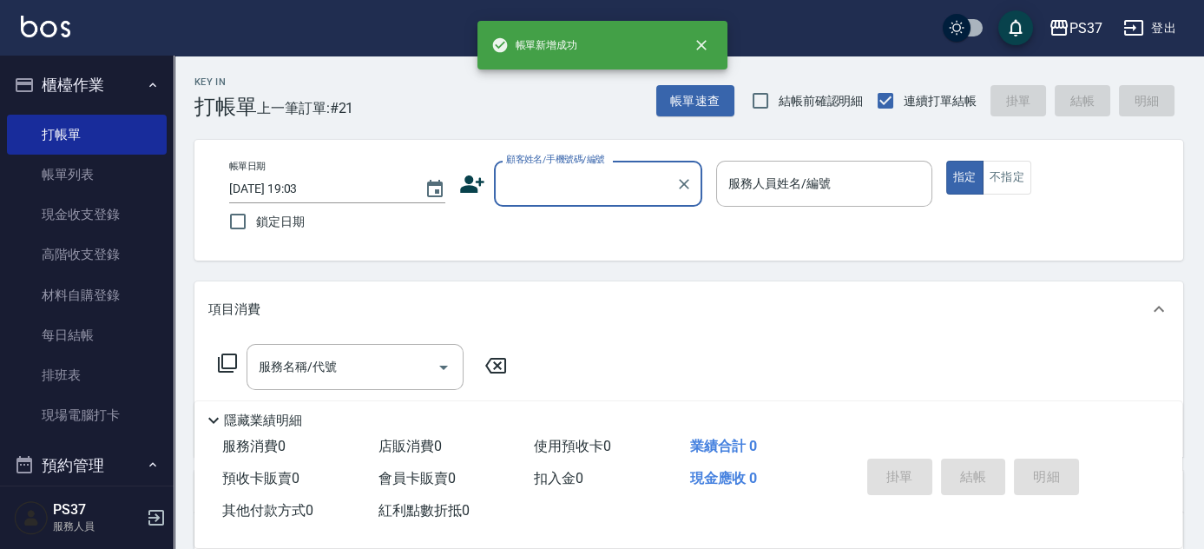
click at [545, 175] on input "顧客姓名/手機號碼/編號" at bounding box center [585, 183] width 167 height 30
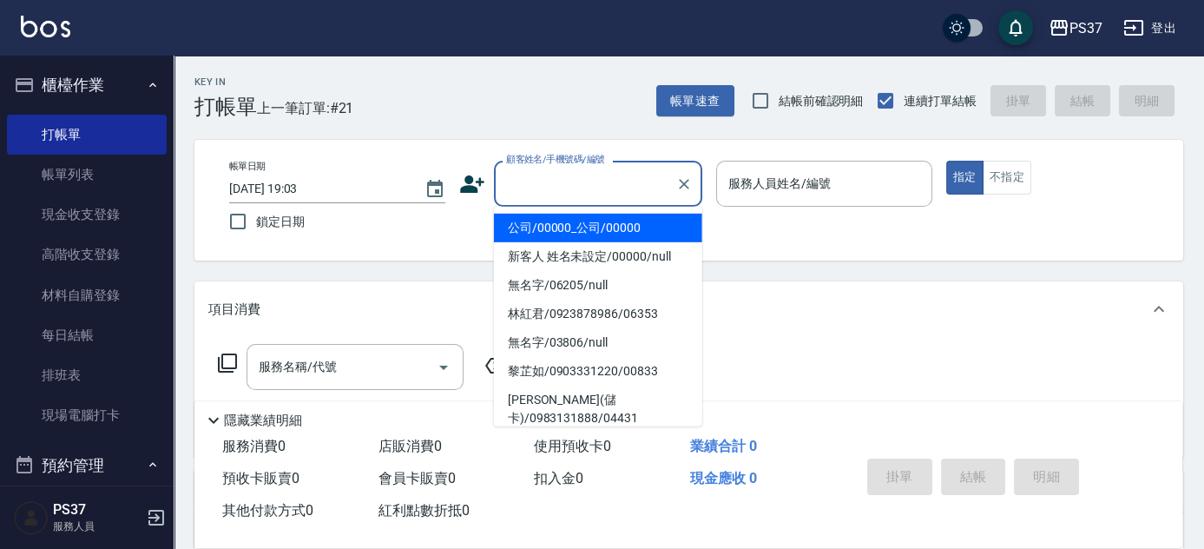
click at [597, 240] on li "公司/00000_公司/00000" at bounding box center [598, 228] width 208 height 29
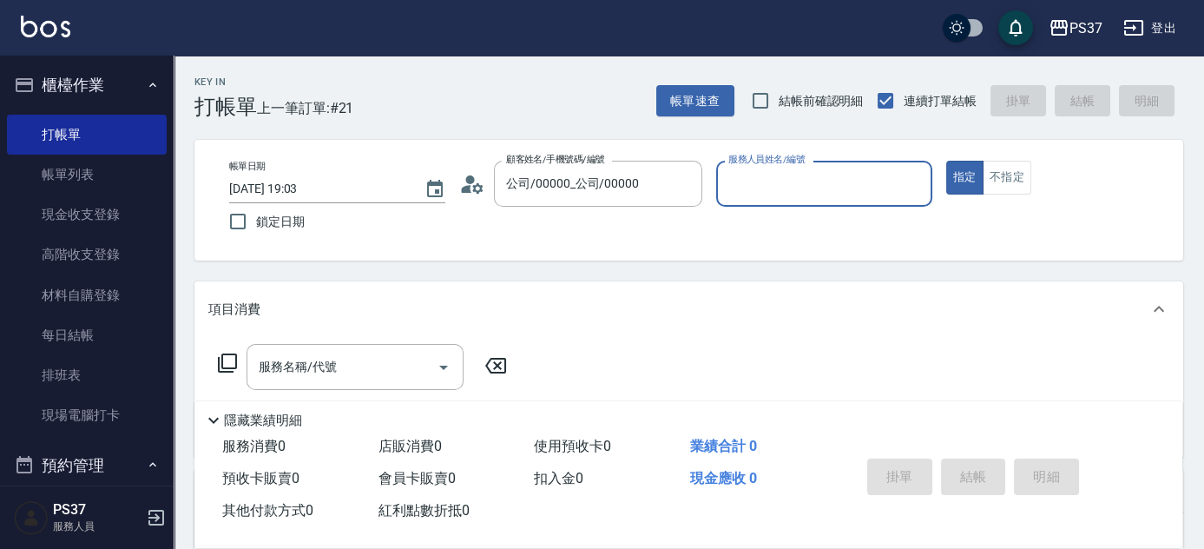
click at [753, 198] on input "服務人員姓名/編號" at bounding box center [824, 183] width 201 height 30
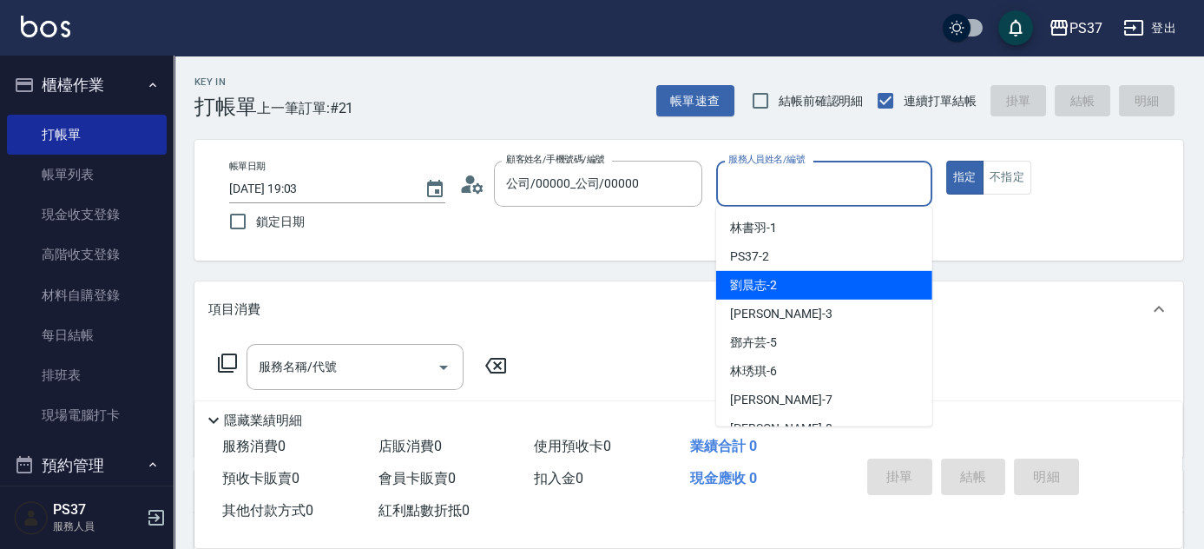
click at [787, 287] on div "劉晨志 -2" at bounding box center [824, 285] width 216 height 29
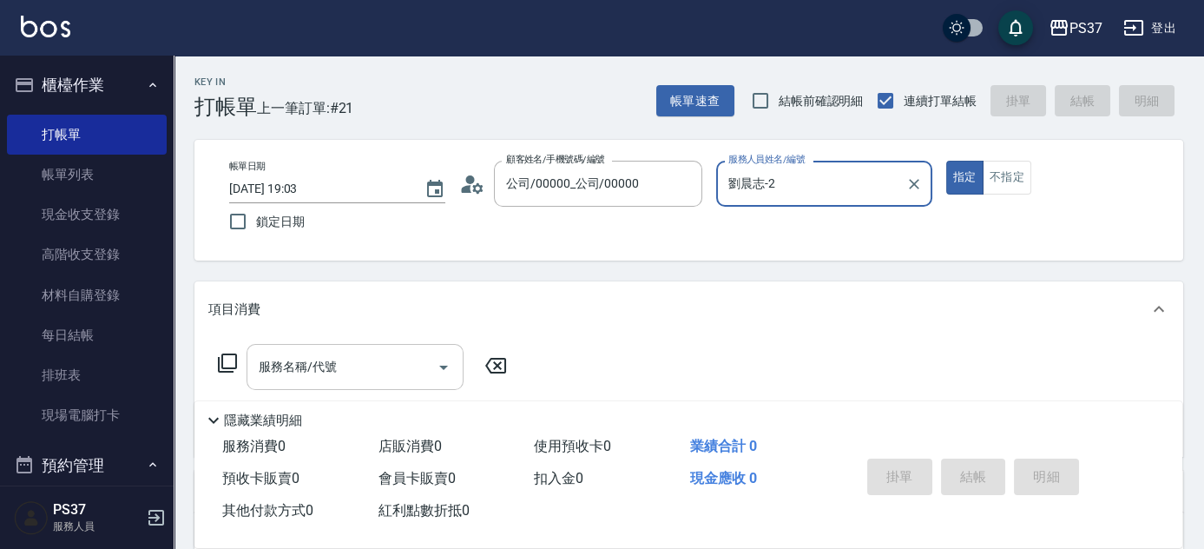
click at [332, 357] on input "服務名稱/代號" at bounding box center [341, 367] width 175 height 30
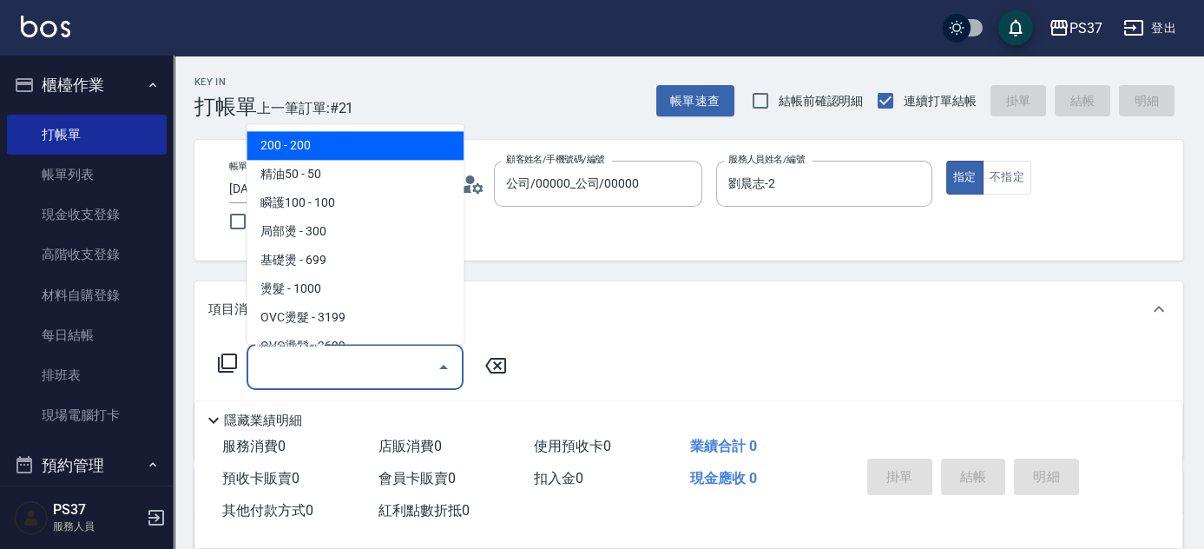
click at [343, 142] on span "200 - 200" at bounding box center [355, 146] width 217 height 29
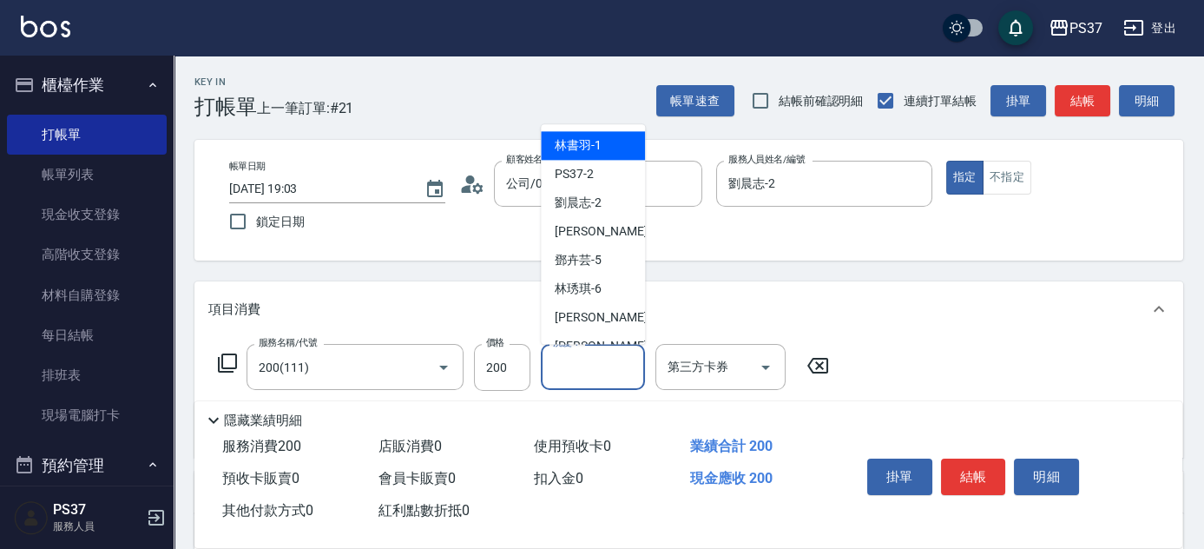
click at [589, 369] on input "洗髮-1" at bounding box center [593, 367] width 89 height 30
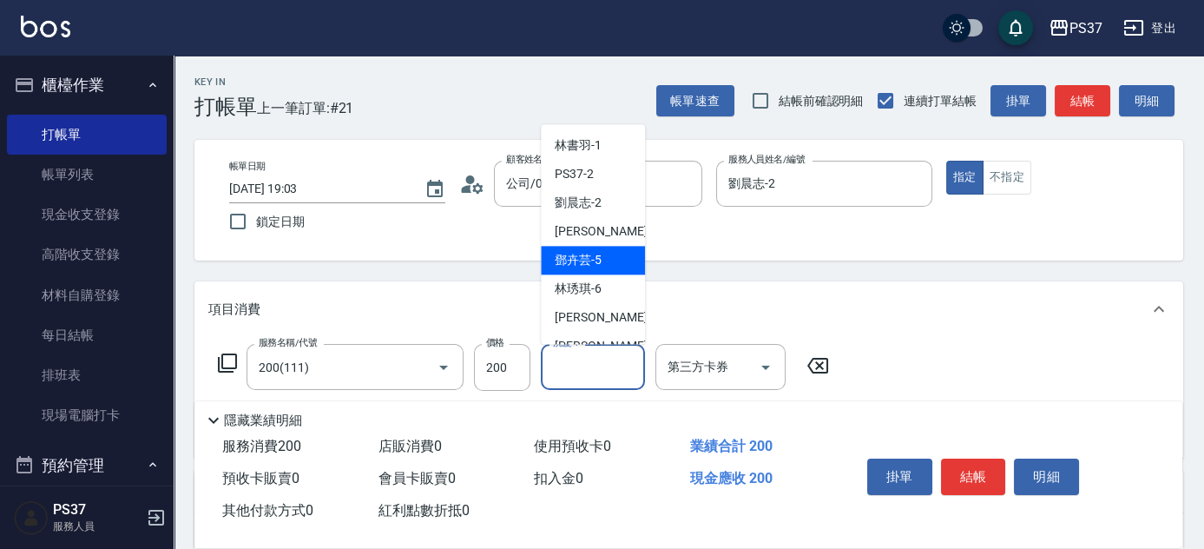
scroll to position [280, 0]
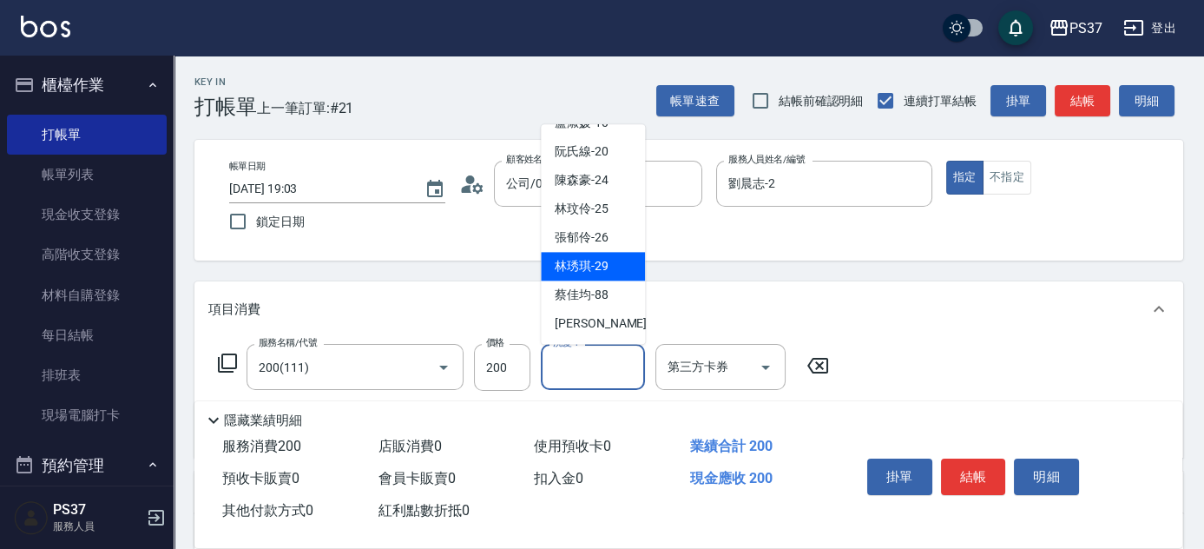
click at [592, 259] on span "林琇琪 -29" at bounding box center [582, 267] width 54 height 18
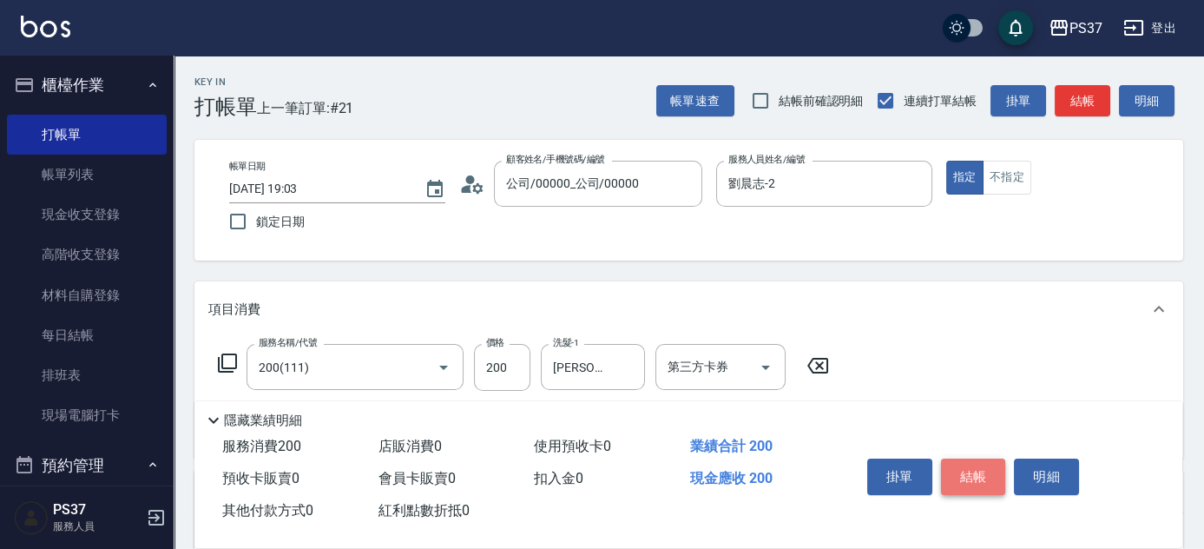
click at [979, 469] on button "結帳" at bounding box center [973, 476] width 65 height 36
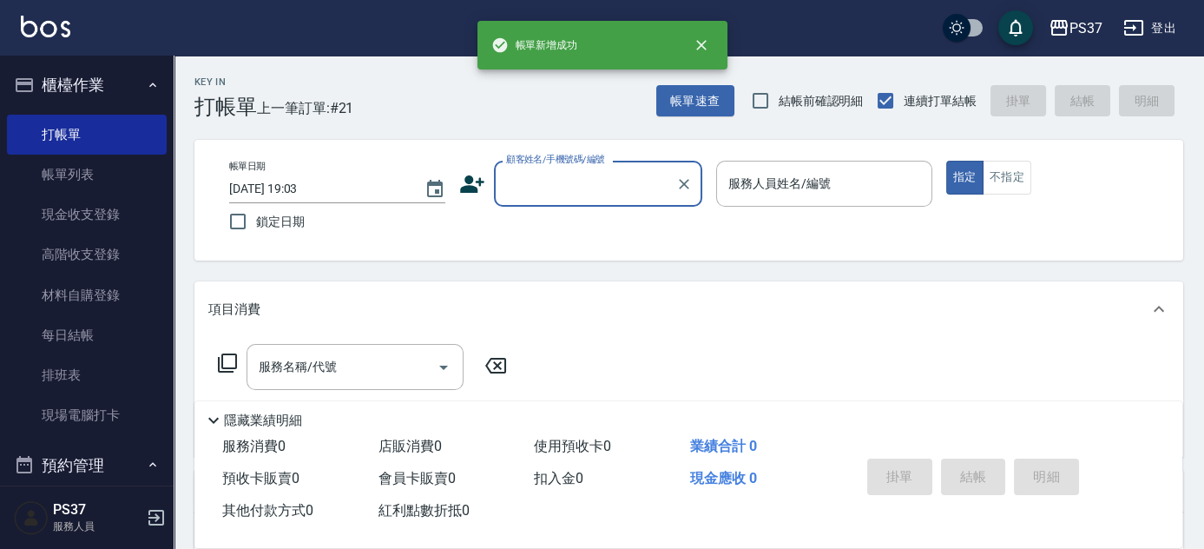
click at [616, 201] on div "顧客姓名/手機號碼/編號" at bounding box center [598, 184] width 208 height 46
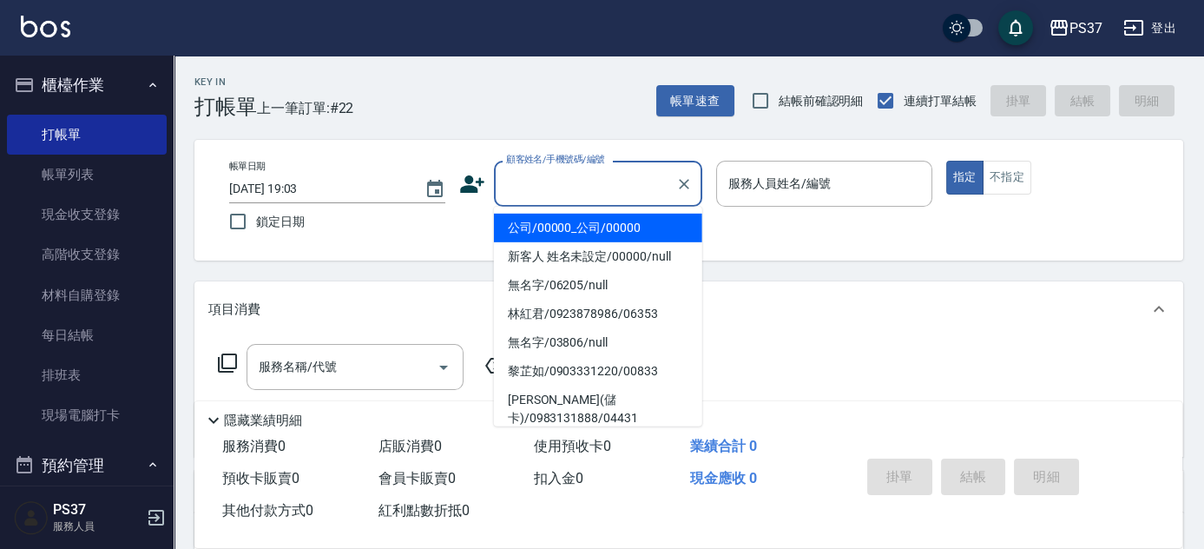
click at [614, 226] on li "公司/00000_公司/00000" at bounding box center [598, 228] width 208 height 29
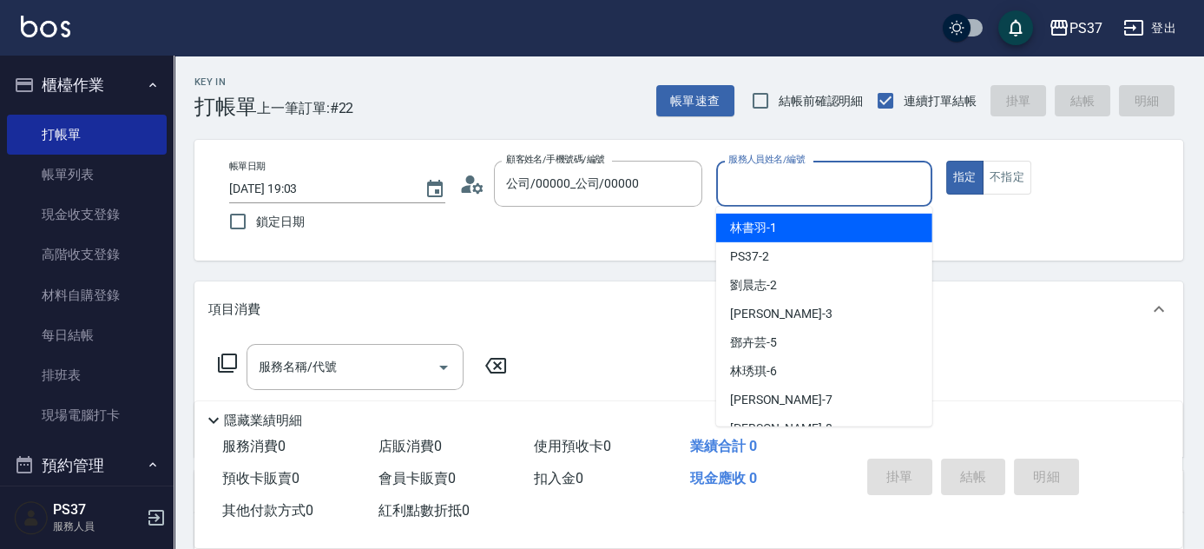
click at [773, 184] on input "服務人員姓名/編號" at bounding box center [824, 183] width 201 height 30
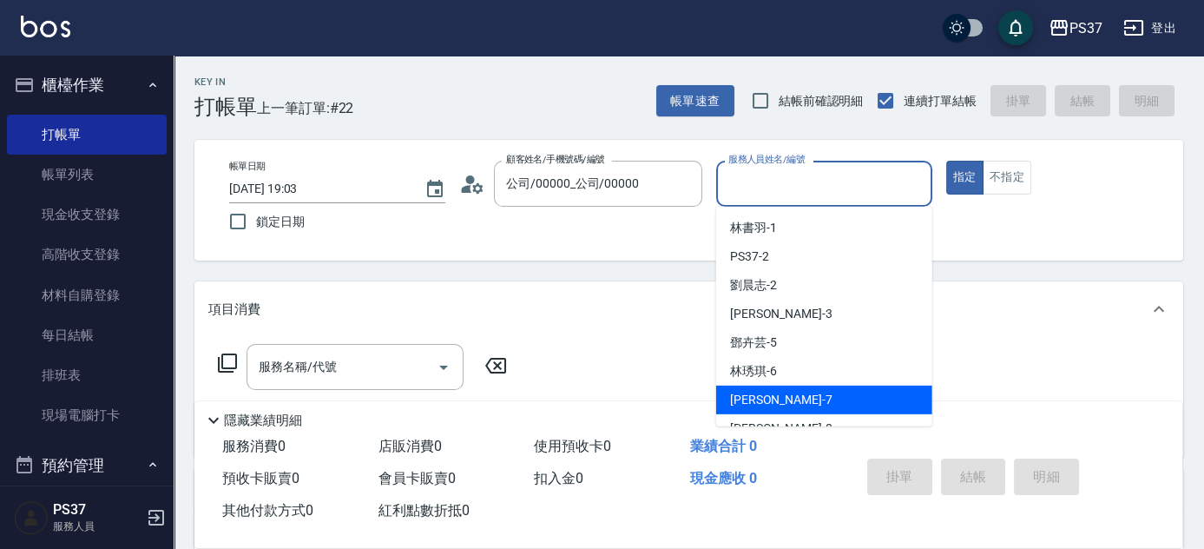
click at [819, 403] on div "黎氏萍 -7" at bounding box center [824, 399] width 216 height 29
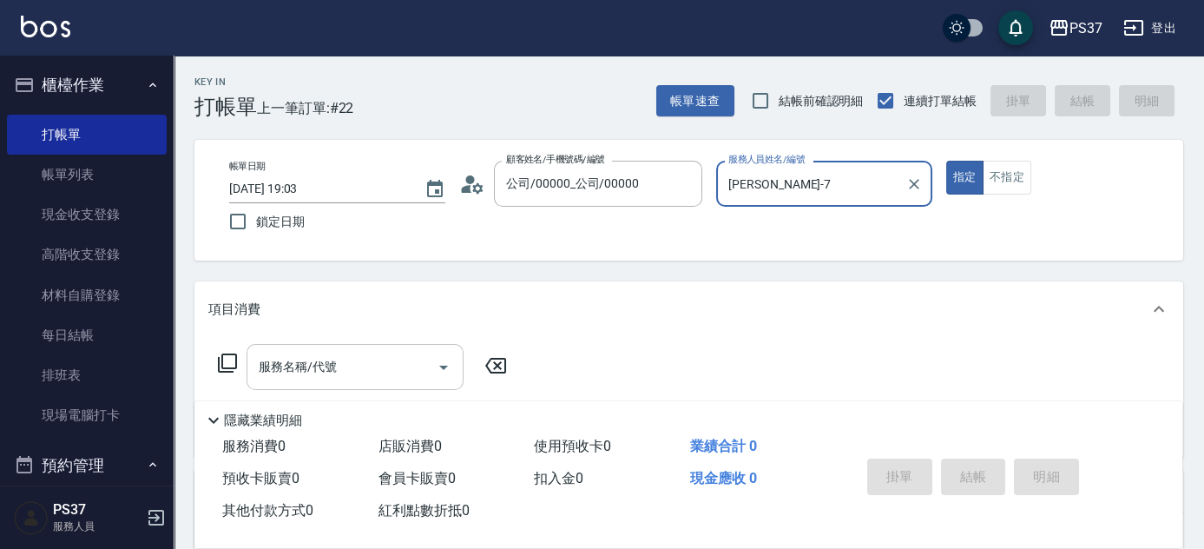
click at [385, 373] on input "服務名稱/代號" at bounding box center [341, 367] width 175 height 30
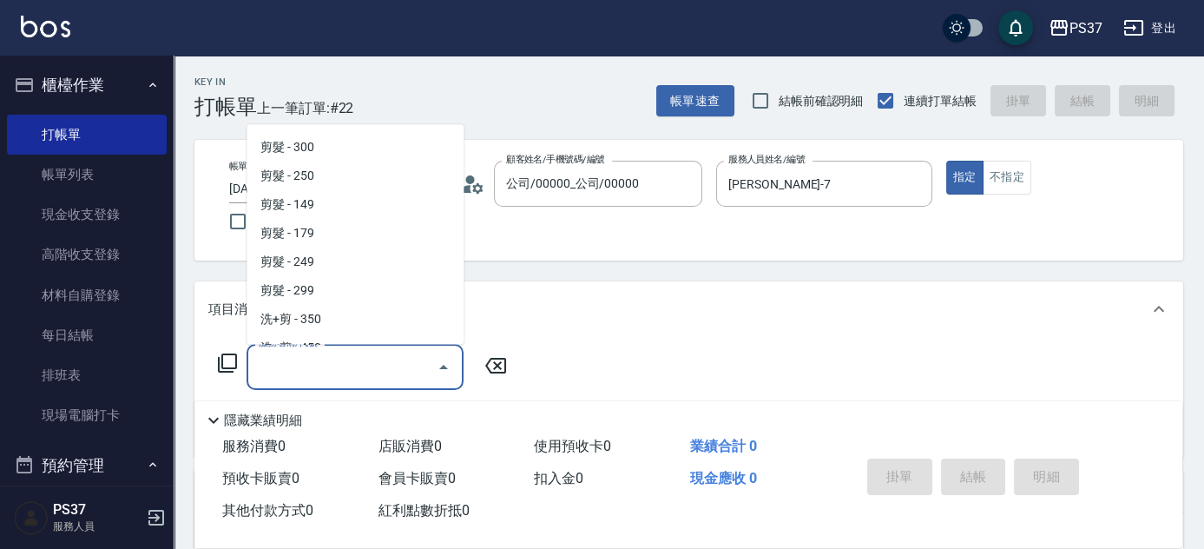
scroll to position [473, 0]
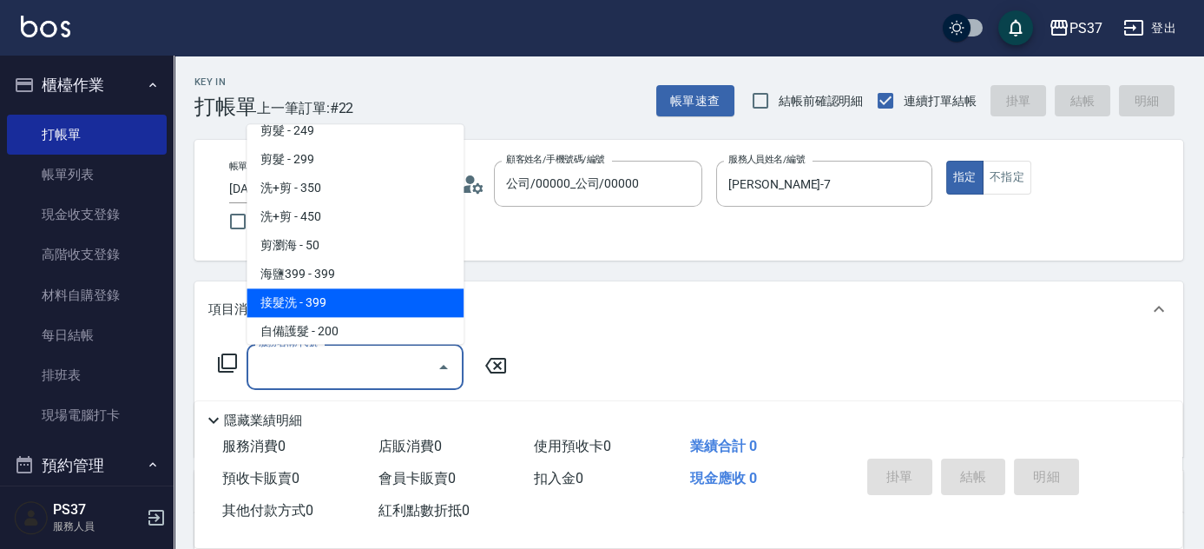
click at [354, 306] on span "接髮洗 - 399" at bounding box center [355, 303] width 217 height 29
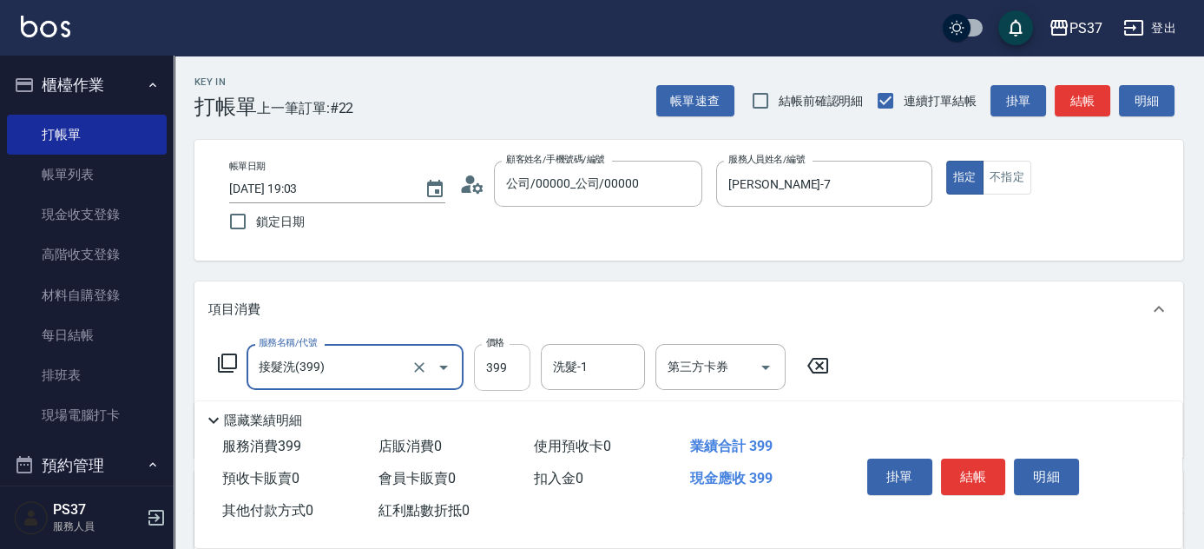
click at [503, 372] on input "399" at bounding box center [502, 367] width 56 height 47
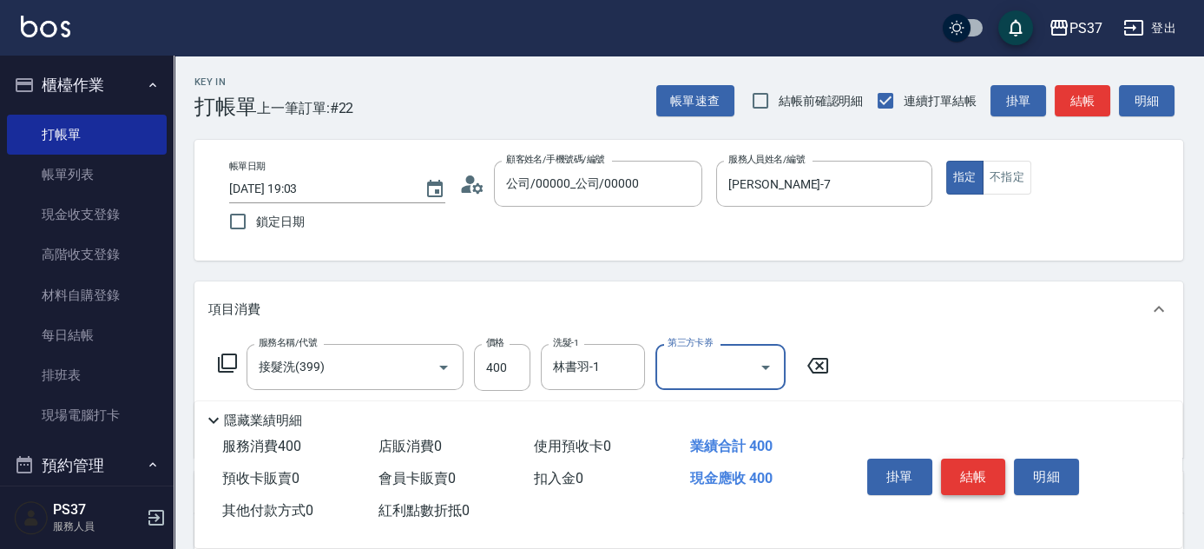
click at [974, 465] on button "結帳" at bounding box center [973, 476] width 65 height 36
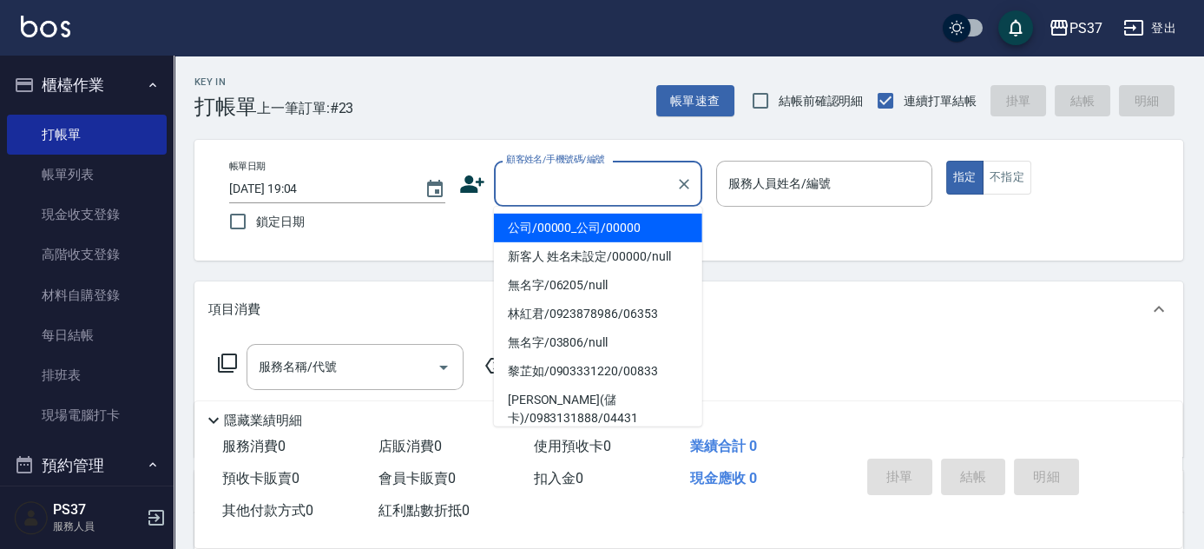
click at [604, 198] on input "顧客姓名/手機號碼/編號" at bounding box center [585, 183] width 167 height 30
click at [601, 222] on li "公司/00000_公司/00000" at bounding box center [598, 228] width 208 height 29
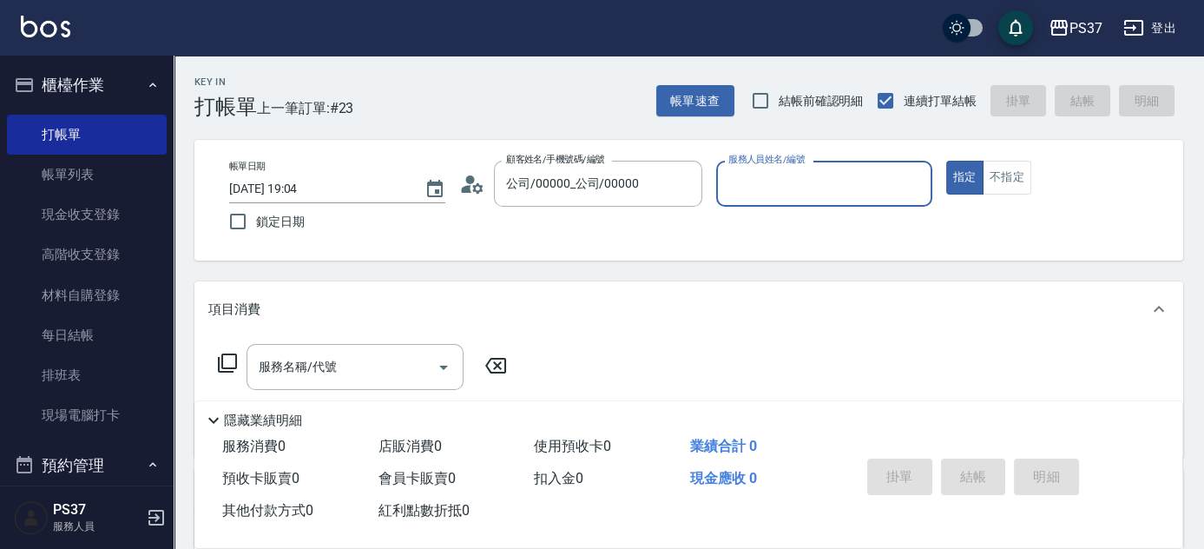
click at [786, 195] on input "服務人員姓名/編號" at bounding box center [824, 183] width 201 height 30
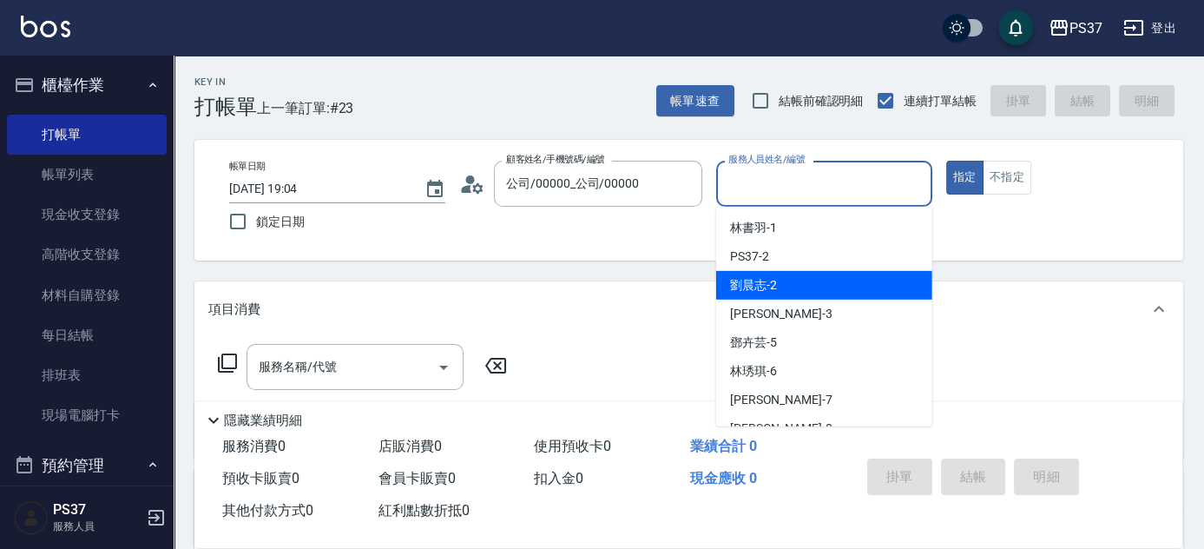
click at [780, 290] on div "劉晨志 -2" at bounding box center [824, 285] width 216 height 29
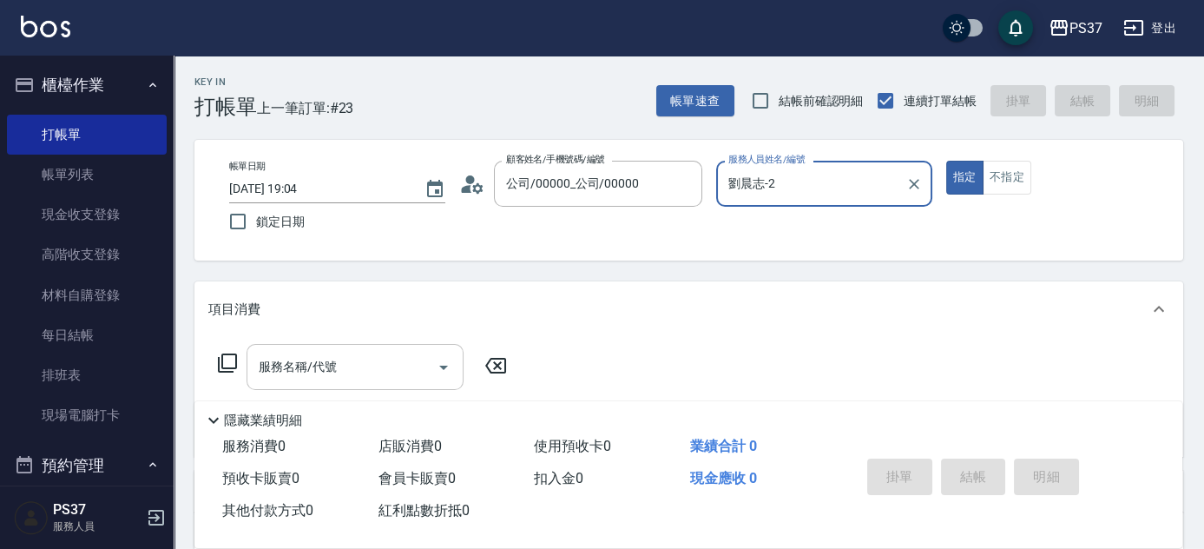
click at [354, 366] on input "服務名稱/代號" at bounding box center [341, 367] width 175 height 30
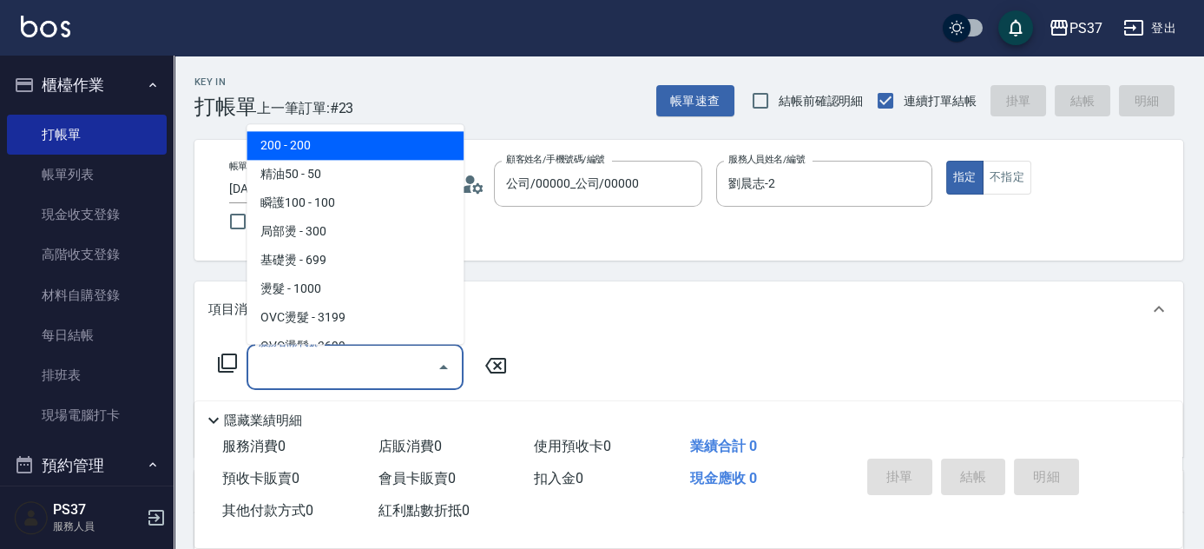
click at [339, 156] on span "200 - 200" at bounding box center [355, 146] width 217 height 29
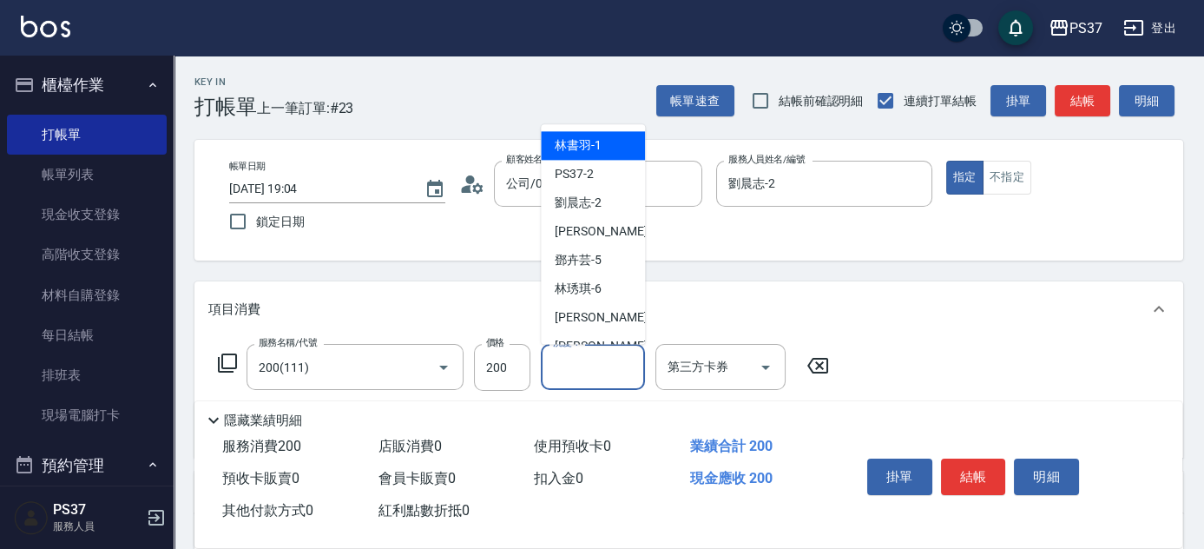
click at [571, 370] on input "洗髮-1" at bounding box center [593, 367] width 89 height 30
click at [583, 339] on span "徐雅娟 -8" at bounding box center [606, 347] width 102 height 18
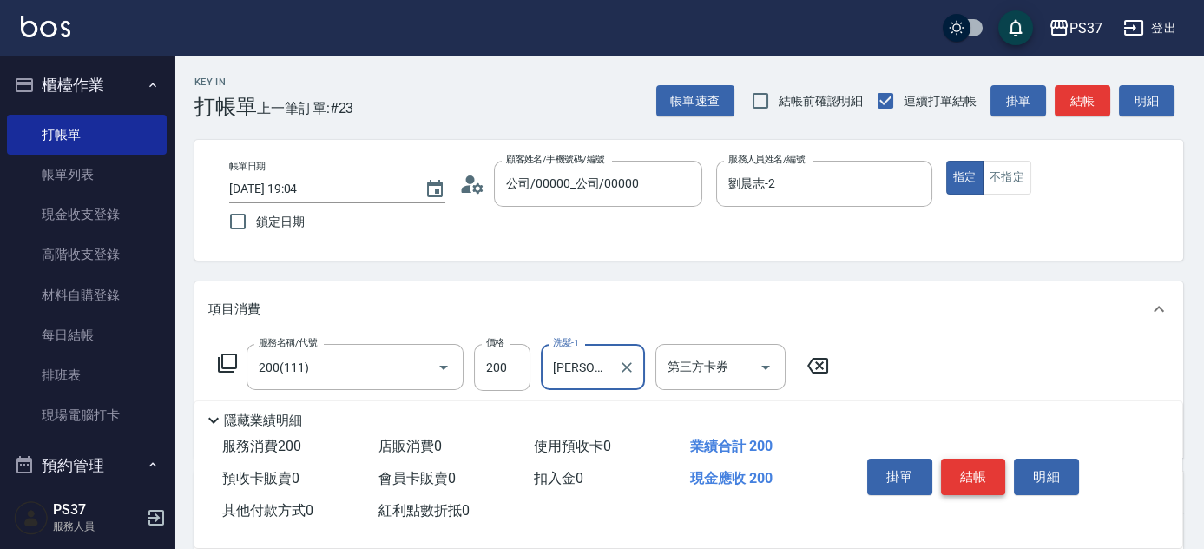
click at [969, 471] on button "結帳" at bounding box center [973, 476] width 65 height 36
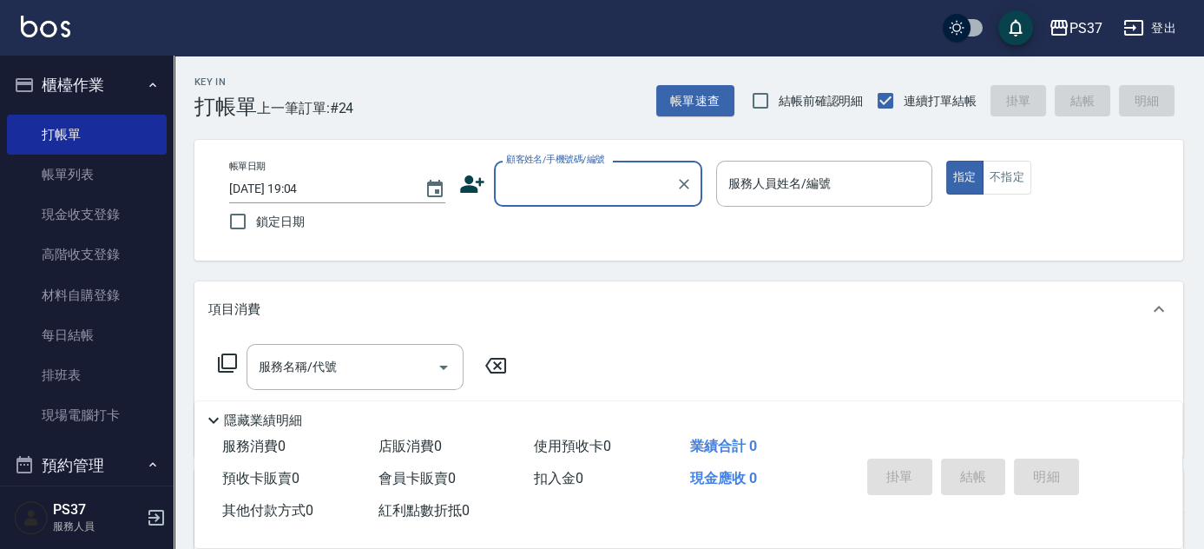
click at [567, 173] on input "顧客姓名/手機號碼/編號" at bounding box center [585, 183] width 167 height 30
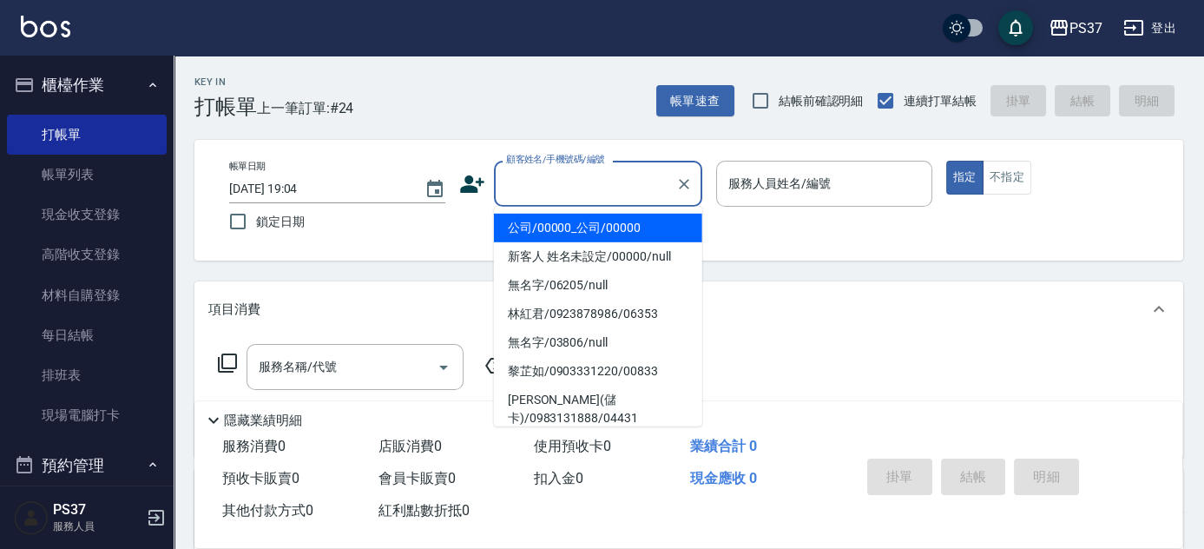
click at [635, 231] on li "公司/00000_公司/00000" at bounding box center [598, 228] width 208 height 29
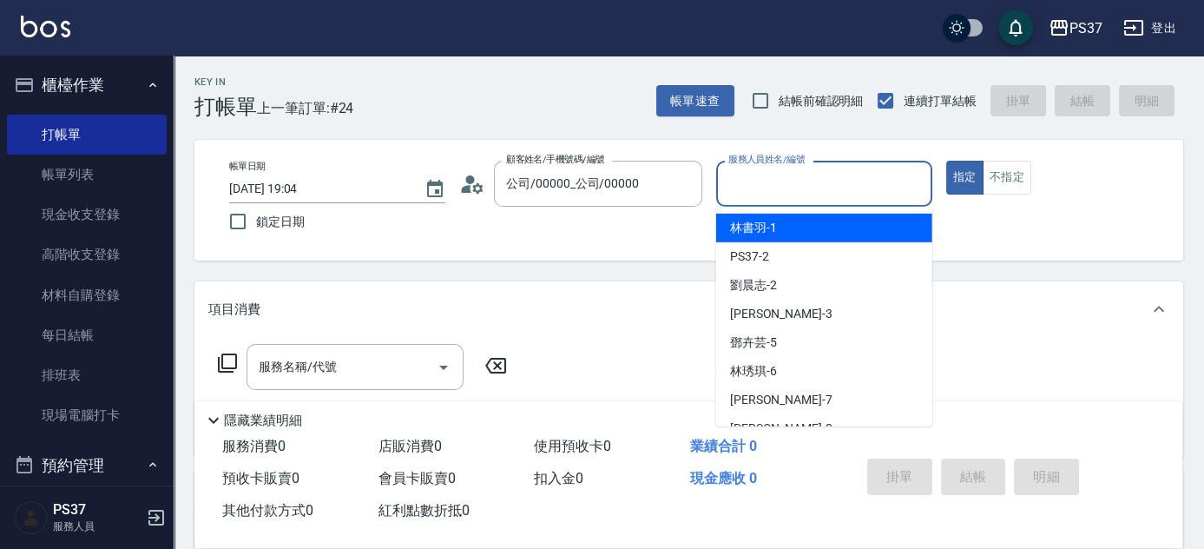
click at [785, 196] on input "服務人員姓名/編號" at bounding box center [824, 183] width 201 height 30
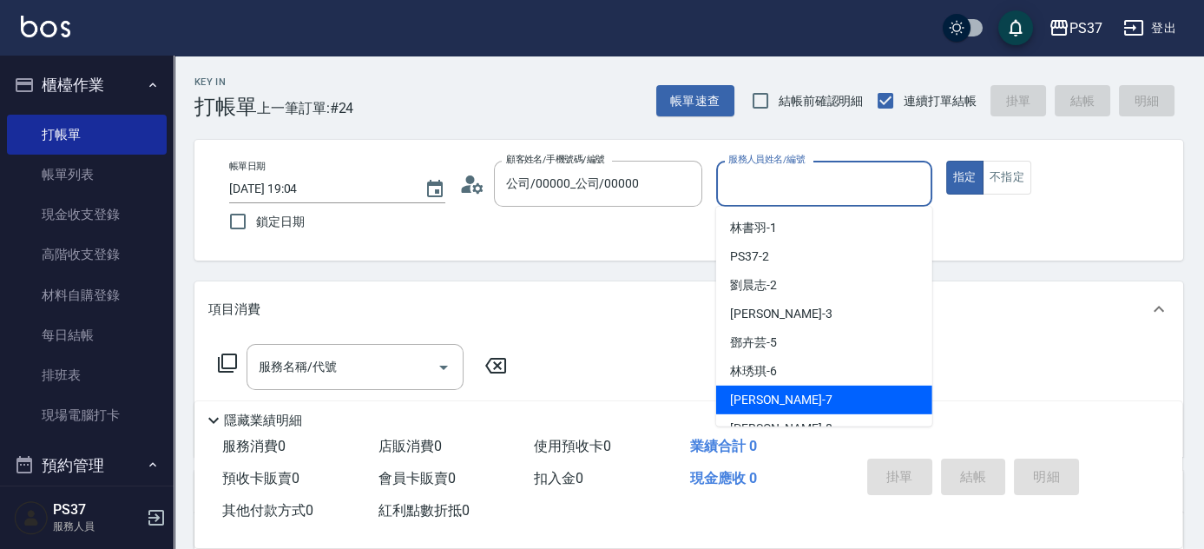
click at [827, 405] on div "黎氏萍 -7" at bounding box center [824, 399] width 216 height 29
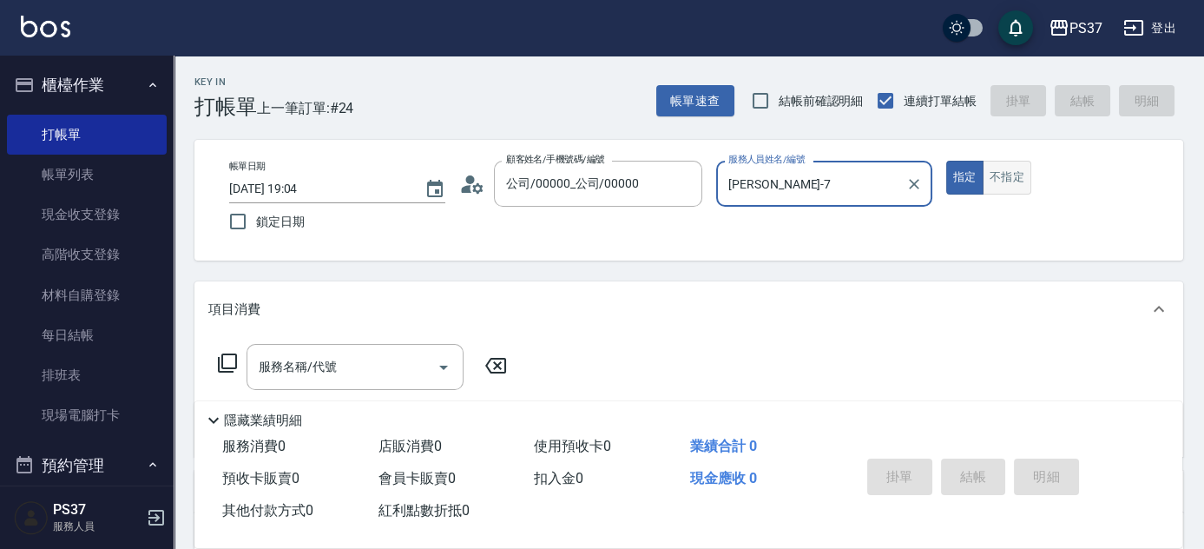
click at [1007, 185] on button "不指定" at bounding box center [1007, 178] width 49 height 34
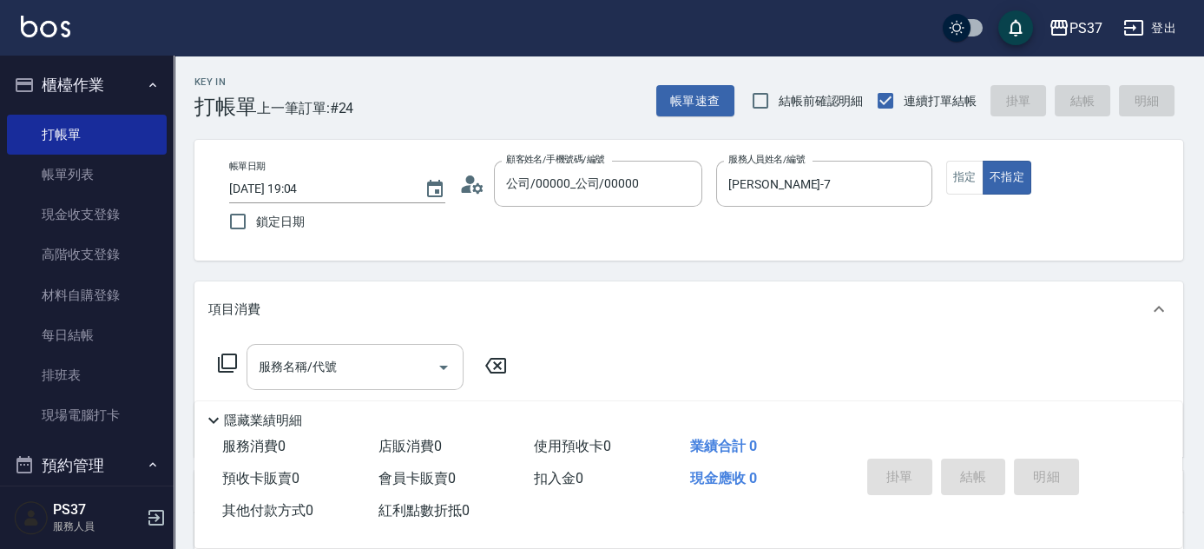
click at [378, 372] on input "服務名稱/代號" at bounding box center [341, 367] width 175 height 30
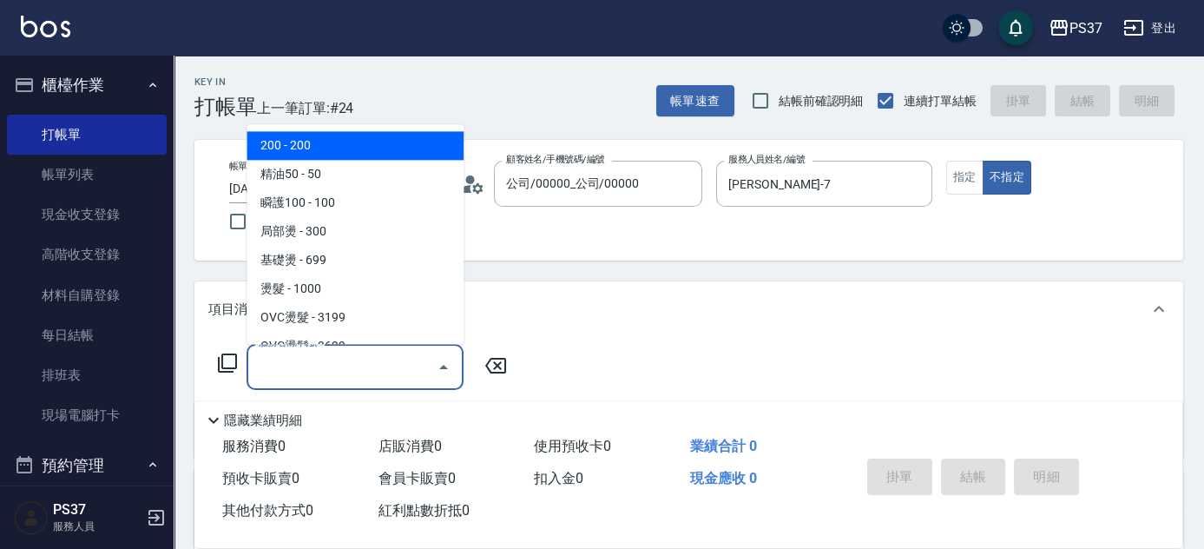
click at [345, 155] on span "200 - 200" at bounding box center [355, 146] width 217 height 29
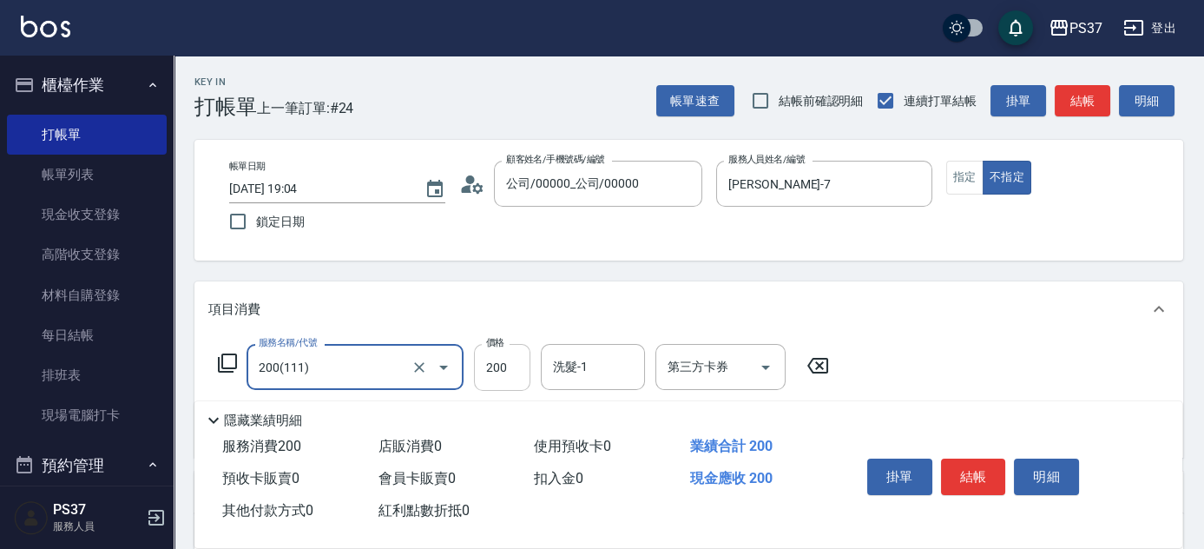
drag, startPoint x: 504, startPoint y: 379, endPoint x: 502, endPoint y: 356, distance: 23.6
click at [504, 379] on input "200" at bounding box center [502, 367] width 56 height 47
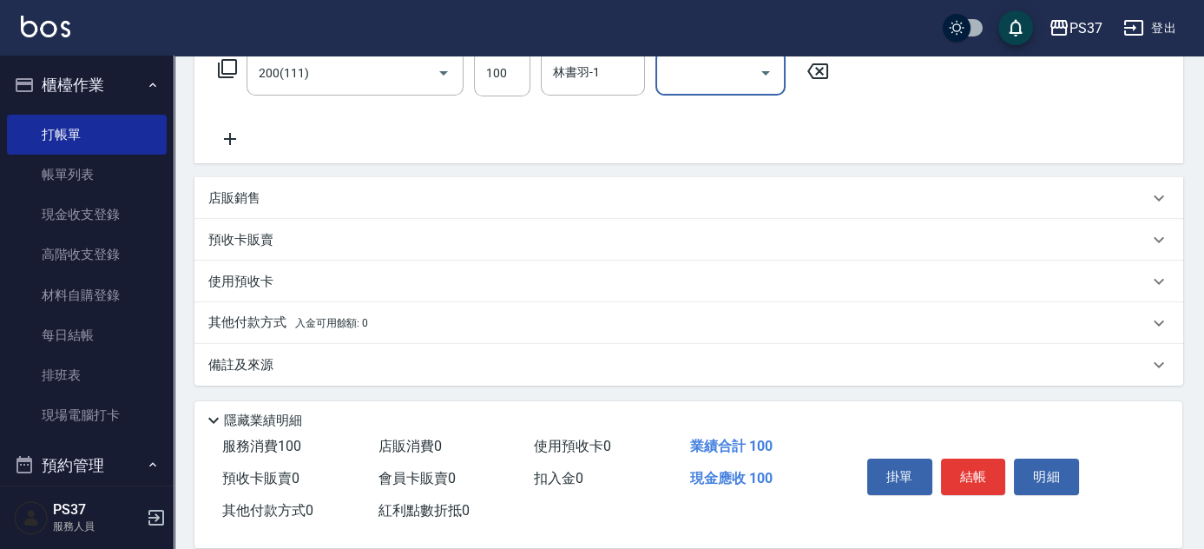
scroll to position [296, 0]
click at [227, 142] on icon at bounding box center [229, 137] width 43 height 21
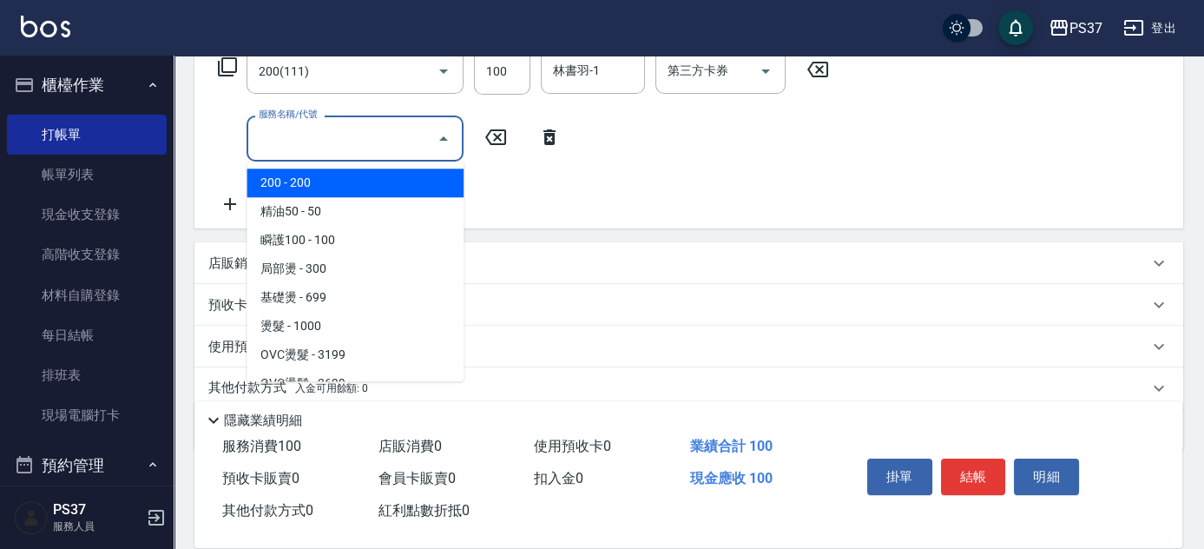
click at [254, 145] on input "服務名稱/代號" at bounding box center [341, 138] width 175 height 30
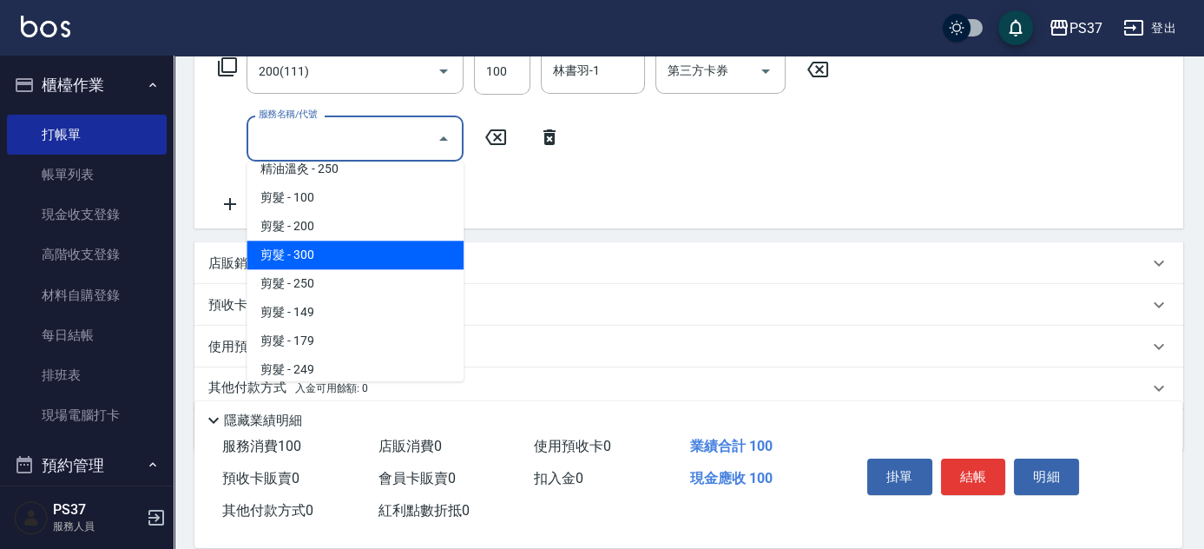
scroll to position [315, 0]
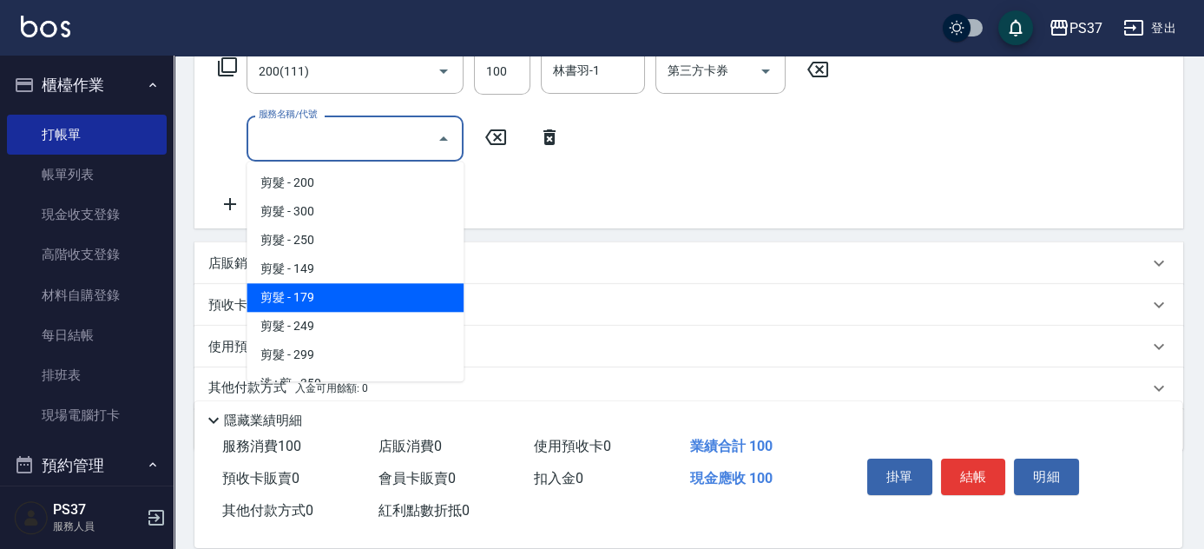
click at [372, 306] on span "剪髮 - 179" at bounding box center [355, 297] width 217 height 29
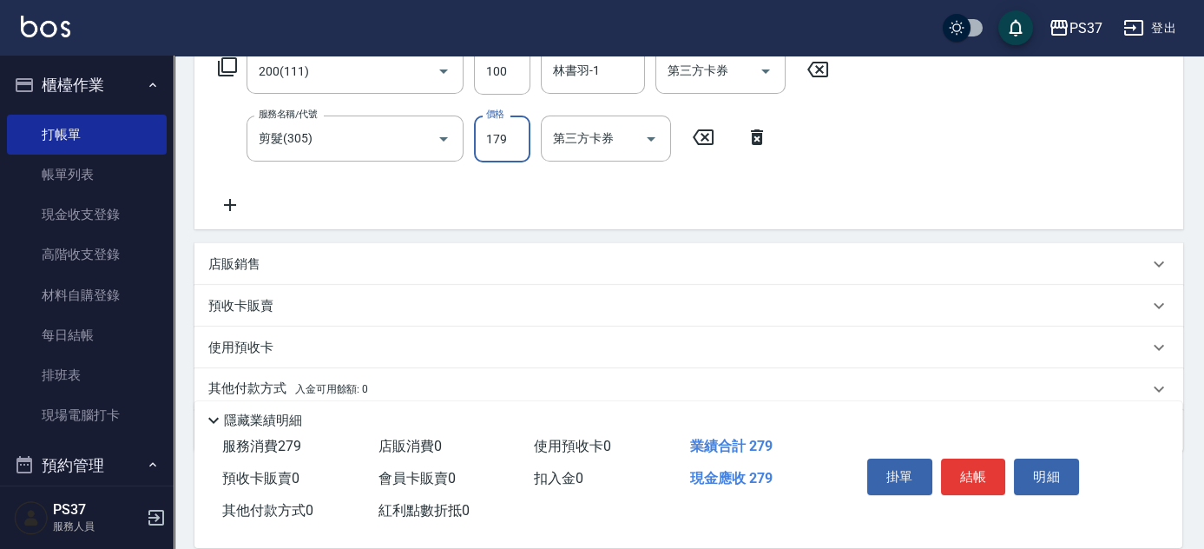
click at [490, 142] on input "179" at bounding box center [502, 138] width 56 height 47
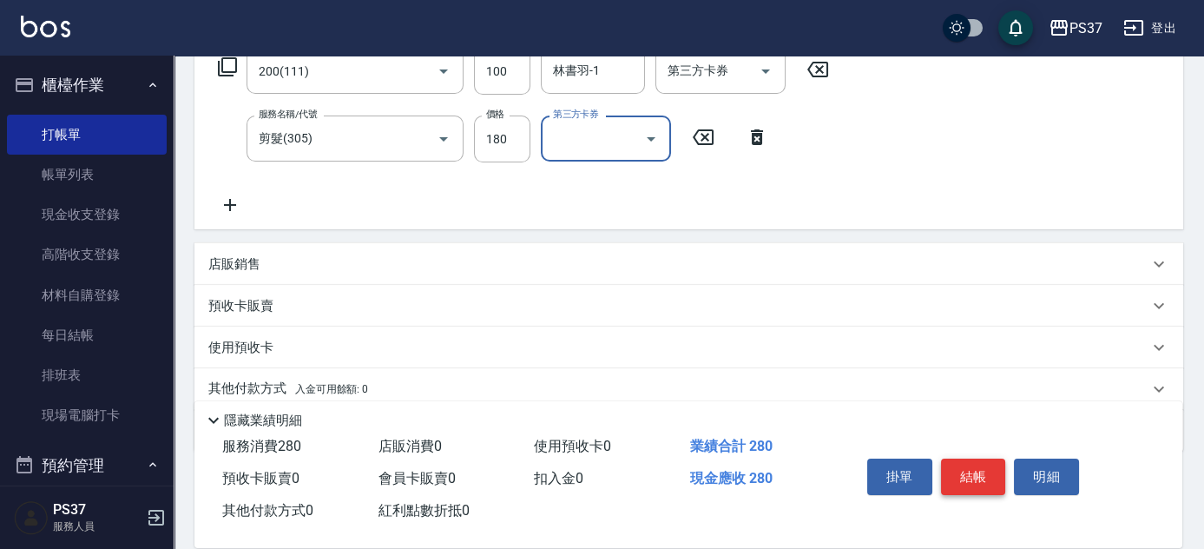
click at [988, 464] on button "結帳" at bounding box center [973, 476] width 65 height 36
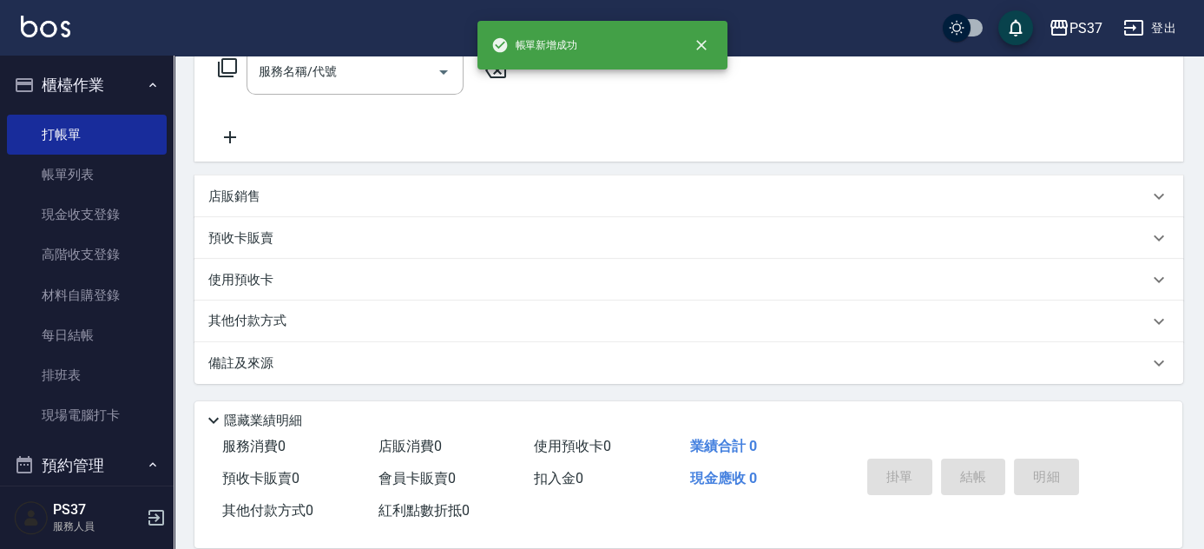
scroll to position [0, 0]
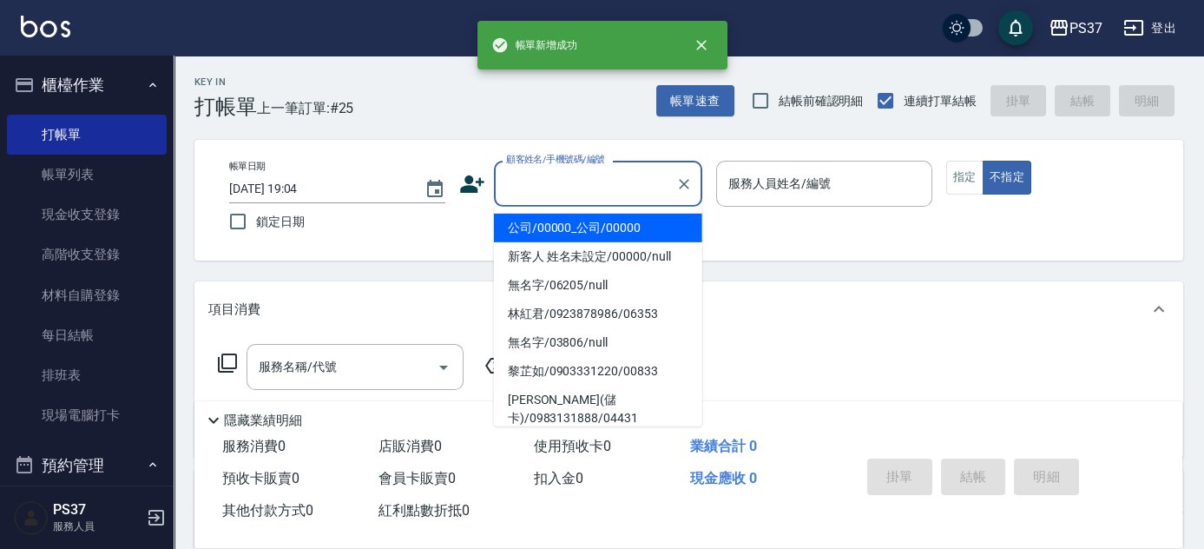
click at [629, 196] on input "顧客姓名/手機號碼/編號" at bounding box center [585, 183] width 167 height 30
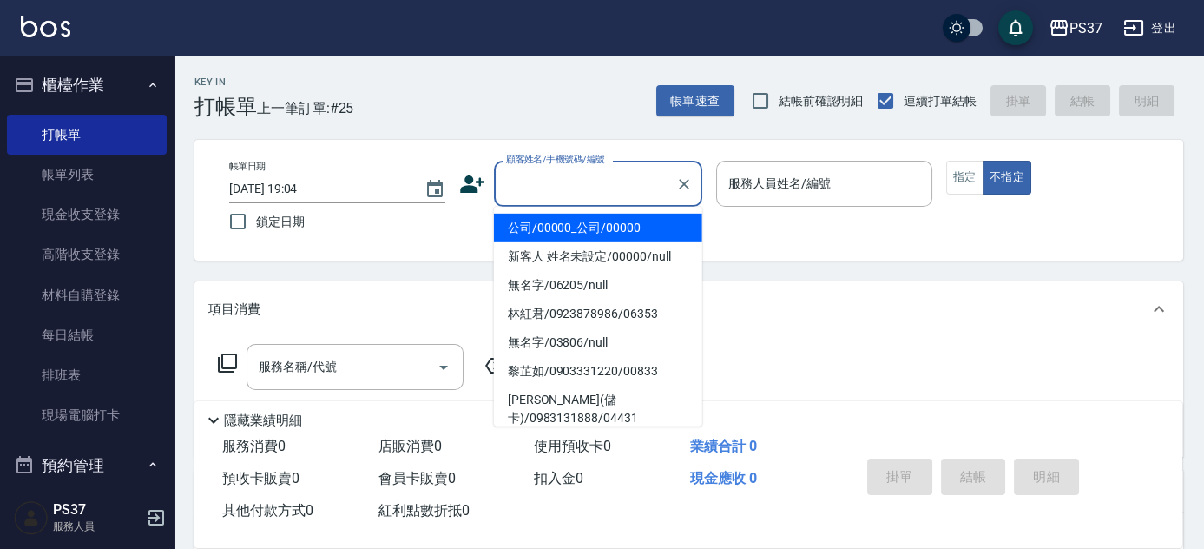
click at [604, 217] on li "公司/00000_公司/00000" at bounding box center [598, 228] width 208 height 29
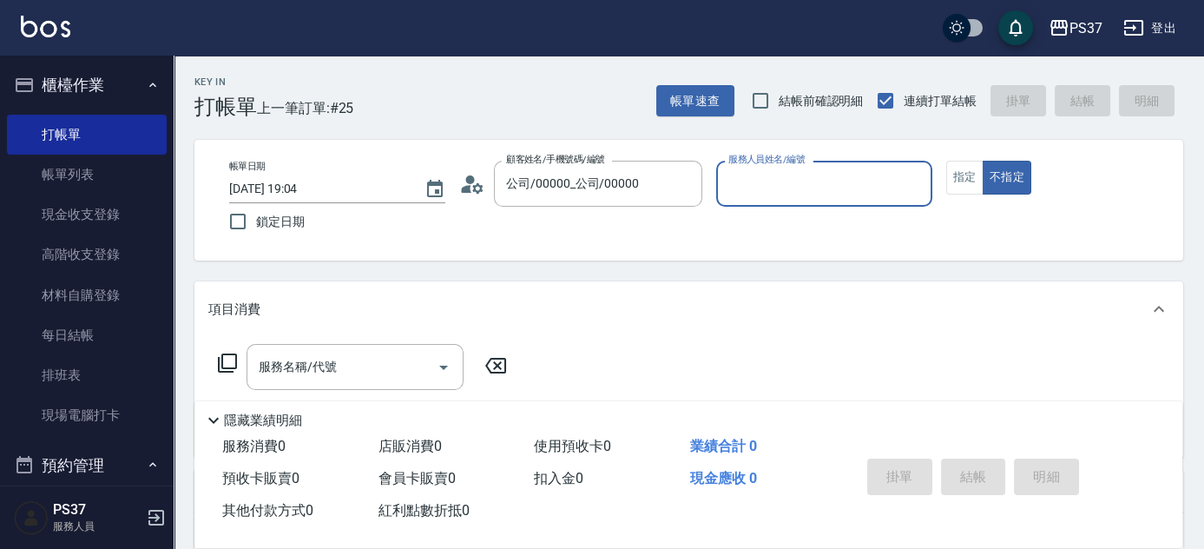
click at [734, 198] on input "服務人員姓名/編號" at bounding box center [824, 183] width 201 height 30
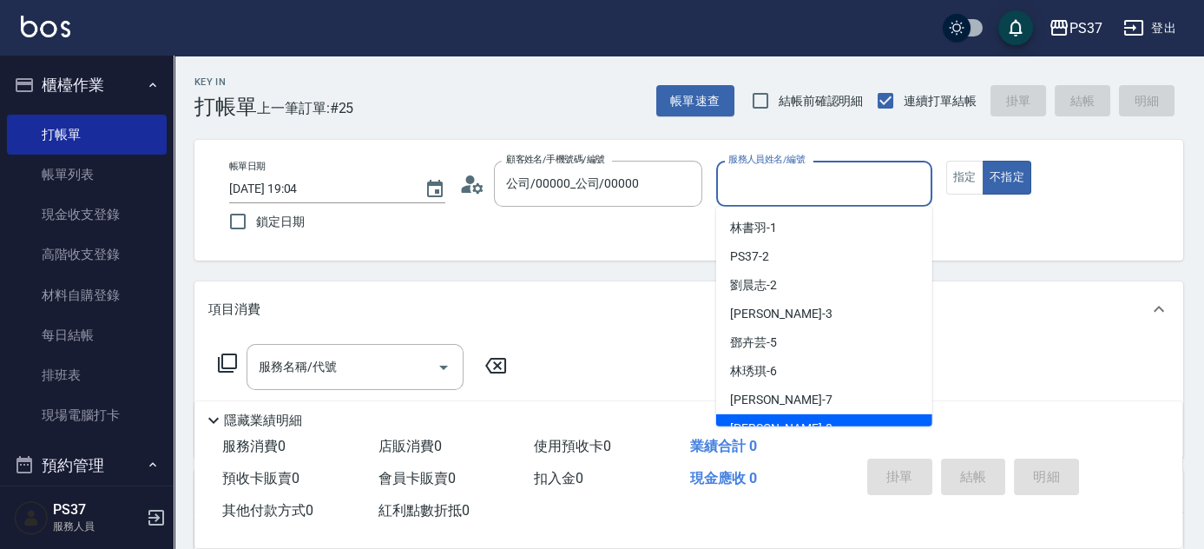
click at [821, 398] on div "黎氏萍 -7" at bounding box center [824, 399] width 216 height 29
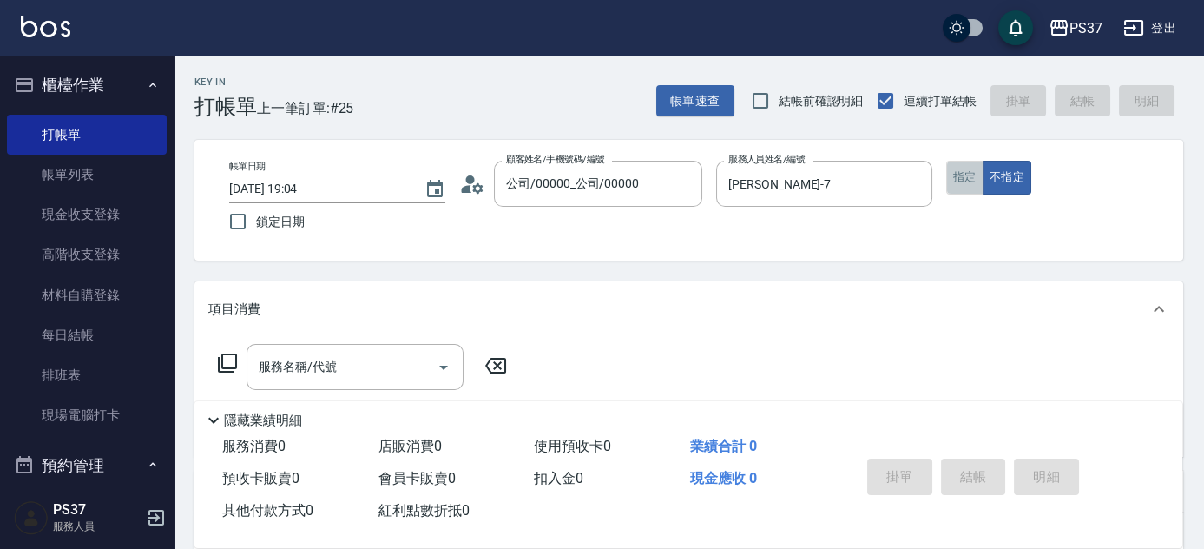
click at [954, 175] on button "指定" at bounding box center [964, 178] width 37 height 34
click at [340, 379] on input "服務名稱/代號" at bounding box center [341, 367] width 175 height 30
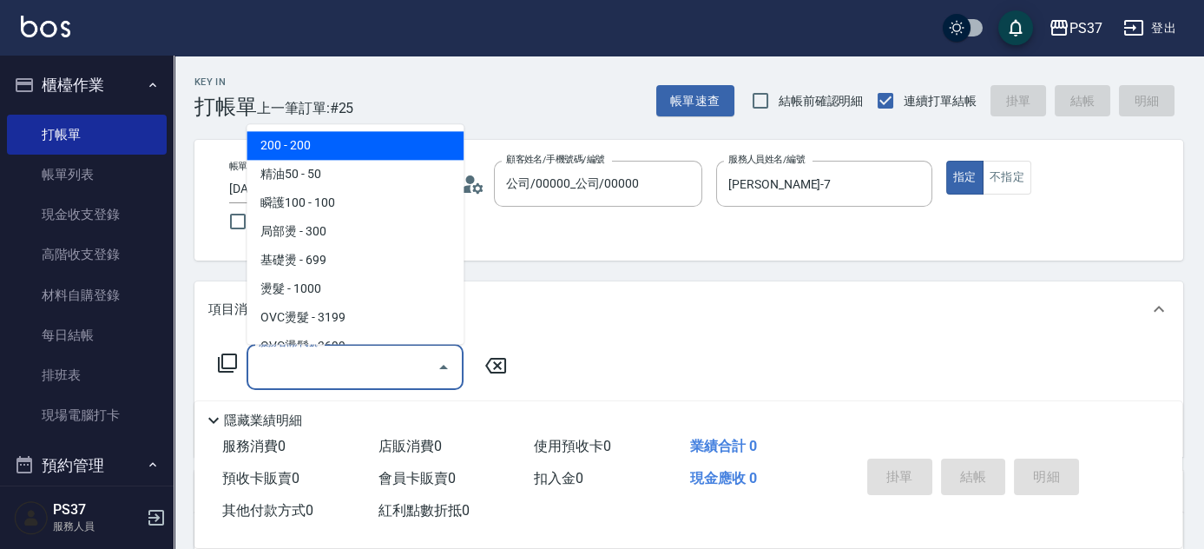
click at [331, 146] on span "200 - 200" at bounding box center [355, 146] width 217 height 29
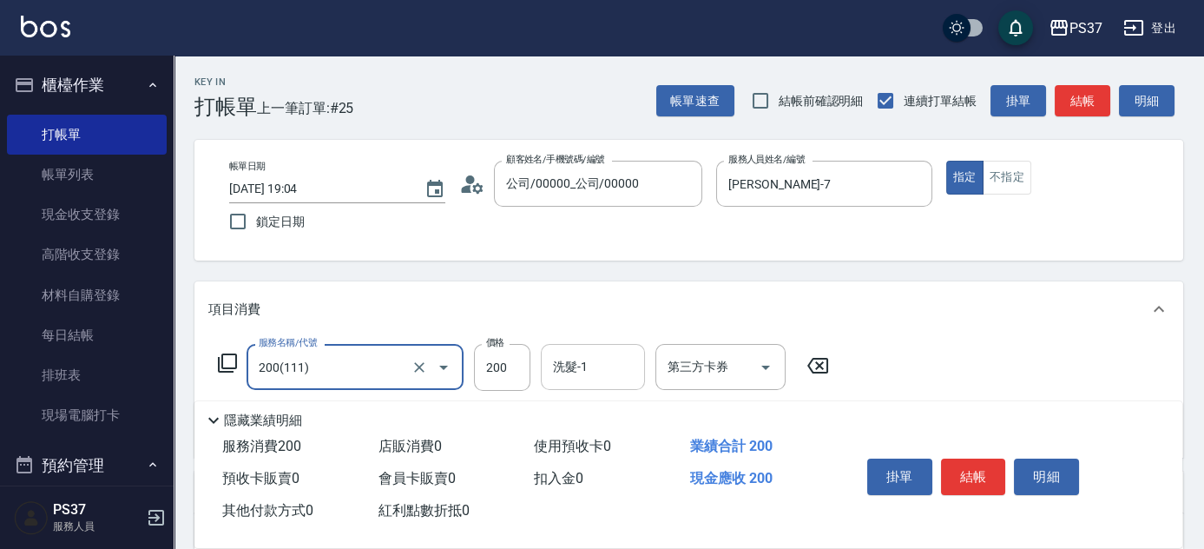
click at [607, 372] on input "洗髮-1" at bounding box center [593, 367] width 89 height 30
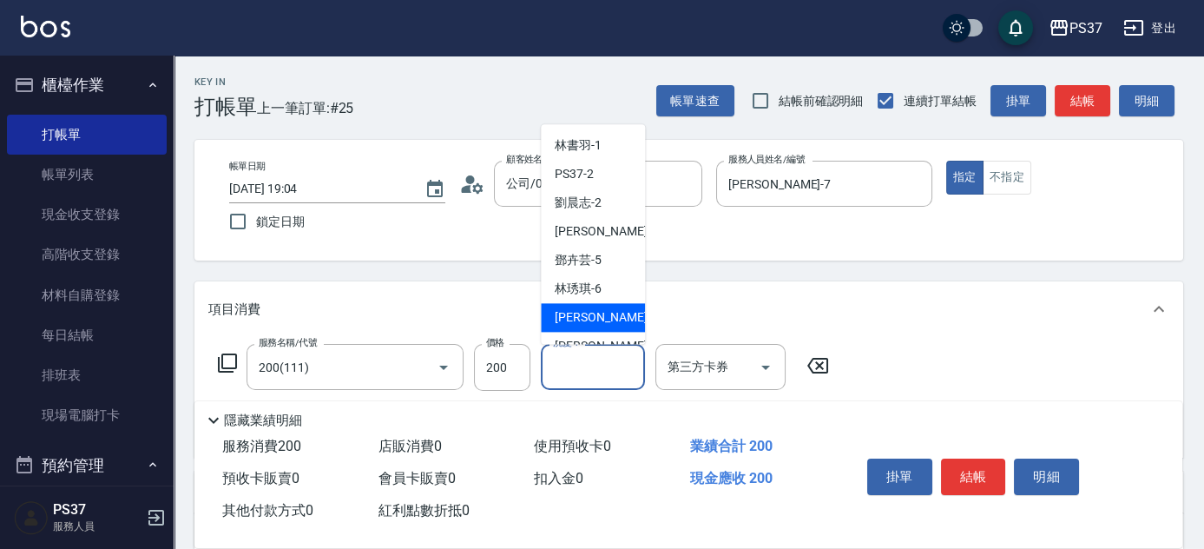
click at [600, 316] on span "黎氏萍 -7" at bounding box center [606, 318] width 102 height 18
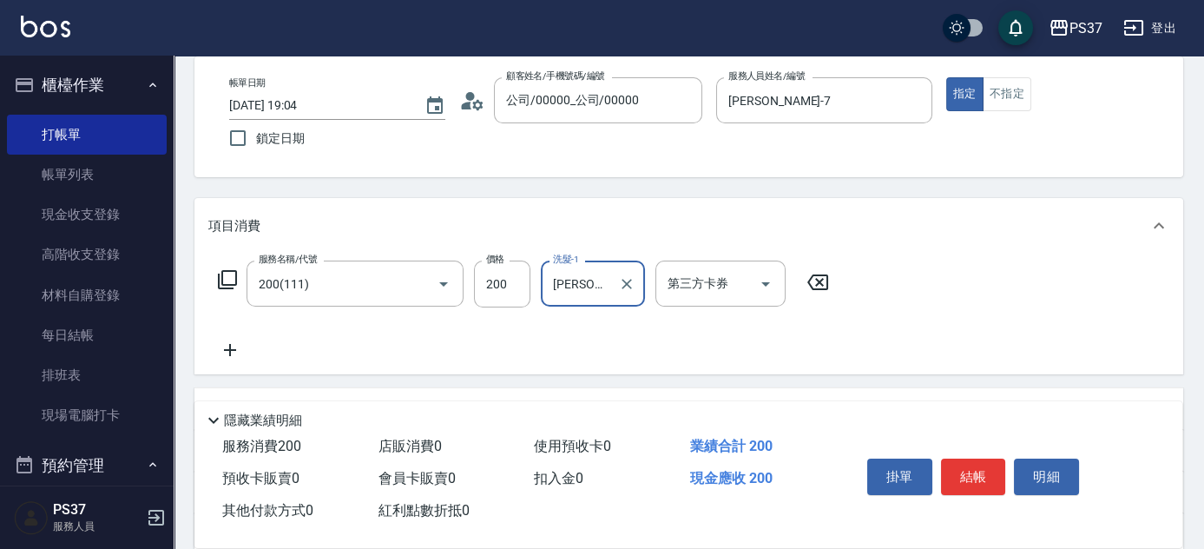
scroll to position [157, 0]
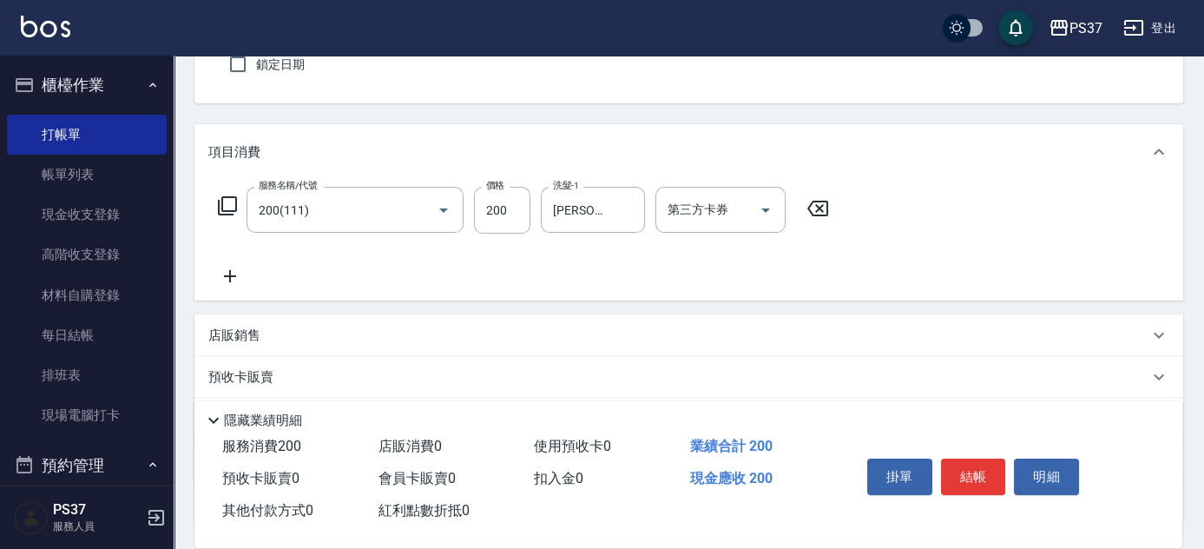
click at [219, 280] on icon at bounding box center [229, 276] width 43 height 21
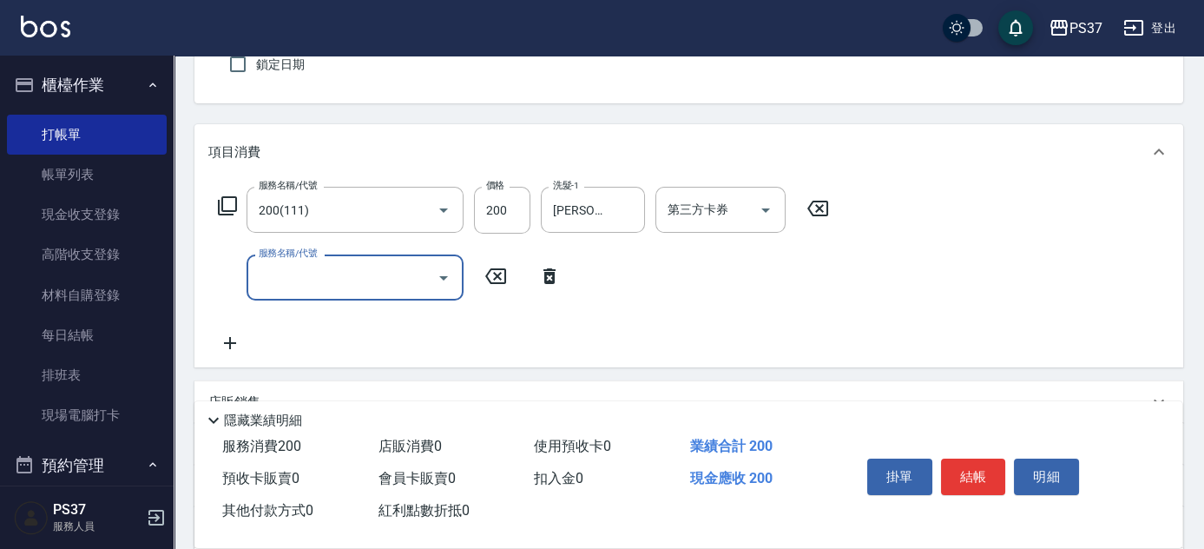
click at [290, 277] on input "服務名稱/代號" at bounding box center [341, 277] width 175 height 30
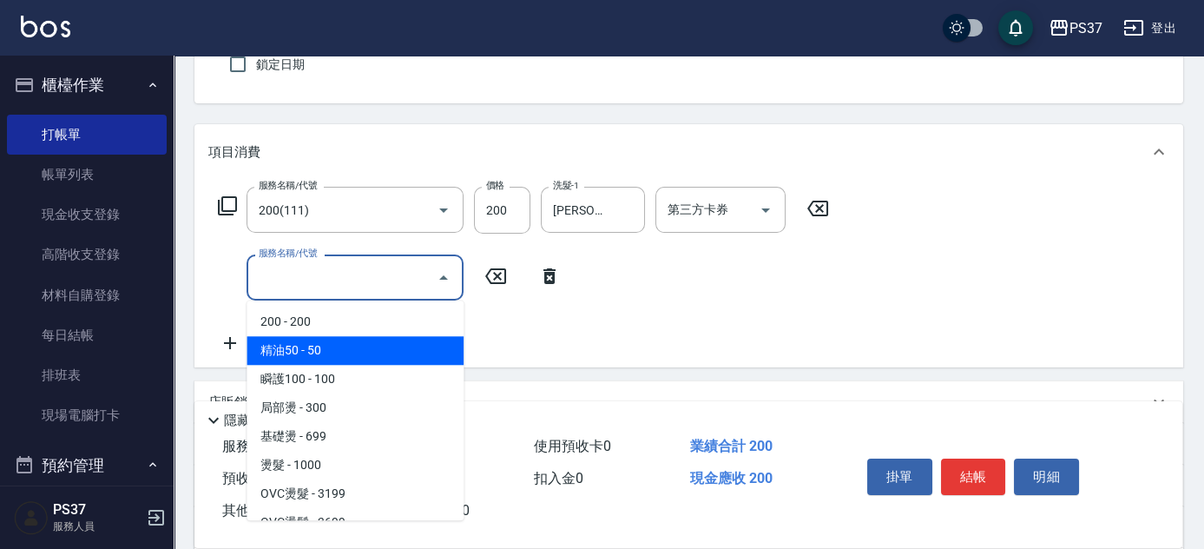
click at [349, 349] on span "精油50 - 50" at bounding box center [355, 350] width 217 height 29
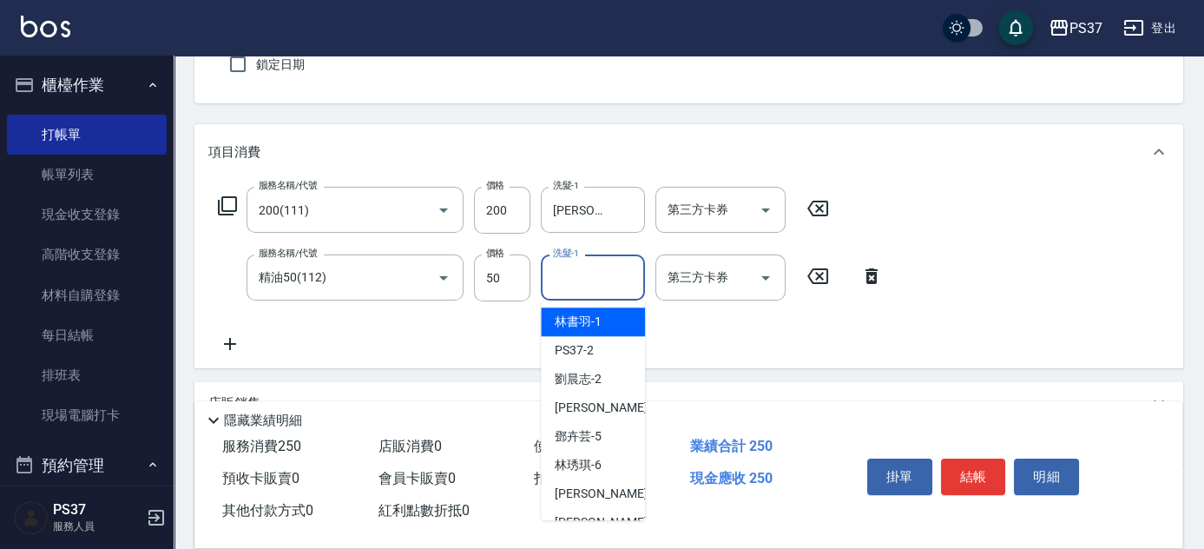
click at [576, 282] on input "洗髮-1" at bounding box center [593, 277] width 89 height 30
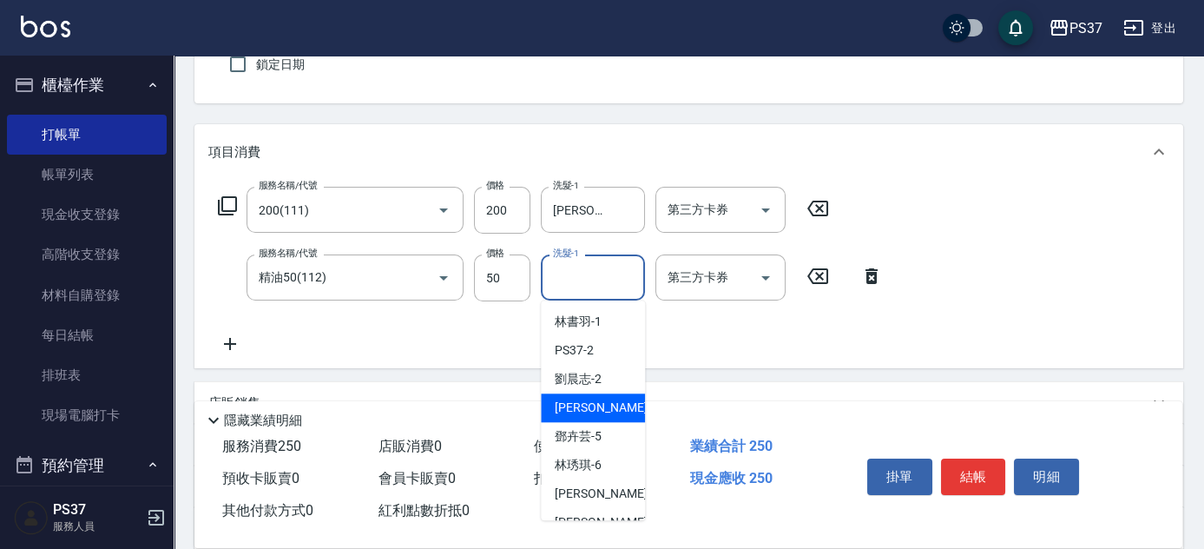
scroll to position [78, 0]
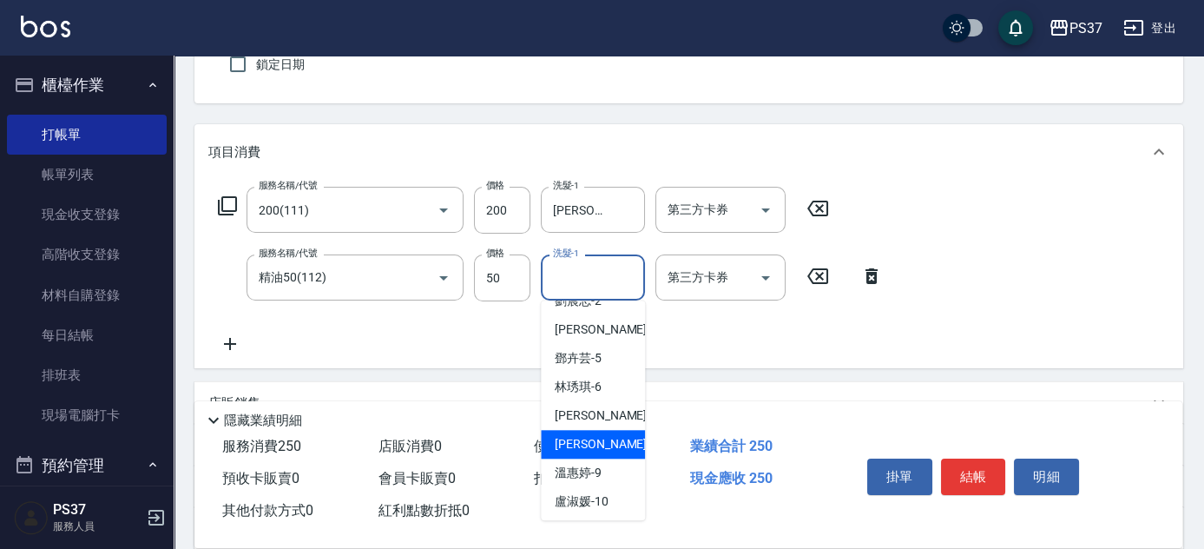
click at [571, 437] on span "徐雅娟 -8" at bounding box center [606, 444] width 102 height 18
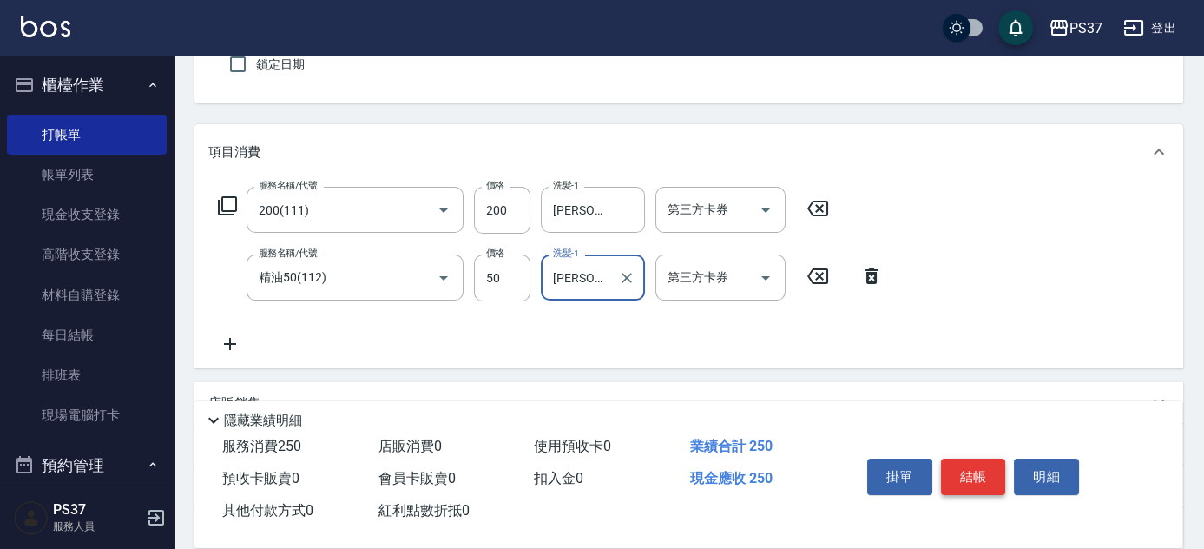
click at [984, 474] on button "結帳" at bounding box center [973, 476] width 65 height 36
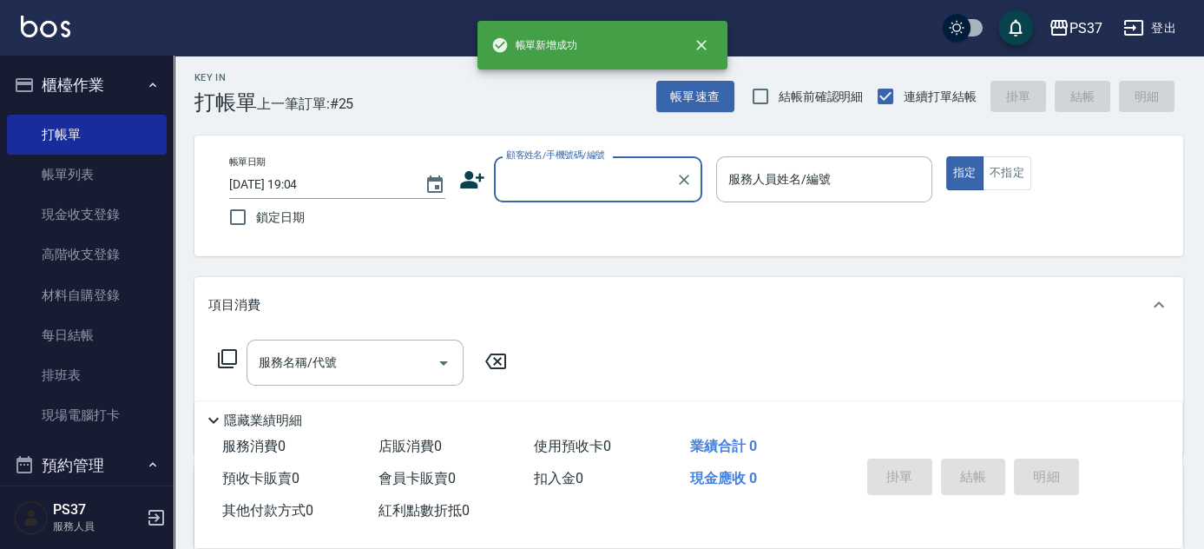
scroll to position [0, 0]
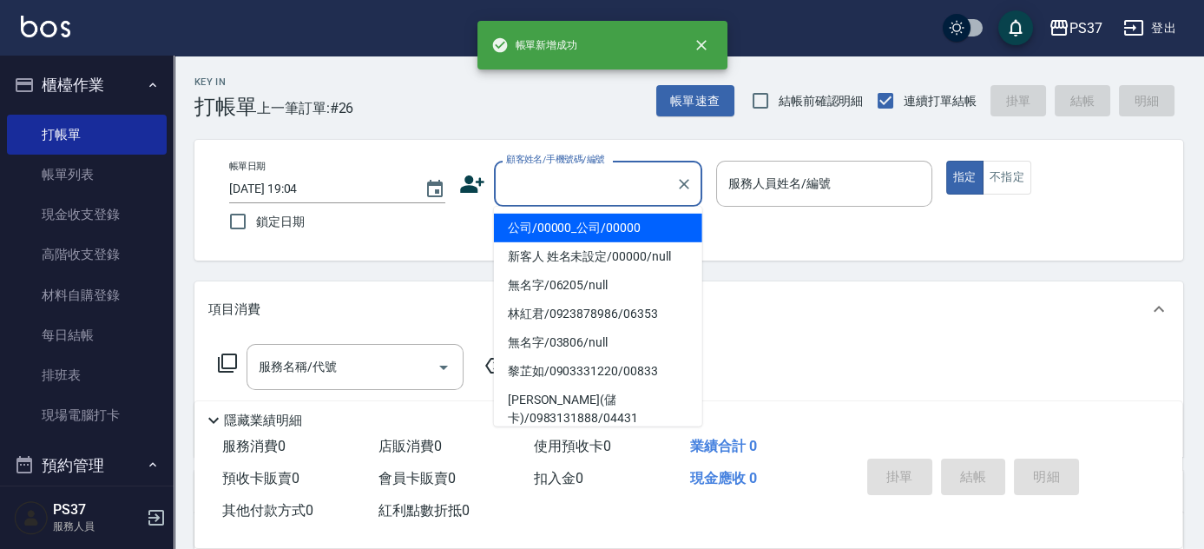
click at [585, 187] on input "顧客姓名/手機號碼/編號" at bounding box center [585, 183] width 167 height 30
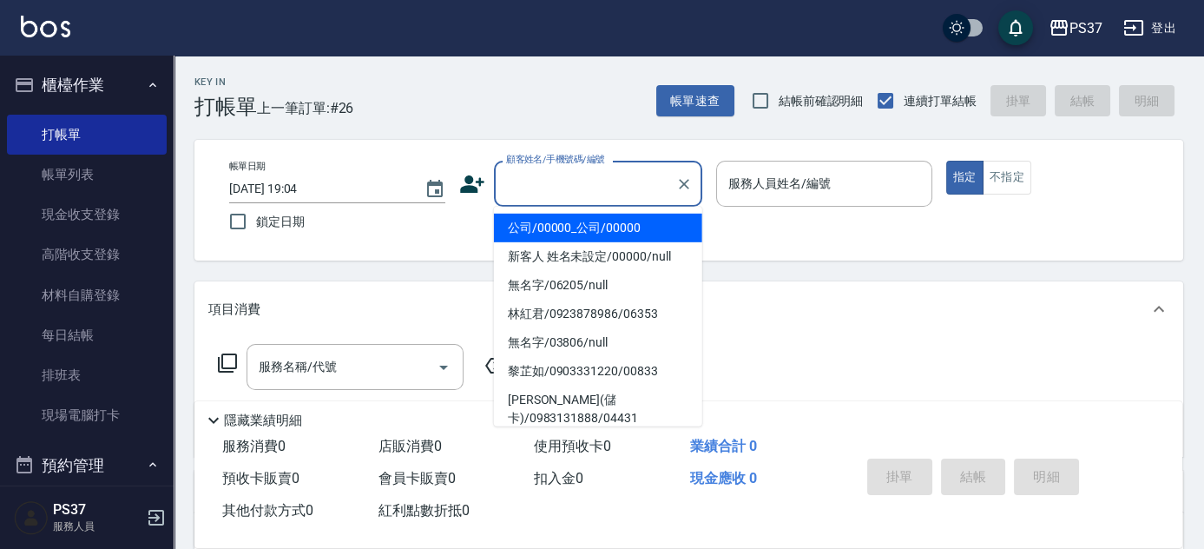
click at [576, 228] on li "公司/00000_公司/00000" at bounding box center [598, 228] width 208 height 29
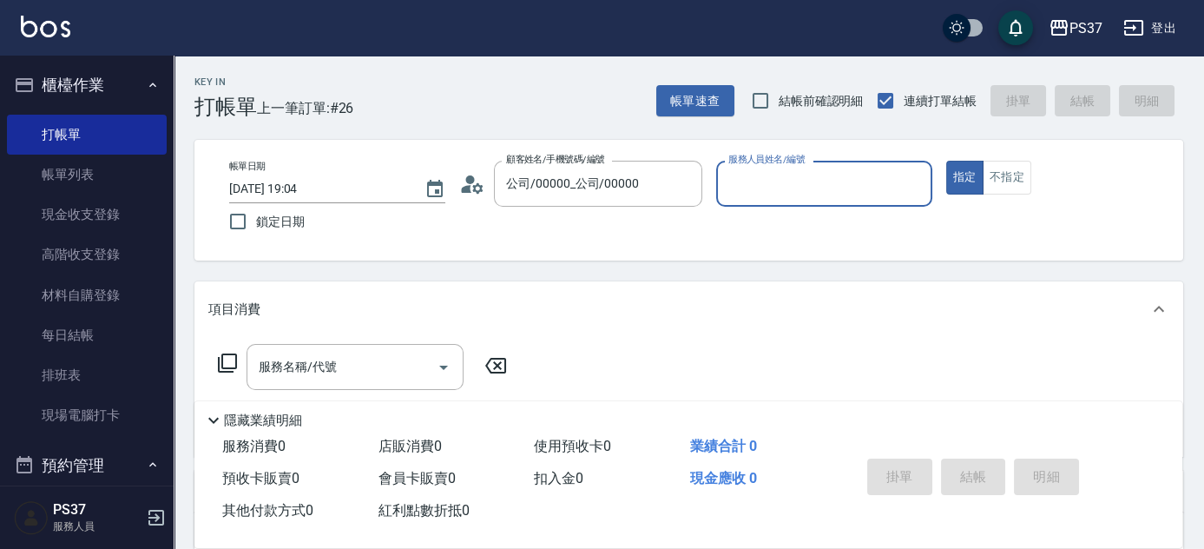
click at [766, 187] on input "服務人員姓名/編號" at bounding box center [824, 183] width 201 height 30
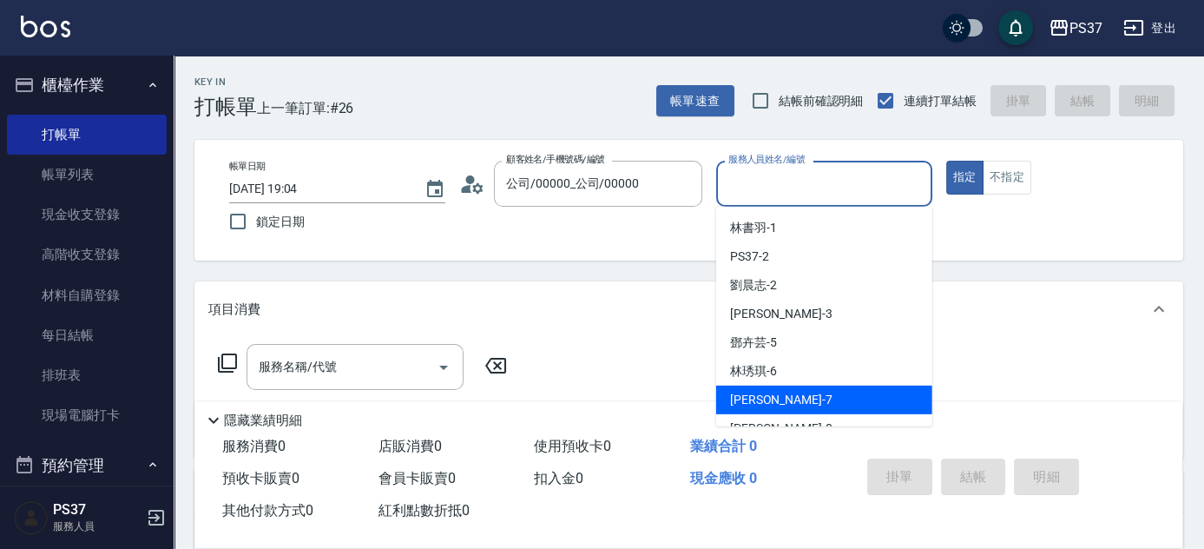
drag, startPoint x: 799, startPoint y: 397, endPoint x: 731, endPoint y: 385, distance: 68.6
click at [799, 398] on div "黎氏萍 -7" at bounding box center [824, 399] width 216 height 29
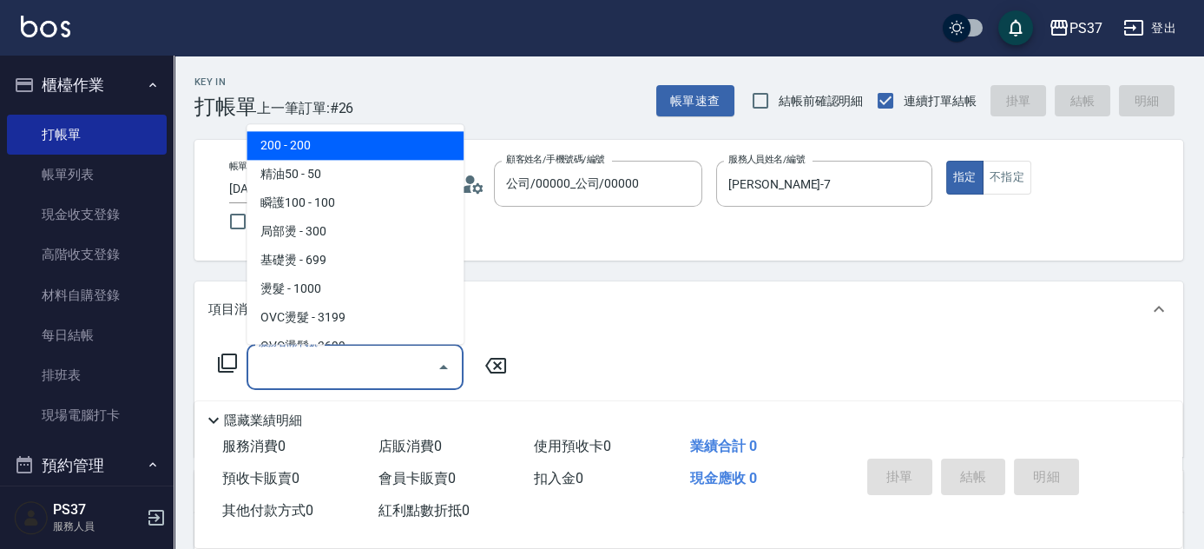
click at [347, 360] on input "服務名稱/代號" at bounding box center [341, 367] width 175 height 30
click at [340, 132] on span "200 - 200" at bounding box center [355, 146] width 217 height 29
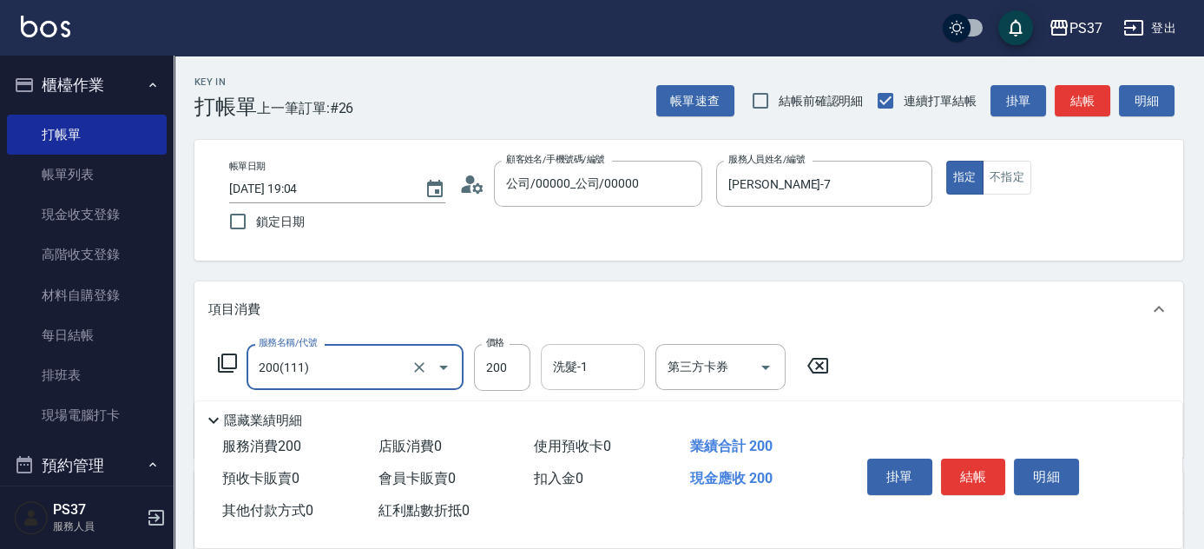
click at [600, 374] on input "洗髮-1" at bounding box center [593, 367] width 89 height 30
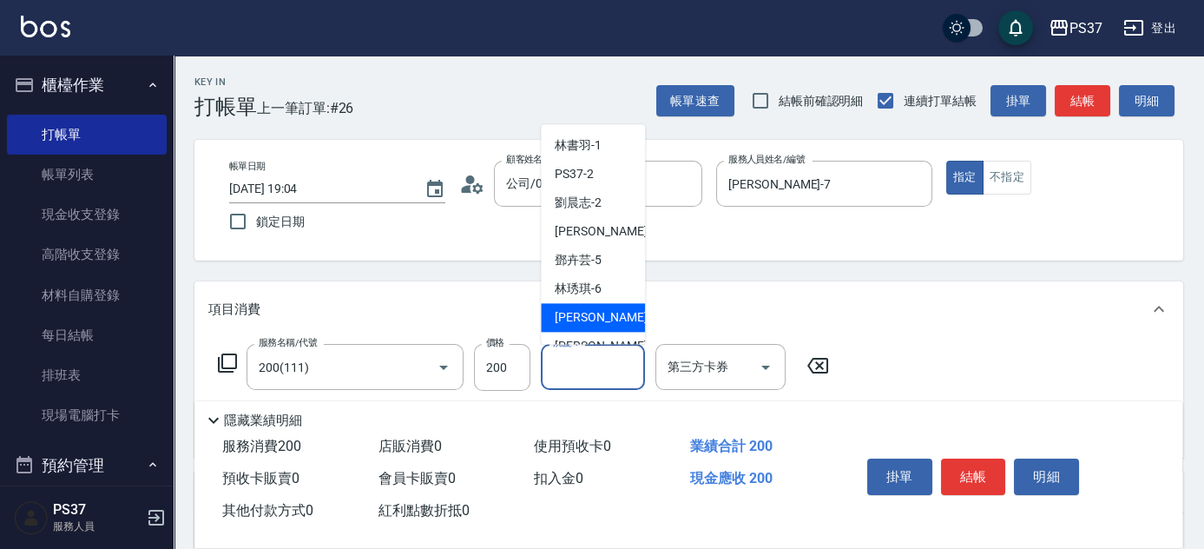
click at [611, 317] on div "黎氏萍 -7" at bounding box center [593, 318] width 104 height 29
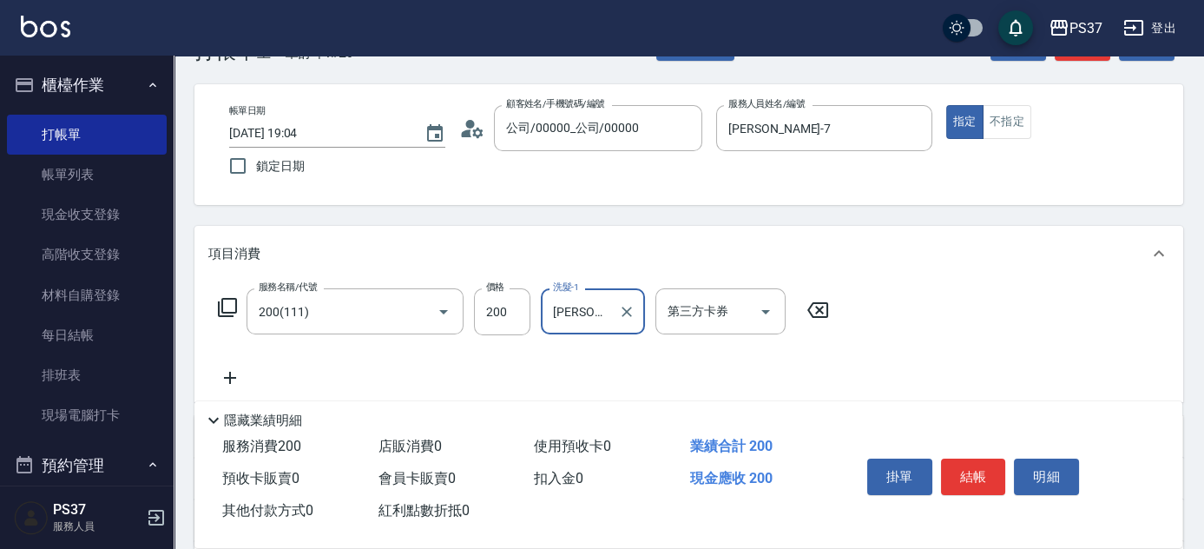
scroll to position [78, 0]
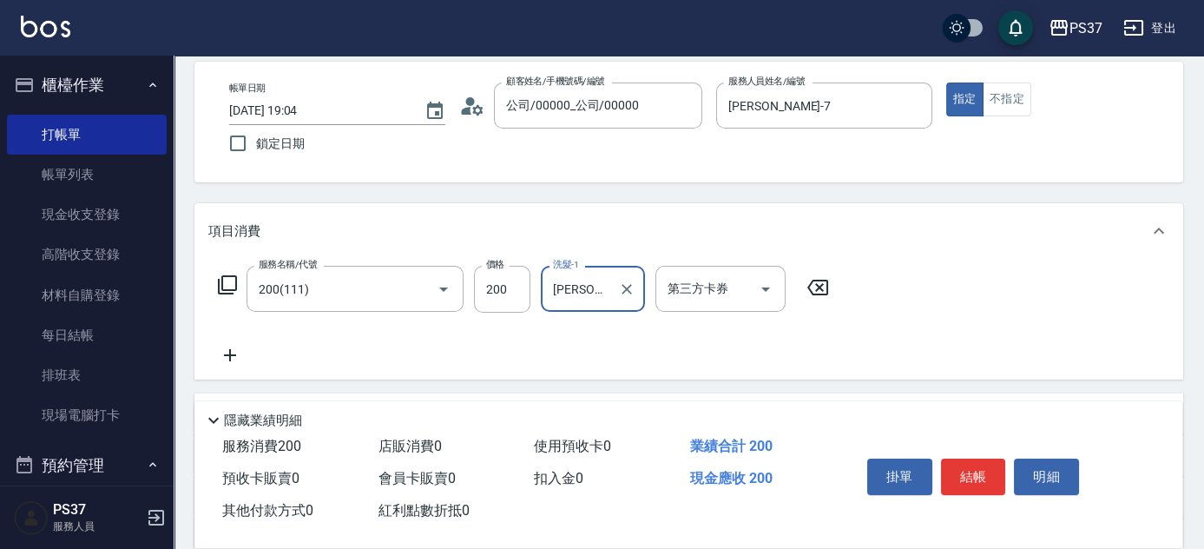
click at [226, 358] on icon at bounding box center [229, 355] width 43 height 21
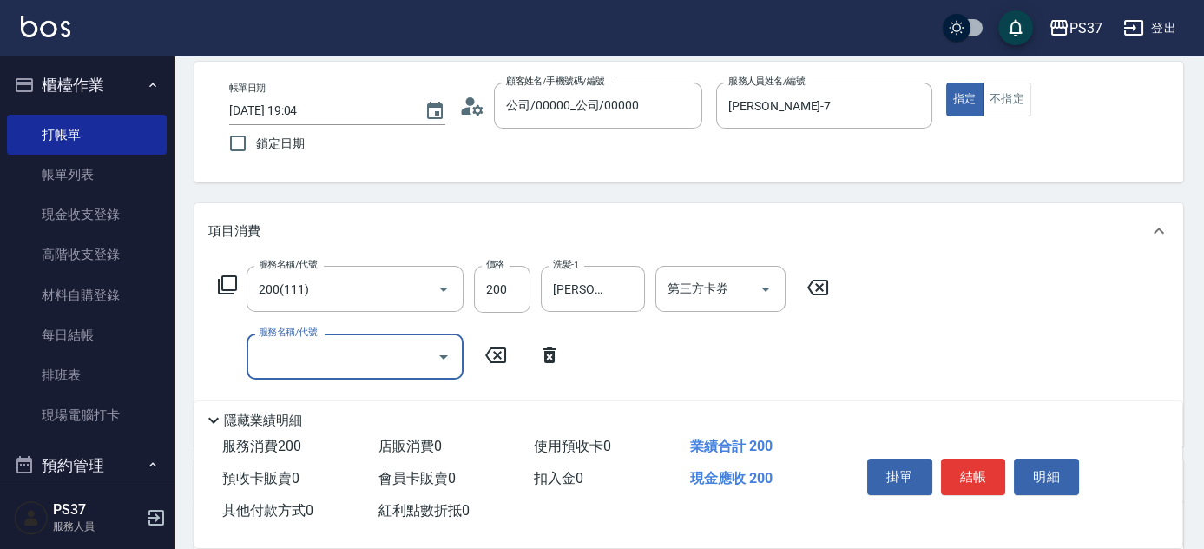
click at [300, 352] on input "服務名稱/代號" at bounding box center [341, 356] width 175 height 30
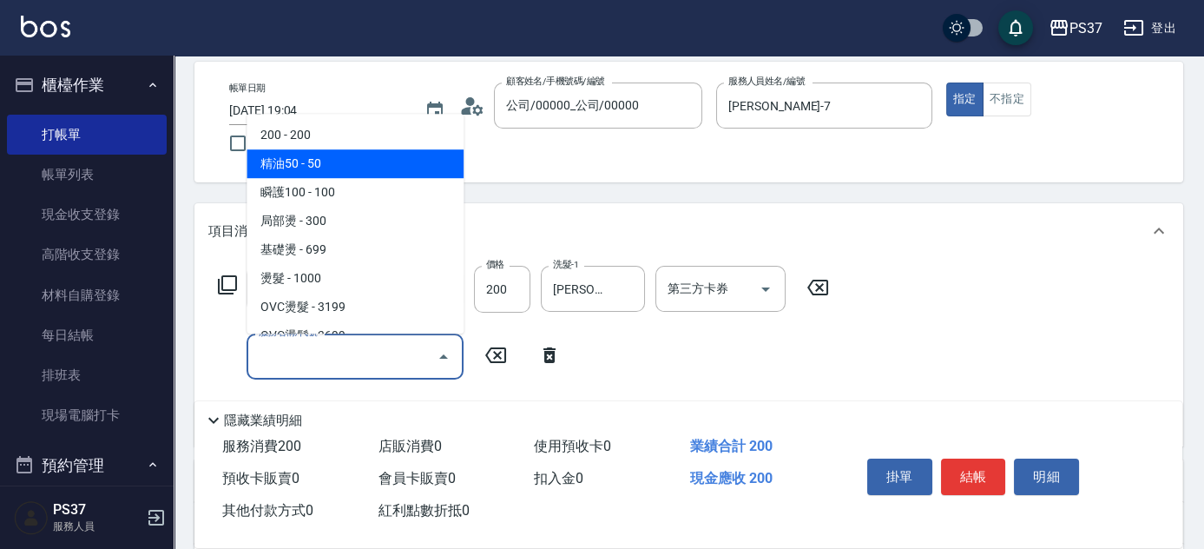
click at [359, 162] on span "精油50 - 50" at bounding box center [355, 163] width 217 height 29
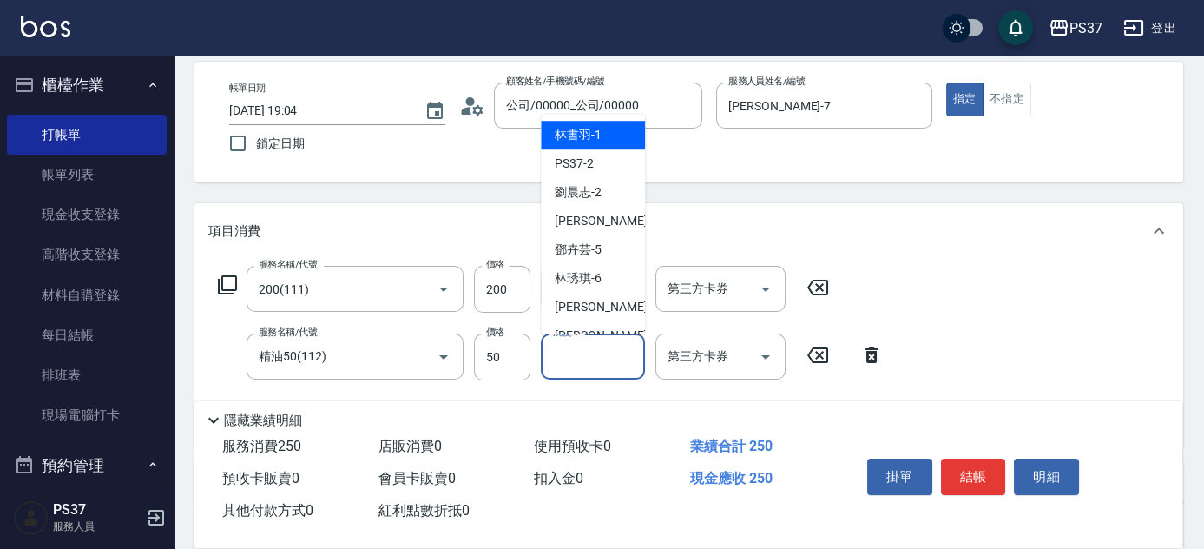
click at [595, 363] on input "洗髮-1" at bounding box center [593, 356] width 89 height 30
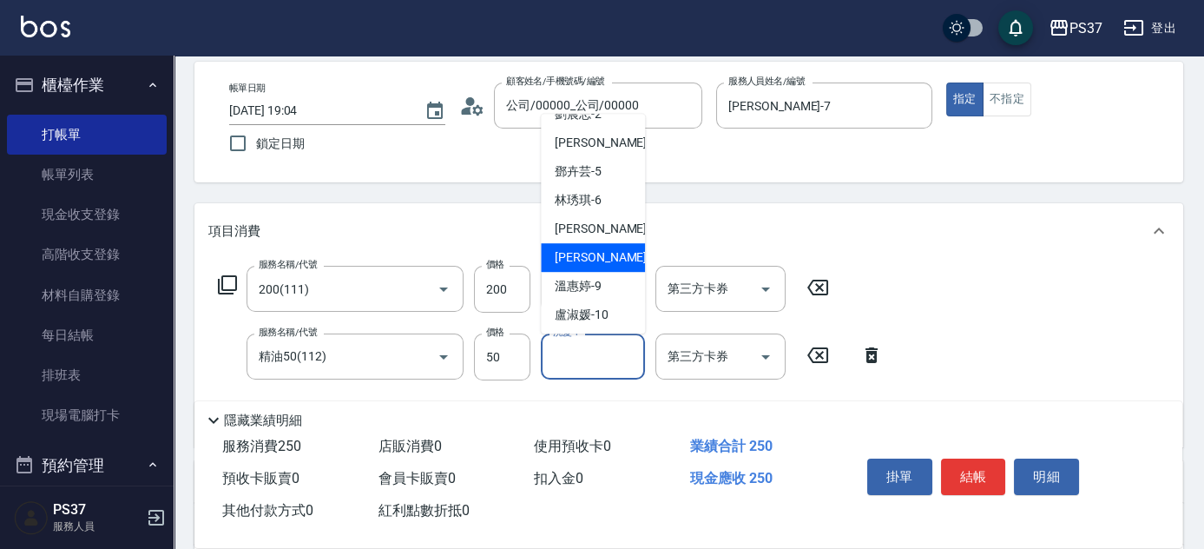
click at [605, 261] on div "徐雅娟 -8" at bounding box center [593, 257] width 104 height 29
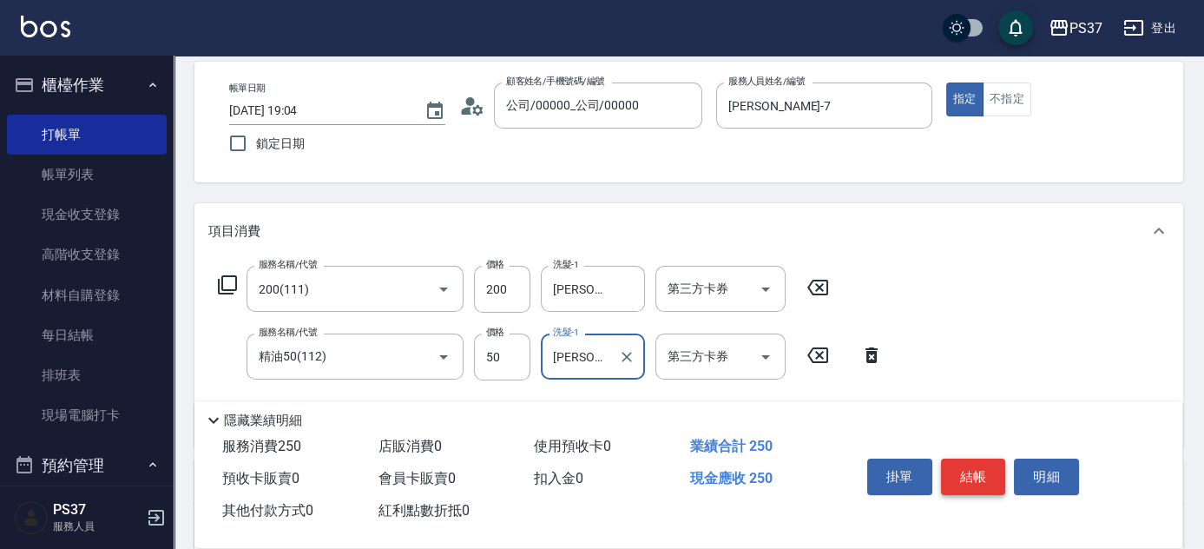
click at [970, 473] on button "結帳" at bounding box center [973, 476] width 65 height 36
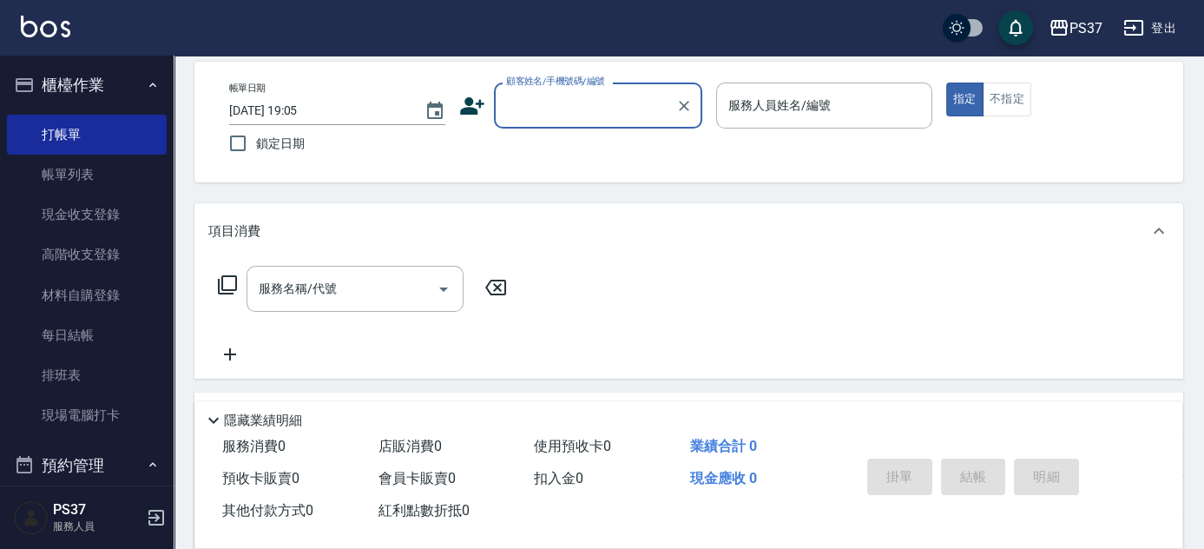
click at [587, 115] on input "顧客姓名/手機號碼/編號" at bounding box center [585, 105] width 167 height 30
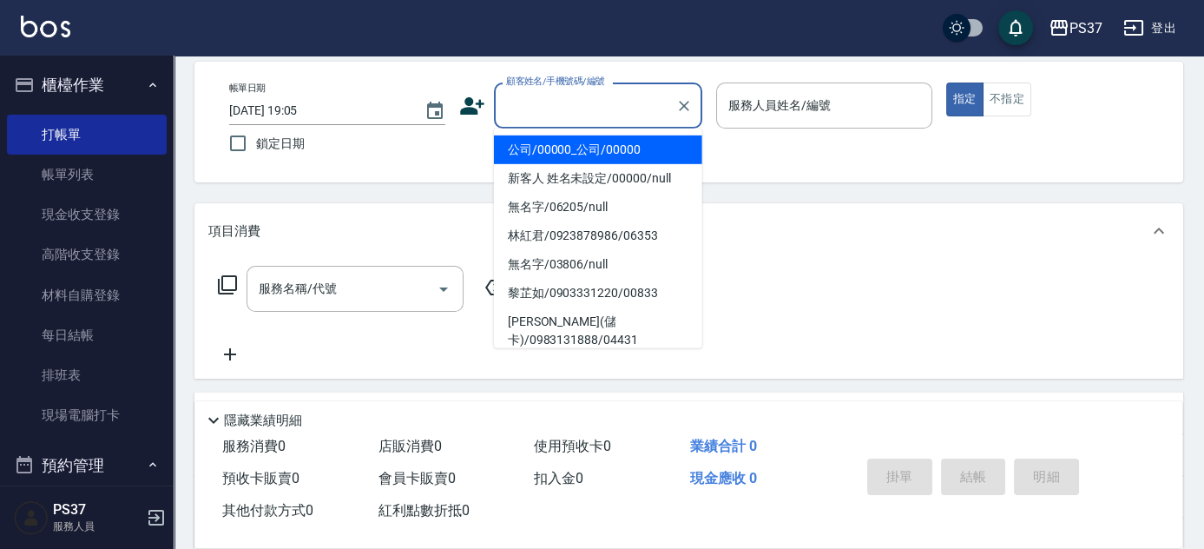
click at [600, 146] on li "公司/00000_公司/00000" at bounding box center [598, 149] width 208 height 29
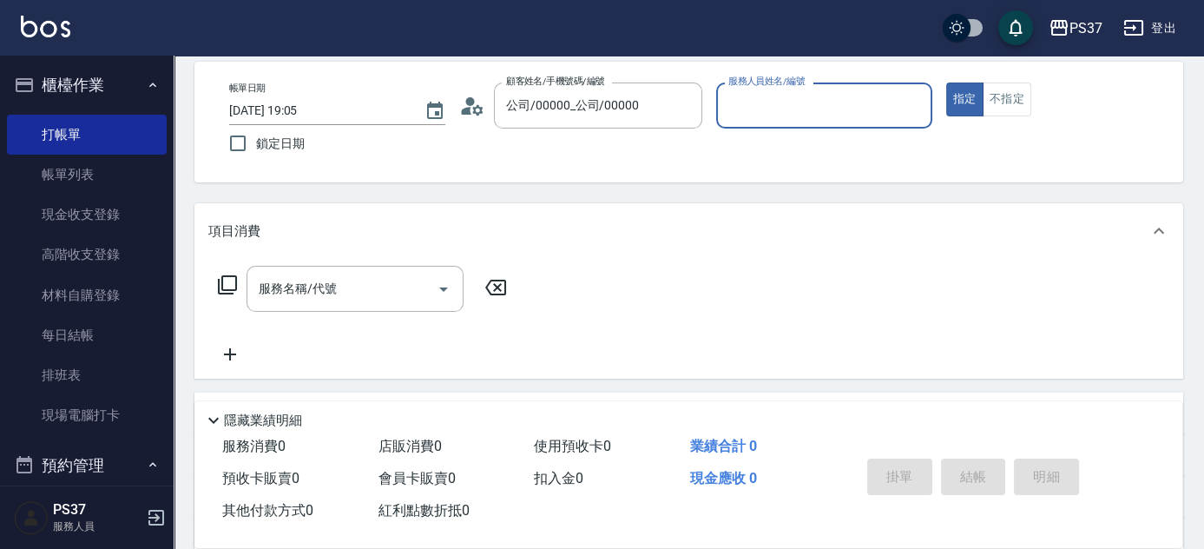
click at [828, 106] on input "服務人員姓名/編號" at bounding box center [824, 105] width 201 height 30
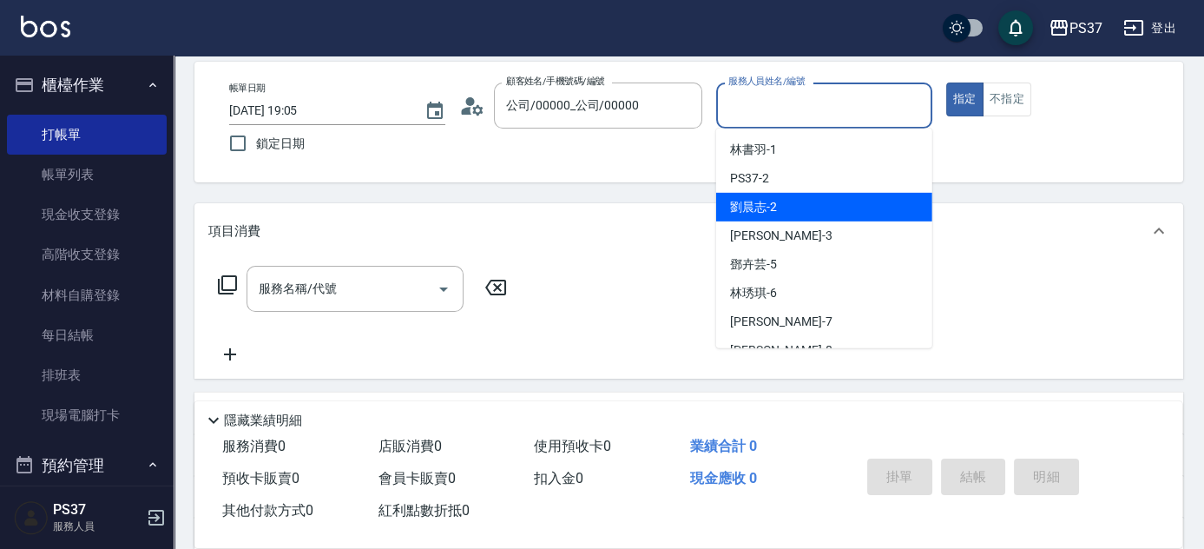
click at [817, 201] on div "劉晨志 -2" at bounding box center [824, 207] width 216 height 29
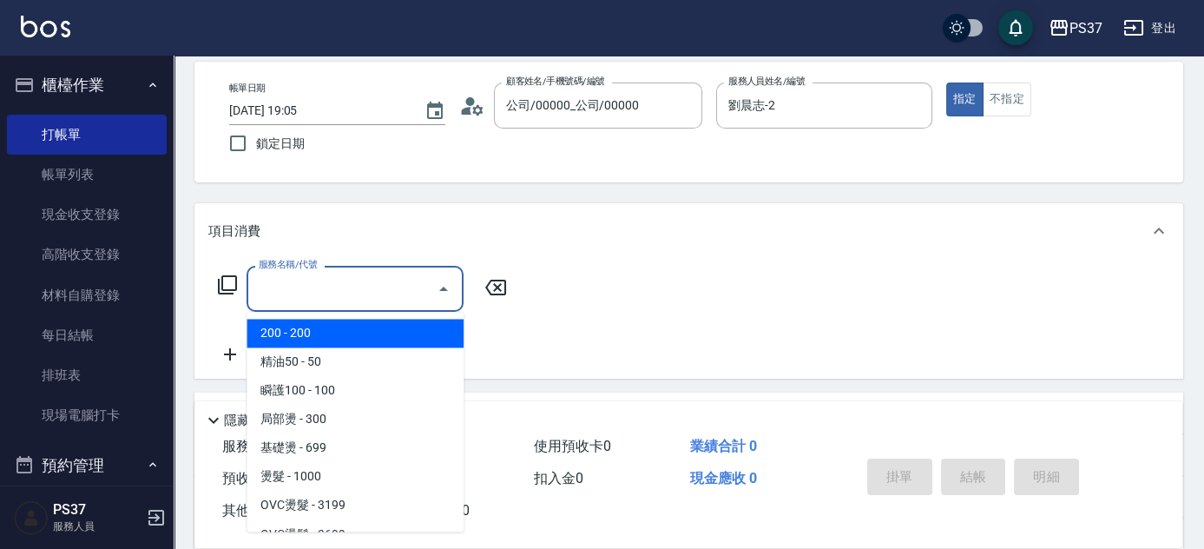
click at [336, 277] on input "服務名稱/代號" at bounding box center [341, 288] width 175 height 30
click at [363, 332] on span "200 - 200" at bounding box center [355, 333] width 217 height 29
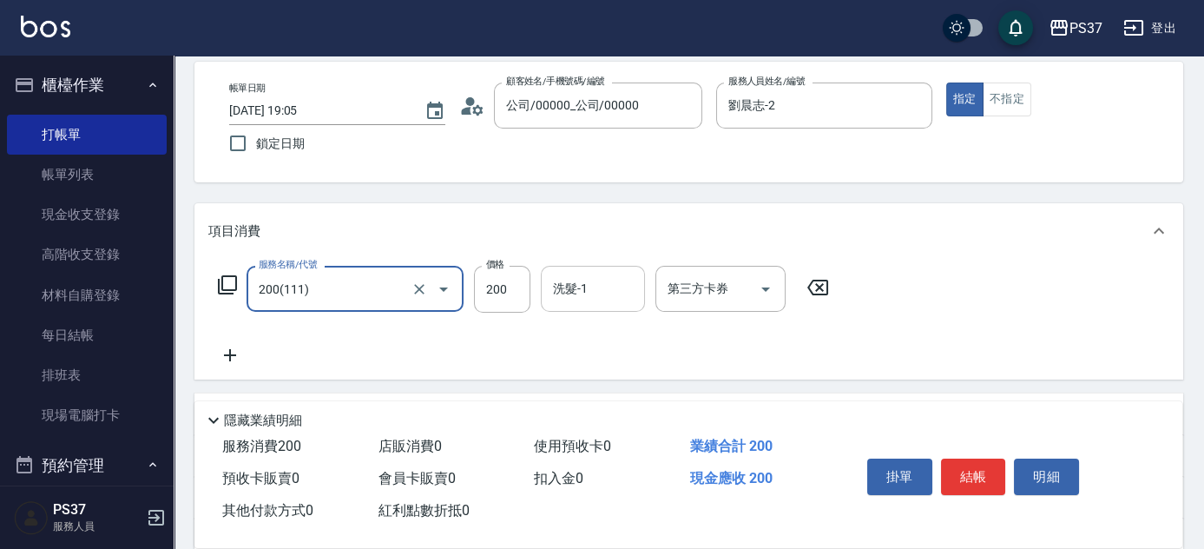
click at [594, 299] on input "洗髮-1" at bounding box center [593, 288] width 89 height 30
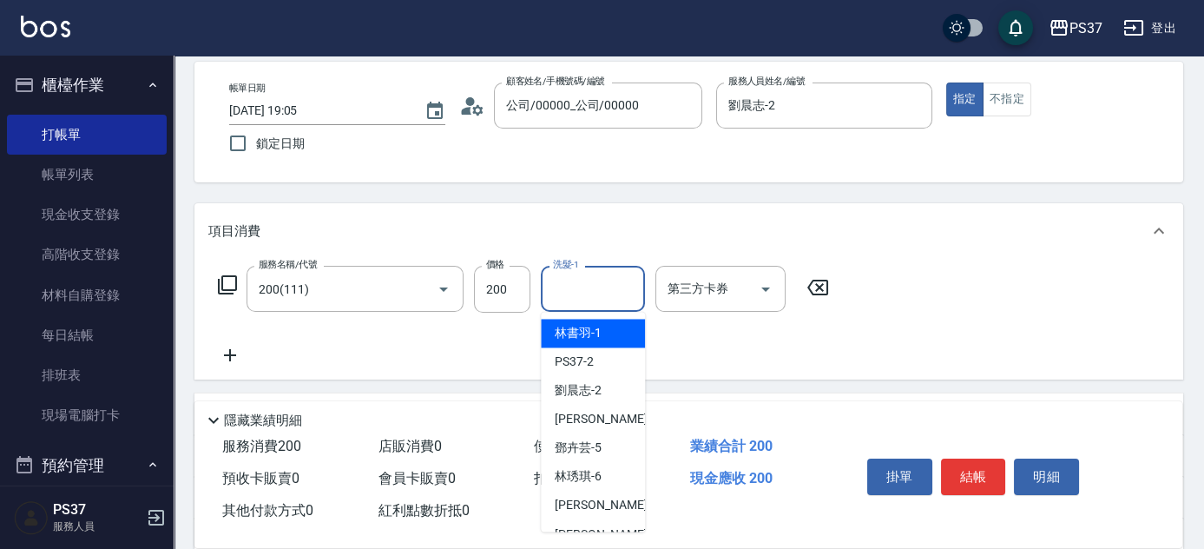
click at [593, 332] on span "林書羽 -1" at bounding box center [578, 333] width 47 height 18
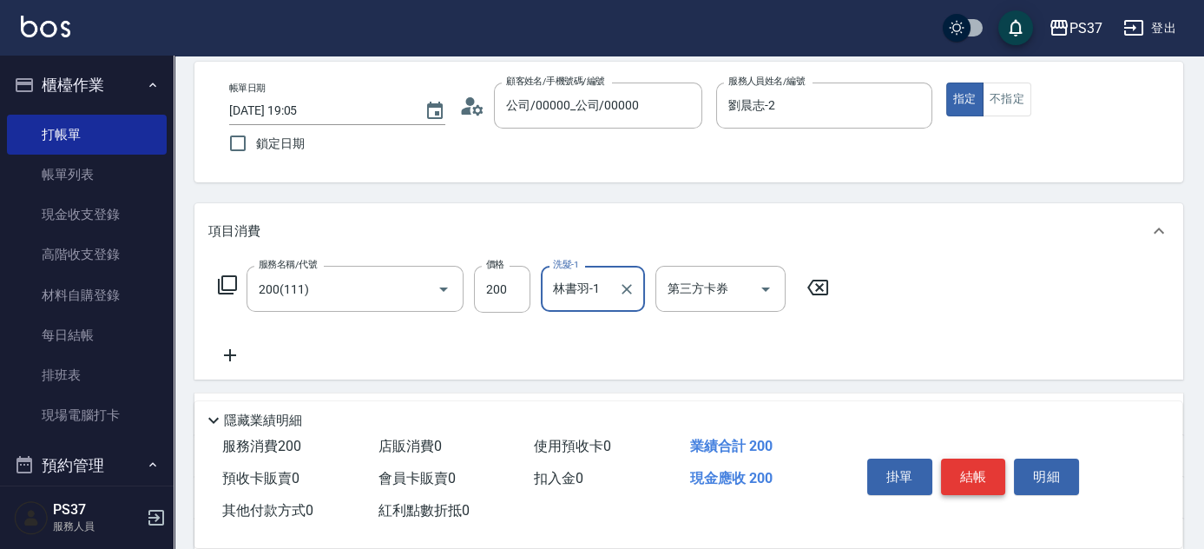
click at [961, 475] on button "結帳" at bounding box center [973, 476] width 65 height 36
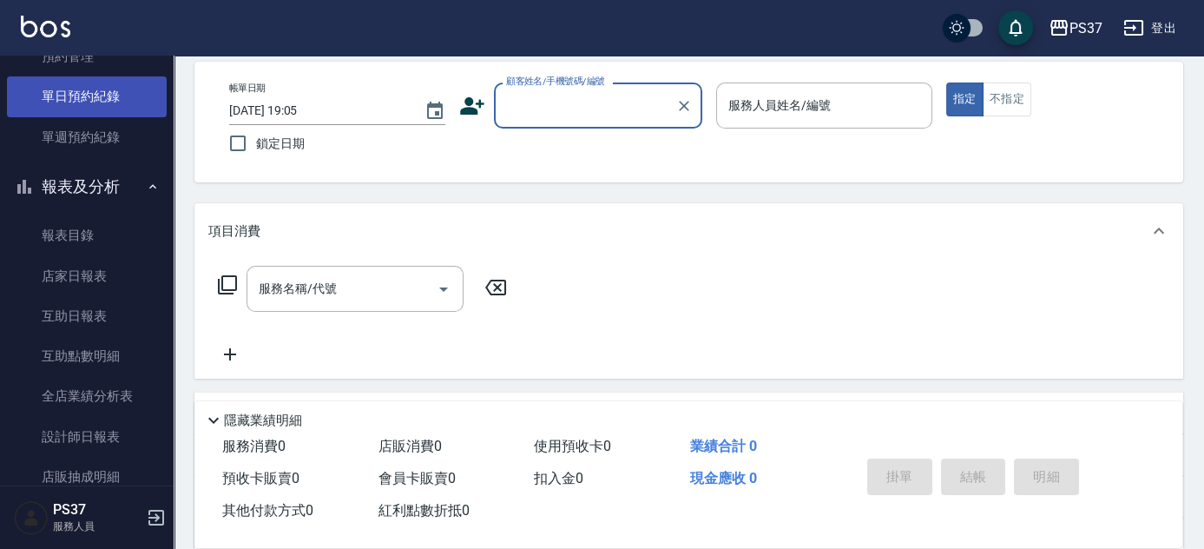
scroll to position [473, 0]
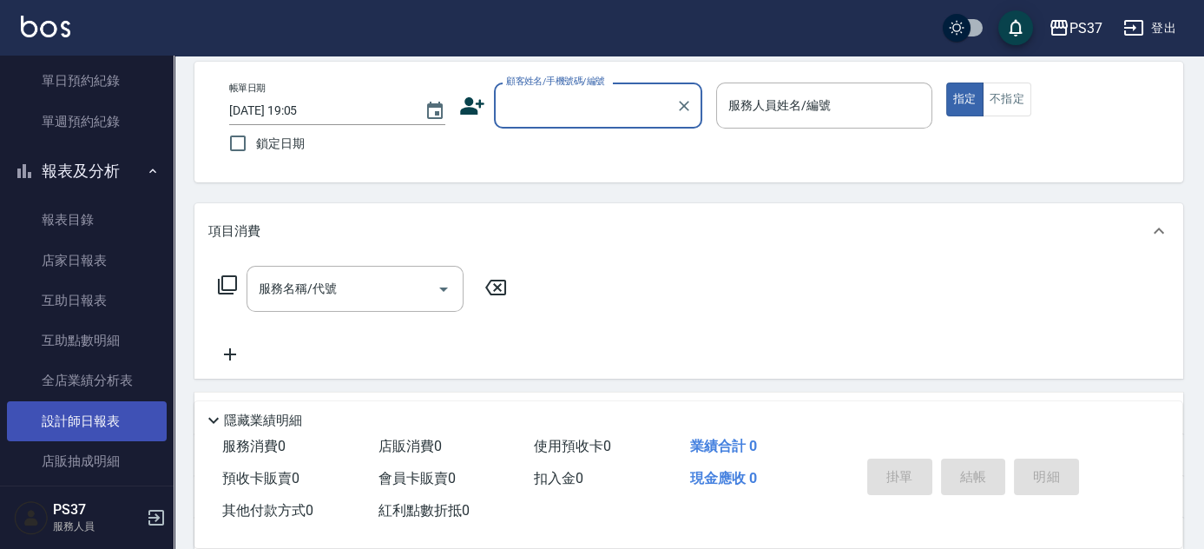
click at [62, 423] on link "設計師日報表" at bounding box center [87, 421] width 160 height 40
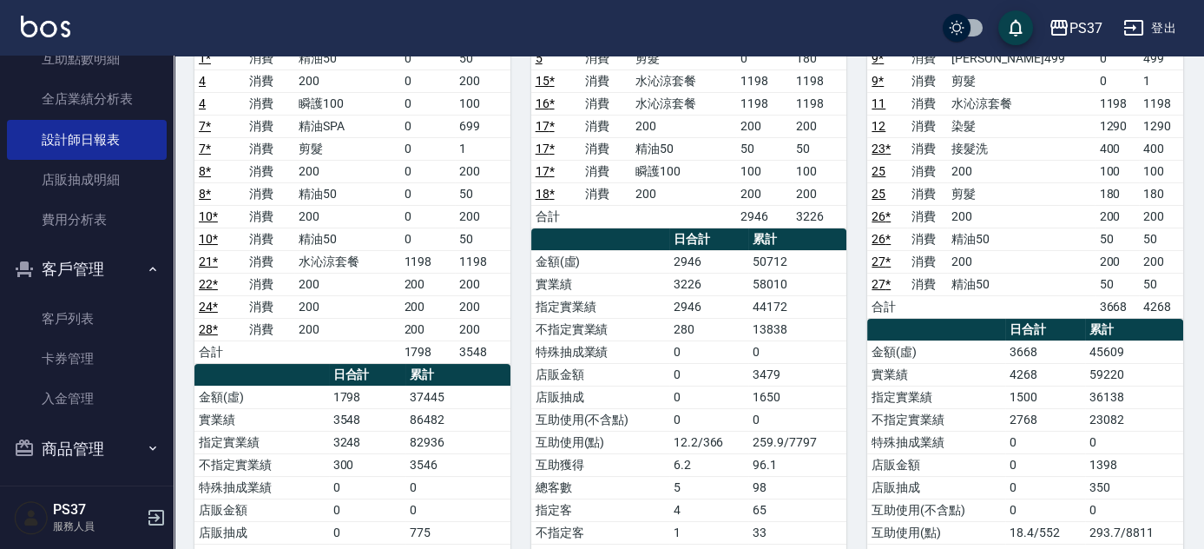
scroll to position [760, 0]
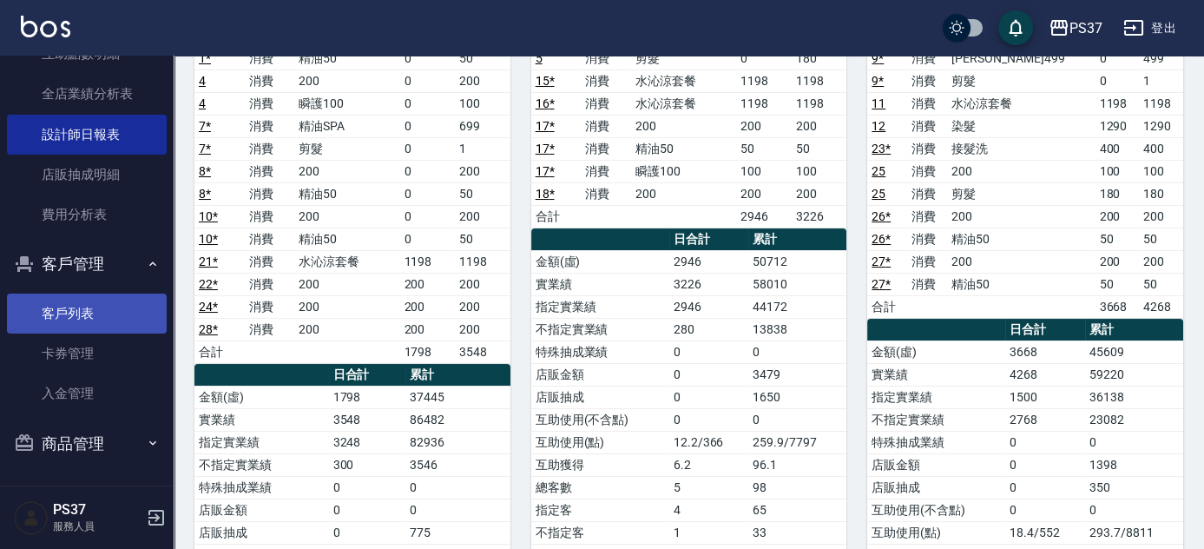
click at [75, 307] on link "客戶列表" at bounding box center [87, 313] width 160 height 40
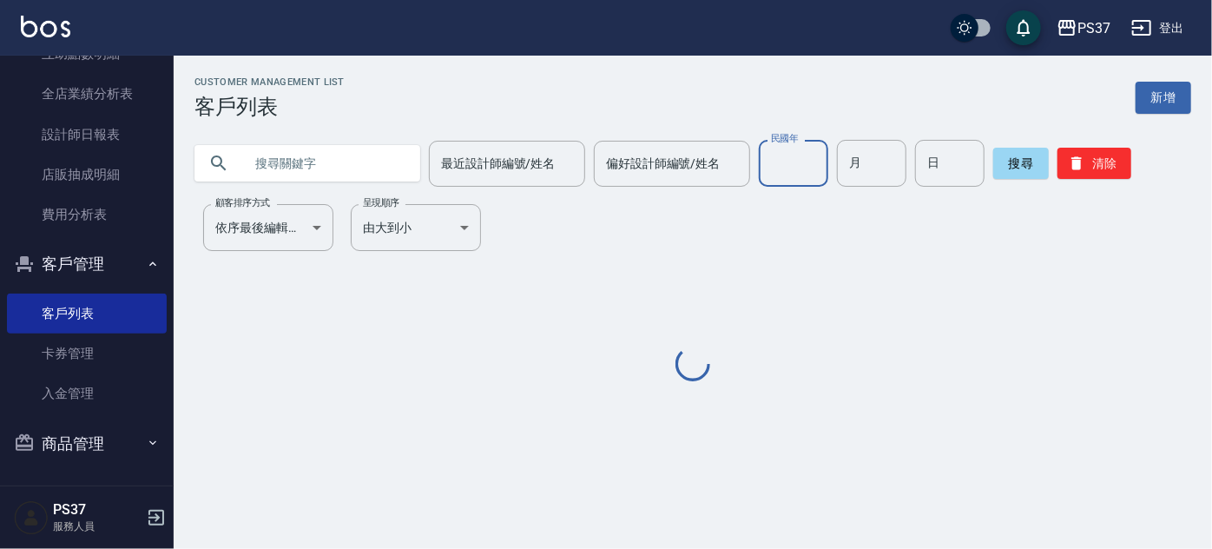
click at [775, 173] on input "民國年" at bounding box center [793, 163] width 69 height 47
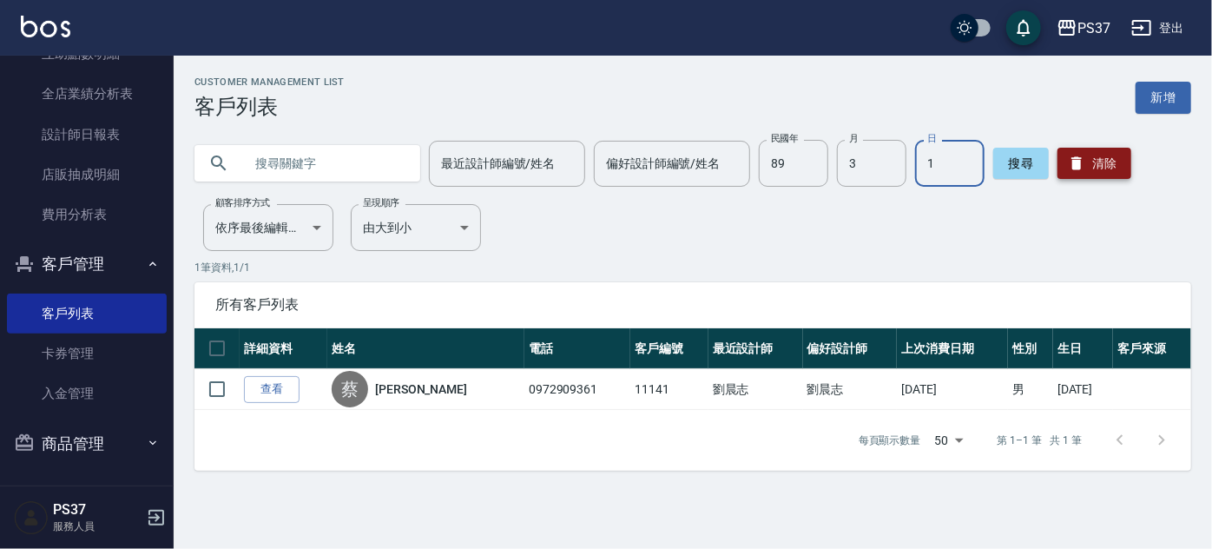
click at [1087, 168] on button "清除" at bounding box center [1094, 163] width 74 height 31
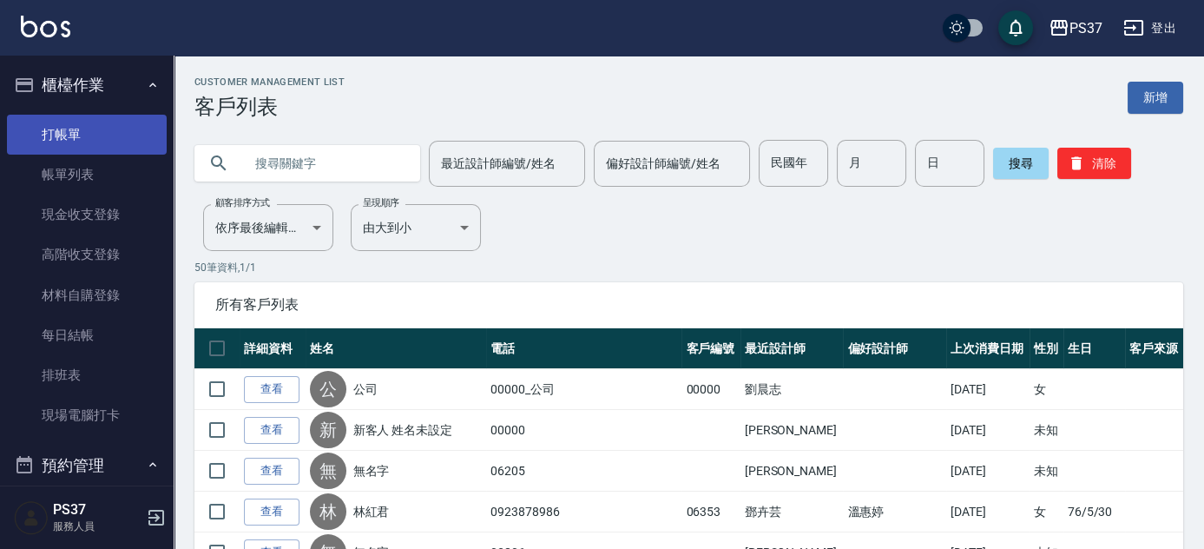
click at [85, 141] on link "打帳單" at bounding box center [87, 135] width 160 height 40
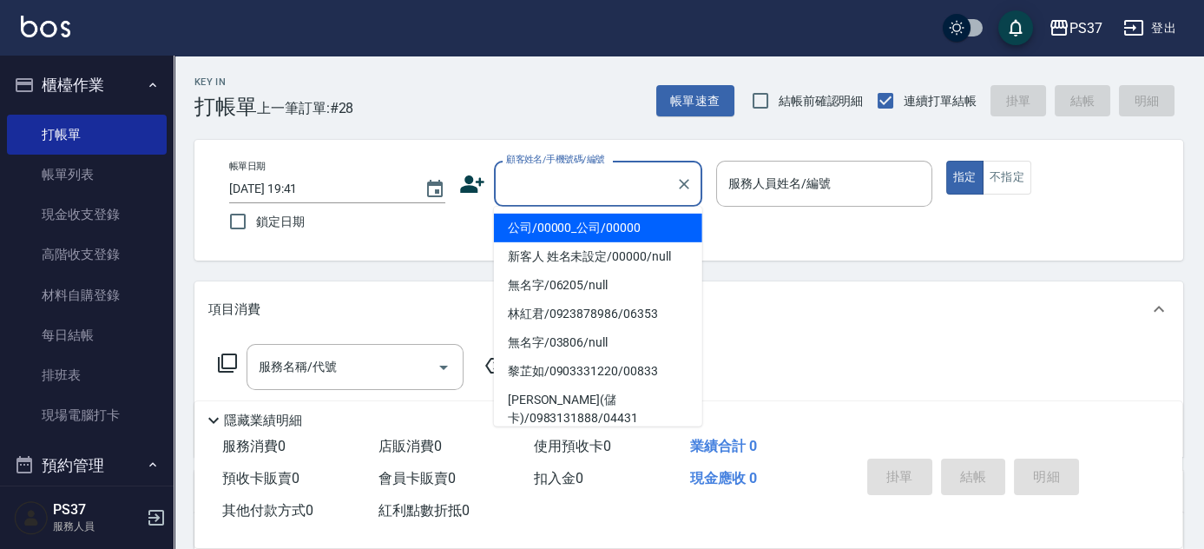
click at [602, 194] on input "顧客姓名/手機號碼/編號" at bounding box center [585, 183] width 167 height 30
click at [606, 233] on li "公司/00000_公司/00000" at bounding box center [598, 228] width 208 height 29
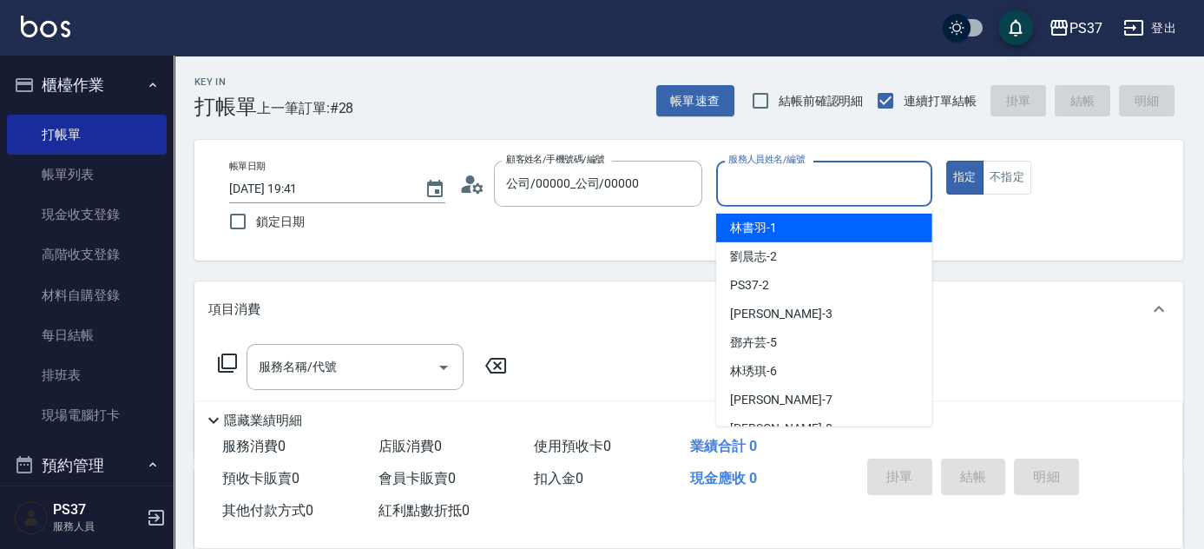
click at [772, 191] on input "服務人員姓名/編號" at bounding box center [824, 183] width 201 height 30
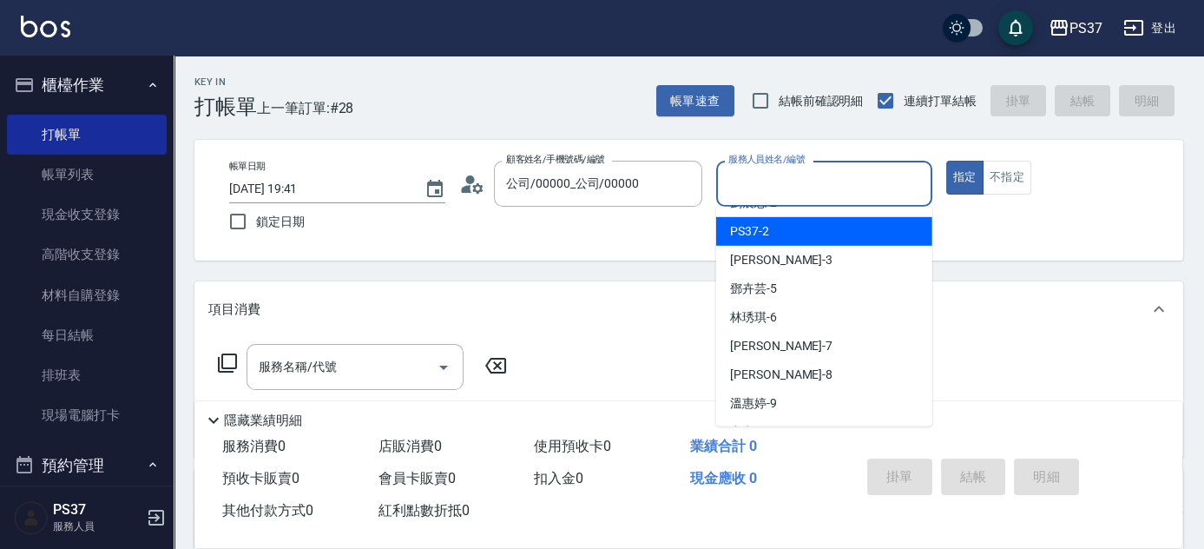
scroll to position [78, 0]
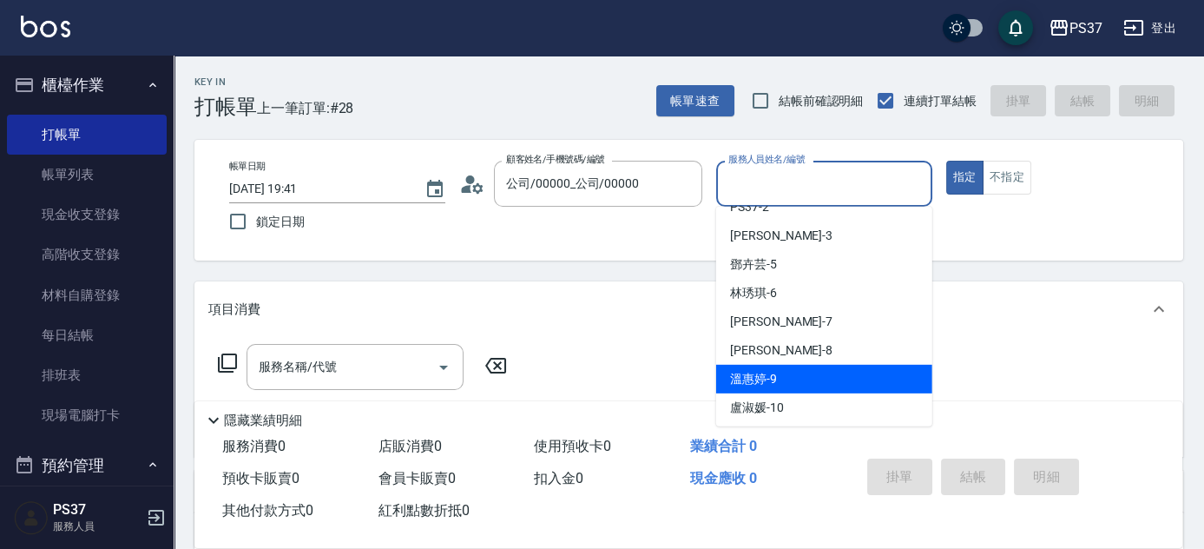
click at [796, 370] on div "溫惠婷 -9" at bounding box center [824, 379] width 216 height 29
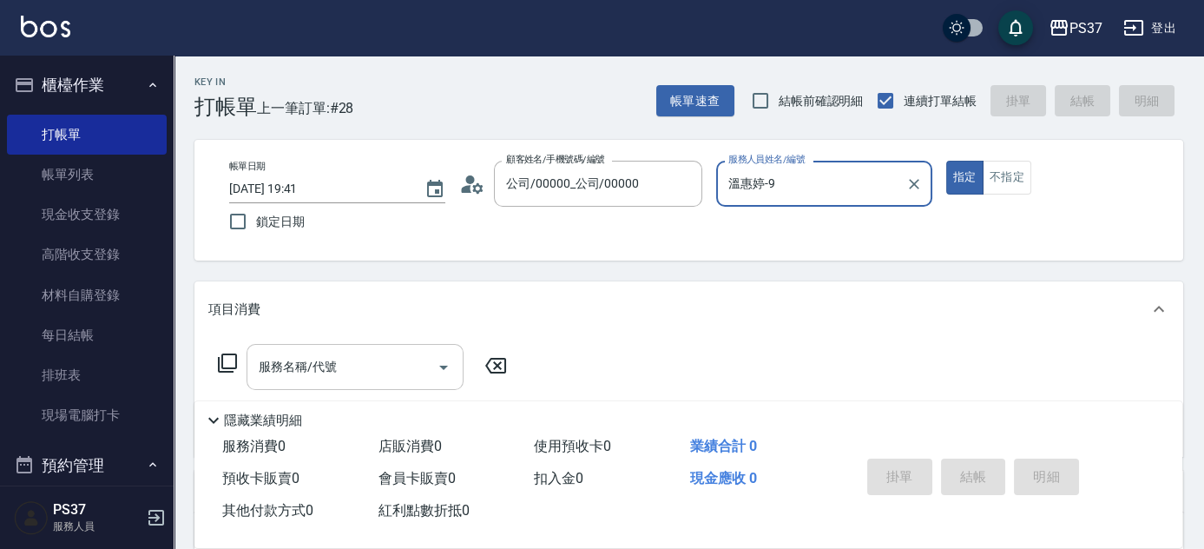
click at [386, 360] on input "服務名稱/代號" at bounding box center [341, 367] width 175 height 30
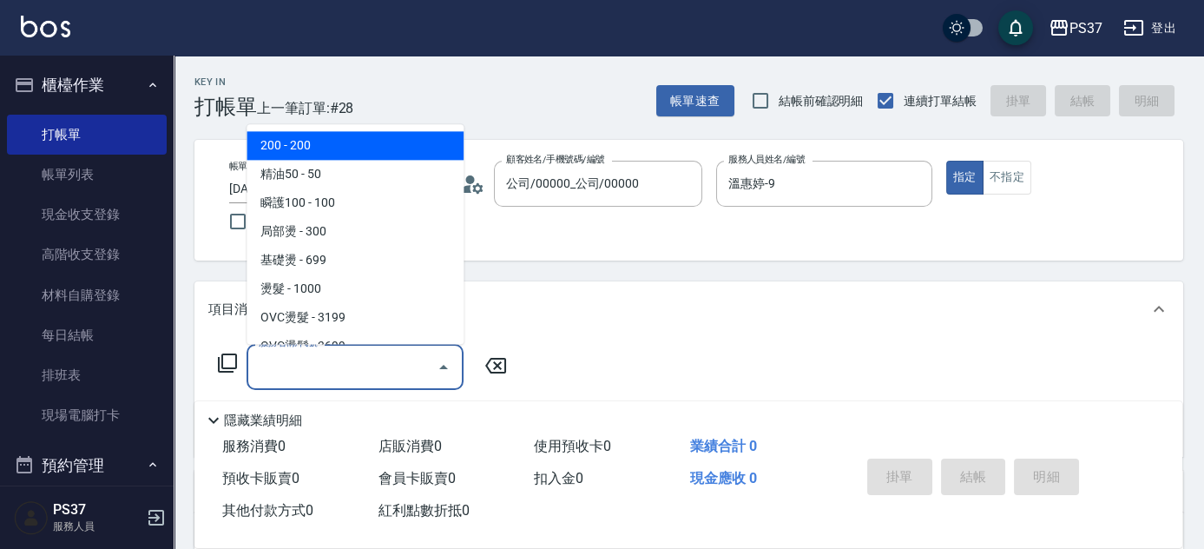
click at [405, 141] on span "200 - 200" at bounding box center [355, 146] width 217 height 29
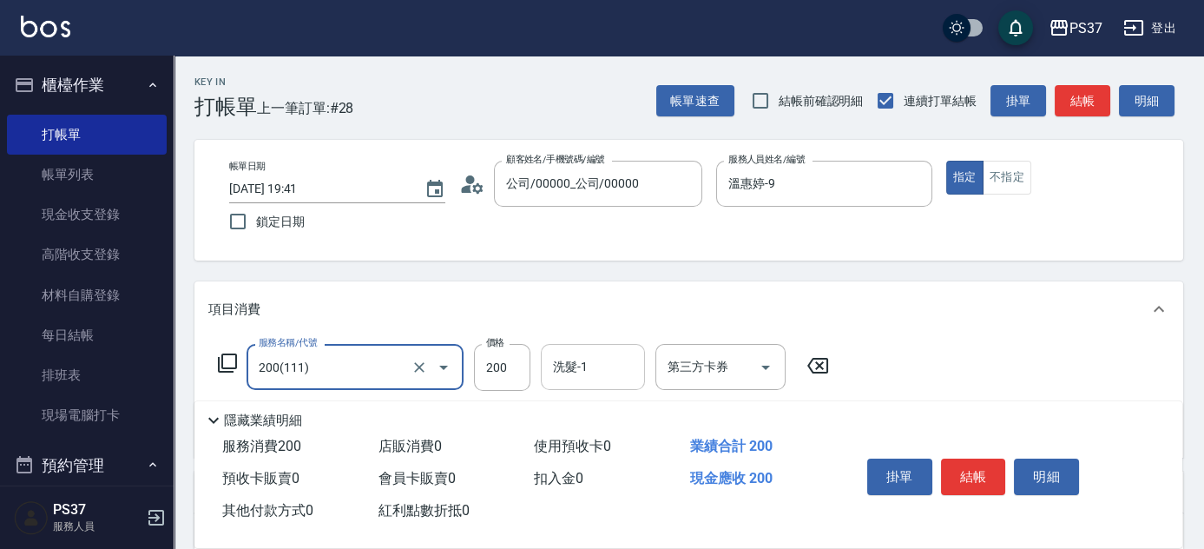
click at [584, 383] on div "洗髮-1" at bounding box center [593, 367] width 104 height 46
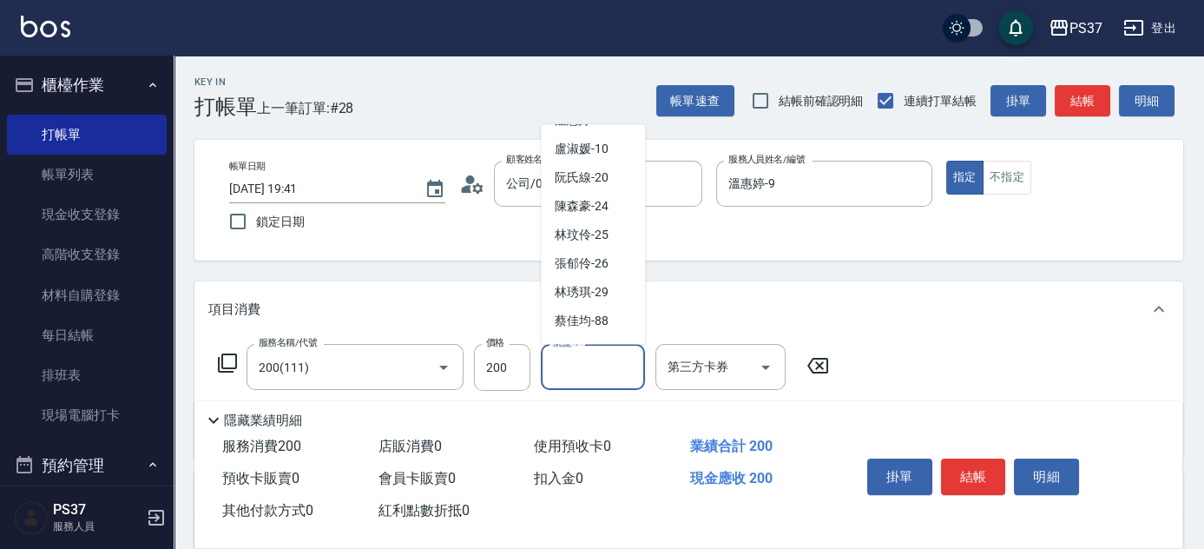
scroll to position [280, 0]
click at [569, 270] on span "林琇琪 -29" at bounding box center [582, 267] width 54 height 18
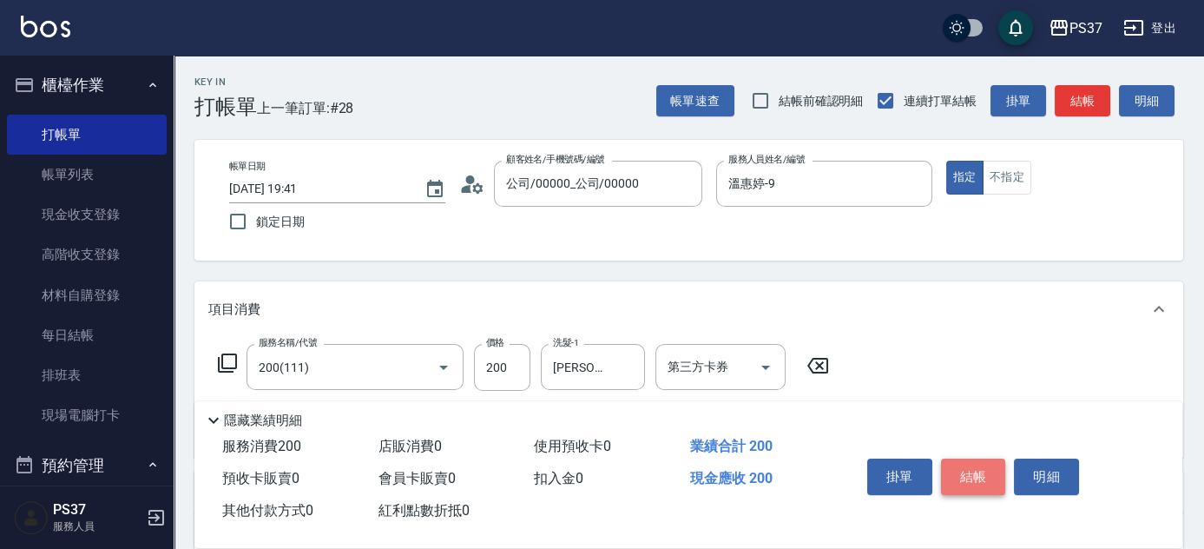
click at [960, 464] on button "結帳" at bounding box center [973, 476] width 65 height 36
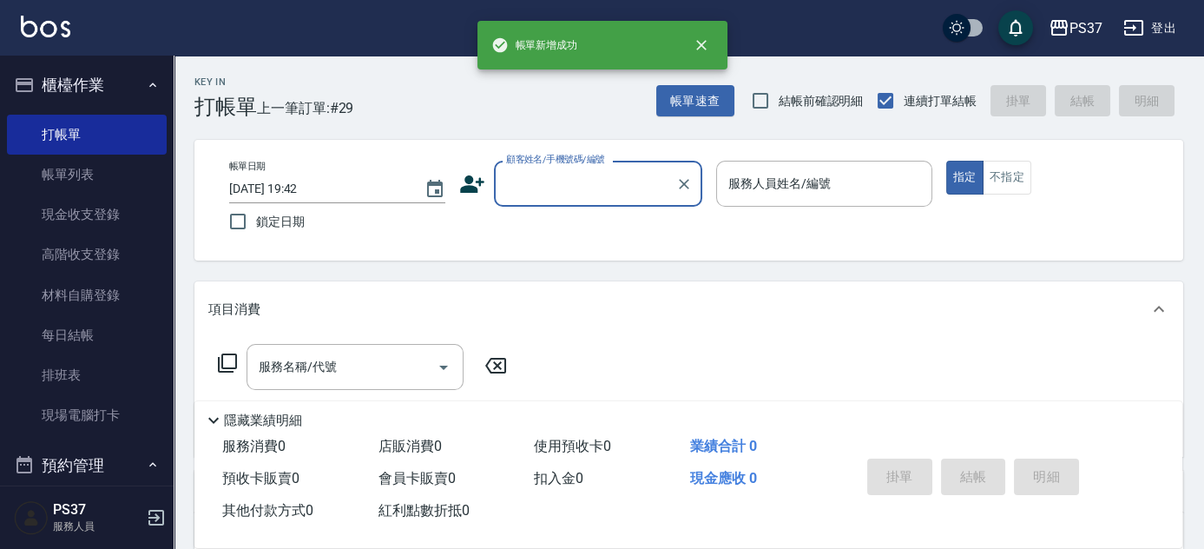
click at [530, 182] on input "顧客姓名/手機號碼/編號" at bounding box center [585, 183] width 167 height 30
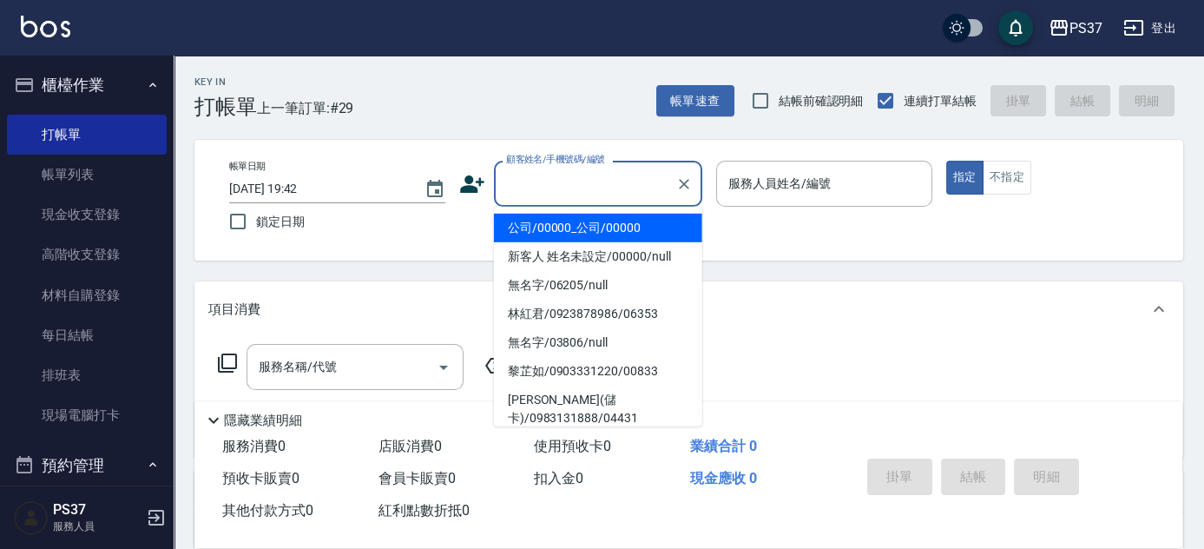
click at [594, 227] on li "公司/00000_公司/00000" at bounding box center [598, 228] width 208 height 29
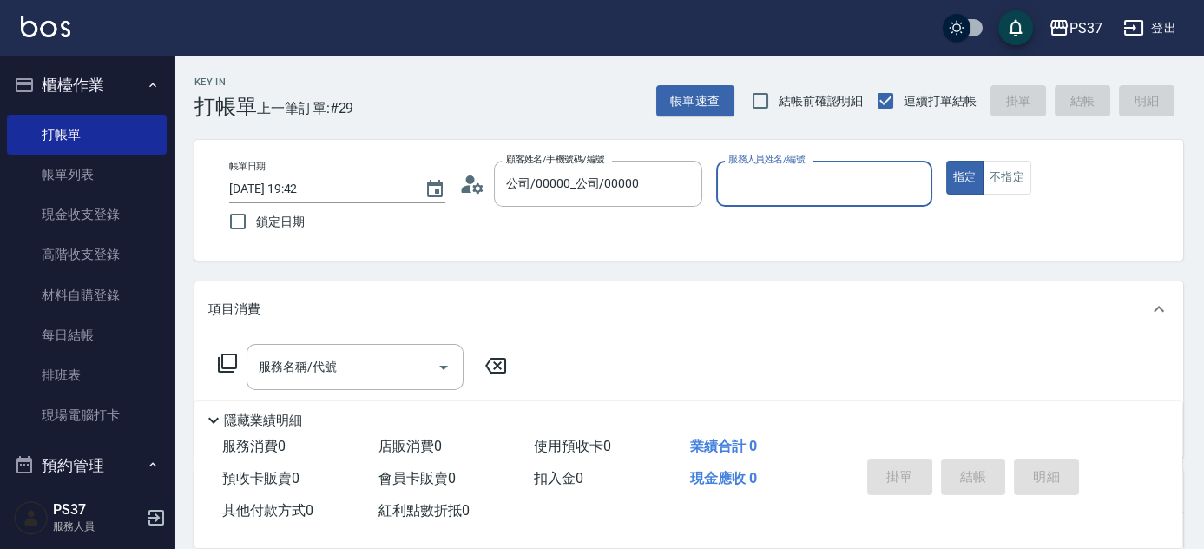
click at [785, 194] on input "服務人員姓名/編號" at bounding box center [824, 183] width 201 height 30
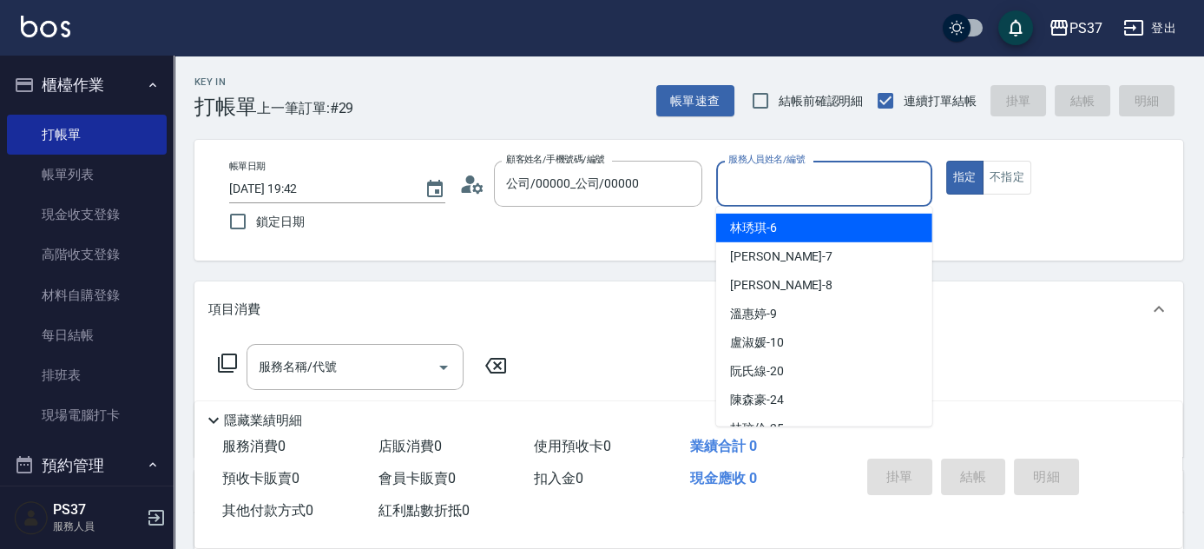
scroll to position [157, 0]
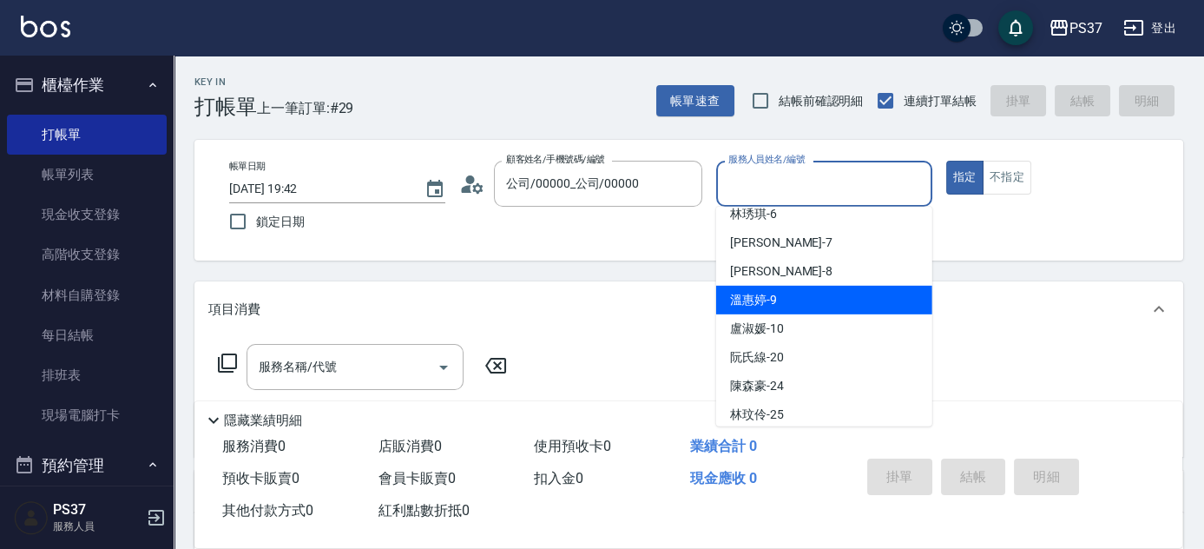
click at [761, 308] on div "溫惠婷 -9" at bounding box center [824, 300] width 216 height 29
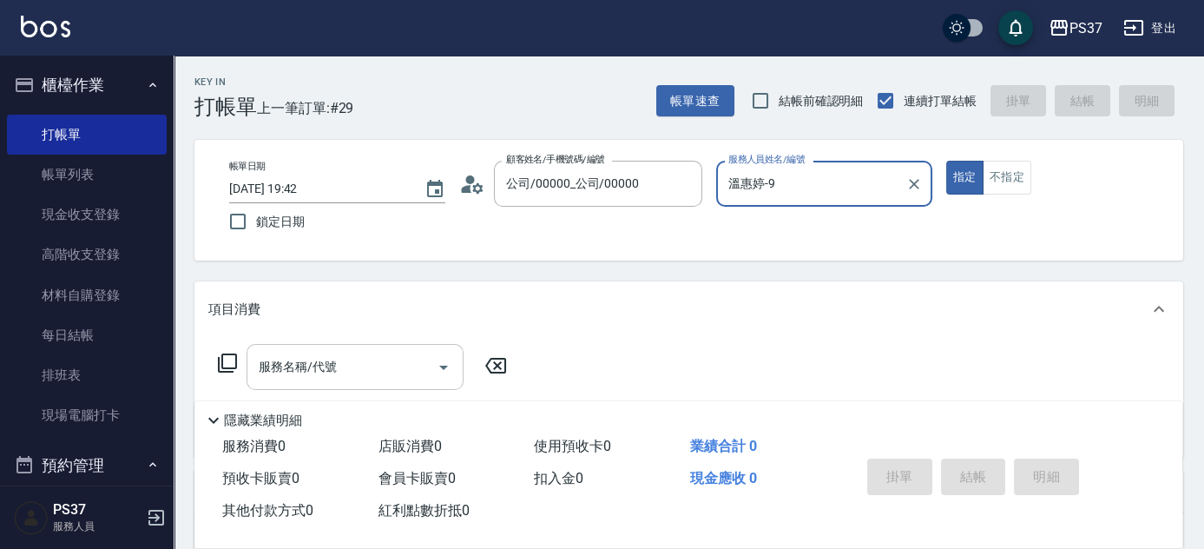
click at [345, 381] on input "服務名稱/代號" at bounding box center [341, 367] width 175 height 30
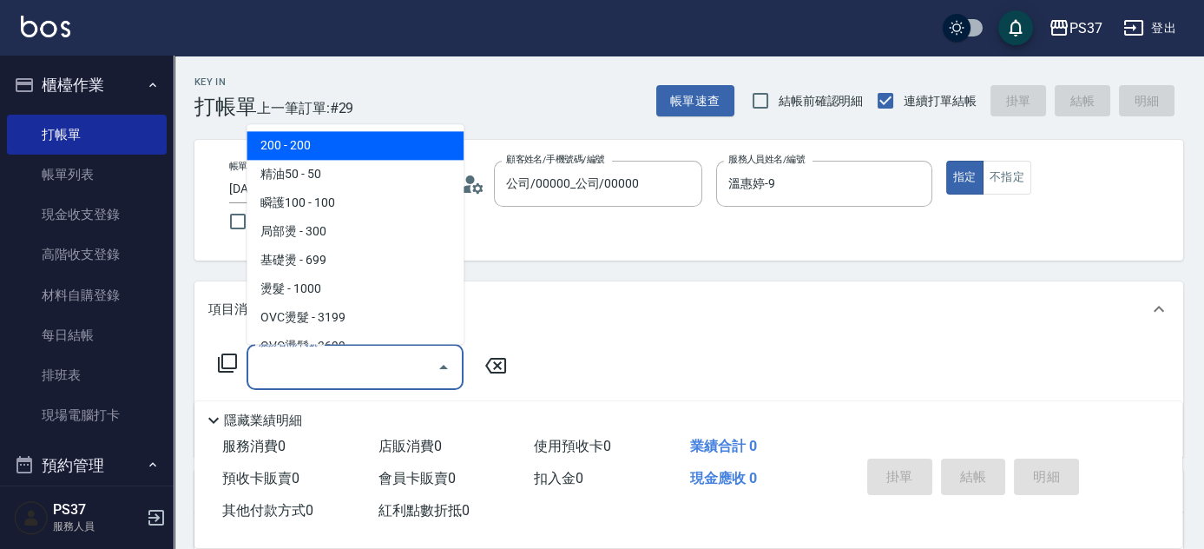
click at [326, 158] on span "200 - 200" at bounding box center [355, 146] width 217 height 29
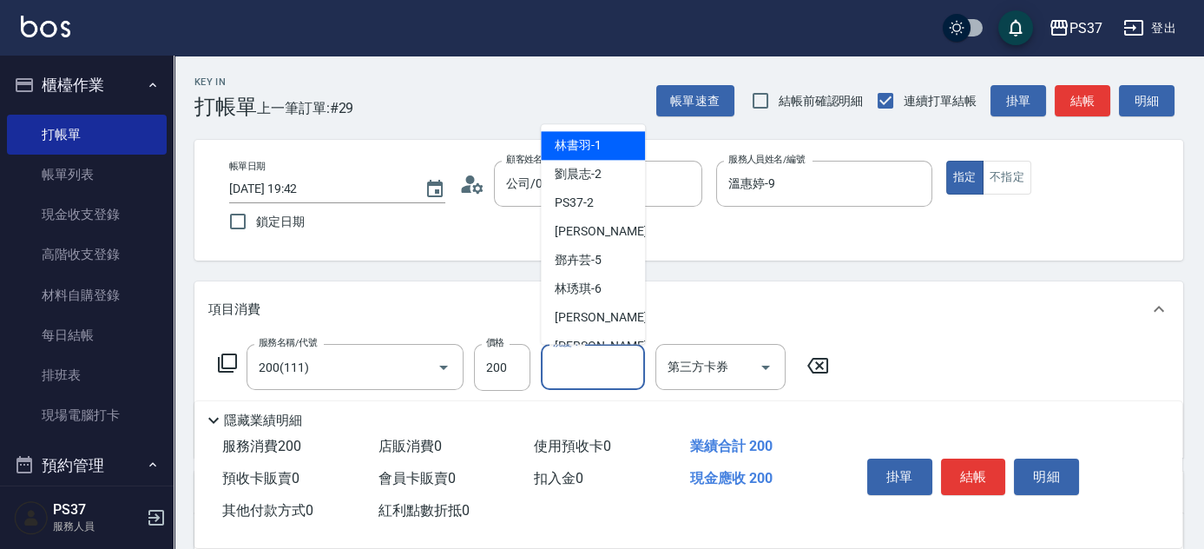
click at [601, 373] on input "洗髮-1" at bounding box center [593, 367] width 89 height 30
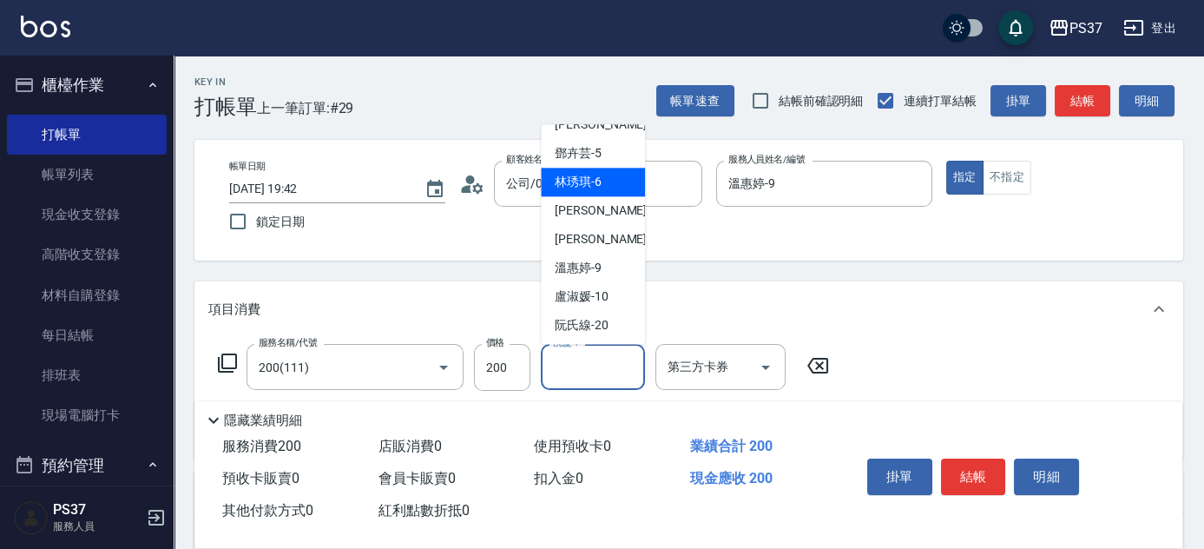
scroll to position [236, 0]
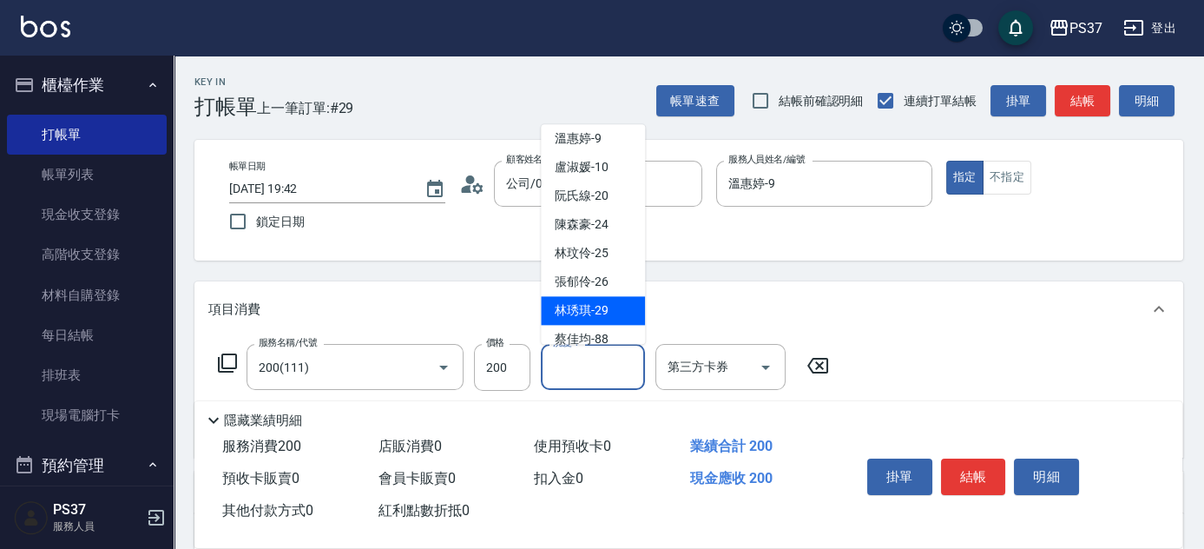
click at [576, 311] on span "林琇琪 -29" at bounding box center [582, 311] width 54 height 18
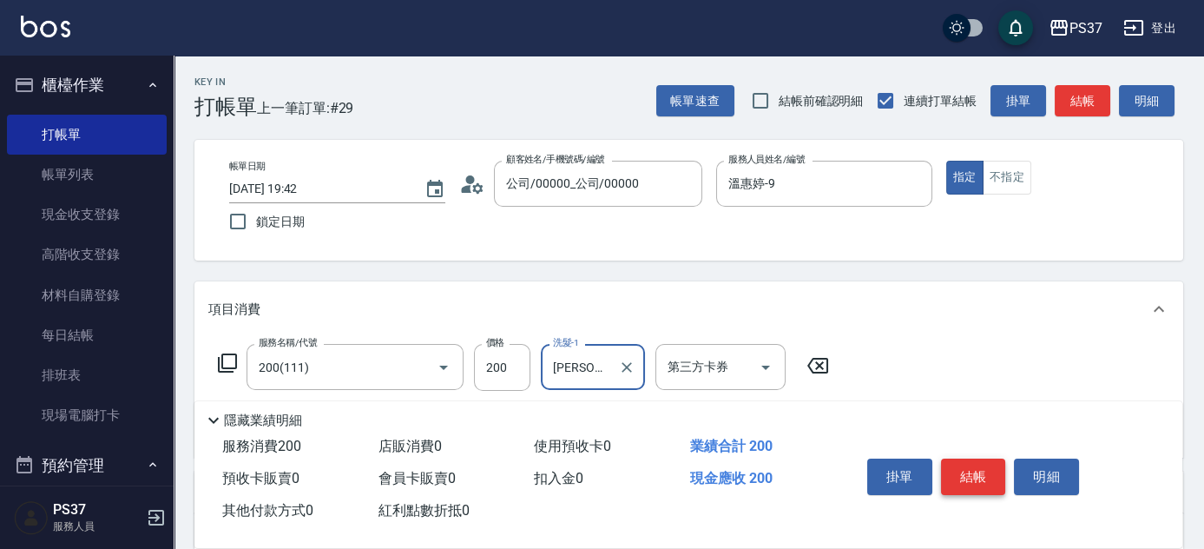
click at [967, 476] on button "結帳" at bounding box center [973, 476] width 65 height 36
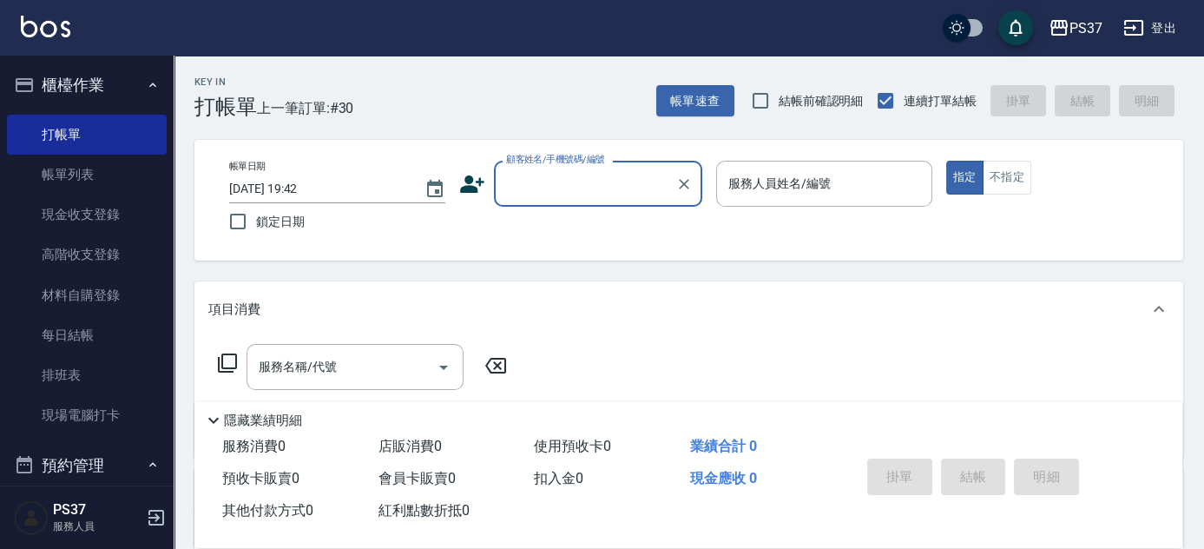
click at [593, 192] on input "顧客姓名/手機號碼/編號" at bounding box center [585, 183] width 167 height 30
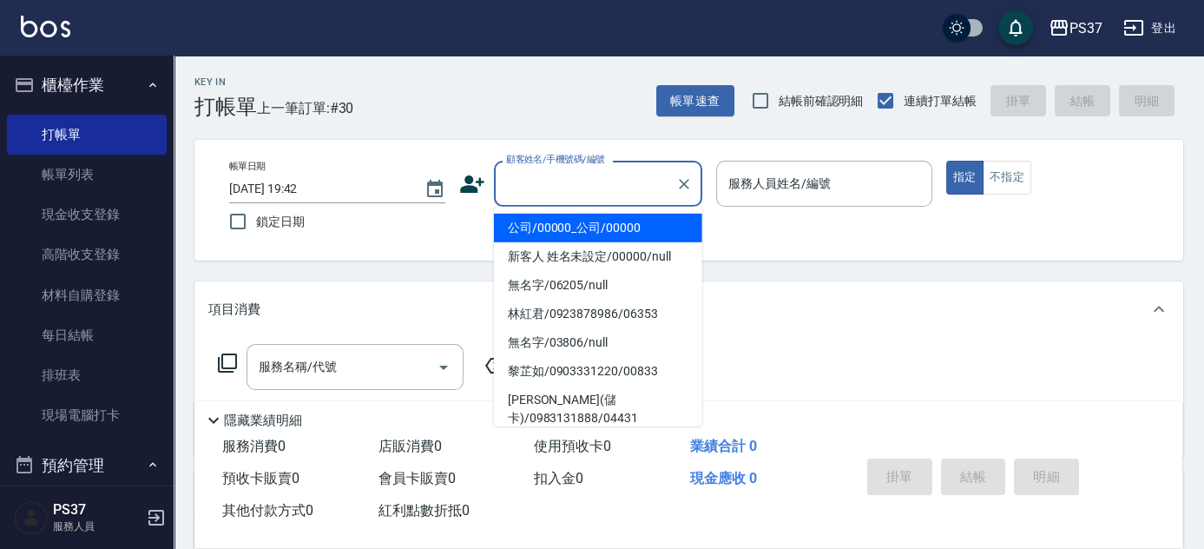
click at [603, 215] on li "公司/00000_公司/00000" at bounding box center [598, 228] width 208 height 29
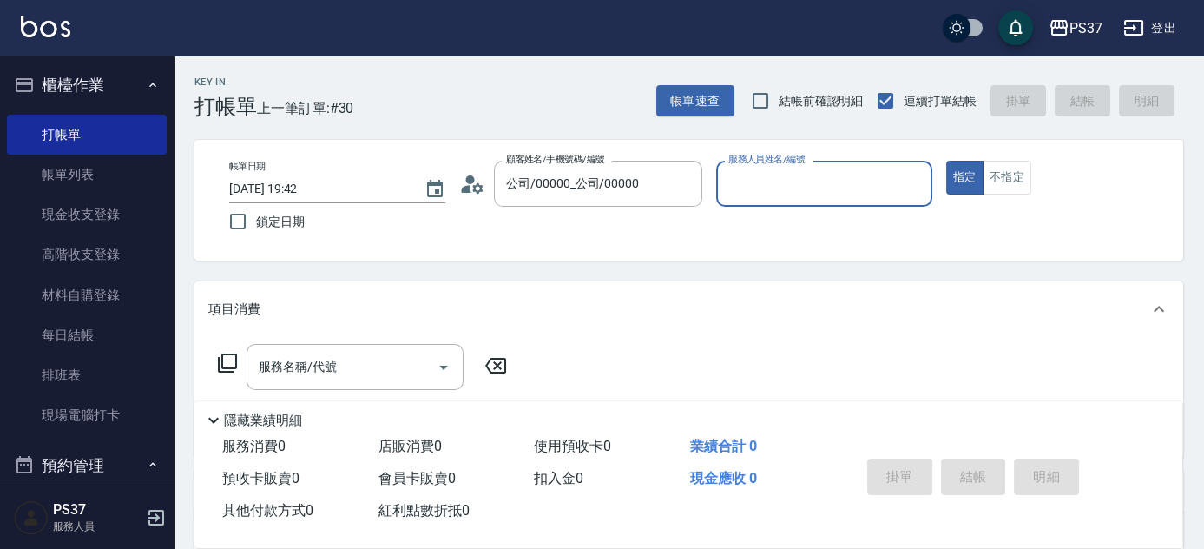
click at [728, 189] on input "服務人員姓名/編號" at bounding box center [824, 183] width 201 height 30
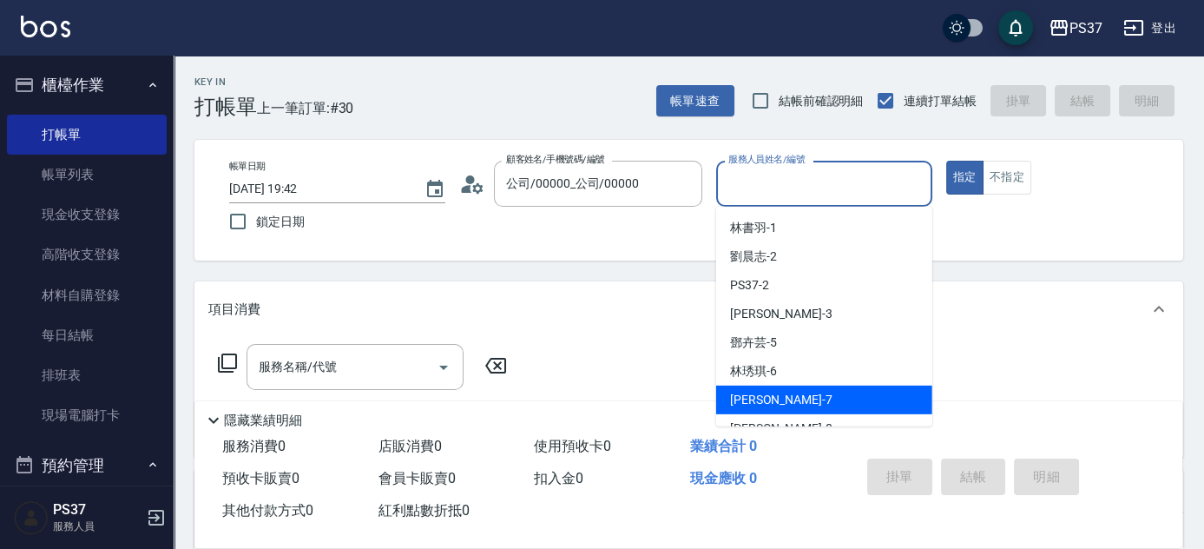
scroll to position [78, 0]
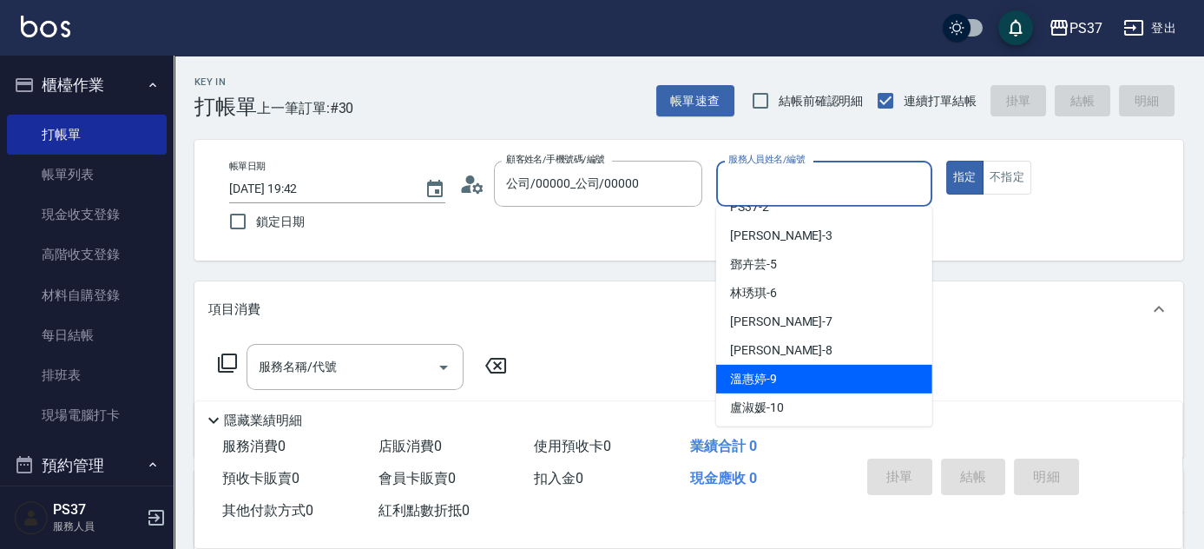
click at [809, 378] on div "溫惠婷 -9" at bounding box center [824, 379] width 216 height 29
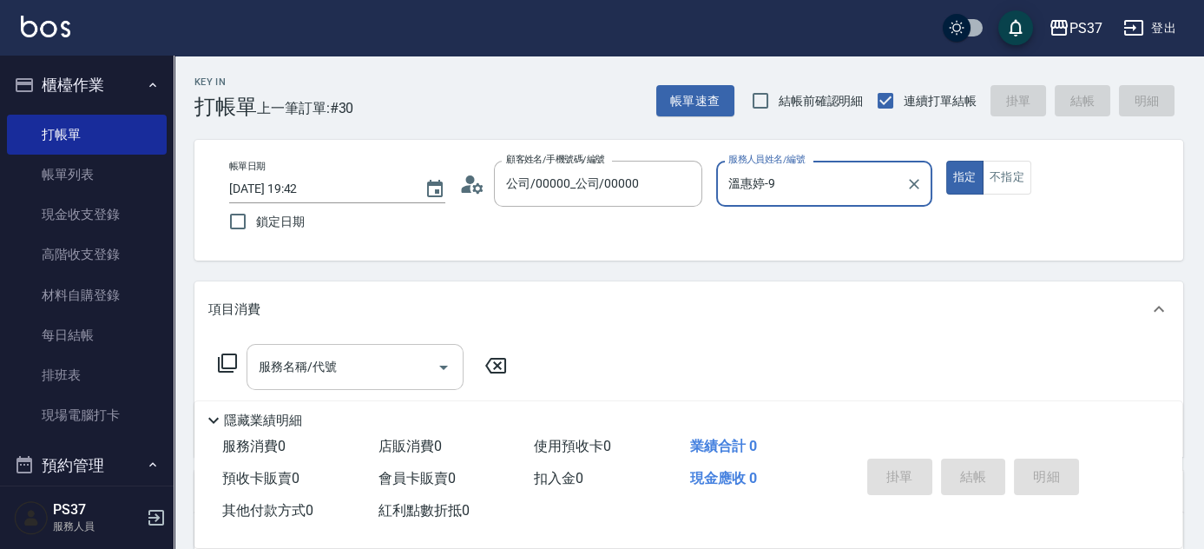
click at [386, 370] on input "服務名稱/代號" at bounding box center [341, 367] width 175 height 30
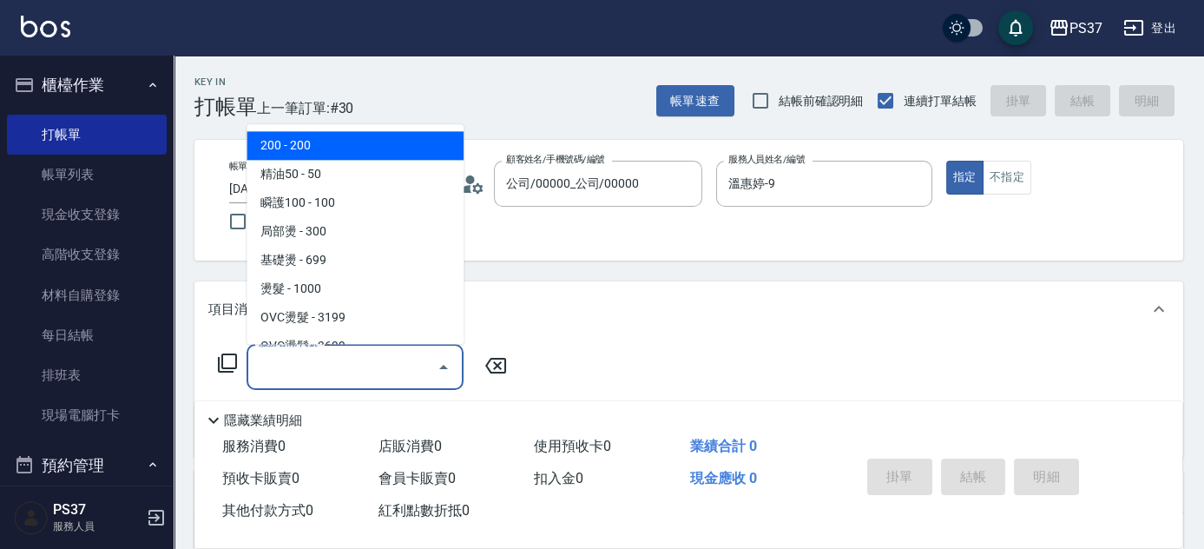
click at [313, 143] on span "200 - 200" at bounding box center [355, 146] width 217 height 29
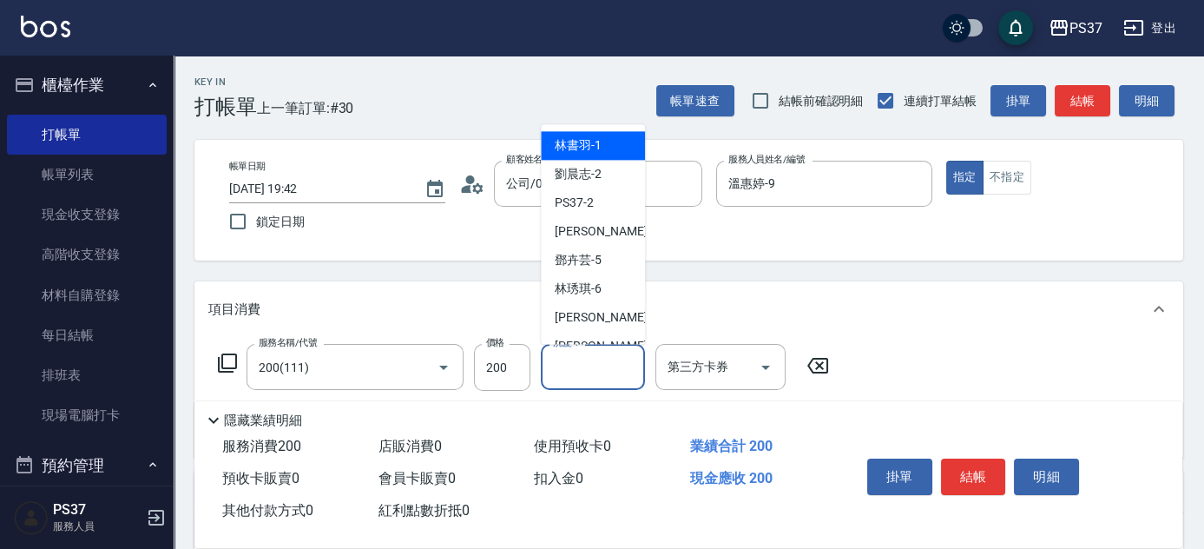
click at [609, 373] on input "洗髮-1" at bounding box center [593, 367] width 89 height 30
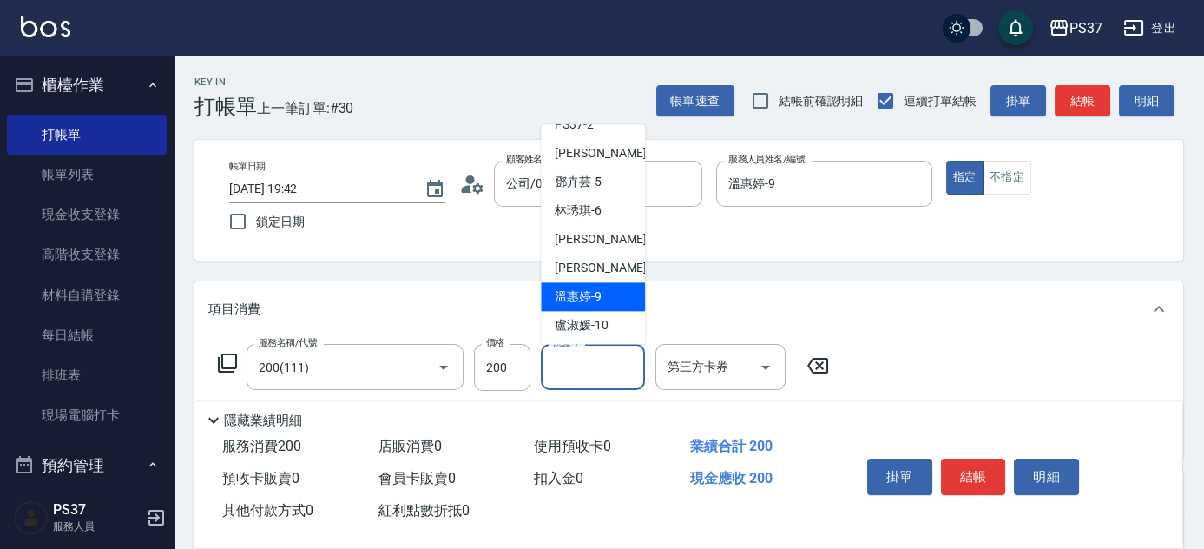
click at [610, 298] on div "溫惠婷 -9" at bounding box center [593, 297] width 104 height 29
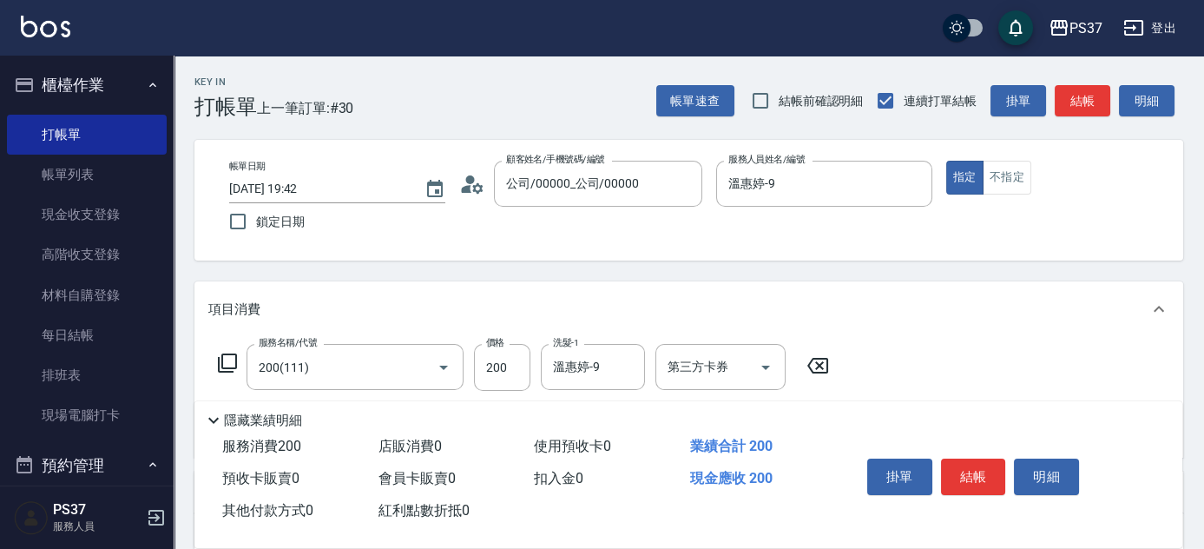
click at [815, 372] on icon at bounding box center [817, 366] width 21 height 16
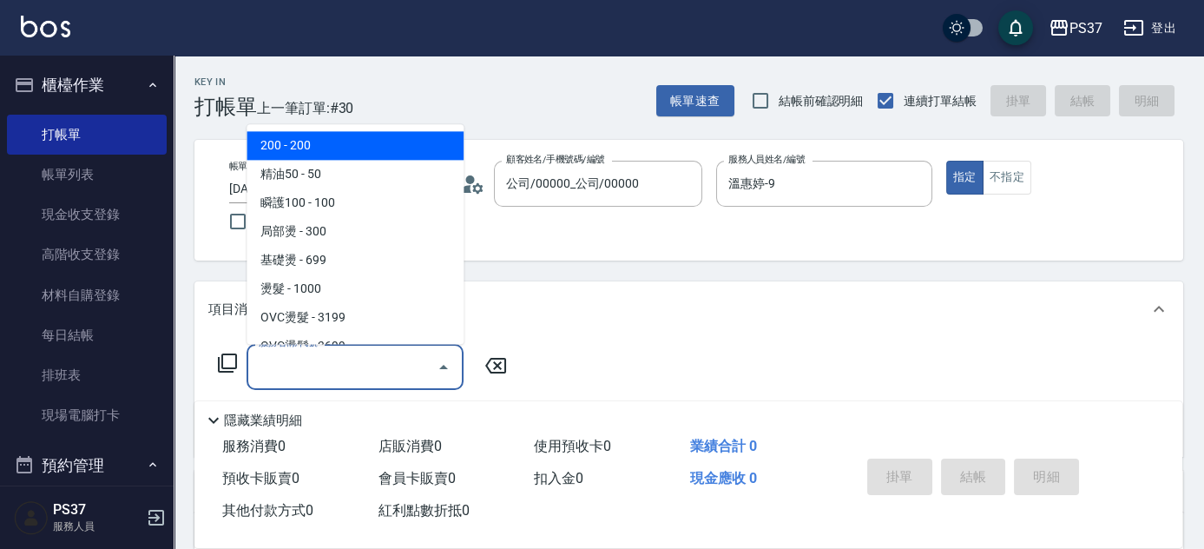
click at [364, 359] on input "服務名稱/代號" at bounding box center [341, 367] width 175 height 30
click at [351, 155] on span "200 - 200" at bounding box center [355, 146] width 217 height 29
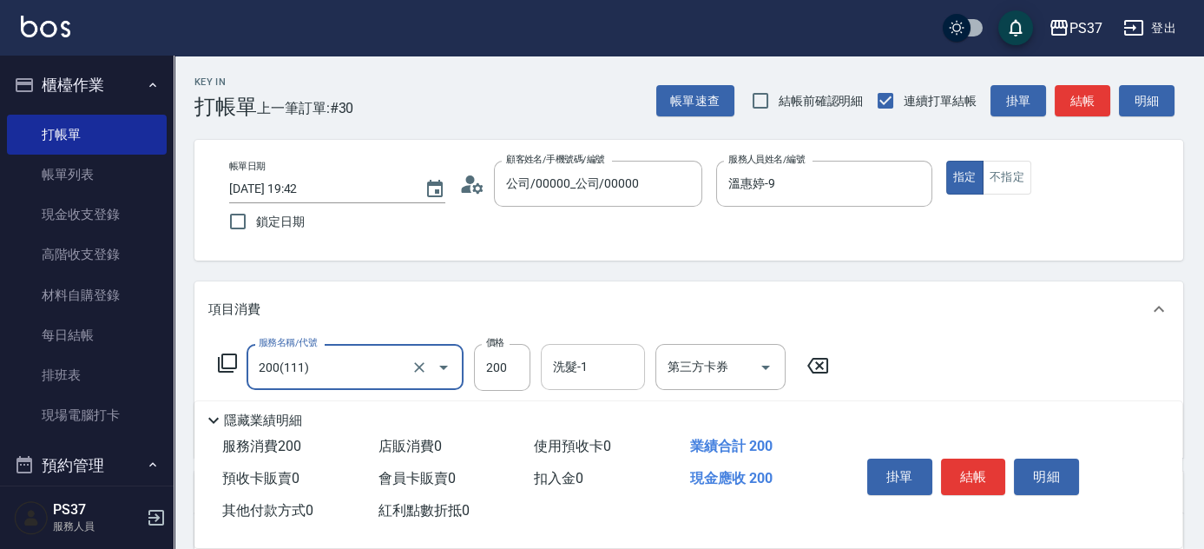
click at [598, 370] on input "洗髮-1" at bounding box center [593, 367] width 89 height 30
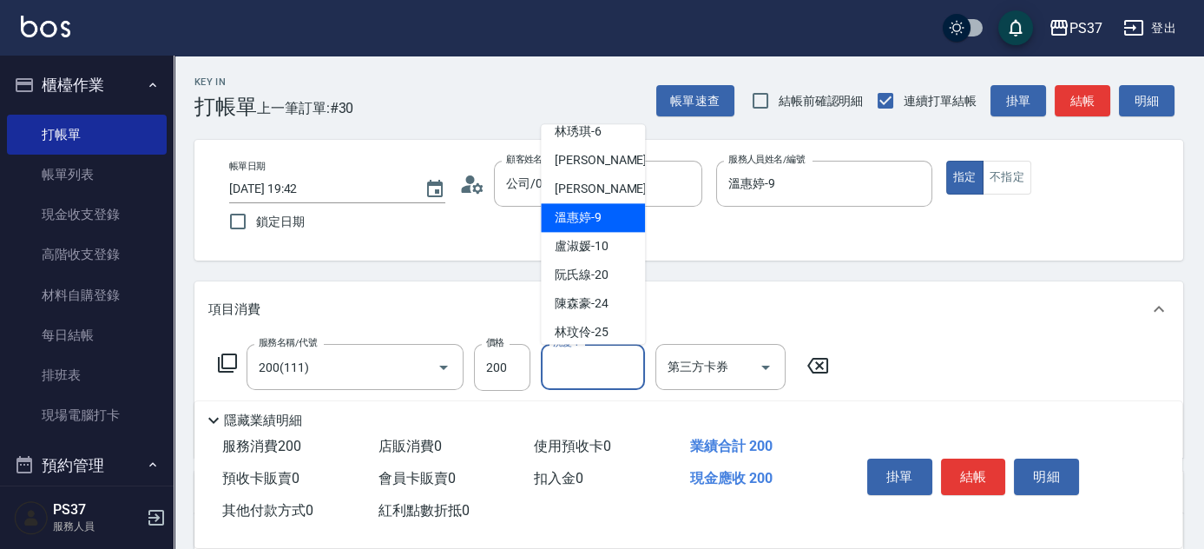
scroll to position [280, 0]
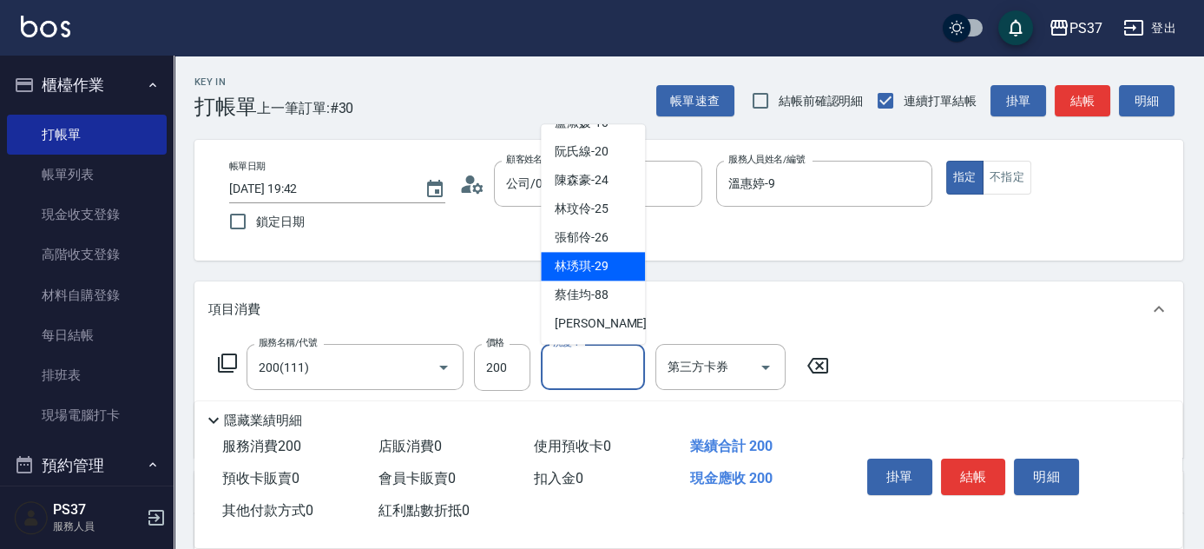
click at [595, 260] on span "林琇琪 -29" at bounding box center [582, 267] width 54 height 18
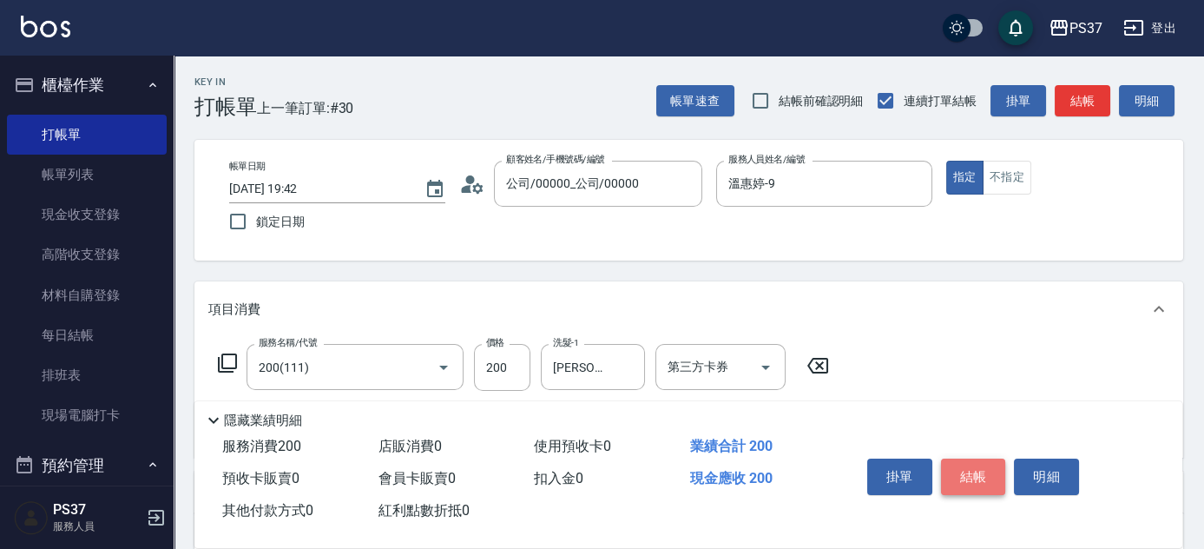
click at [977, 468] on button "結帳" at bounding box center [973, 476] width 65 height 36
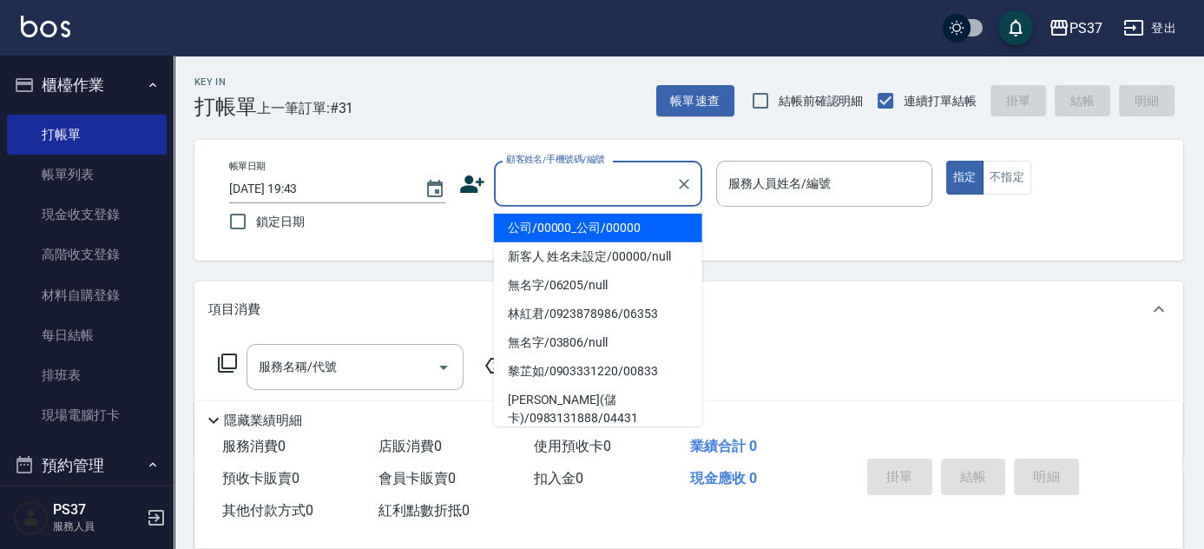
click at [559, 196] on input "顧客姓名/手機號碼/編號" at bounding box center [585, 183] width 167 height 30
click at [567, 227] on li "公司/00000_公司/00000" at bounding box center [598, 228] width 208 height 29
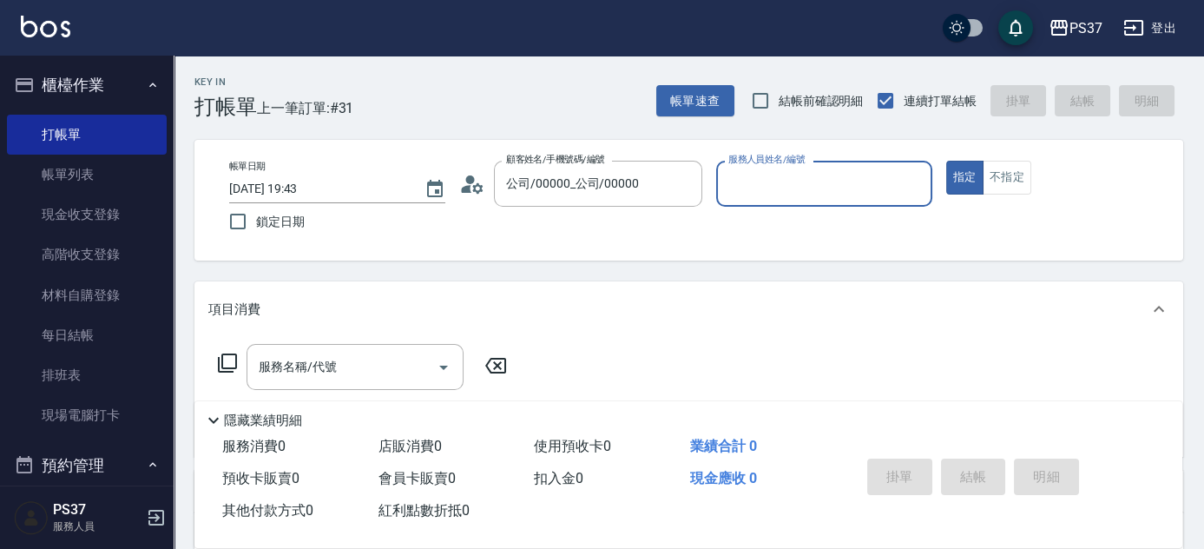
click at [747, 199] on div "服務人員姓名/編號" at bounding box center [824, 184] width 216 height 46
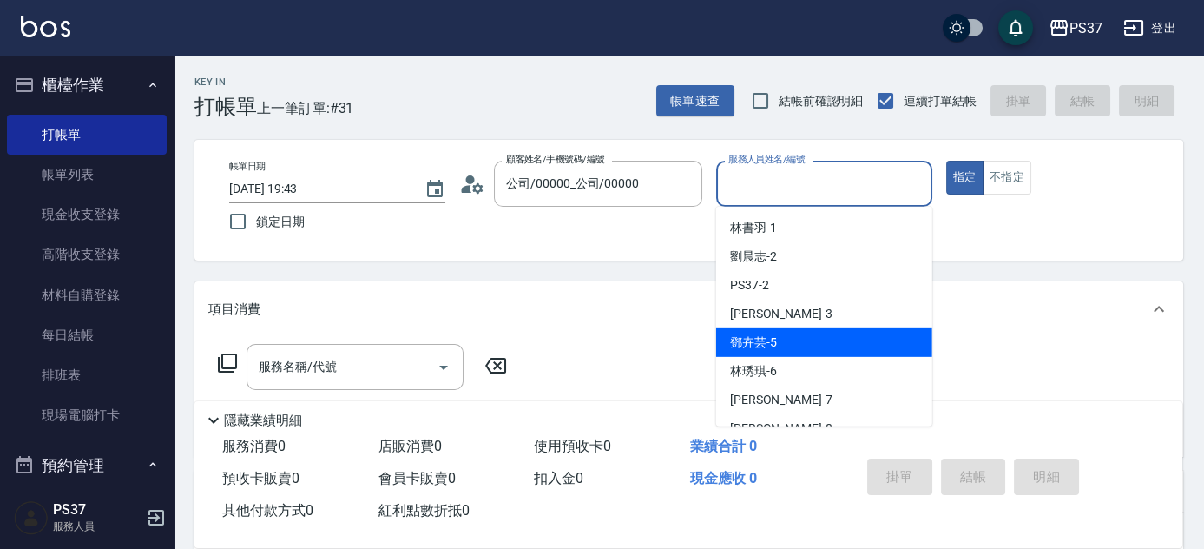
scroll to position [78, 0]
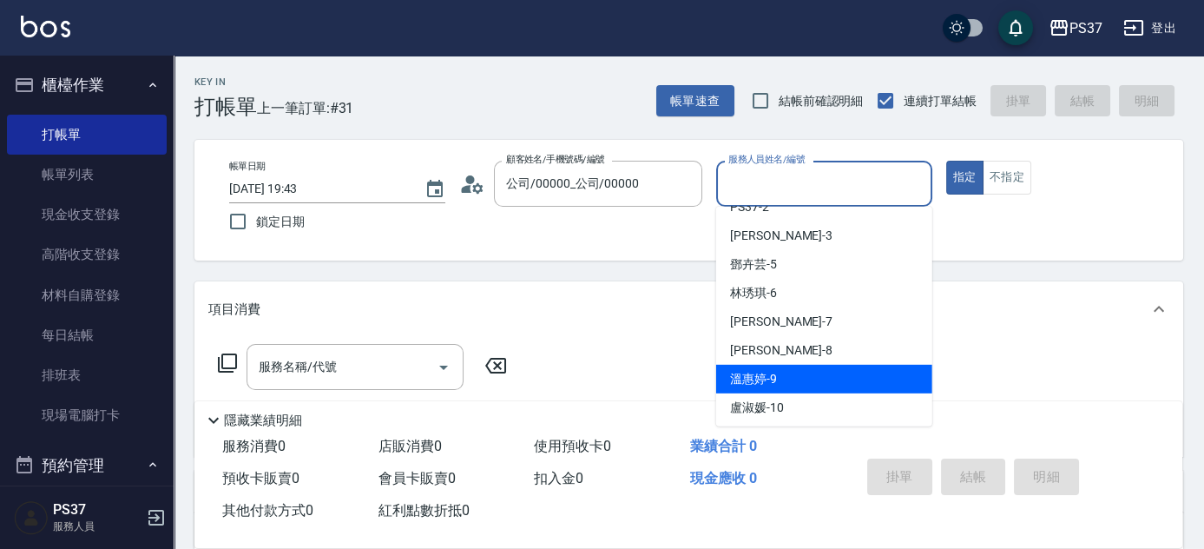
click at [792, 370] on div "溫惠婷 -9" at bounding box center [824, 379] width 216 height 29
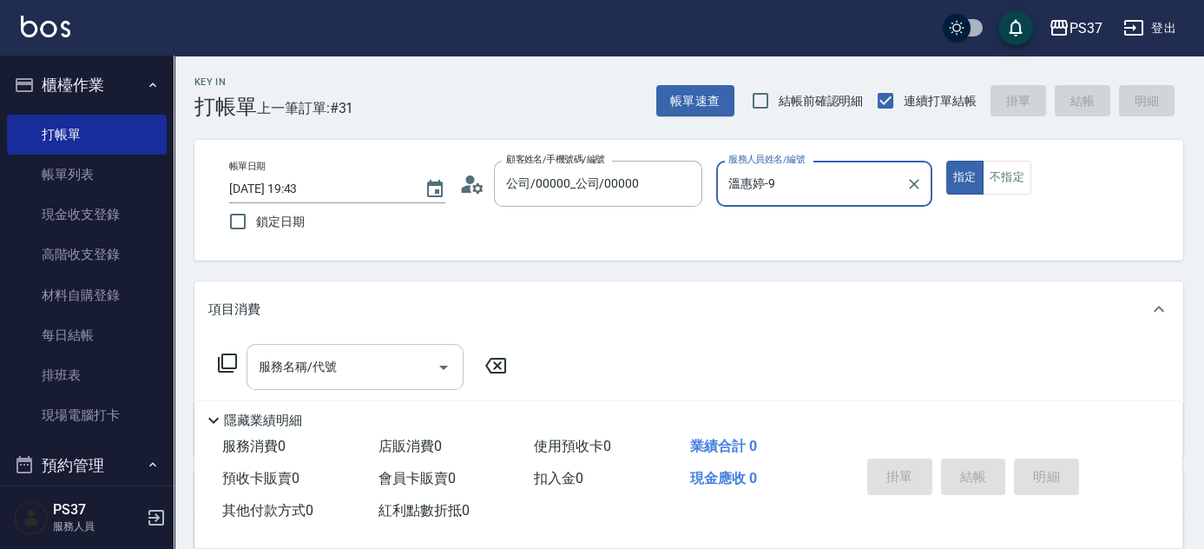
click at [349, 378] on input "服務名稱/代號" at bounding box center [341, 367] width 175 height 30
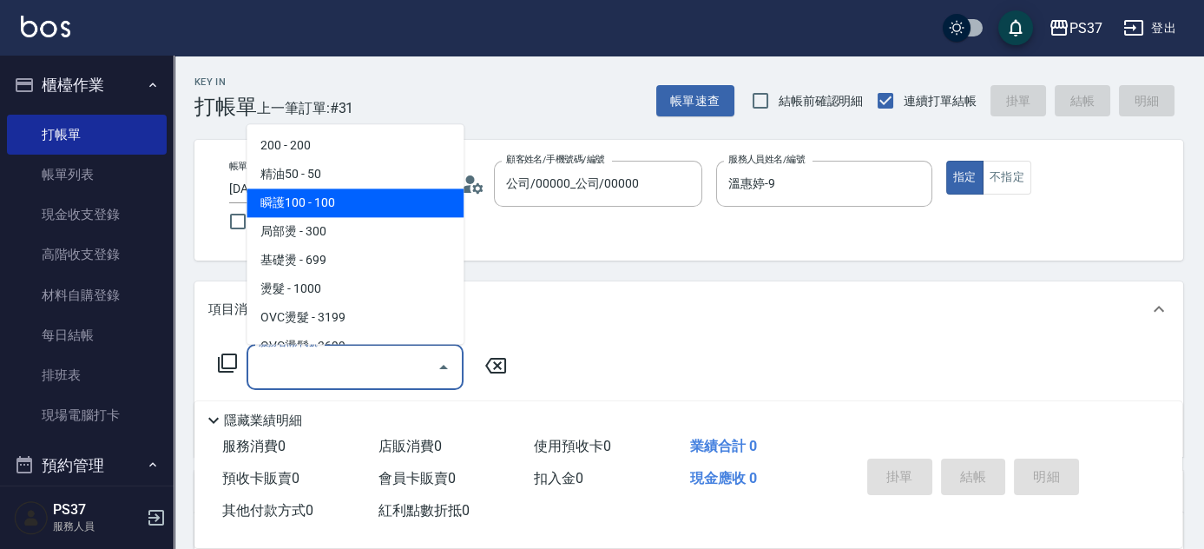
click at [338, 208] on span "瞬護100 - 100" at bounding box center [355, 203] width 217 height 29
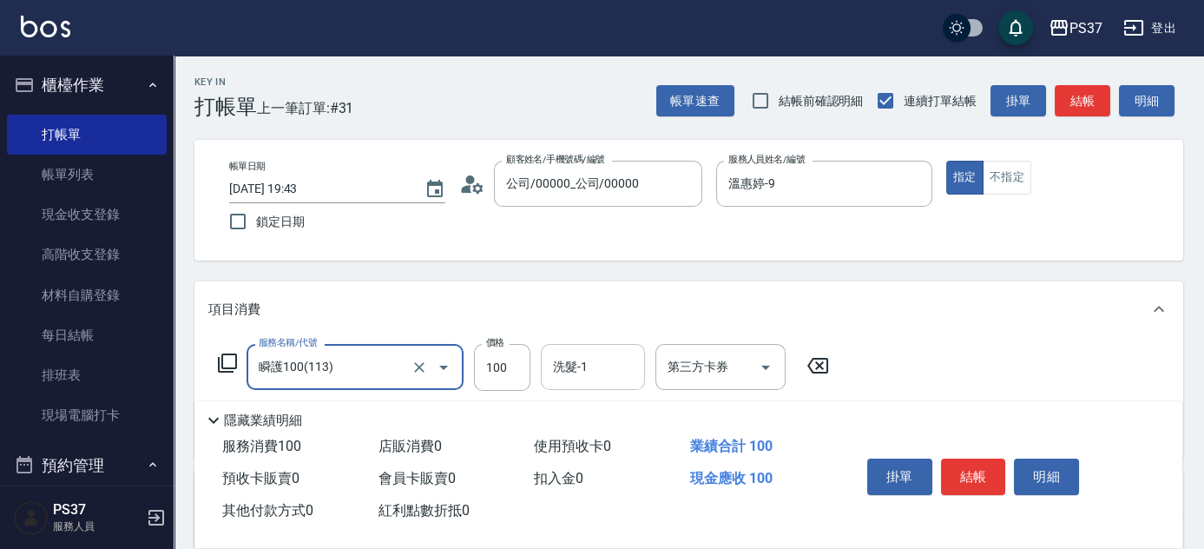
click at [579, 370] on input "洗髮-1" at bounding box center [593, 367] width 89 height 30
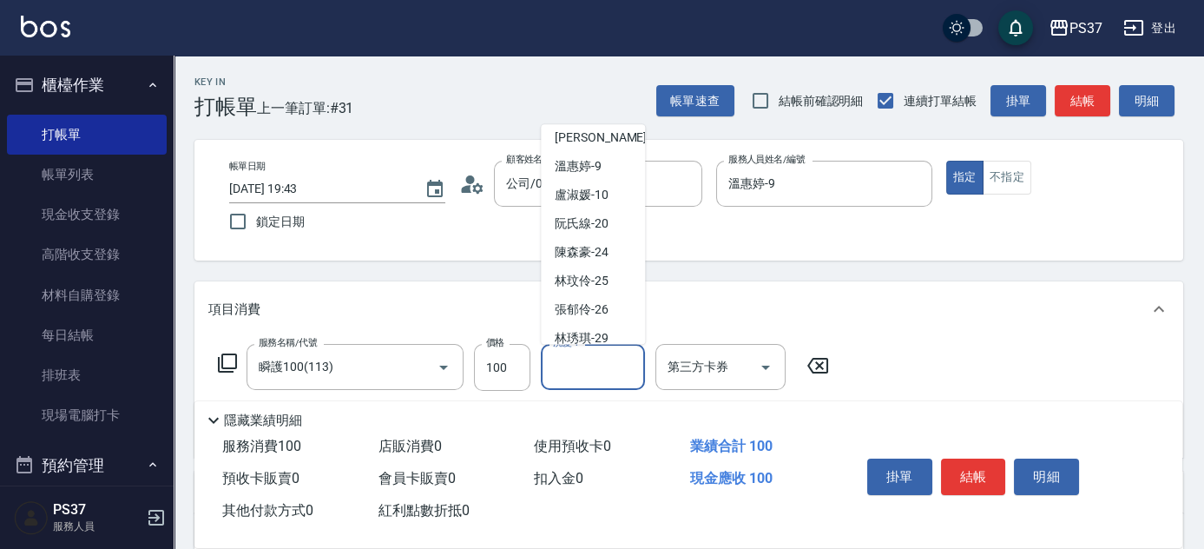
scroll to position [280, 0]
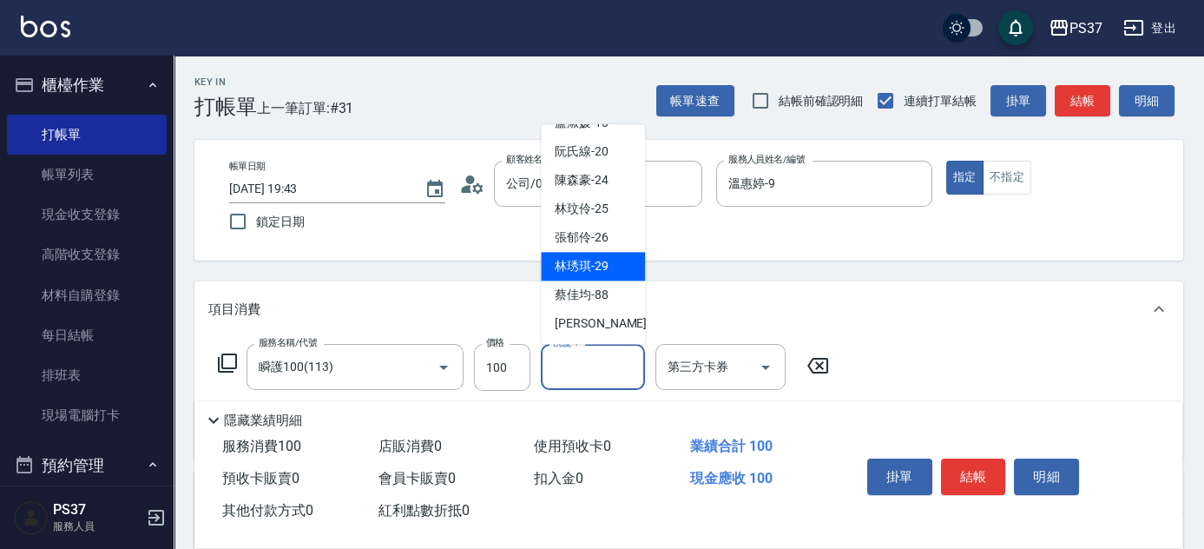
click at [606, 256] on div "林琇琪 -29" at bounding box center [593, 267] width 104 height 29
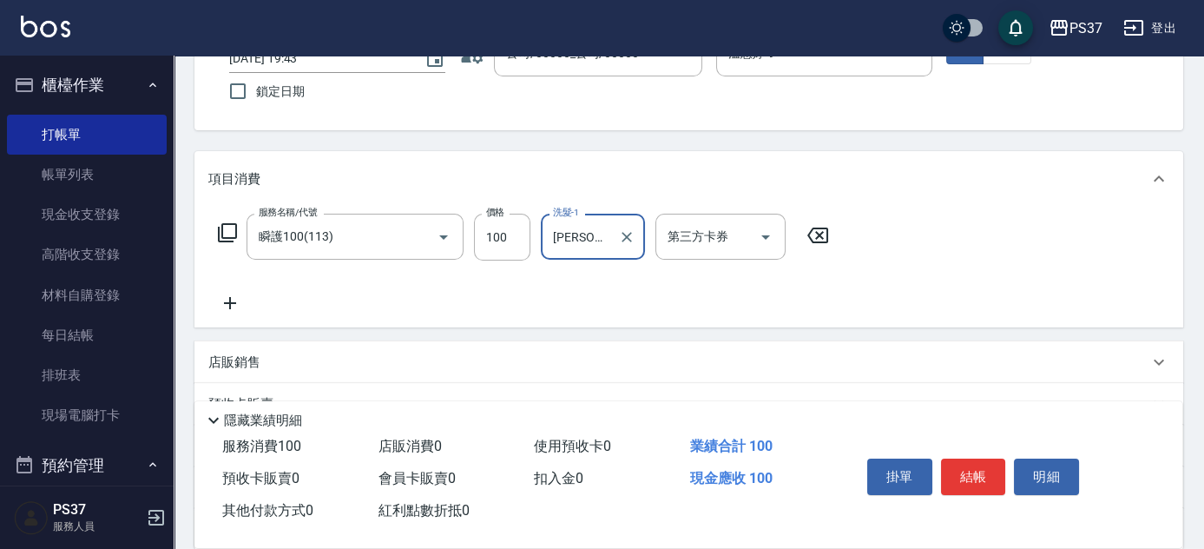
scroll to position [236, 0]
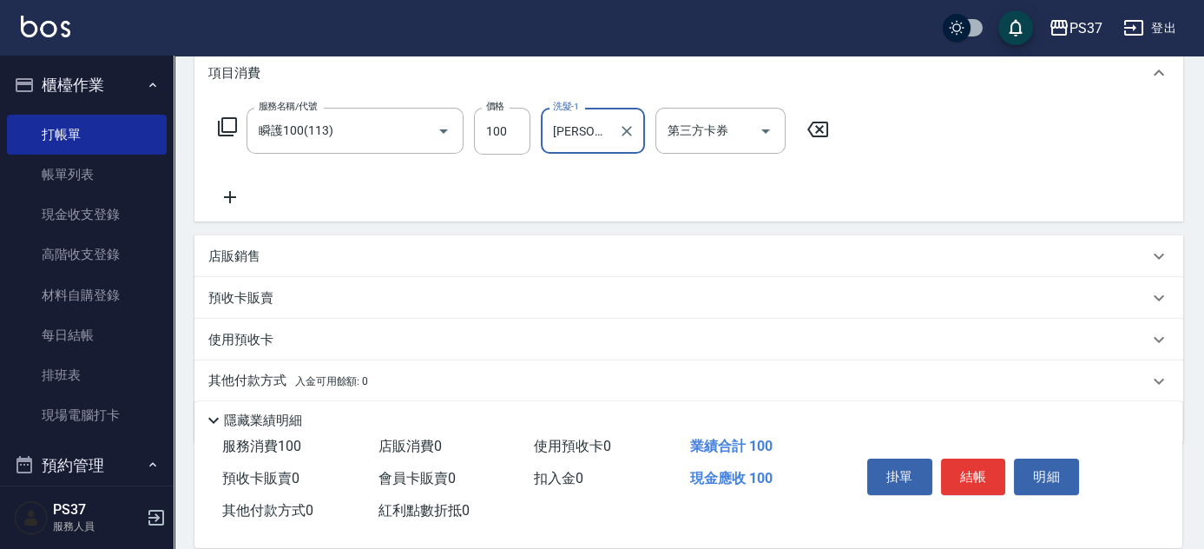
click at [225, 197] on icon at bounding box center [230, 197] width 12 height 12
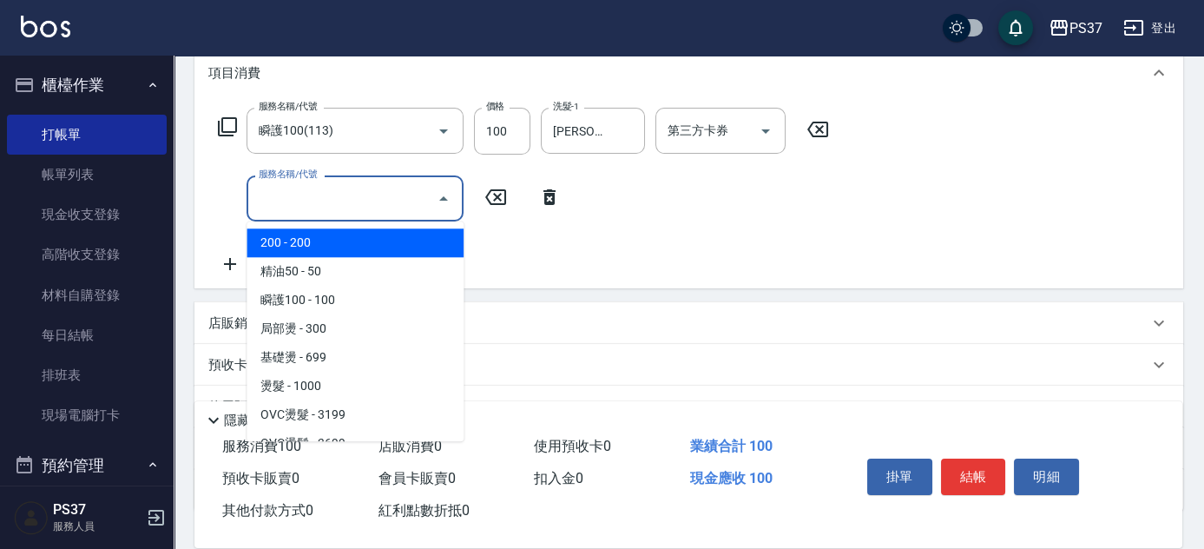
click at [283, 207] on input "服務名稱/代號" at bounding box center [341, 198] width 175 height 30
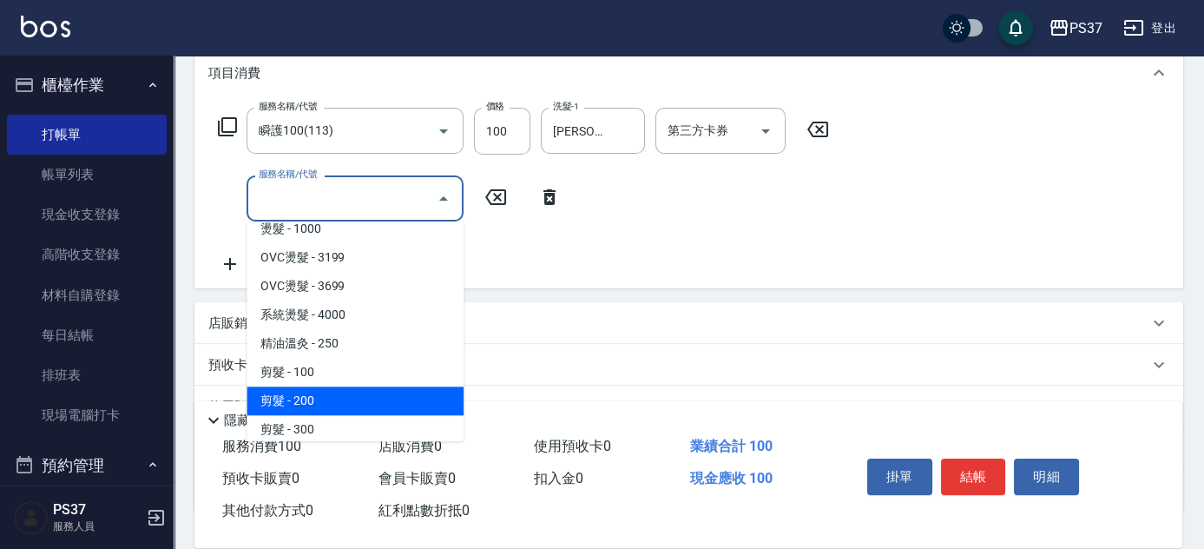
scroll to position [315, 0]
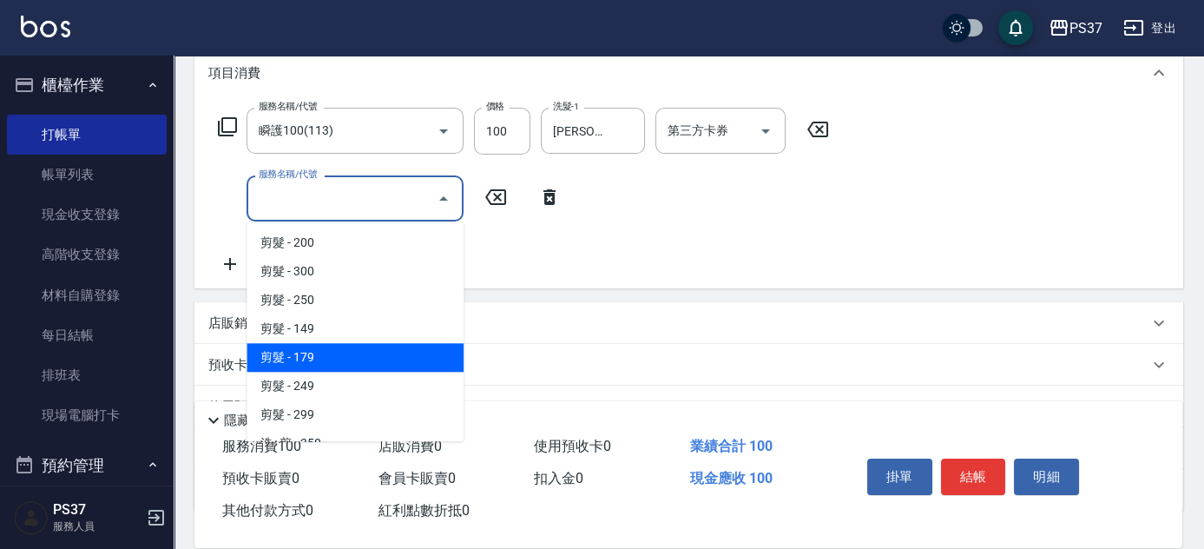
click at [336, 353] on span "剪髮 - 179" at bounding box center [355, 357] width 217 height 29
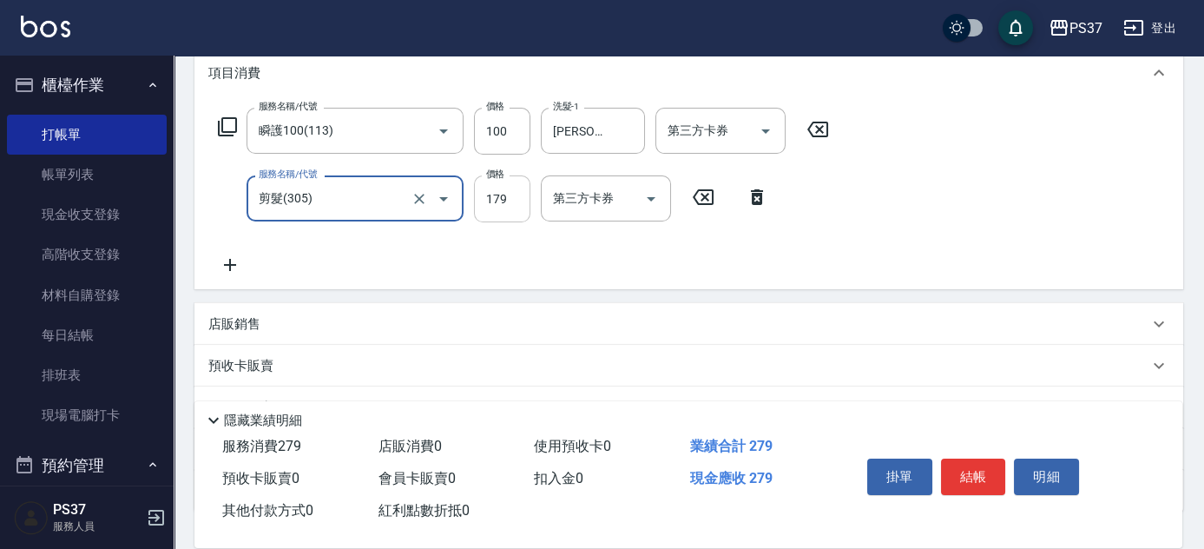
click at [507, 204] on input "179" at bounding box center [502, 198] width 56 height 47
click at [326, 184] on input "剪髮(305)" at bounding box center [330, 198] width 153 height 30
click at [341, 214] on div "剪髮(305) 服務名稱/代號" at bounding box center [355, 198] width 217 height 46
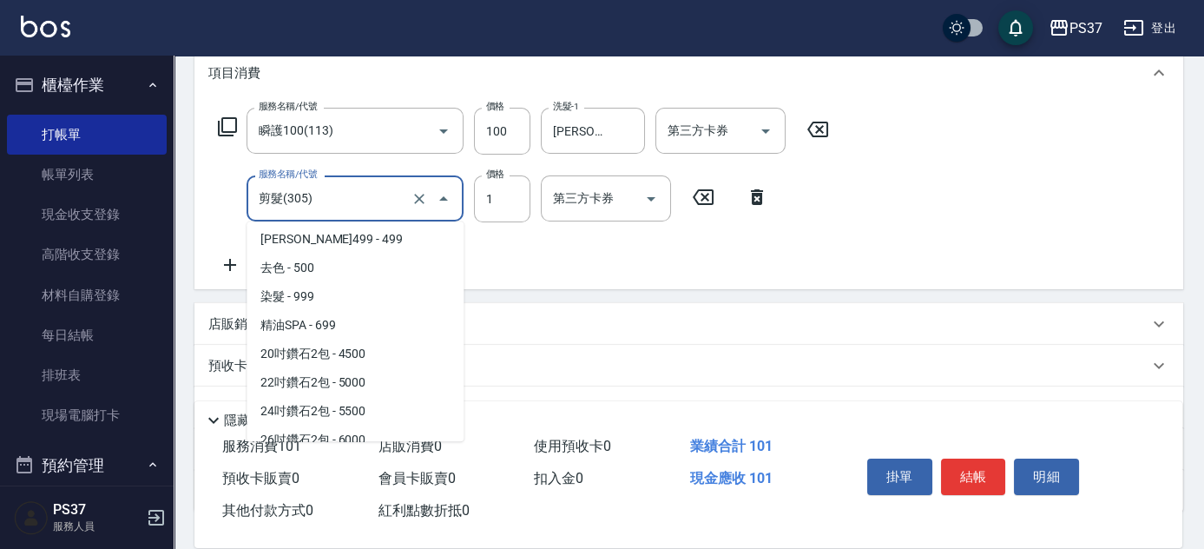
scroll to position [956, 0]
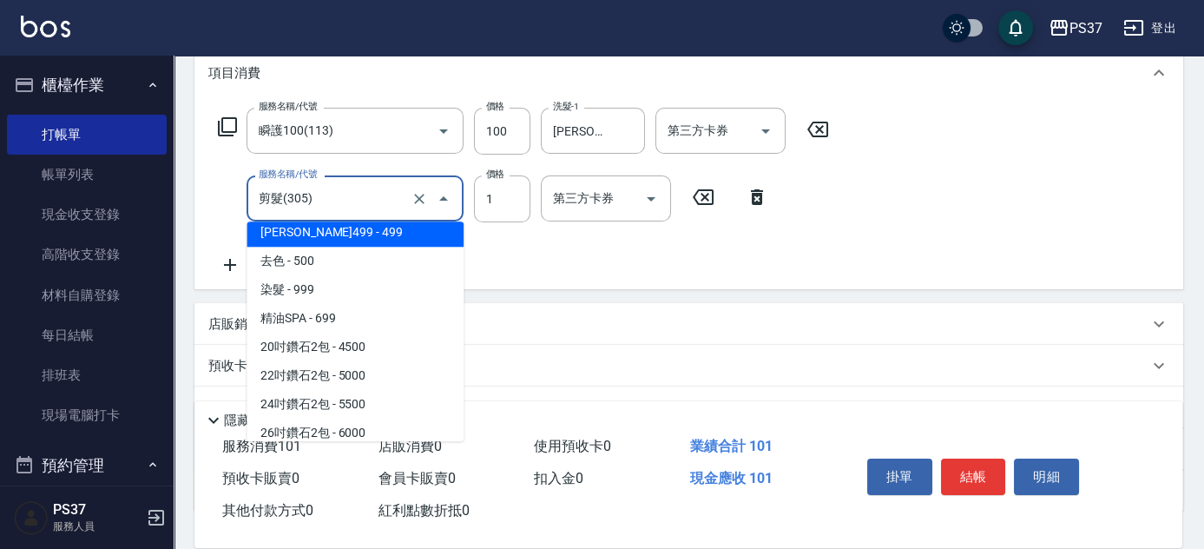
click at [354, 231] on span "伊黛莉499 - 499" at bounding box center [355, 232] width 217 height 29
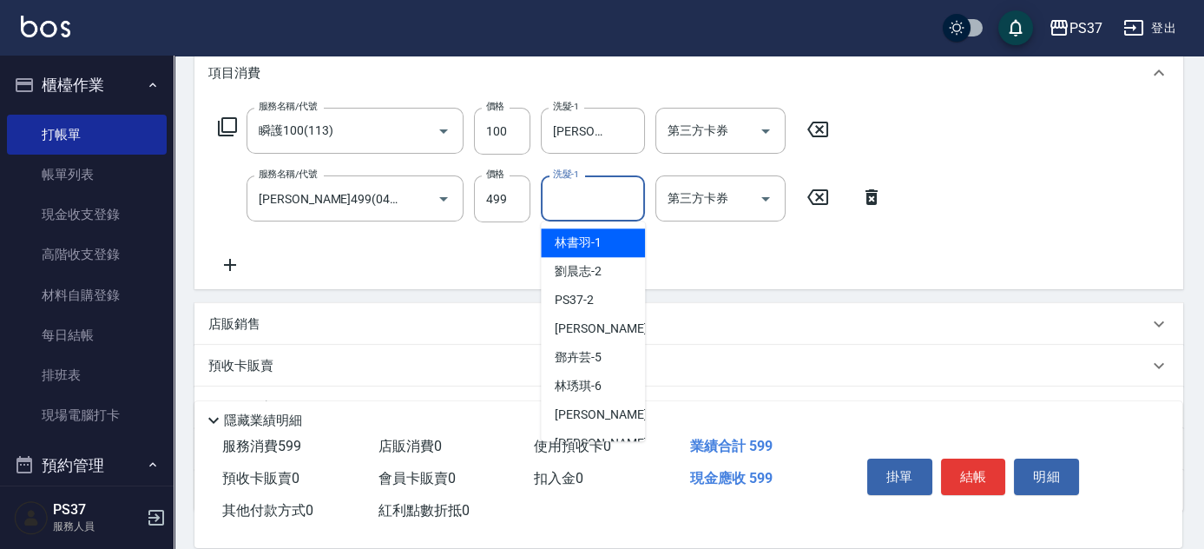
click at [587, 207] on input "洗髮-1" at bounding box center [593, 198] width 89 height 30
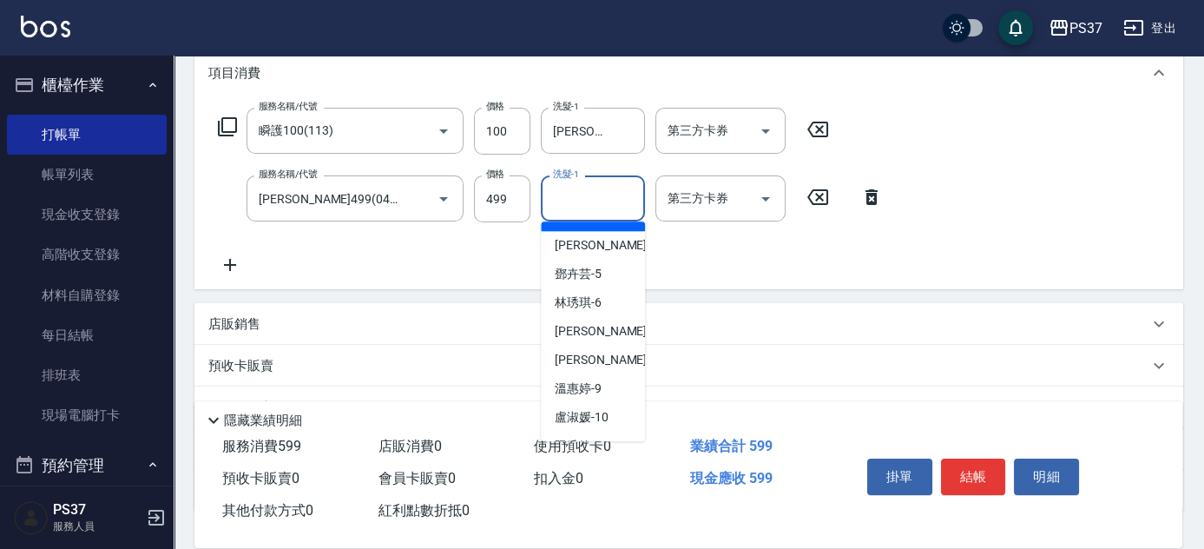
scroll to position [280, 0]
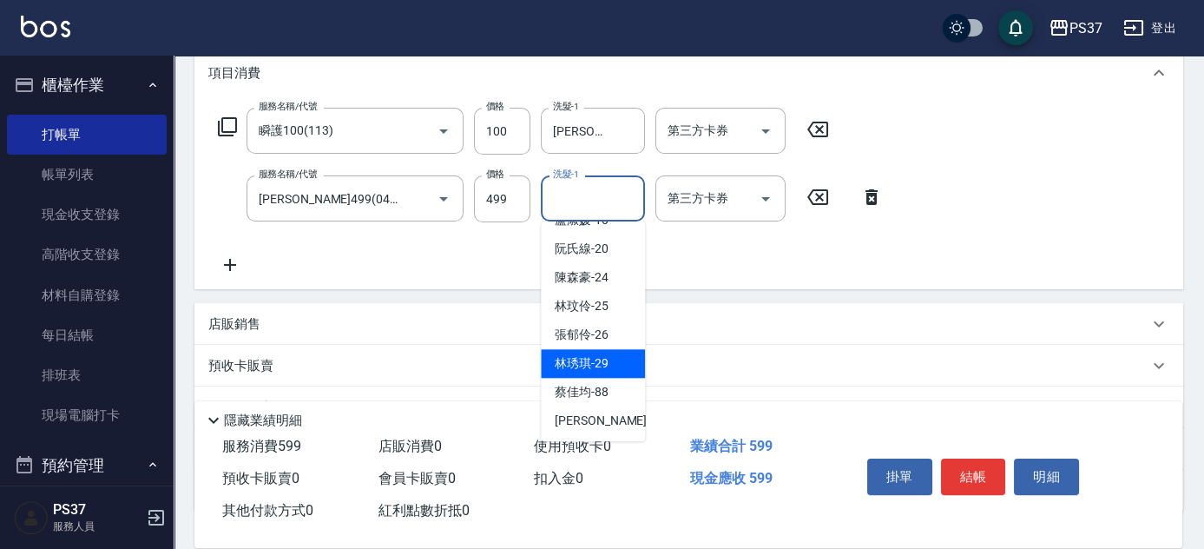
click at [604, 364] on span "林琇琪 -29" at bounding box center [582, 363] width 54 height 18
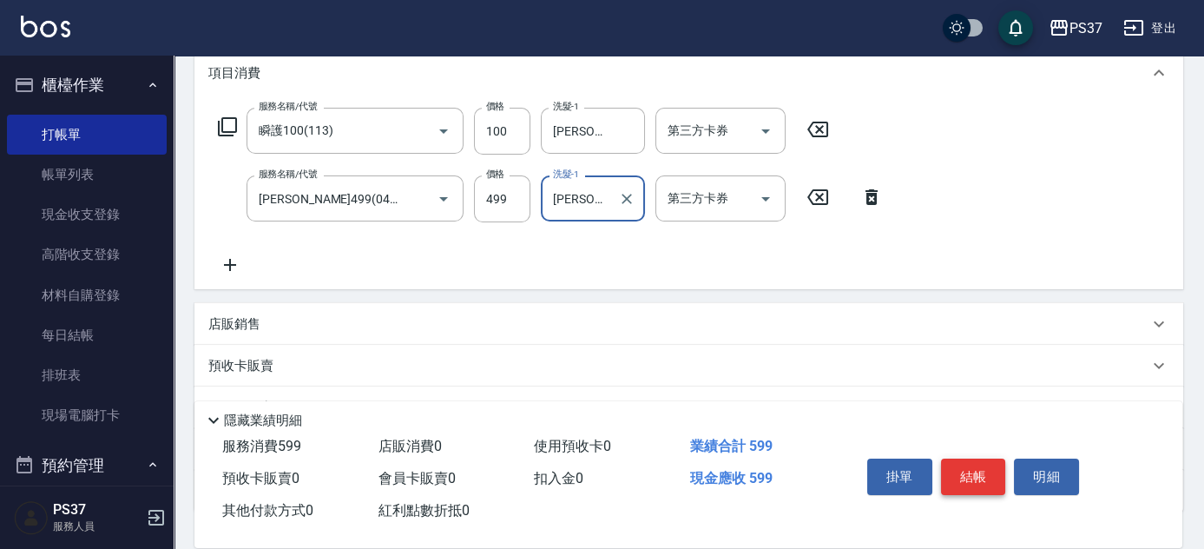
click at [964, 474] on button "結帳" at bounding box center [973, 476] width 65 height 36
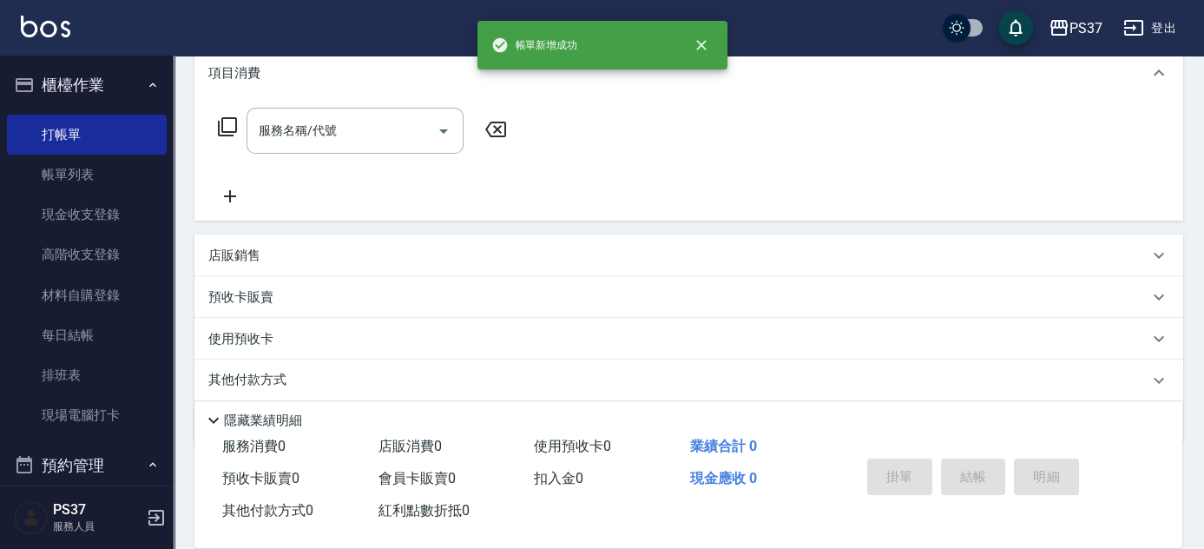
scroll to position [0, 0]
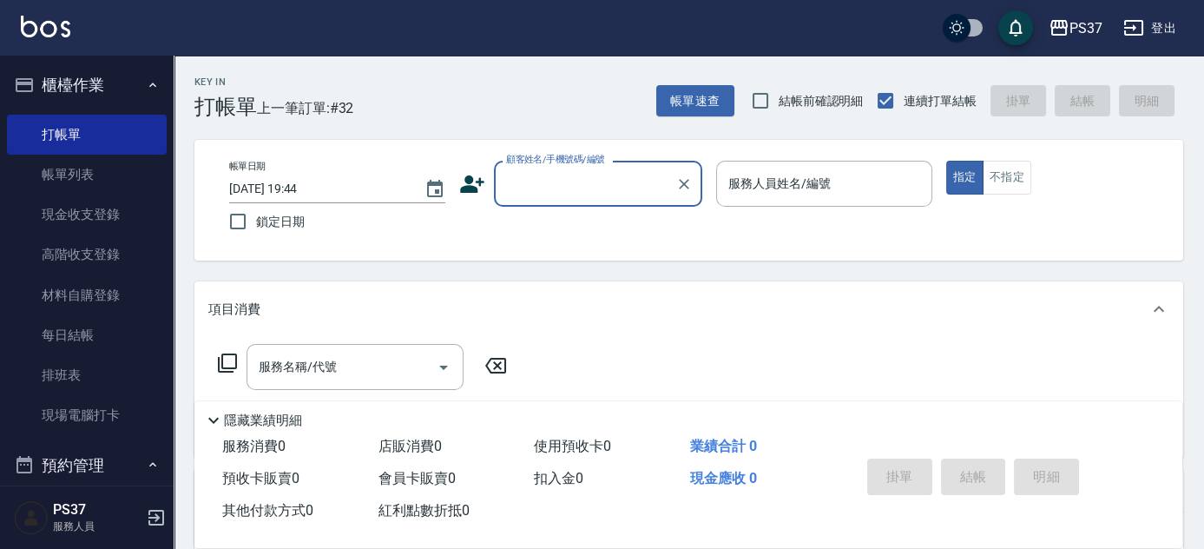
click at [564, 182] on input "顧客姓名/手機號碼/編號" at bounding box center [585, 183] width 167 height 30
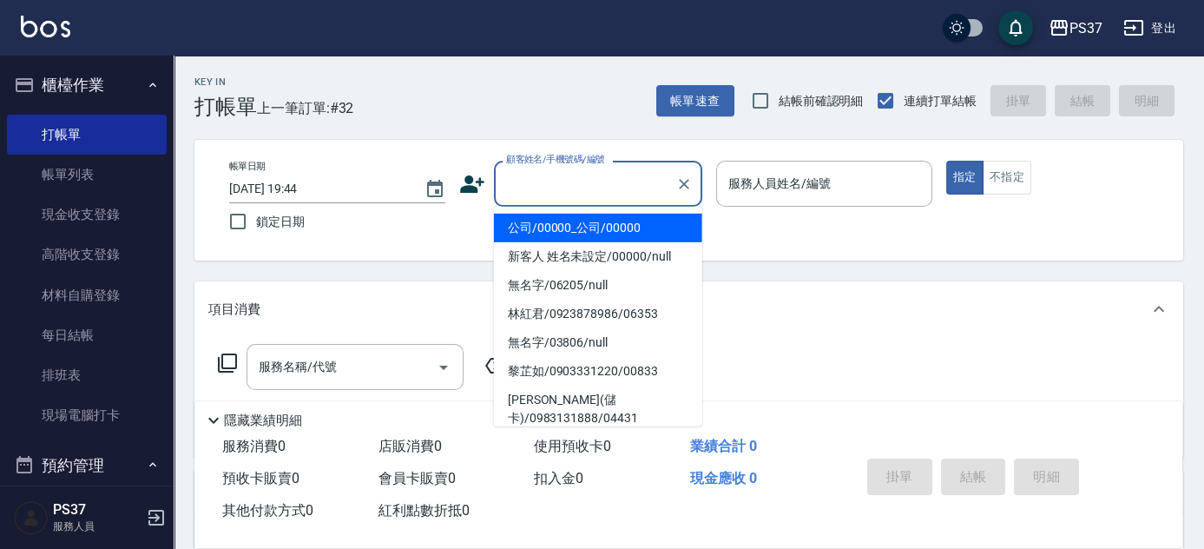
click at [572, 232] on li "公司/00000_公司/00000" at bounding box center [598, 228] width 208 height 29
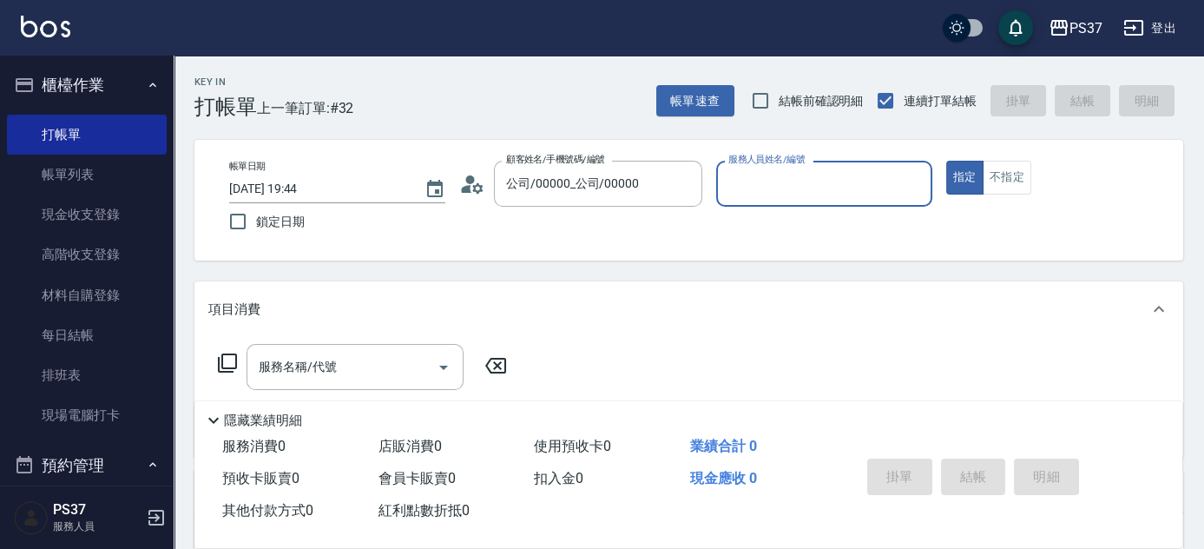
click at [778, 184] on input "服務人員姓名/編號" at bounding box center [824, 183] width 201 height 30
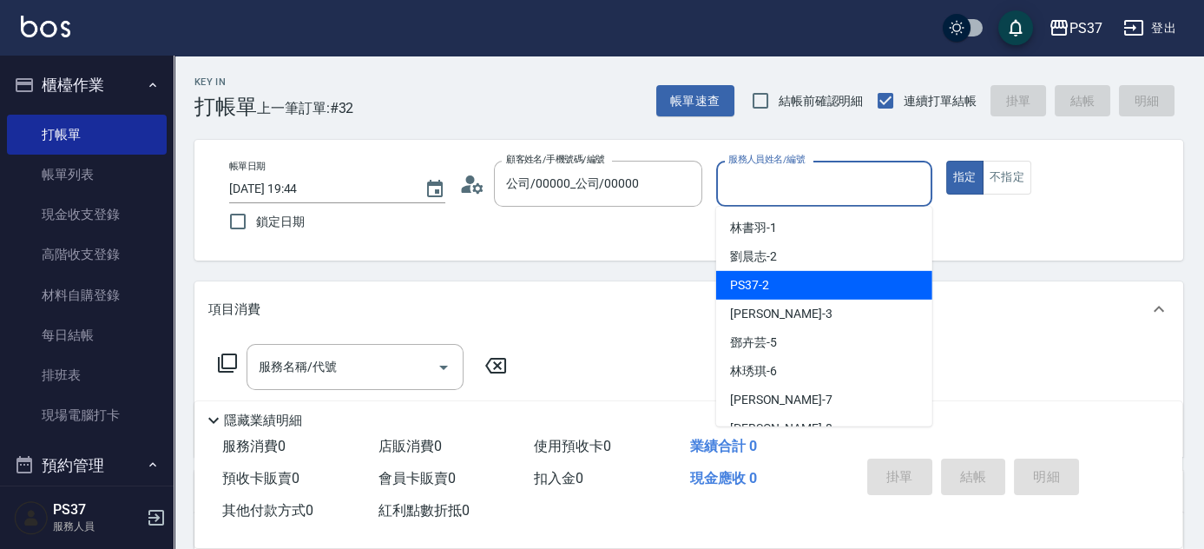
scroll to position [236, 0]
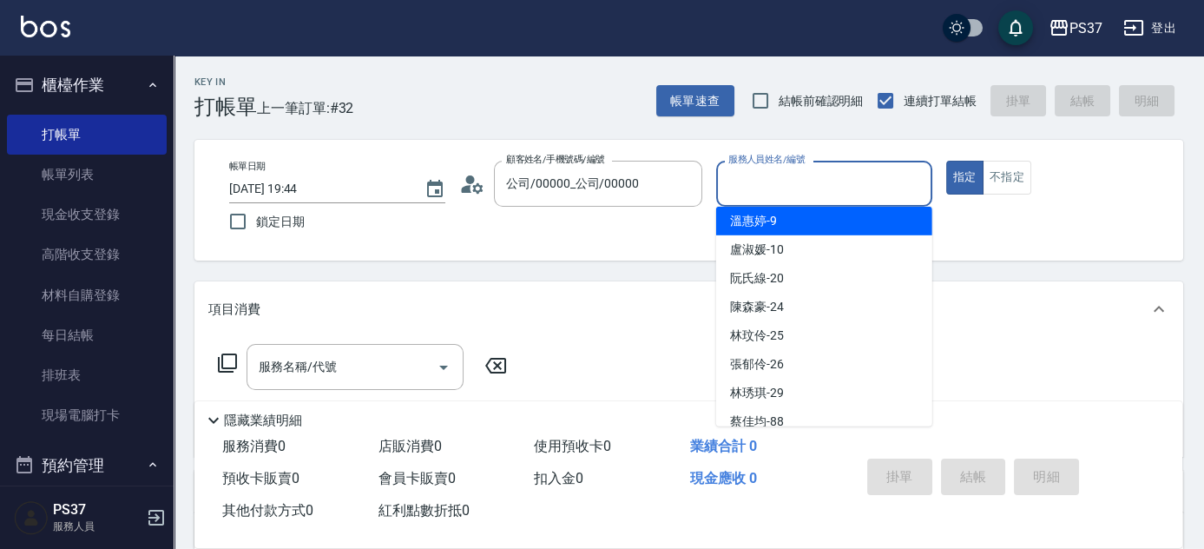
click at [796, 222] on div "溫惠婷 -9" at bounding box center [824, 221] width 216 height 29
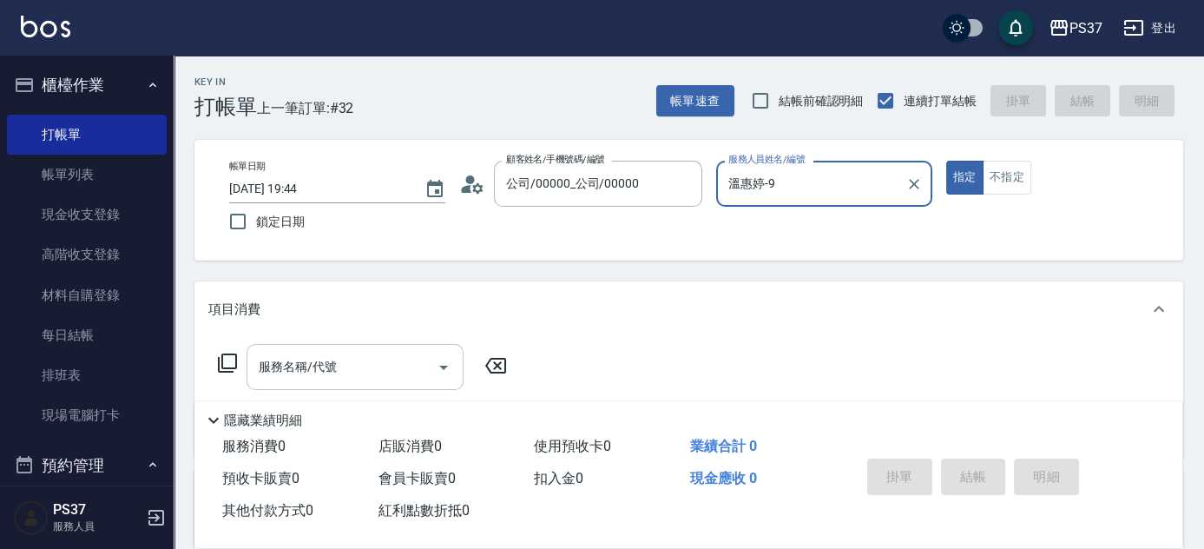
click at [353, 382] on div "服務名稱/代號" at bounding box center [355, 367] width 217 height 46
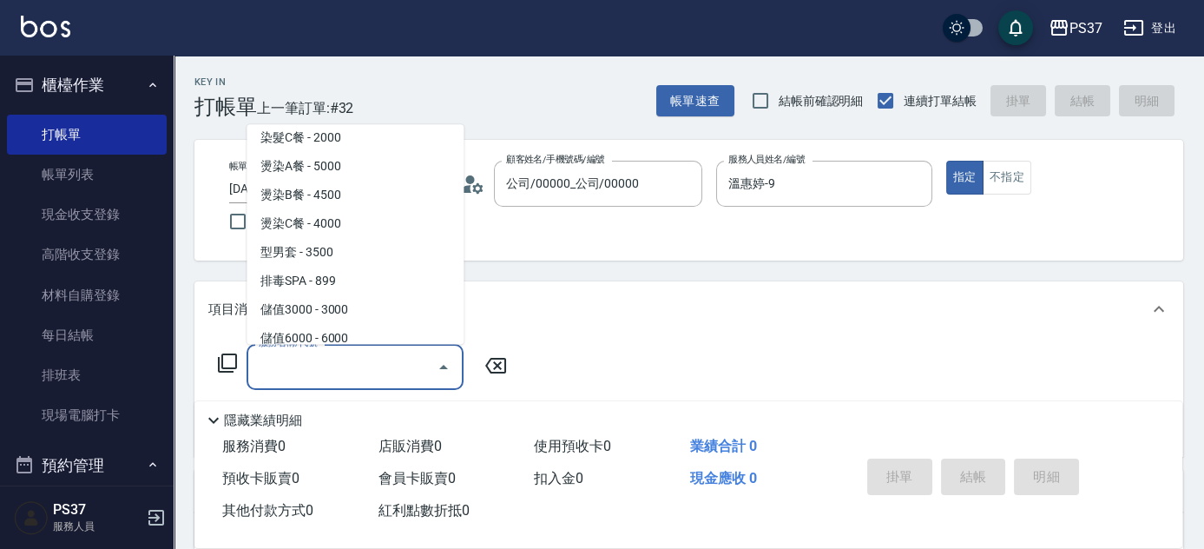
scroll to position [1972, 0]
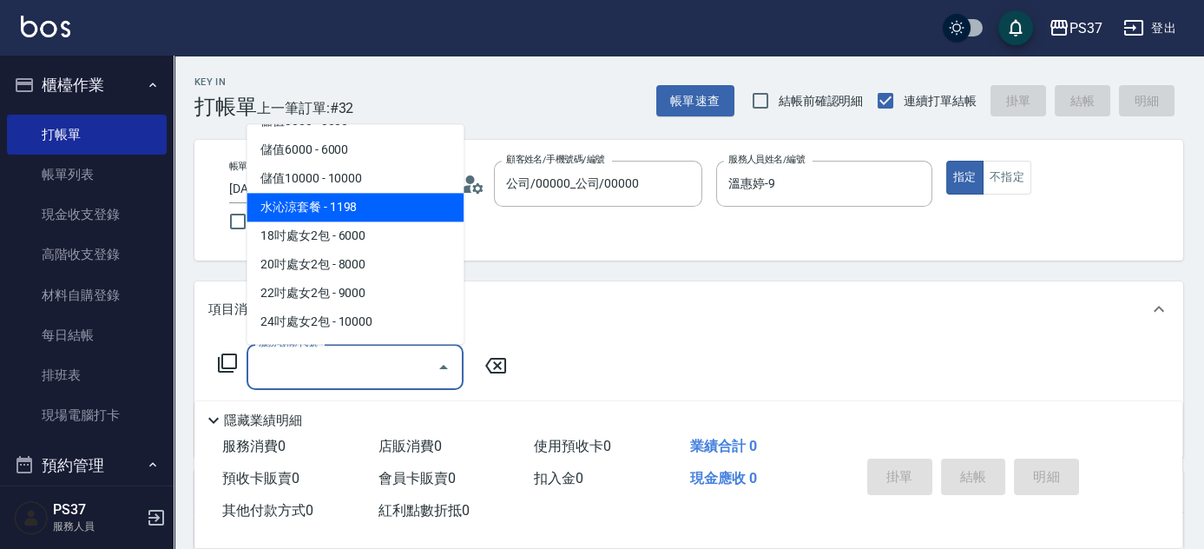
click at [329, 200] on span "水沁涼套餐 - 1198" at bounding box center [355, 208] width 217 height 29
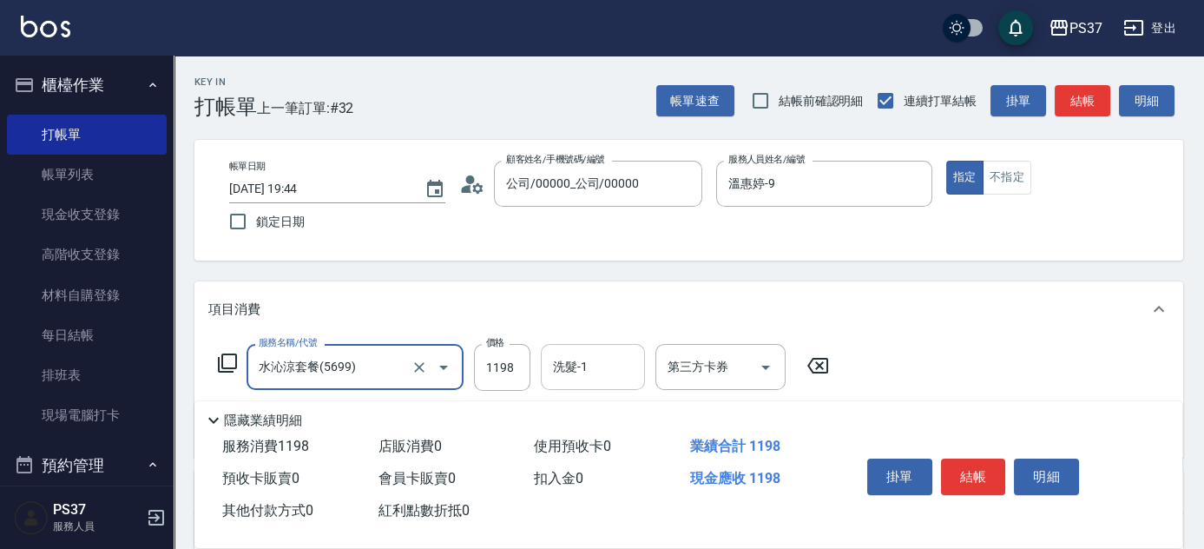
click at [594, 361] on input "洗髮-1" at bounding box center [593, 367] width 89 height 30
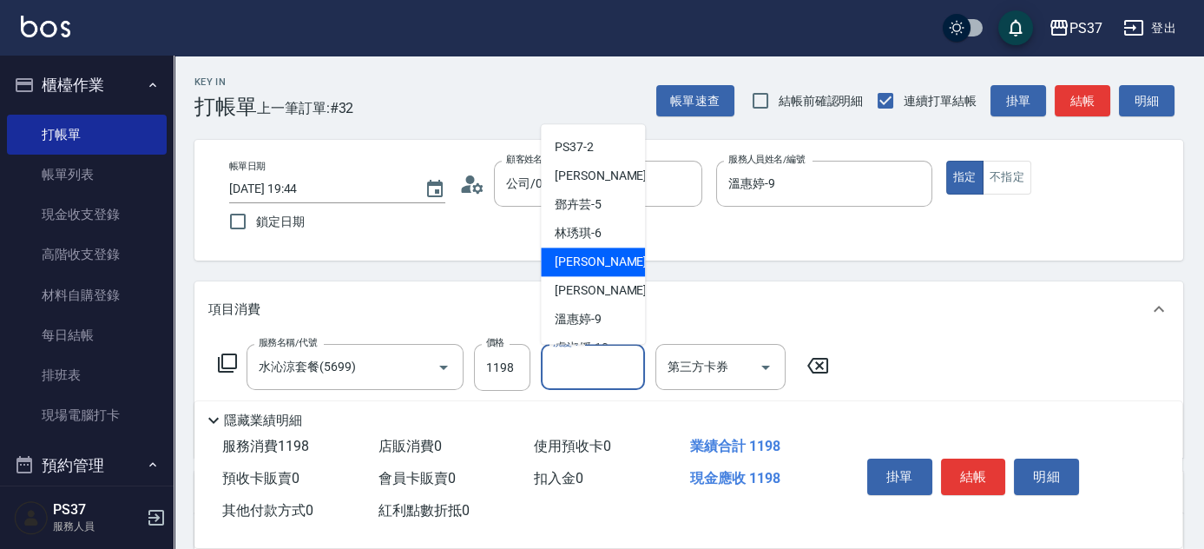
scroll to position [78, 0]
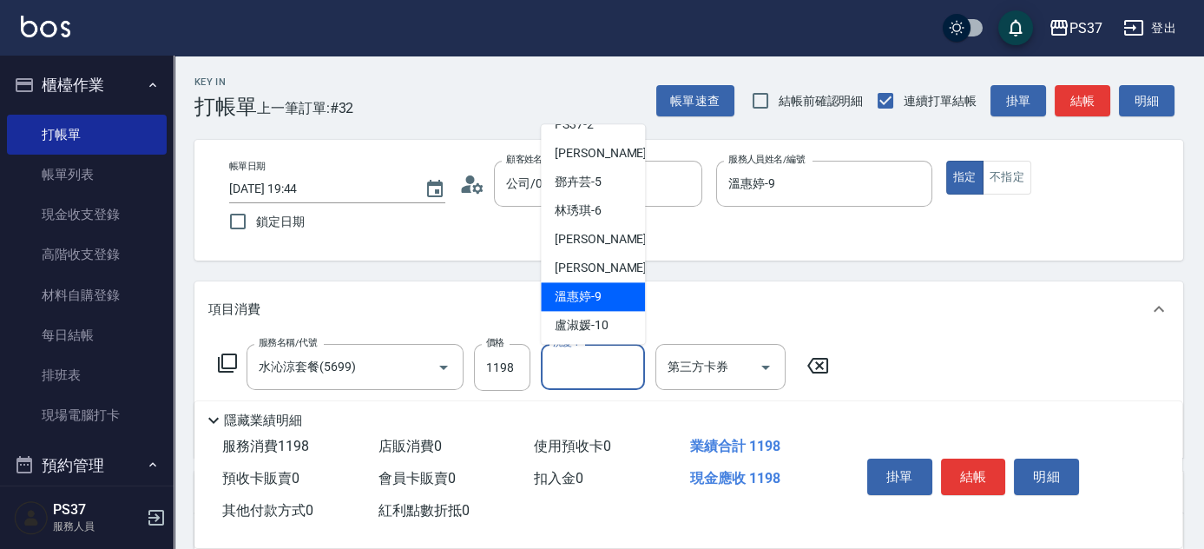
click at [580, 295] on span "溫惠婷 -9" at bounding box center [578, 297] width 47 height 18
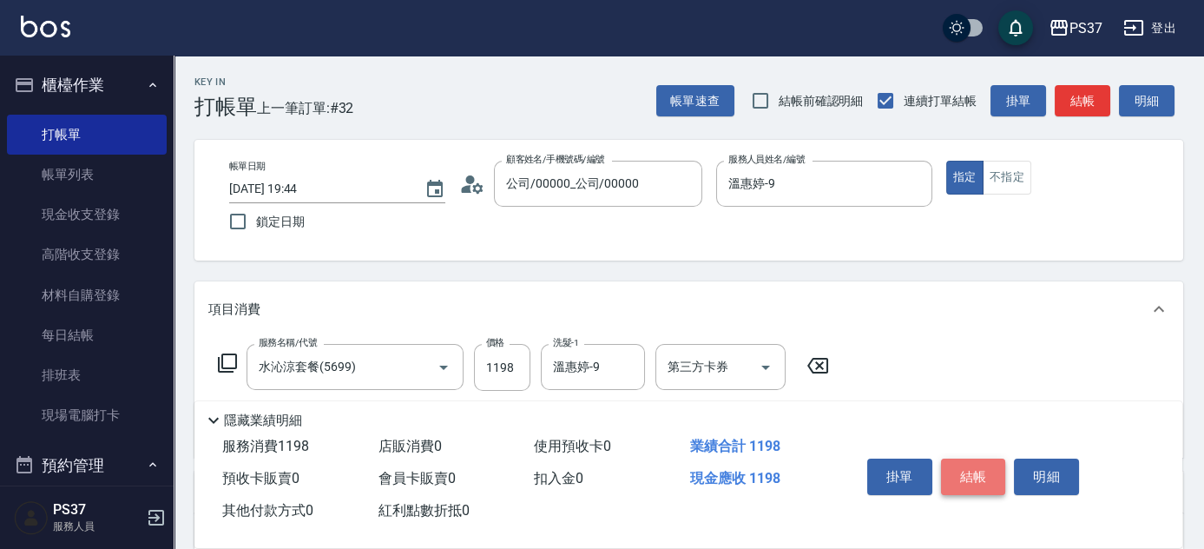
click at [968, 464] on button "結帳" at bounding box center [973, 476] width 65 height 36
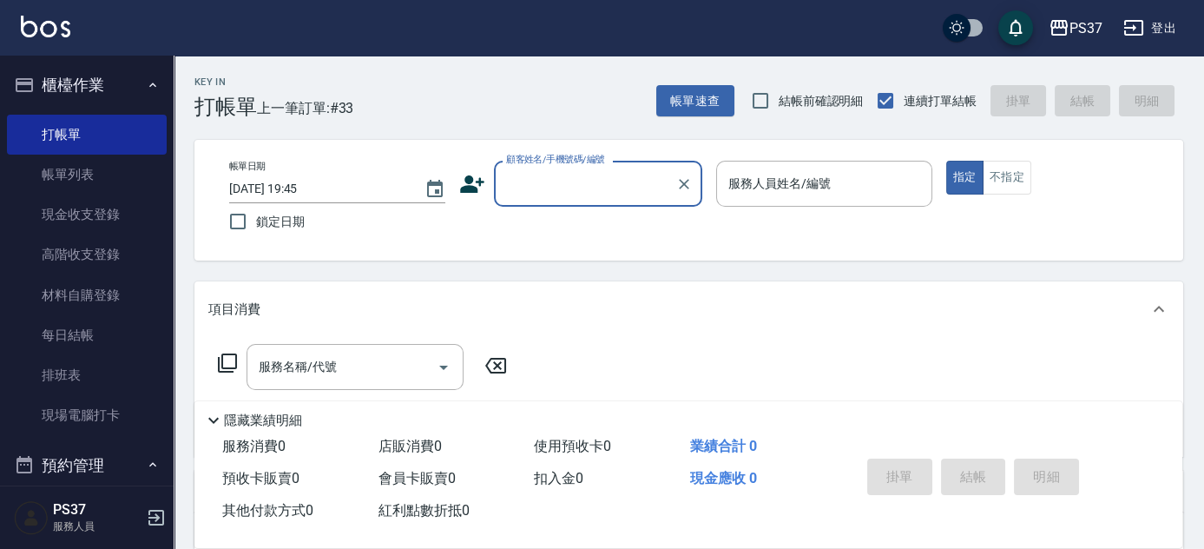
click at [573, 175] on input "顧客姓名/手機號碼/編號" at bounding box center [585, 183] width 167 height 30
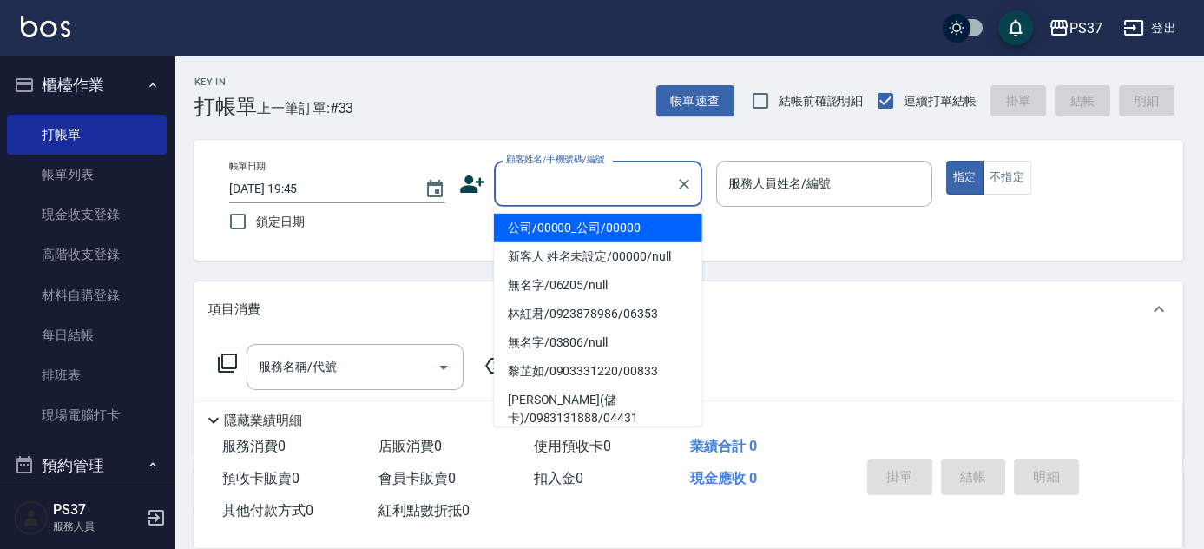
click at [592, 210] on ul "公司/00000_公司/00000 新客人 姓名未設定/00000/null 無名字/06205/null 林紅君/0923878986/06353 無名字/…" at bounding box center [598, 317] width 208 height 220
click at [595, 220] on li "公司/00000_公司/00000" at bounding box center [598, 228] width 208 height 29
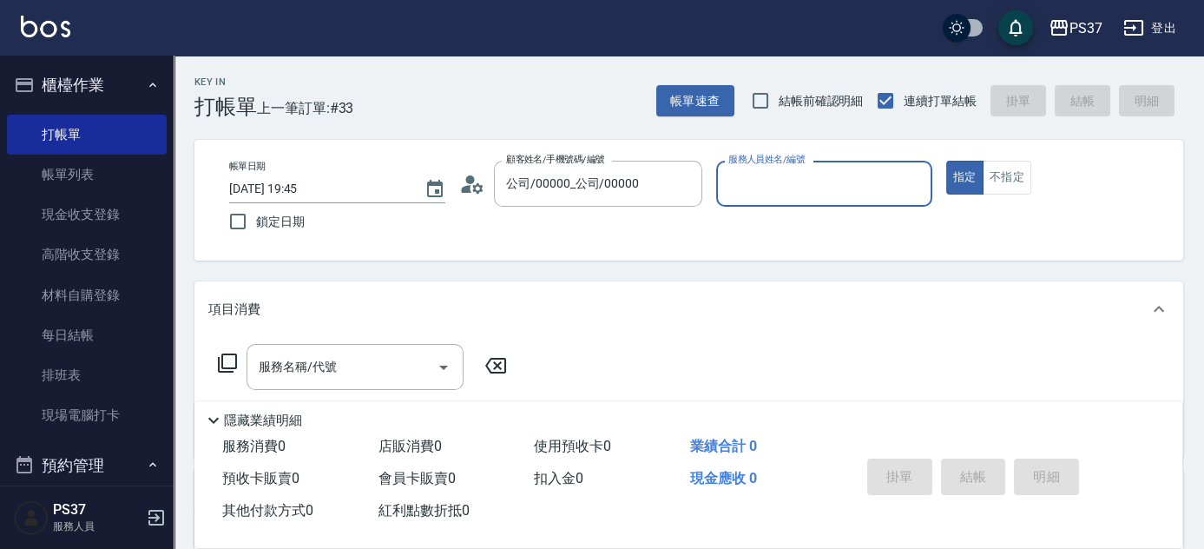
click at [738, 196] on input "服務人員姓名/編號" at bounding box center [824, 183] width 201 height 30
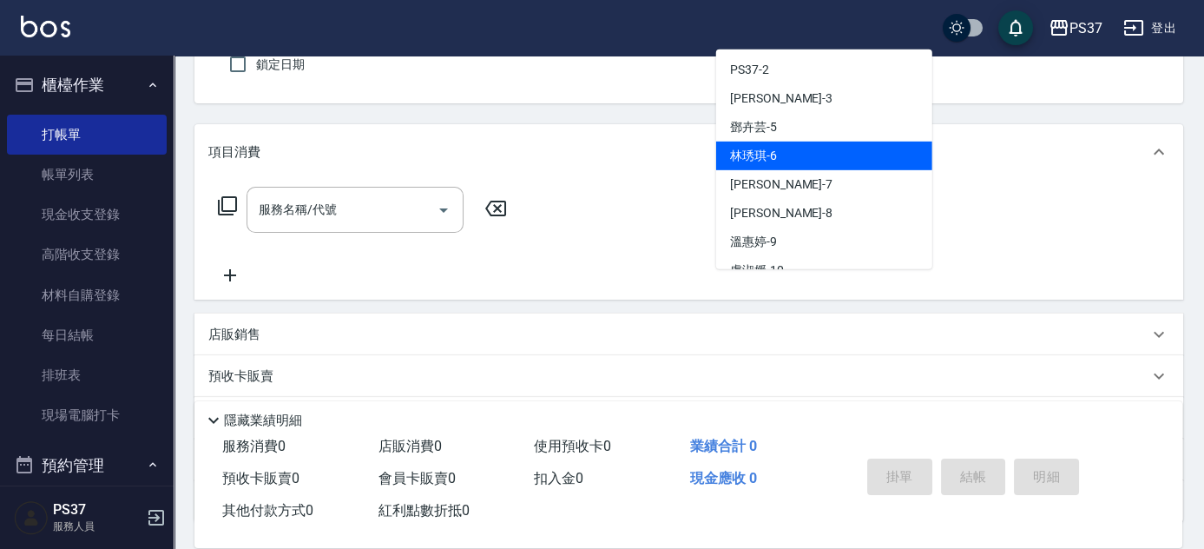
scroll to position [236, 0]
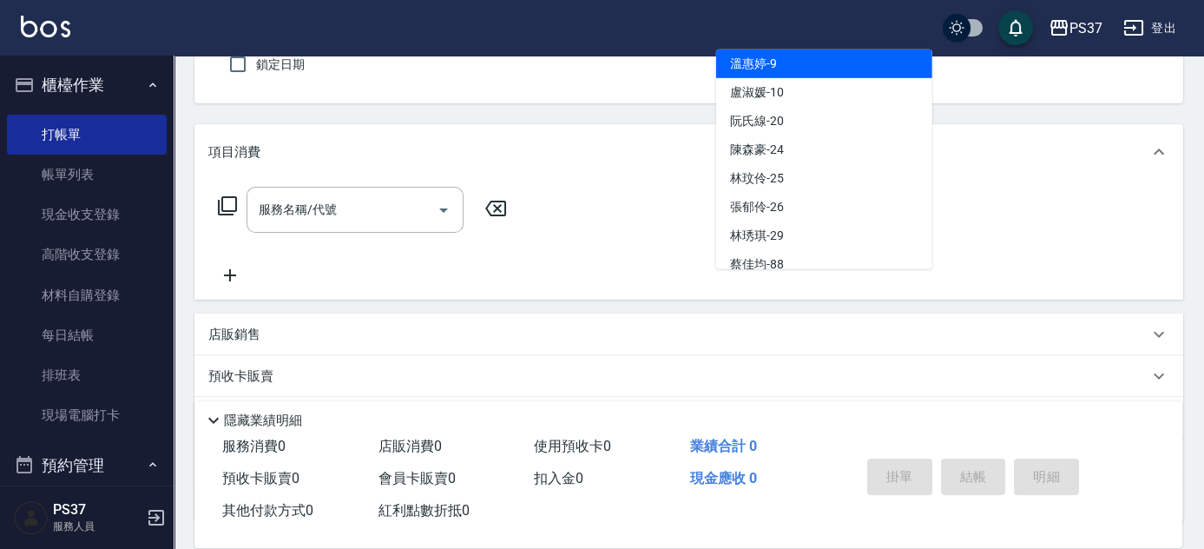
click at [807, 70] on div "溫惠婷 -9" at bounding box center [824, 63] width 216 height 29
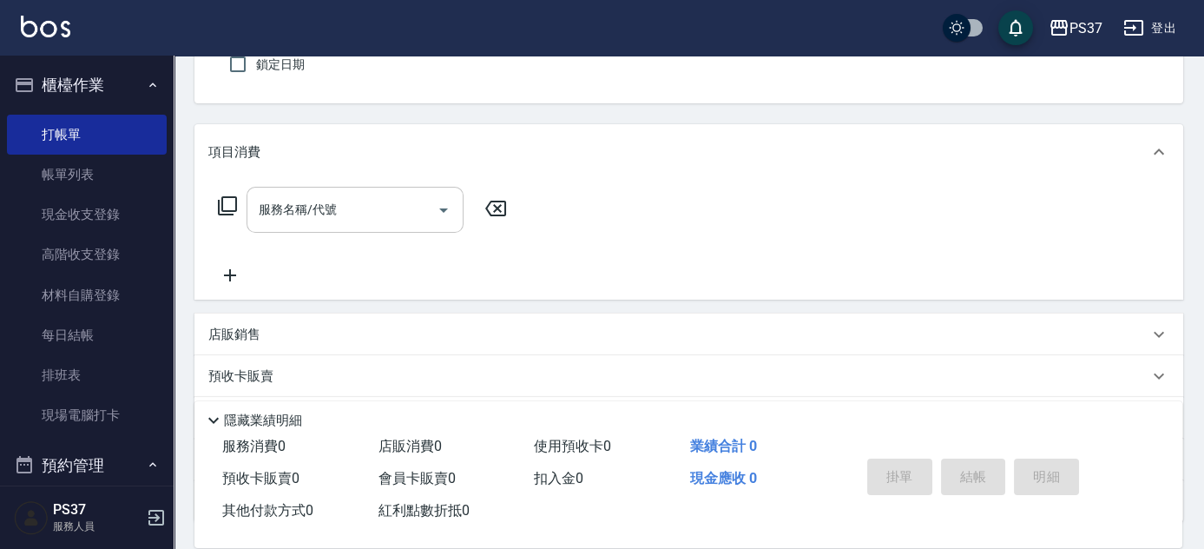
click at [380, 198] on input "服務名稱/代號" at bounding box center [341, 209] width 175 height 30
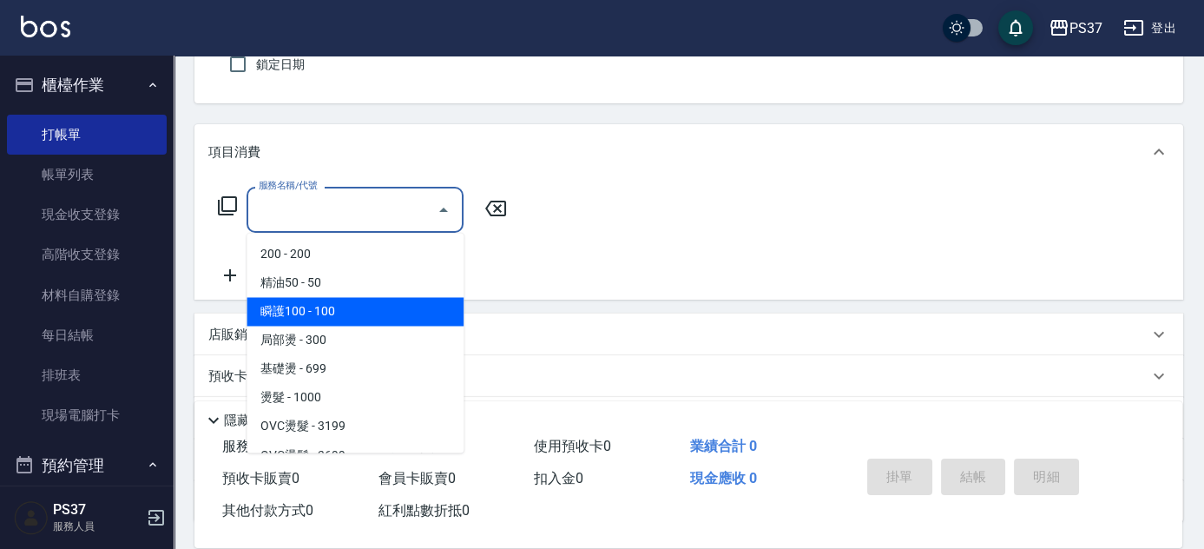
scroll to position [473, 0]
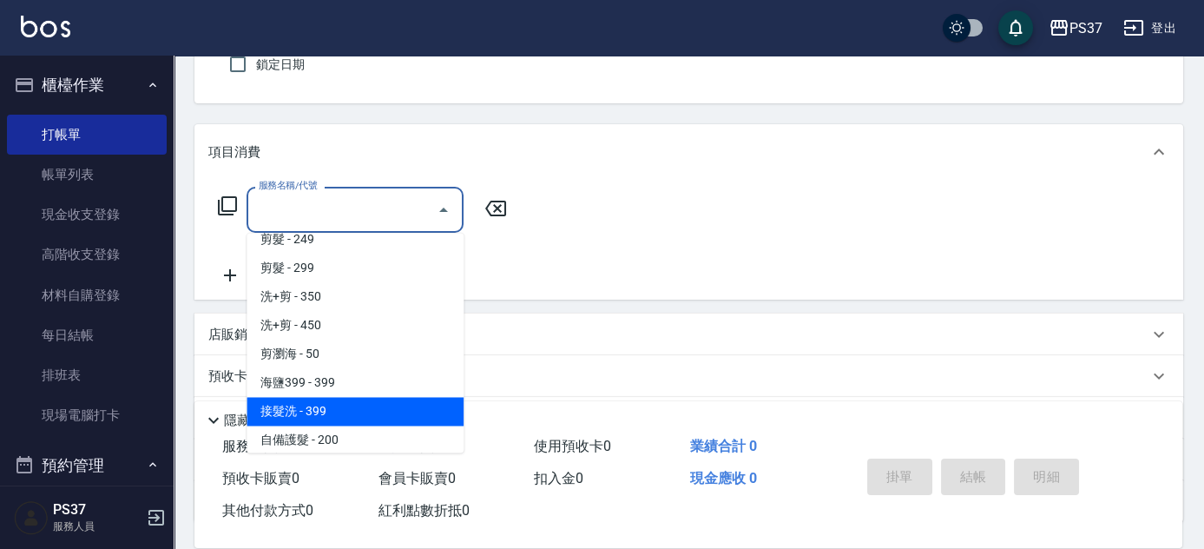
click at [367, 411] on span "接髮洗 - 399" at bounding box center [355, 411] width 217 height 29
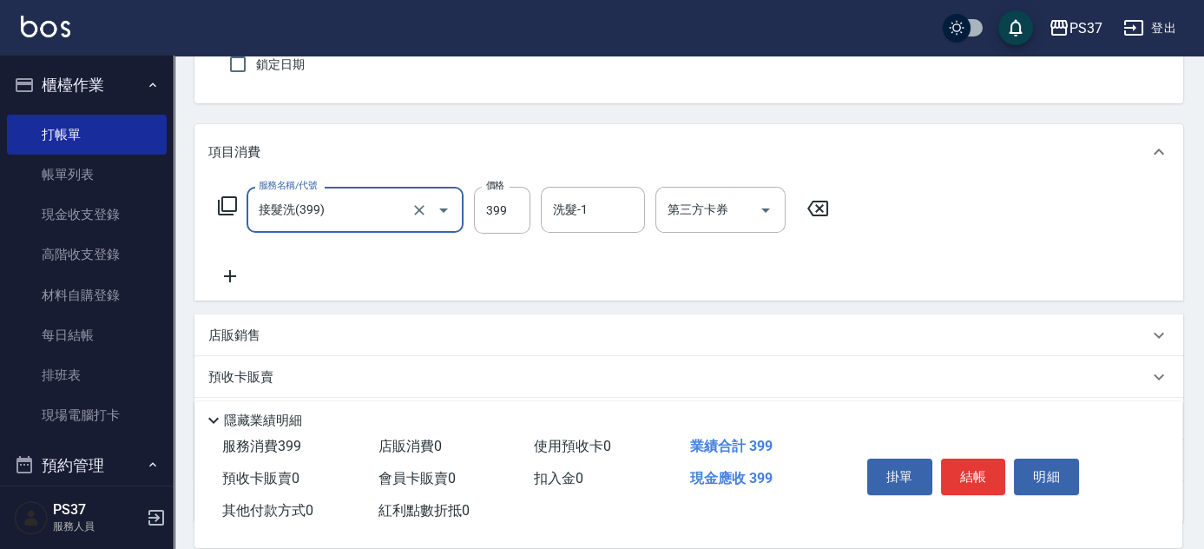
click at [375, 207] on input "接髮洗(399)" at bounding box center [330, 209] width 153 height 30
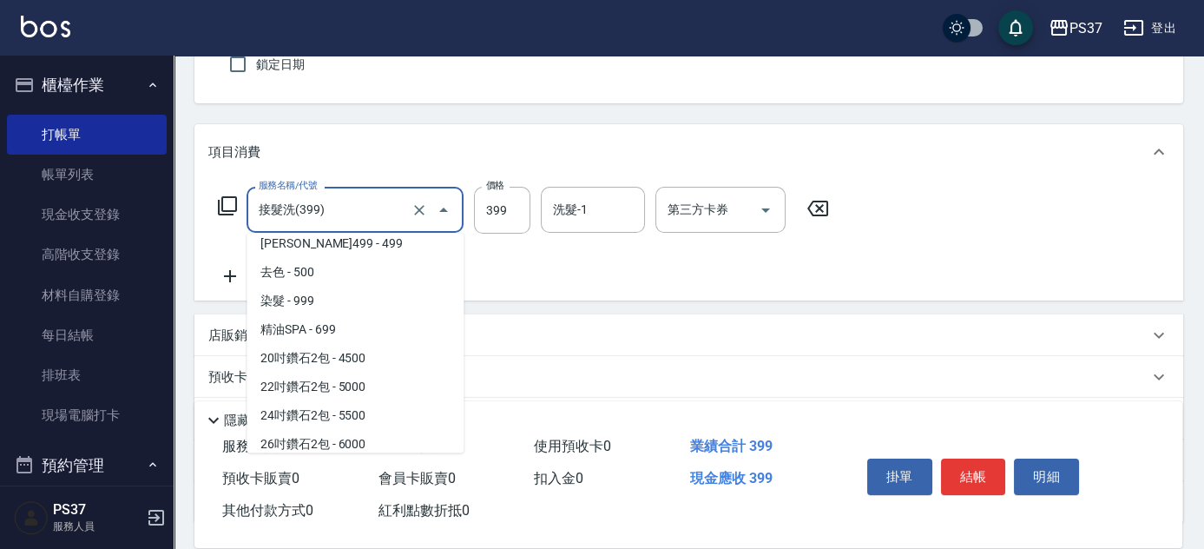
scroll to position [919, 0]
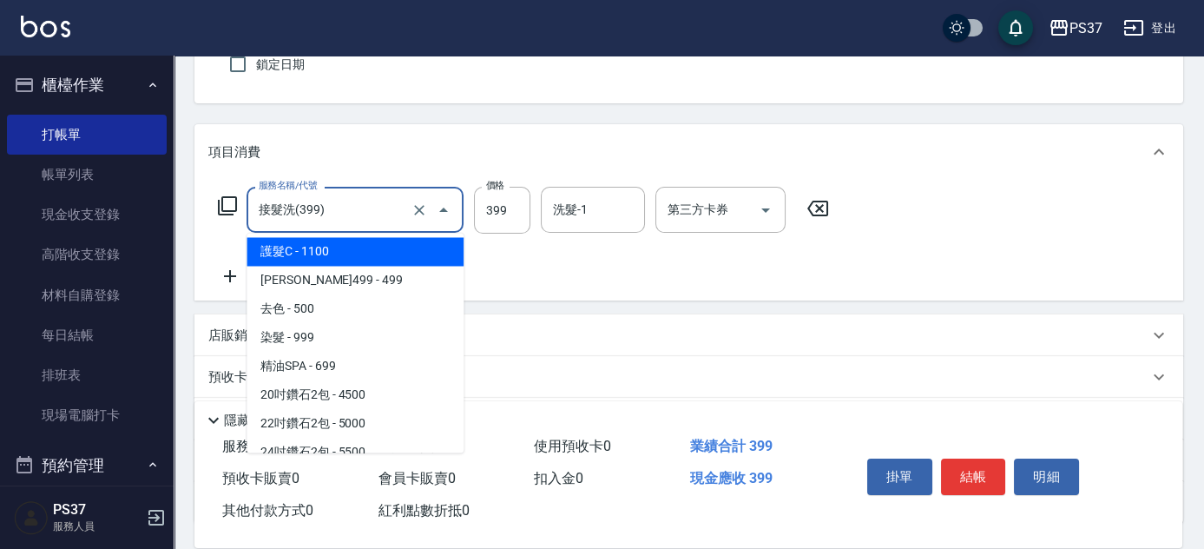
click at [384, 278] on span "伊黛莉499 - 499" at bounding box center [355, 280] width 217 height 29
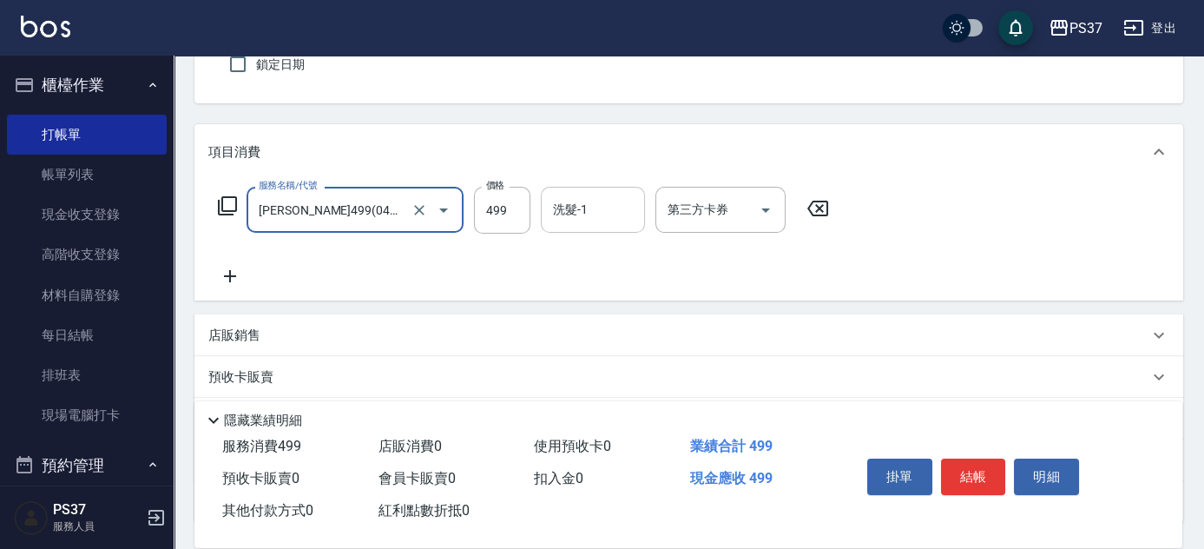
click at [574, 210] on div "洗髮-1 洗髮-1" at bounding box center [593, 210] width 104 height 46
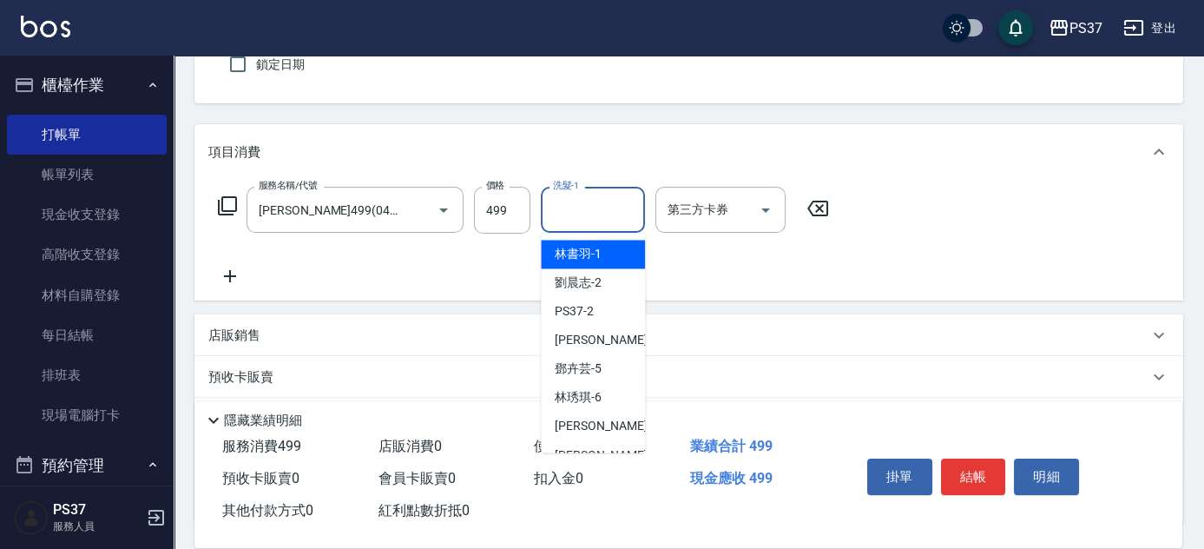
click at [573, 266] on div "林書羽 -1" at bounding box center [593, 254] width 104 height 29
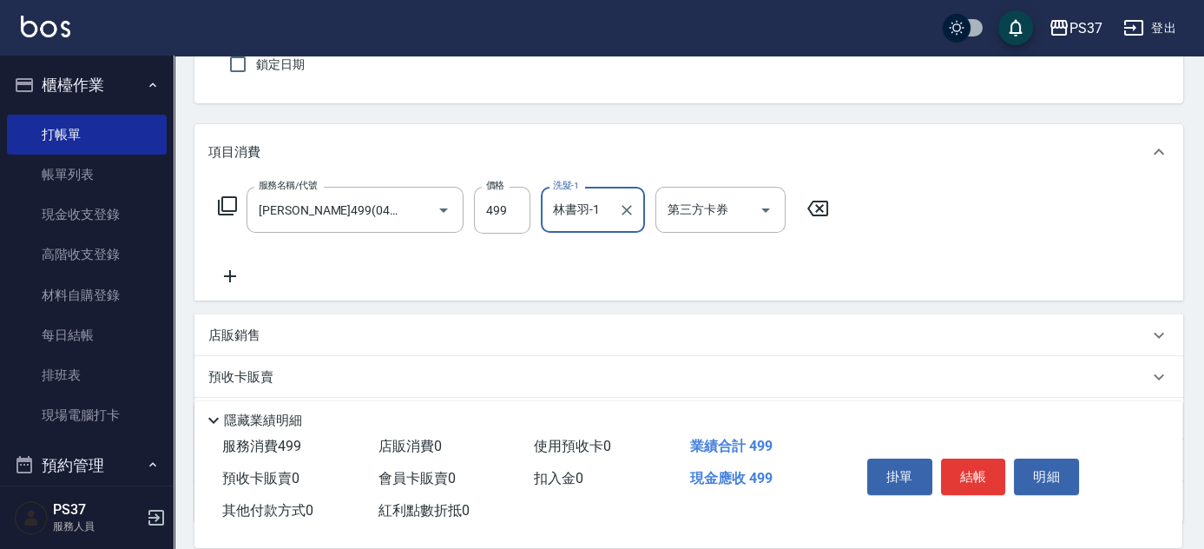
drag, startPoint x: 974, startPoint y: 467, endPoint x: 959, endPoint y: 470, distance: 15.2
click at [974, 469] on button "結帳" at bounding box center [973, 476] width 65 height 36
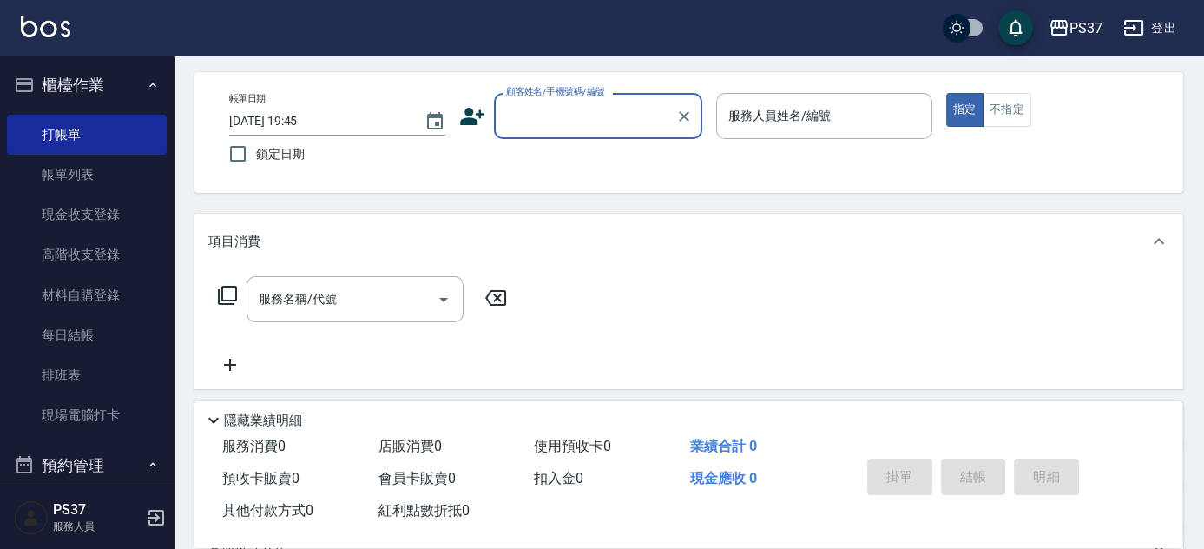
scroll to position [0, 0]
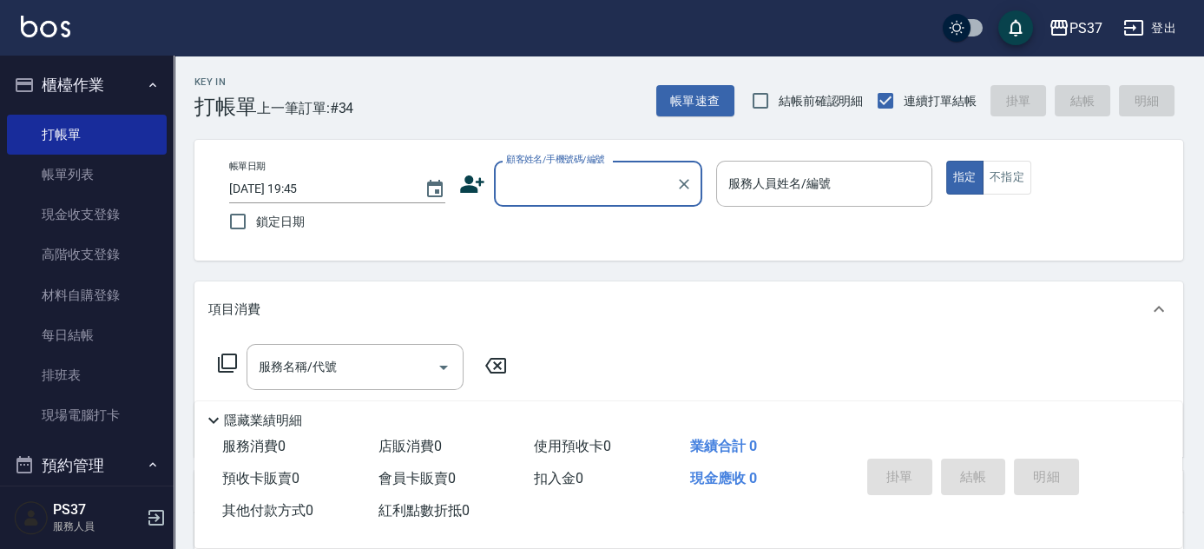
click at [627, 182] on input "顧客姓名/手機號碼/編號" at bounding box center [585, 183] width 167 height 30
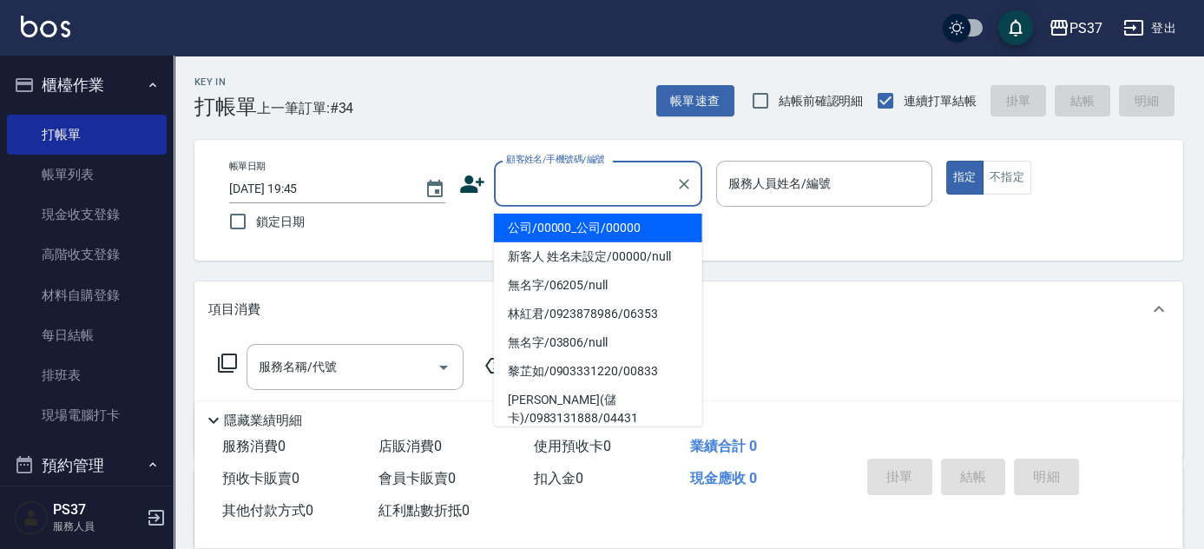
click at [625, 221] on li "公司/00000_公司/00000" at bounding box center [598, 228] width 208 height 29
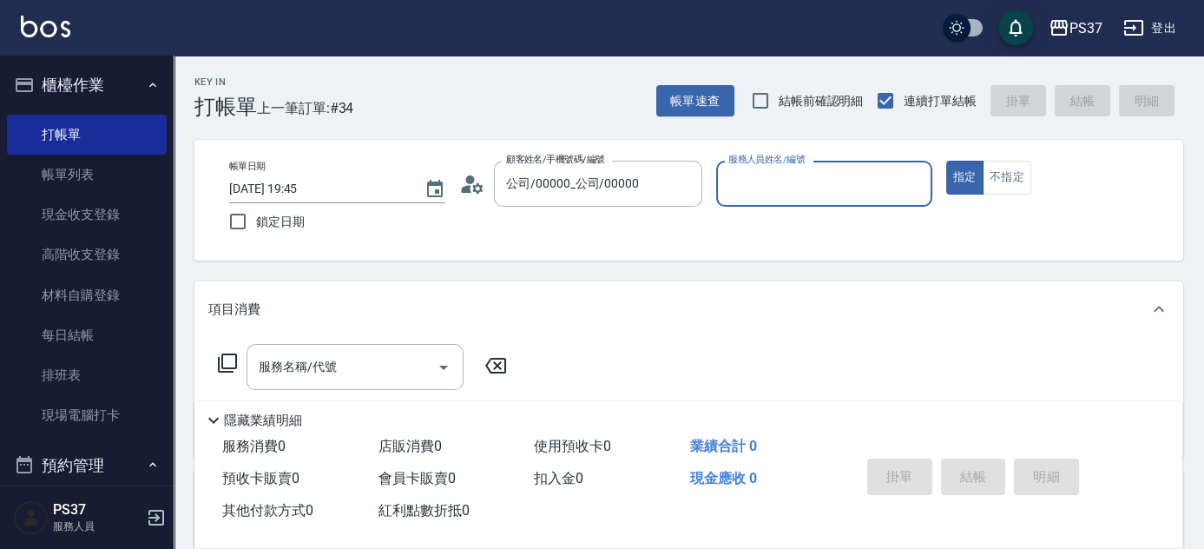
click at [768, 194] on input "服務人員姓名/編號" at bounding box center [824, 183] width 201 height 30
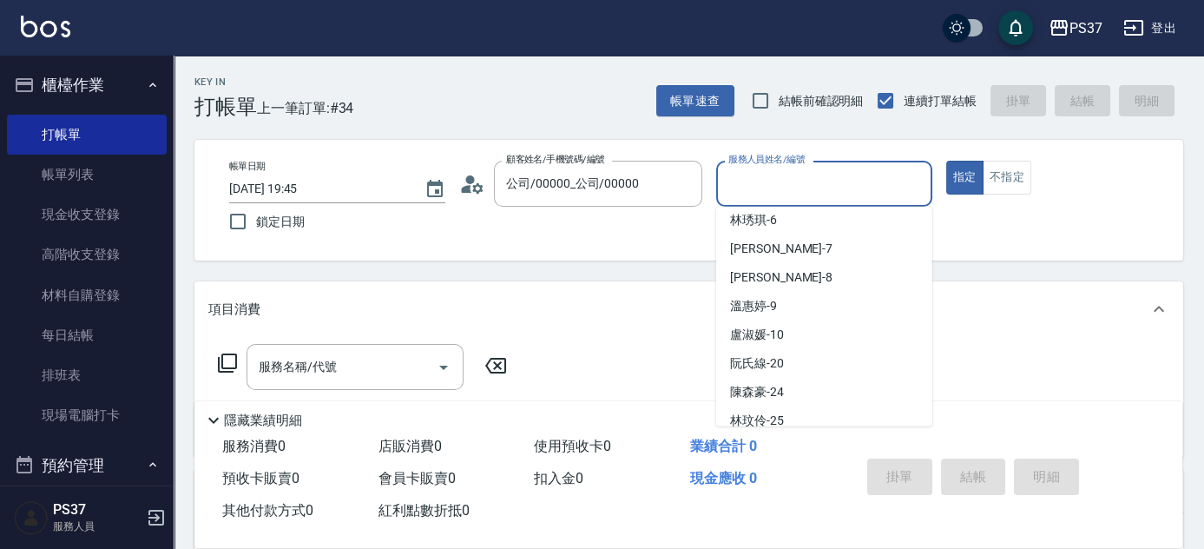
scroll to position [157, 0]
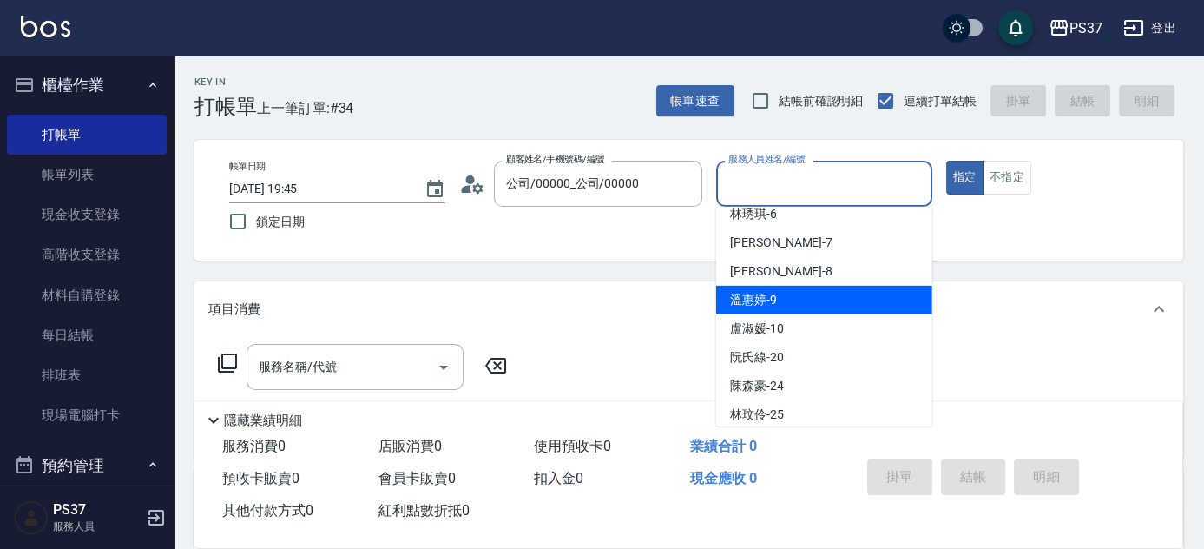
click at [786, 298] on div "溫惠婷 -9" at bounding box center [824, 300] width 216 height 29
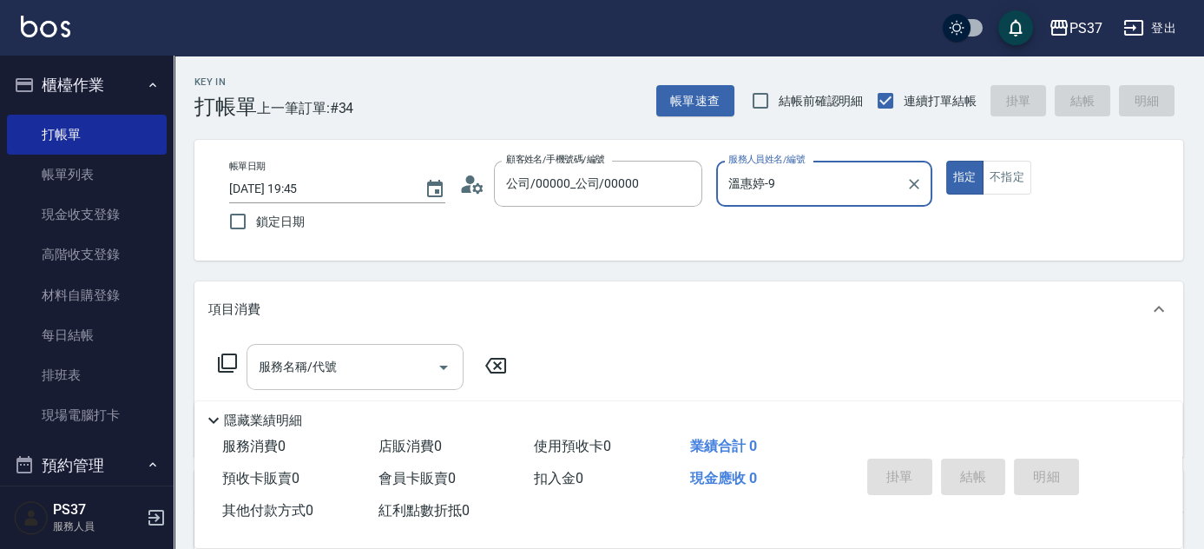
click at [359, 372] on input "服務名稱/代號" at bounding box center [341, 367] width 175 height 30
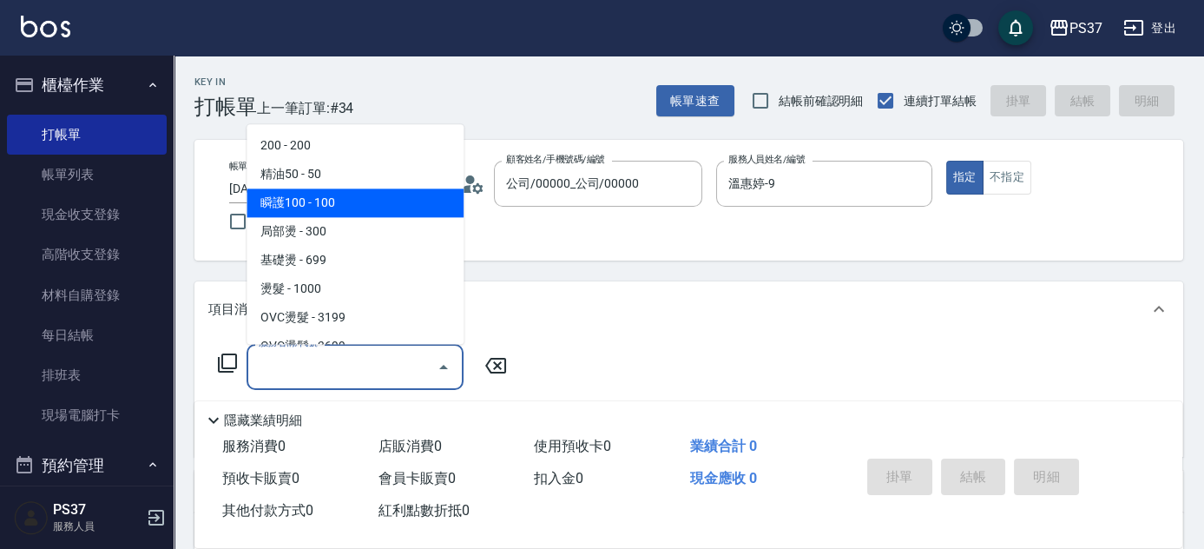
click at [341, 209] on span "瞬護100 - 100" at bounding box center [355, 203] width 217 height 29
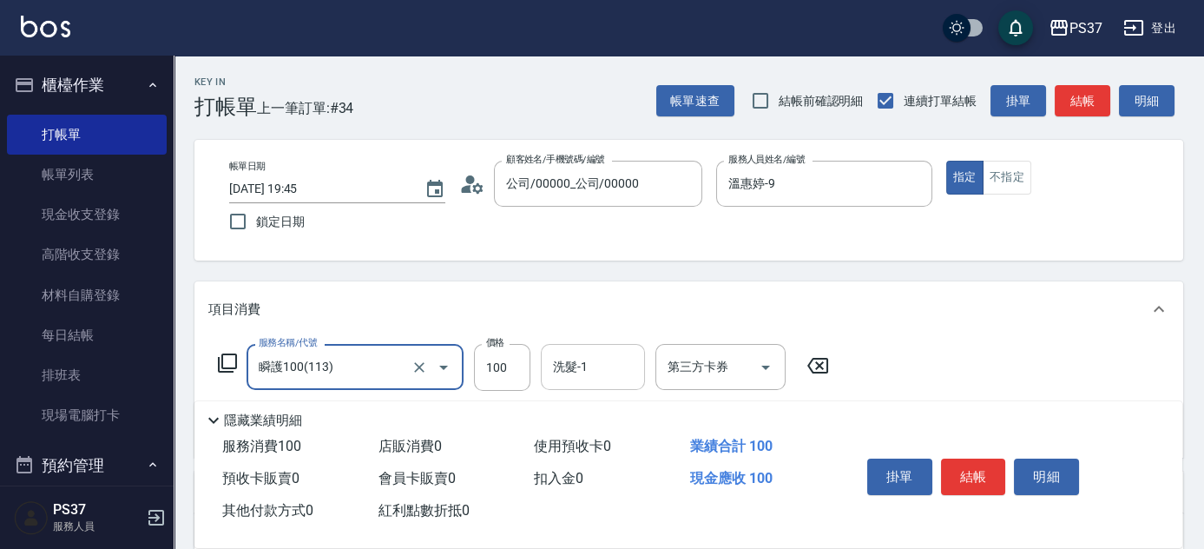
click at [575, 357] on input "洗髮-1" at bounding box center [593, 367] width 89 height 30
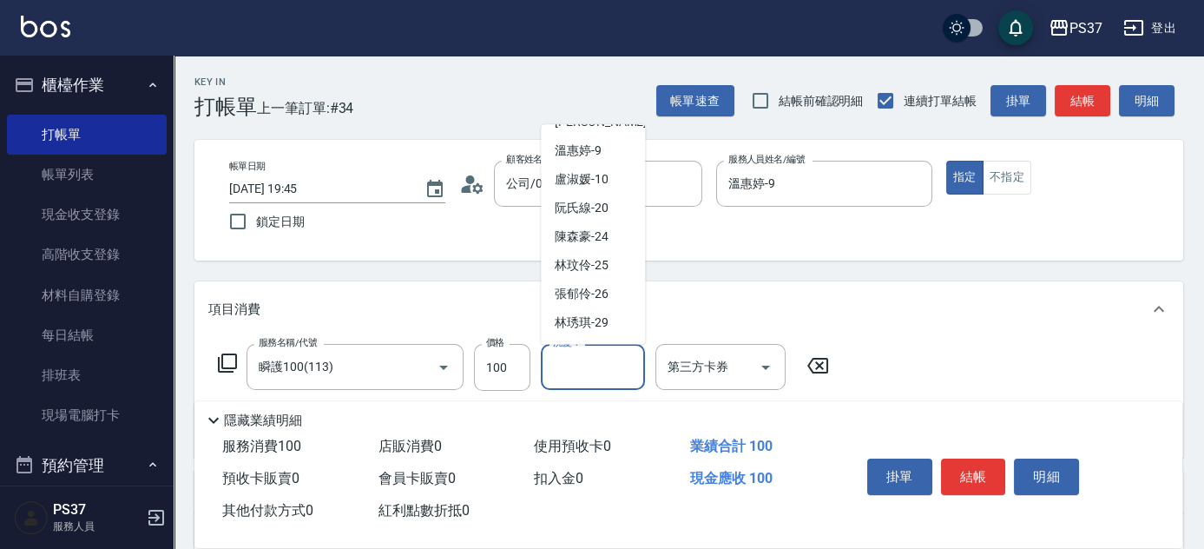
scroll to position [280, 0]
click at [608, 266] on span "林琇琪 -29" at bounding box center [582, 267] width 54 height 18
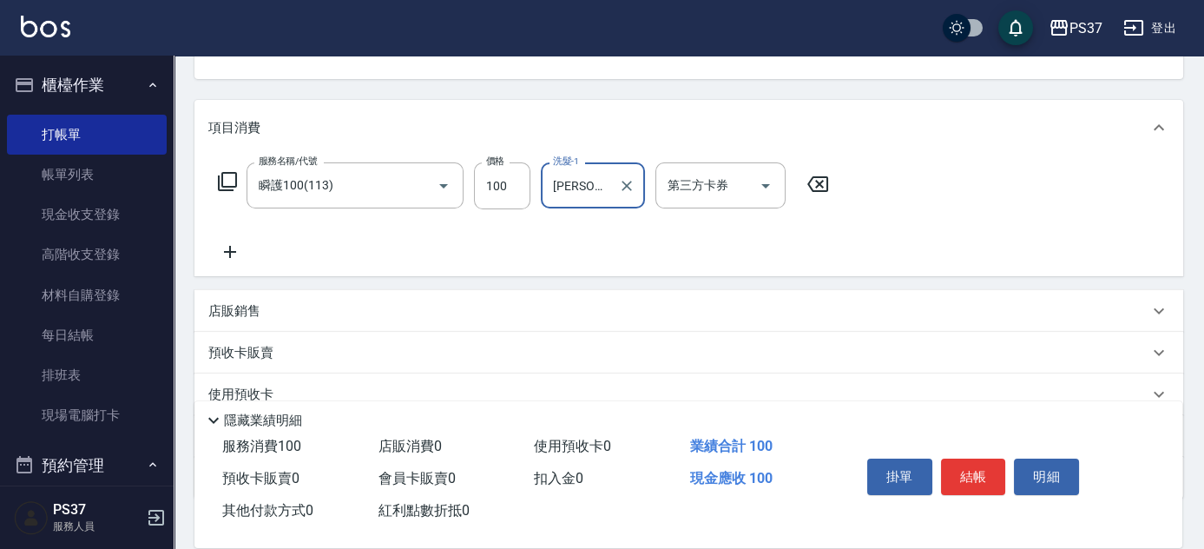
scroll to position [236, 0]
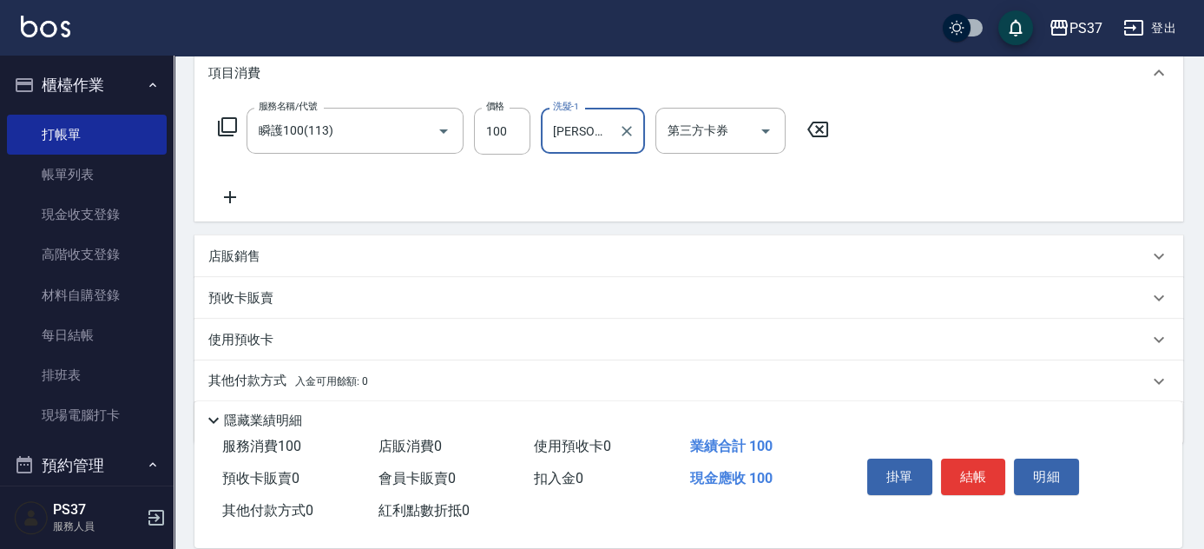
click at [231, 203] on icon at bounding box center [229, 197] width 43 height 21
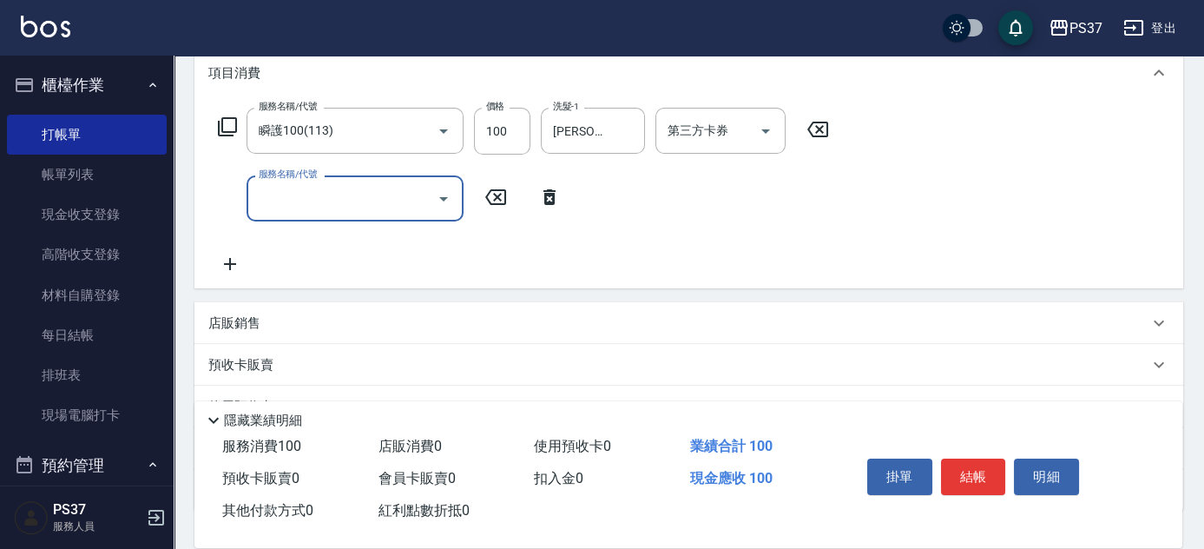
click at [294, 220] on div "服務名稱/代號" at bounding box center [355, 198] width 217 height 46
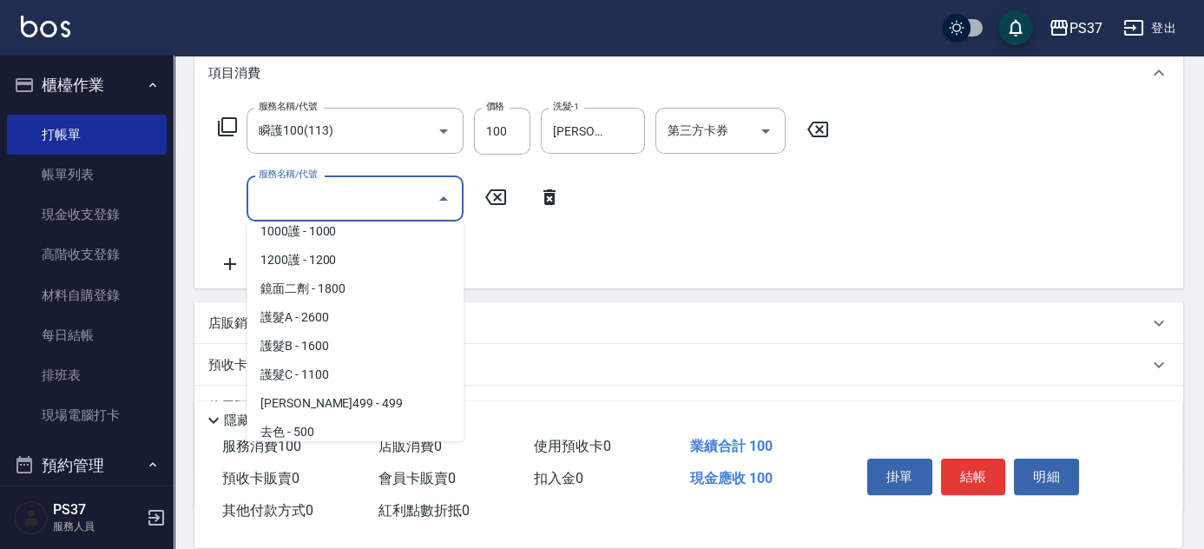
scroll to position [789, 0]
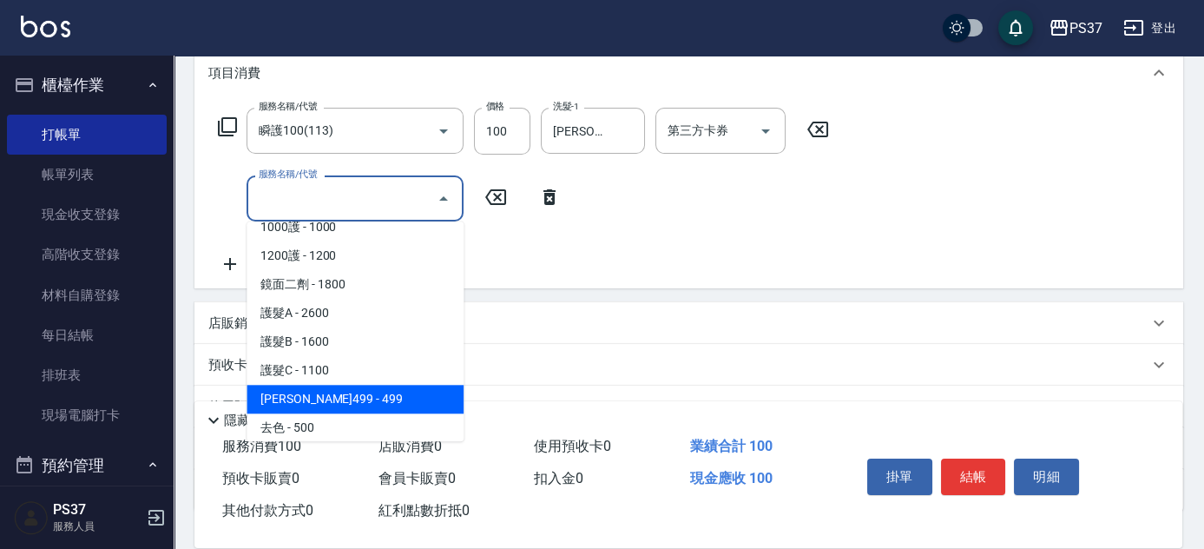
click at [368, 398] on span "伊黛莉499 - 499" at bounding box center [355, 399] width 217 height 29
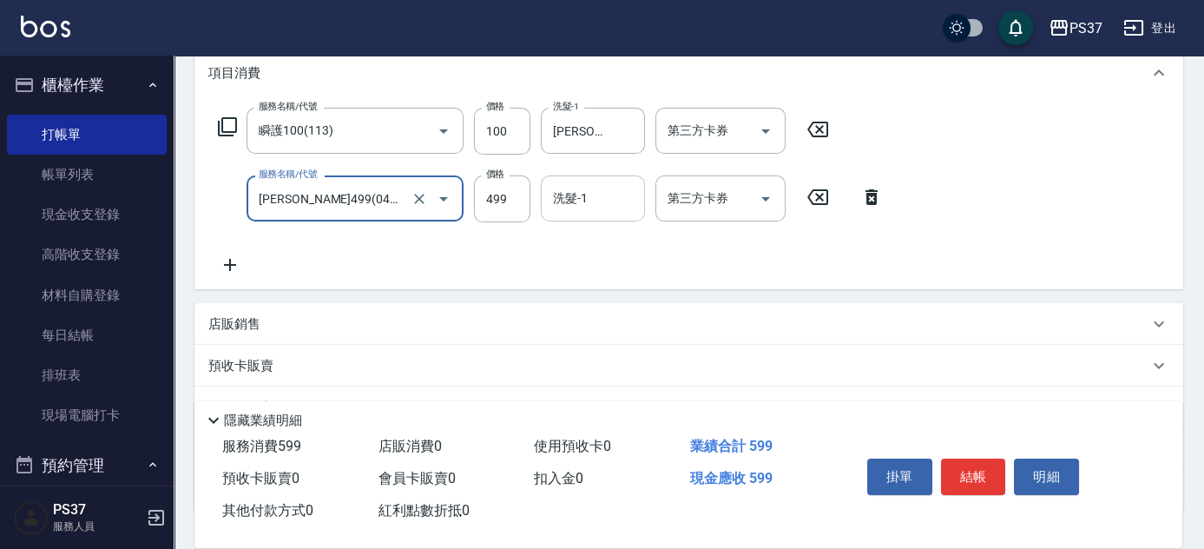
click at [587, 199] on input "洗髮-1" at bounding box center [593, 198] width 89 height 30
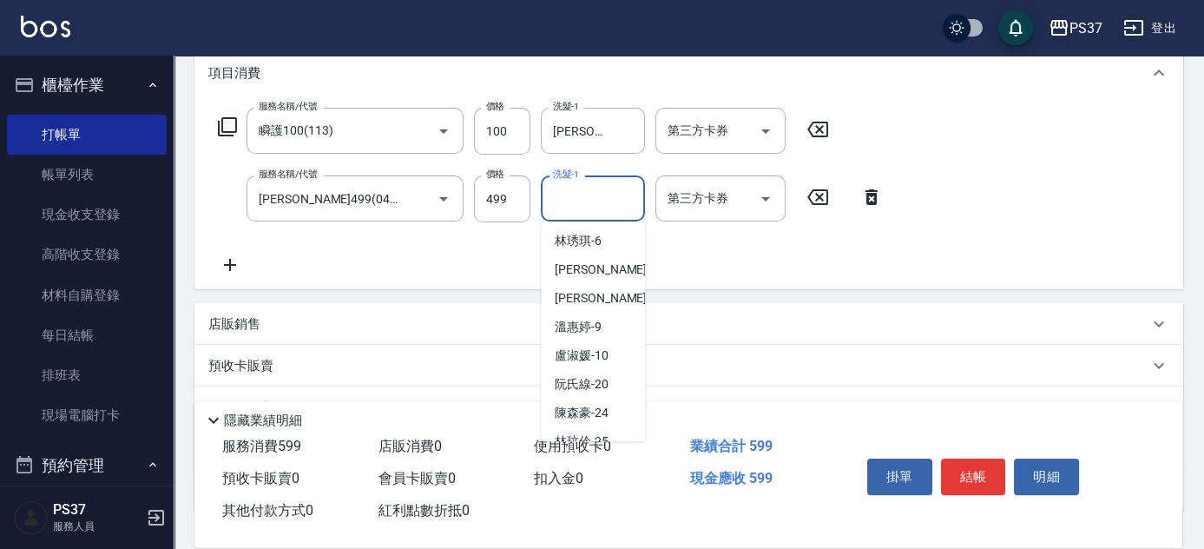
scroll to position [280, 0]
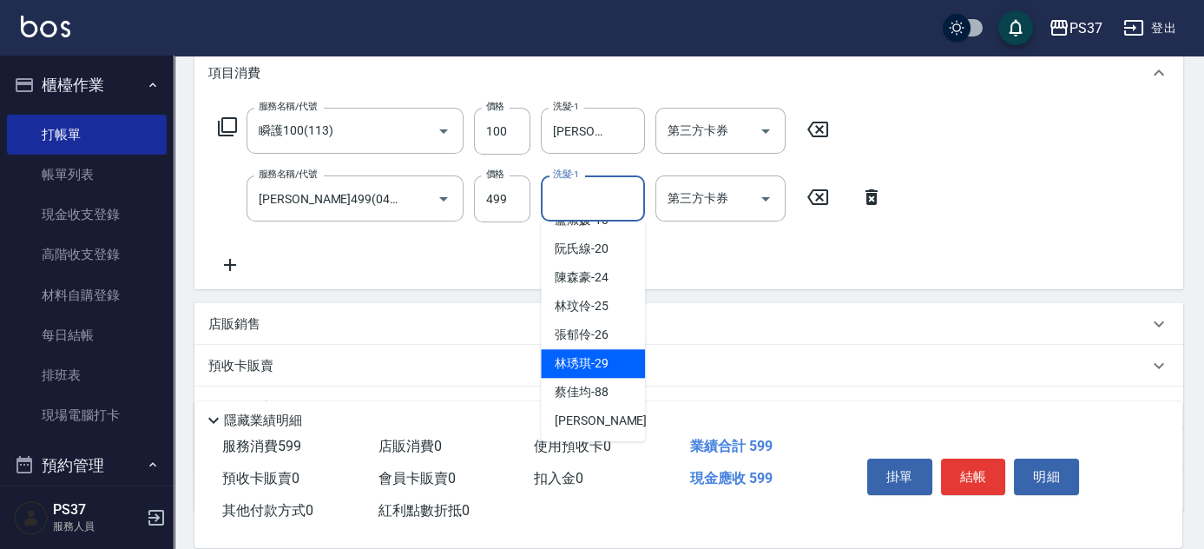
click at [563, 359] on span "林琇琪 -29" at bounding box center [582, 363] width 54 height 18
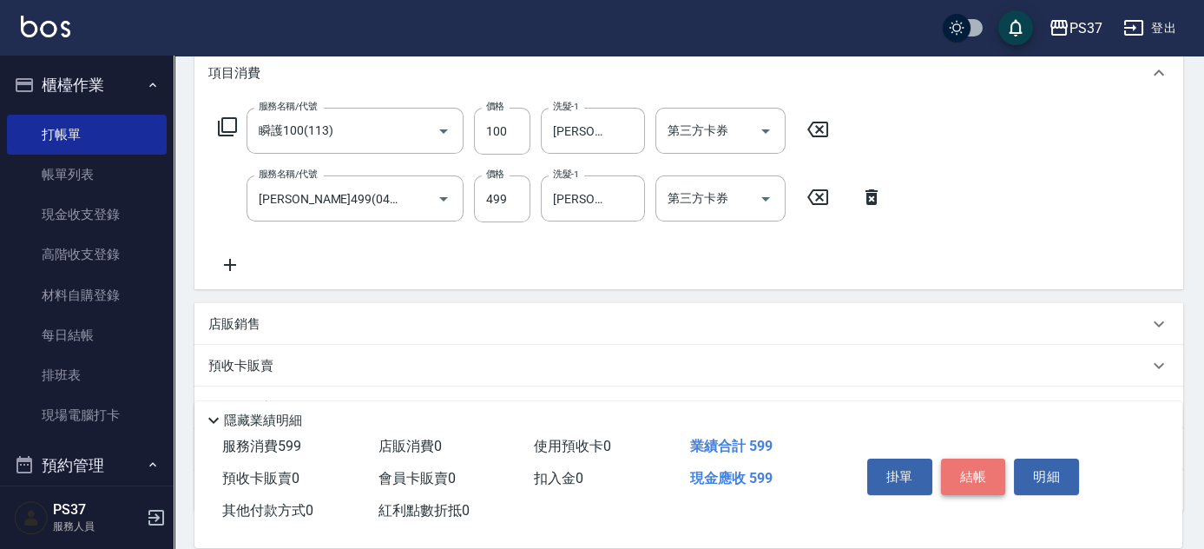
click at [977, 476] on button "結帳" at bounding box center [973, 476] width 65 height 36
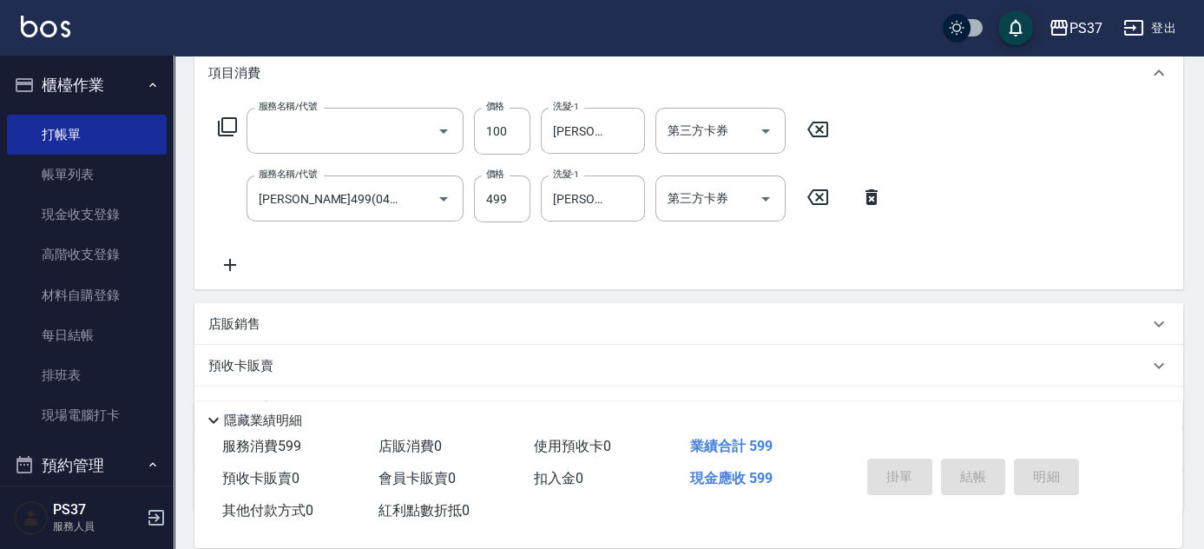
scroll to position [0, 0]
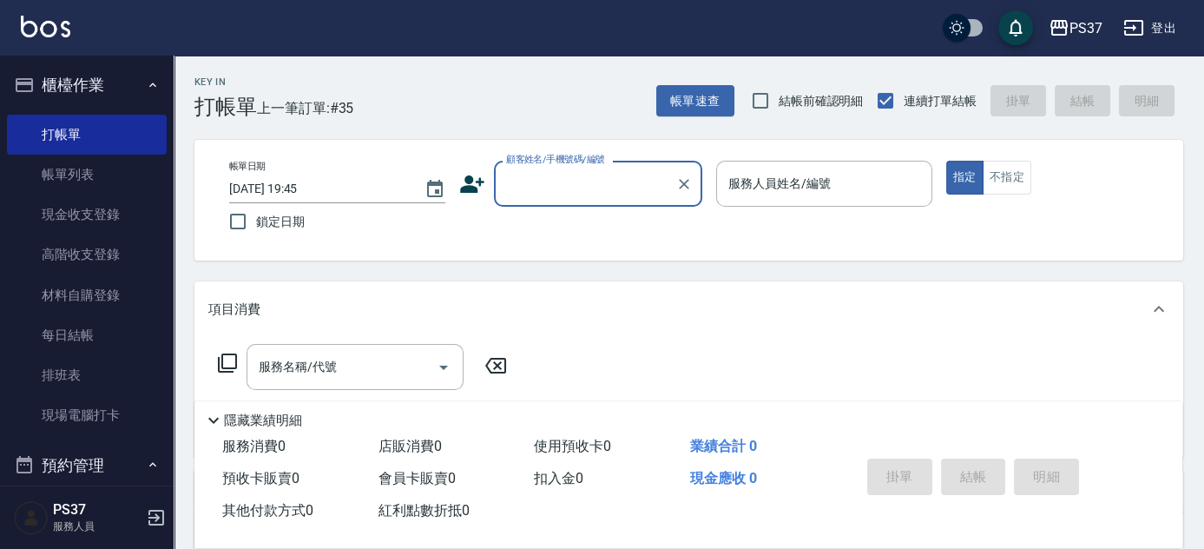
click at [574, 167] on div "顧客姓名/手機號碼/編號 顧客姓名/手機號碼/編號" at bounding box center [598, 184] width 208 height 46
click at [576, 196] on input "顧客姓名/手機號碼/編號" at bounding box center [585, 183] width 167 height 30
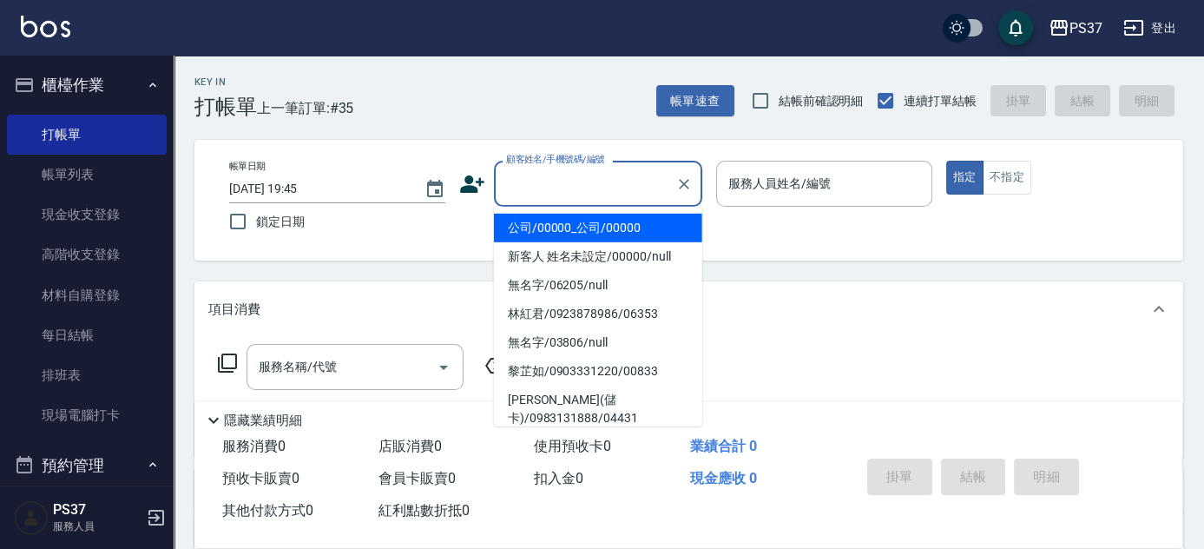
click at [581, 226] on li "公司/00000_公司/00000" at bounding box center [598, 228] width 208 height 29
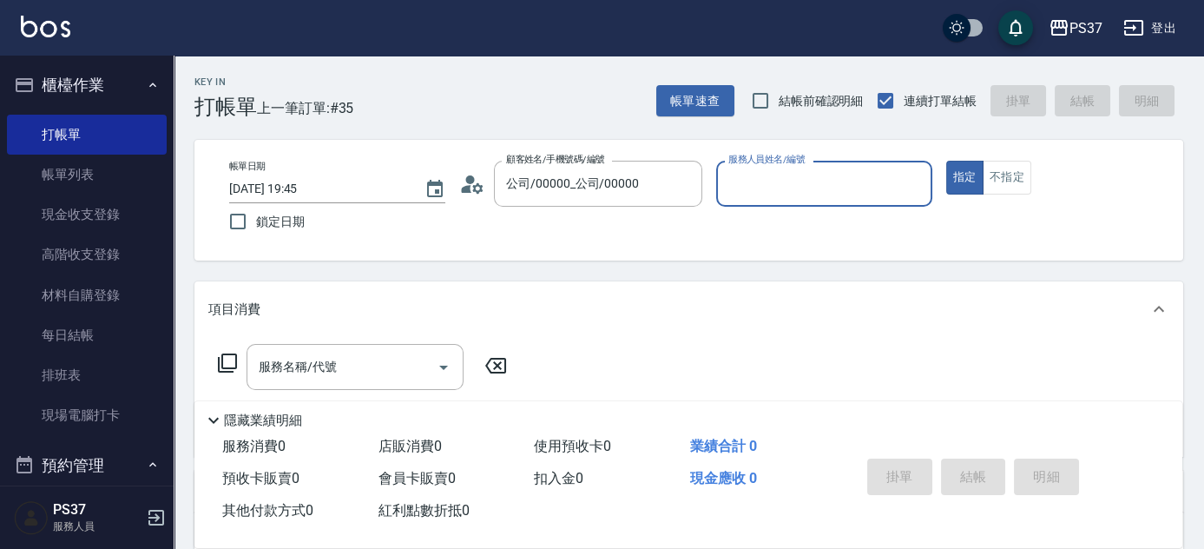
click at [760, 174] on input "服務人員姓名/編號" at bounding box center [824, 183] width 201 height 30
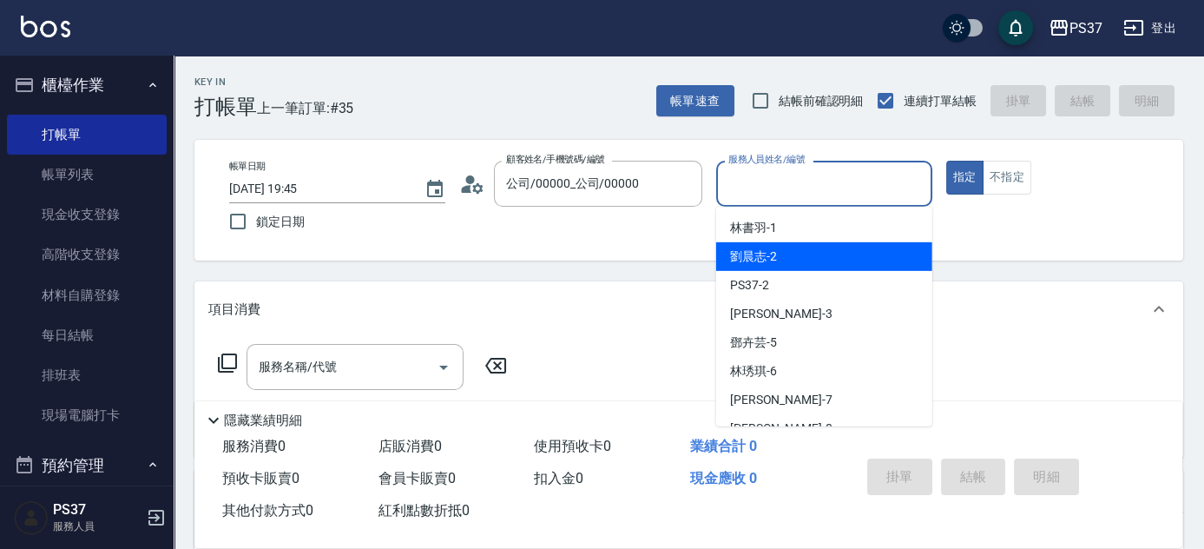
click at [791, 253] on div "劉晨志 -2" at bounding box center [824, 256] width 216 height 29
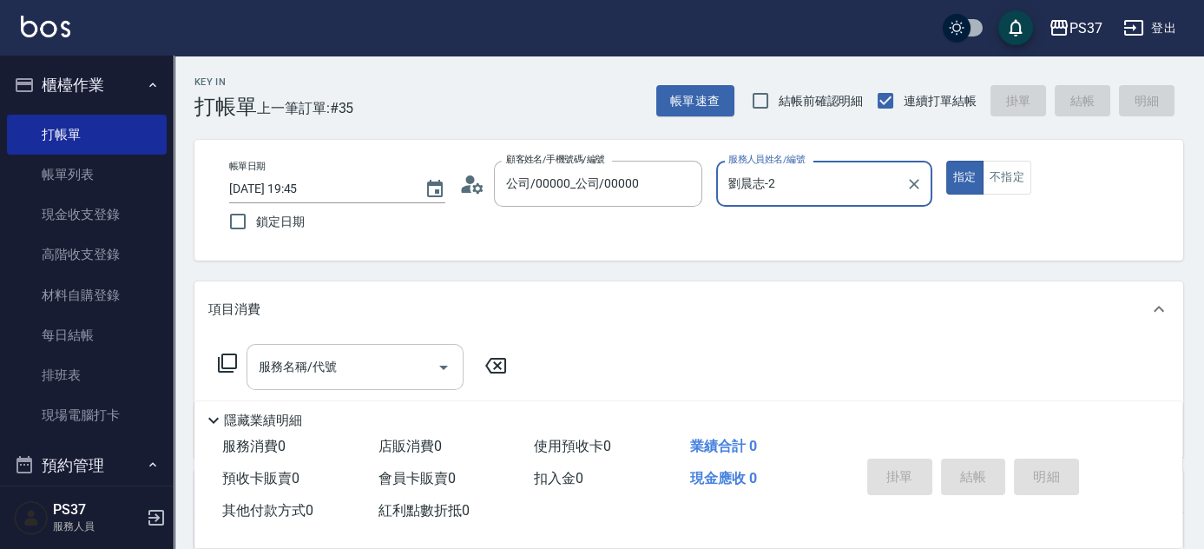
click at [351, 369] on input "服務名稱/代號" at bounding box center [341, 367] width 175 height 30
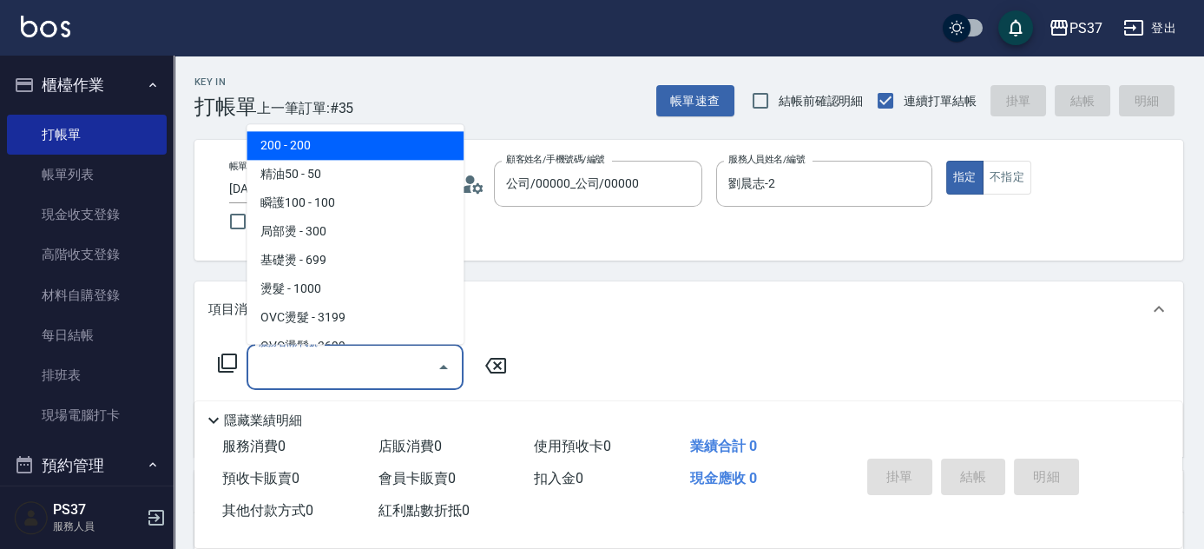
click at [308, 155] on span "200 - 200" at bounding box center [355, 146] width 217 height 29
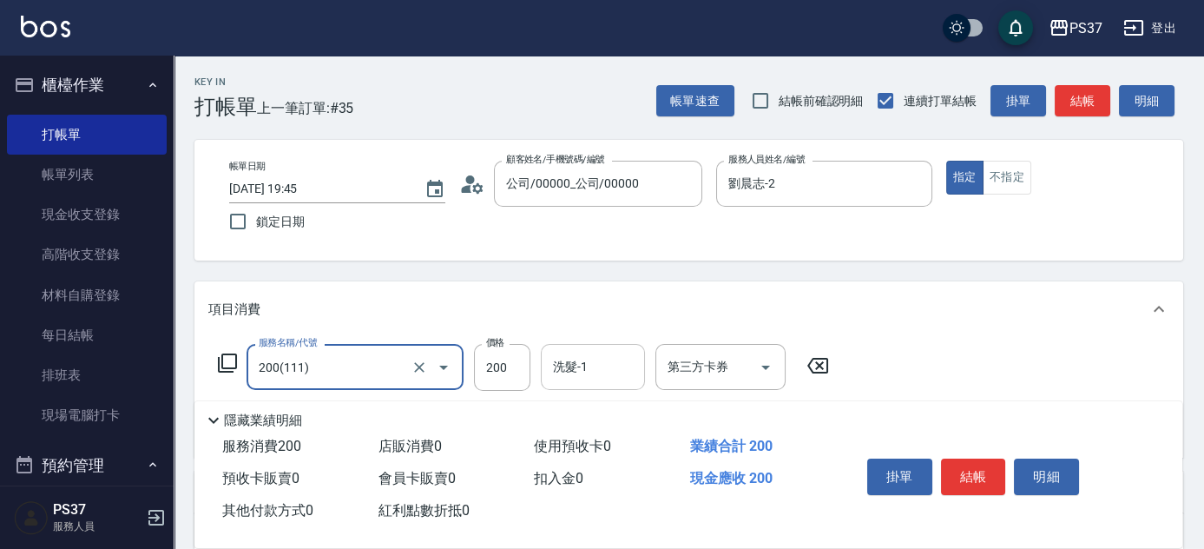
click at [592, 367] on input "洗髮-1" at bounding box center [593, 367] width 89 height 30
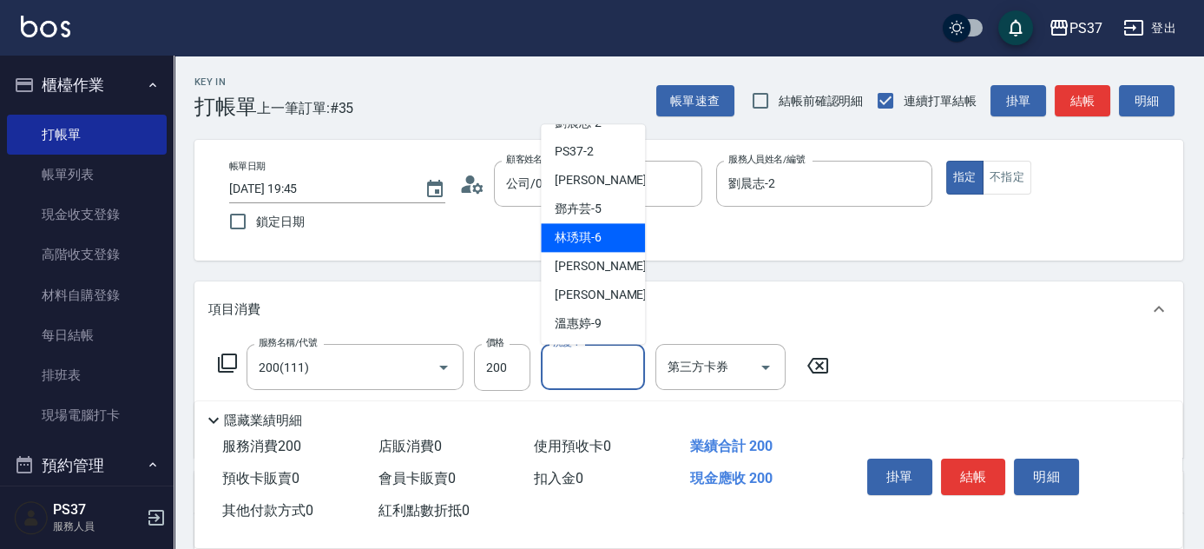
scroll to position [78, 0]
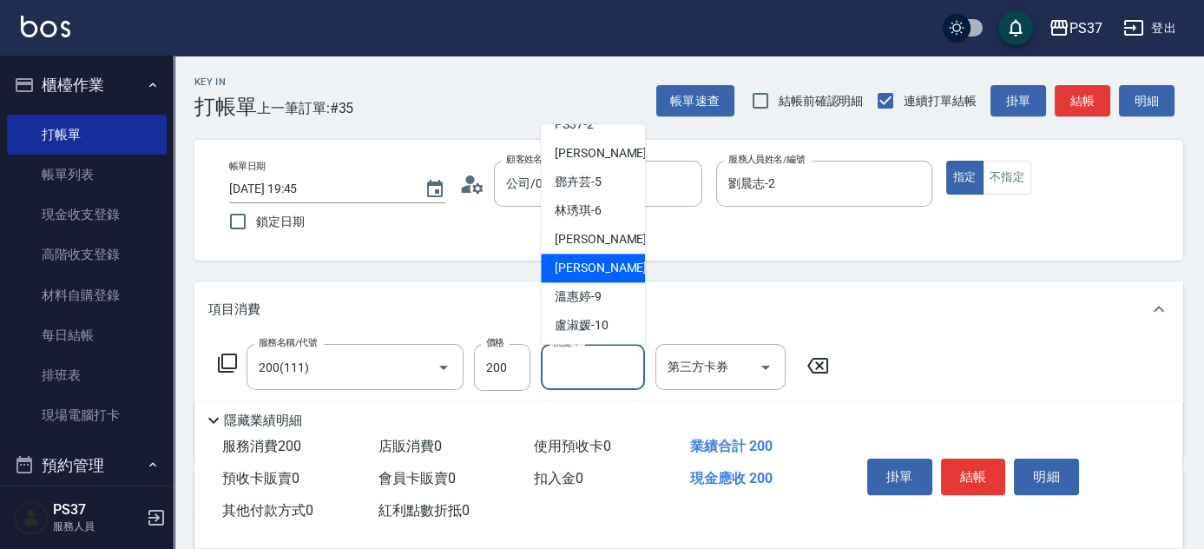
click at [598, 274] on span "徐雅娟 -8" at bounding box center [606, 269] width 102 height 18
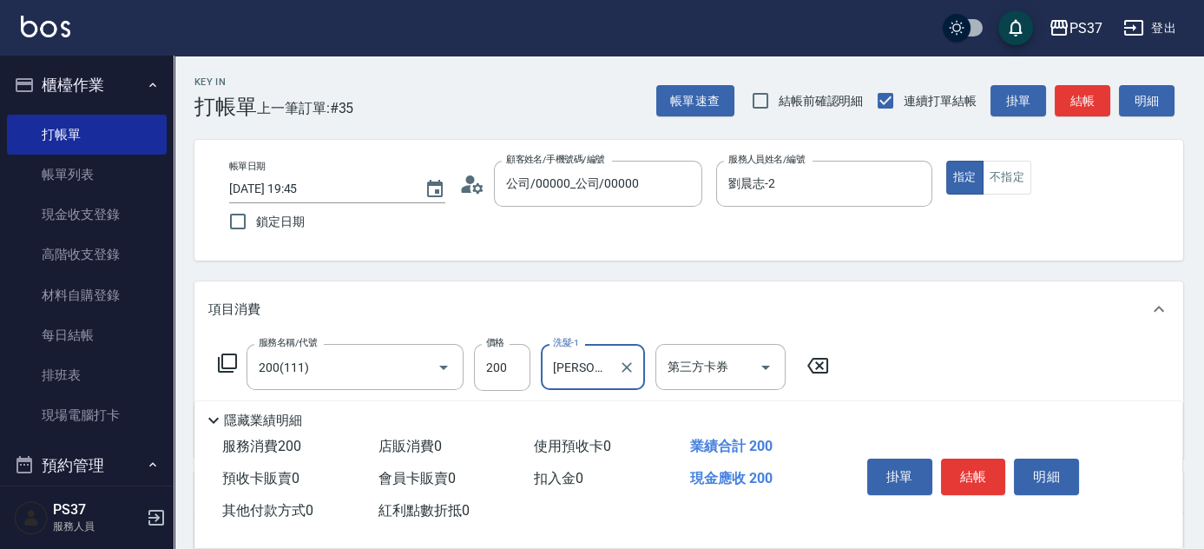
click at [982, 477] on button "結帳" at bounding box center [973, 476] width 65 height 36
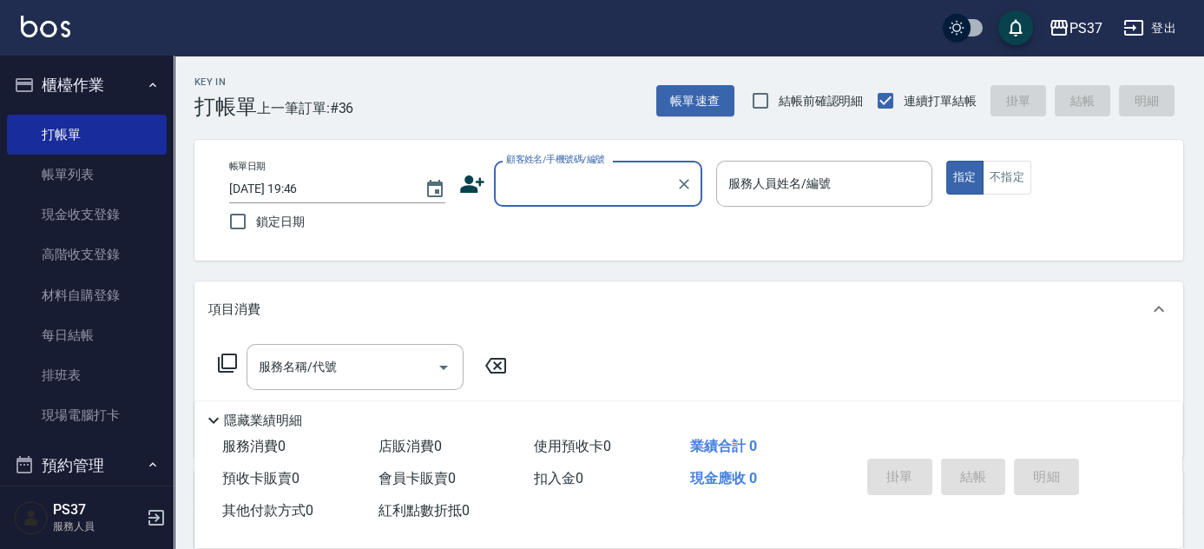
click at [599, 194] on input "顧客姓名/手機號碼/編號" at bounding box center [585, 183] width 167 height 30
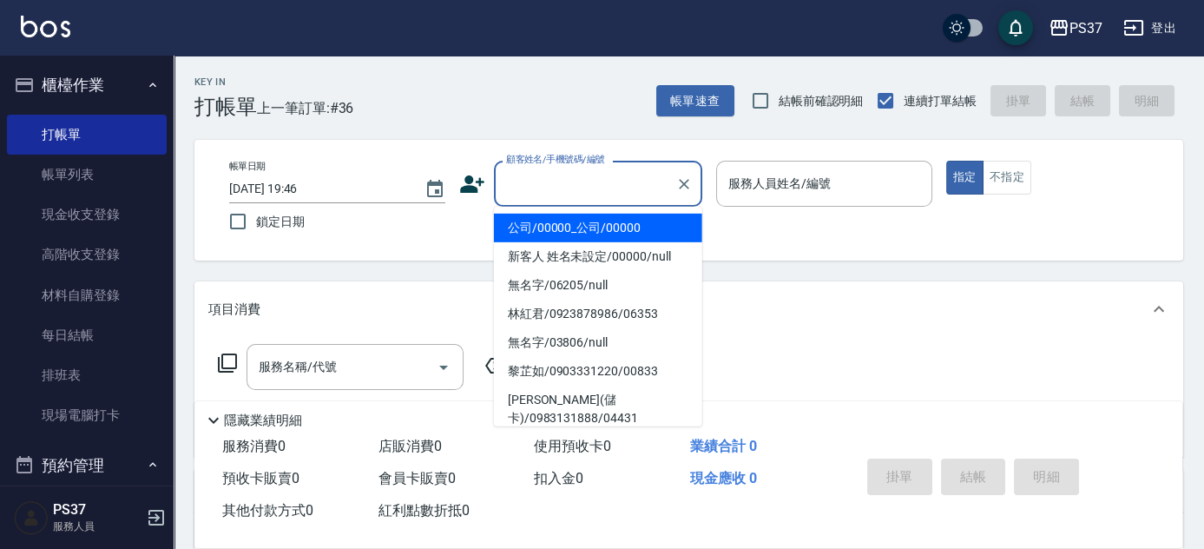
click at [603, 226] on li "公司/00000_公司/00000" at bounding box center [598, 228] width 208 height 29
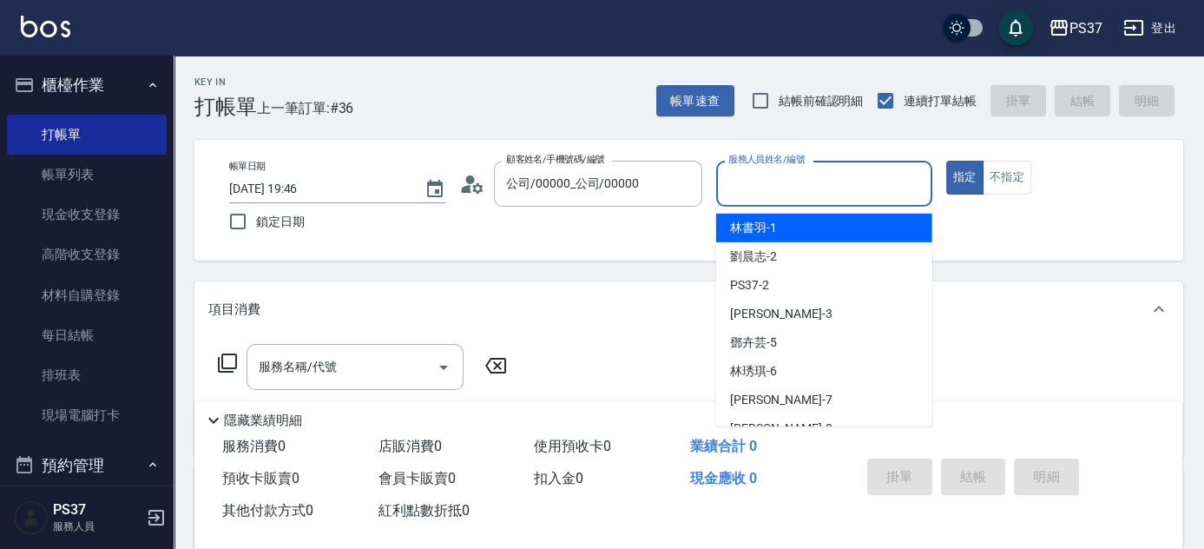
click at [796, 186] on input "服務人員姓名/編號" at bounding box center [824, 183] width 201 height 30
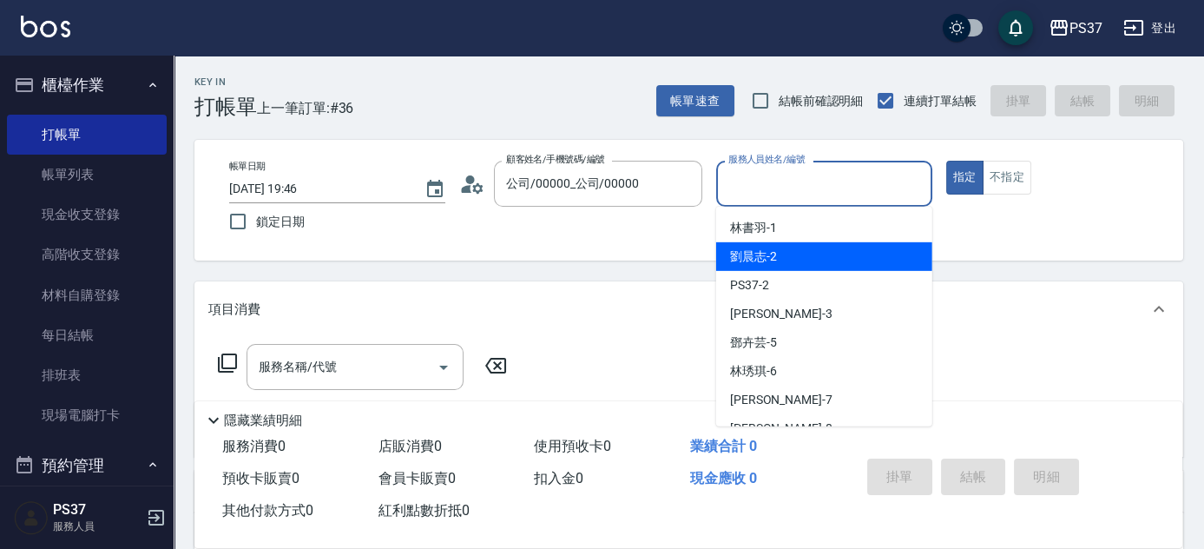
click at [786, 257] on div "劉晨志 -2" at bounding box center [824, 256] width 216 height 29
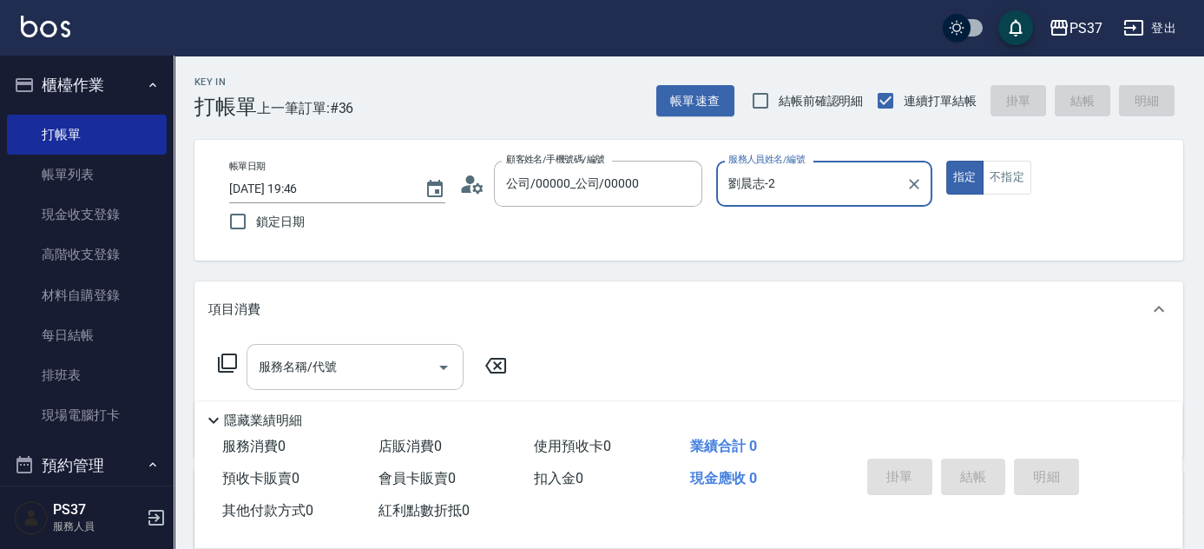
click at [346, 377] on input "服務名稱/代號" at bounding box center [341, 367] width 175 height 30
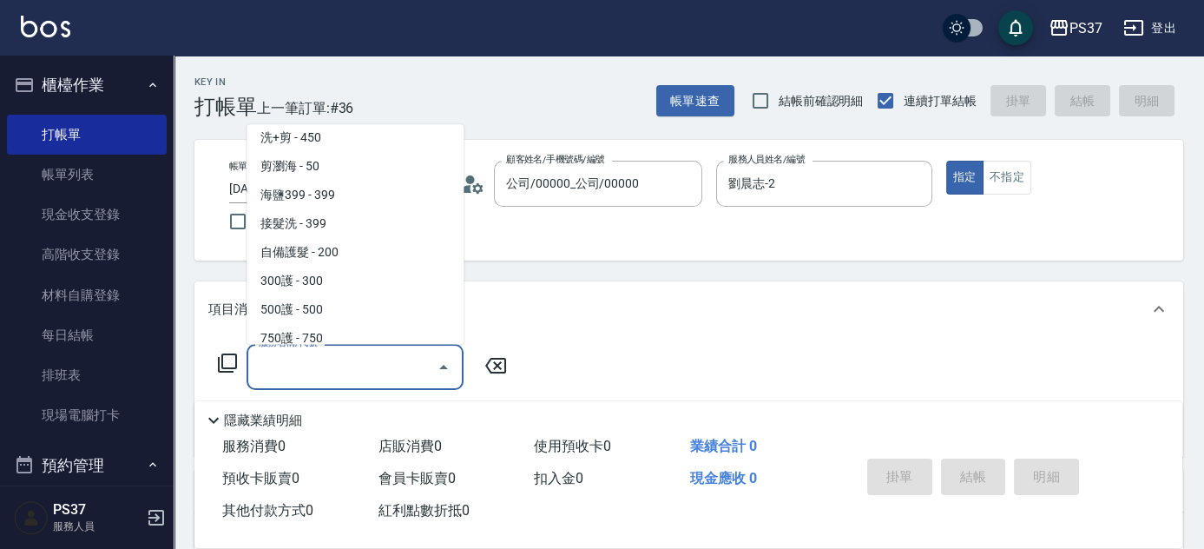
scroll to position [0, 0]
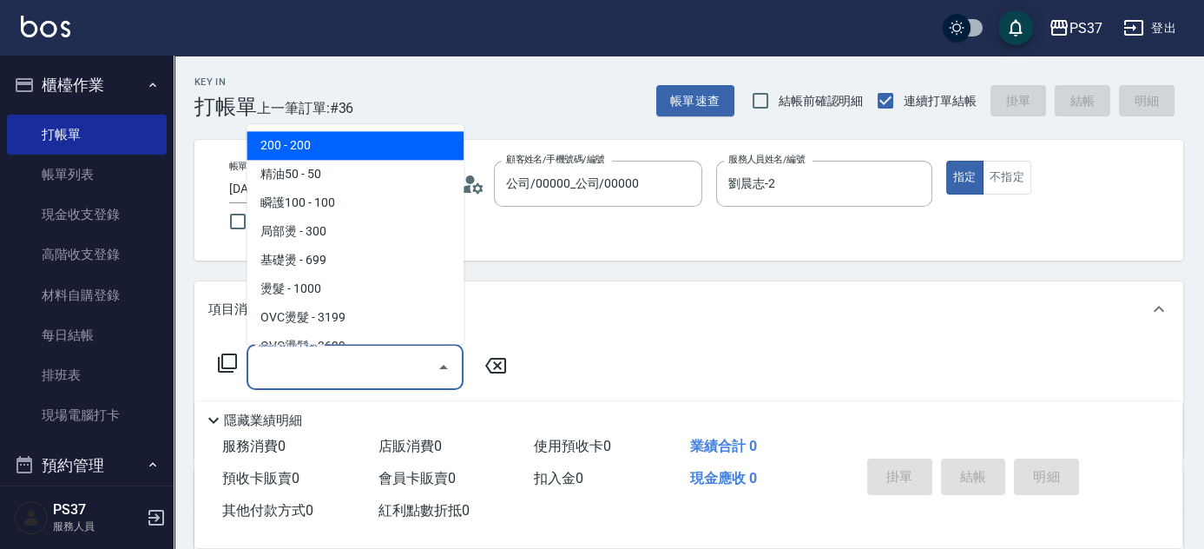
click at [347, 147] on span "200 - 200" at bounding box center [355, 146] width 217 height 29
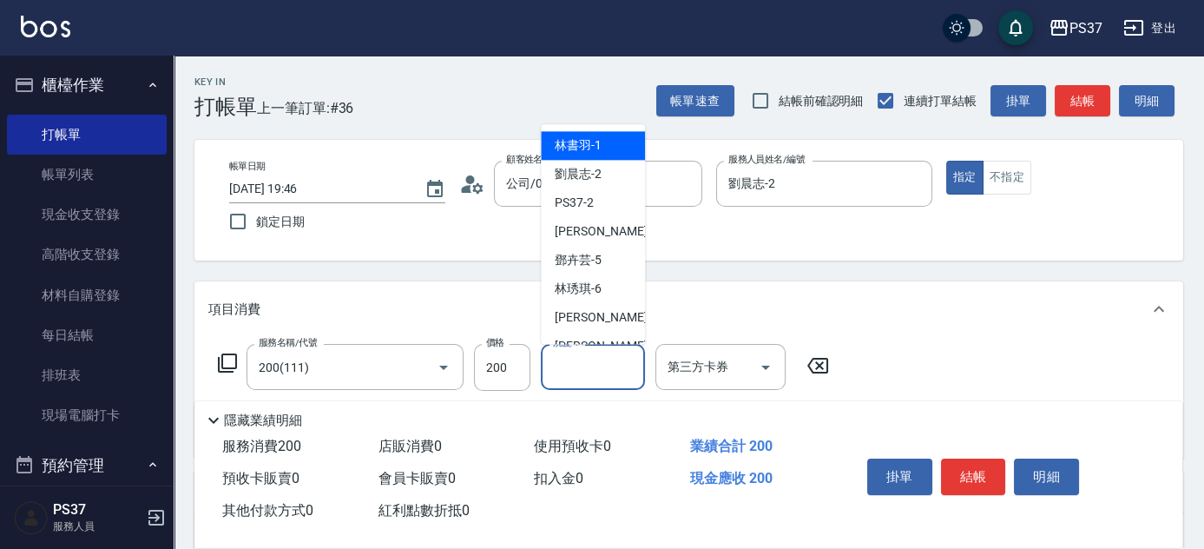
click at [573, 354] on div "洗髮-1 洗髮-1" at bounding box center [593, 367] width 104 height 46
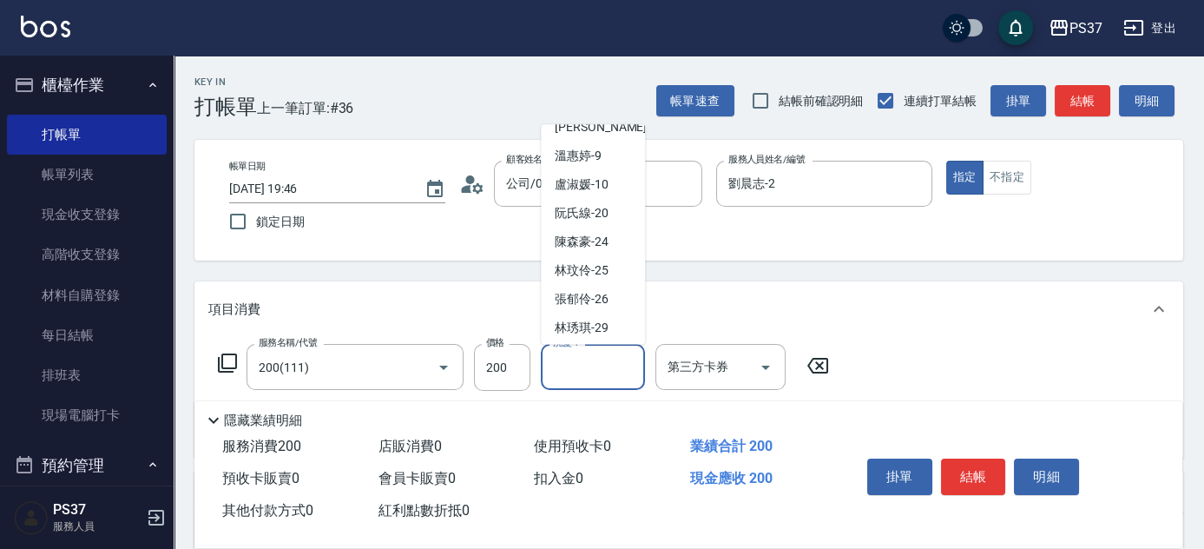
scroll to position [280, 0]
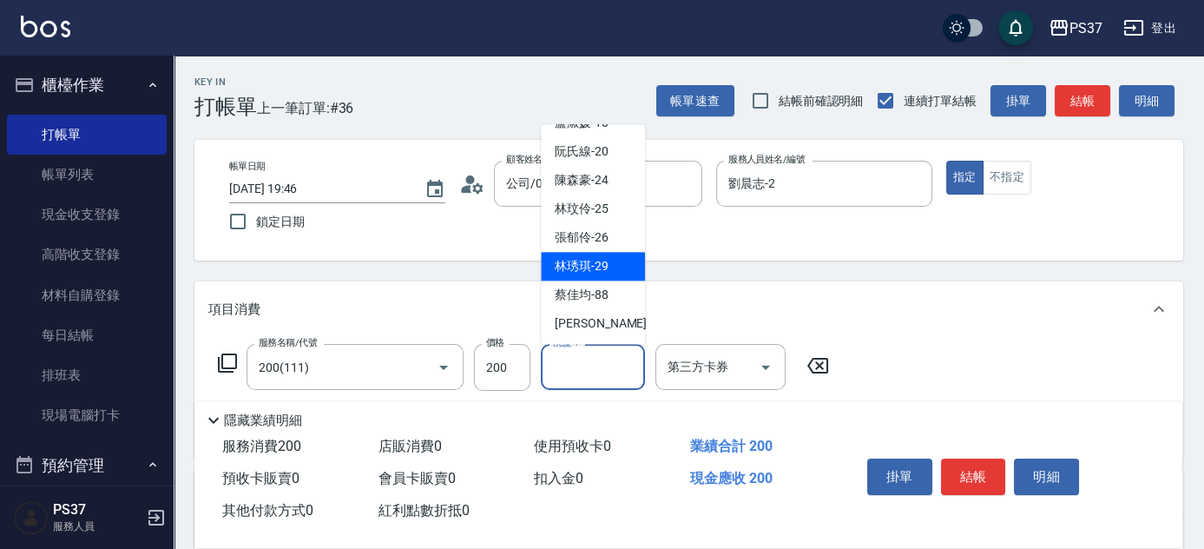
click at [587, 270] on span "林琇琪 -29" at bounding box center [582, 267] width 54 height 18
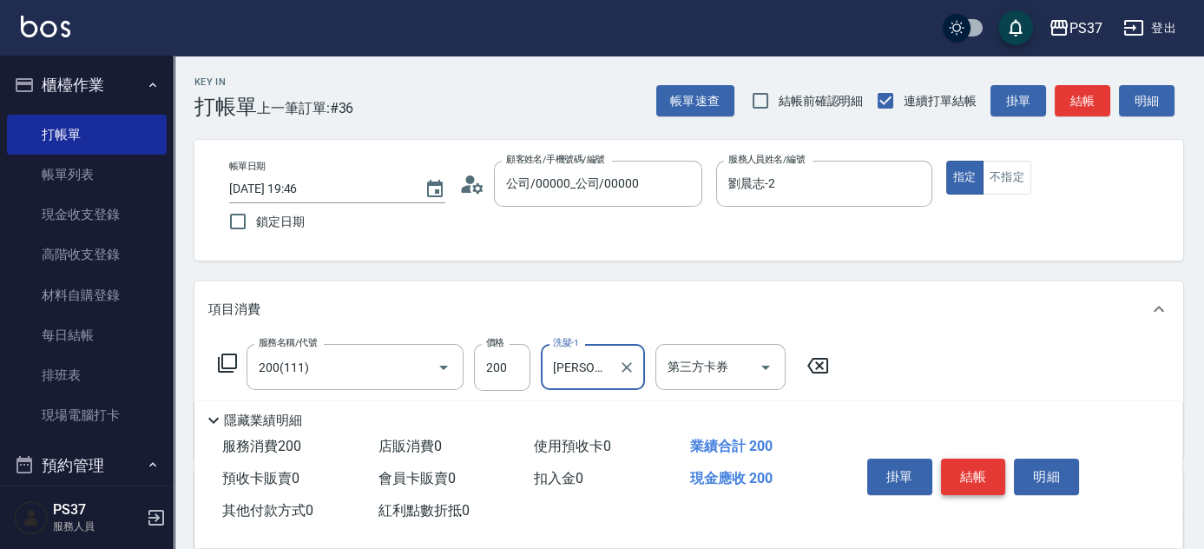
click at [973, 474] on button "結帳" at bounding box center [973, 476] width 65 height 36
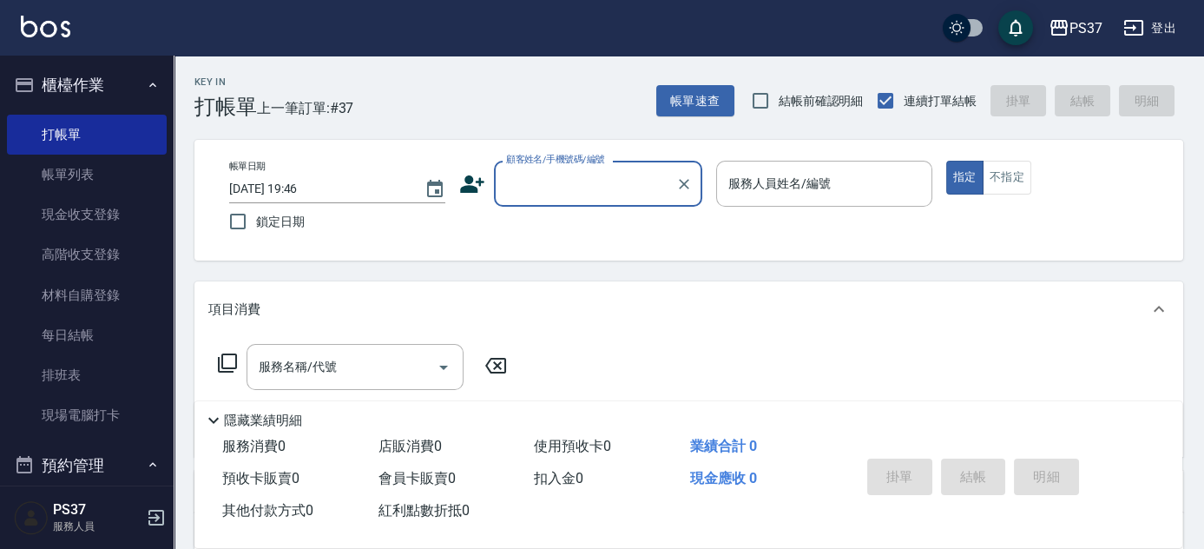
click at [578, 187] on input "顧客姓名/手機號碼/編號" at bounding box center [585, 183] width 167 height 30
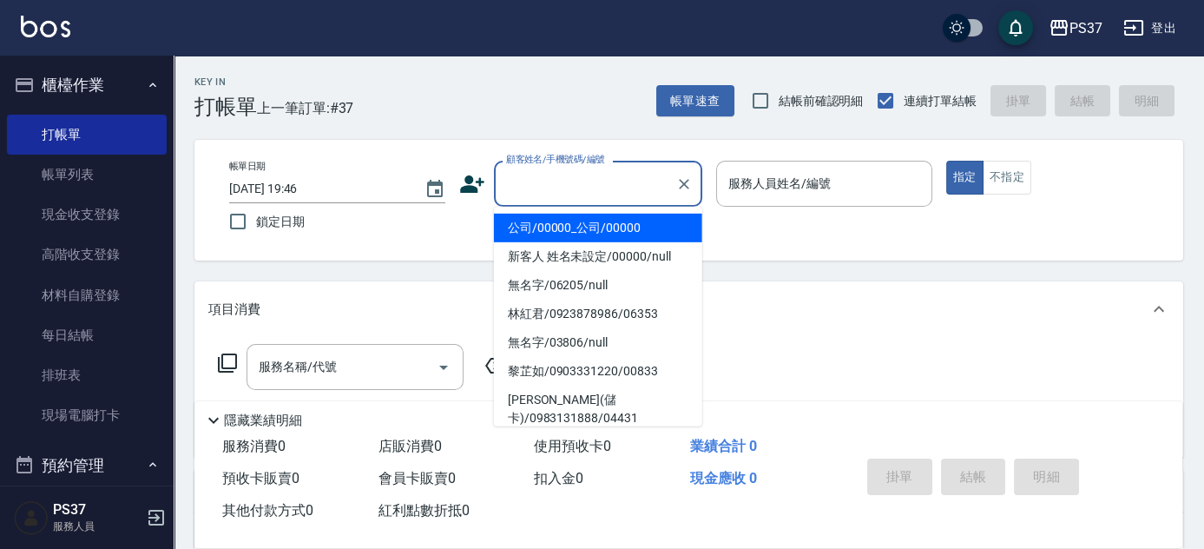
click at [597, 235] on li "公司/00000_公司/00000" at bounding box center [598, 228] width 208 height 29
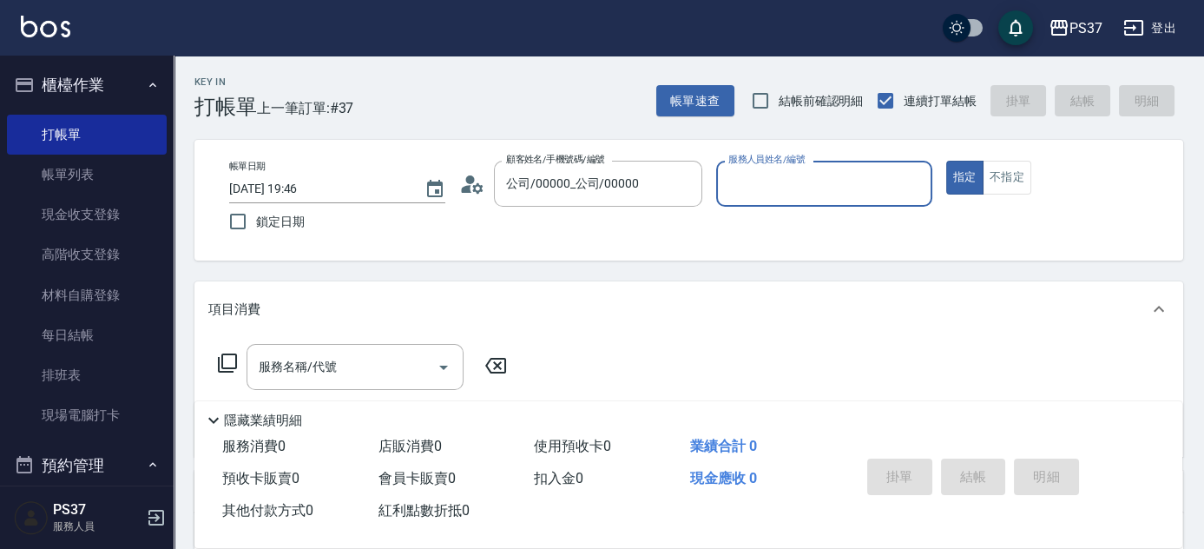
click at [747, 192] on input "服務人員姓名/編號" at bounding box center [824, 183] width 201 height 30
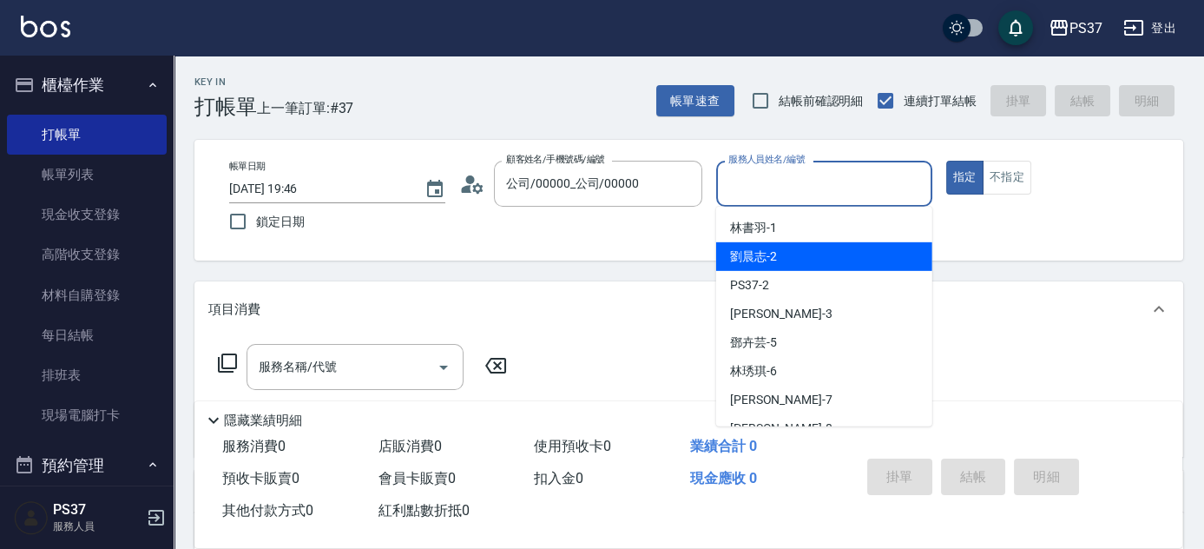
click at [774, 262] on span "劉晨志 -2" at bounding box center [753, 256] width 47 height 18
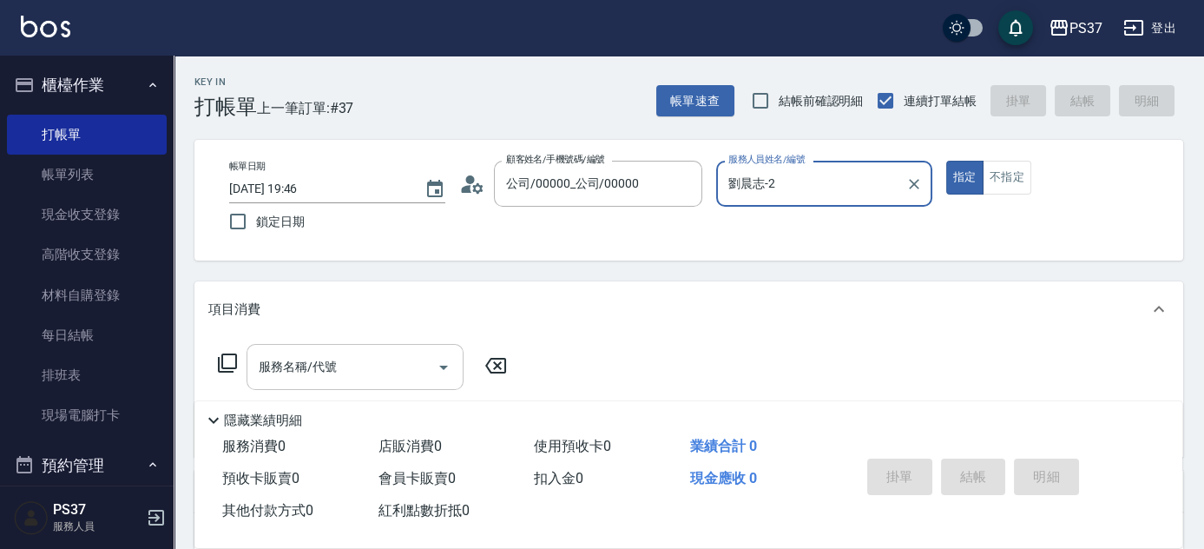
click at [307, 384] on div "服務名稱/代號" at bounding box center [355, 367] width 217 height 46
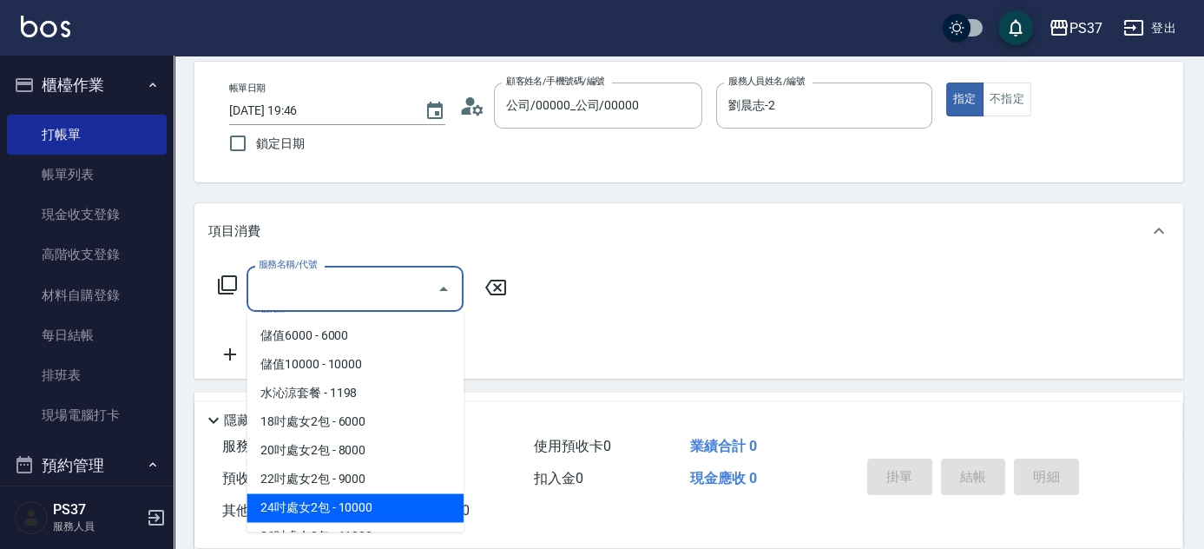
scroll to position [1899, 0]
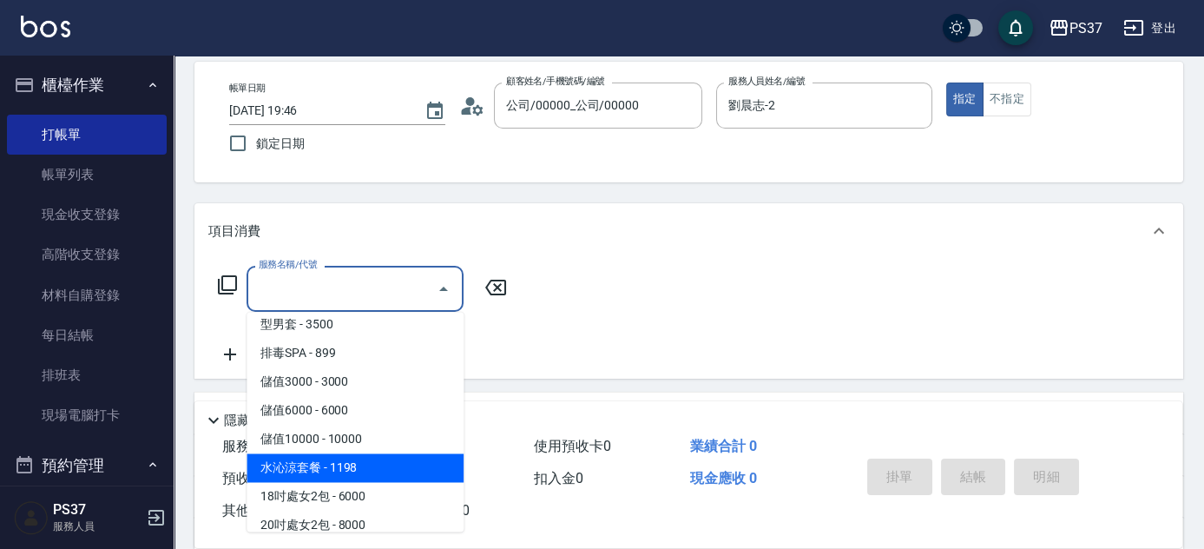
click at [381, 468] on span "水沁涼套餐 - 1198" at bounding box center [355, 467] width 217 height 29
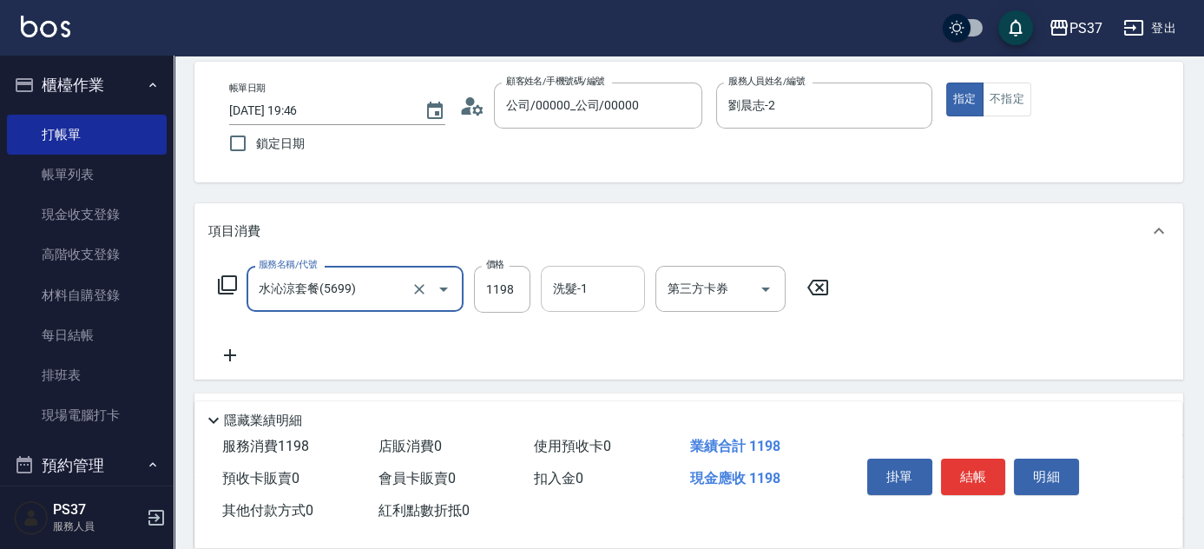
click at [610, 286] on input "洗髮-1" at bounding box center [593, 288] width 89 height 30
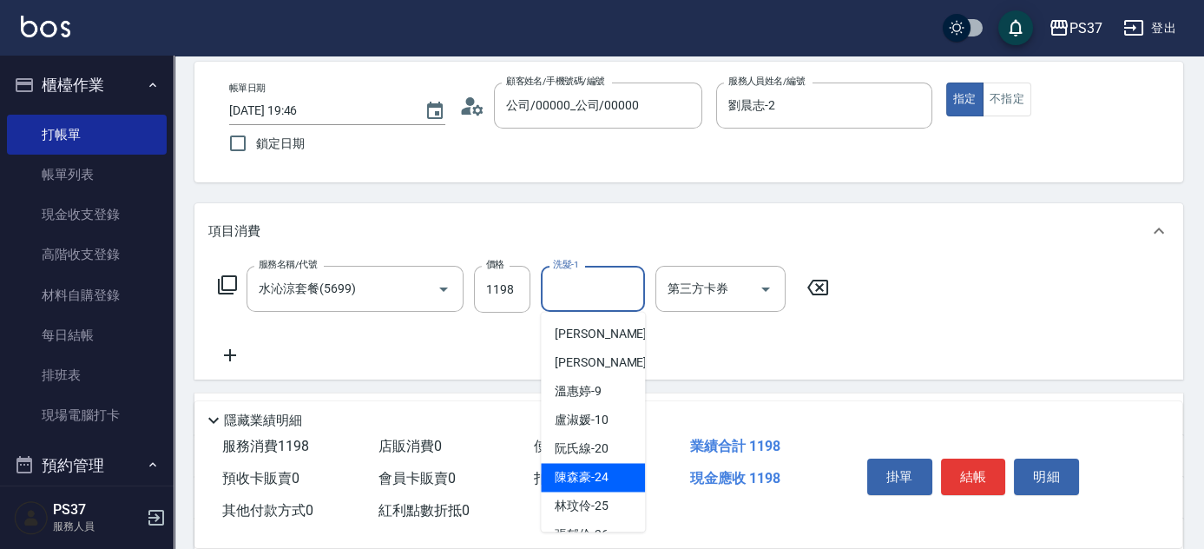
scroll to position [280, 0]
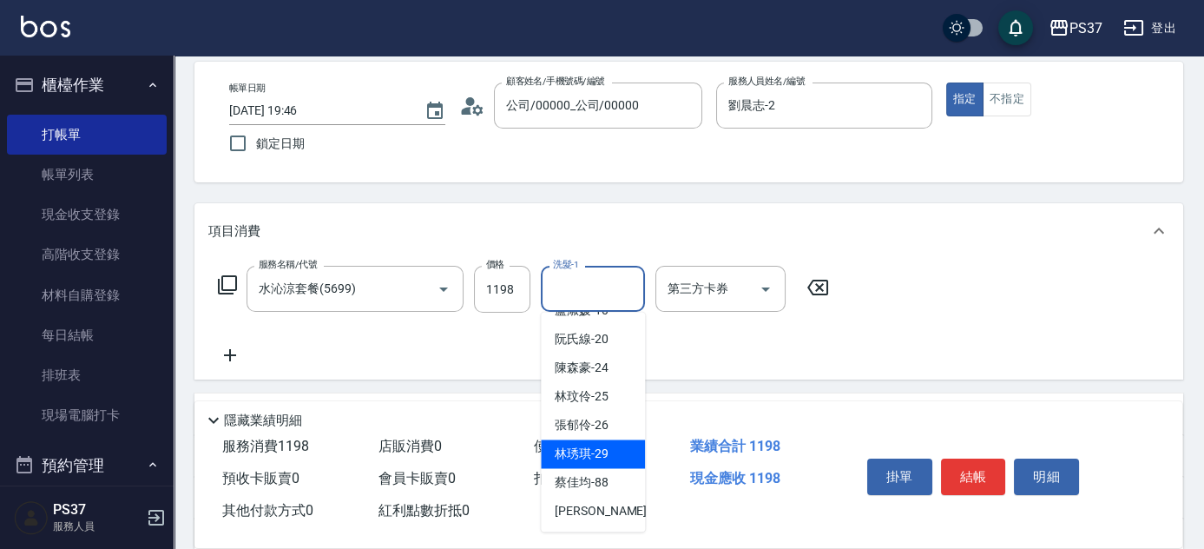
click at [596, 455] on span "林琇琪 -29" at bounding box center [582, 453] width 54 height 18
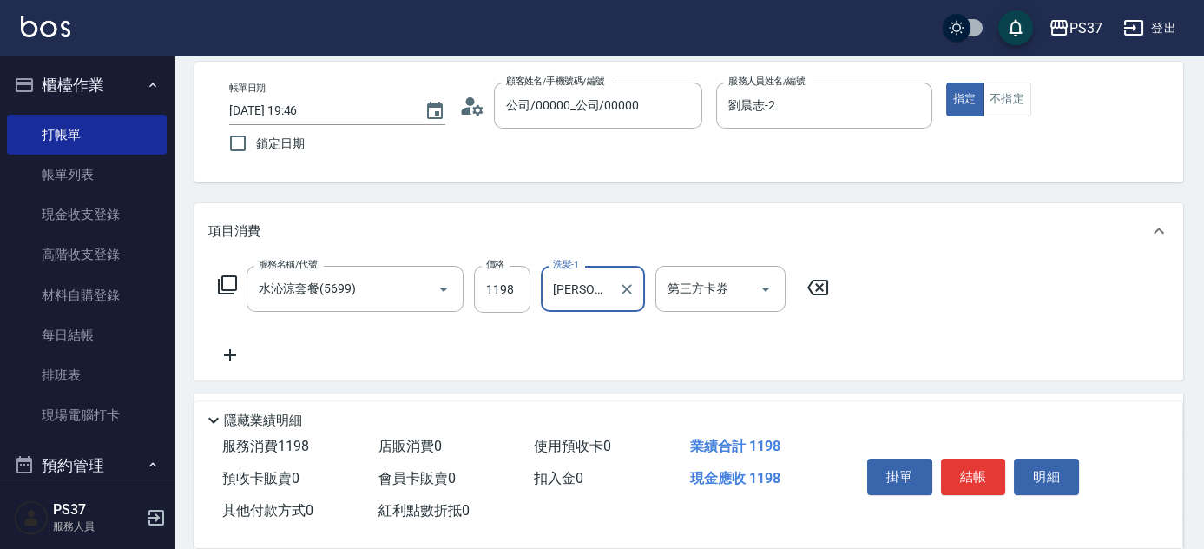
click at [984, 470] on button "結帳" at bounding box center [973, 476] width 65 height 36
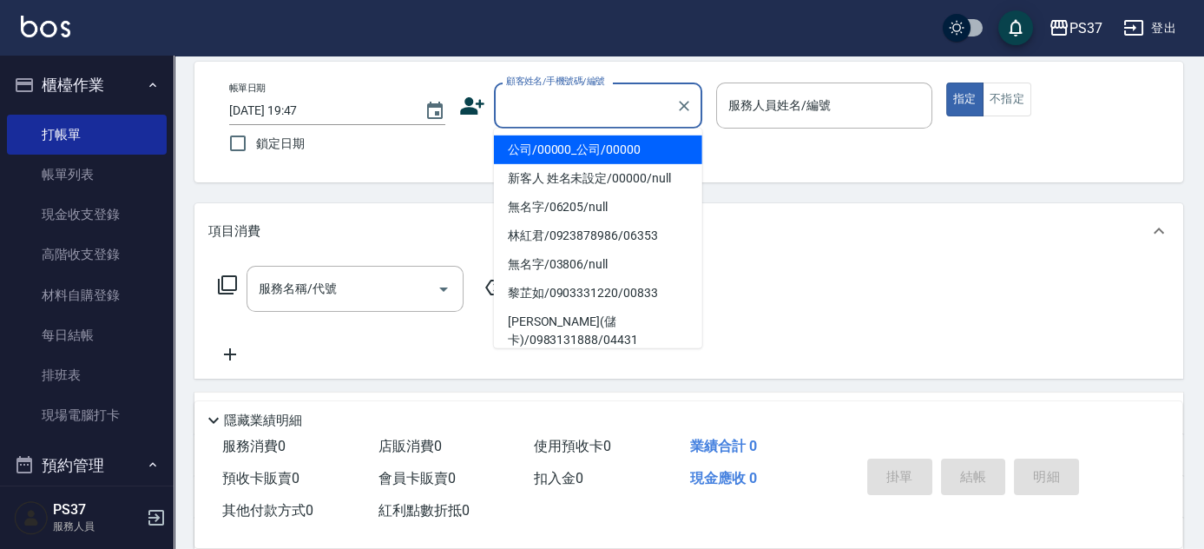
click at [589, 97] on input "顧客姓名/手機號碼/編號" at bounding box center [585, 105] width 167 height 30
click at [576, 149] on li "公司/00000_公司/00000" at bounding box center [598, 149] width 208 height 29
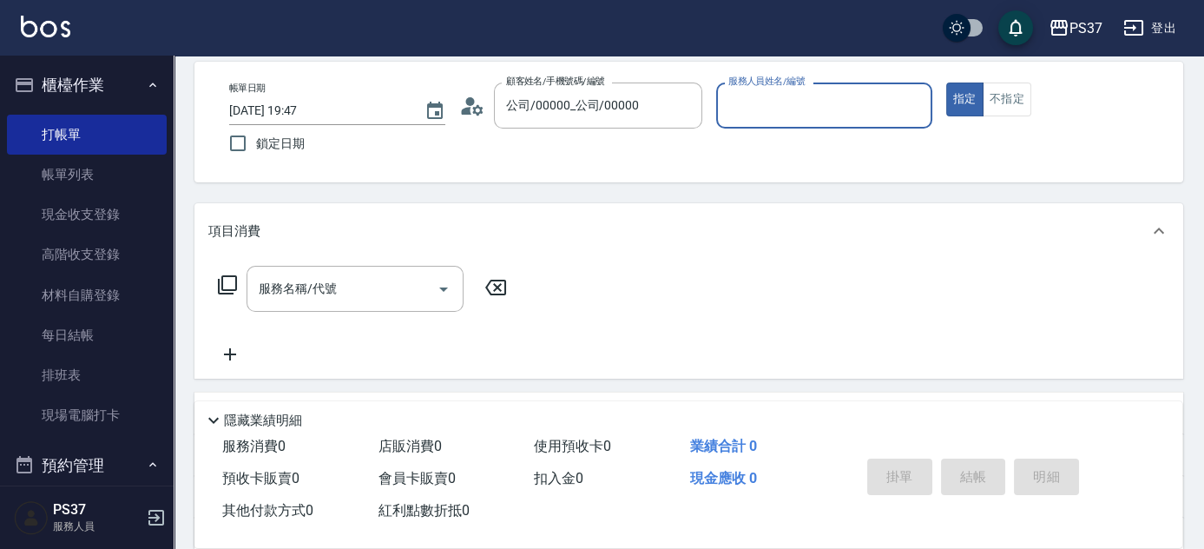
click at [736, 106] on input "服務人員姓名/編號" at bounding box center [824, 105] width 201 height 30
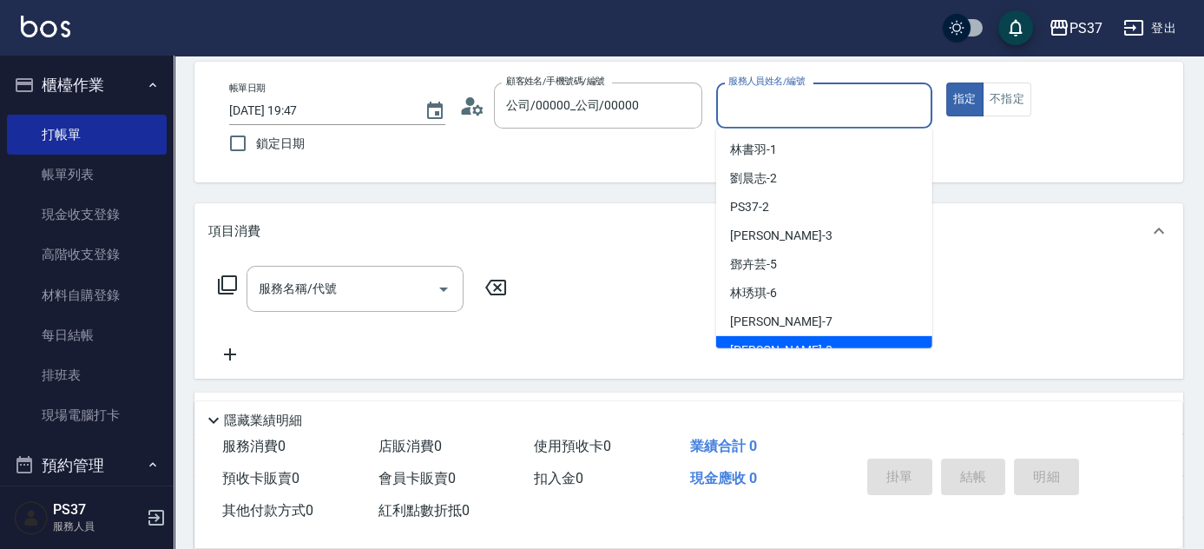
click at [791, 338] on div "徐雅娟 -8" at bounding box center [824, 350] width 216 height 29
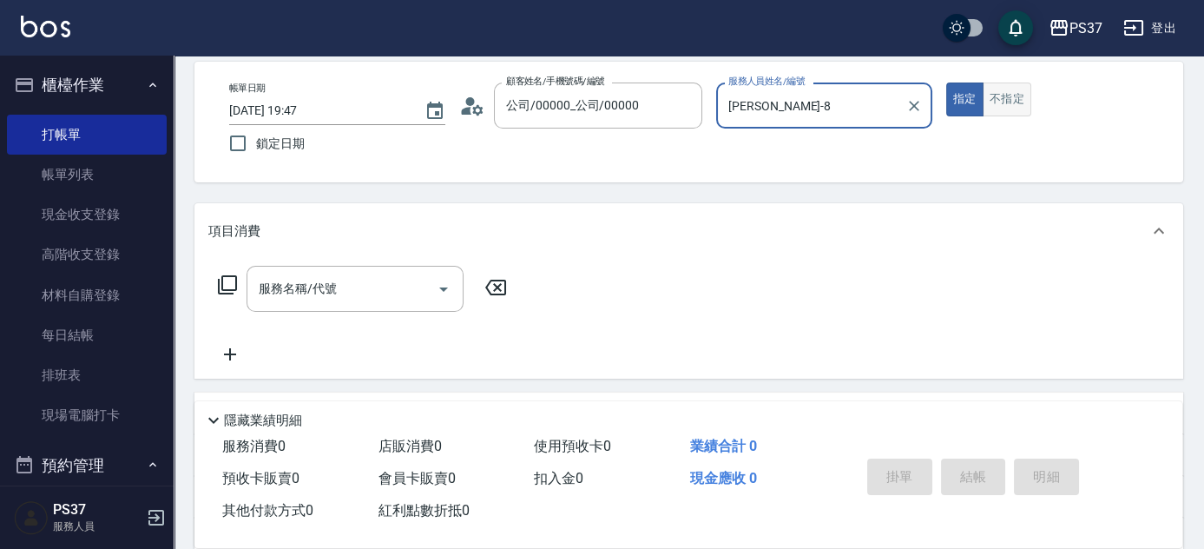
click at [1005, 99] on button "不指定" at bounding box center [1007, 99] width 49 height 34
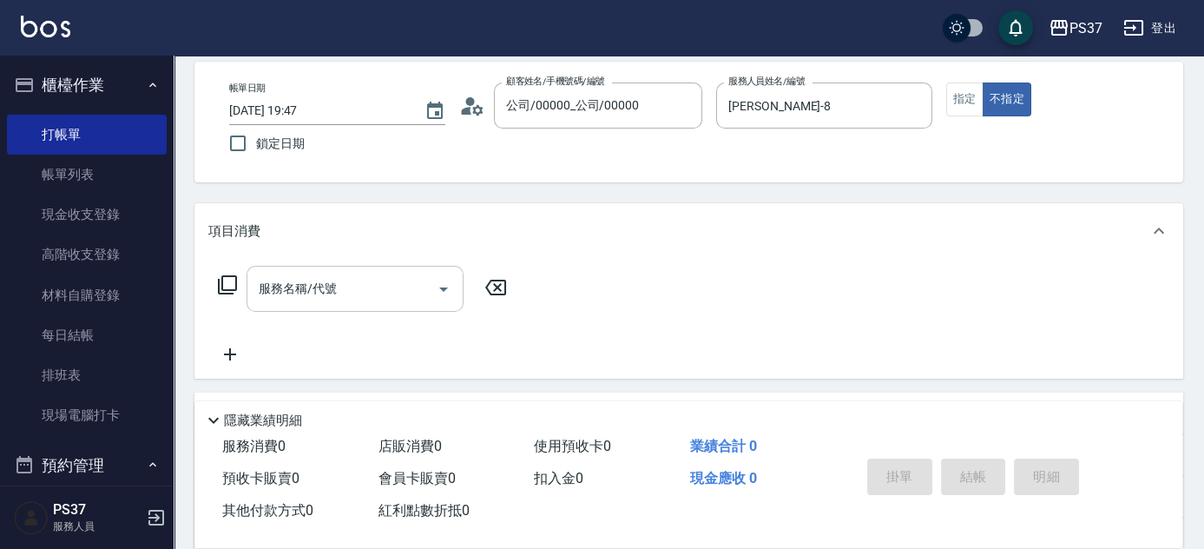
click at [371, 291] on input "服務名稱/代號" at bounding box center [341, 288] width 175 height 30
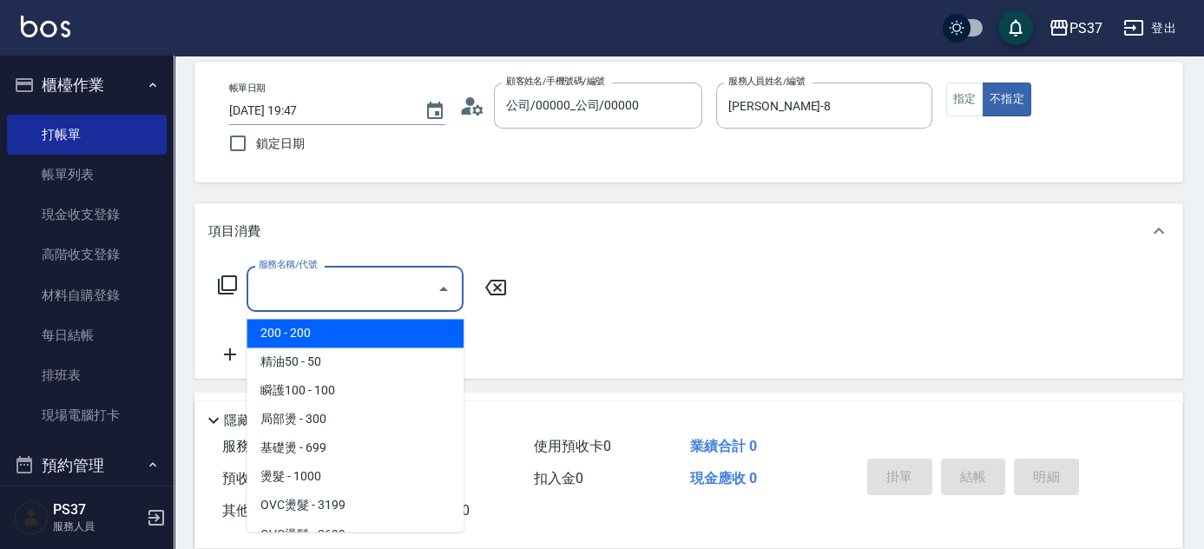
click at [358, 330] on span "200 - 200" at bounding box center [355, 333] width 217 height 29
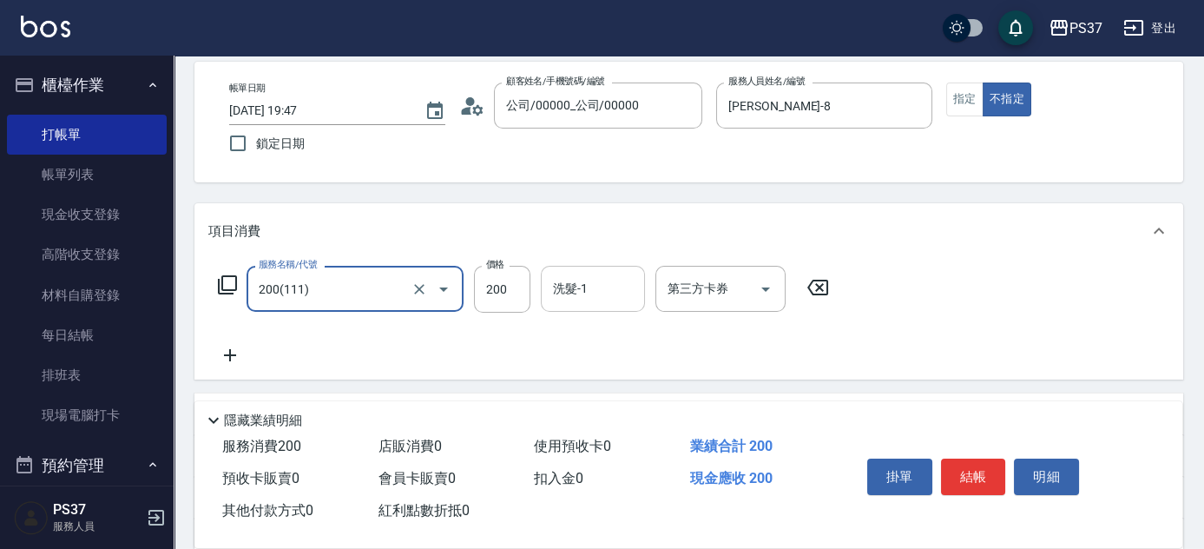
click at [580, 278] on input "洗髮-1" at bounding box center [593, 288] width 89 height 30
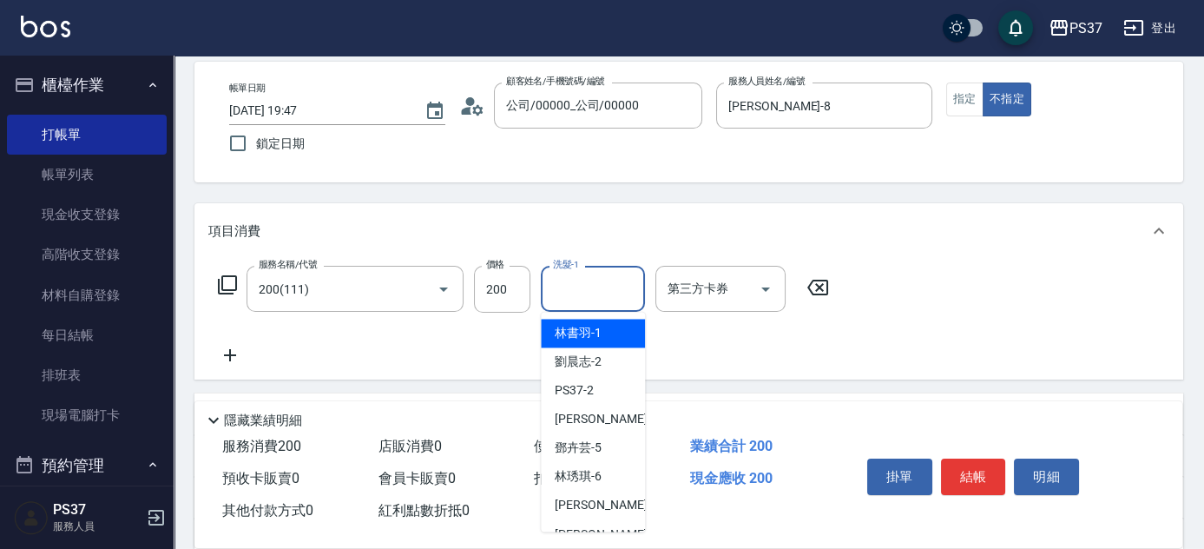
click at [588, 325] on span "林書羽 -1" at bounding box center [578, 333] width 47 height 18
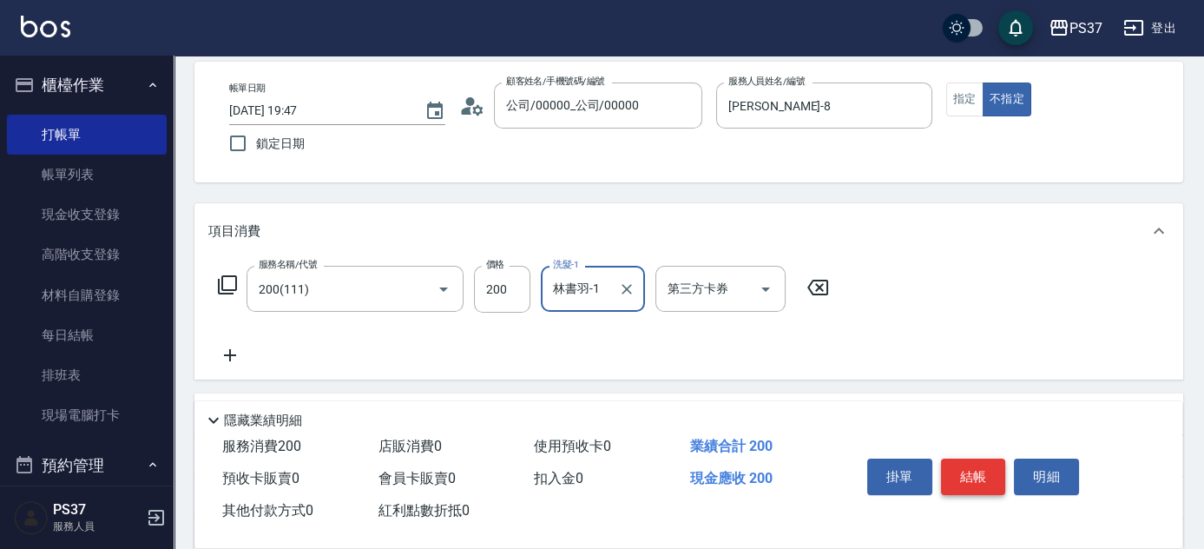
click at [963, 466] on button "結帳" at bounding box center [973, 476] width 65 height 36
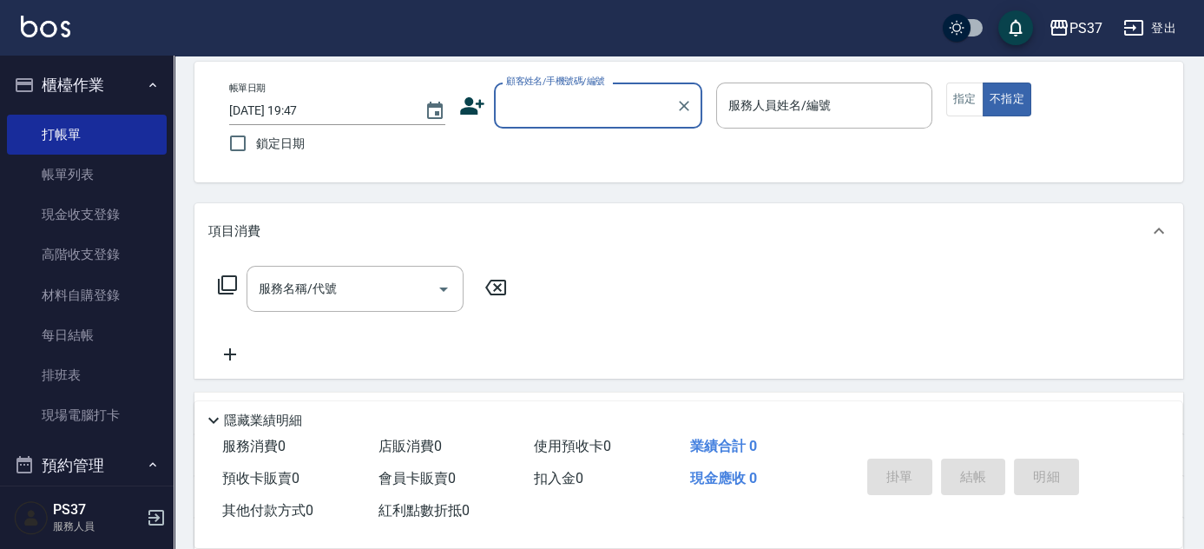
click at [608, 116] on input "顧客姓名/手機號碼/編號" at bounding box center [585, 105] width 167 height 30
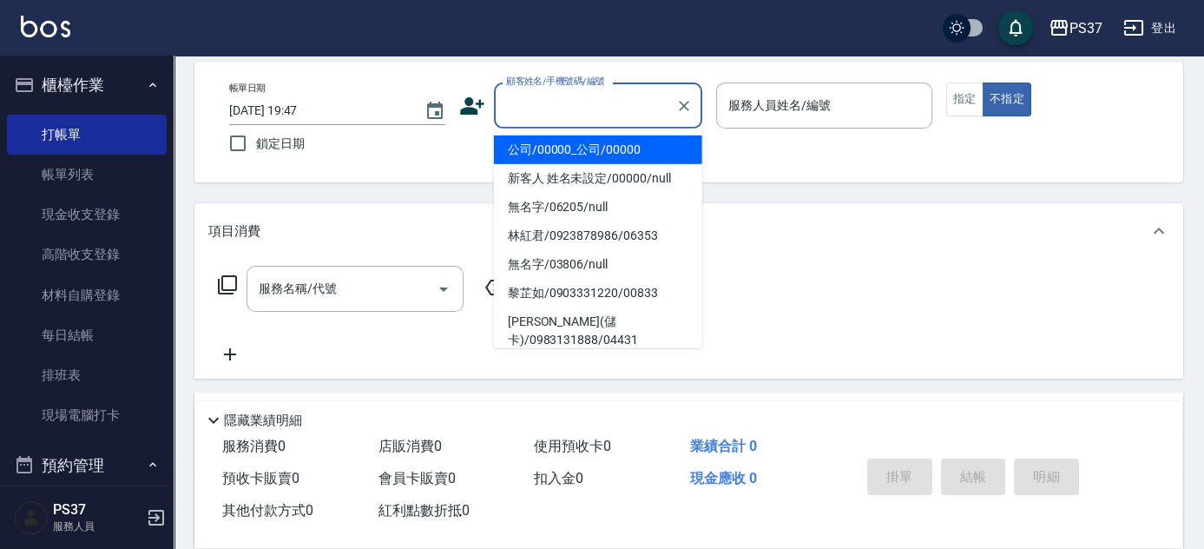
click at [604, 139] on li "公司/00000_公司/00000" at bounding box center [598, 149] width 208 height 29
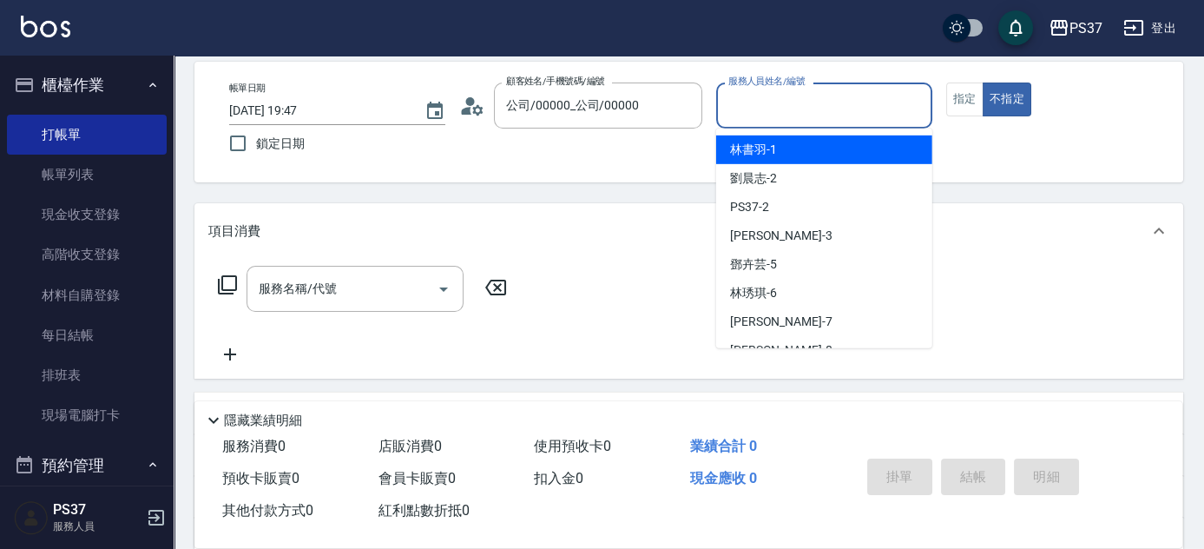
click at [747, 103] on input "服務人員姓名/編號" at bounding box center [824, 105] width 201 height 30
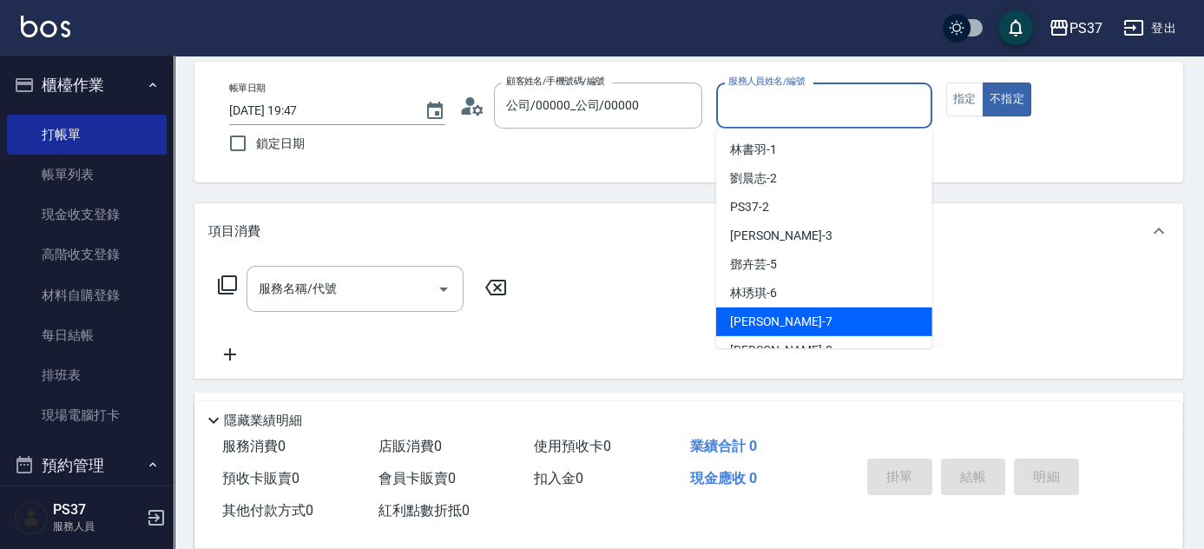
click at [799, 311] on div "黎氏萍 -7" at bounding box center [824, 321] width 216 height 29
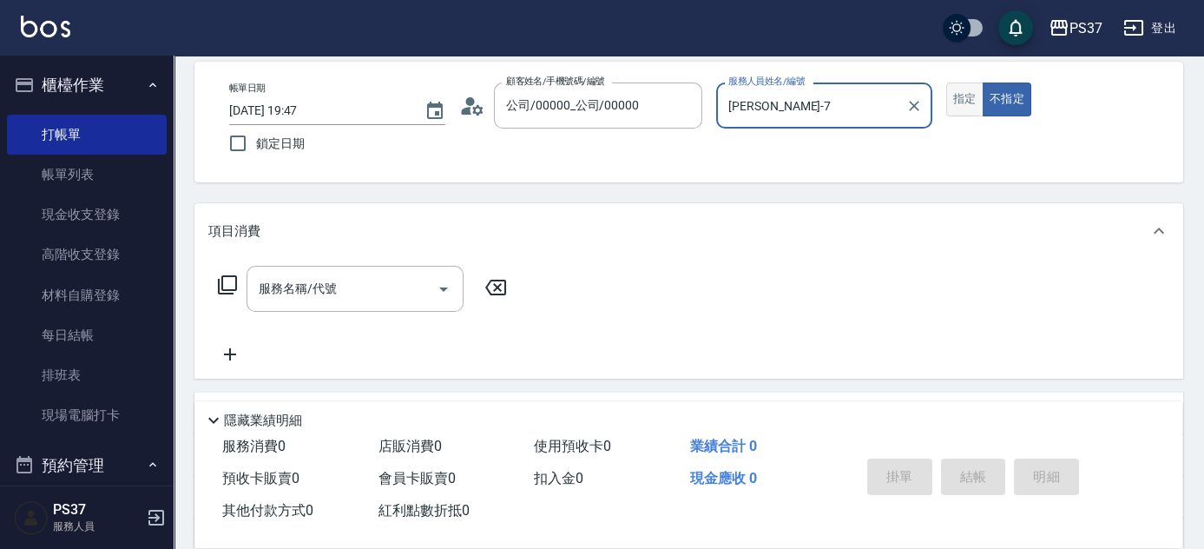
click at [961, 94] on button "指定" at bounding box center [964, 99] width 37 height 34
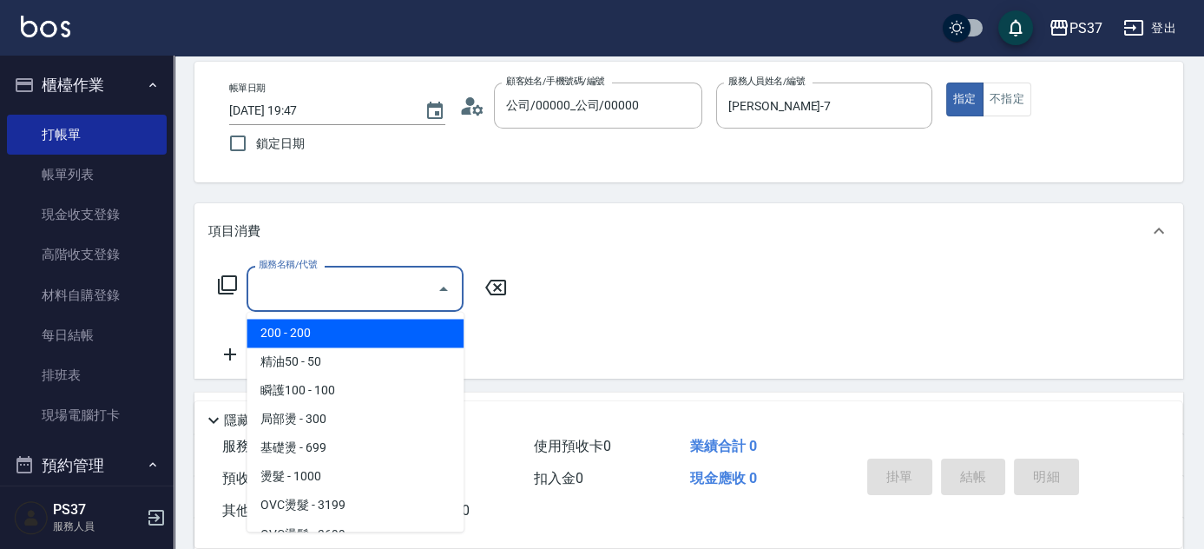
click at [370, 286] on input "服務名稱/代號" at bounding box center [341, 288] width 175 height 30
click at [362, 331] on span "200 - 200" at bounding box center [355, 333] width 217 height 29
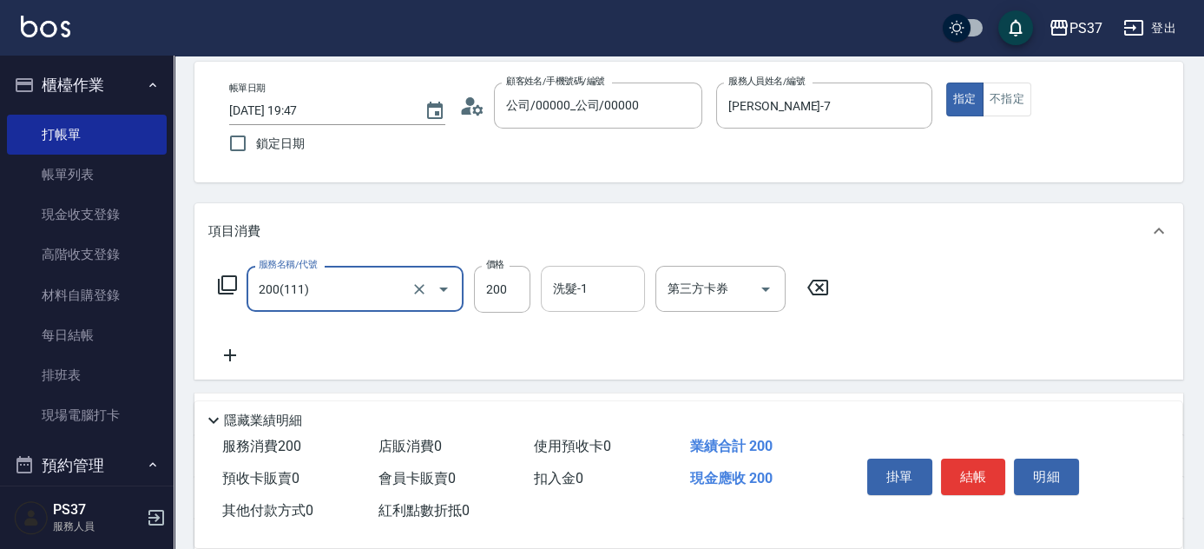
click at [568, 291] on input "洗髮-1" at bounding box center [593, 288] width 89 height 30
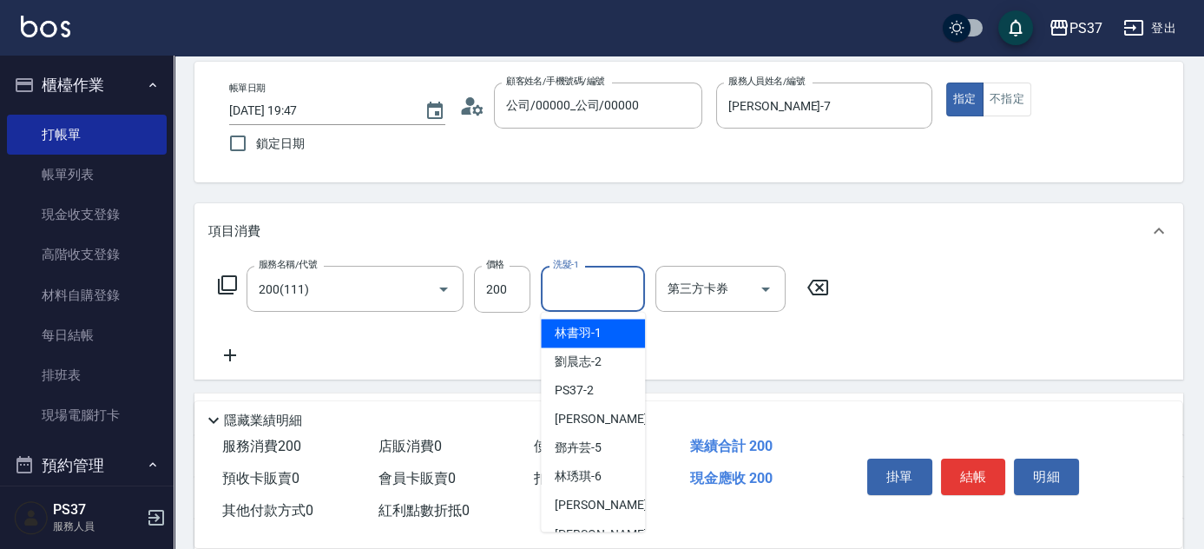
click at [581, 324] on span "林書羽 -1" at bounding box center [578, 333] width 47 height 18
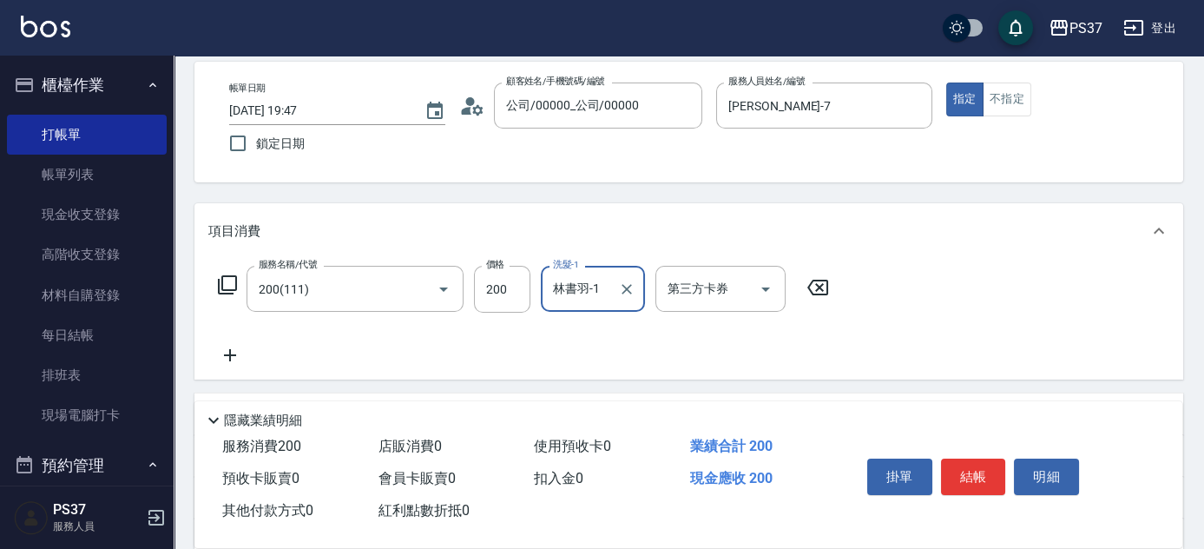
click at [227, 353] on icon at bounding box center [230, 355] width 12 height 12
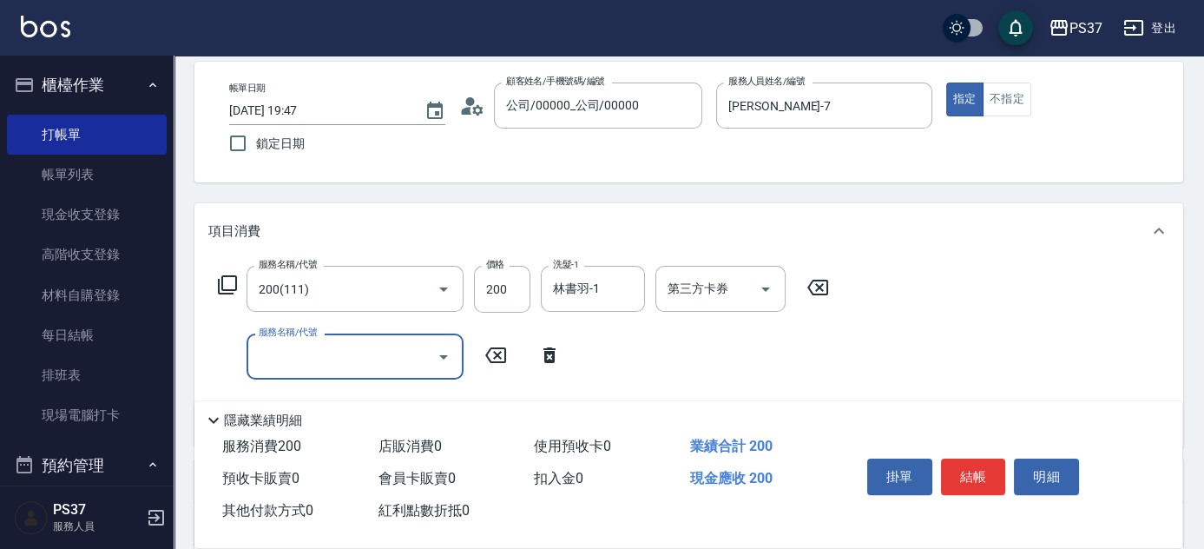
click at [332, 367] on input "服務名稱/代號" at bounding box center [341, 356] width 175 height 30
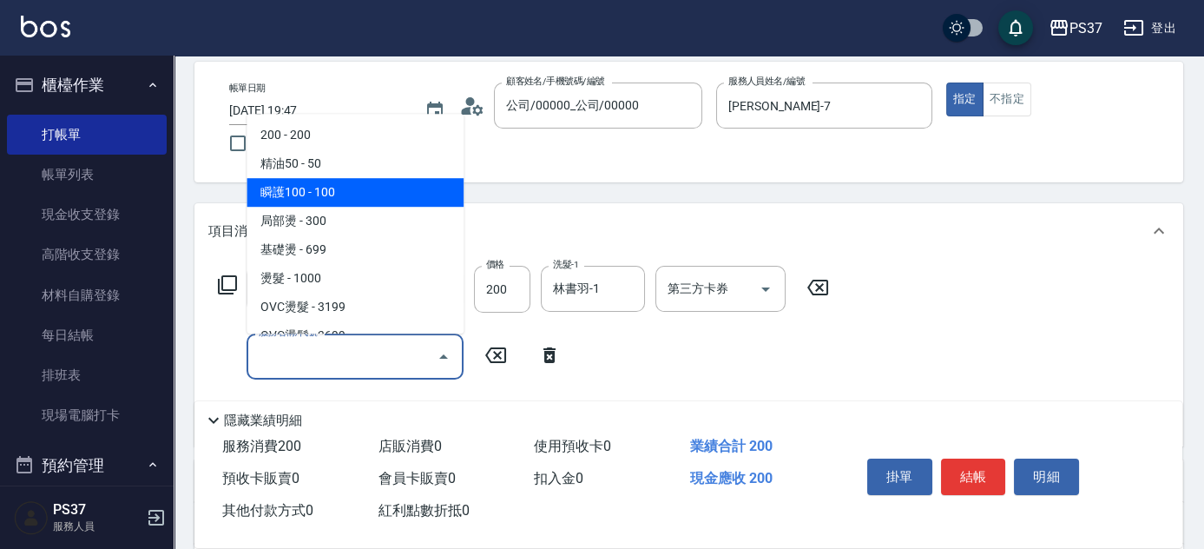
click at [333, 187] on span "瞬護100 - 100" at bounding box center [355, 192] width 217 height 29
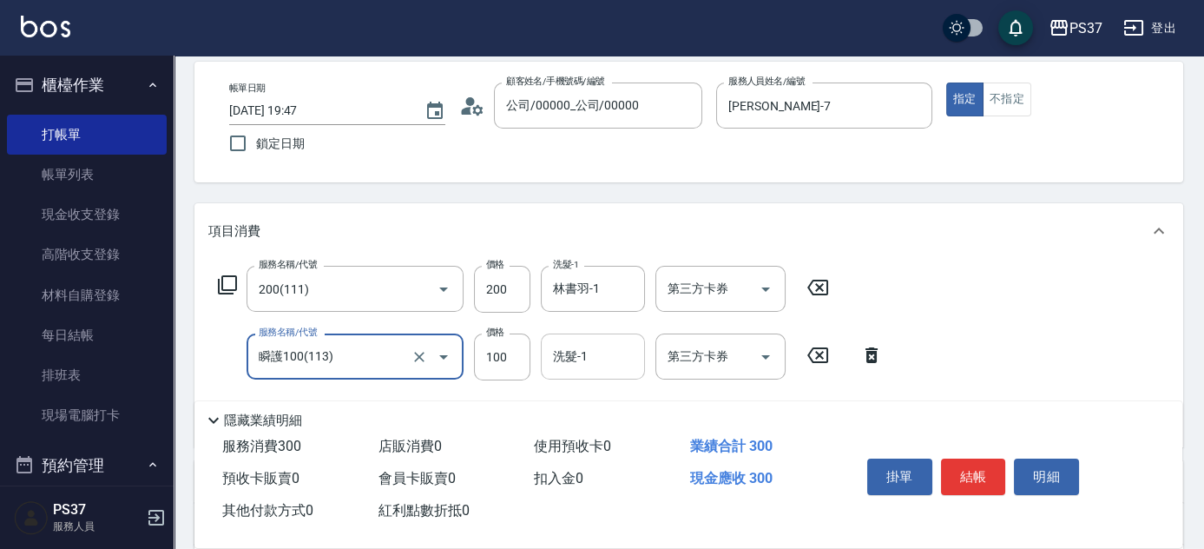
click at [571, 364] on input "洗髮-1" at bounding box center [593, 356] width 89 height 30
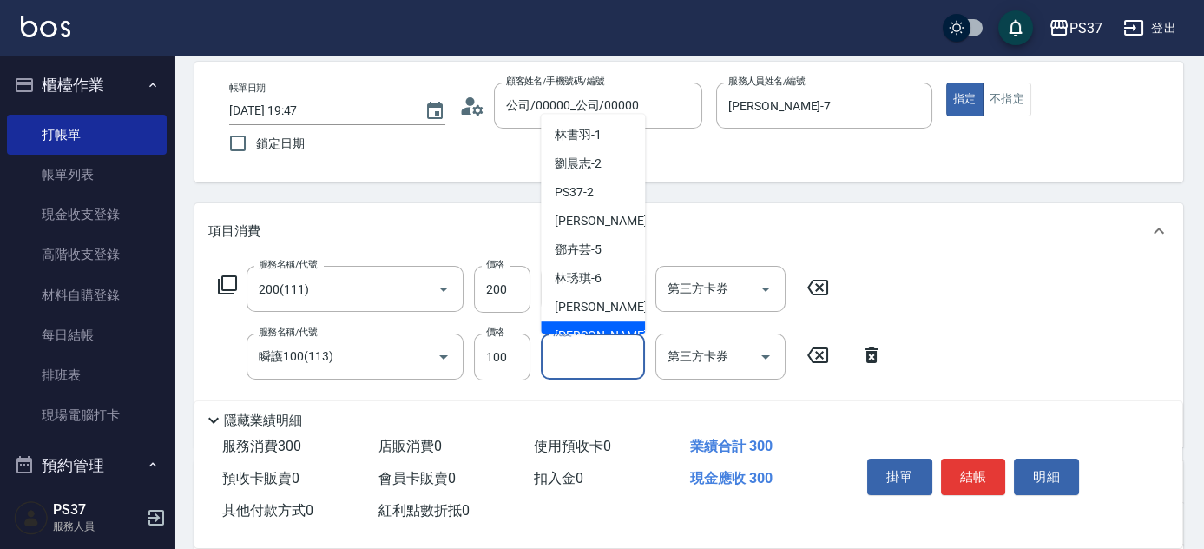
click at [578, 321] on div "徐雅娟 -8" at bounding box center [593, 335] width 104 height 29
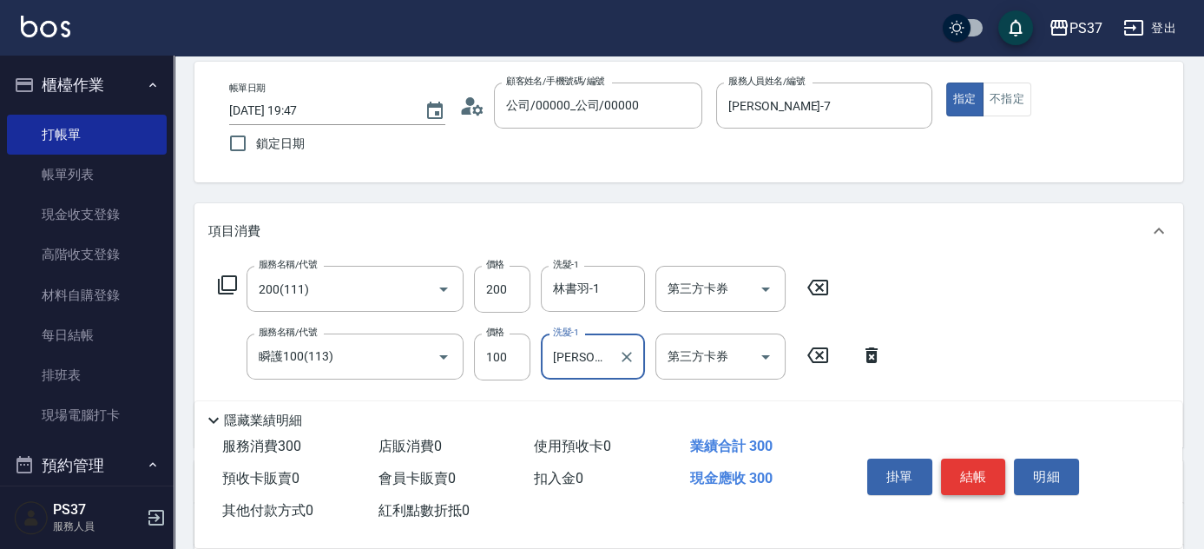
click at [960, 469] on button "結帳" at bounding box center [973, 476] width 65 height 36
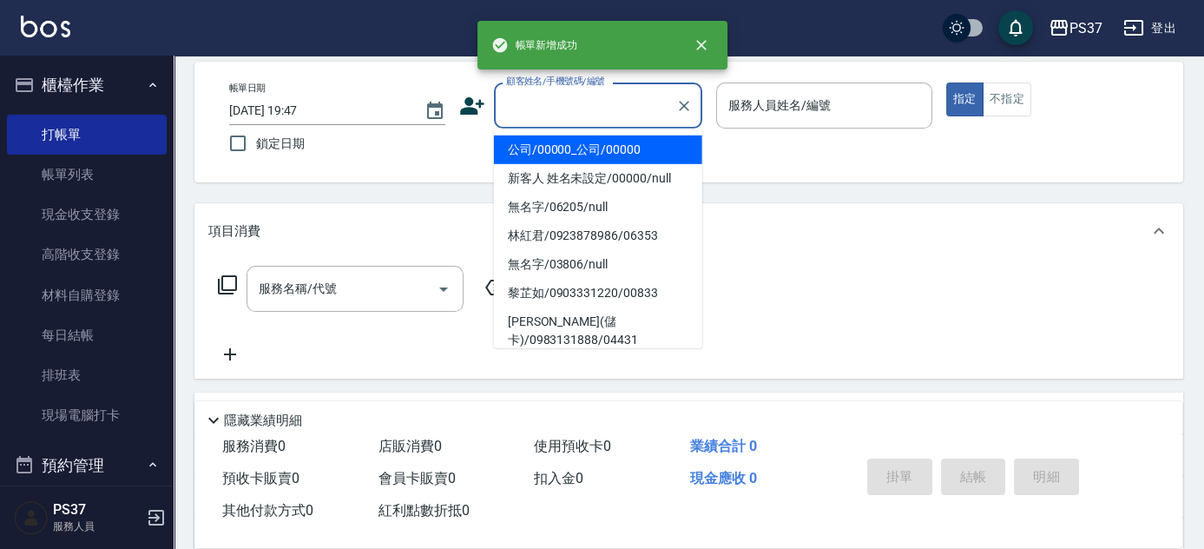
click at [606, 113] on input "顧客姓名/手機號碼/編號" at bounding box center [585, 105] width 167 height 30
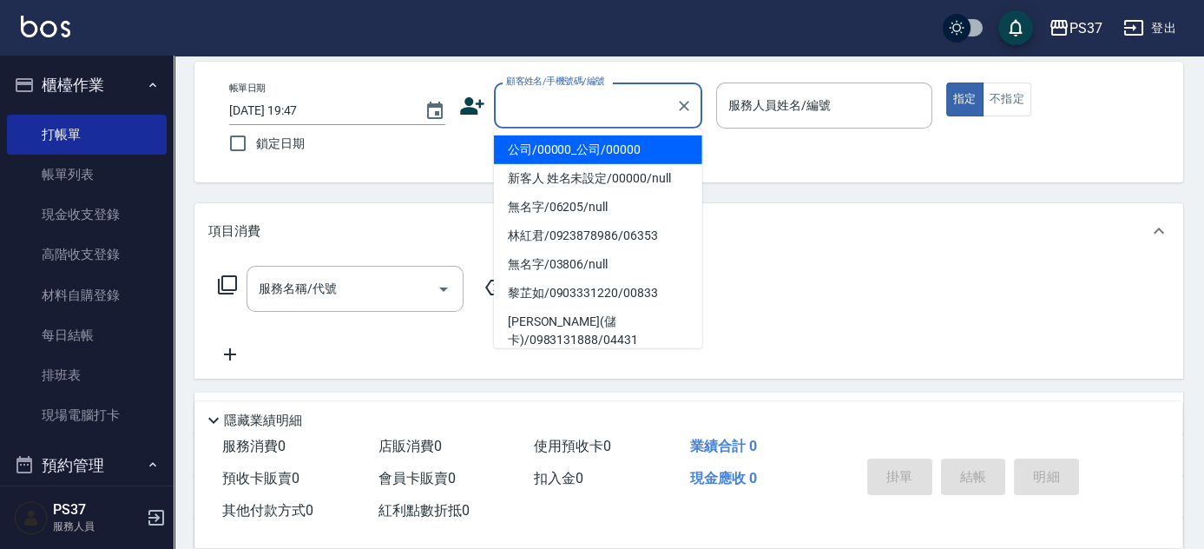
click at [604, 135] on li "公司/00000_公司/00000" at bounding box center [598, 149] width 208 height 29
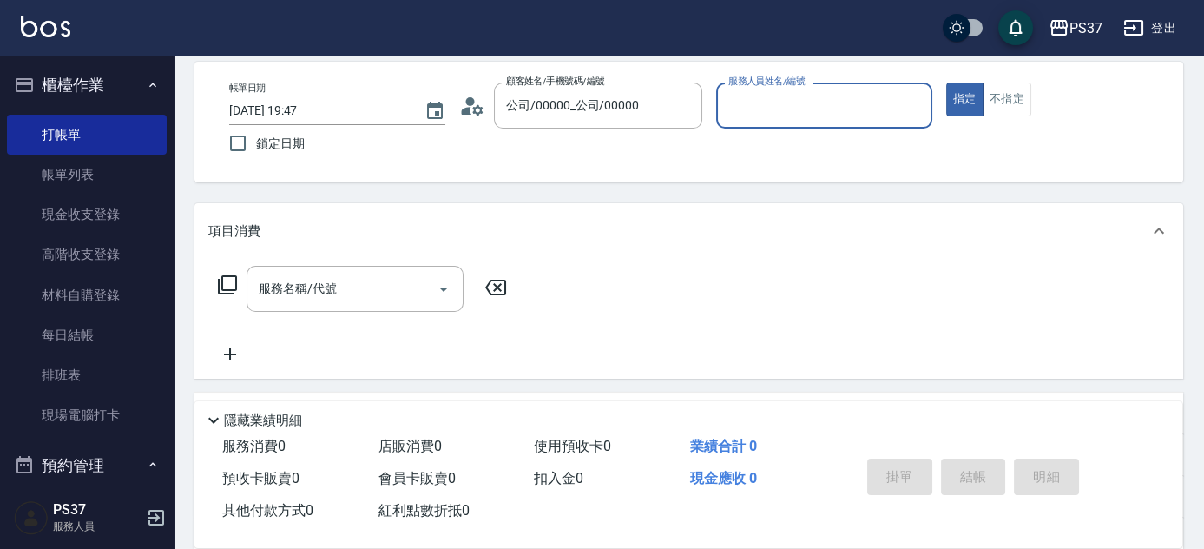
click at [761, 120] on div "服務人員姓名/編號" at bounding box center [824, 105] width 216 height 46
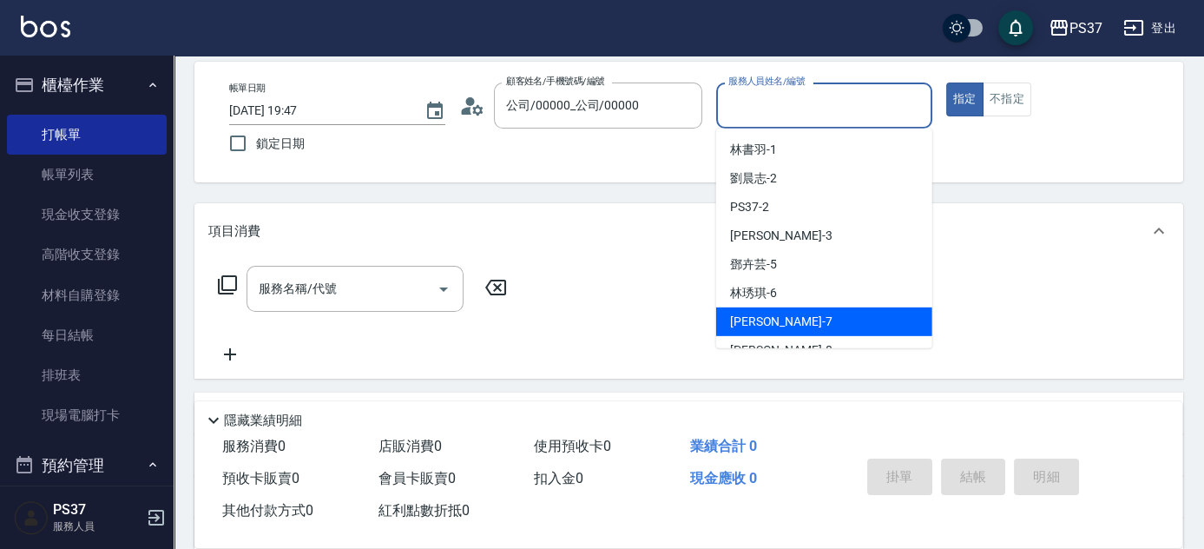
click at [796, 321] on div "黎氏萍 -7" at bounding box center [824, 321] width 216 height 29
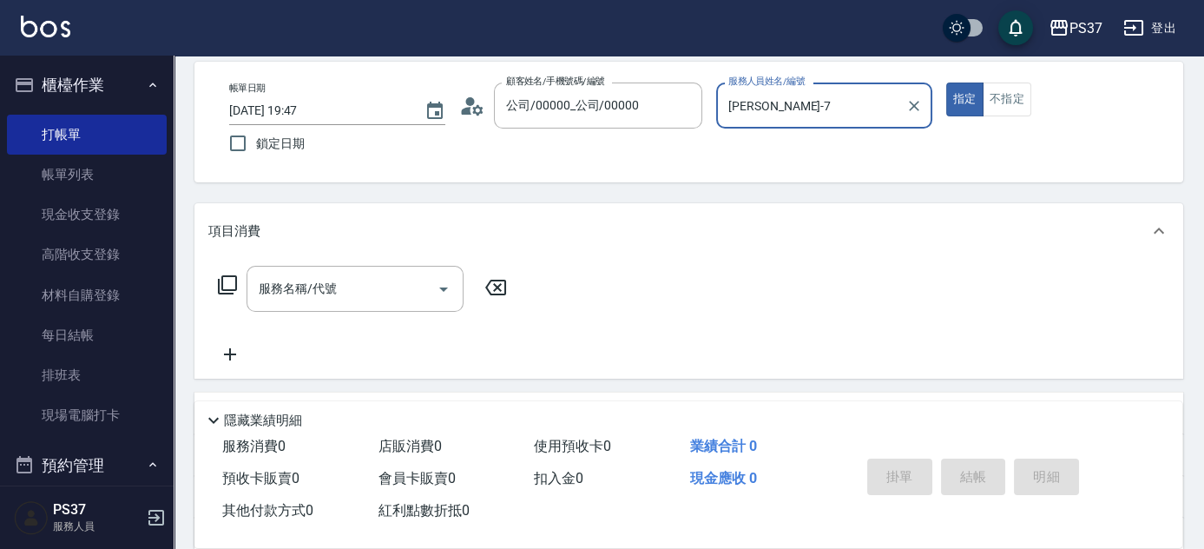
click at [792, 120] on input "黎氏萍-7" at bounding box center [811, 105] width 174 height 30
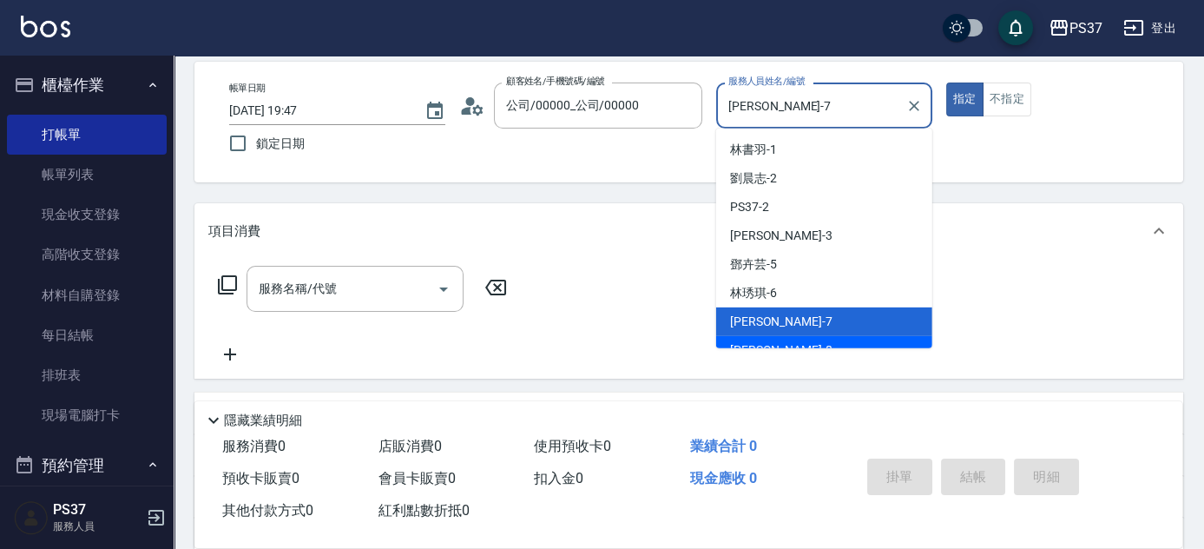
click at [793, 340] on div "徐雅娟 -8" at bounding box center [824, 350] width 216 height 29
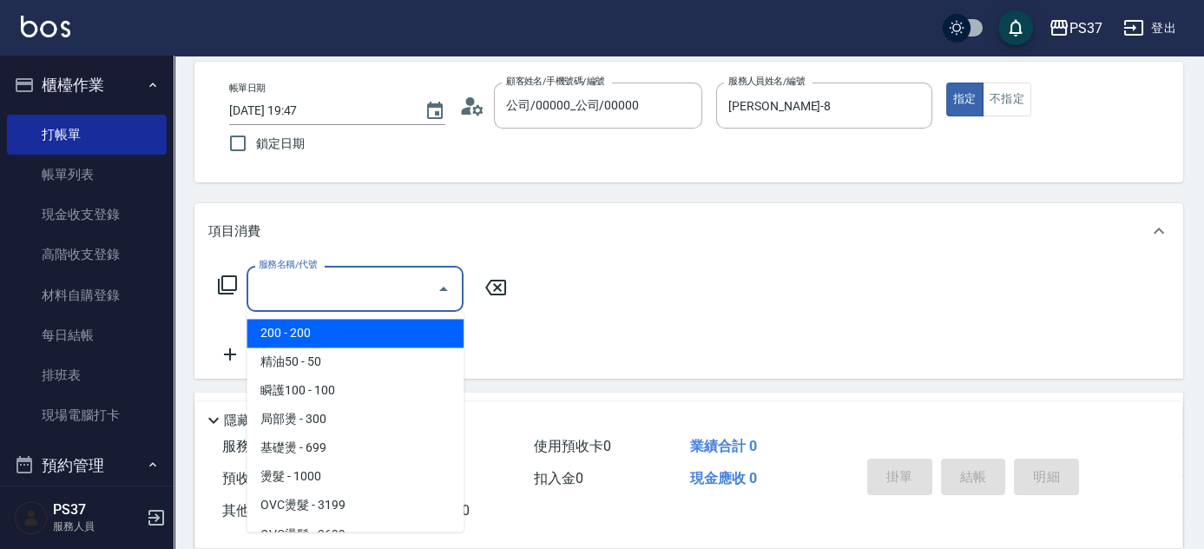
click at [386, 296] on input "服務名稱/代號" at bounding box center [341, 288] width 175 height 30
click at [82, 191] on link "帳單列表" at bounding box center [87, 175] width 160 height 40
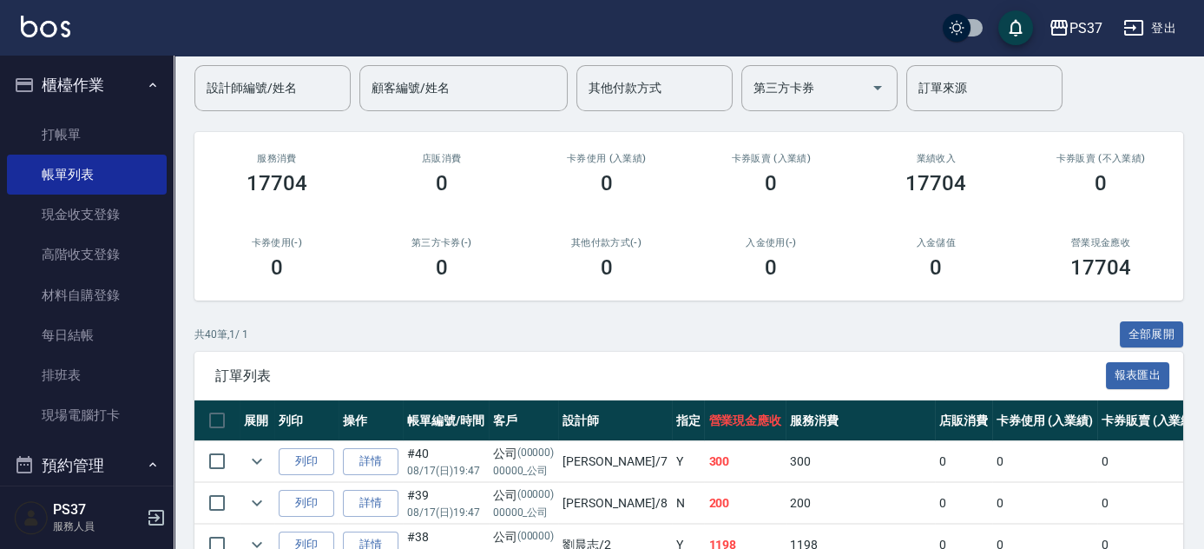
scroll to position [315, 0]
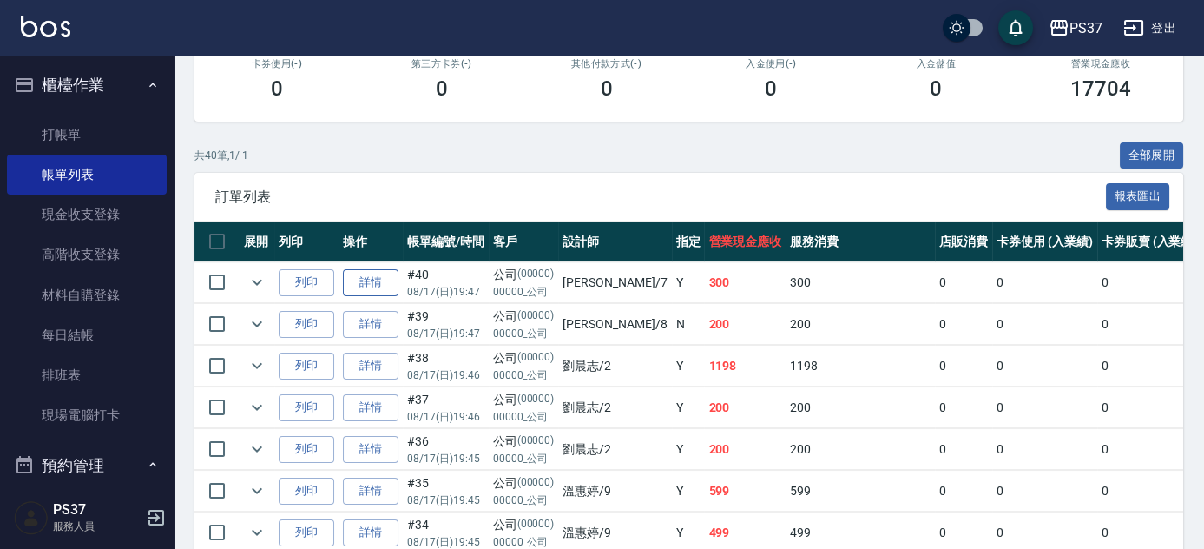
click at [385, 285] on link "詳情" at bounding box center [371, 282] width 56 height 27
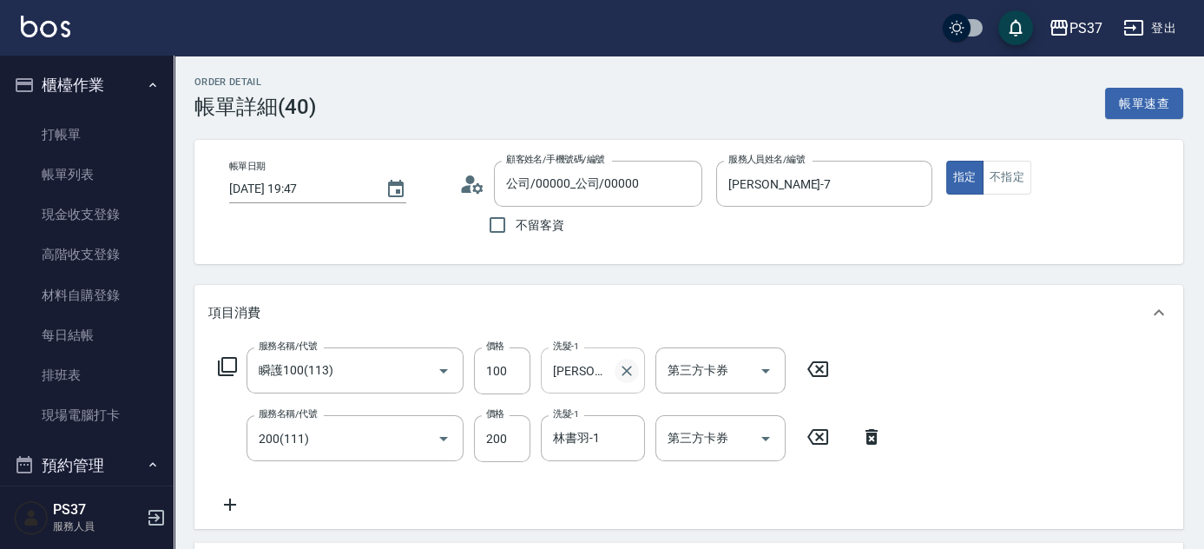
click at [632, 365] on icon "Clear" at bounding box center [626, 370] width 17 height 17
click at [583, 371] on input "洗髮-1" at bounding box center [593, 370] width 89 height 30
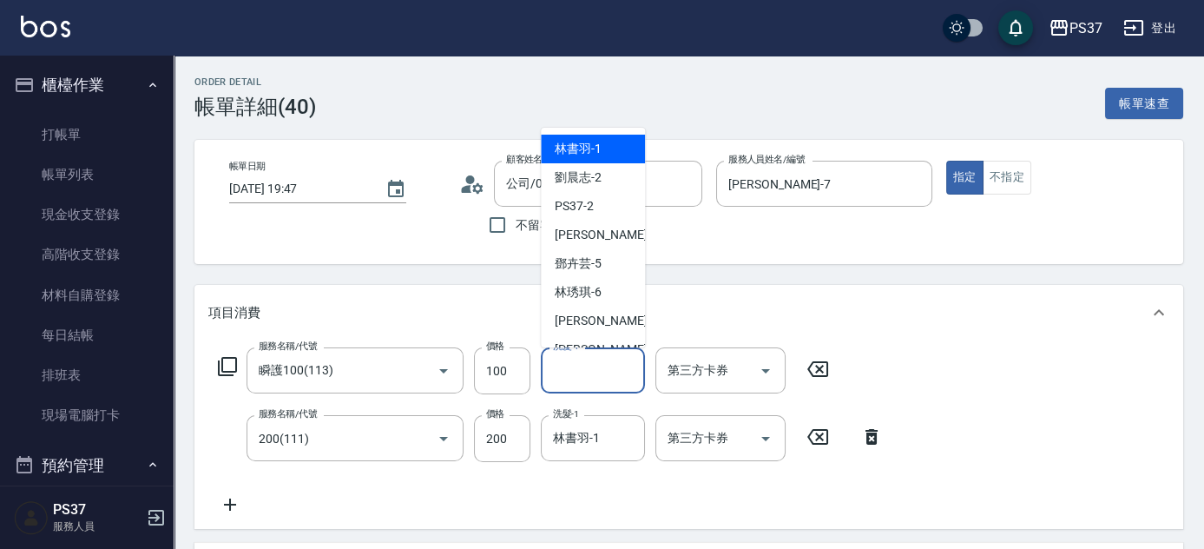
click at [587, 157] on span "林書羽 -1" at bounding box center [578, 149] width 47 height 18
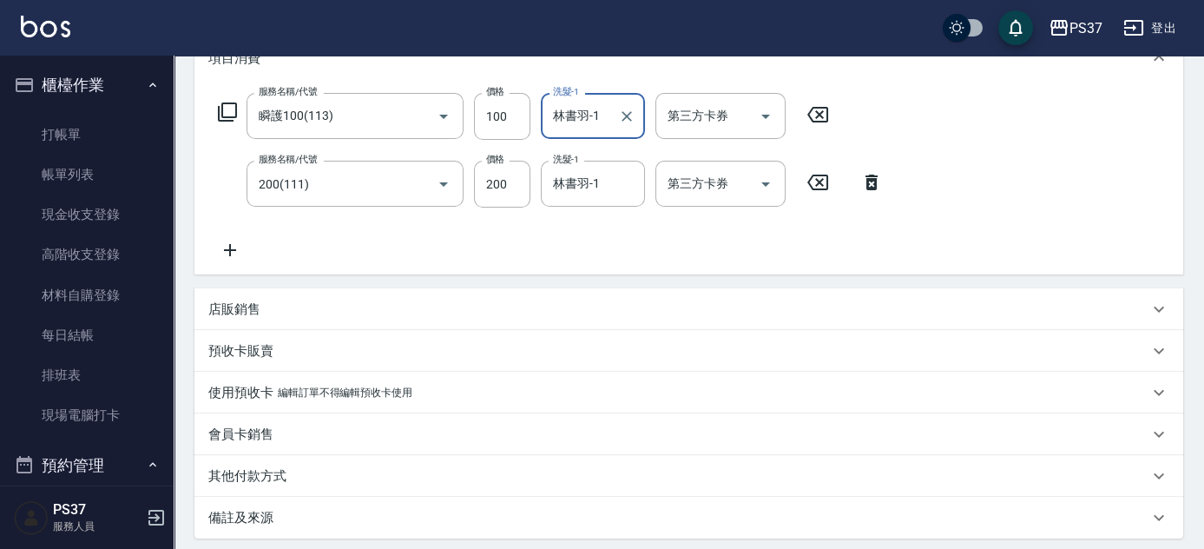
scroll to position [394, 0]
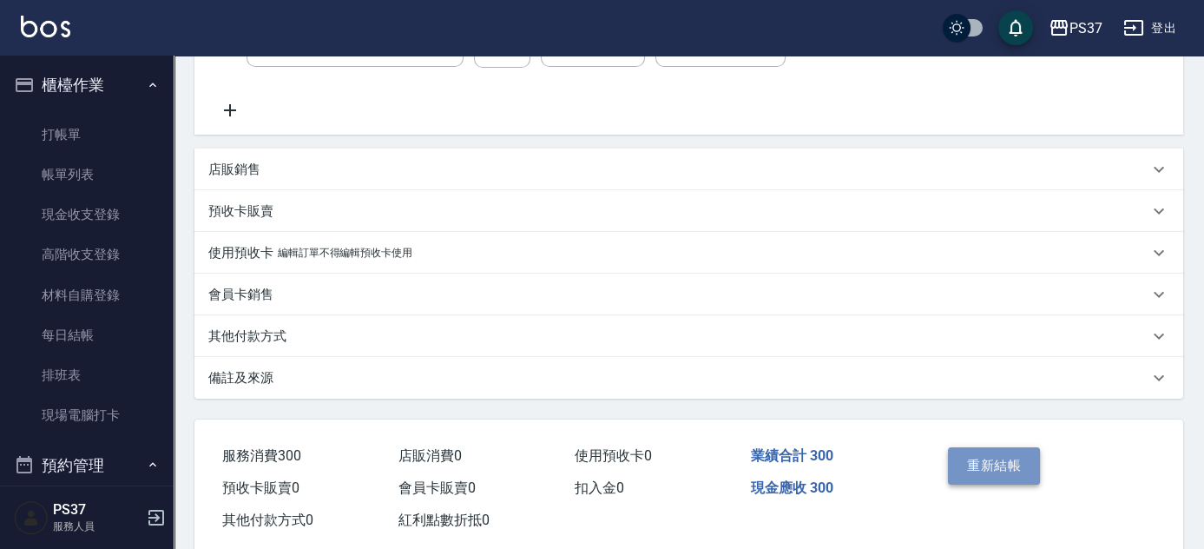
click at [978, 469] on button "重新結帳" at bounding box center [994, 465] width 92 height 36
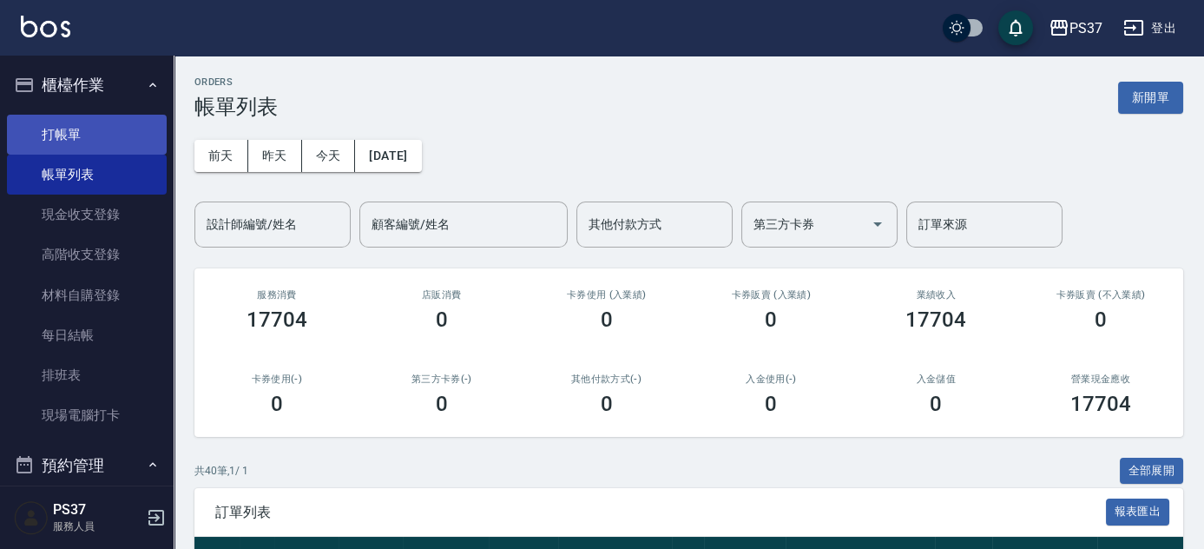
click at [99, 128] on link "打帳單" at bounding box center [87, 135] width 160 height 40
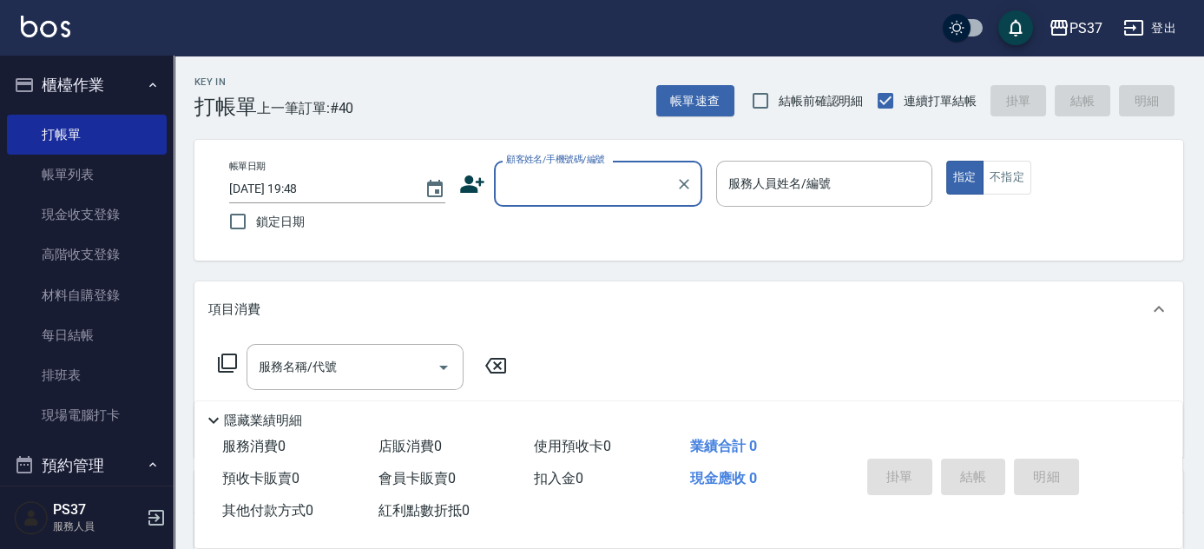
click at [590, 183] on input "顧客姓名/手機號碼/編號" at bounding box center [585, 183] width 167 height 30
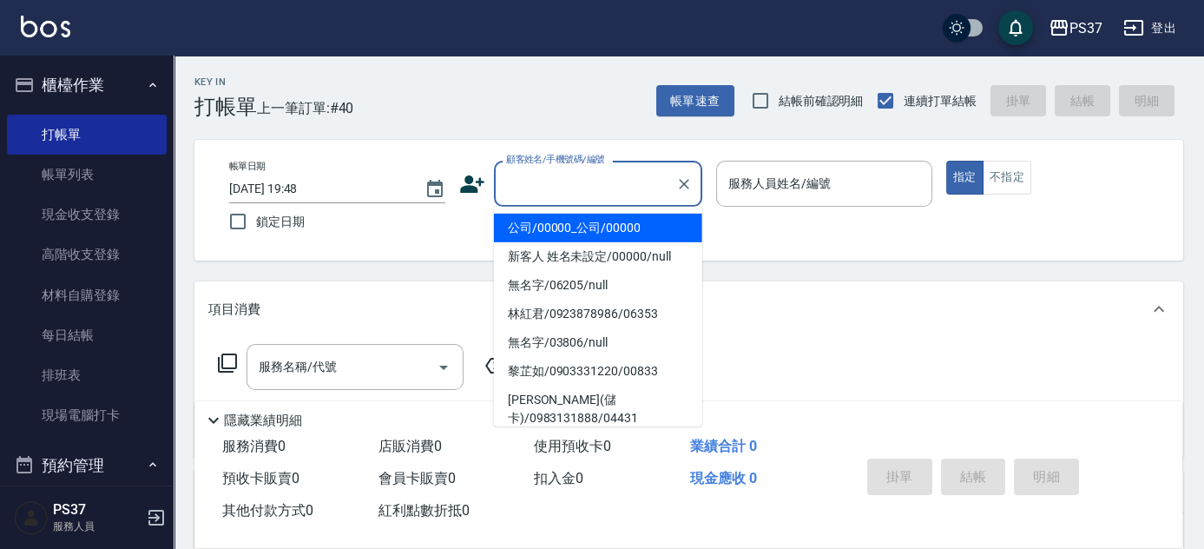
click at [576, 220] on li "公司/00000_公司/00000" at bounding box center [598, 228] width 208 height 29
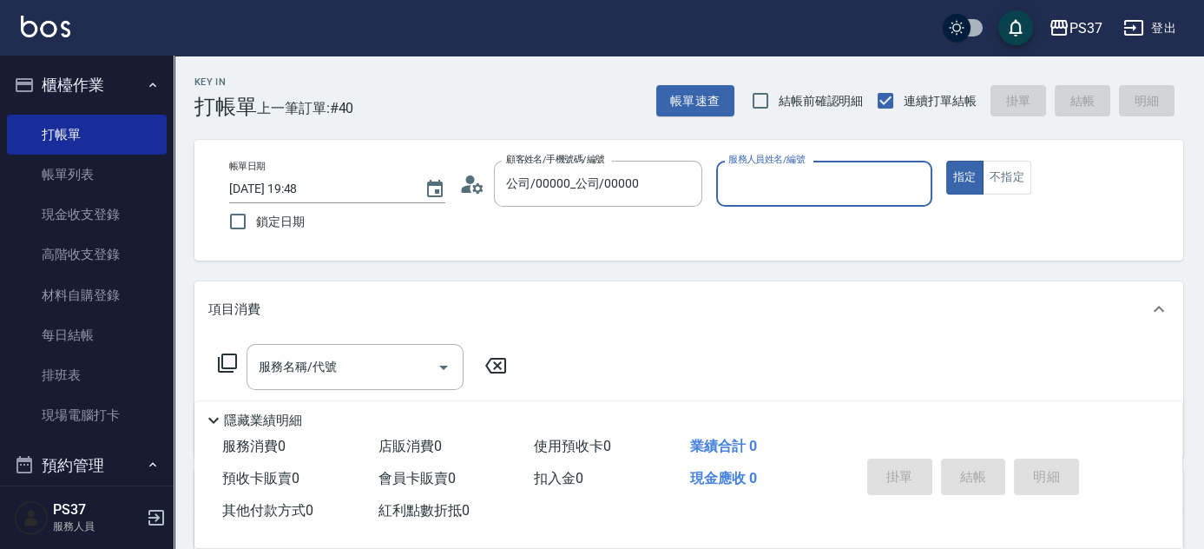
click at [773, 187] on input "服務人員姓名/編號" at bounding box center [824, 183] width 201 height 30
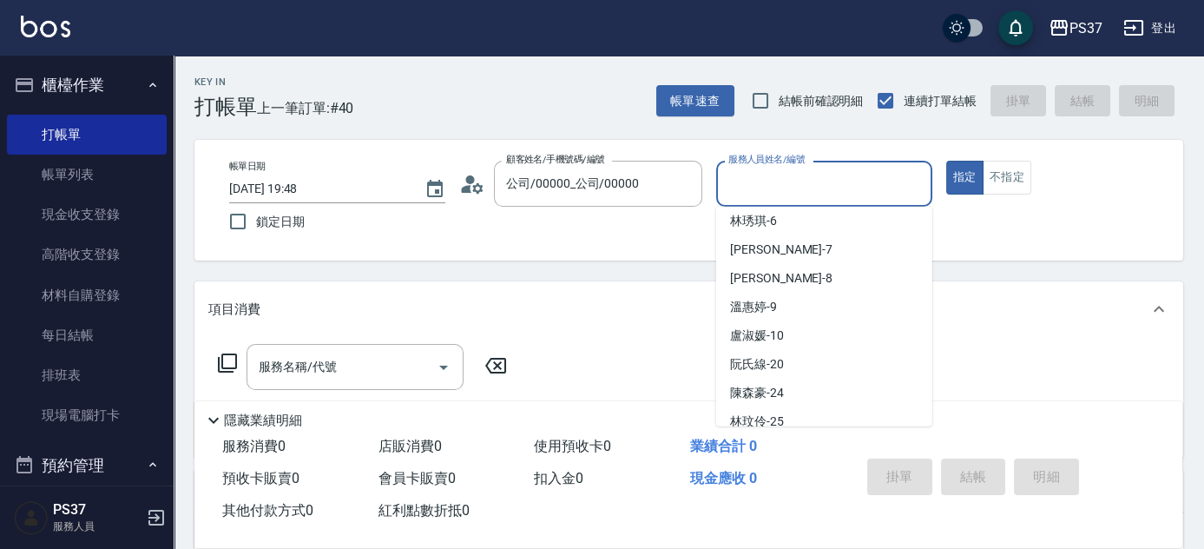
scroll to position [157, 0]
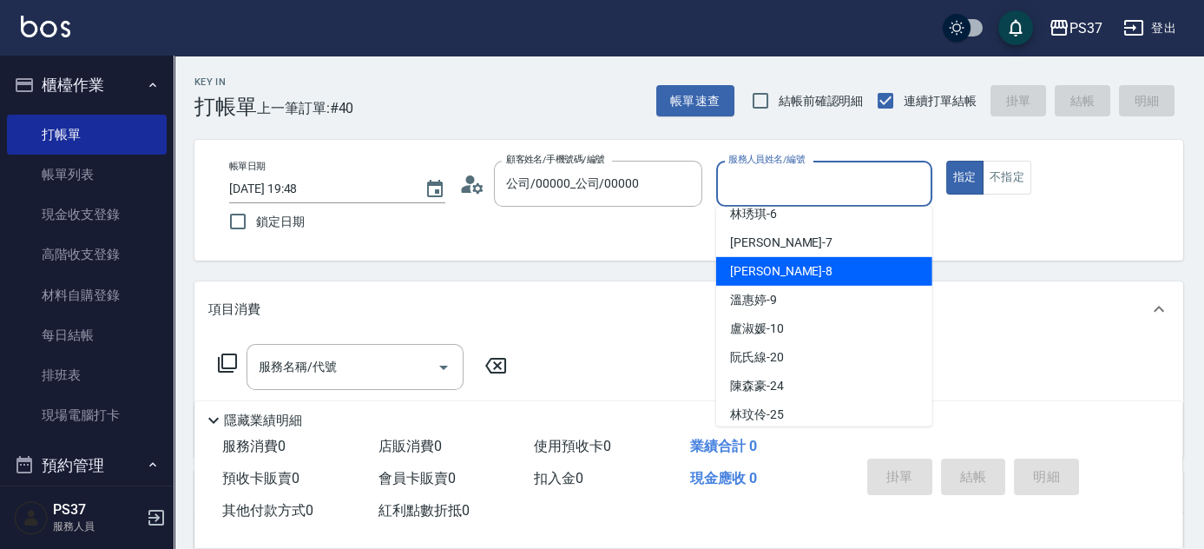
click at [793, 271] on div "徐雅娟 -8" at bounding box center [824, 271] width 216 height 29
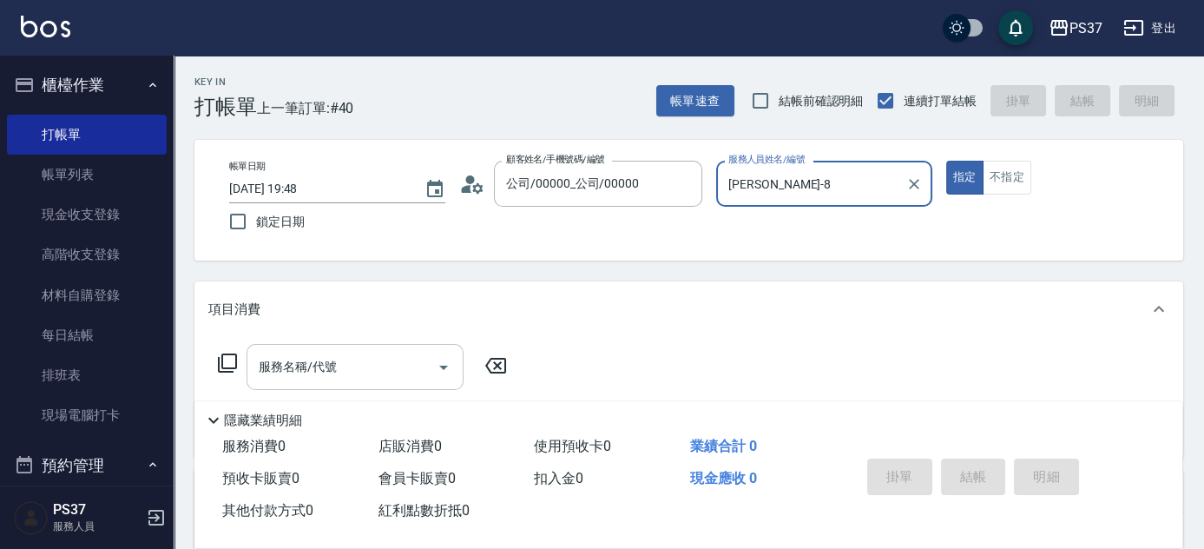
click at [345, 355] on input "服務名稱/代號" at bounding box center [341, 367] width 175 height 30
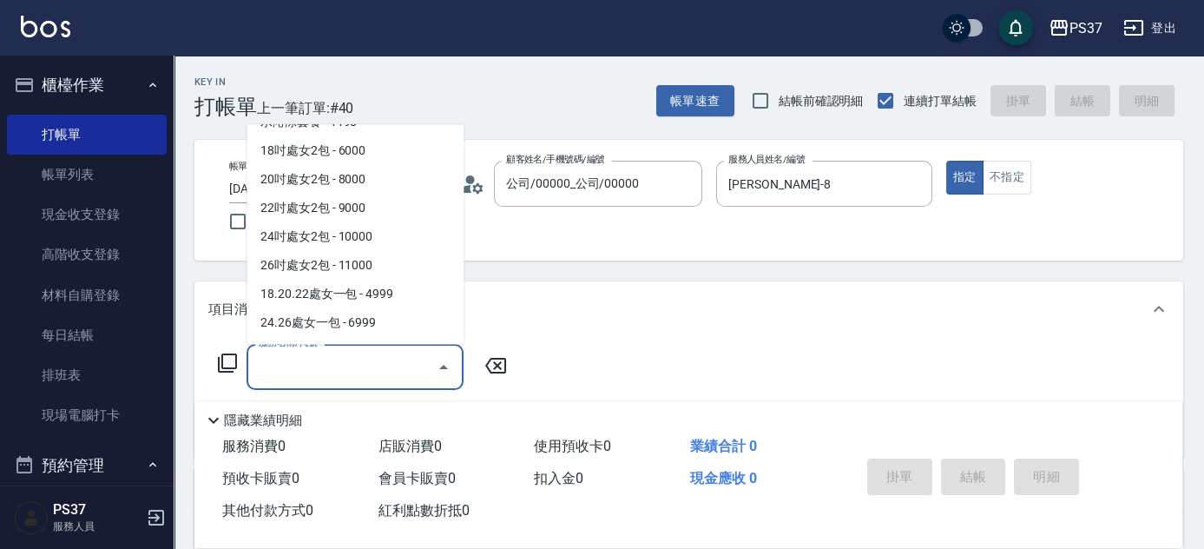
scroll to position [1978, 0]
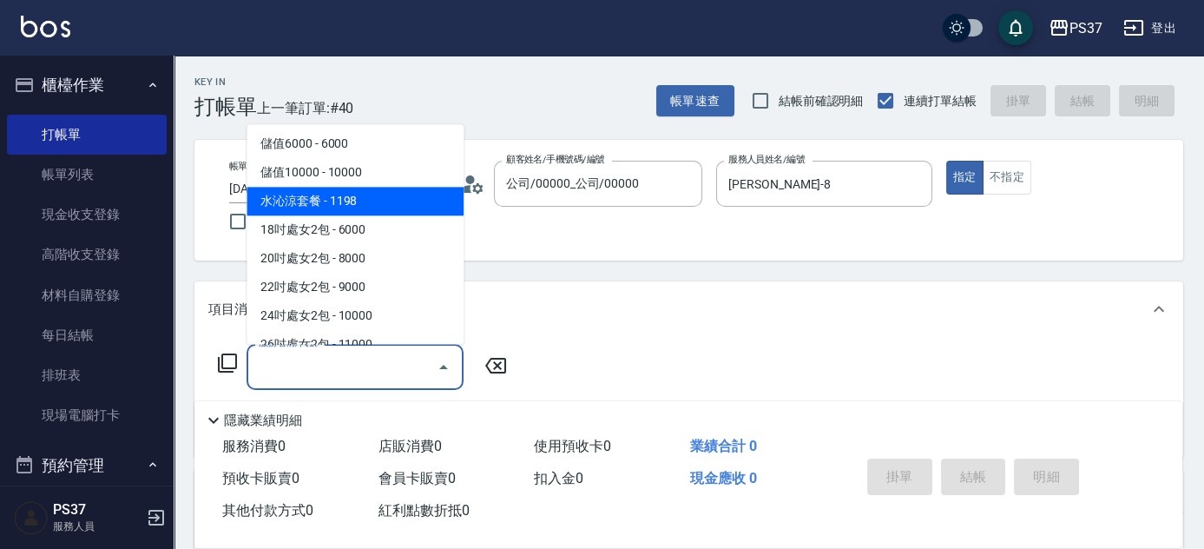
click at [347, 214] on span "水沁涼套餐 - 1198" at bounding box center [355, 201] width 217 height 29
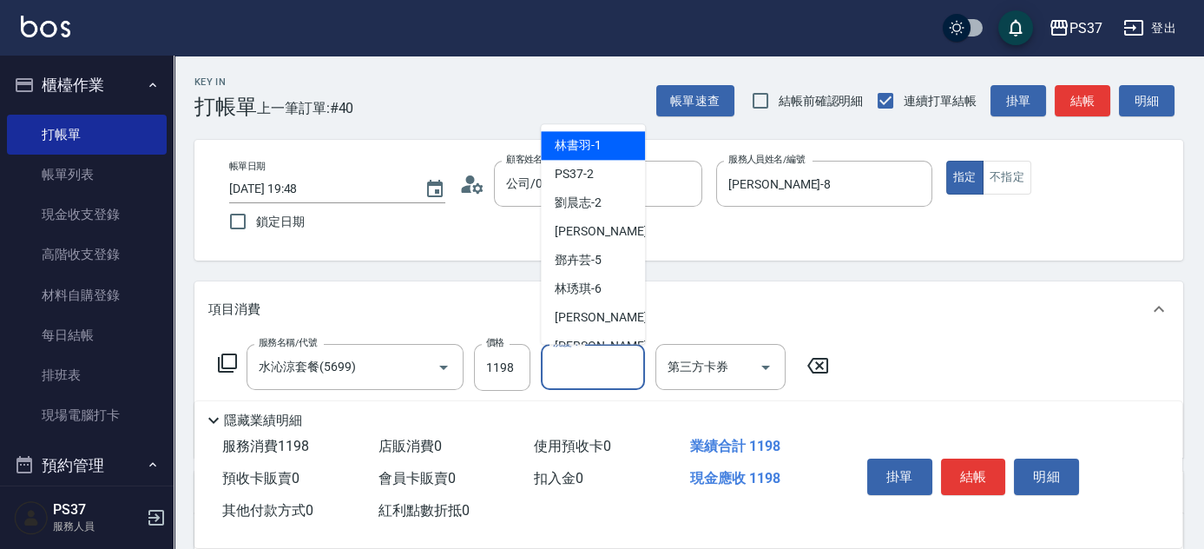
click at [611, 381] on input "洗髮-1" at bounding box center [593, 367] width 89 height 30
click at [604, 335] on div "徐雅娟 -8" at bounding box center [593, 346] width 104 height 29
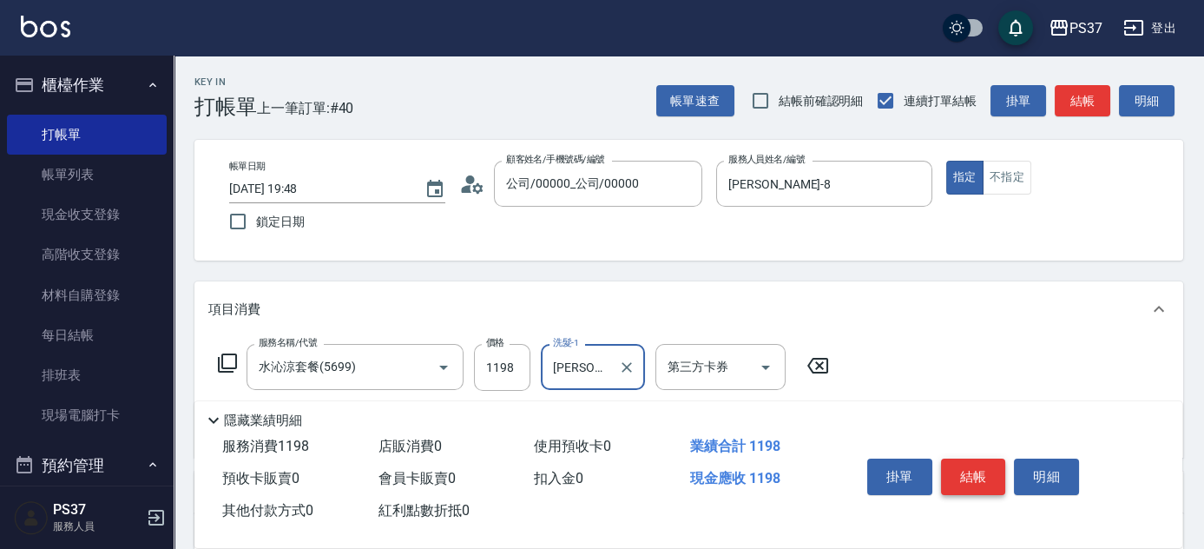
click at [963, 469] on button "結帳" at bounding box center [973, 476] width 65 height 36
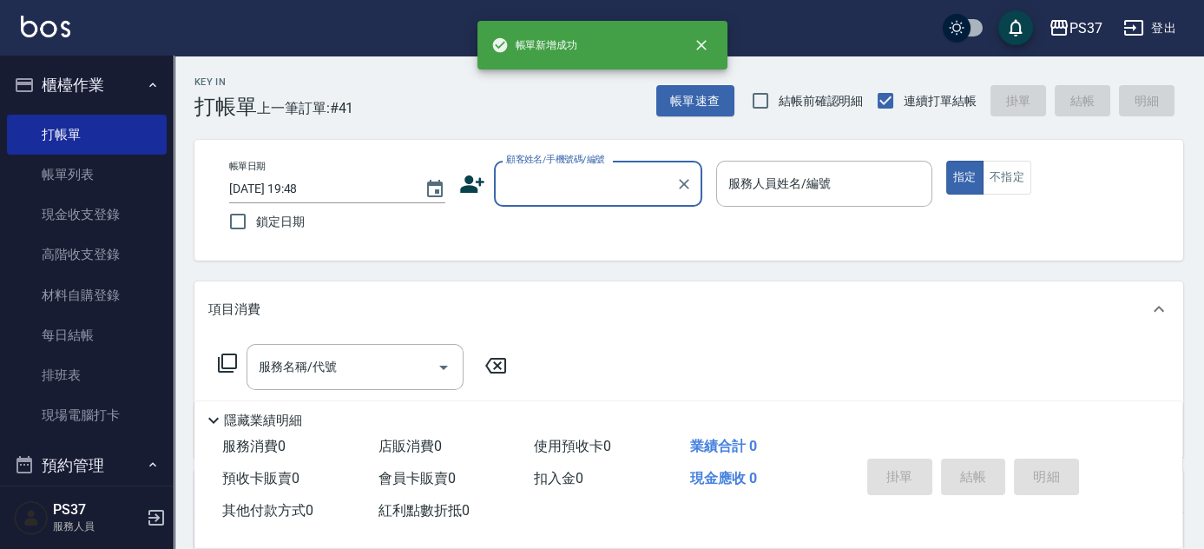
click at [593, 193] on input "顧客姓名/手機號碼/編號" at bounding box center [585, 183] width 167 height 30
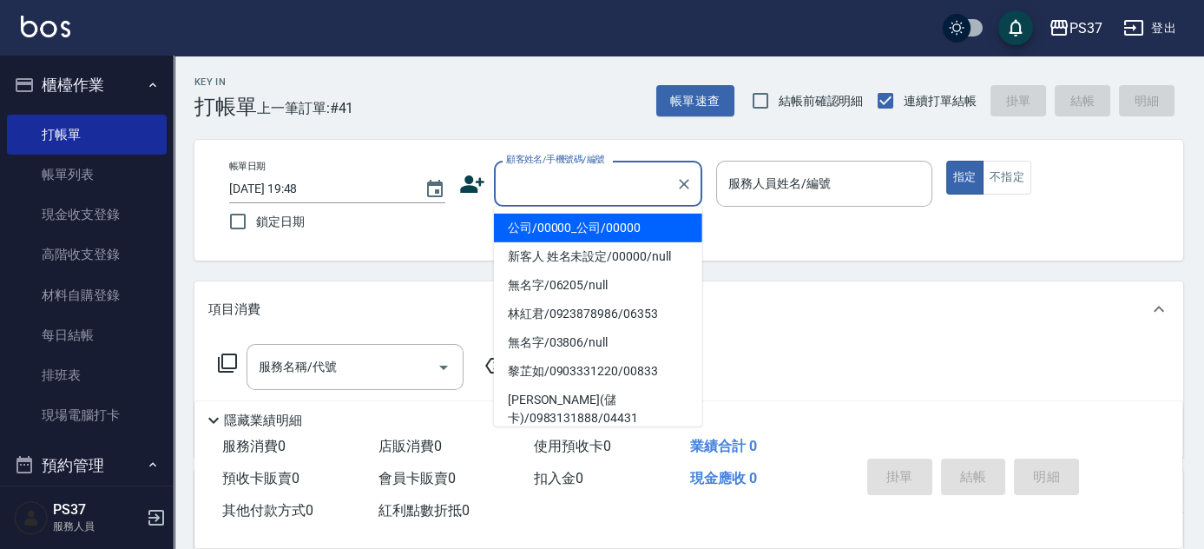
click at [600, 224] on li "公司/00000_公司/00000" at bounding box center [598, 228] width 208 height 29
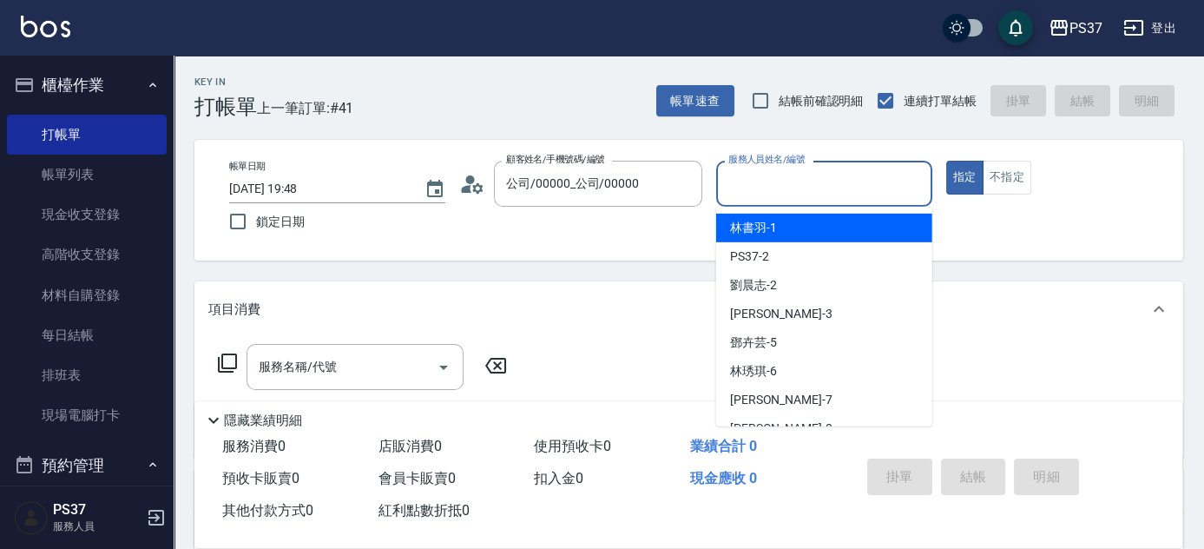
click at [780, 182] on input "服務人員姓名/編號" at bounding box center [824, 183] width 201 height 30
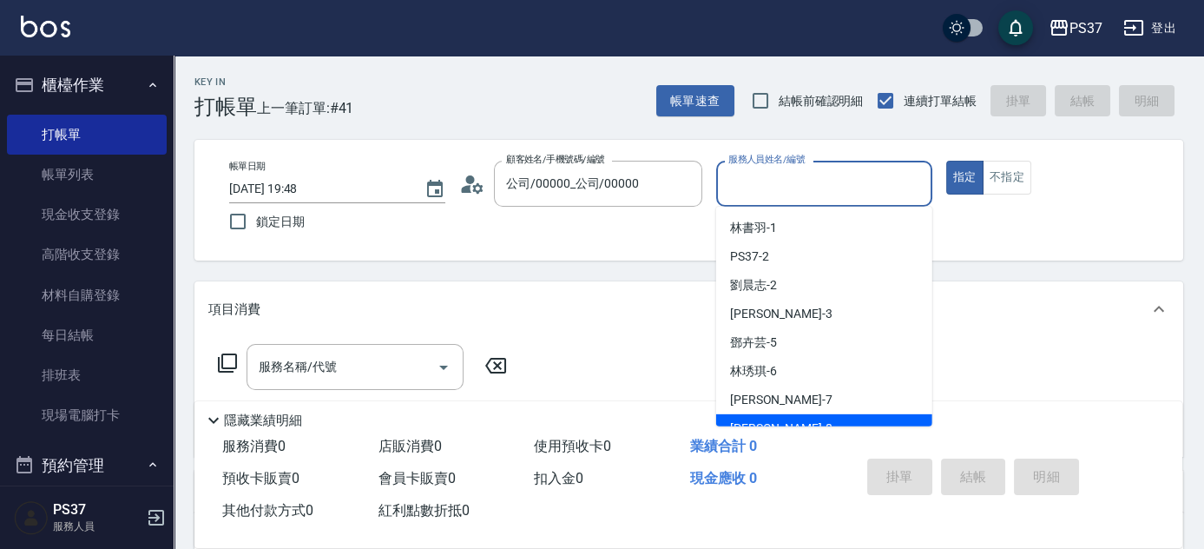
click at [819, 423] on div "徐雅娟 -8" at bounding box center [824, 428] width 216 height 29
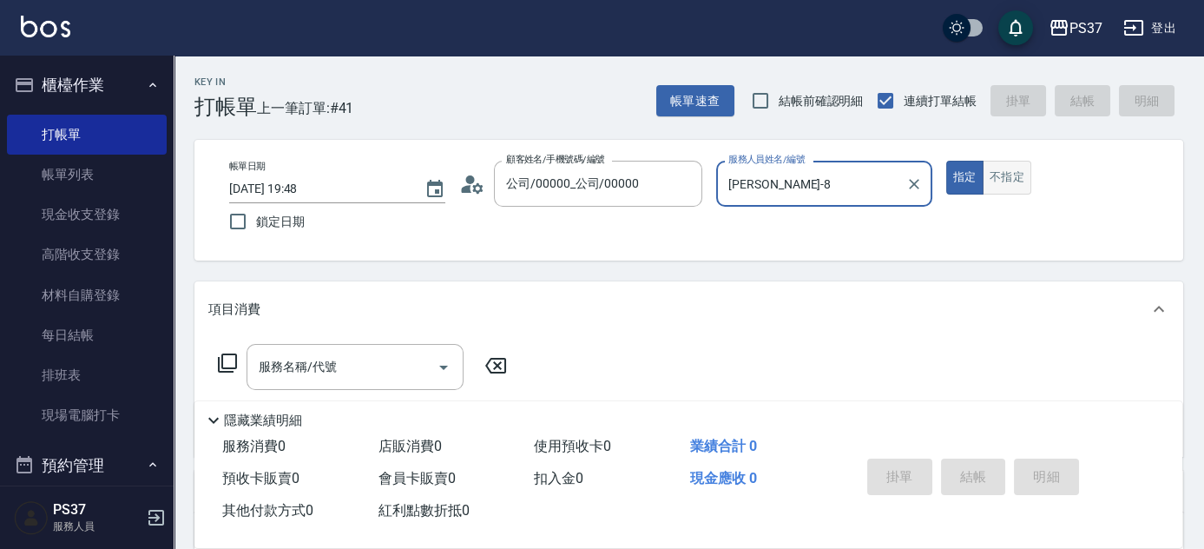
click at [1002, 182] on button "不指定" at bounding box center [1007, 178] width 49 height 34
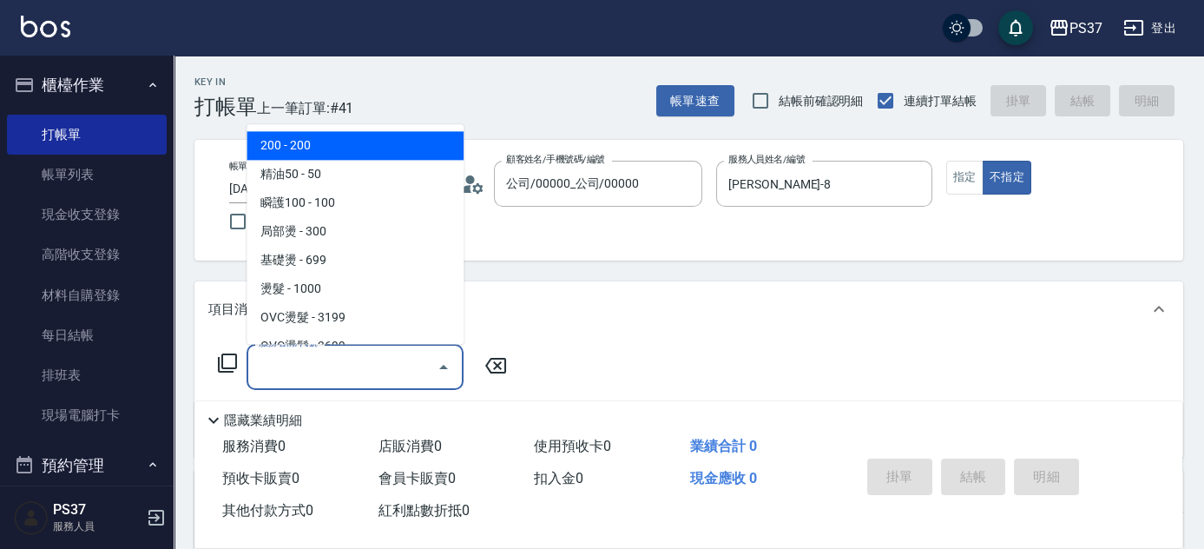
click at [362, 370] on input "服務名稱/代號" at bounding box center [341, 367] width 175 height 30
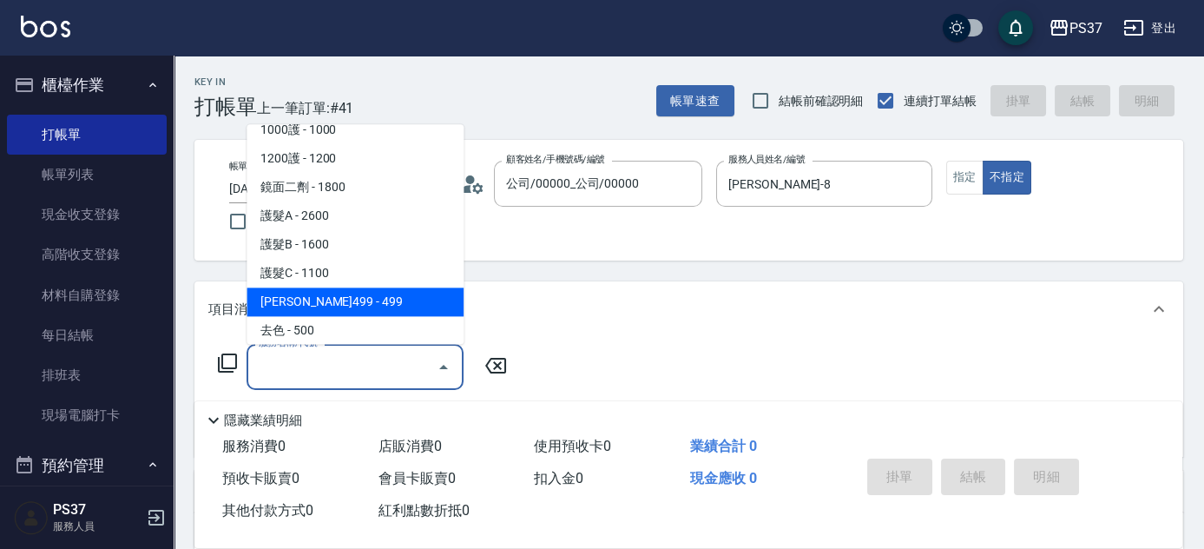
scroll to position [946, 0]
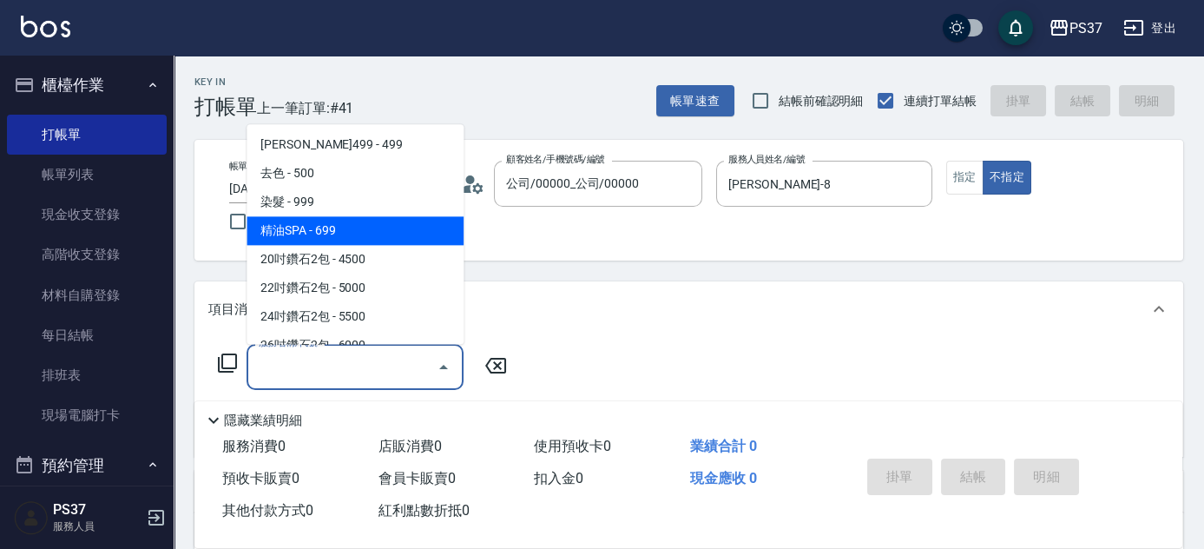
click at [358, 239] on span "精油SPA - 699" at bounding box center [355, 231] width 217 height 29
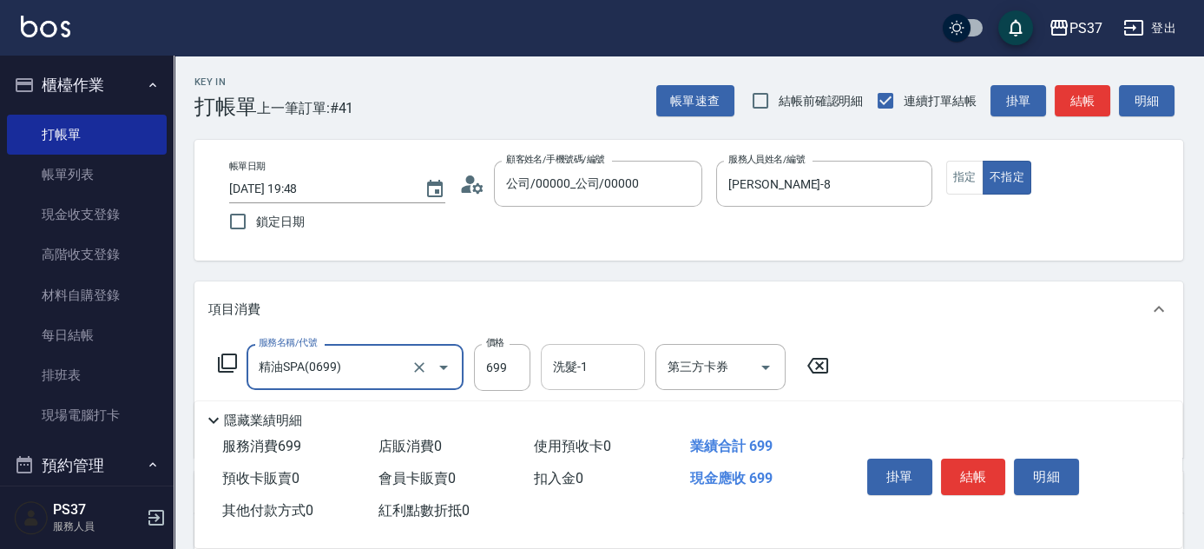
click at [584, 364] on div "洗髮-1 洗髮-1" at bounding box center [593, 367] width 104 height 46
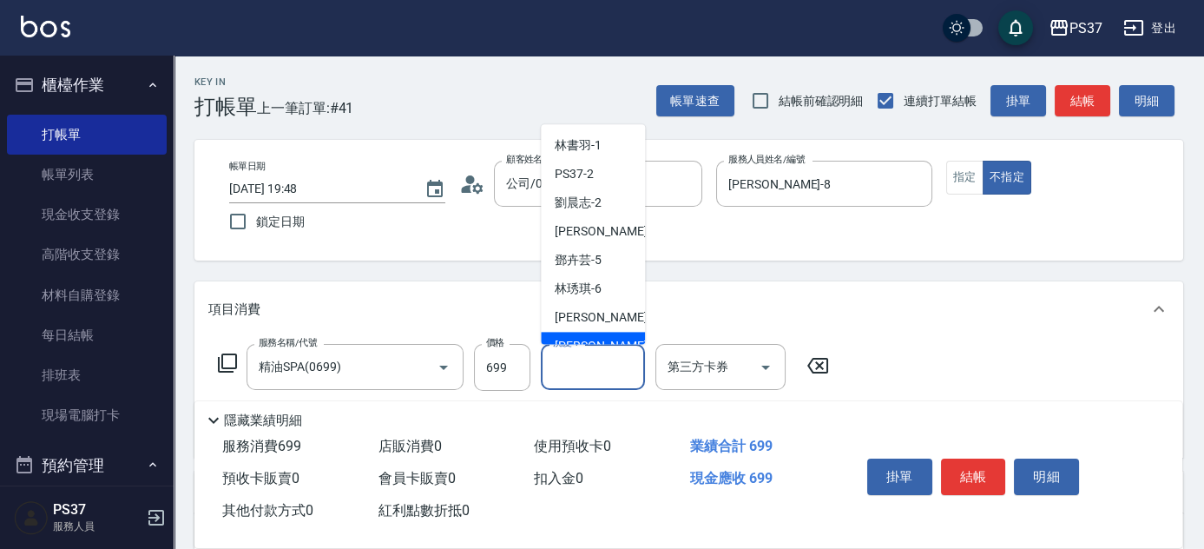
click at [592, 342] on span "徐雅娟 -8" at bounding box center [606, 347] width 102 height 18
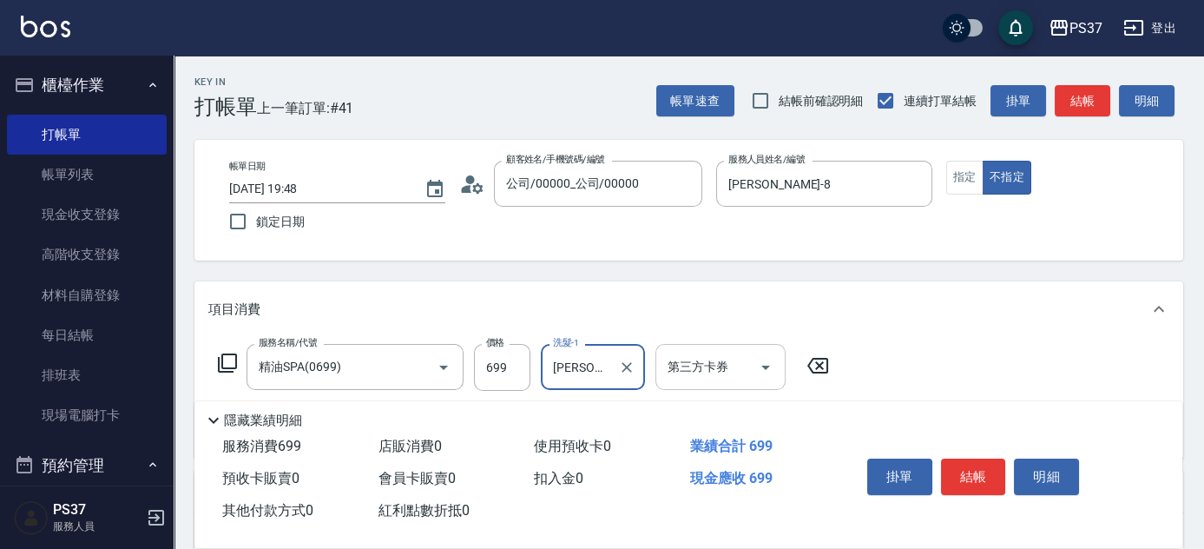
click at [766, 367] on icon "Open" at bounding box center [765, 367] width 9 height 4
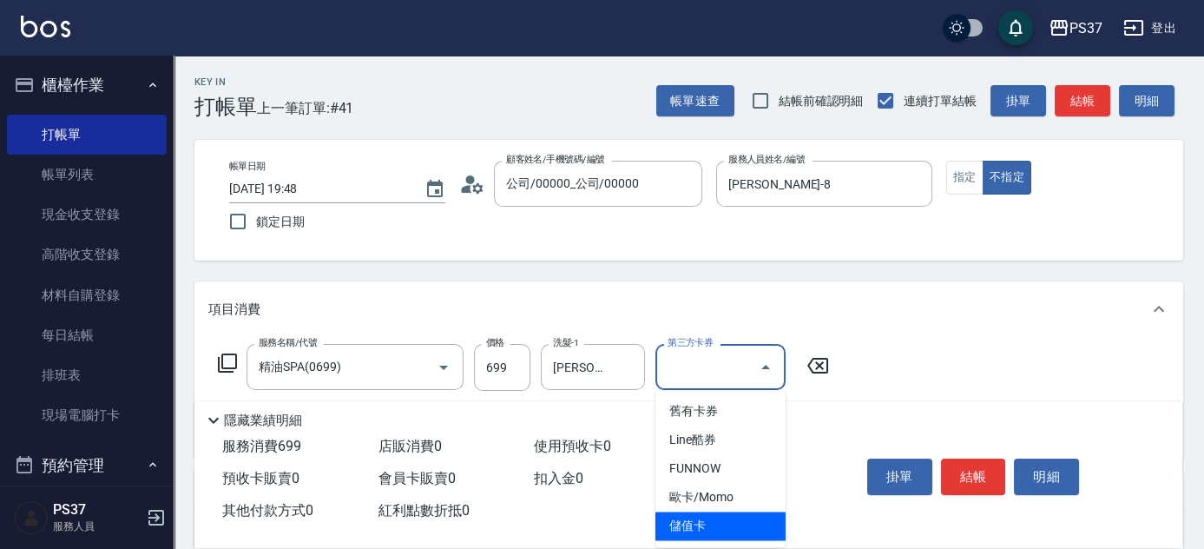
click at [736, 520] on span "儲值卡" at bounding box center [720, 525] width 130 height 29
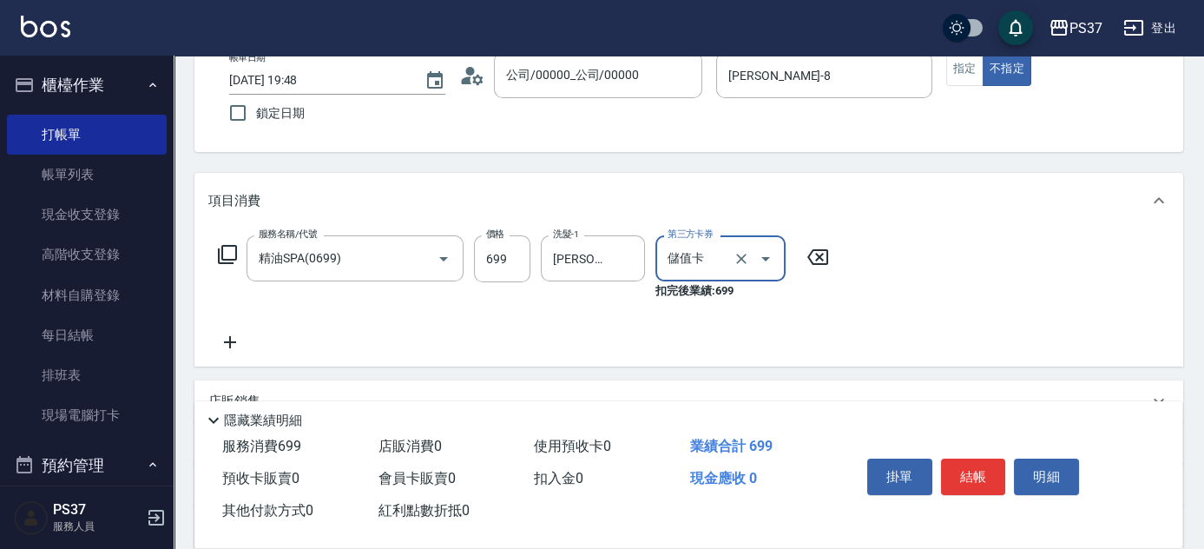
scroll to position [236, 0]
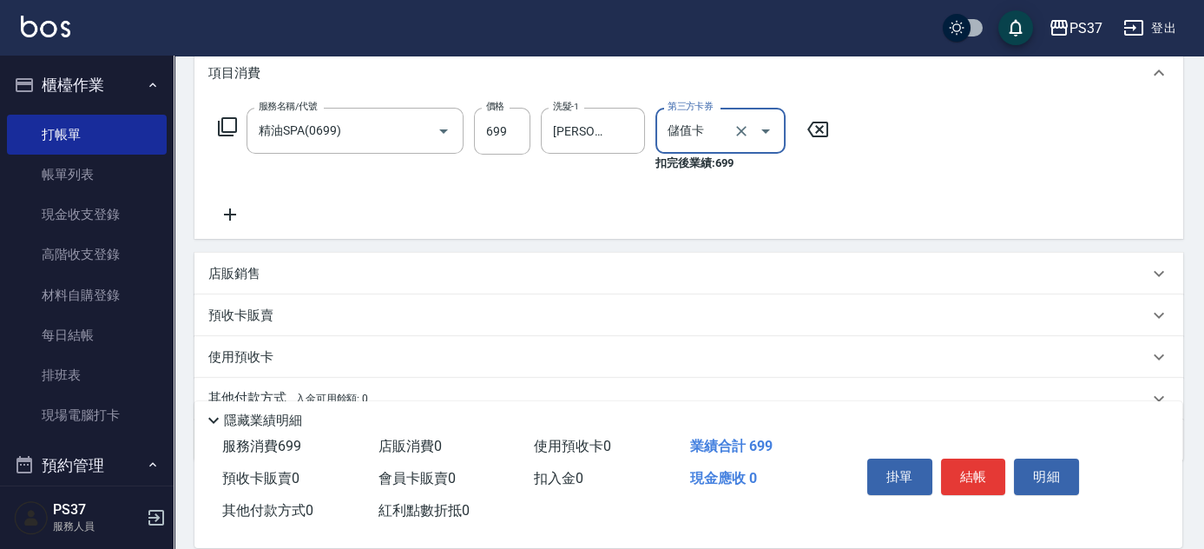
click at [232, 226] on div "服務名稱/代號 精油SPA(0699) 服務名稱/代號 價格 699 價格 洗髮-1 徐雅娟-8 洗髮-1 第三方卡券 儲值卡 第三方卡券 扣完後業績: 699" at bounding box center [688, 170] width 989 height 138
click at [234, 221] on icon at bounding box center [229, 214] width 43 height 21
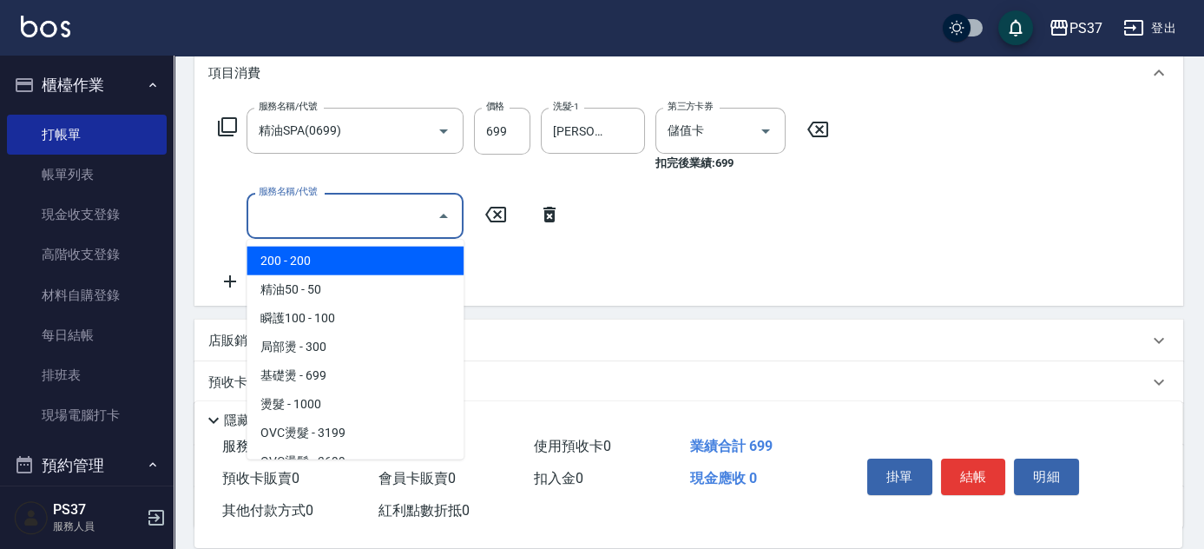
click at [285, 226] on input "服務名稱/代號" at bounding box center [341, 216] width 175 height 30
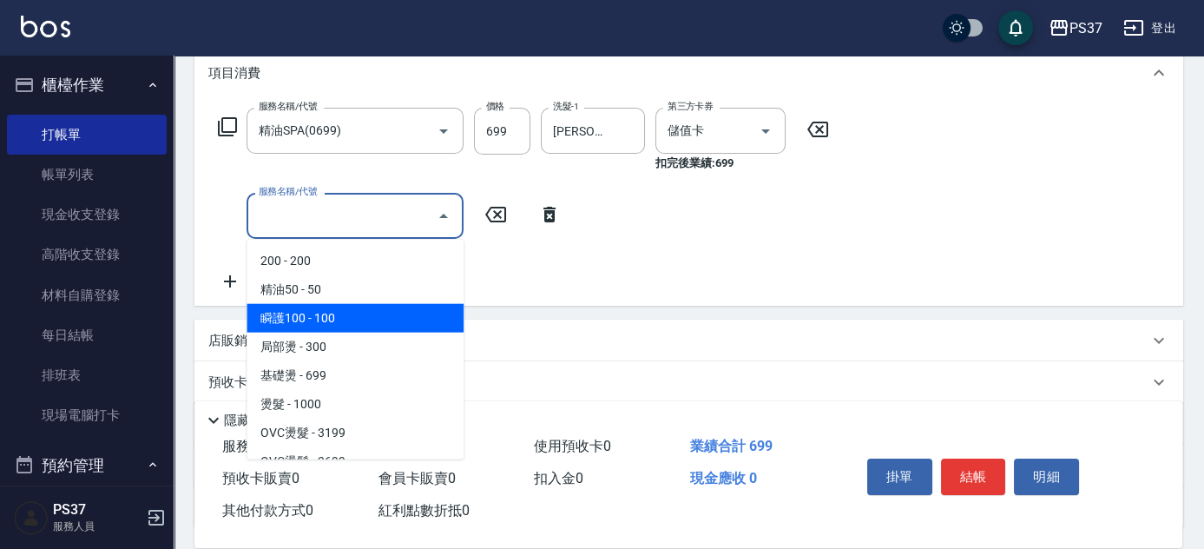
click at [340, 309] on span "瞬護100 - 100" at bounding box center [355, 318] width 217 height 29
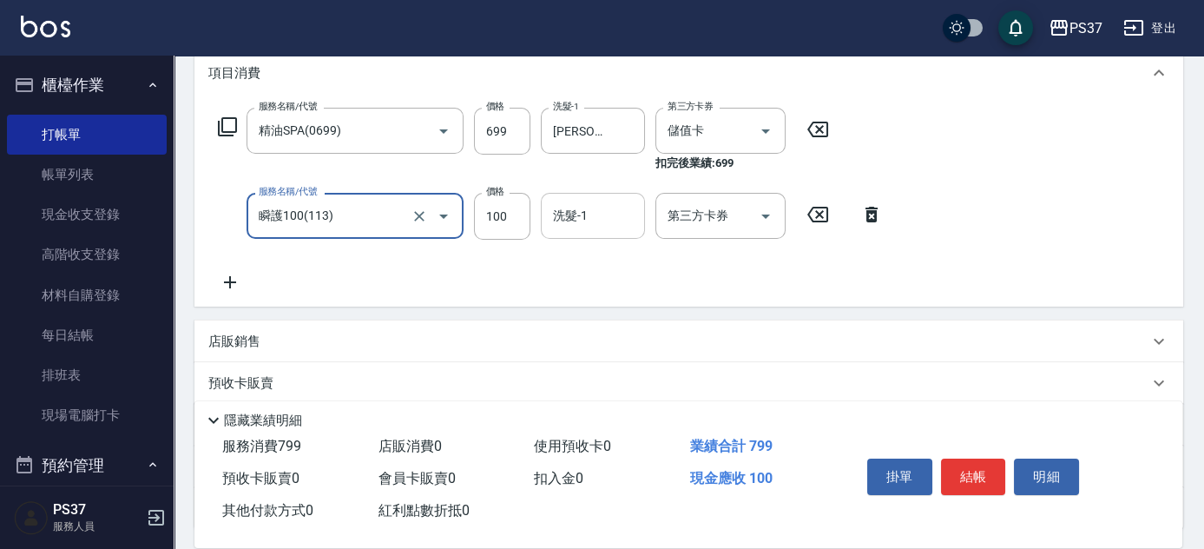
click at [596, 206] on input "洗髮-1" at bounding box center [593, 216] width 89 height 30
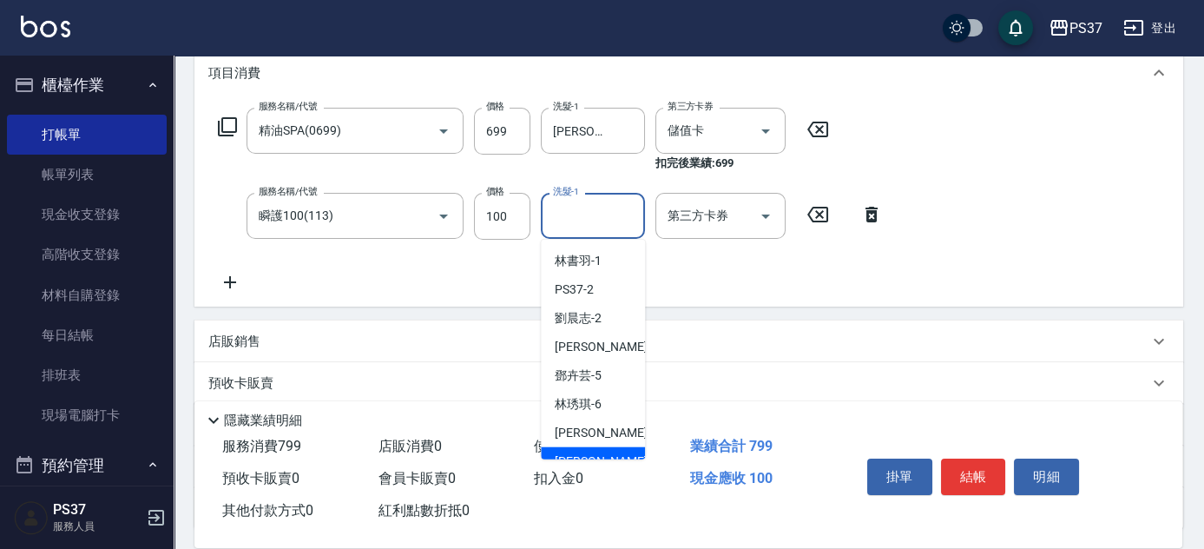
click at [609, 451] on div "徐雅娟 -8" at bounding box center [593, 461] width 104 height 29
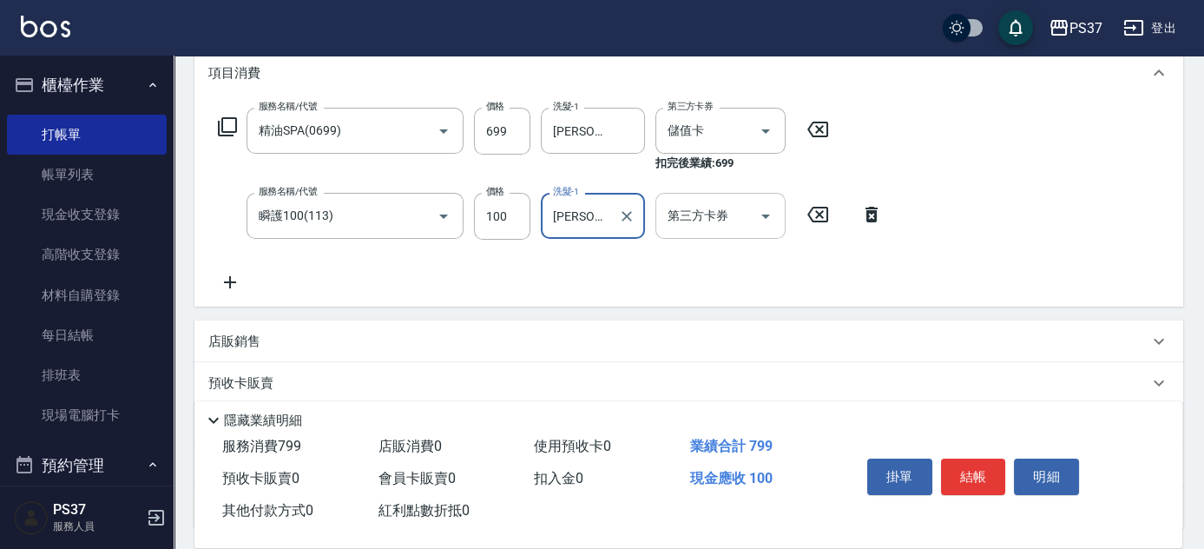
click at [768, 221] on icon "Open" at bounding box center [765, 216] width 21 height 21
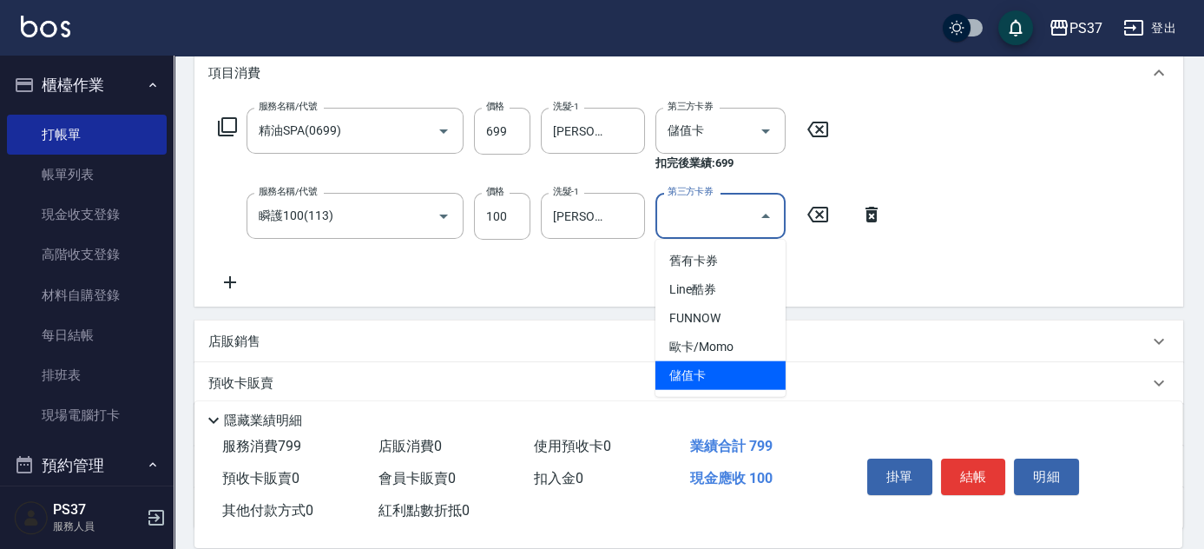
click at [734, 381] on span "儲值卡" at bounding box center [720, 375] width 130 height 29
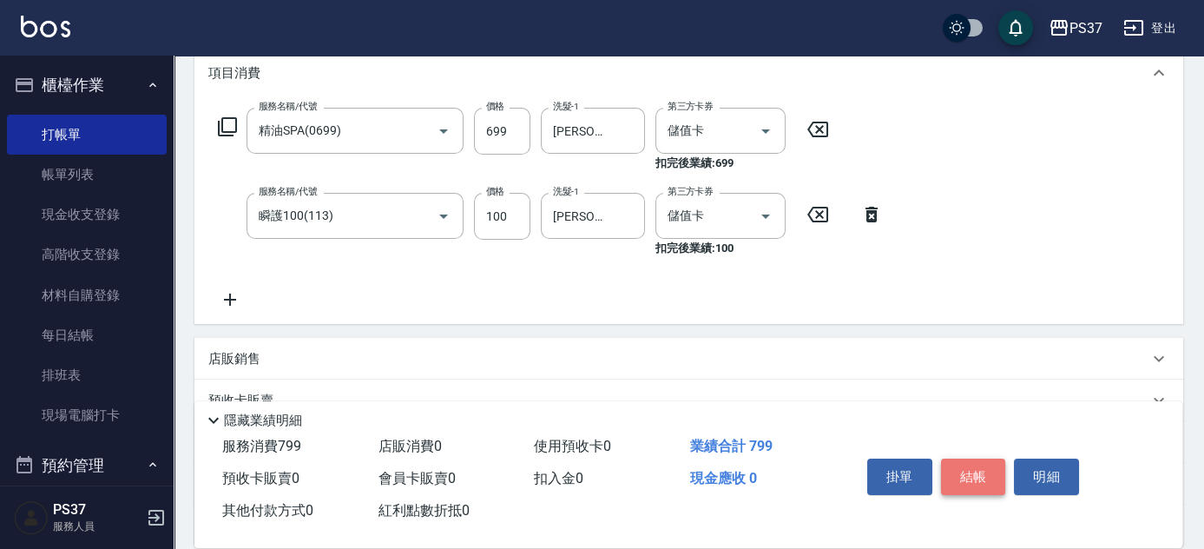
click at [966, 468] on button "結帳" at bounding box center [973, 476] width 65 height 36
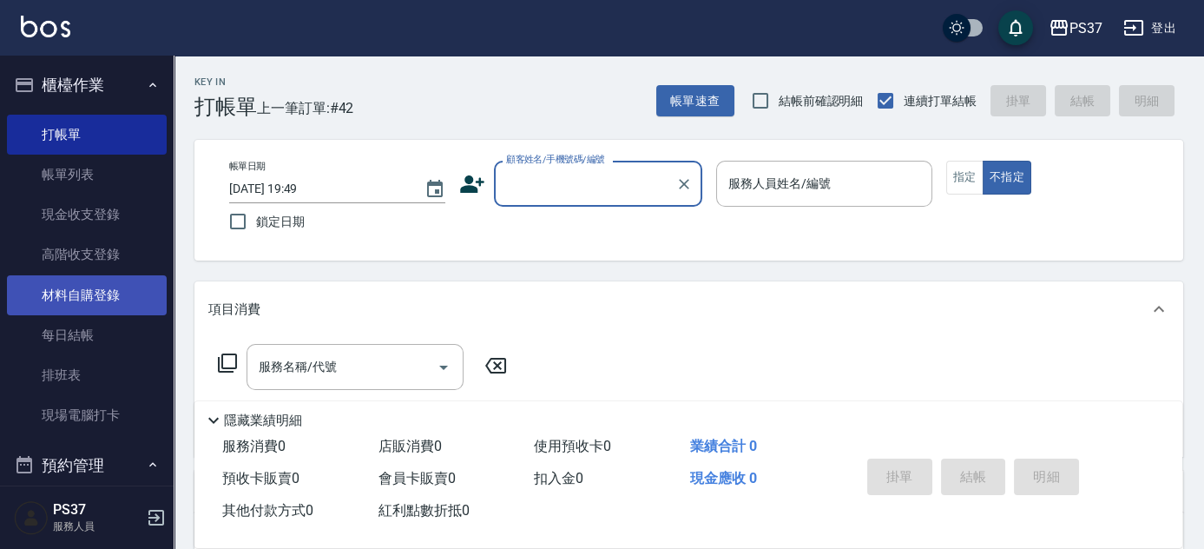
scroll to position [473, 0]
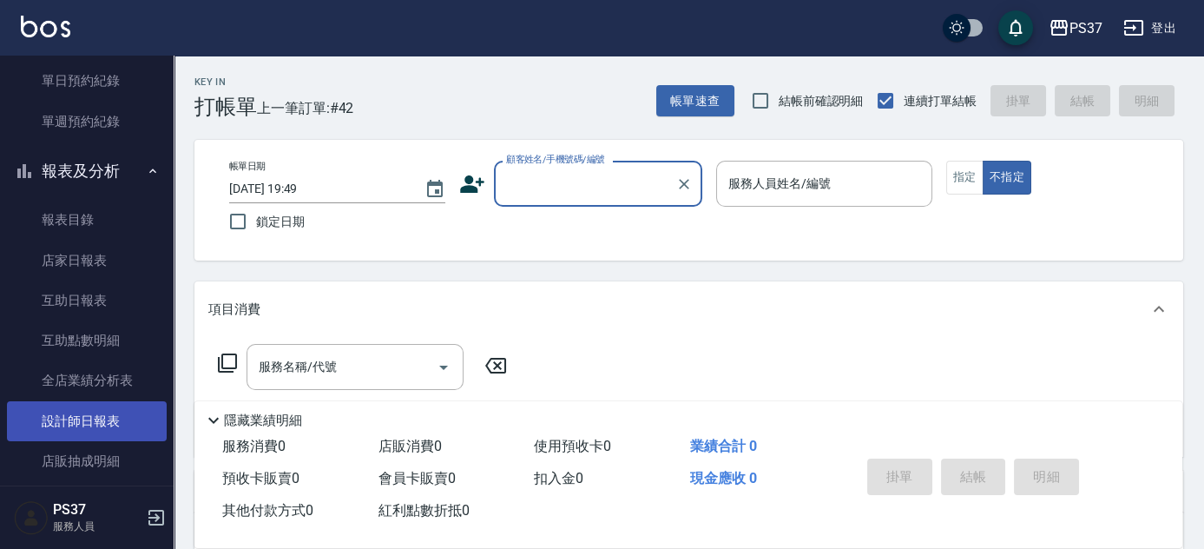
click at [80, 410] on link "設計師日報表" at bounding box center [87, 421] width 160 height 40
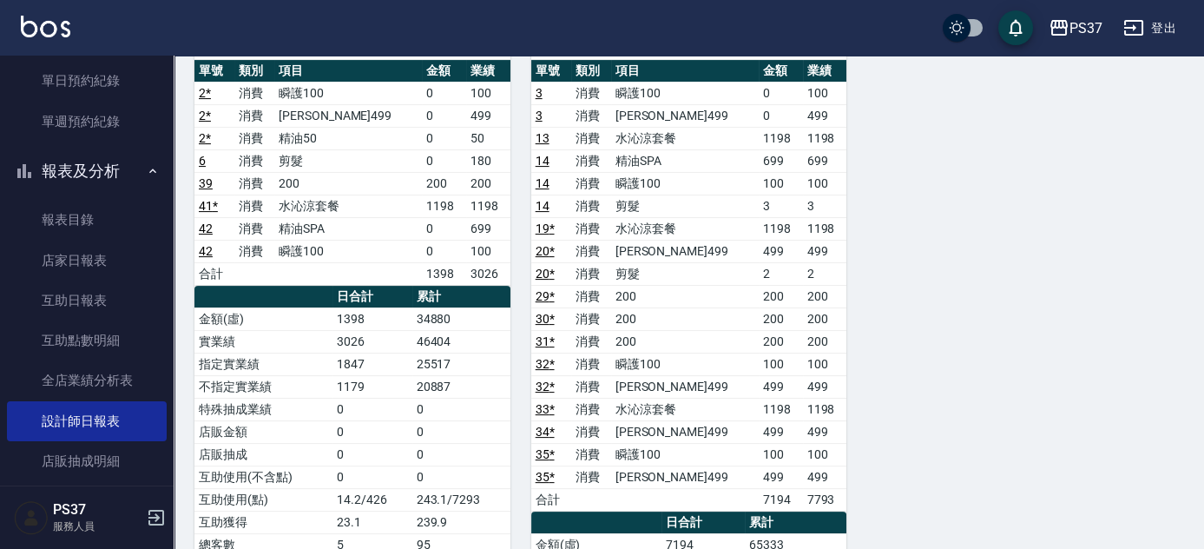
scroll to position [1104, 0]
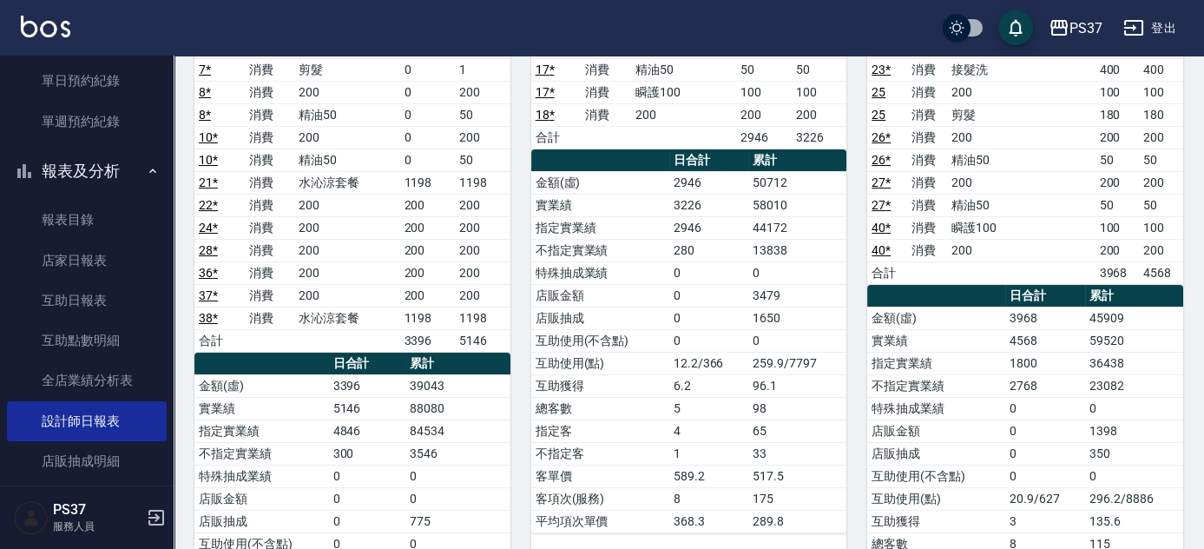
scroll to position [157, 0]
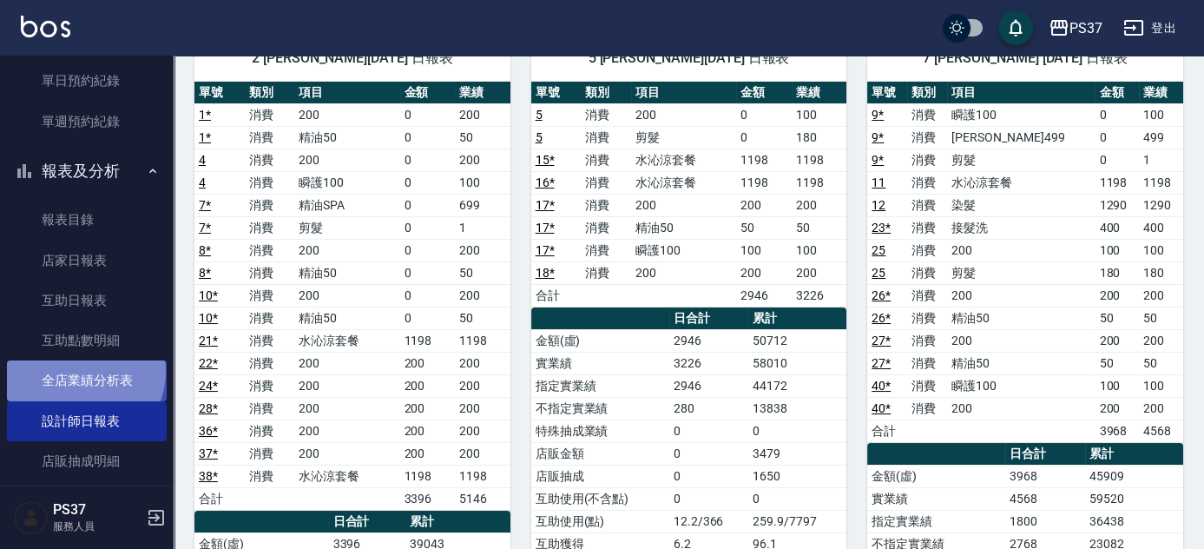
click at [81, 371] on link "全店業績分析表" at bounding box center [87, 380] width 160 height 40
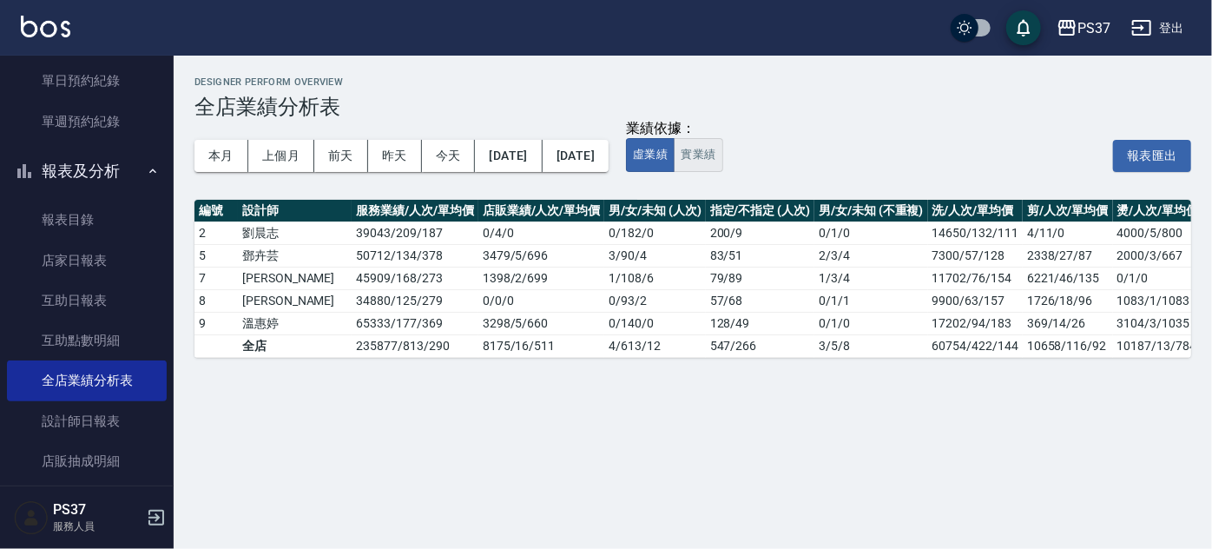
click at [722, 168] on button "實業績" at bounding box center [698, 155] width 49 height 34
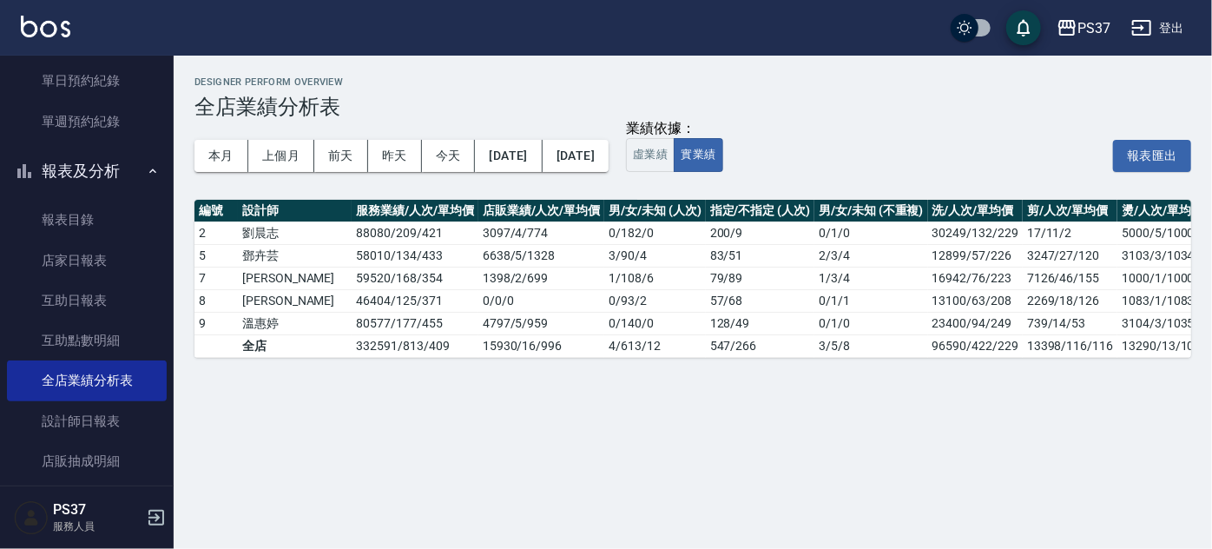
click at [418, 187] on div "本月 上個月 前天 昨天 今天 2025/08/01 2025/08/17" at bounding box center [401, 156] width 414 height 74
click at [408, 190] on div "本月 上個月 前天 昨天 今天 2025/08/01 2025/08/17" at bounding box center [401, 156] width 414 height 74
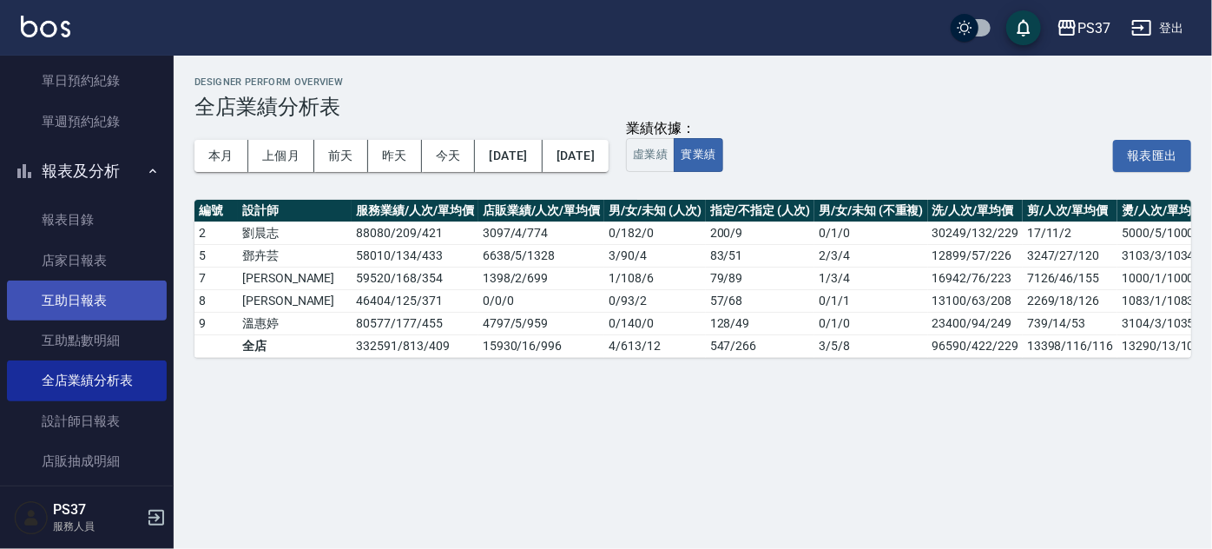
click at [62, 302] on link "互助日報表" at bounding box center [87, 300] width 160 height 40
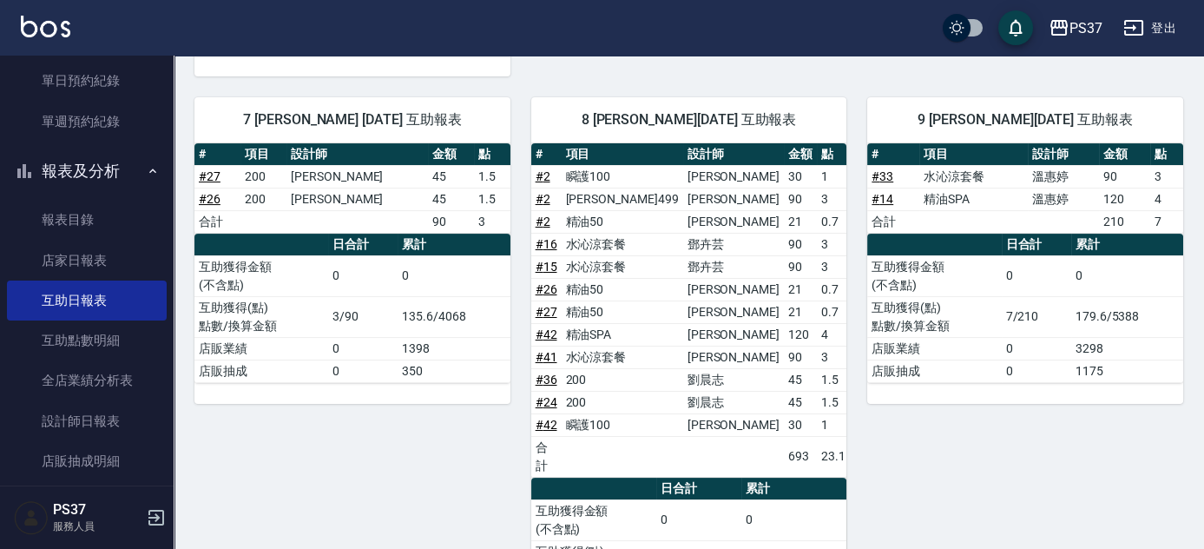
scroll to position [775, 0]
click at [549, 282] on link "# 26" at bounding box center [547, 289] width 22 height 14
click at [543, 305] on link "# 27" at bounding box center [547, 312] width 22 height 14
click at [79, 420] on link "設計師日報表" at bounding box center [87, 421] width 160 height 40
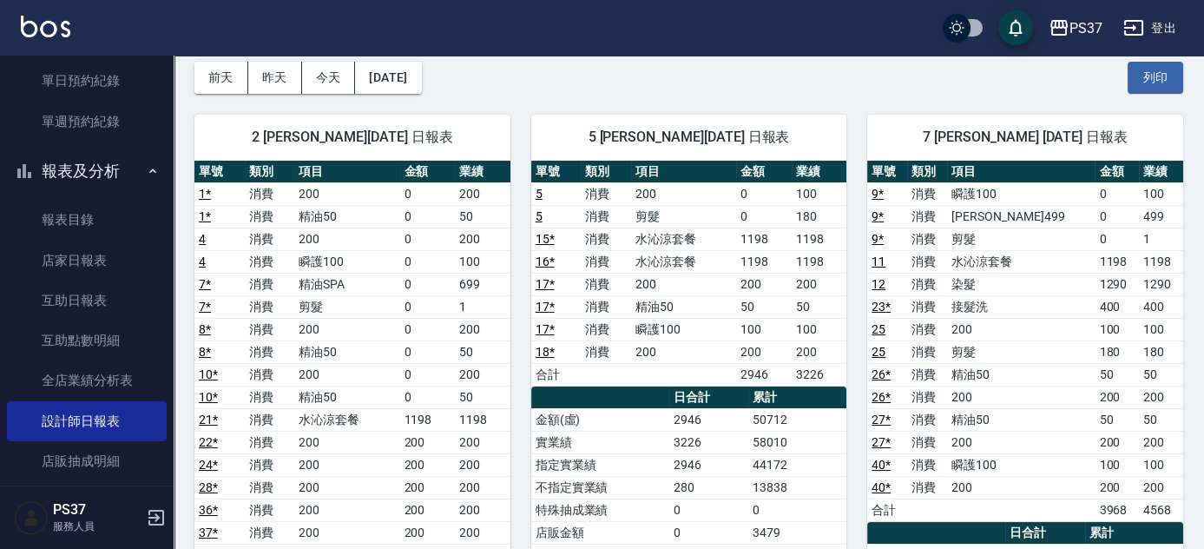
scroll to position [157, 0]
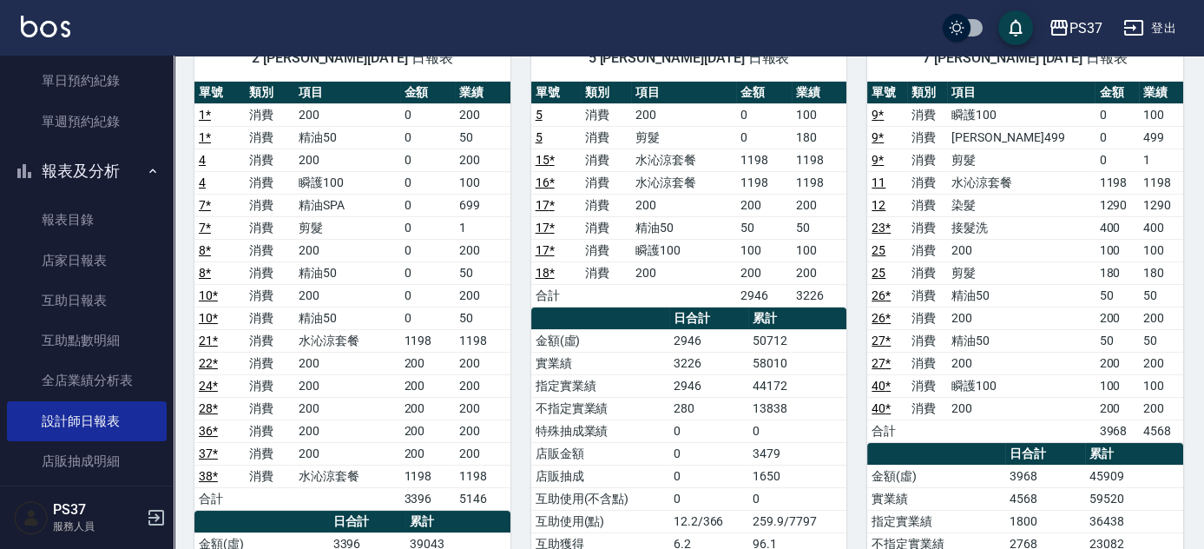
click at [873, 224] on link "23 *" at bounding box center [881, 227] width 19 height 14
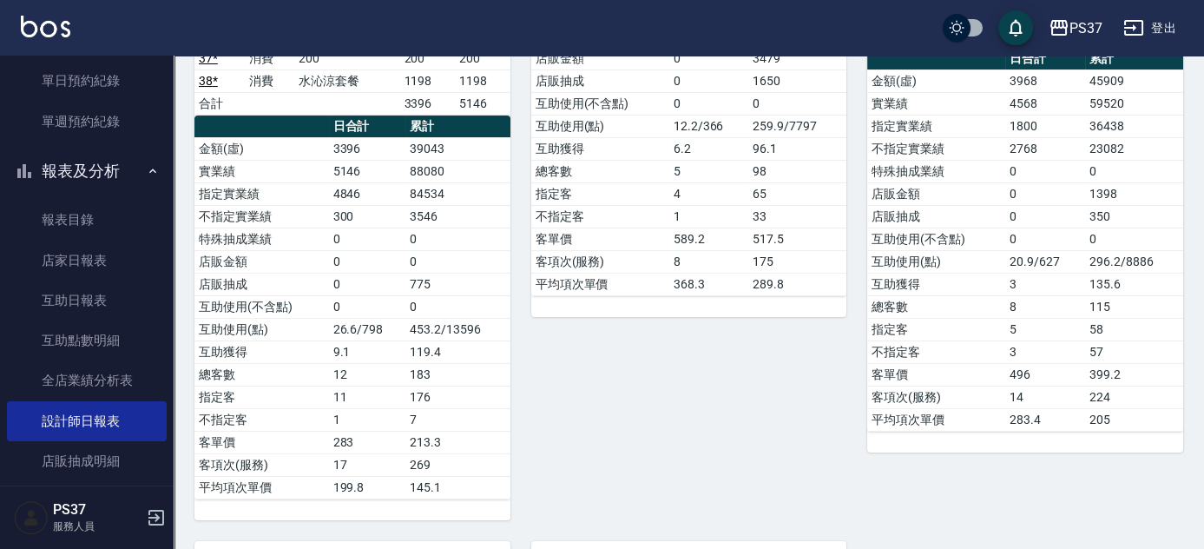
scroll to position [78, 0]
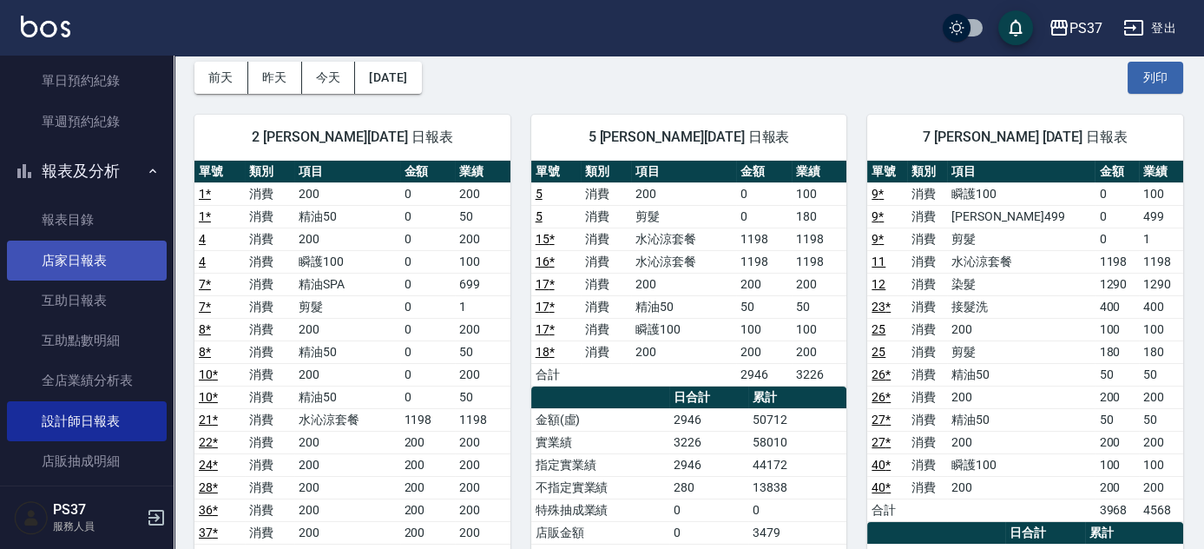
click at [90, 256] on link "店家日報表" at bounding box center [87, 260] width 160 height 40
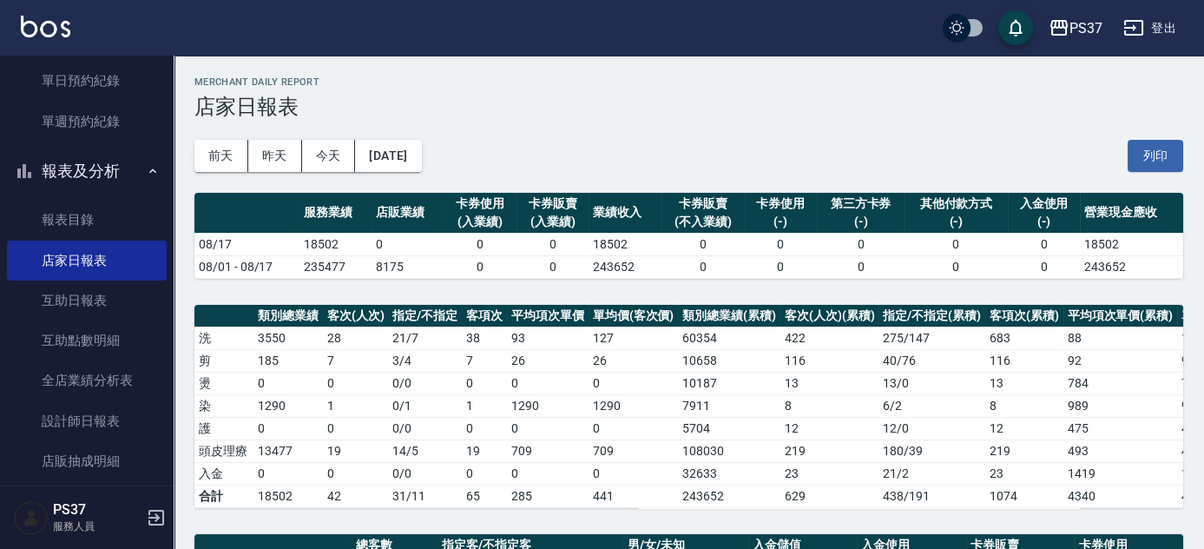
click at [490, 284] on div "PS37 2025-08-17 店家日報表 列印時間： 2025-08-17-19:52 Merchant Daily Report 店家日報表 前天 昨天 …" at bounding box center [689, 534] width 1030 height 957
click at [69, 425] on link "設計師日報表" at bounding box center [87, 421] width 160 height 40
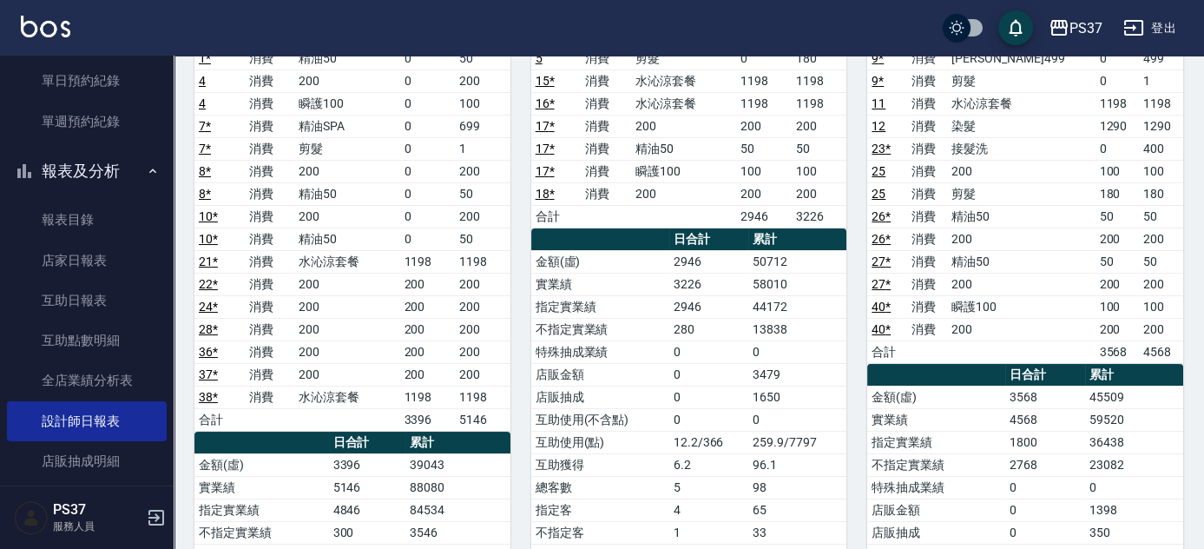
scroll to position [157, 0]
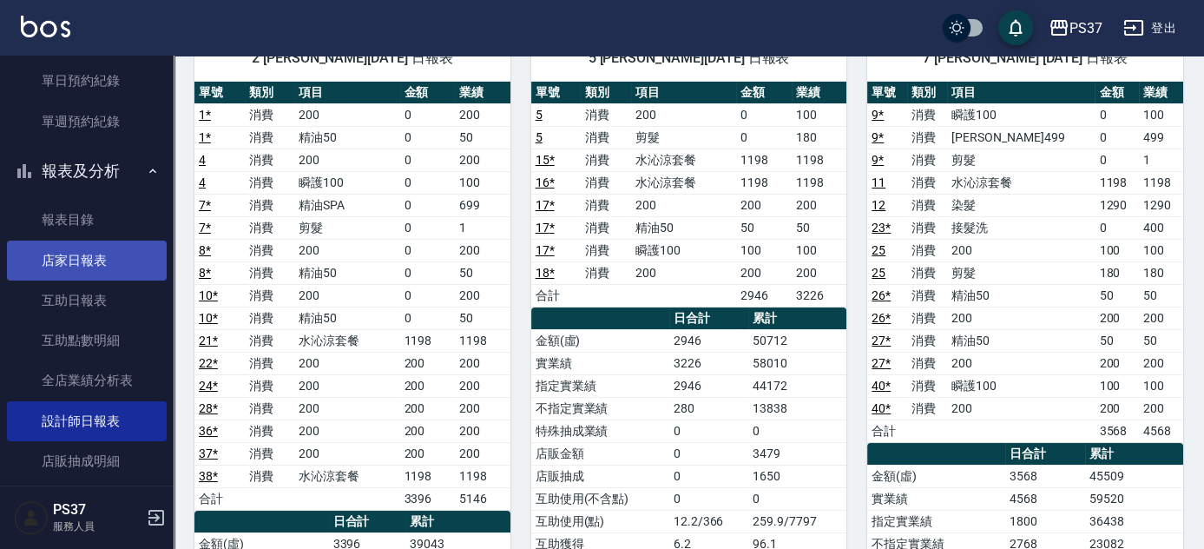
click at [79, 270] on link "店家日報表" at bounding box center [87, 260] width 160 height 40
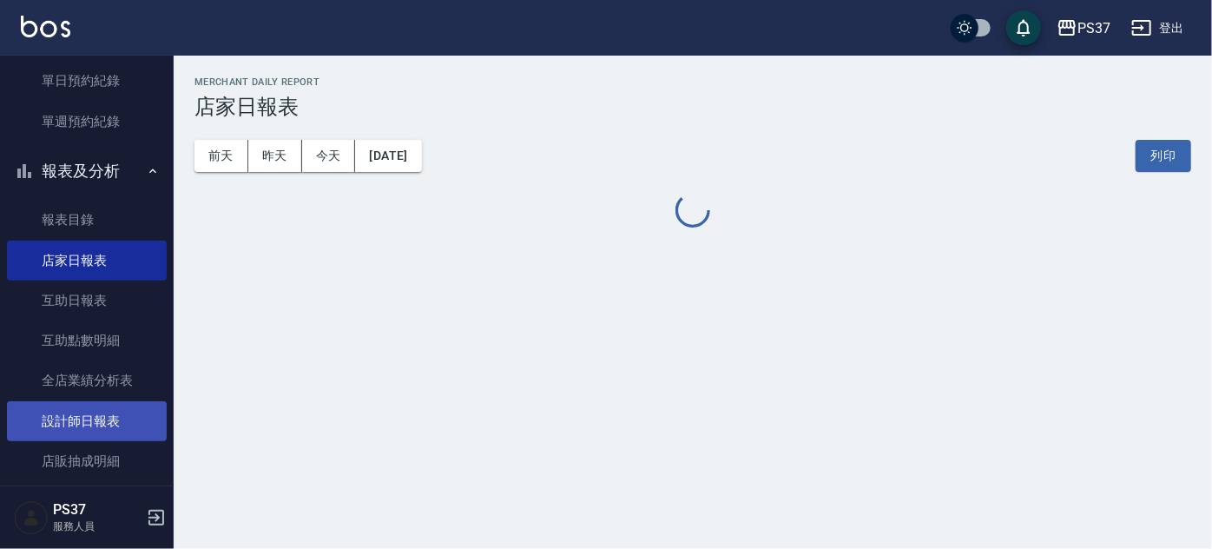
click at [63, 416] on link "設計師日報表" at bounding box center [87, 421] width 160 height 40
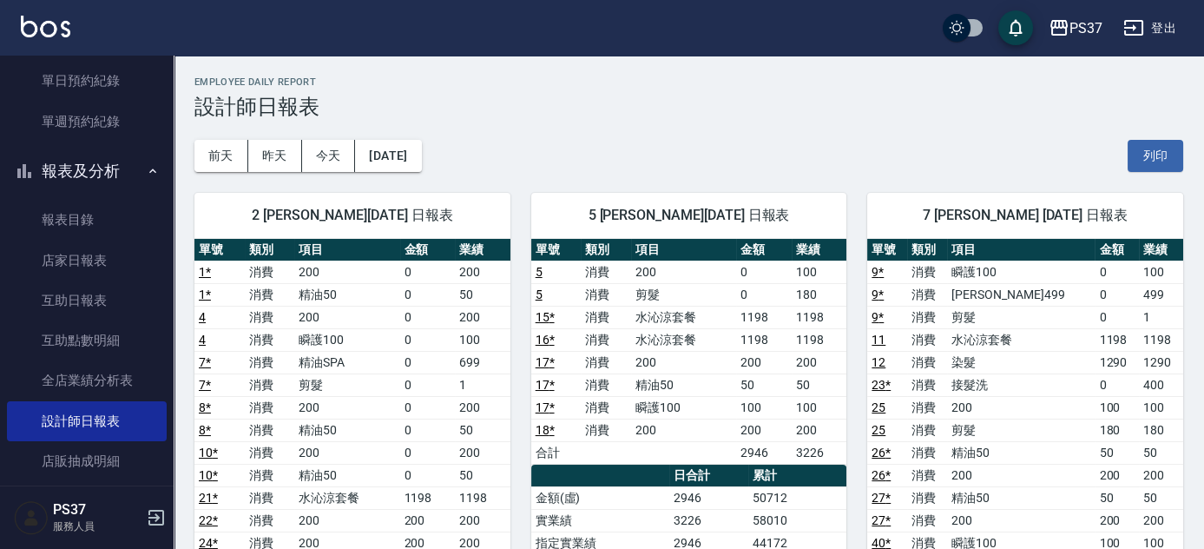
scroll to position [78, 0]
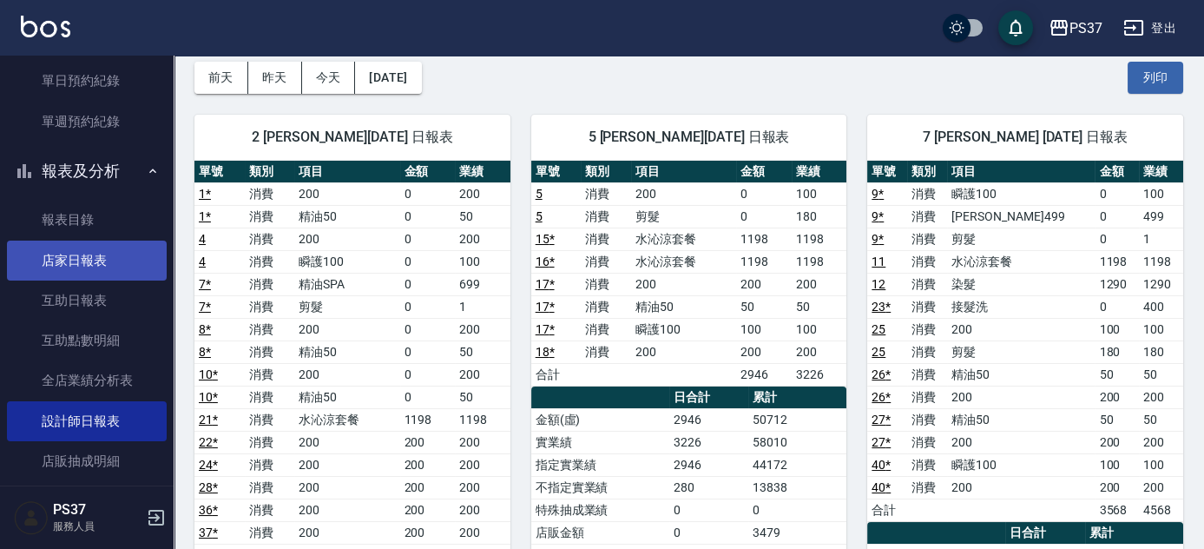
click at [108, 275] on link "店家日報表" at bounding box center [87, 260] width 160 height 40
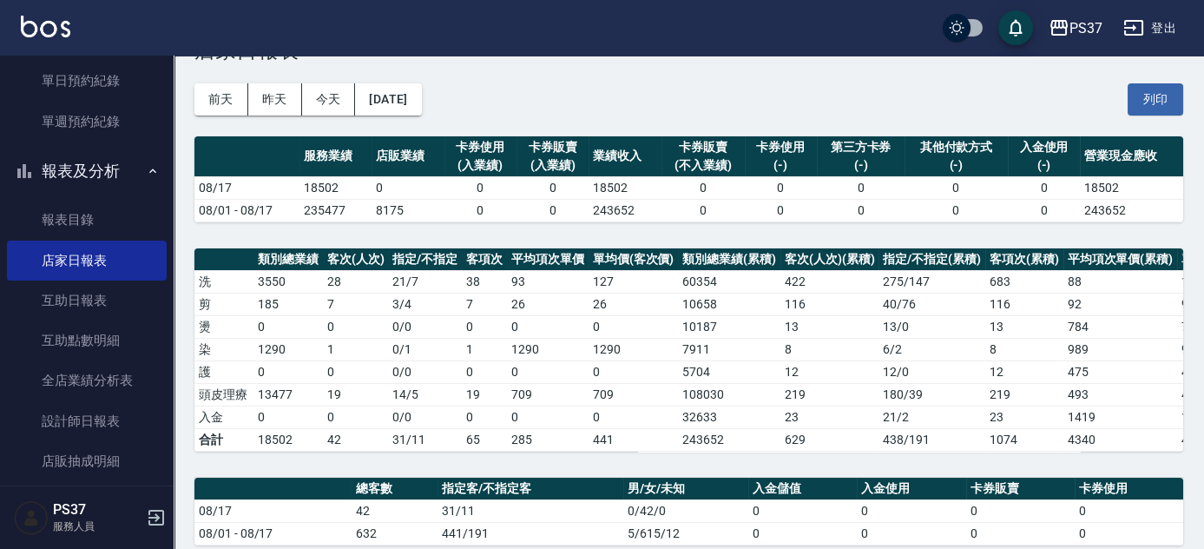
scroll to position [468, 0]
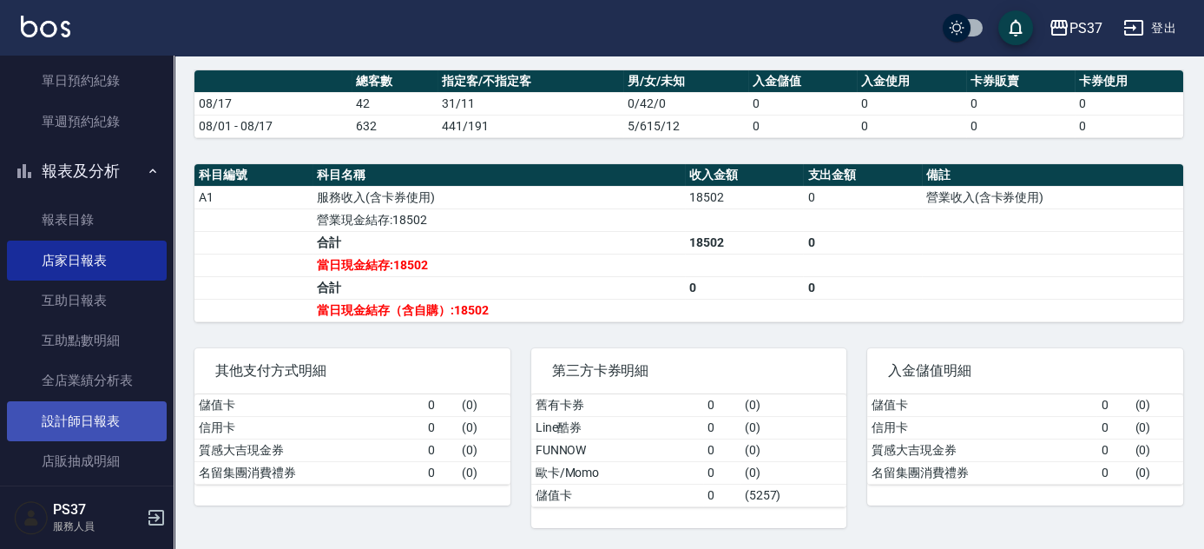
click at [57, 425] on link "設計師日報表" at bounding box center [87, 421] width 160 height 40
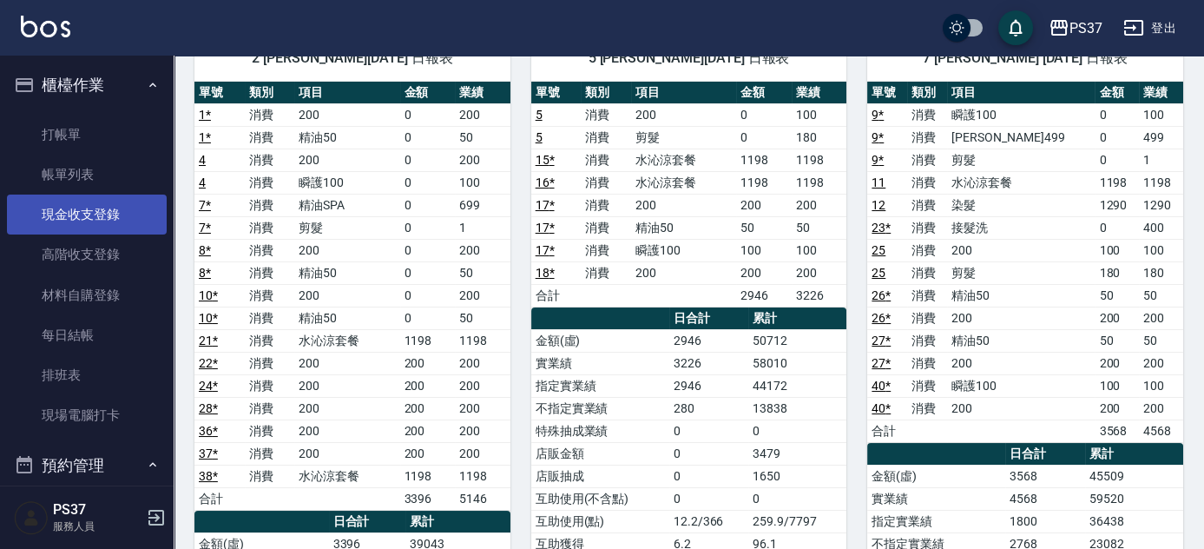
click at [79, 202] on link "現金收支登錄" at bounding box center [87, 214] width 160 height 40
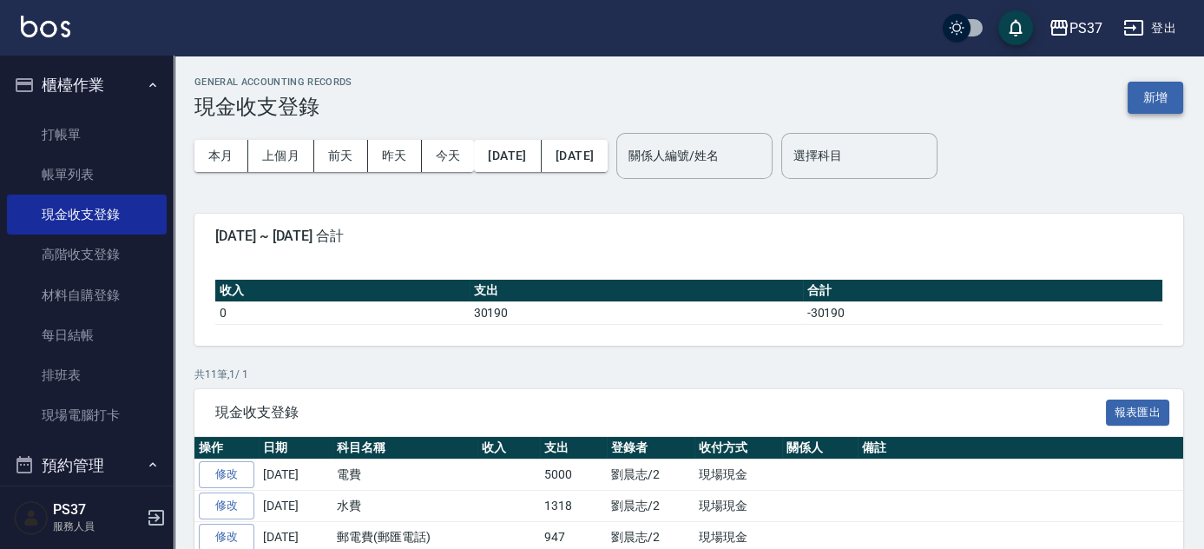
click at [1146, 95] on button "新增" at bounding box center [1156, 98] width 56 height 32
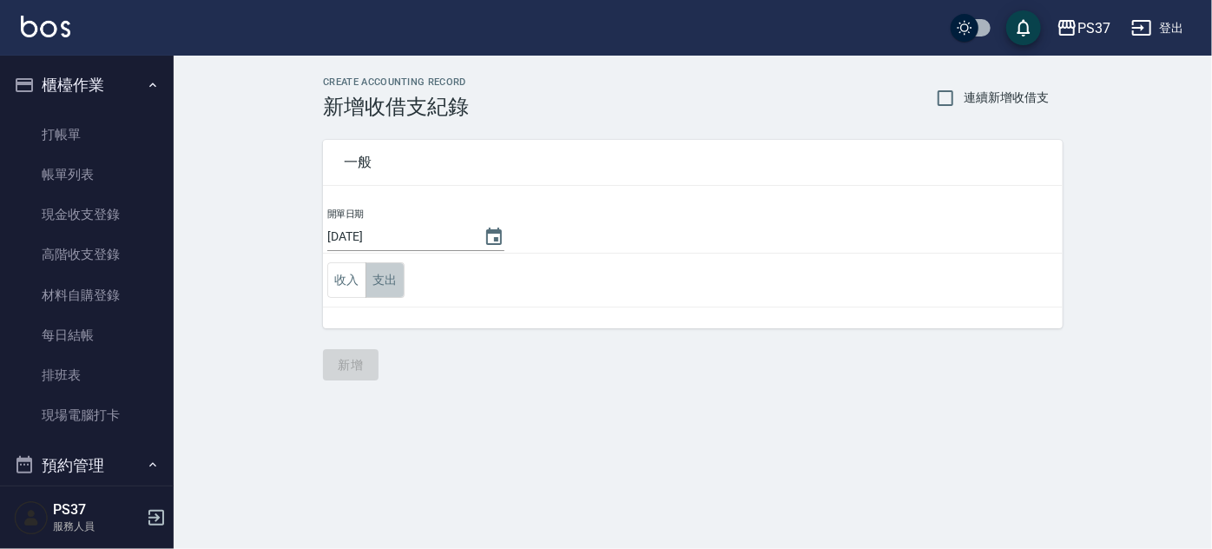
click at [398, 284] on button "支出" at bounding box center [384, 280] width 39 height 36
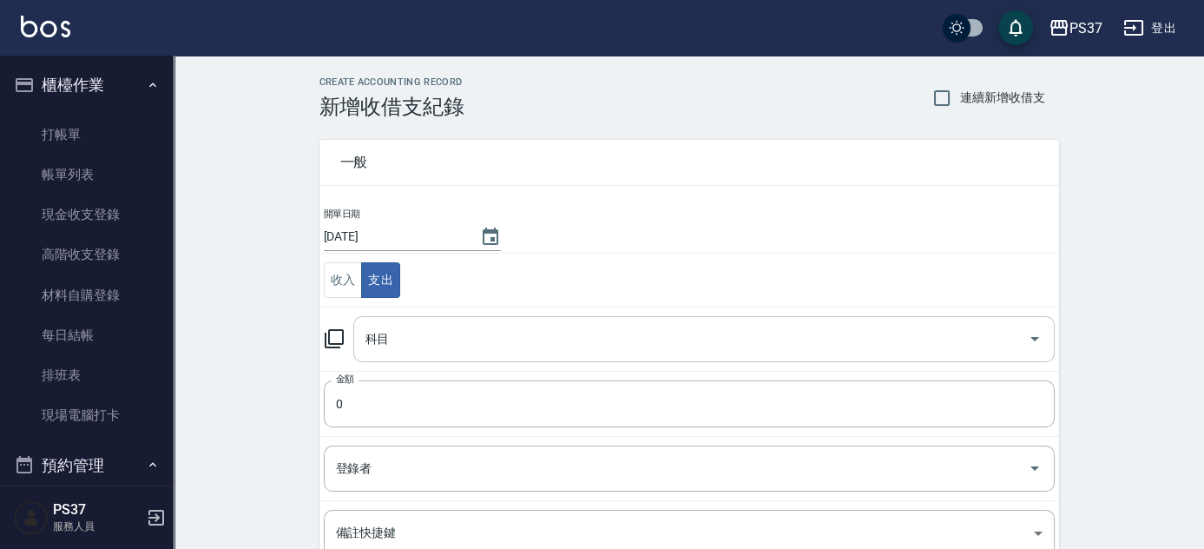
click at [432, 352] on input "科目" at bounding box center [691, 339] width 660 height 30
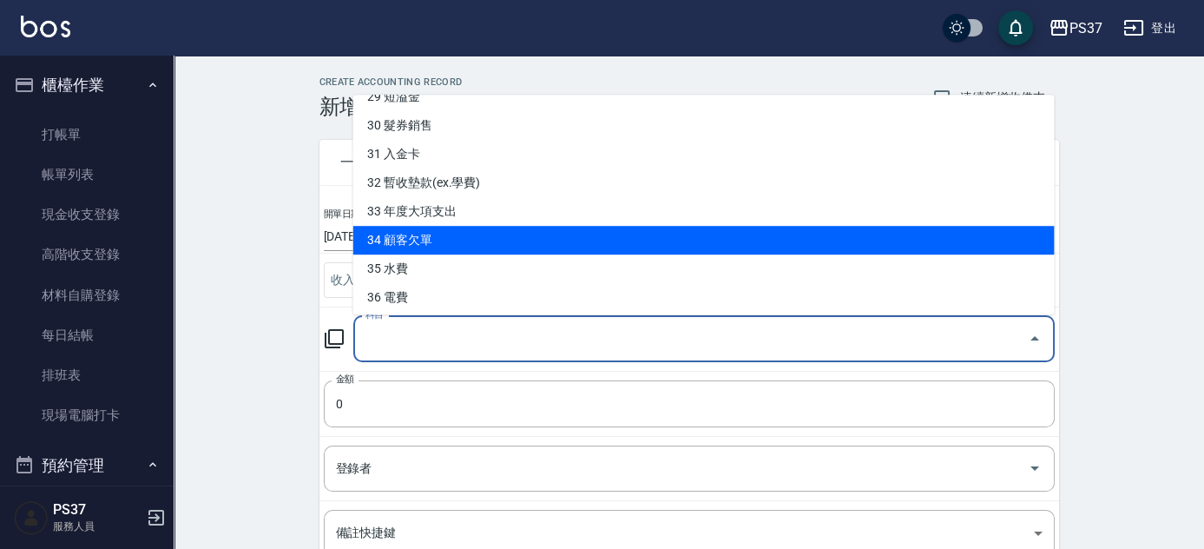
scroll to position [882, 0]
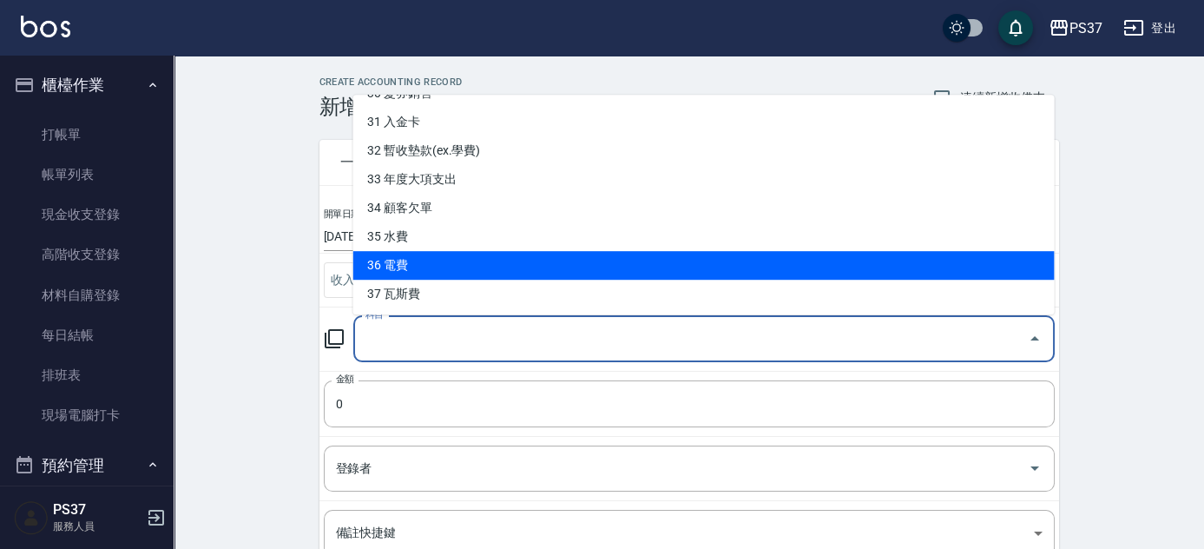
click at [460, 273] on li "36 電費" at bounding box center [703, 265] width 701 height 29
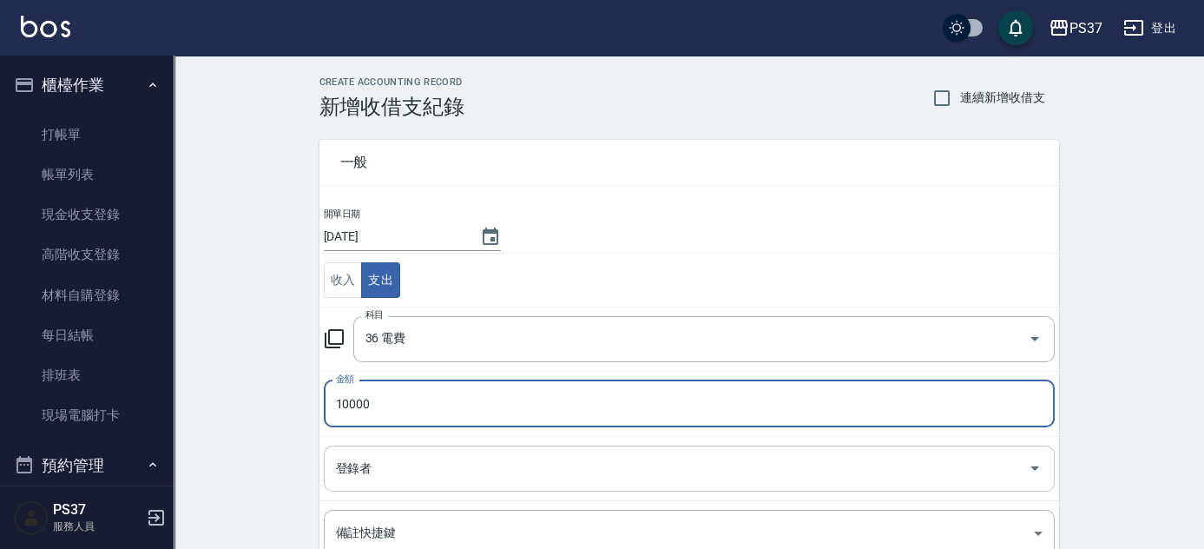
click at [368, 468] on input "登錄者" at bounding box center [676, 468] width 689 height 30
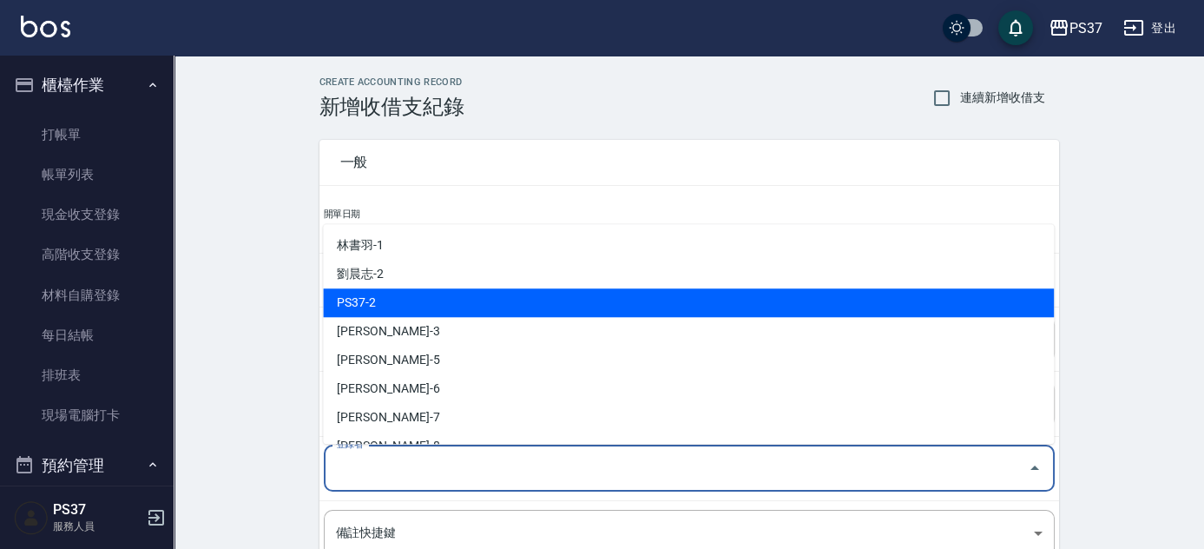
click at [418, 271] on li "劉晨志-2" at bounding box center [688, 274] width 731 height 29
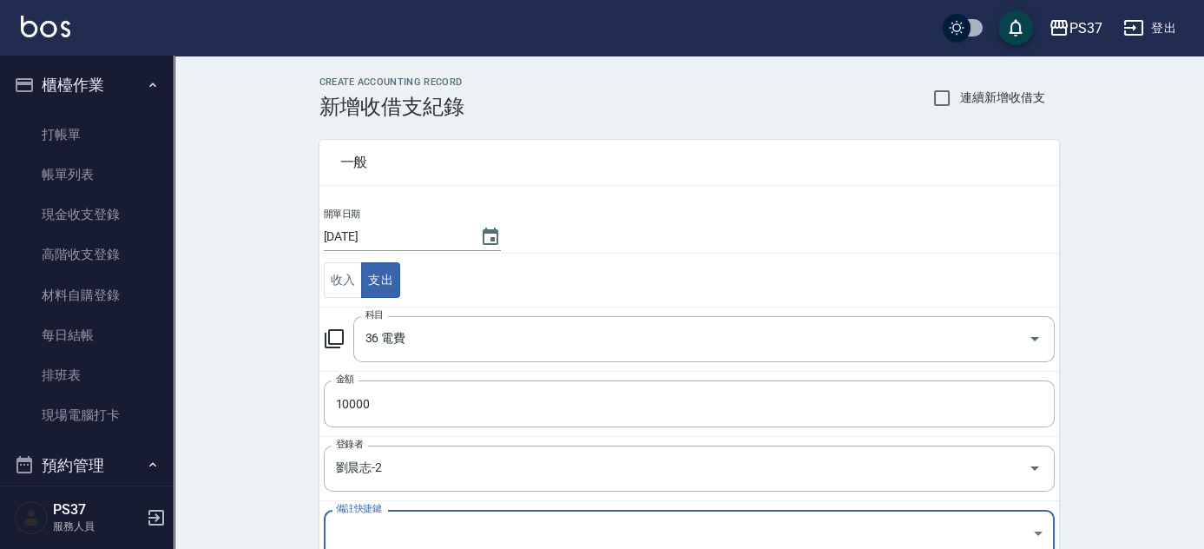
scroll to position [6, 0]
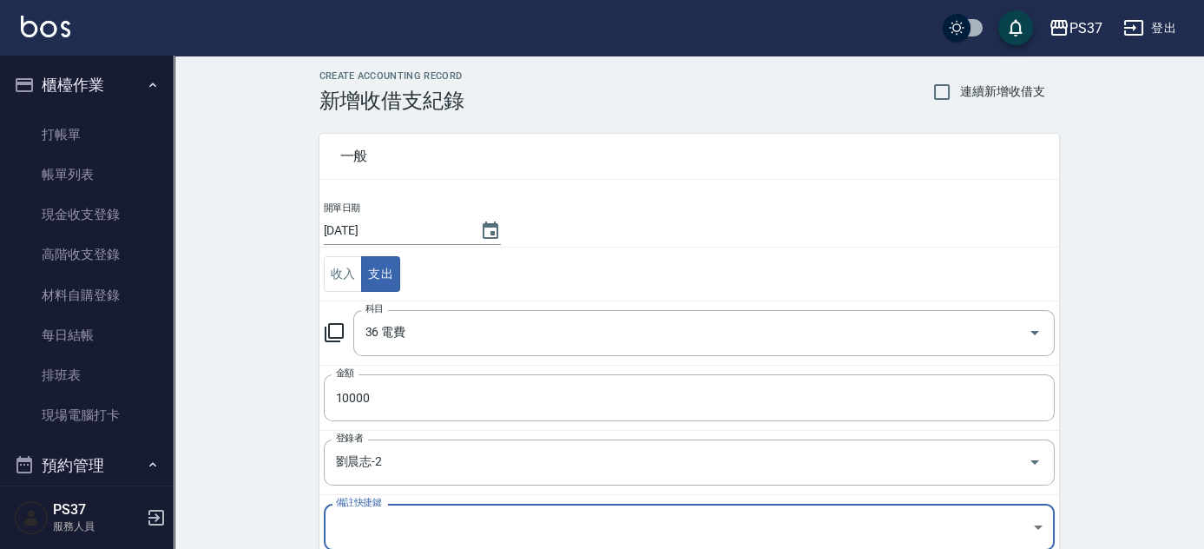
click at [264, 417] on div "CREATE ACCOUNTING RECORD 新增收借支紀錄 連續新增收借支 一般 開單日期 2025/08/17 收入 支出 科目 36 電費 科目 金…" at bounding box center [689, 404] width 1030 height 711
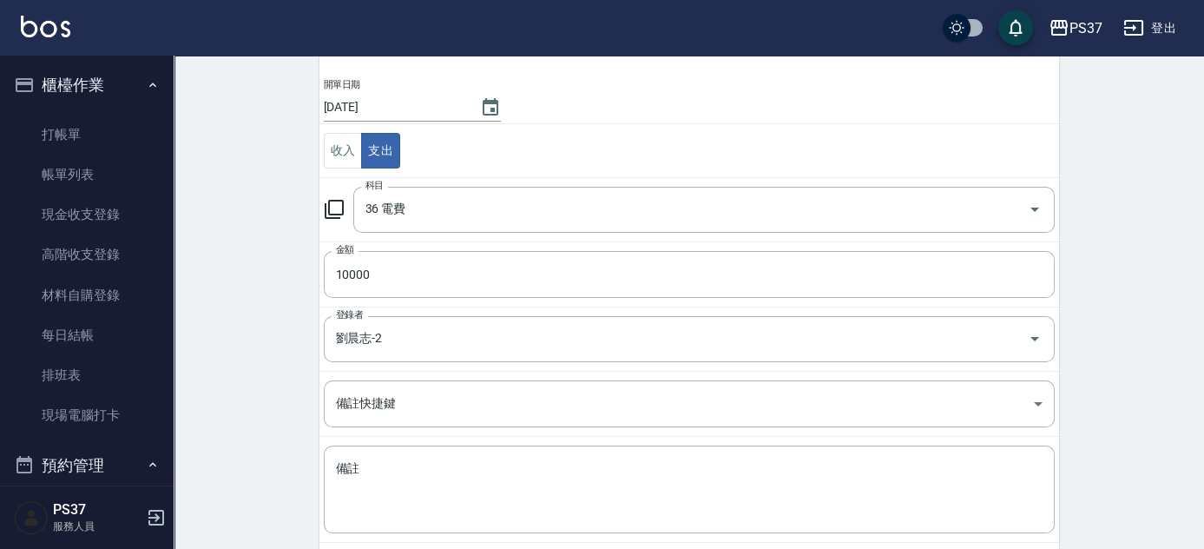
scroll to position [215, 0]
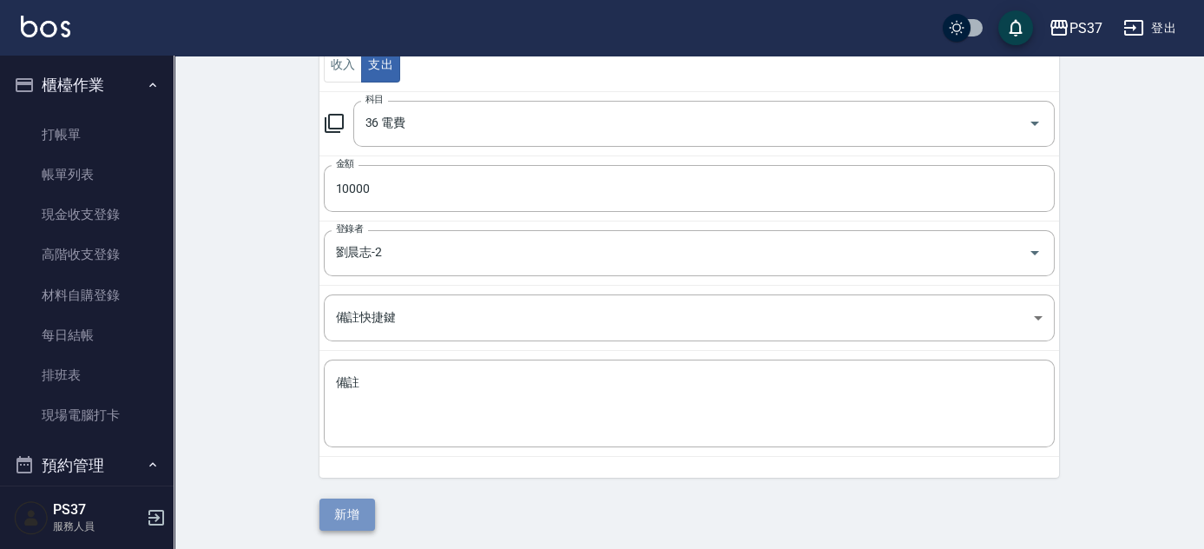
click at [351, 520] on button "新增" at bounding box center [347, 514] width 56 height 32
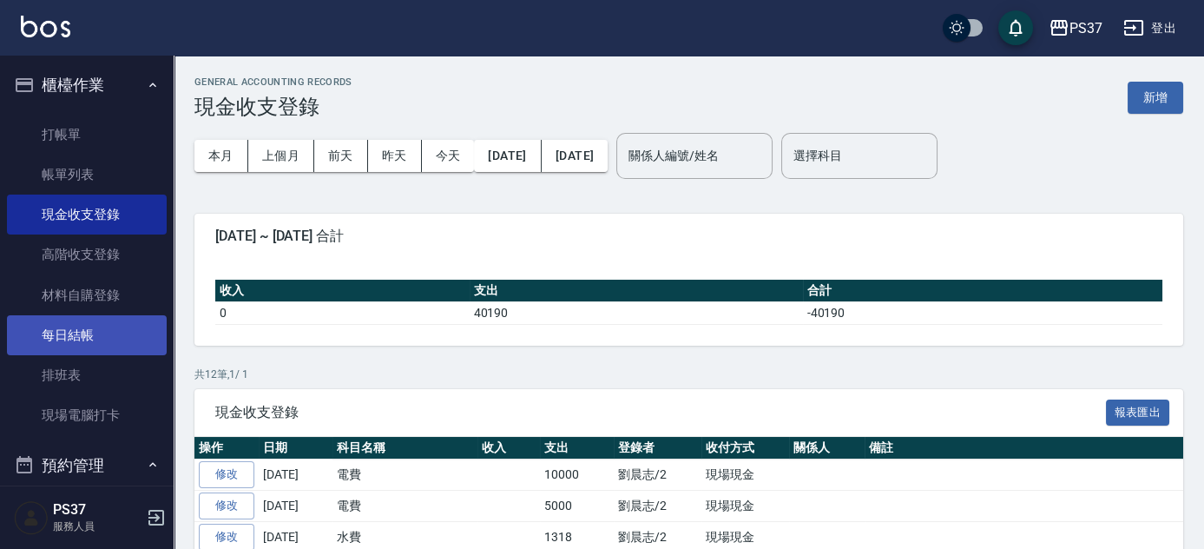
scroll to position [394, 0]
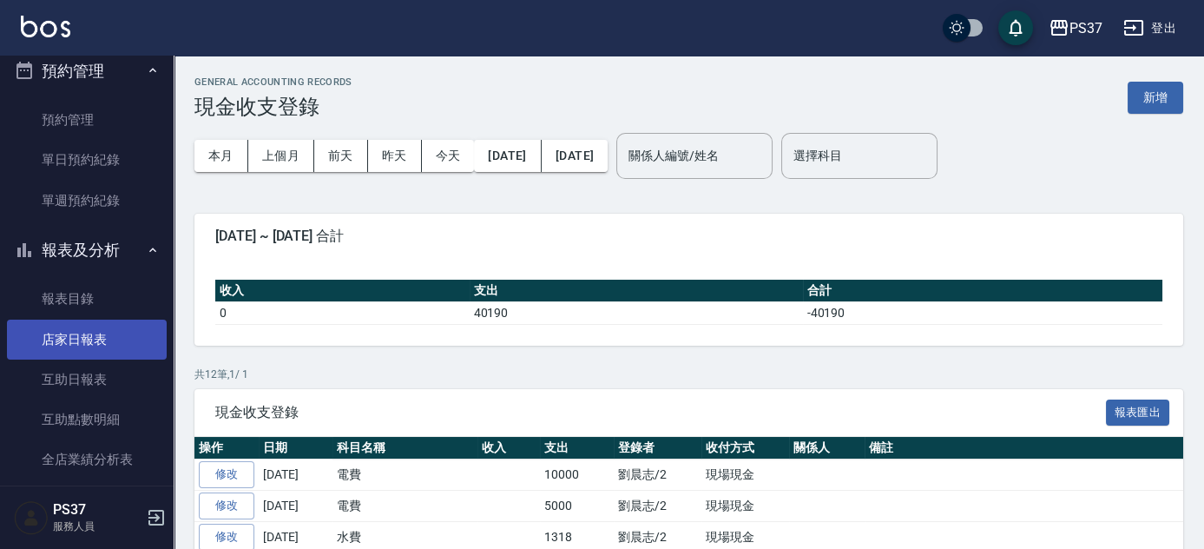
click at [87, 341] on link "店家日報表" at bounding box center [87, 339] width 160 height 40
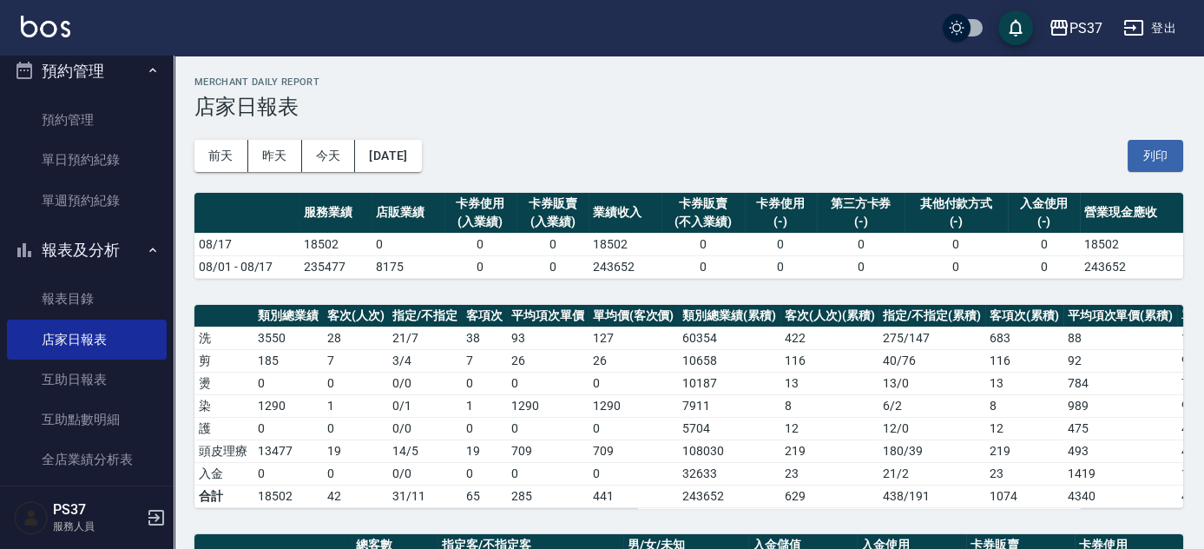
scroll to position [490, 0]
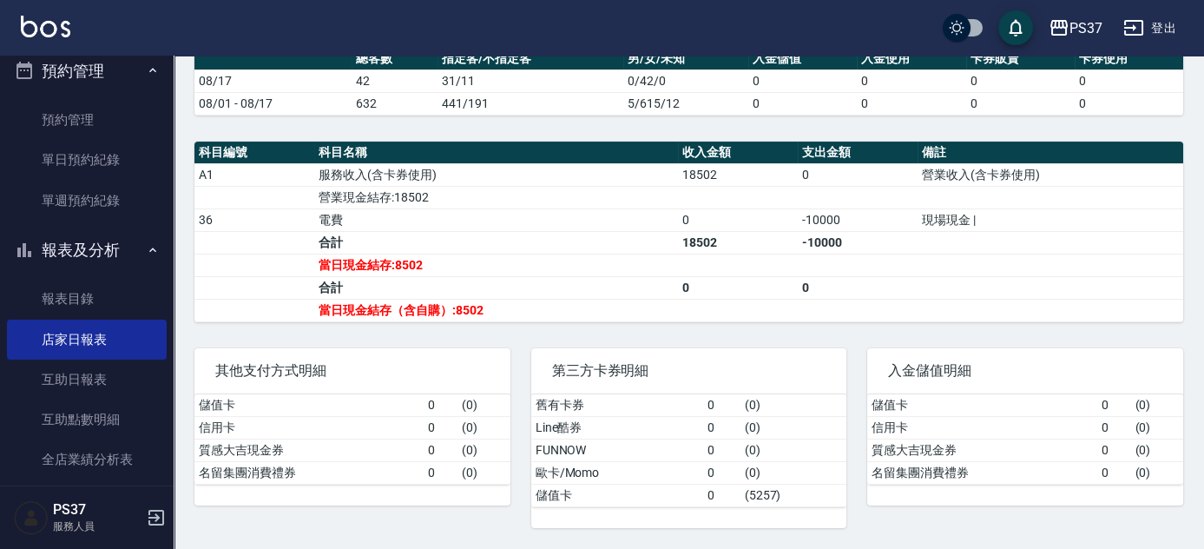
click at [353, 335] on div "其他支付方式明細 儲值卡 0 ( 0 ) 信用卡 0 ( 0 ) 質感大吉現金券 0 ( 0 ) 名留集團消費禮券 0 ( 0 )" at bounding box center [342, 427] width 337 height 201
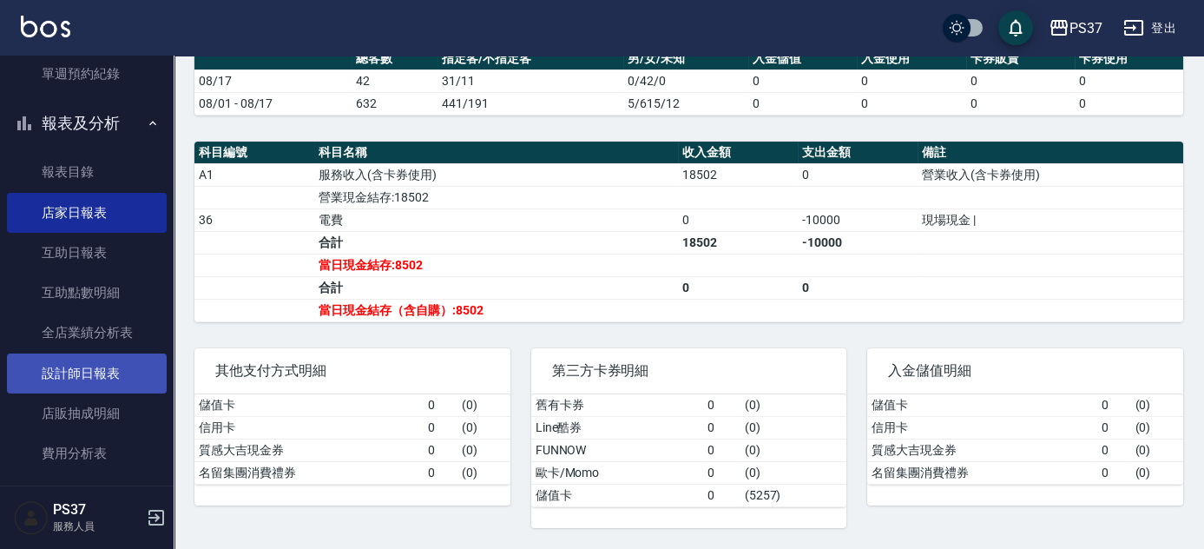
scroll to position [552, 0]
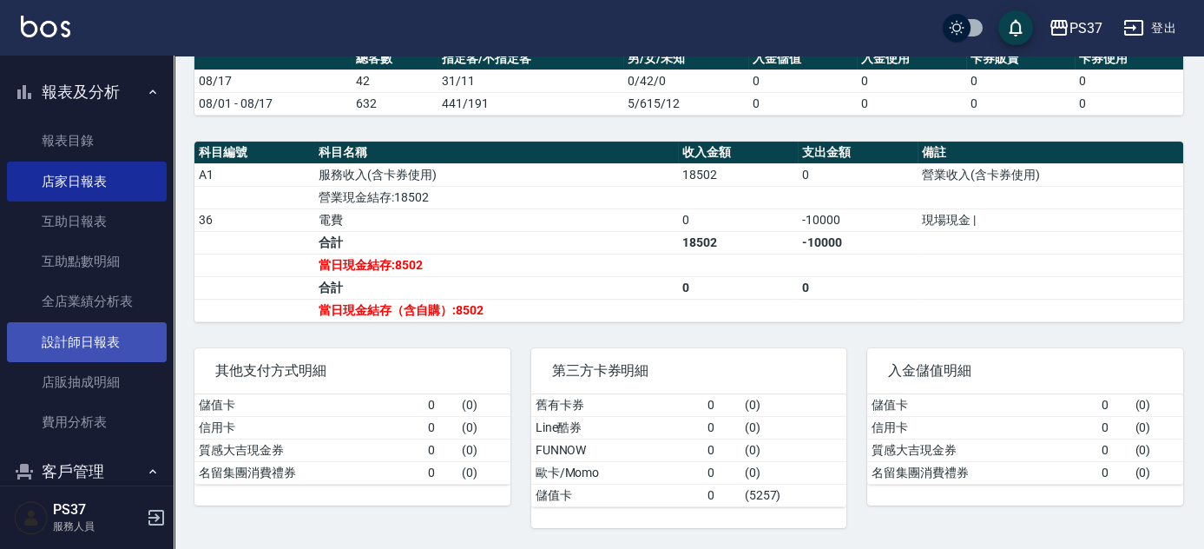
click at [74, 335] on link "設計師日報表" at bounding box center [87, 342] width 160 height 40
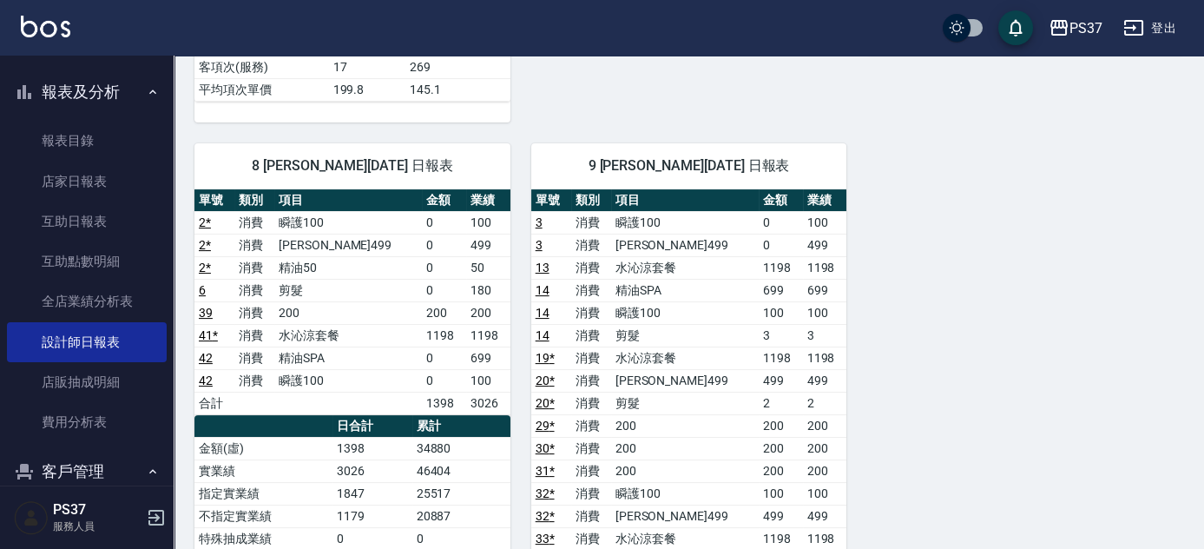
scroll to position [946, 0]
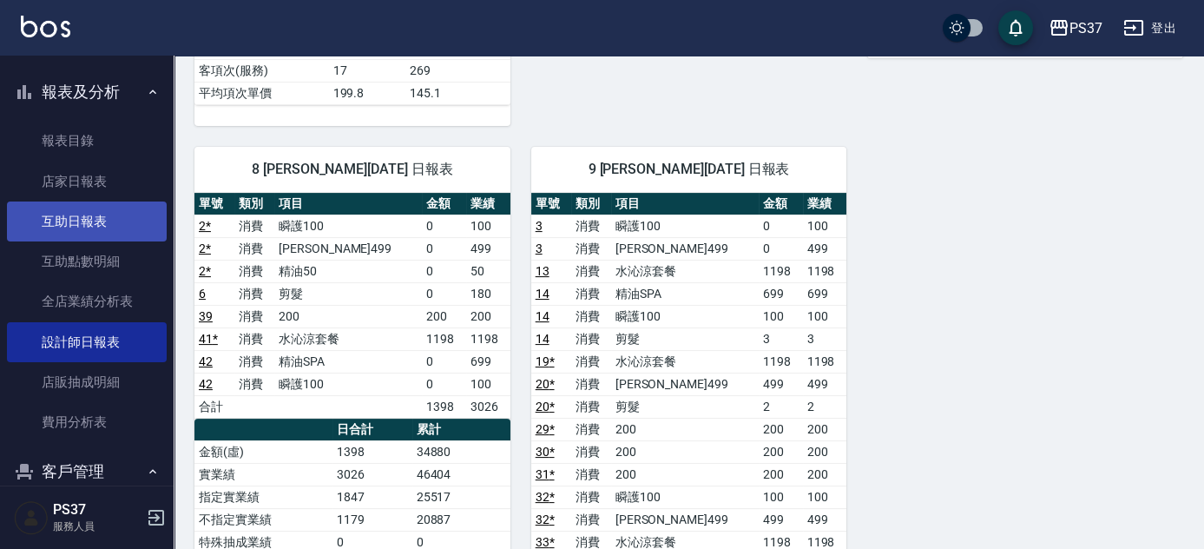
click at [76, 214] on link "互助日報表" at bounding box center [87, 221] width 160 height 40
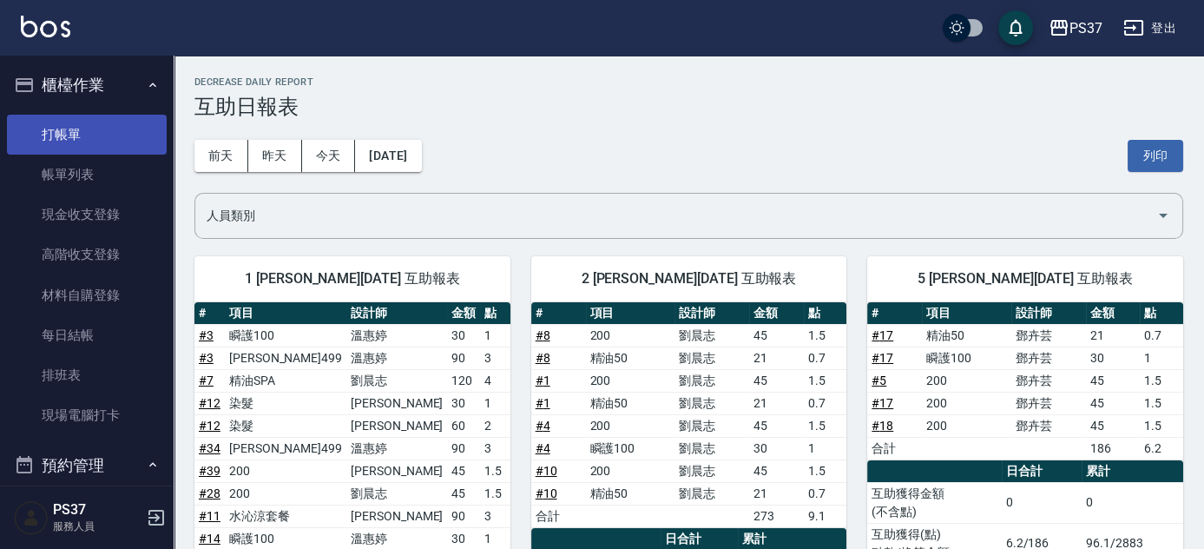
click at [64, 125] on link "打帳單" at bounding box center [87, 135] width 160 height 40
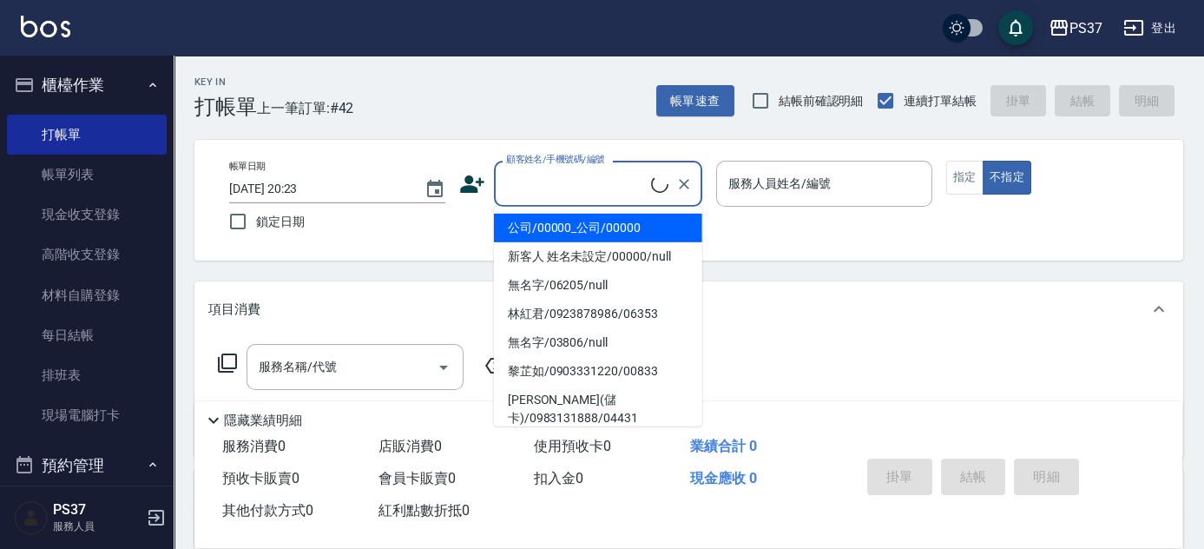
click at [606, 180] on input "顧客姓名/手機號碼/編號" at bounding box center [576, 183] width 149 height 30
click at [594, 230] on li "公司/00000_公司/00000" at bounding box center [598, 228] width 208 height 29
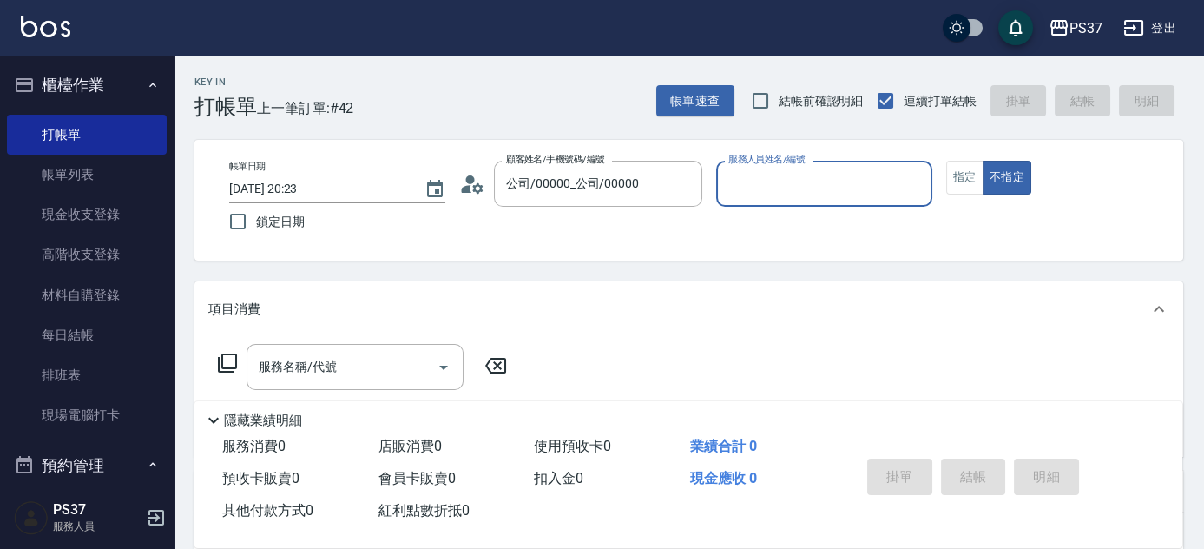
click at [803, 205] on div "服務人員姓名/編號" at bounding box center [824, 184] width 216 height 46
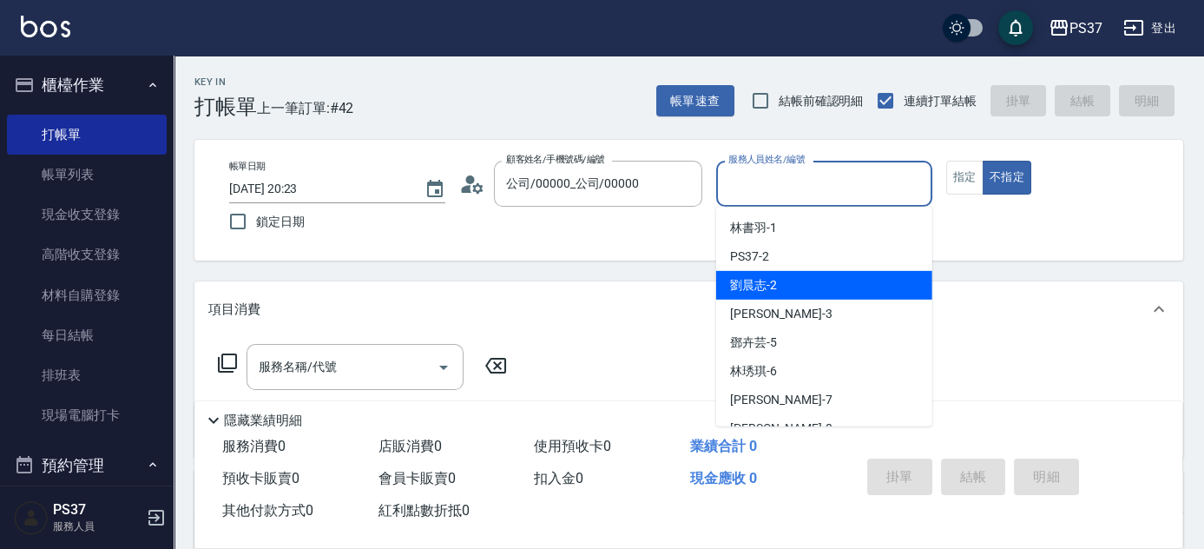
click at [774, 286] on span "劉晨志 -2" at bounding box center [753, 285] width 47 height 18
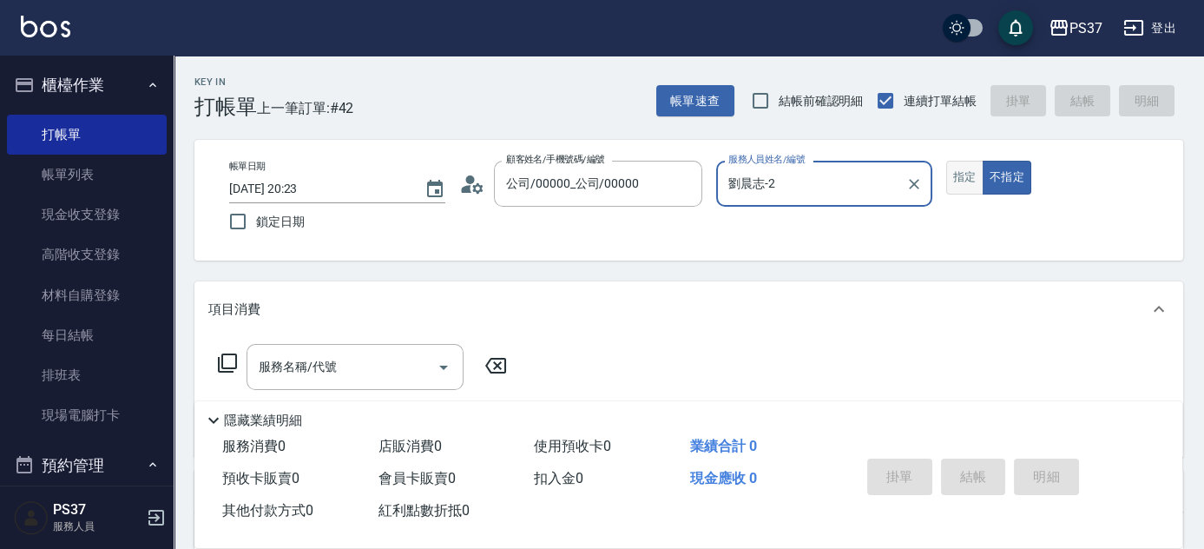
click at [957, 176] on button "指定" at bounding box center [964, 178] width 37 height 34
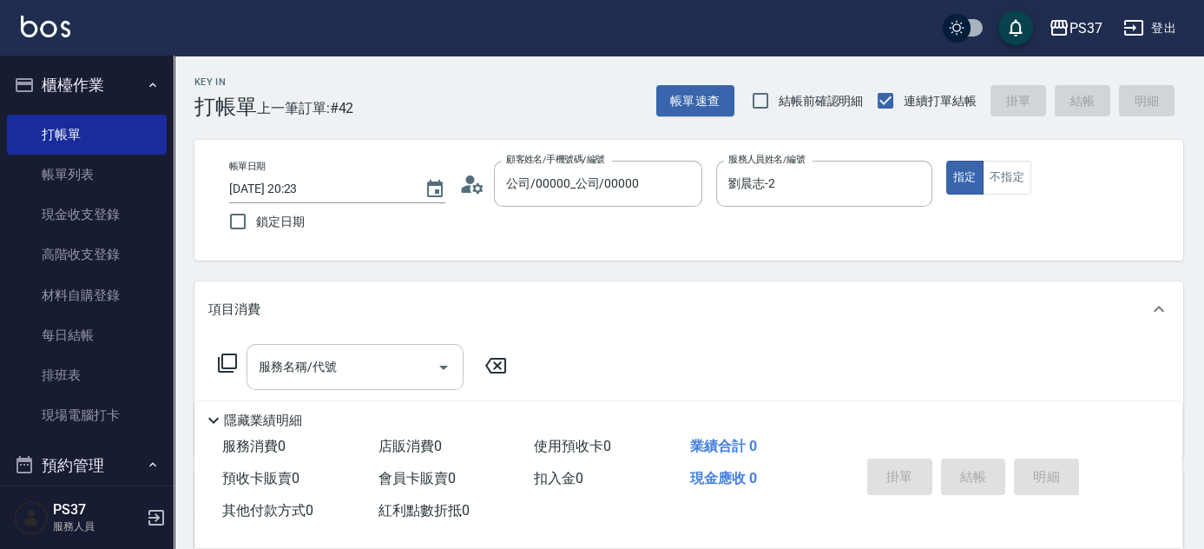
click at [375, 369] on input "服務名稱/代號" at bounding box center [341, 367] width 175 height 30
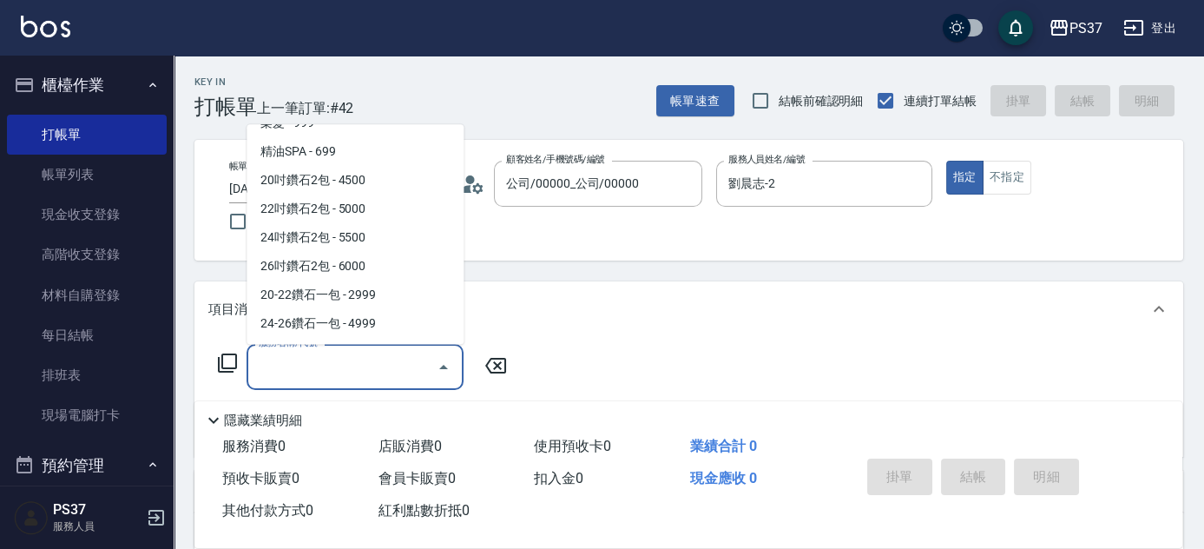
scroll to position [868, 0]
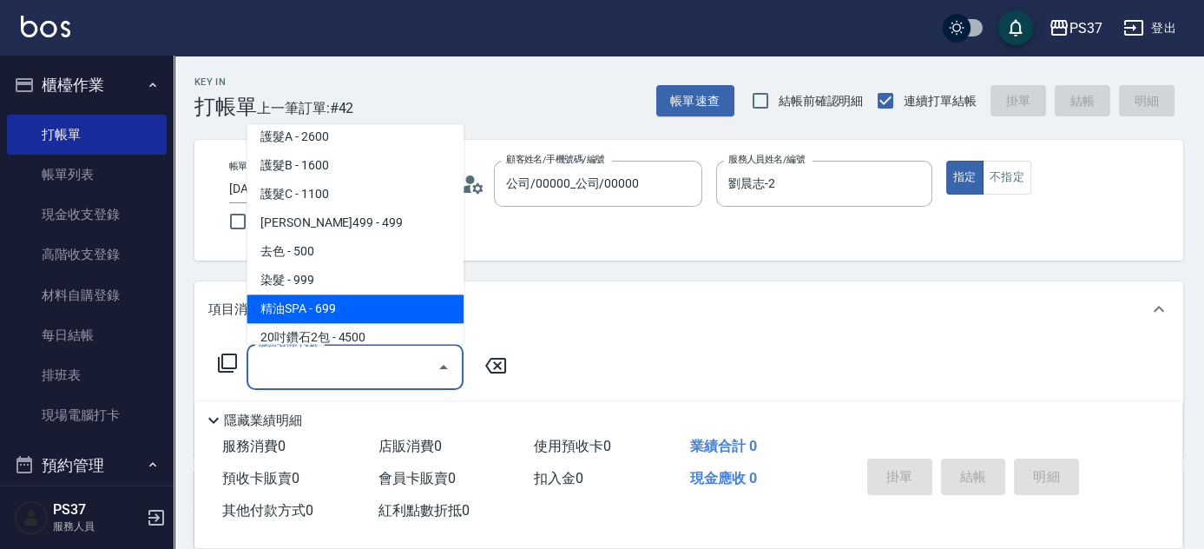
click at [365, 306] on span "精油SPA - 699" at bounding box center [355, 309] width 217 height 29
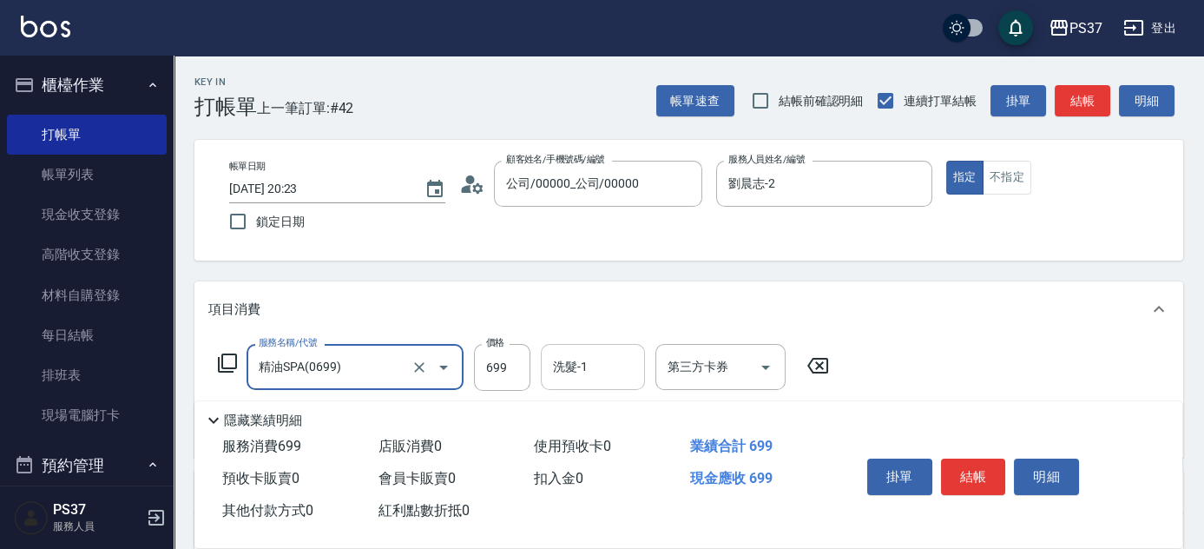
click at [607, 374] on input "洗髮-1" at bounding box center [593, 367] width 89 height 30
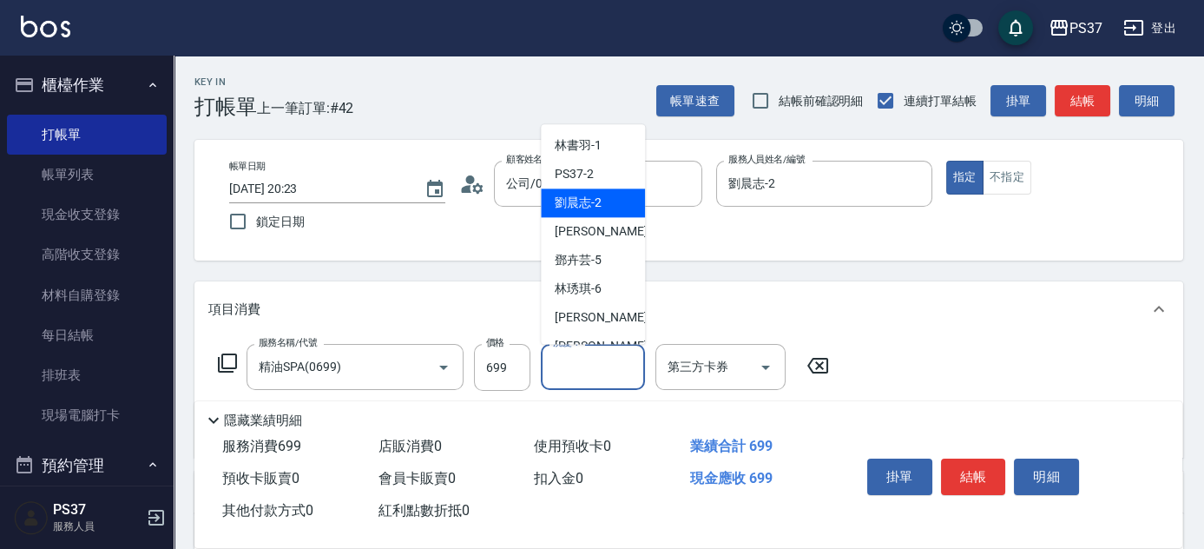
click at [593, 213] on div "劉晨志 -2" at bounding box center [593, 203] width 104 height 29
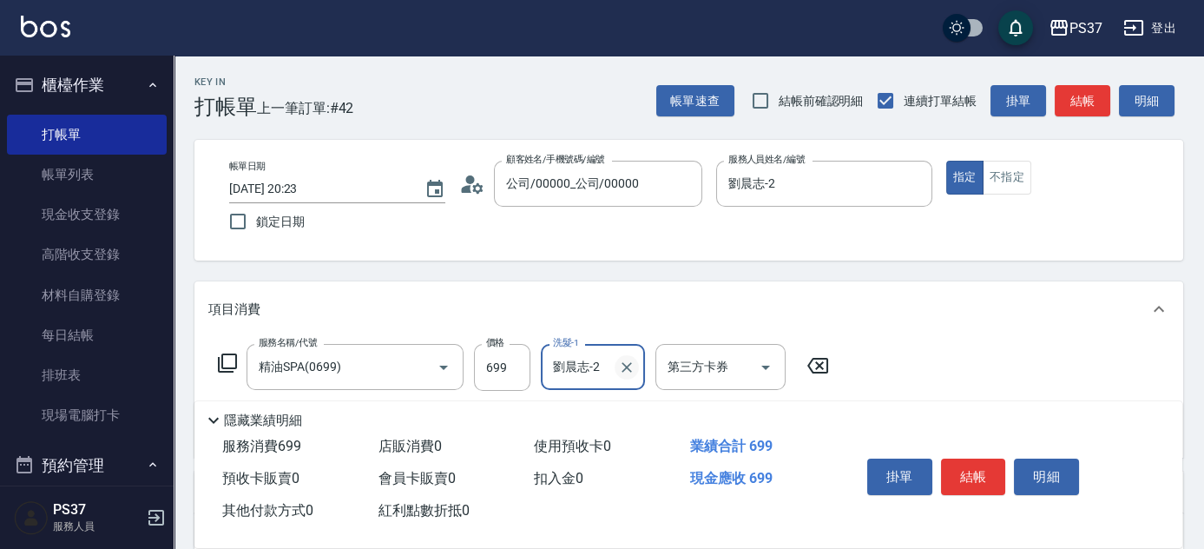
click at [628, 370] on icon "Clear" at bounding box center [626, 367] width 17 height 17
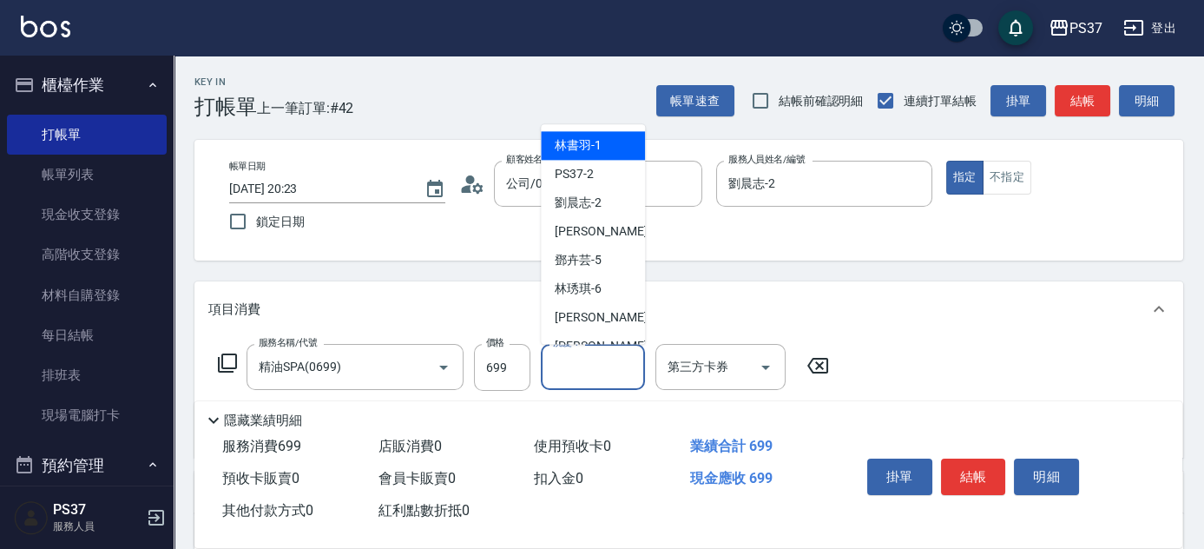
click at [581, 365] on input "洗髮-1" at bounding box center [593, 367] width 89 height 30
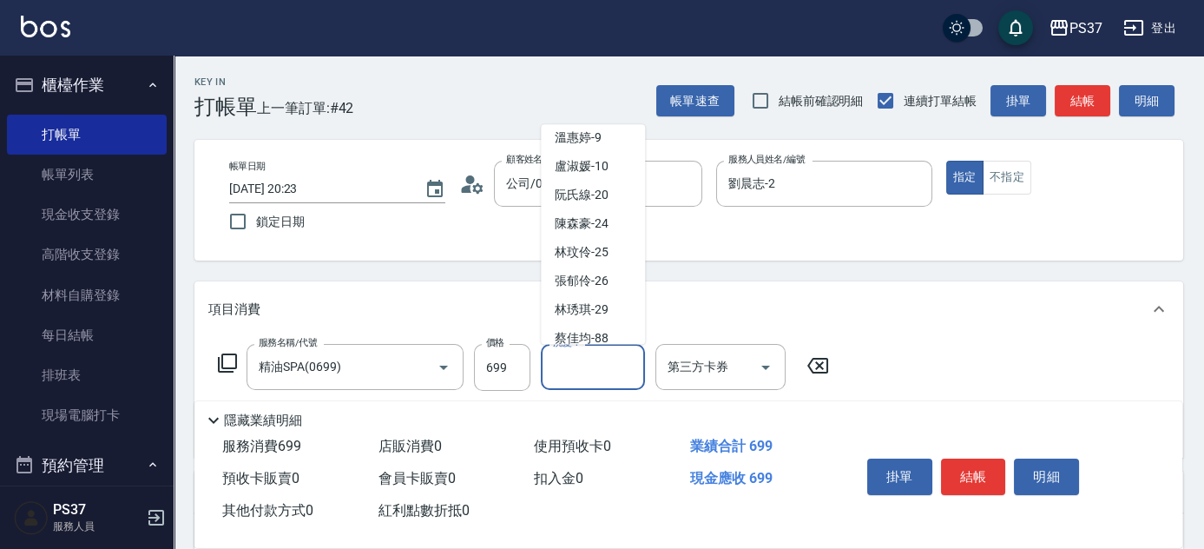
scroll to position [280, 0]
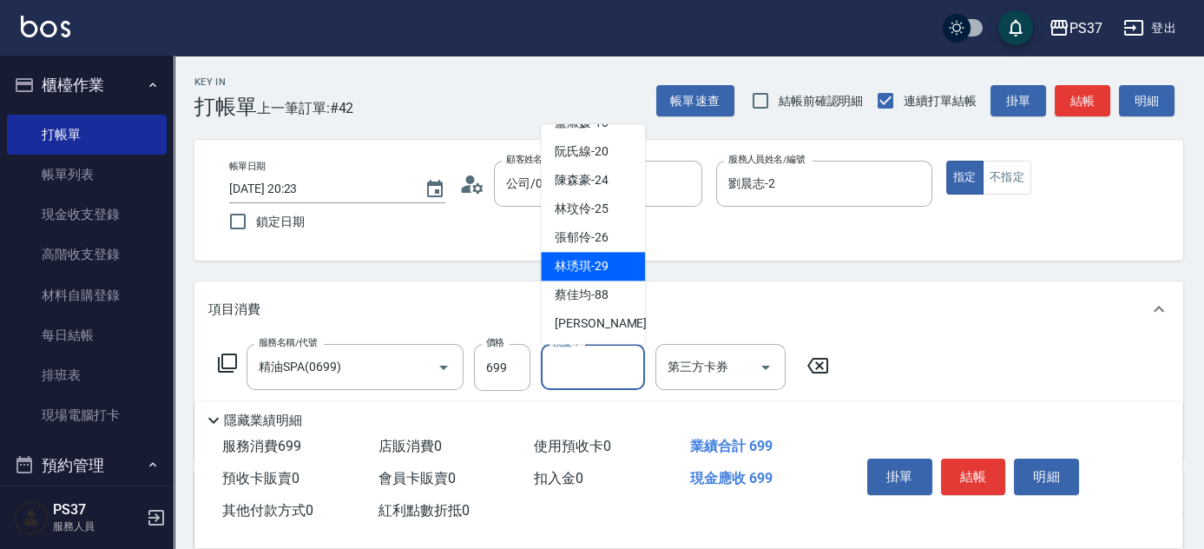
click at [599, 270] on span "林琇琪 -29" at bounding box center [582, 267] width 54 height 18
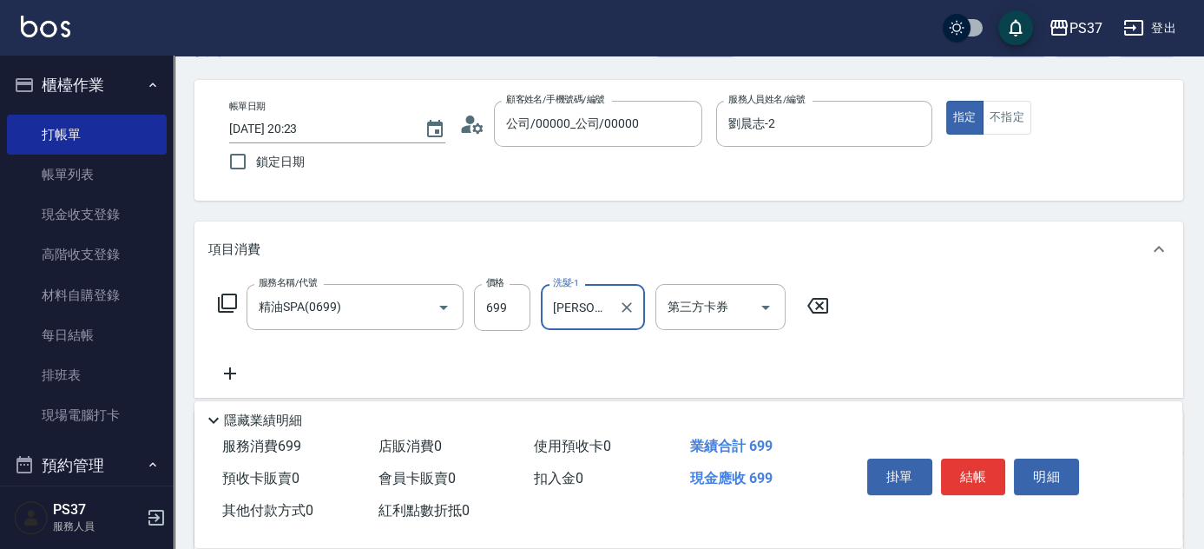
scroll to position [157, 0]
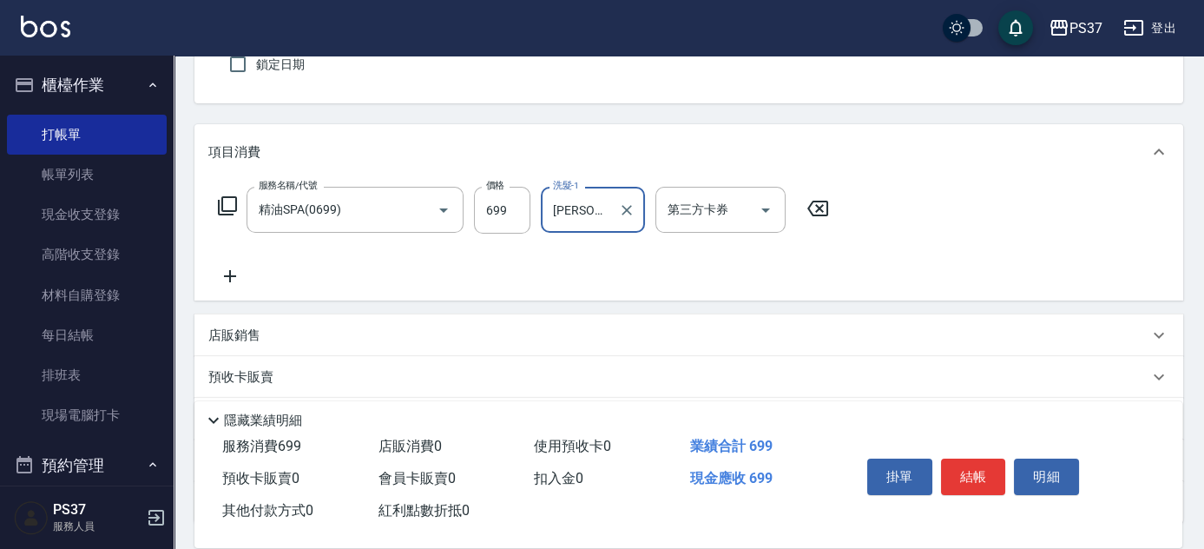
click at [231, 272] on icon at bounding box center [229, 276] width 43 height 21
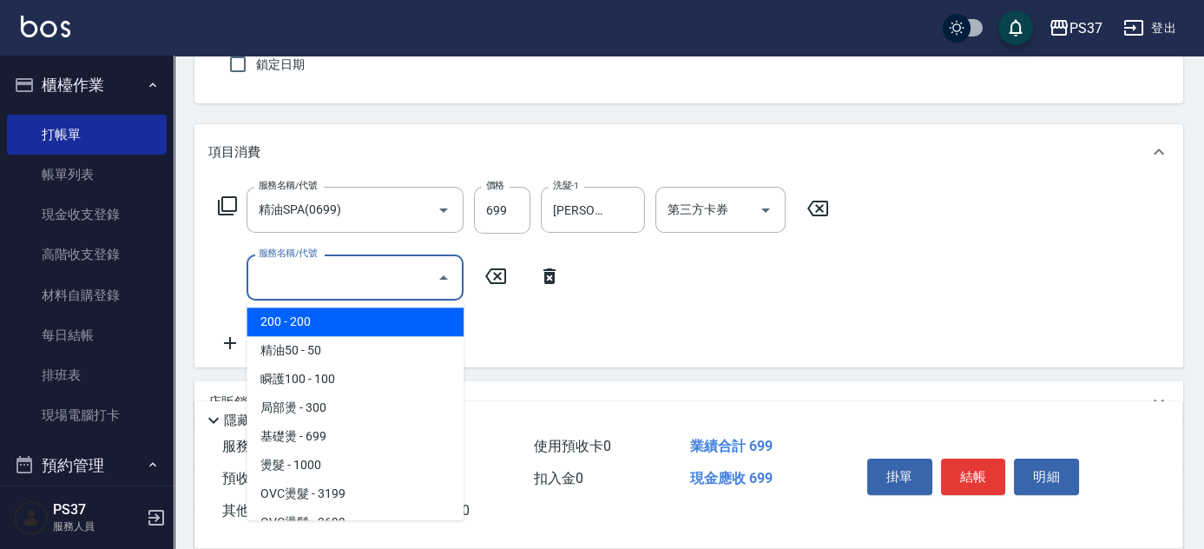
click at [292, 276] on input "服務名稱/代號" at bounding box center [341, 277] width 175 height 30
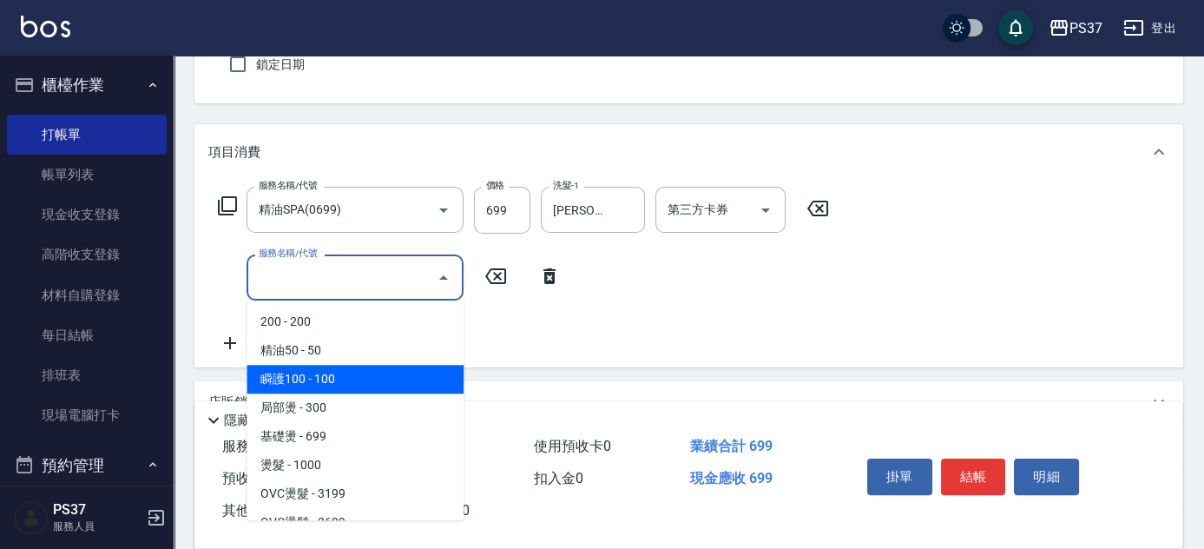
click at [357, 372] on span "瞬護100 - 100" at bounding box center [355, 379] width 217 height 29
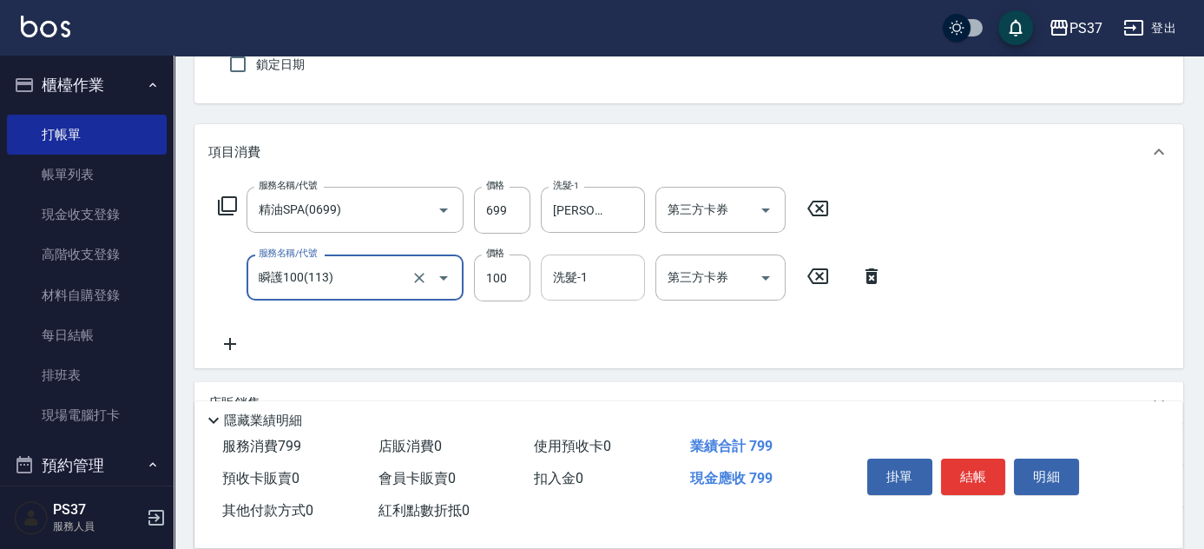
click at [581, 274] on input "洗髮-1" at bounding box center [593, 277] width 89 height 30
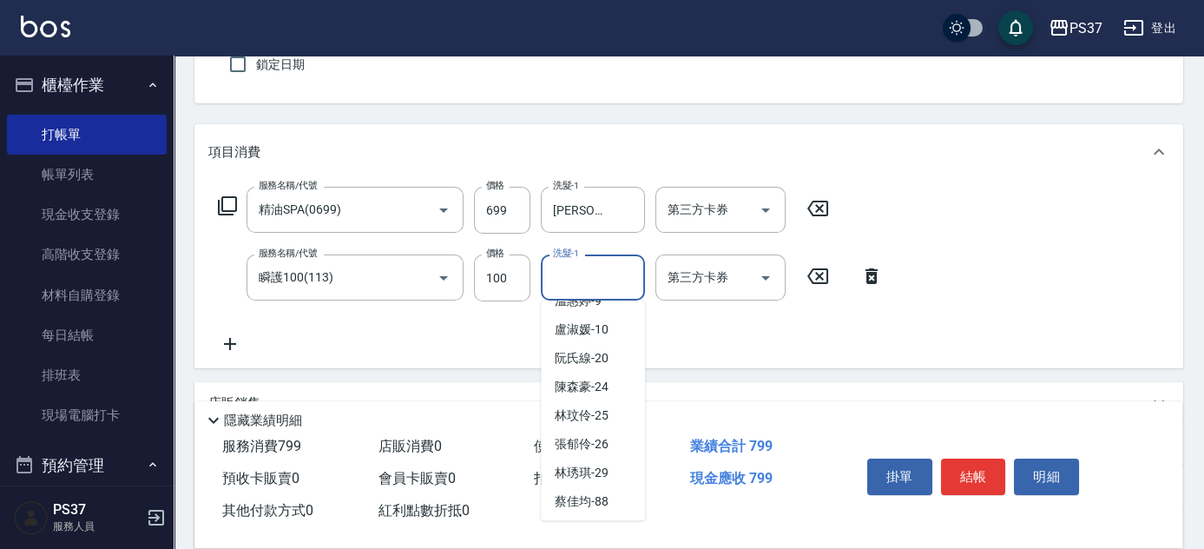
scroll to position [280, 0]
click at [580, 443] on span "林琇琪 -29" at bounding box center [582, 442] width 54 height 18
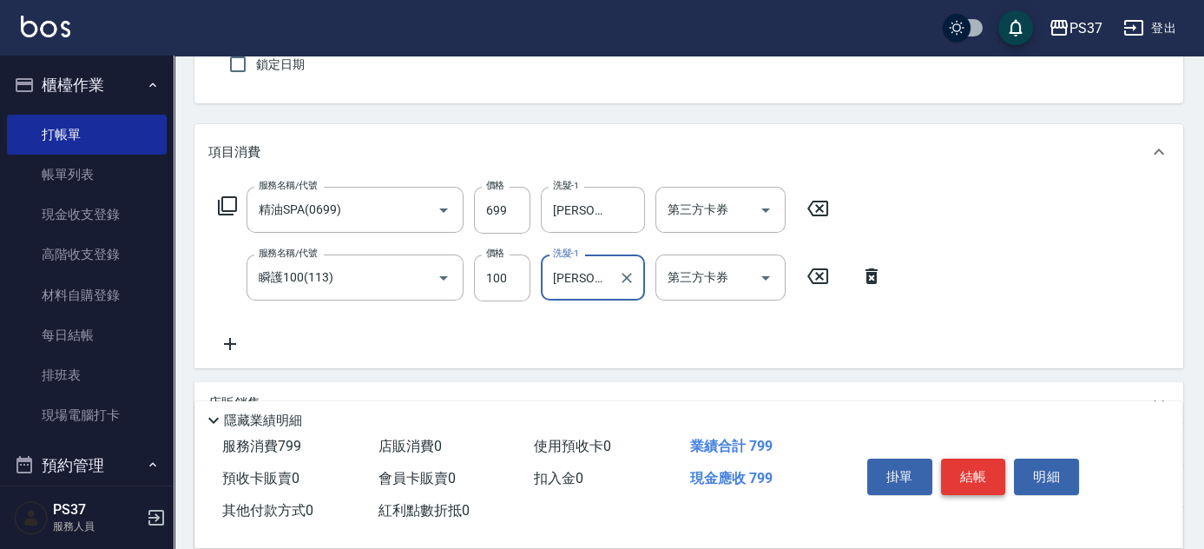
click at [965, 471] on button "結帳" at bounding box center [973, 476] width 65 height 36
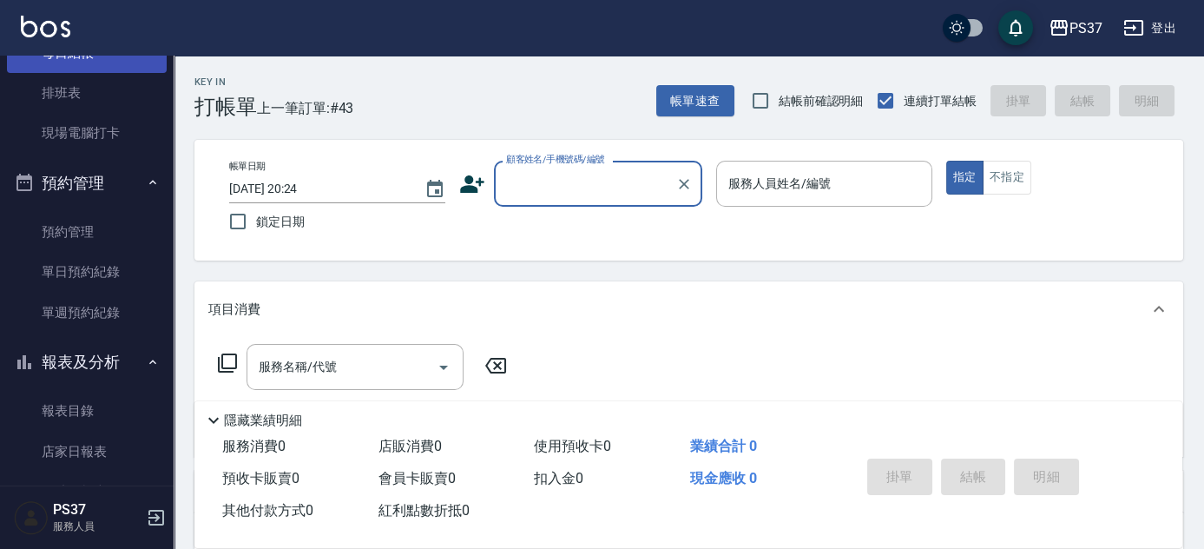
scroll to position [394, 0]
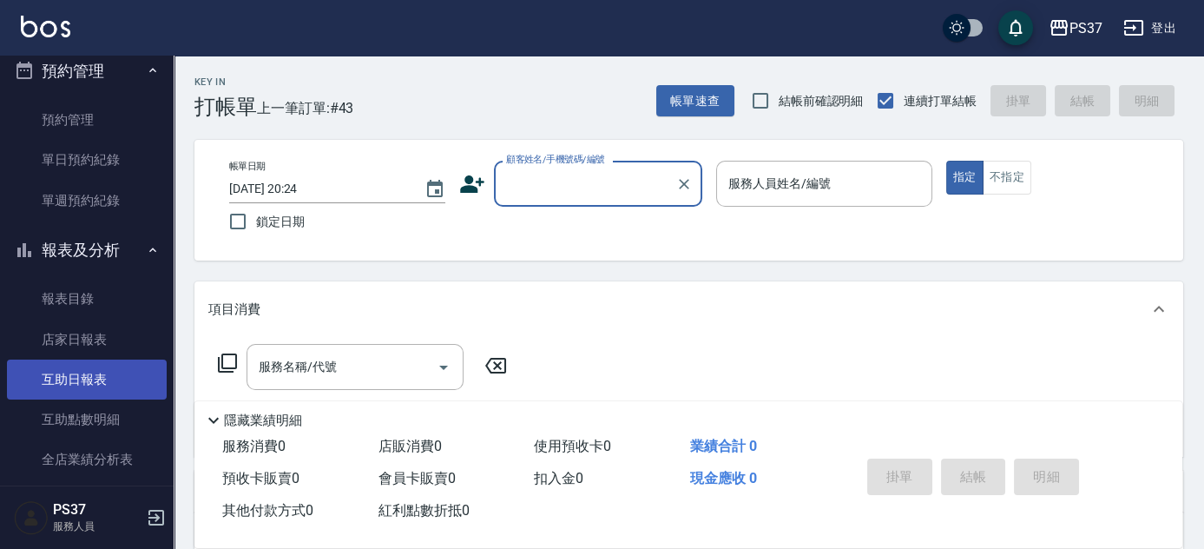
click at [85, 377] on link "互助日報表" at bounding box center [87, 379] width 160 height 40
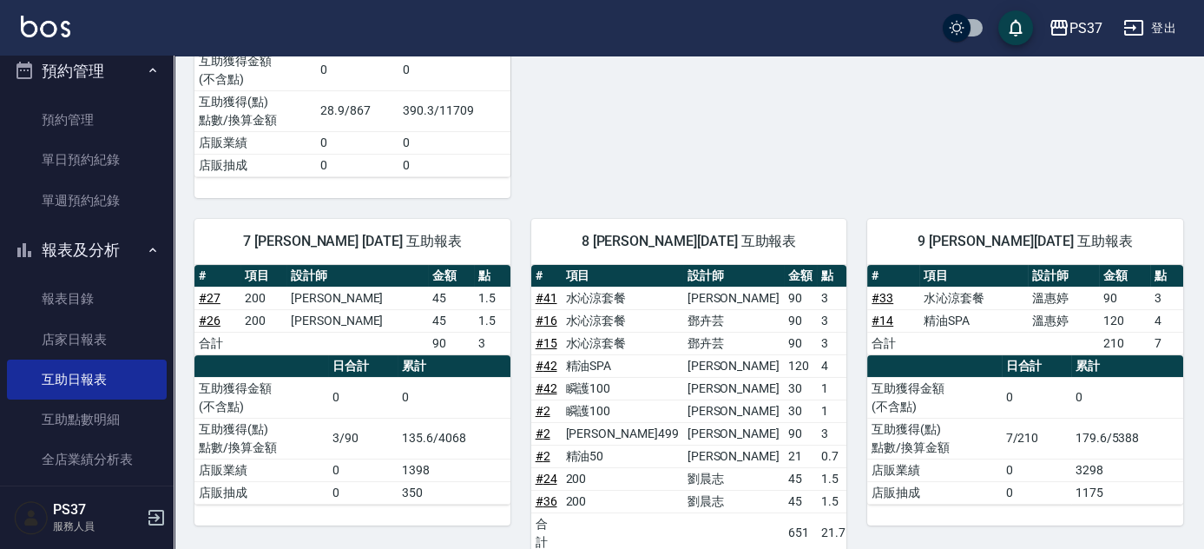
scroll to position [661, 0]
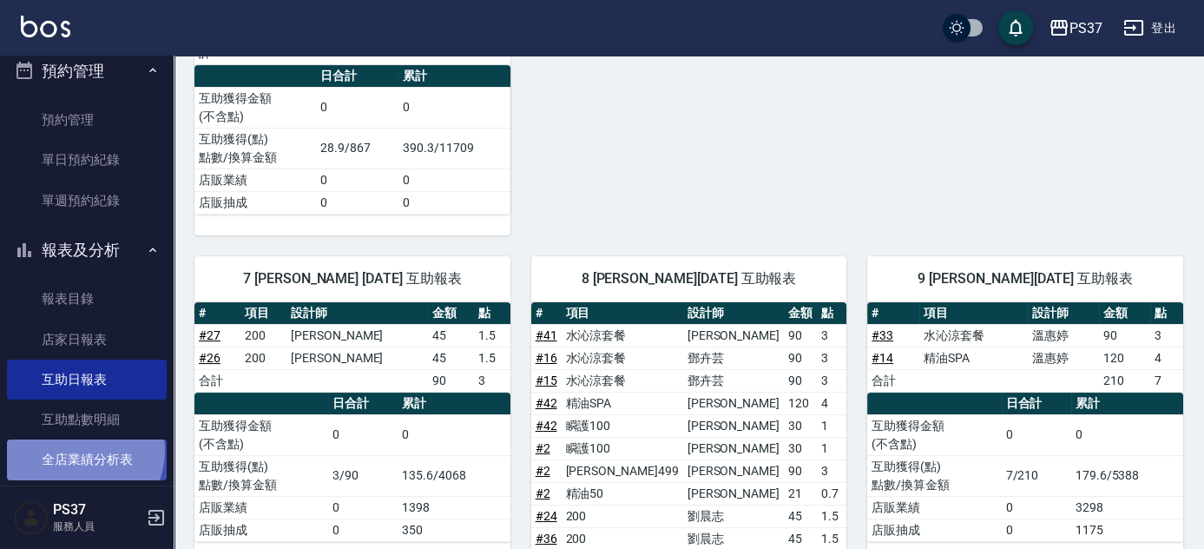
click at [75, 450] on link "全店業績分析表" at bounding box center [87, 459] width 160 height 40
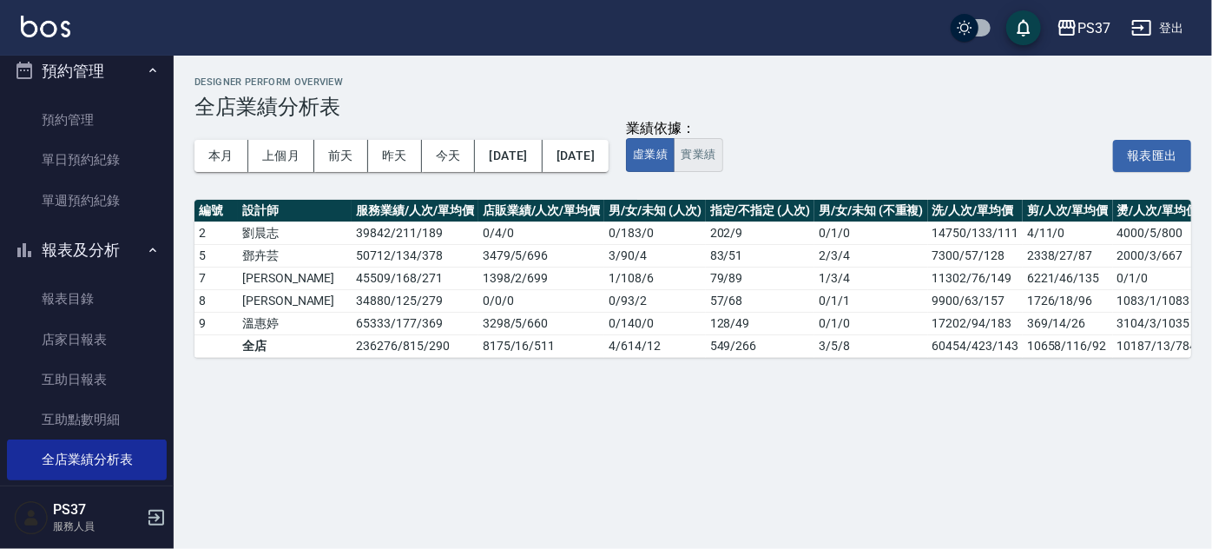
click at [722, 148] on button "實業績" at bounding box center [698, 155] width 49 height 34
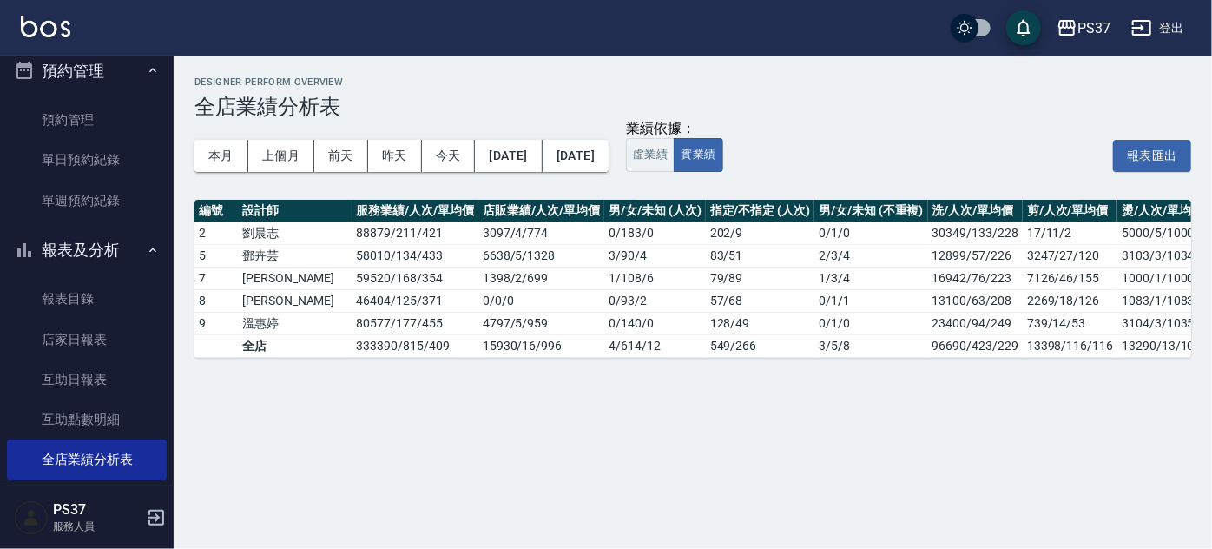
click at [789, 187] on div "本月 上個月 前天 昨天 今天 2025/08/01 2025/08/17 業績依據： 虛業績 實業績 報表匯出" at bounding box center [692, 156] width 997 height 74
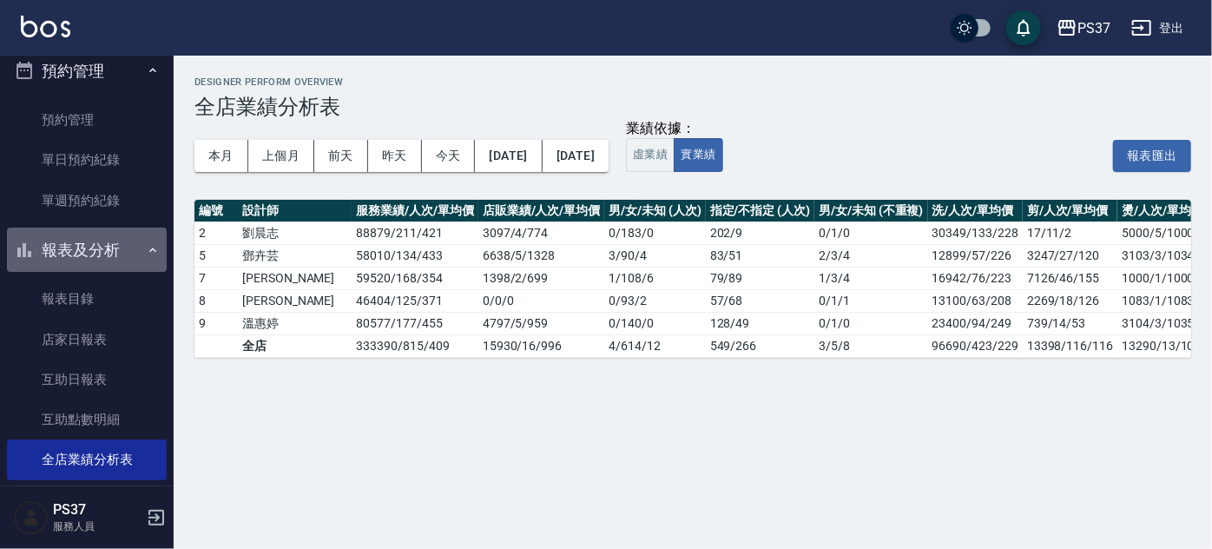
click at [91, 254] on button "報表及分析" at bounding box center [87, 249] width 160 height 45
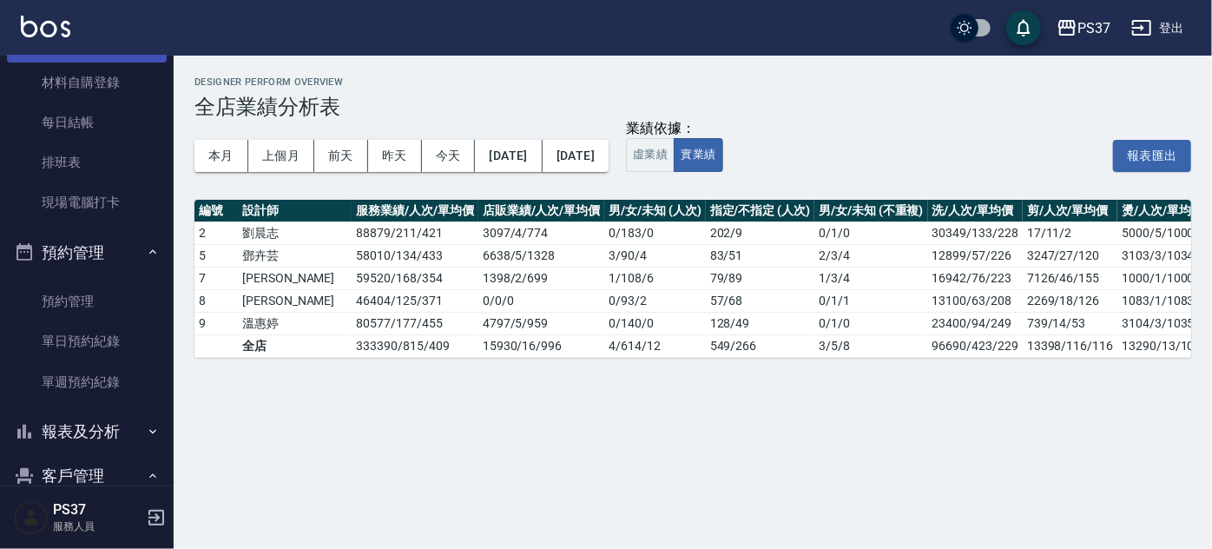
scroll to position [315, 0]
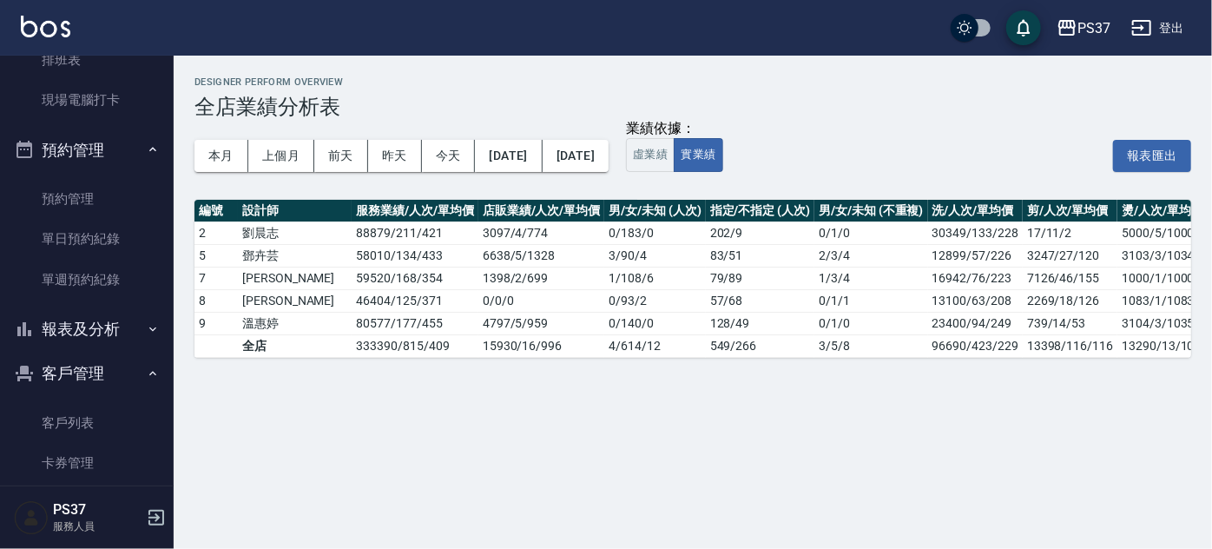
click at [99, 335] on button "報表及分析" at bounding box center [87, 328] width 160 height 45
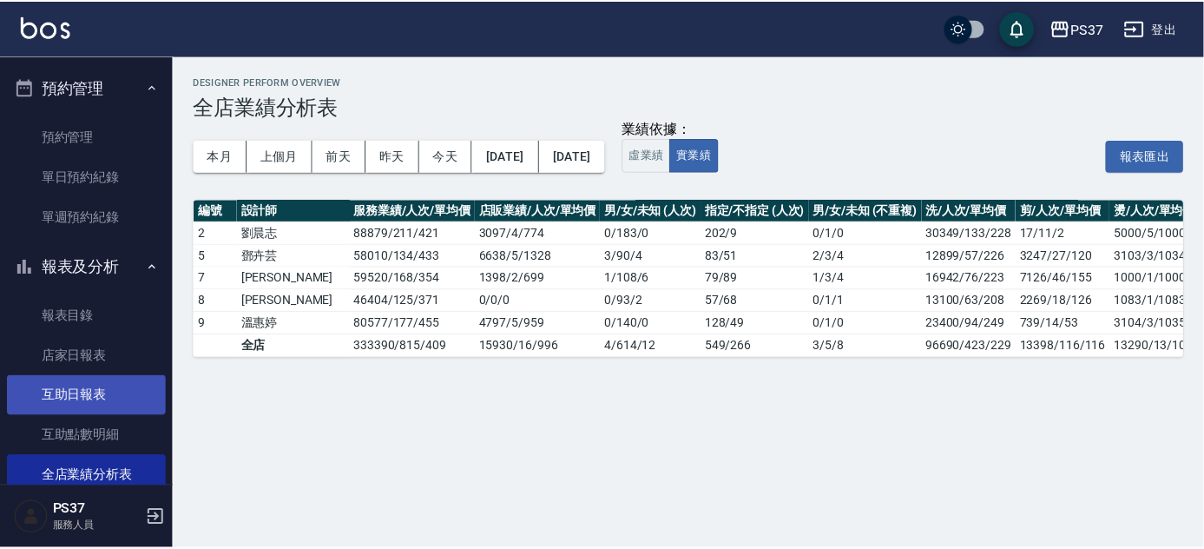
scroll to position [473, 0]
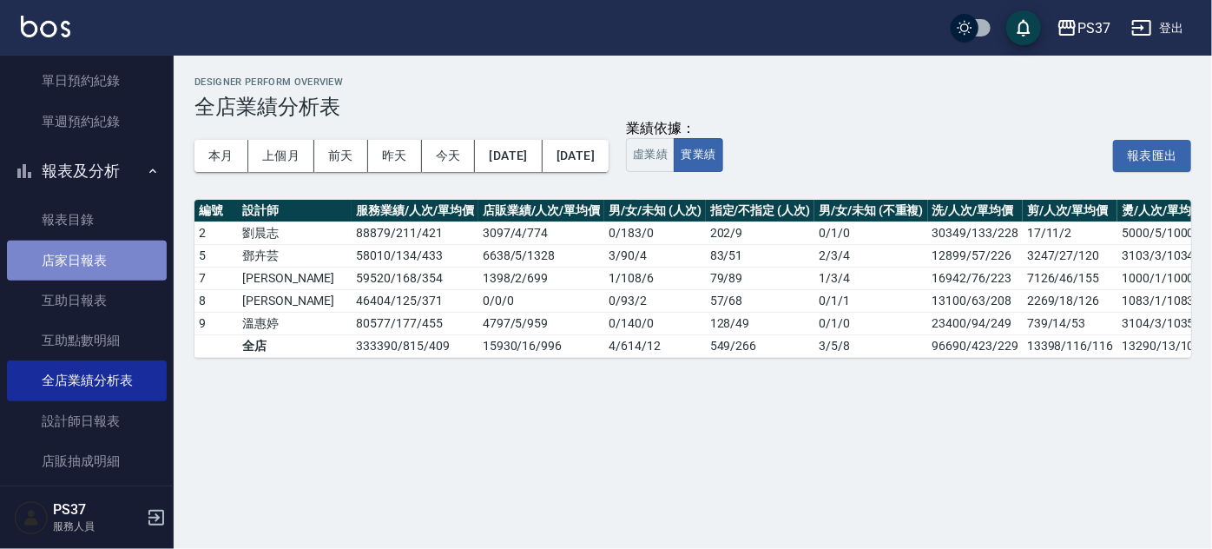
click at [86, 266] on link "店家日報表" at bounding box center [87, 260] width 160 height 40
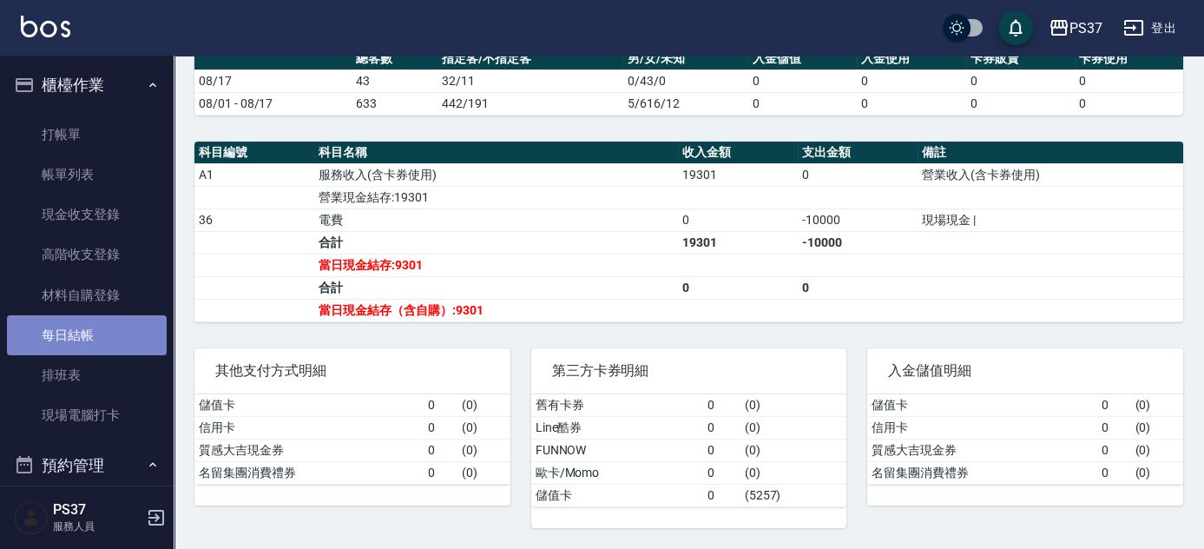
click at [90, 330] on link "每日結帳" at bounding box center [87, 335] width 160 height 40
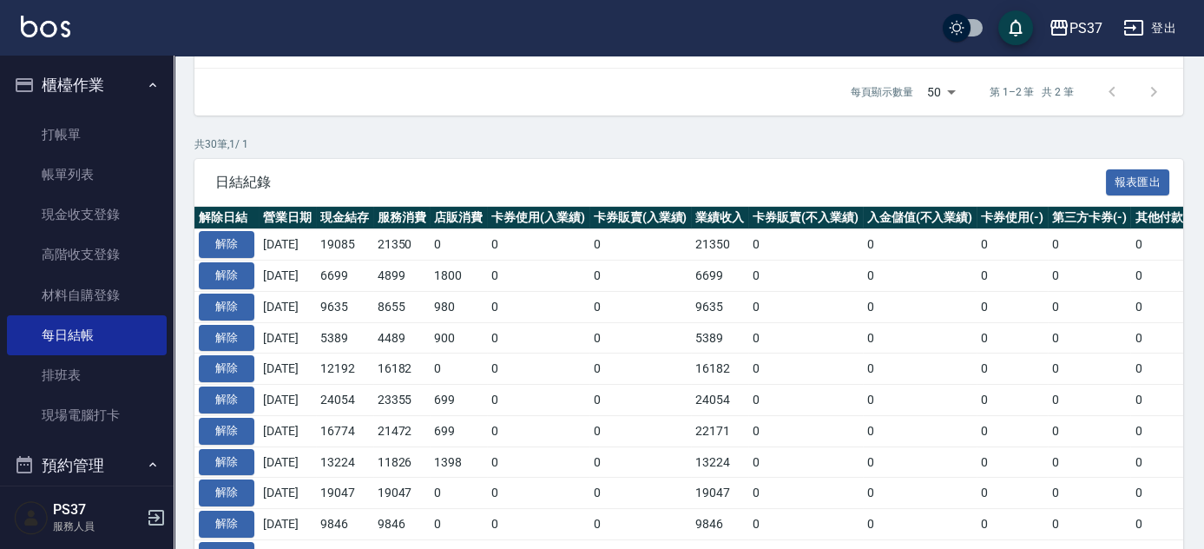
scroll to position [78, 0]
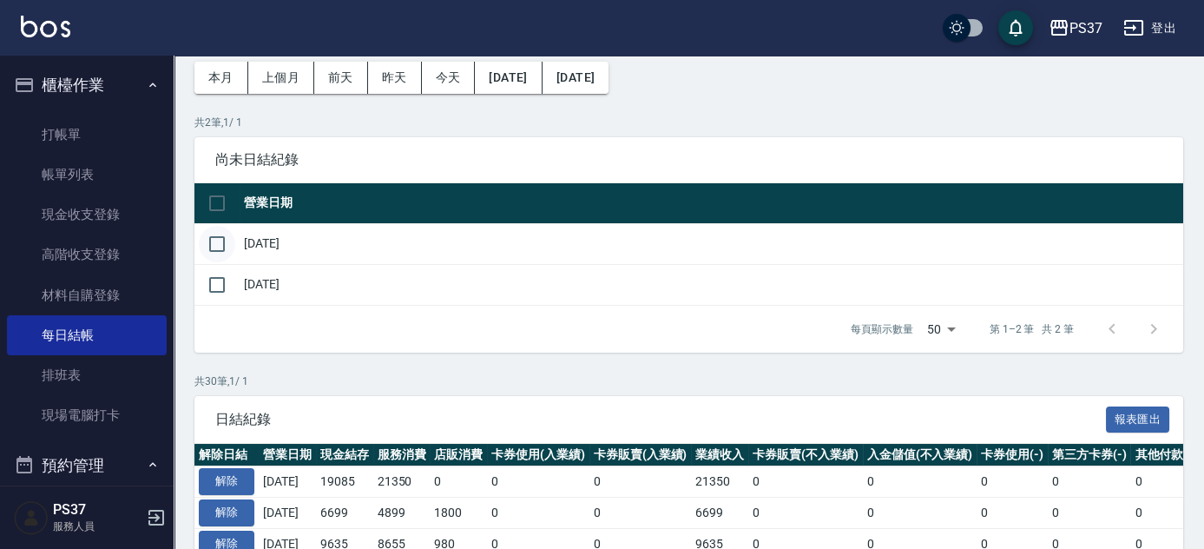
click at [219, 242] on input "checkbox" at bounding box center [217, 244] width 36 height 36
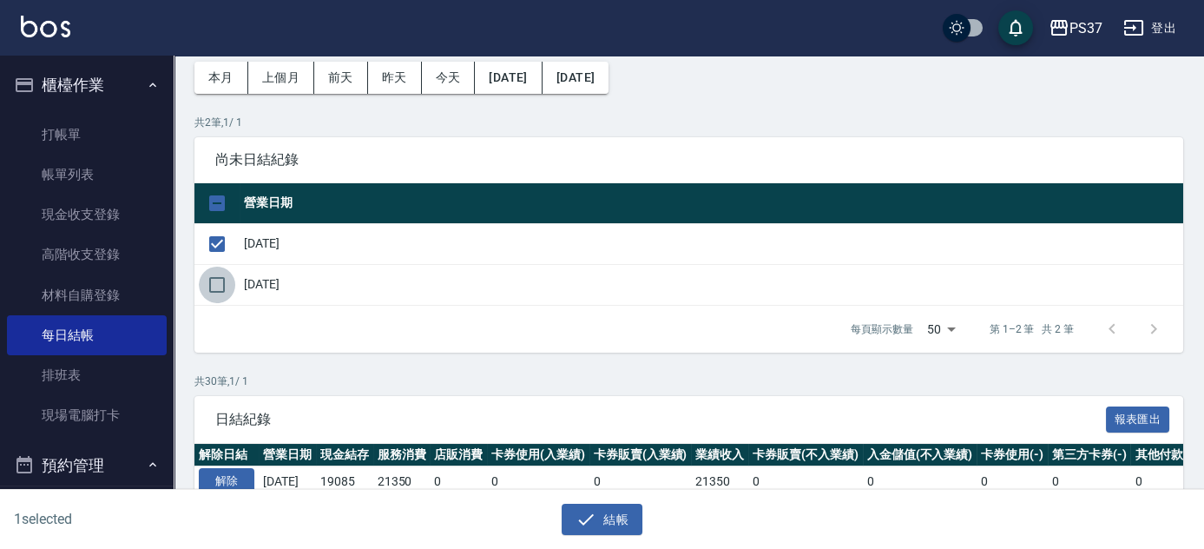
click at [223, 283] on input "checkbox" at bounding box center [217, 284] width 36 height 36
click at [211, 284] on input "checkbox" at bounding box center [217, 284] width 36 height 36
click at [606, 515] on button "結帳" at bounding box center [602, 519] width 81 height 32
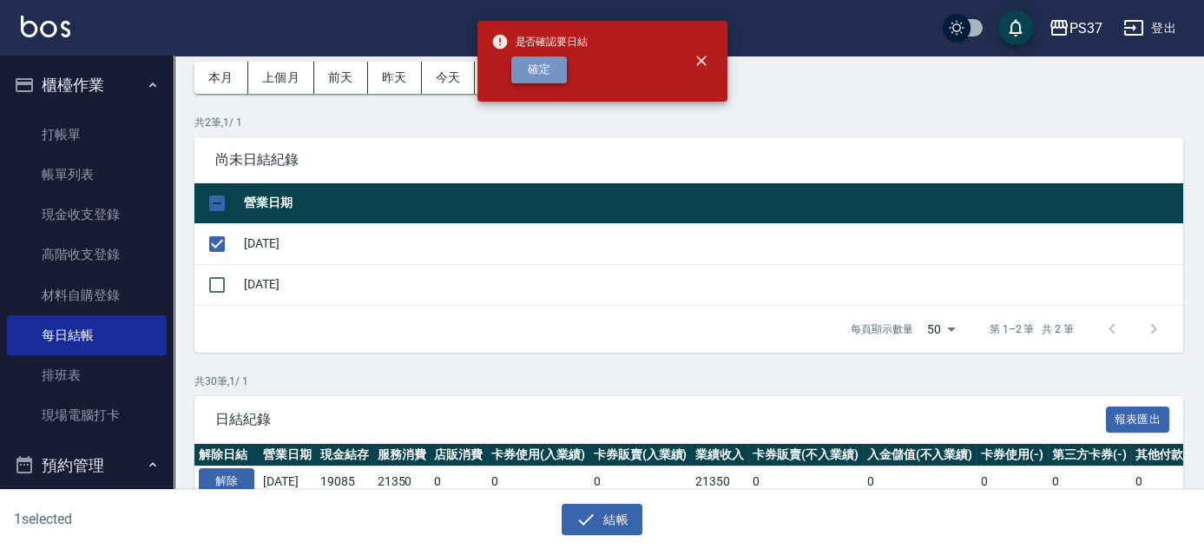
click at [548, 74] on button "確定" at bounding box center [539, 69] width 56 height 27
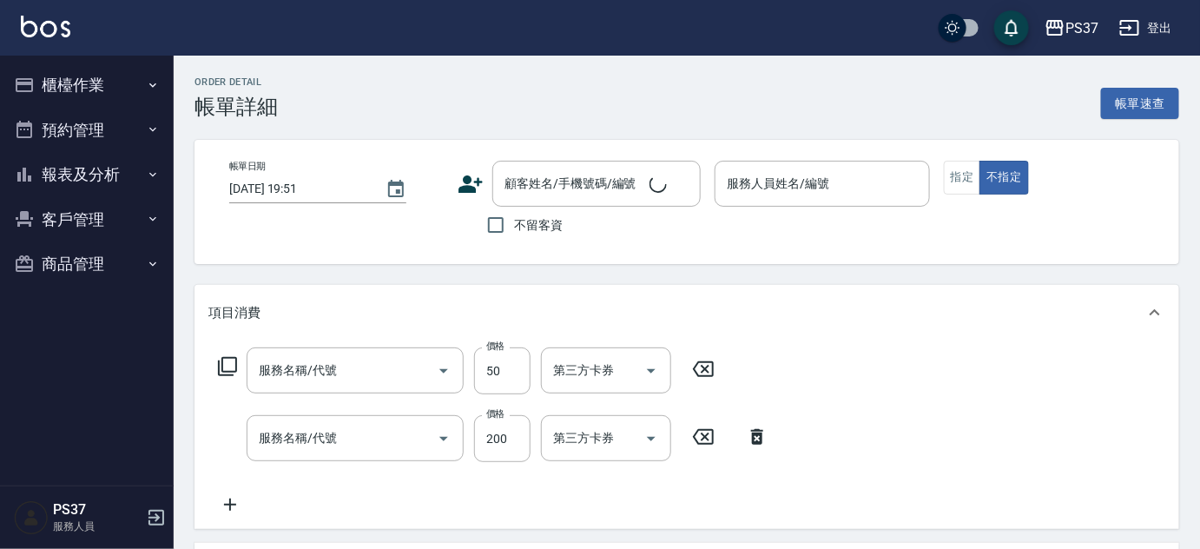
type input "[DATE] 19:04"
type input "[PERSON_NAME]-7"
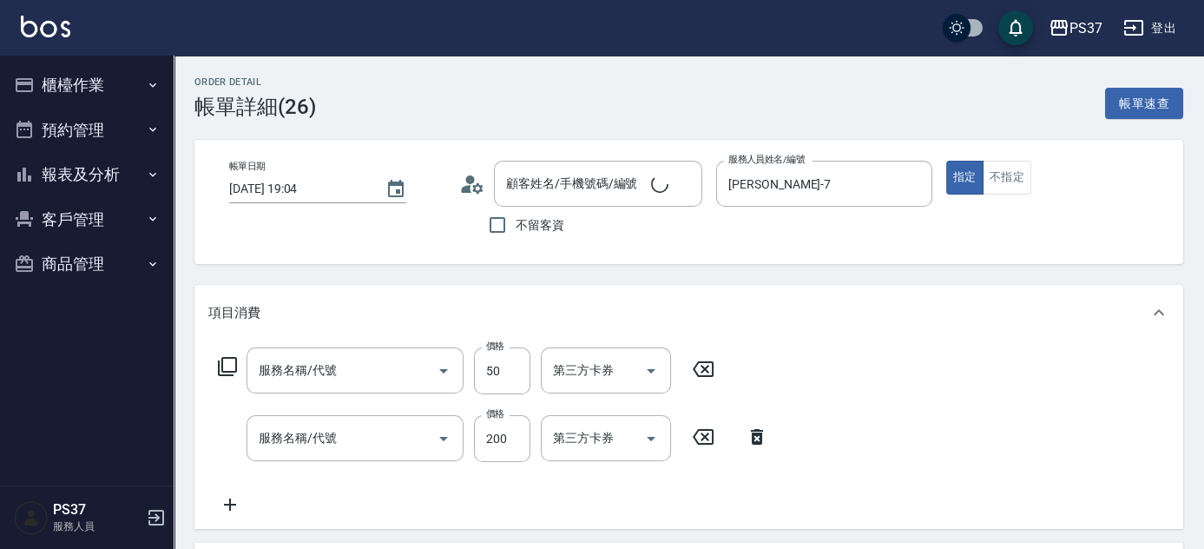
type input "精油50(112)"
type input "200(111)"
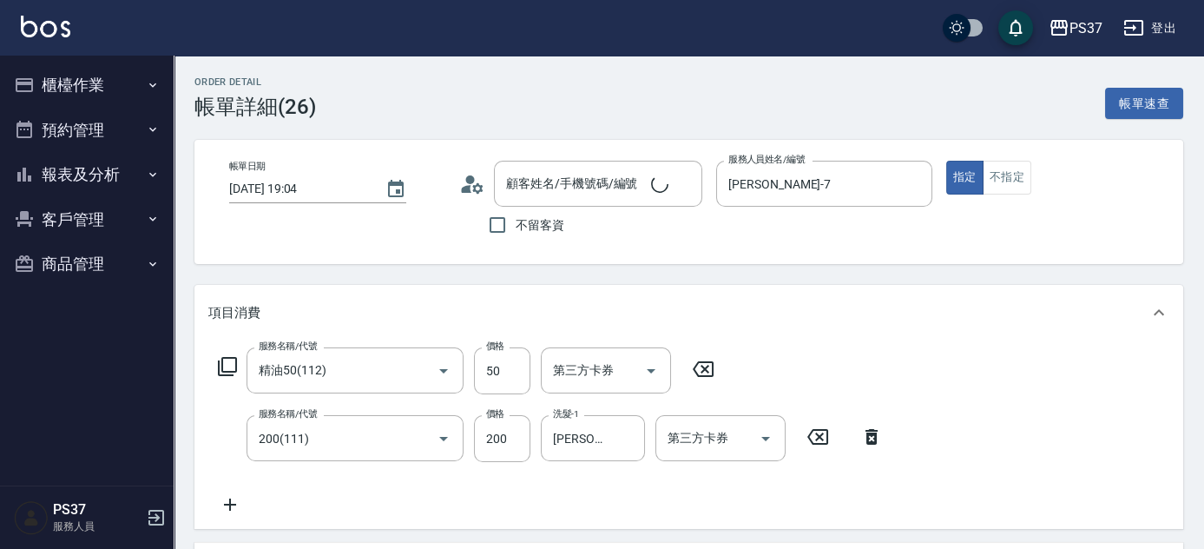
type input "公司/00000_公司/00000"
click at [625, 369] on icon "Clear" at bounding box center [627, 370] width 10 height 10
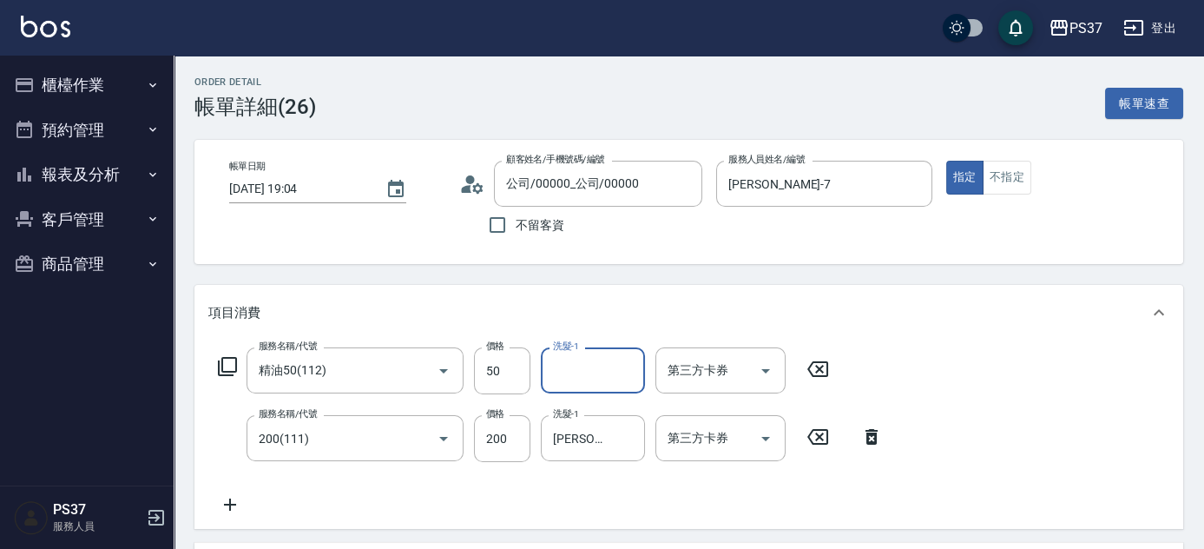
click at [571, 376] on input "洗髮-1" at bounding box center [593, 370] width 89 height 30
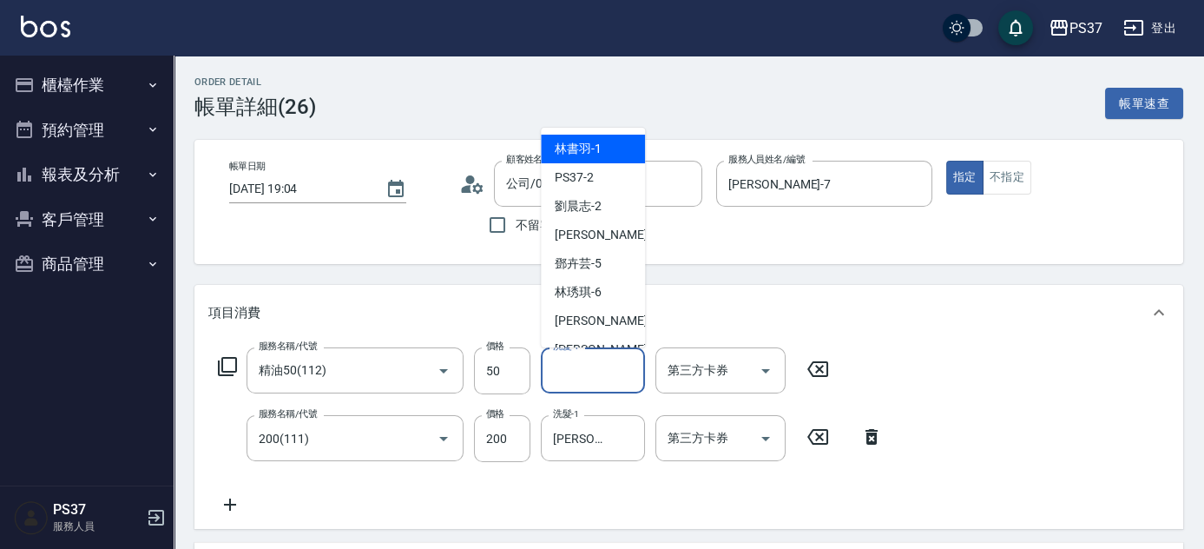
click at [588, 156] on span "林書羽 -1" at bounding box center [578, 149] width 47 height 18
type input "林書羽-1"
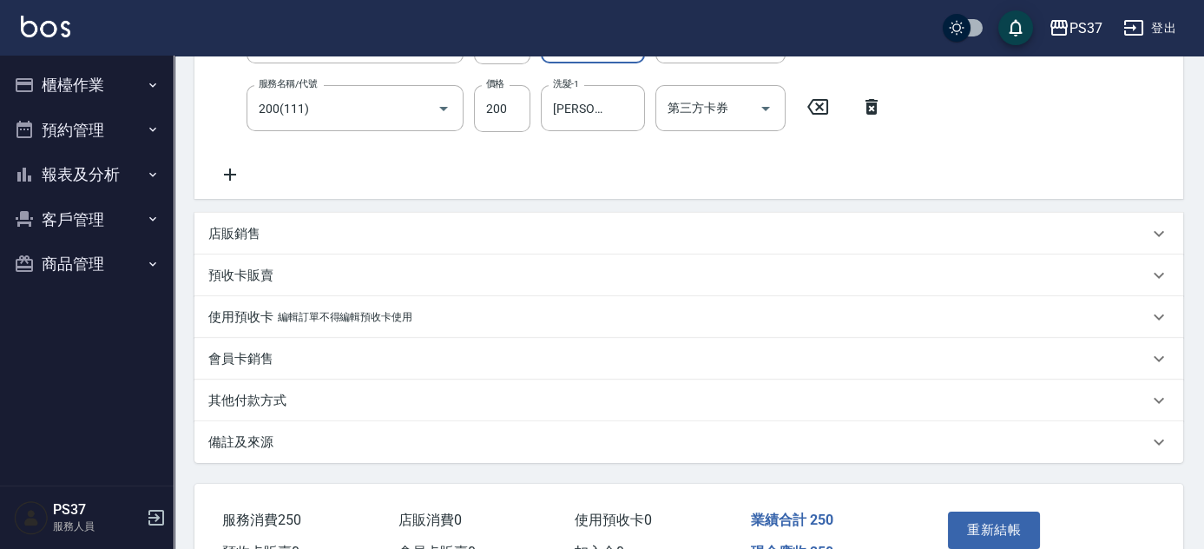
scroll to position [394, 0]
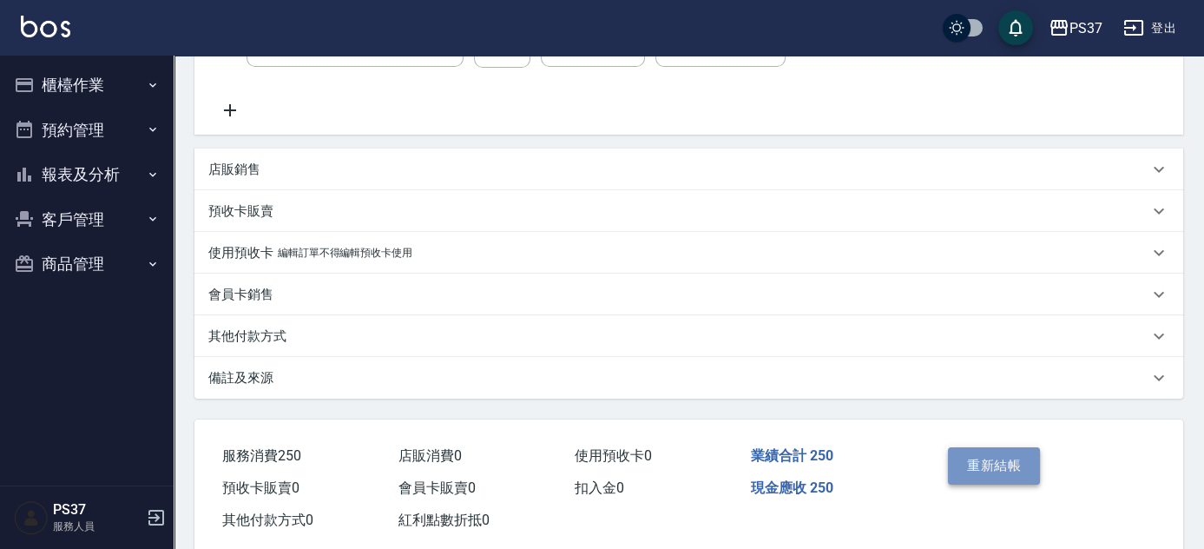
click at [1001, 470] on button "重新結帳" at bounding box center [994, 465] width 92 height 36
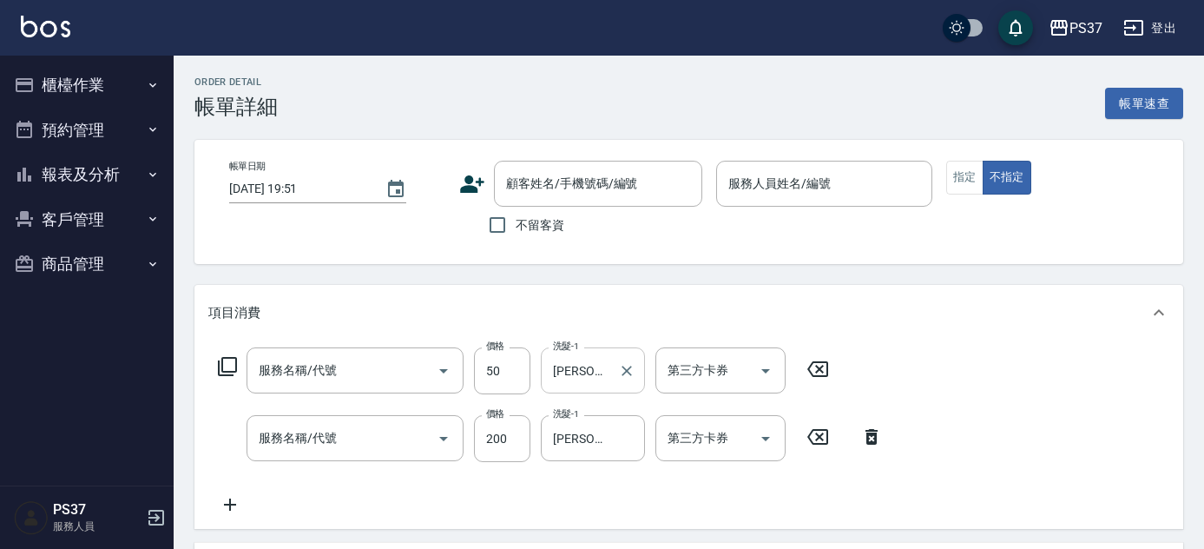
type input "2025/08/17 19:04"
type input "[PERSON_NAME]-7"
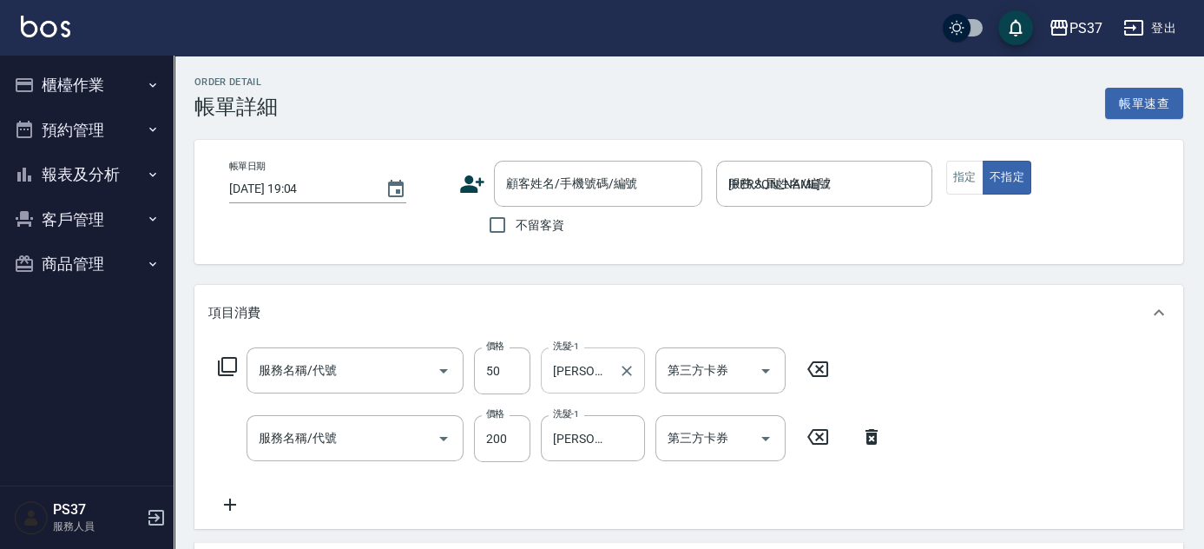
type input "精油50(112)"
type input "200(111)"
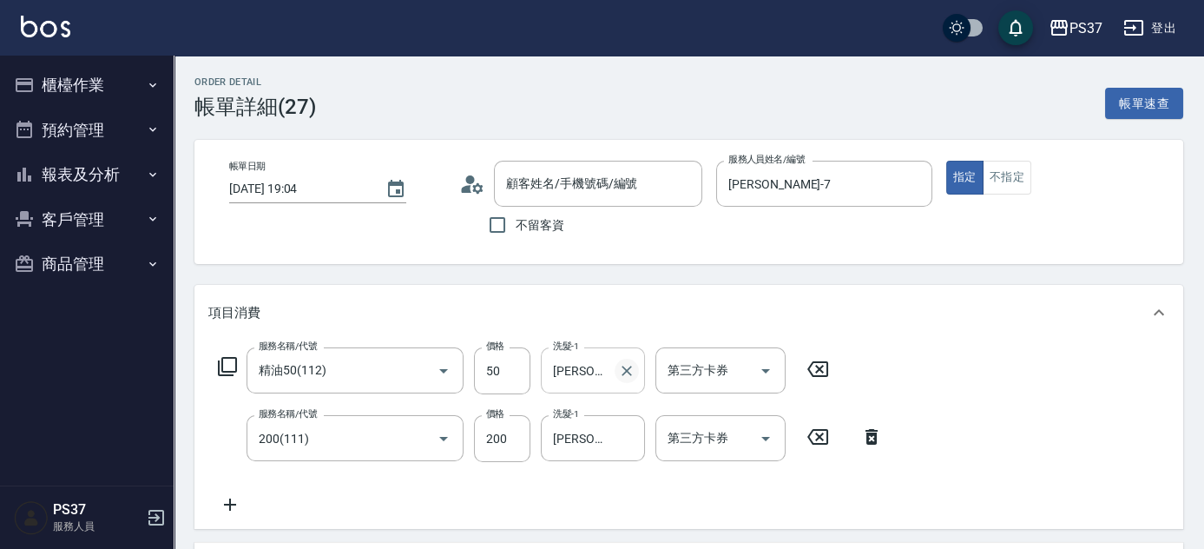
type input "公司/00000_公司/00000"
click at [627, 372] on icon "Clear" at bounding box center [626, 370] width 17 height 17
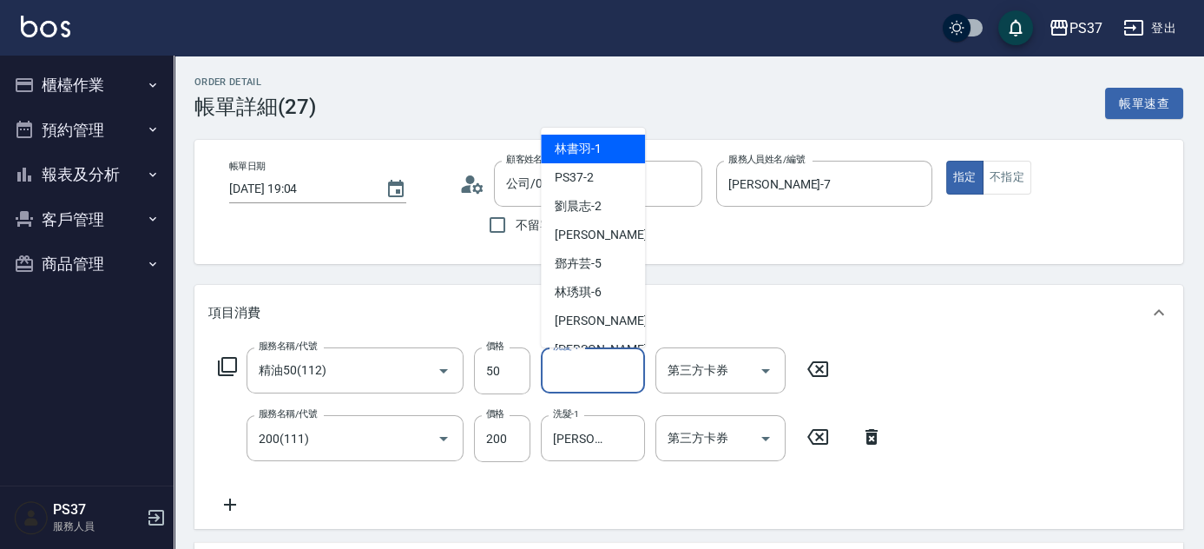
click at [595, 372] on input "洗髮-1" at bounding box center [593, 370] width 89 height 30
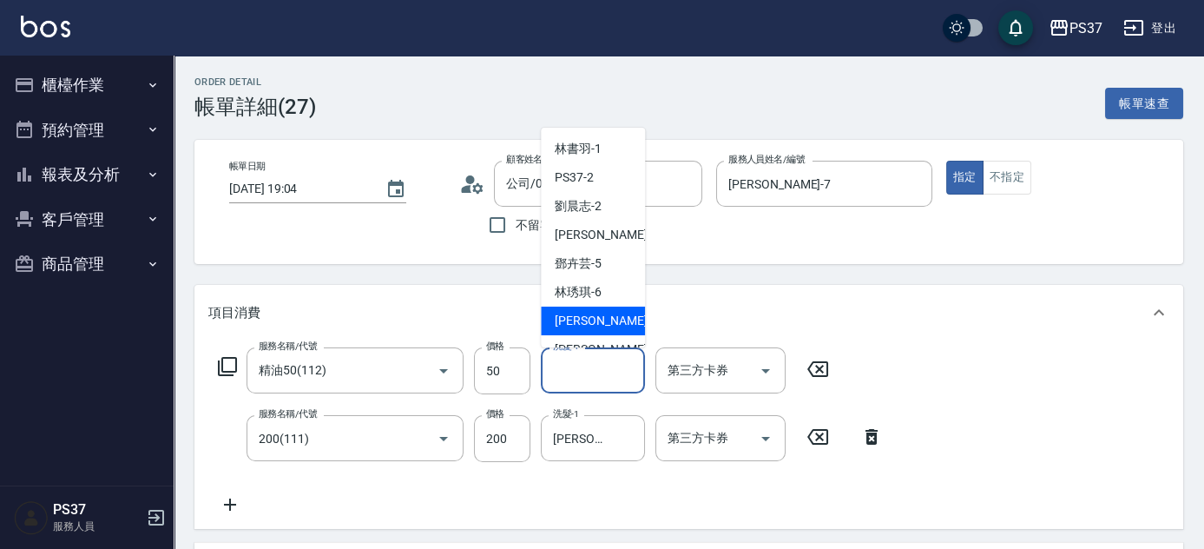
click at [589, 313] on span "黎氏萍 -7" at bounding box center [606, 321] width 102 height 18
type input "[PERSON_NAME]-7"
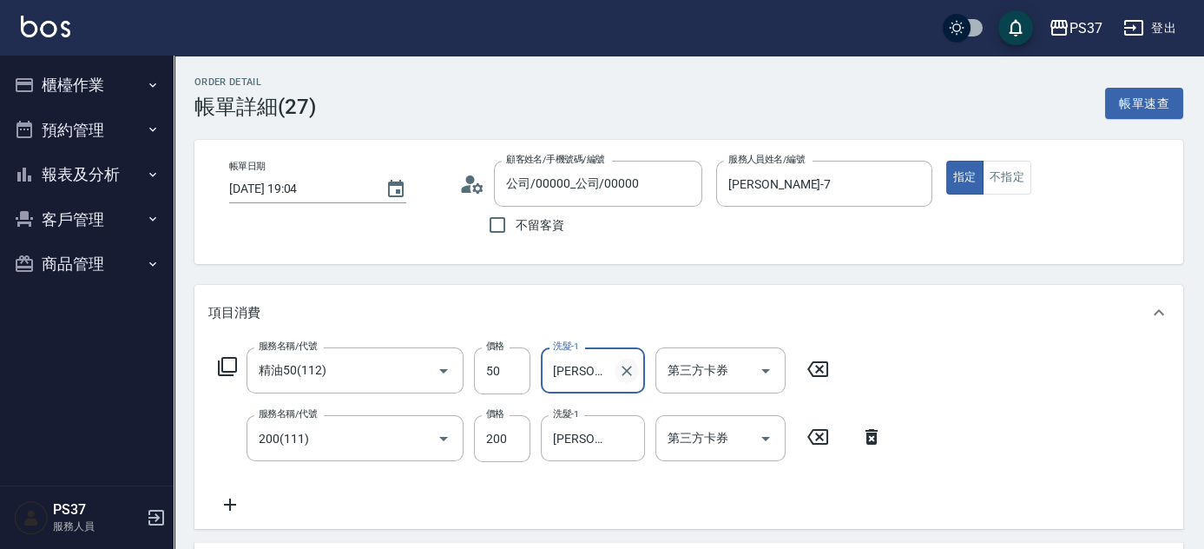
click at [627, 374] on icon "Clear" at bounding box center [626, 370] width 17 height 17
click at [593, 370] on input "洗髮-1" at bounding box center [593, 370] width 89 height 30
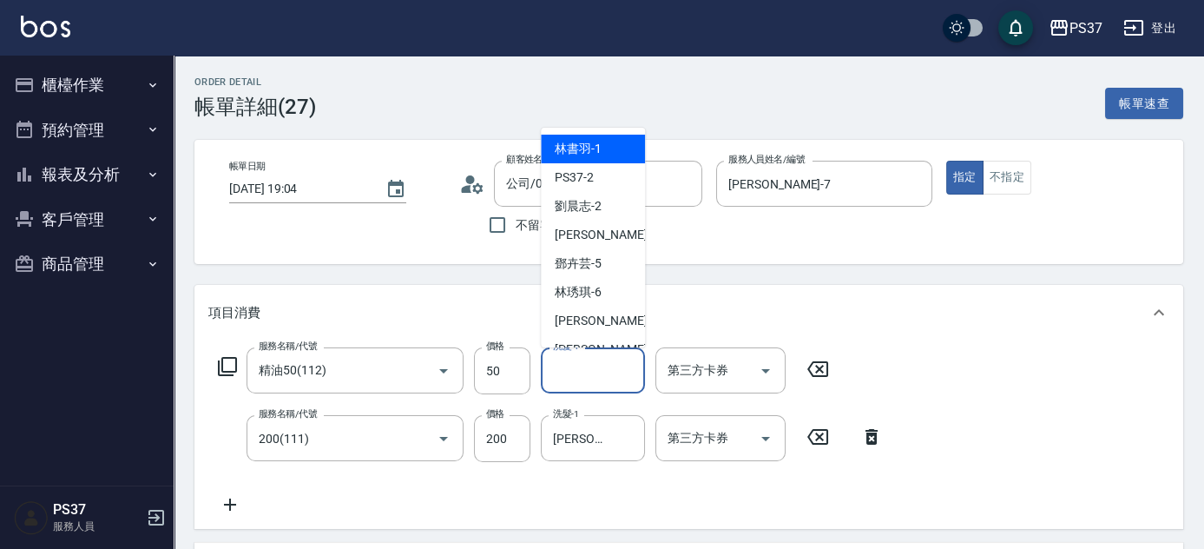
click at [585, 158] on div "林書羽 -1" at bounding box center [593, 149] width 104 height 29
type input "林書羽-1"
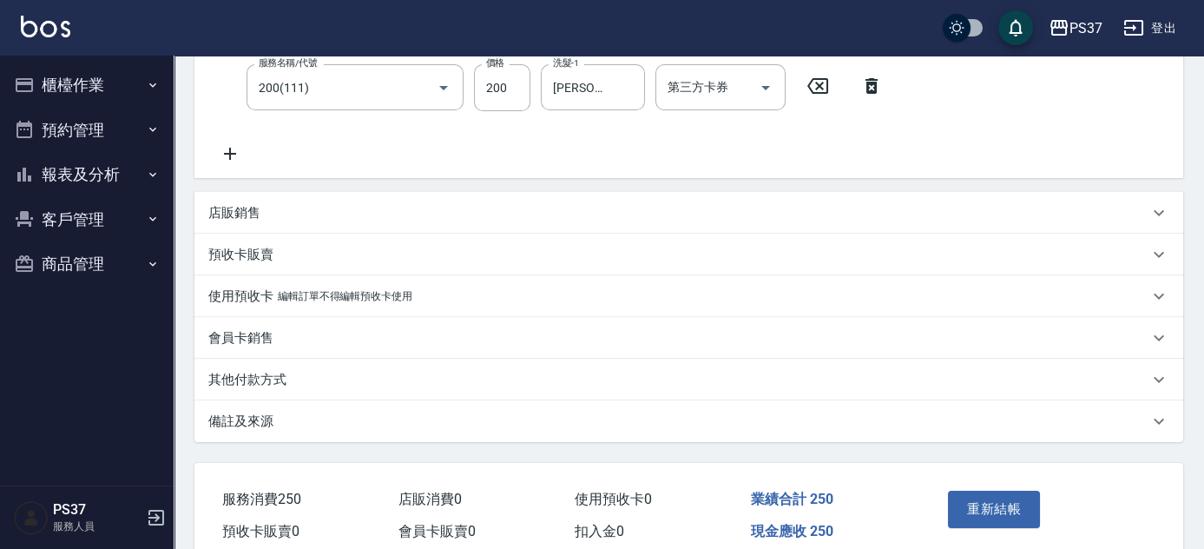
scroll to position [394, 0]
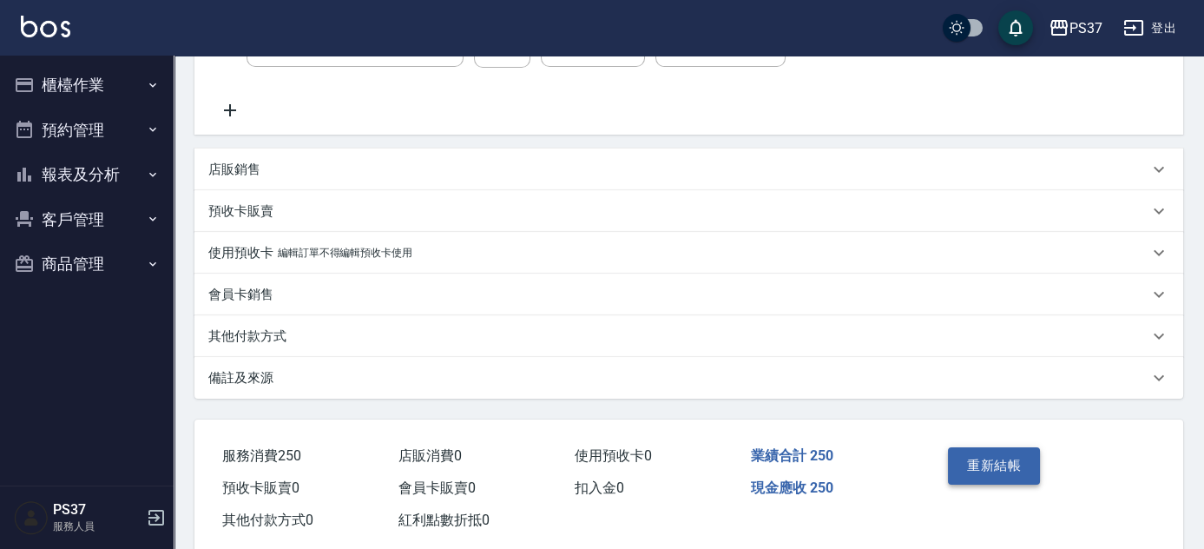
click at [970, 464] on button "重新結帳" at bounding box center [994, 465] width 92 height 36
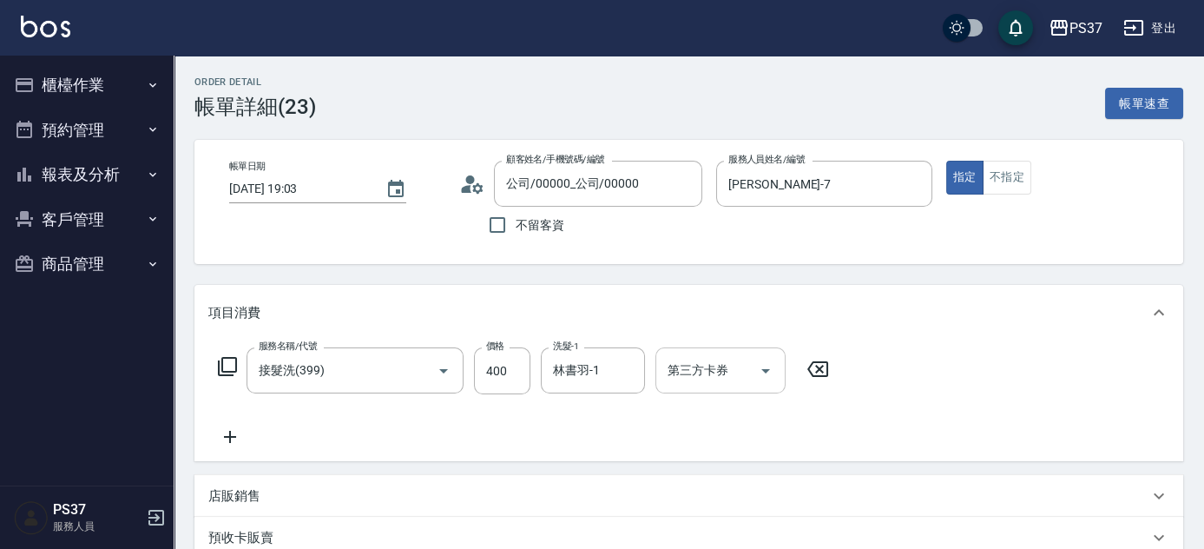
click at [772, 367] on icon "Open" at bounding box center [765, 370] width 21 height 21
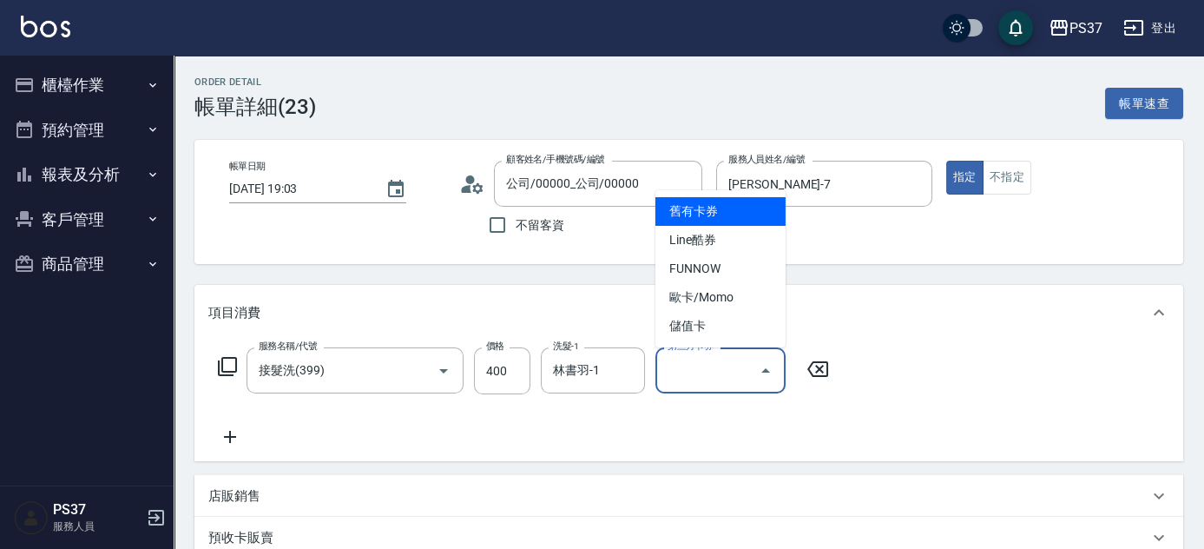
click at [737, 332] on span "儲值卡" at bounding box center [720, 326] width 130 height 29
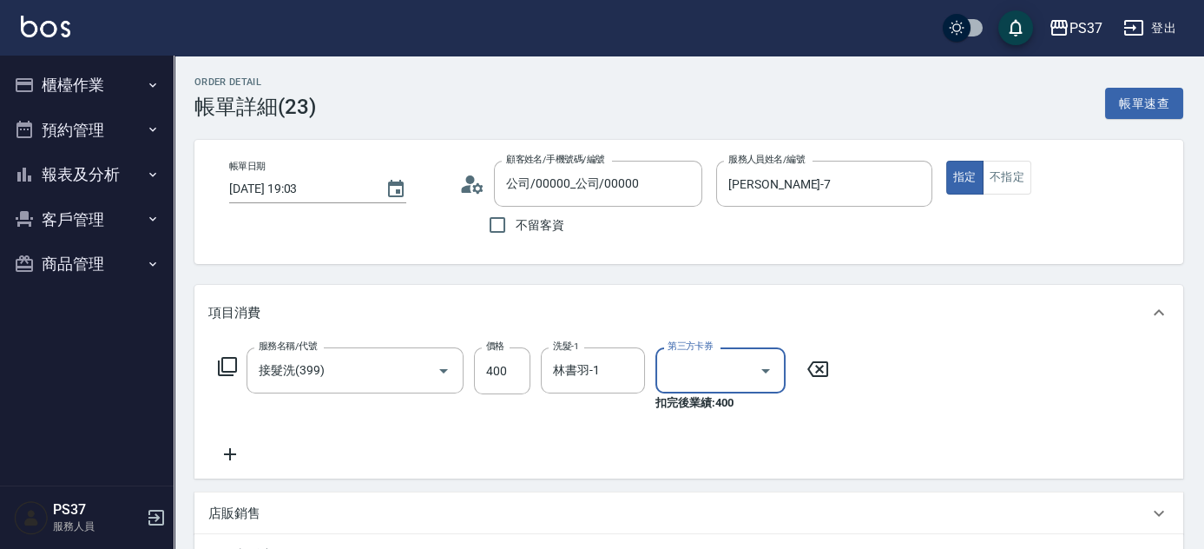
type input "儲值卡"
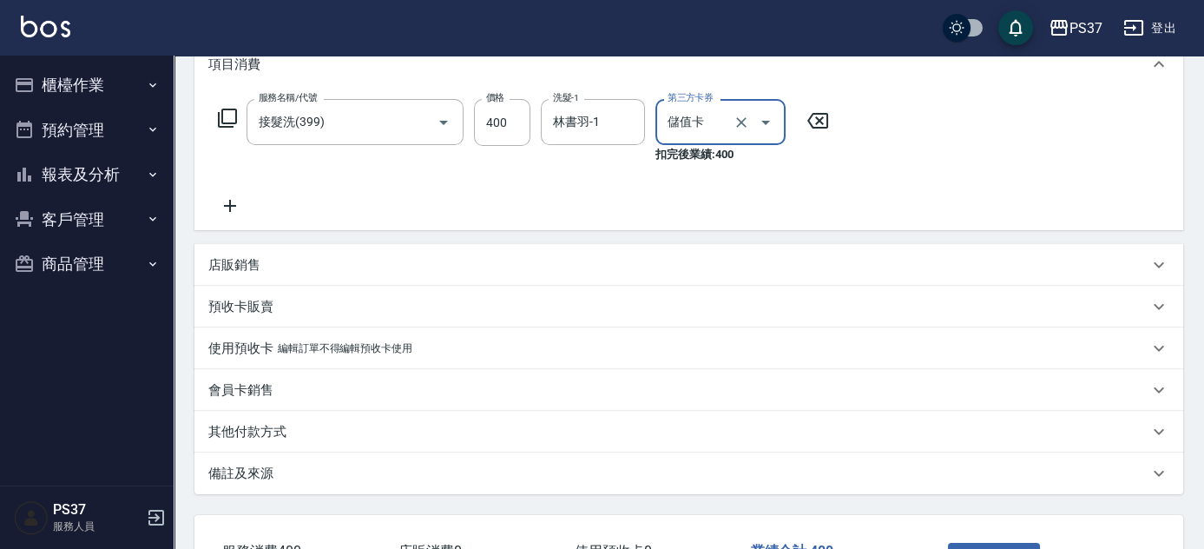
scroll to position [379, 0]
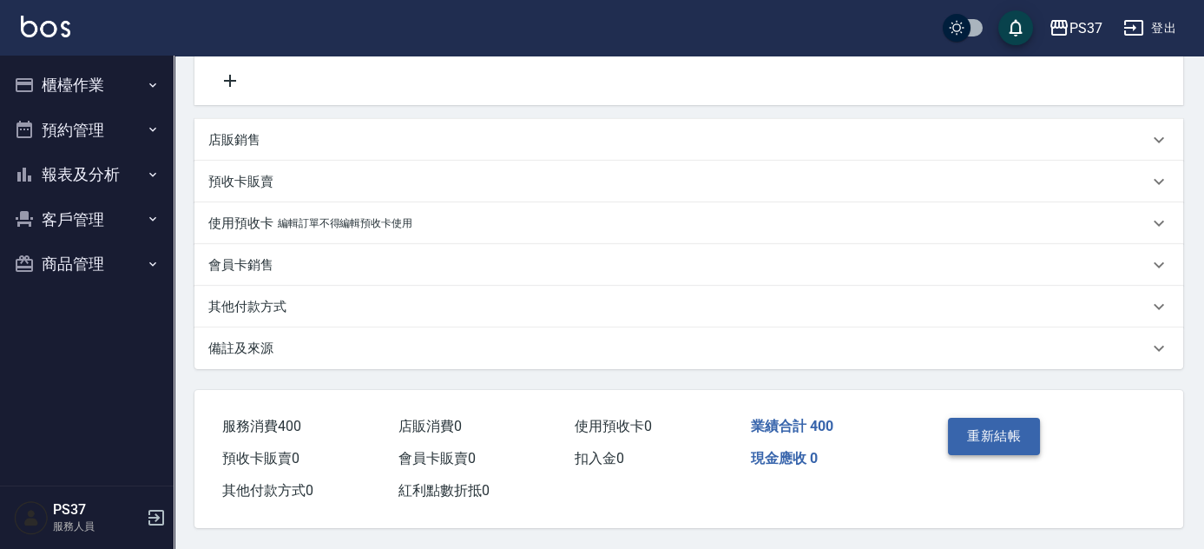
click at [962, 424] on button "重新結帳" at bounding box center [994, 436] width 92 height 36
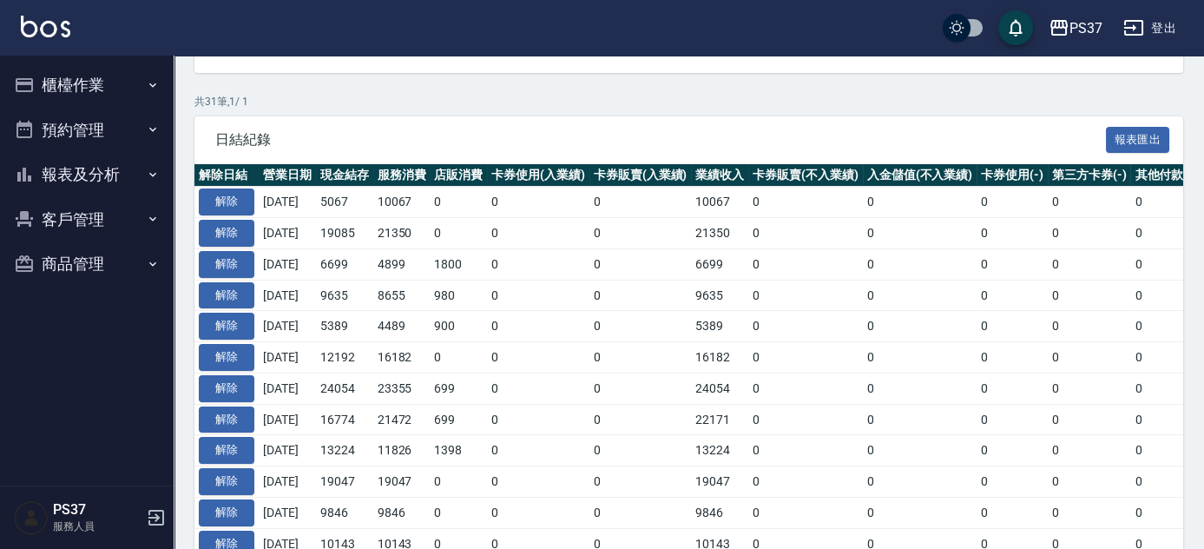
scroll to position [315, 0]
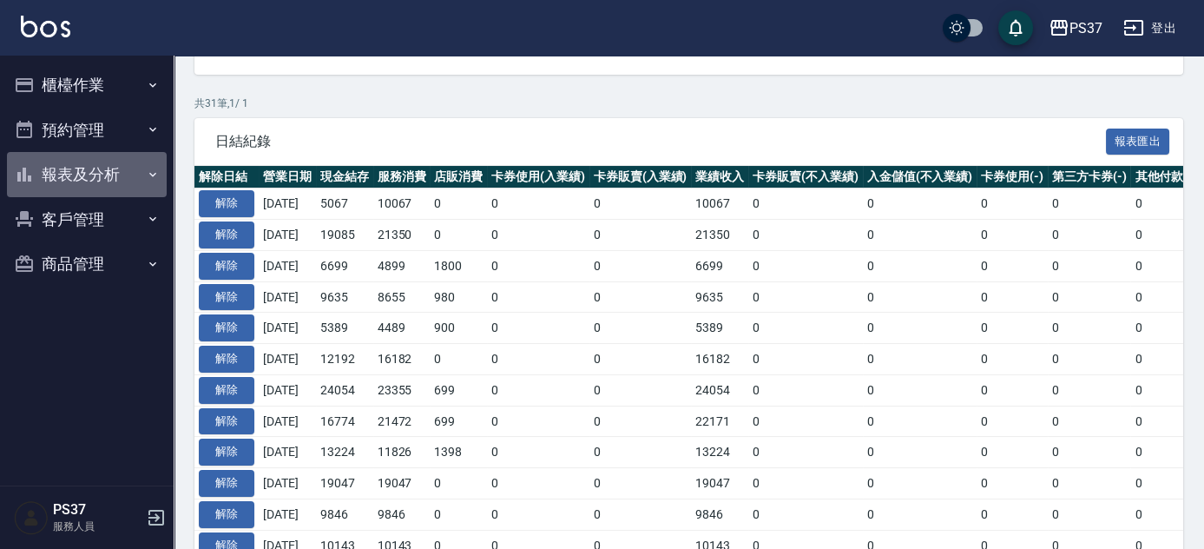
click at [79, 187] on button "報表及分析" at bounding box center [87, 174] width 160 height 45
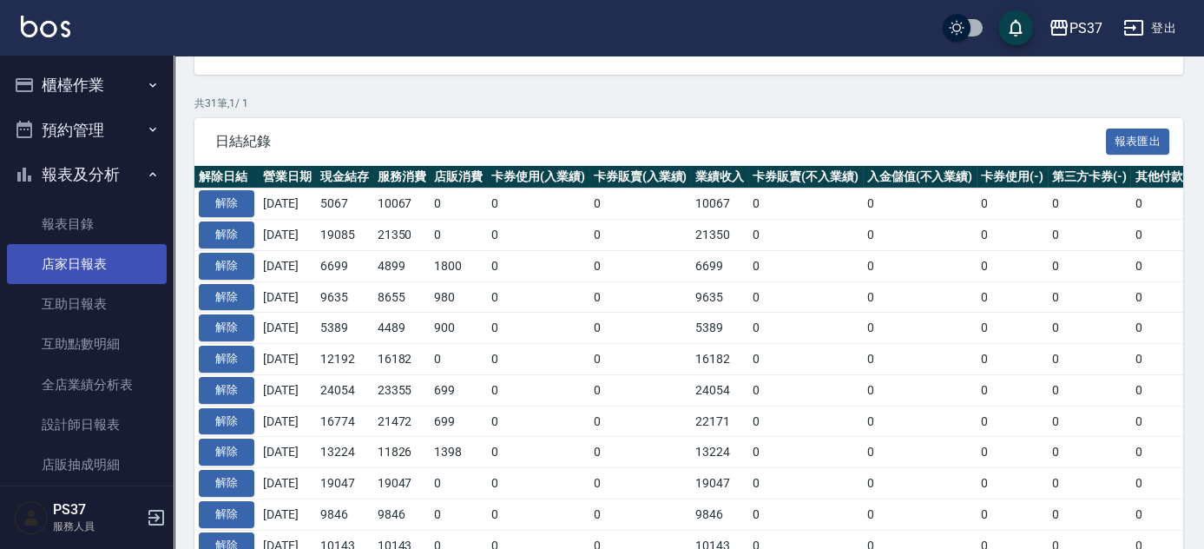
click at [87, 277] on link "店家日報表" at bounding box center [87, 264] width 160 height 40
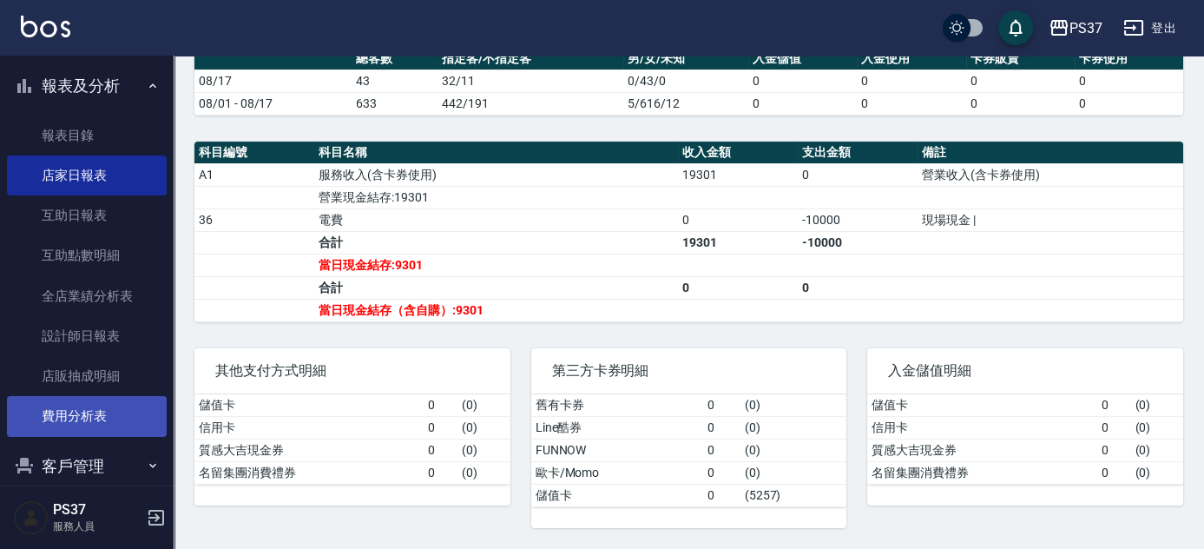
scroll to position [156, 0]
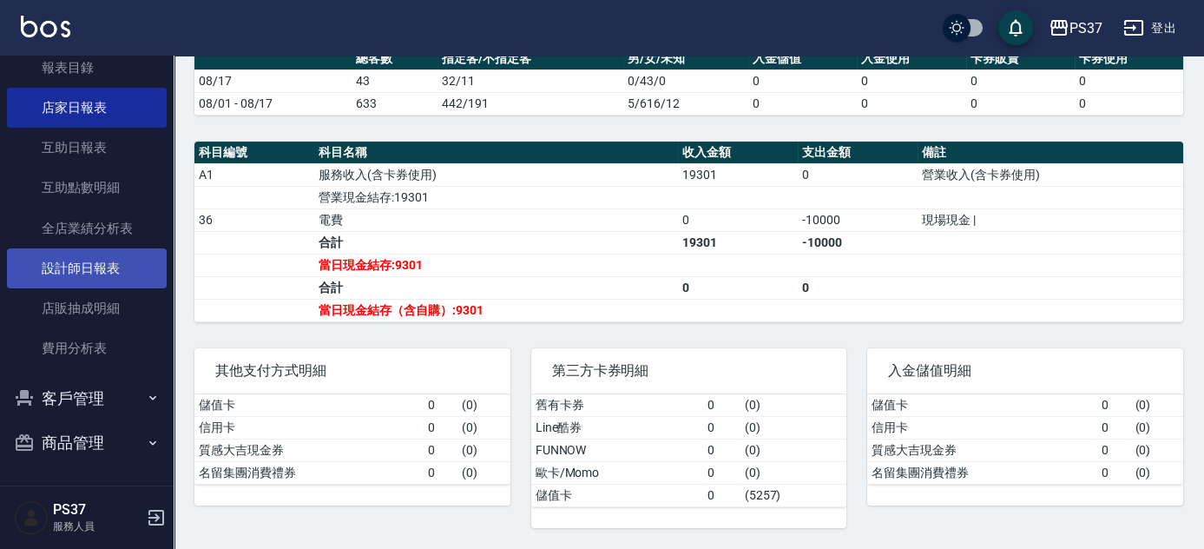
click at [114, 282] on link "設計師日報表" at bounding box center [87, 268] width 160 height 40
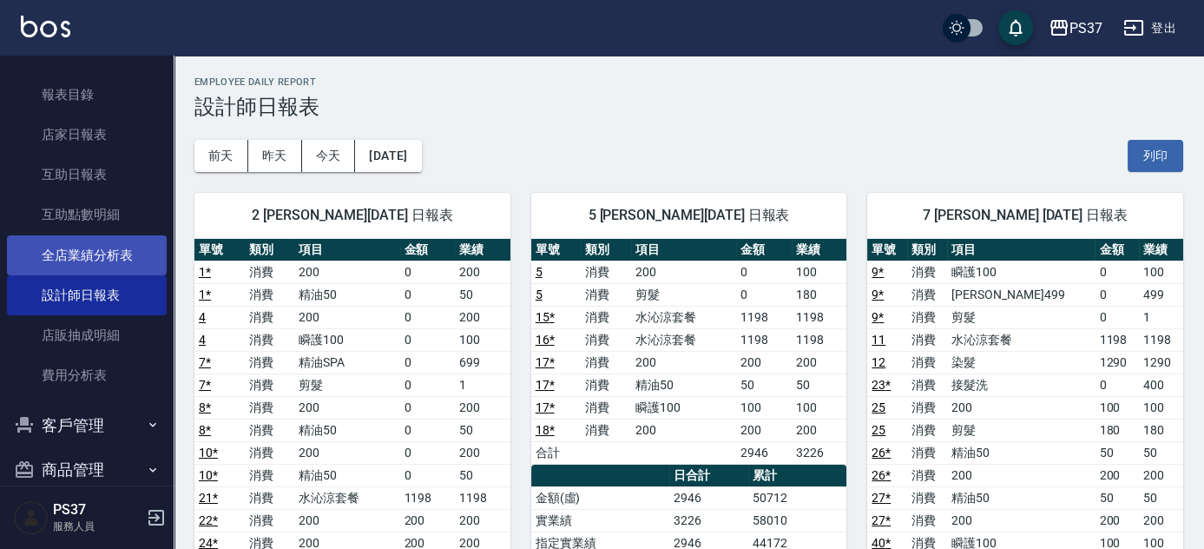
scroll to position [156, 0]
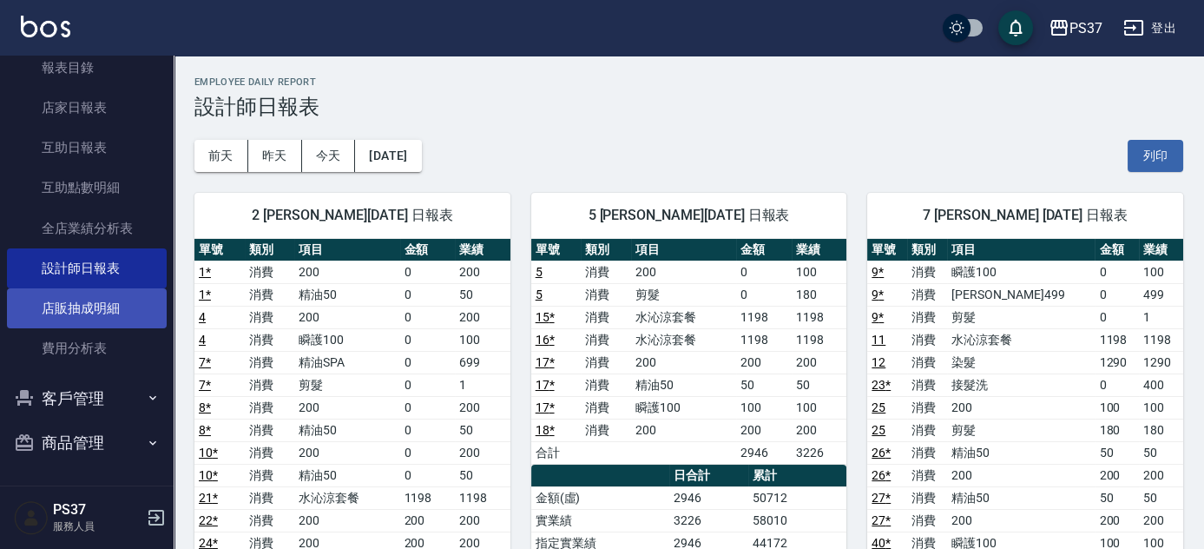
click at [127, 316] on link "店販抽成明細" at bounding box center [87, 308] width 160 height 40
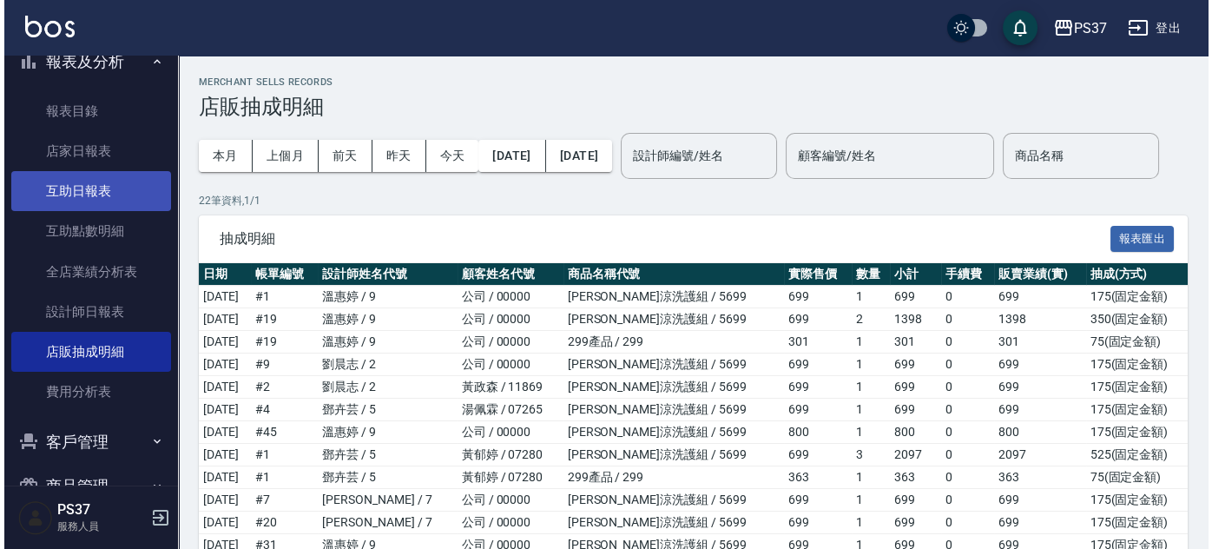
scroll to position [77, 0]
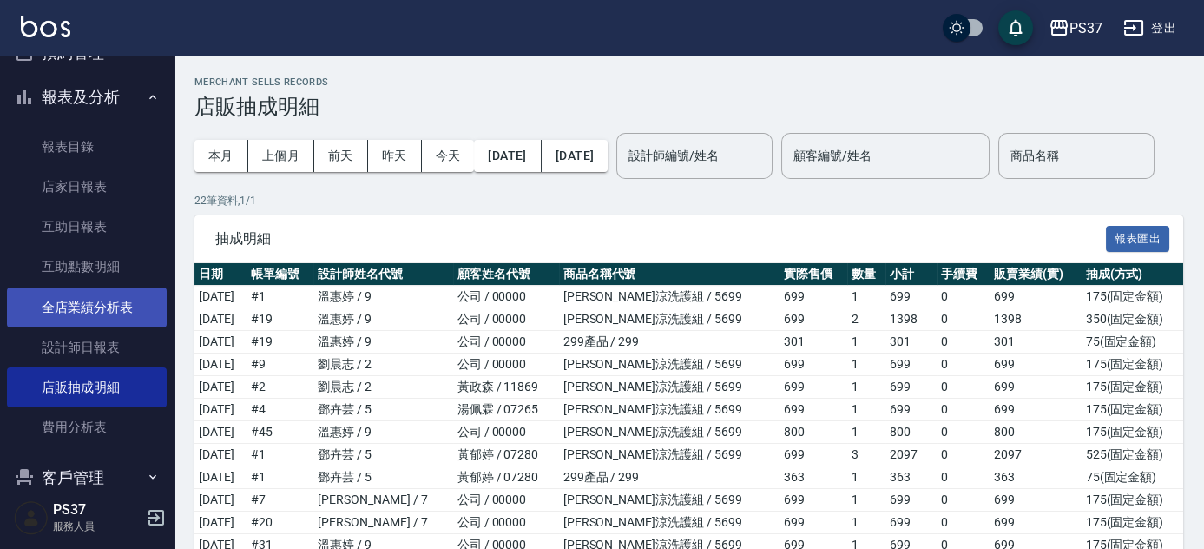
click at [119, 316] on link "全店業績分析表" at bounding box center [87, 307] width 160 height 40
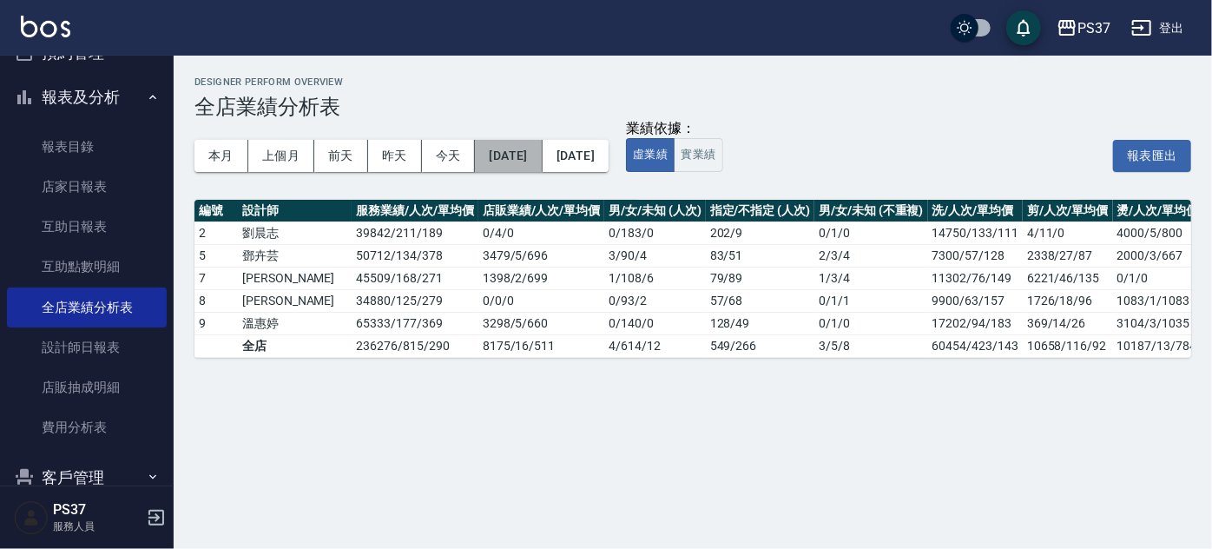
click at [542, 163] on button "[DATE]" at bounding box center [508, 156] width 67 height 32
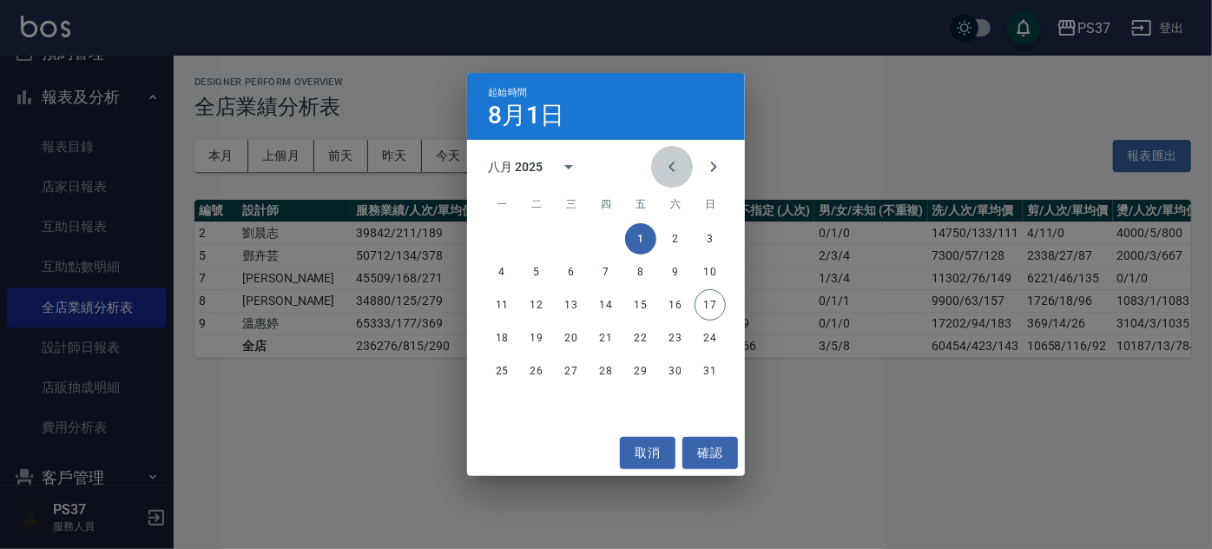
click at [677, 163] on icon "Previous month" at bounding box center [671, 166] width 21 height 21
click at [537, 233] on button "1" at bounding box center [536, 238] width 31 height 31
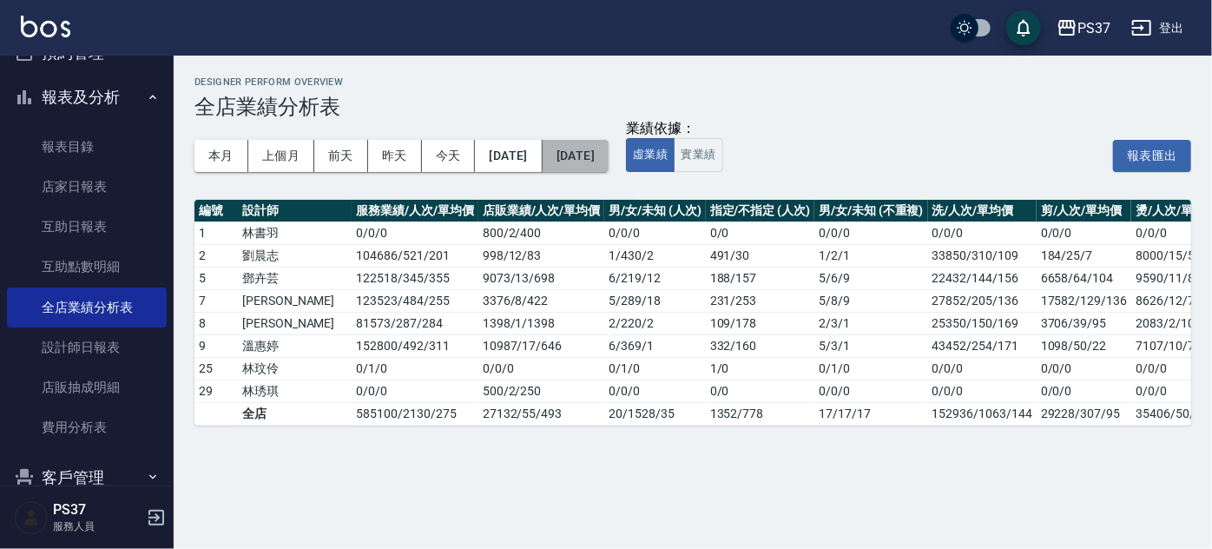
click at [609, 154] on button "[DATE]" at bounding box center [576, 156] width 66 height 32
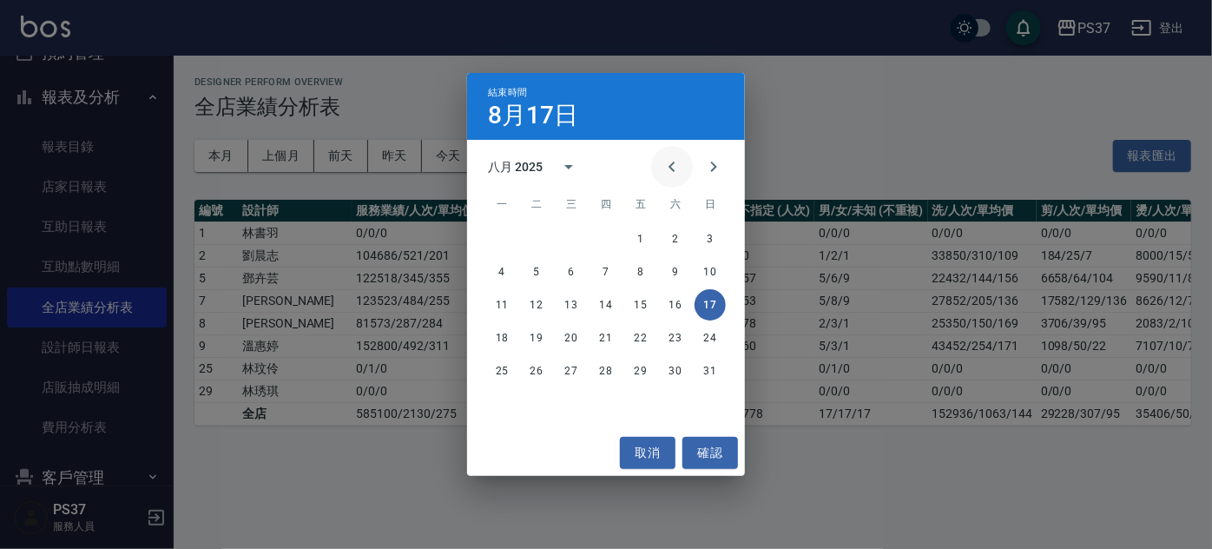
click at [678, 168] on icon "Previous month" at bounding box center [671, 166] width 21 height 21
click at [601, 300] on button "17" at bounding box center [605, 304] width 31 height 31
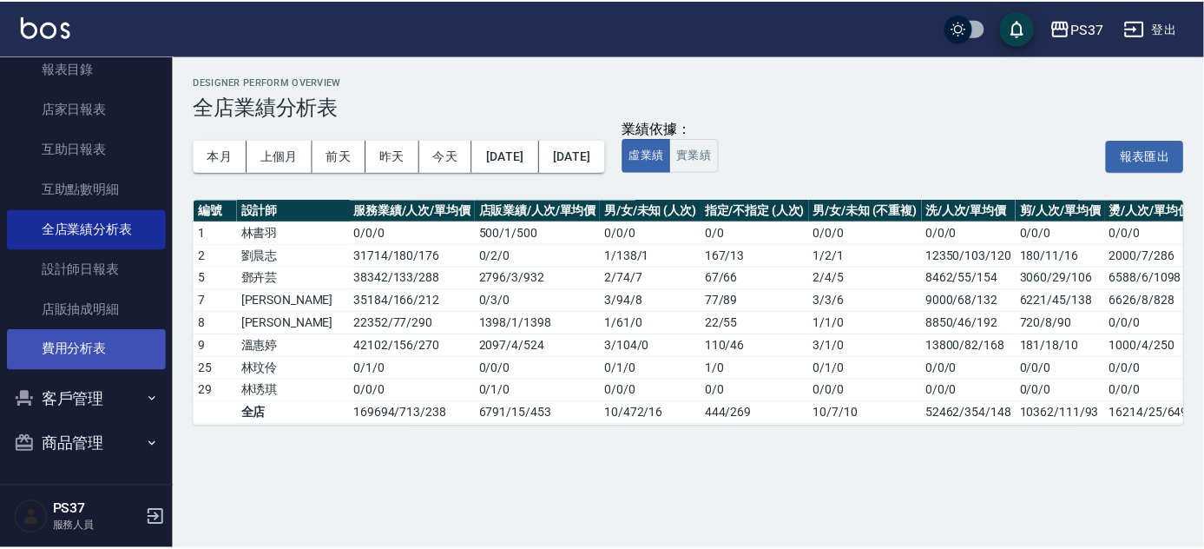
scroll to position [156, 0]
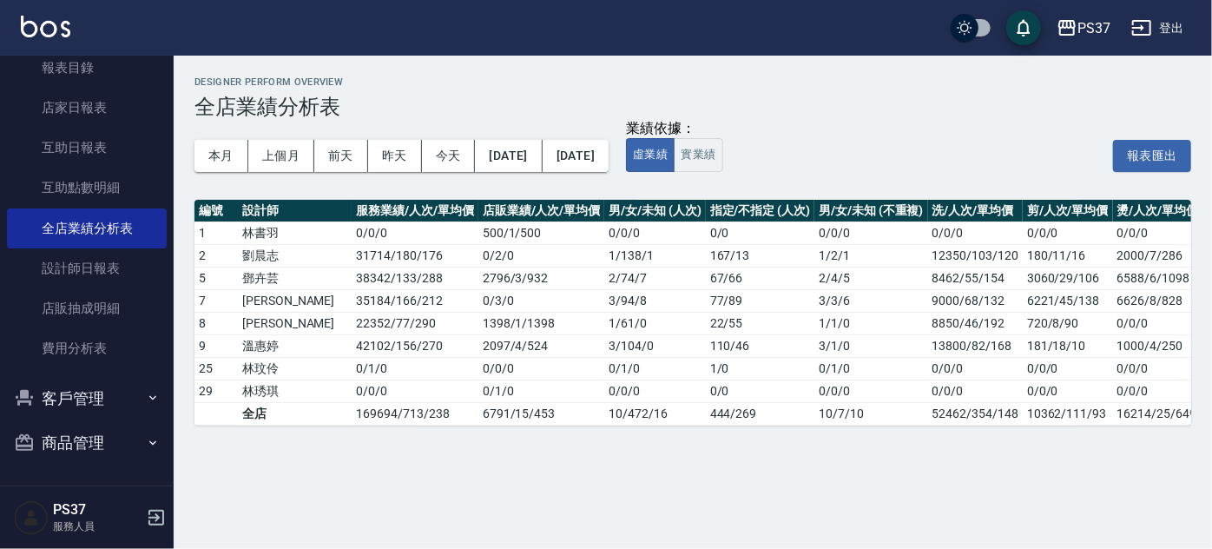
click at [113, 391] on button "客戶管理" at bounding box center [87, 398] width 160 height 45
click at [109, 434] on link "客戶列表" at bounding box center [87, 447] width 160 height 40
